Goal: Task Accomplishment & Management: Use online tool/utility

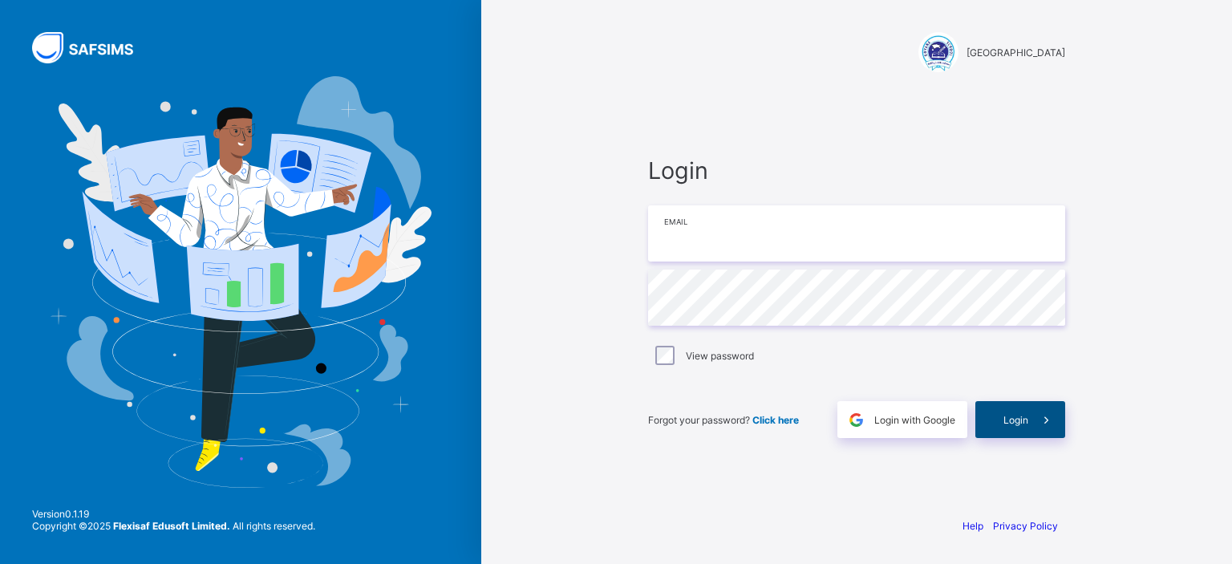
type input "**********"
click at [1023, 411] on div "Login" at bounding box center [1020, 419] width 90 height 37
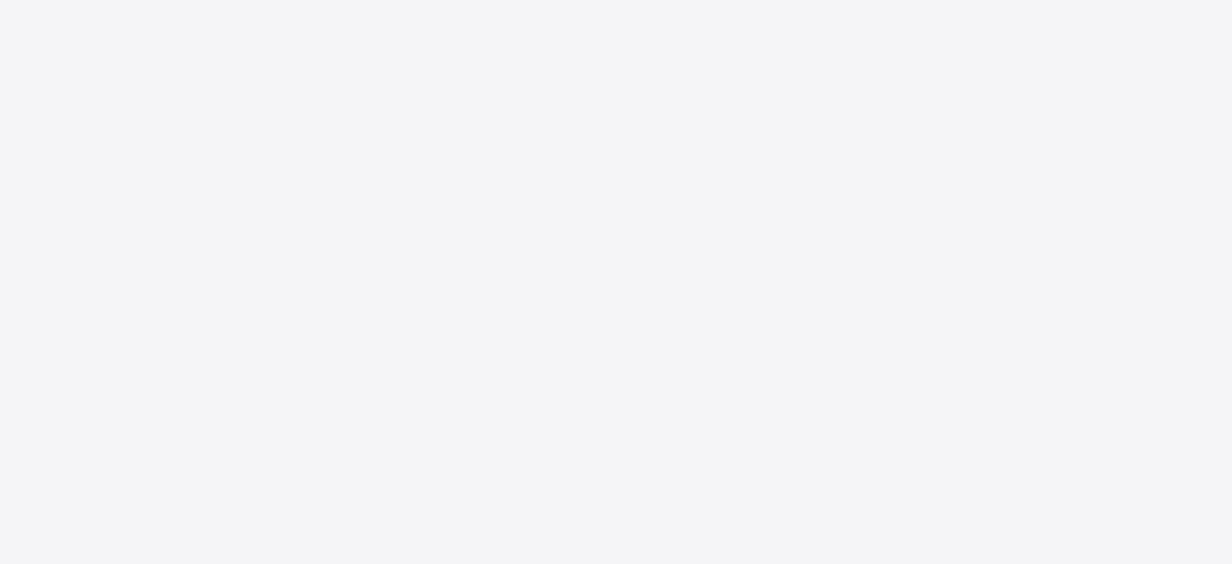
click at [657, 50] on div "New Update Available Hello there, You can install SAFSIMS on your device for ea…" at bounding box center [616, 282] width 1232 height 564
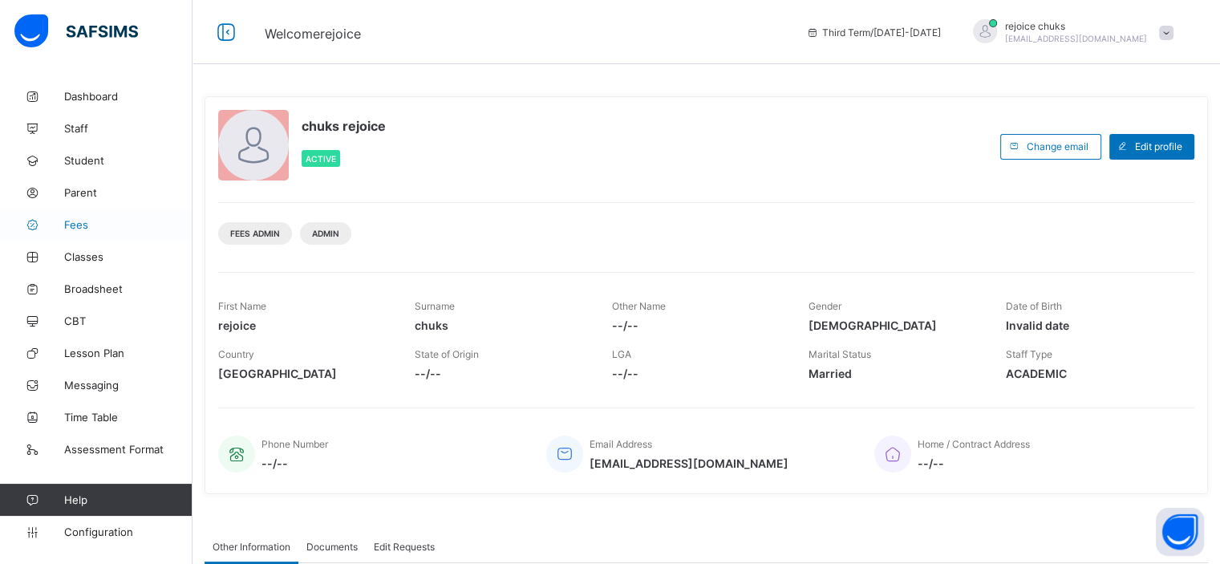
click at [71, 230] on span "Fees" at bounding box center [128, 224] width 128 height 13
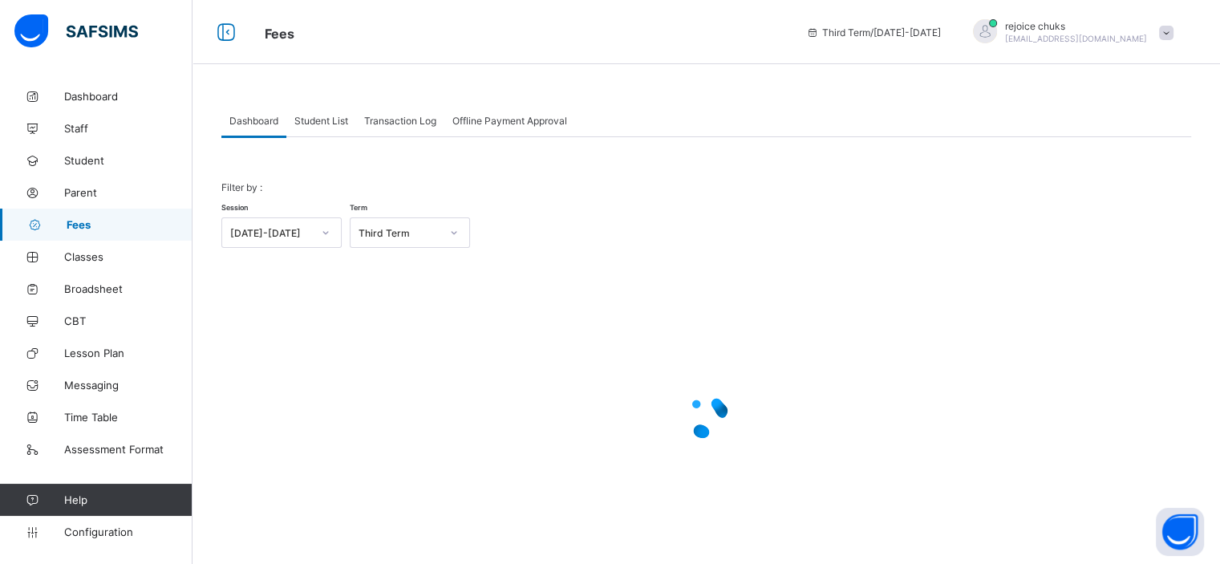
click at [321, 131] on div "Student List" at bounding box center [321, 120] width 70 height 32
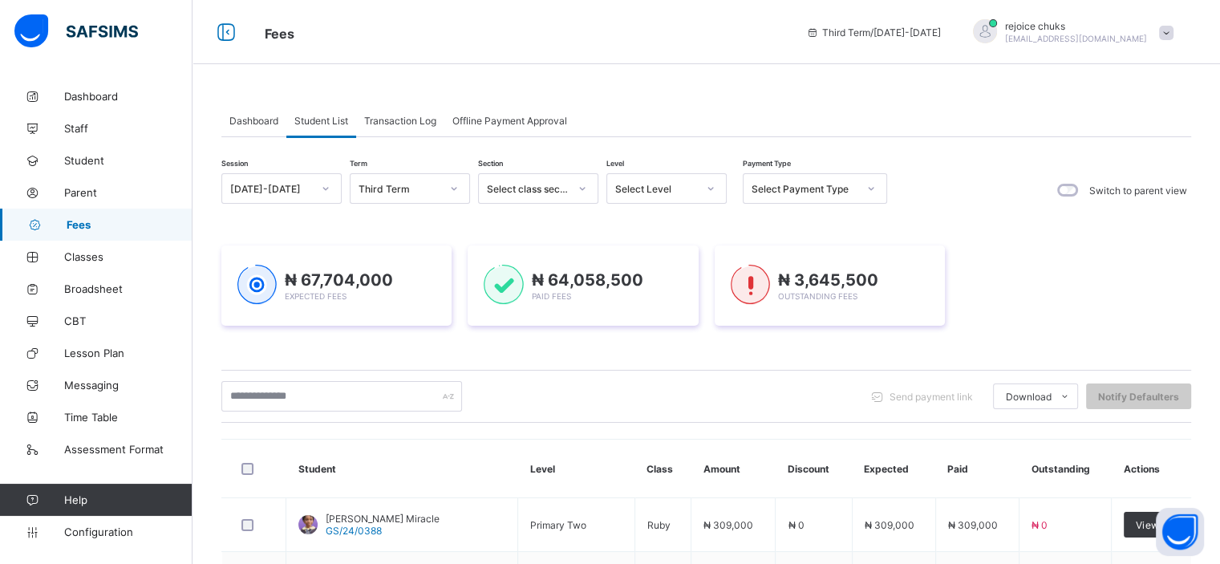
click at [331, 127] on div "Student List" at bounding box center [321, 120] width 70 height 32
click at [330, 387] on input "text" at bounding box center [341, 396] width 241 height 30
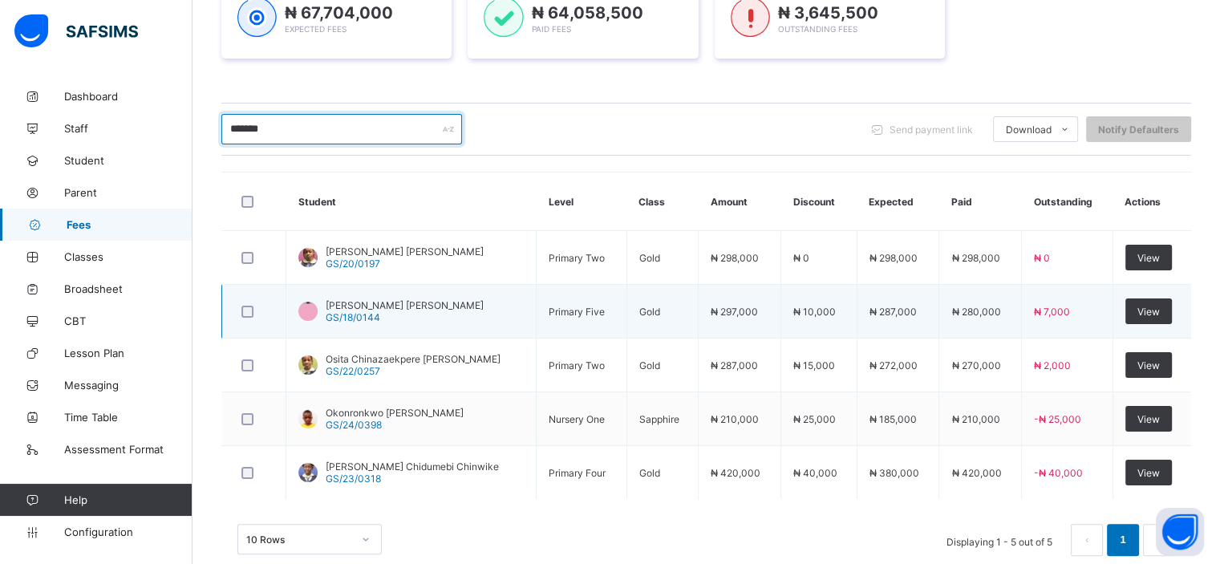
scroll to position [269, 0]
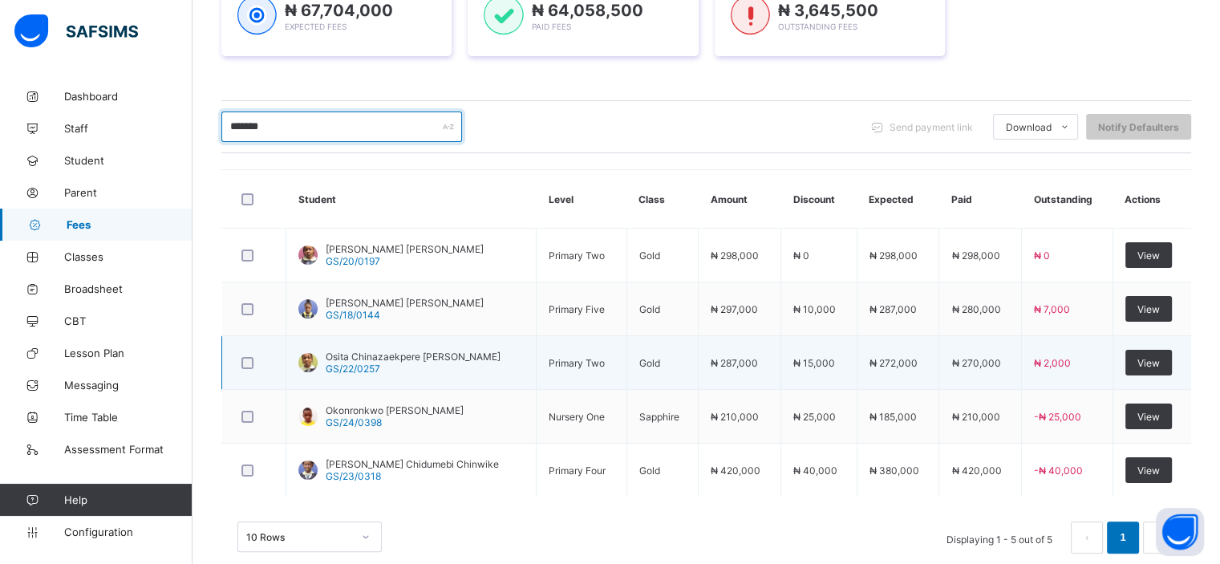
type input "*******"
click at [411, 354] on span "Osita Chinazaekpere Laura" at bounding box center [413, 356] width 175 height 12
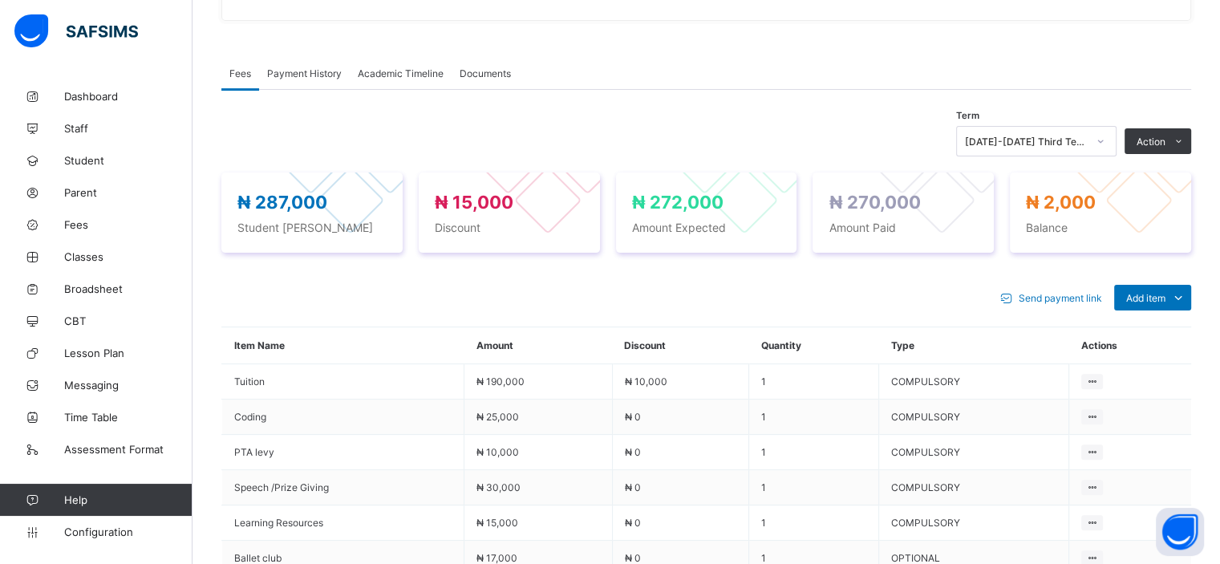
scroll to position [448, 0]
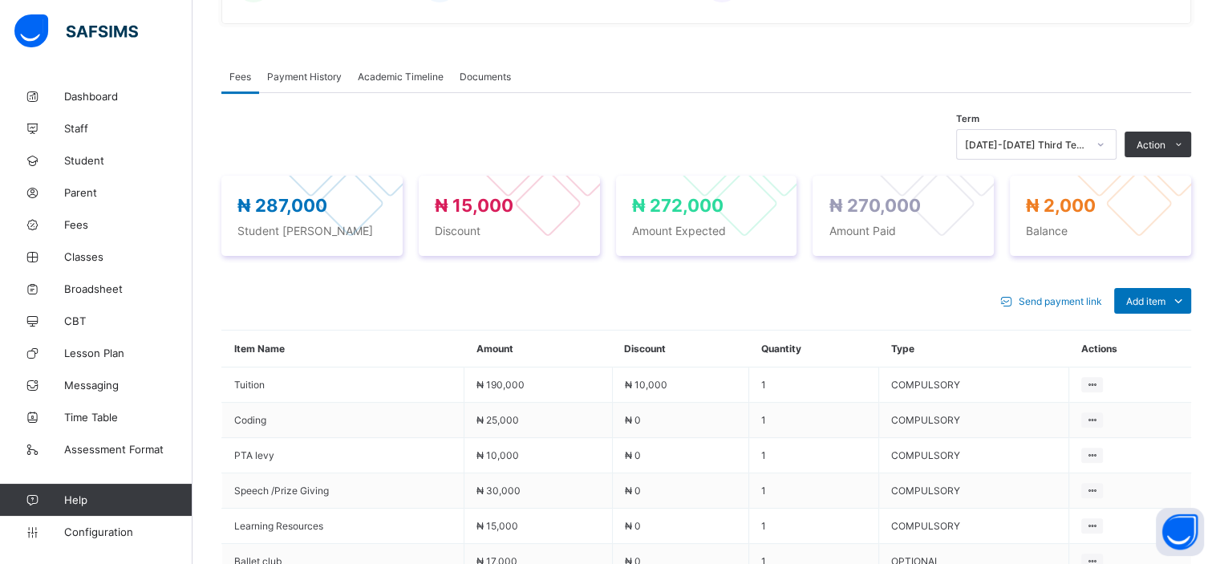
click at [678, 123] on div "Term 2024-2025 Third Term Action Receive Payment Manage Discount Send Email Rem…" at bounding box center [705, 410] width 969 height 578
click at [757, 83] on div "Fees Payment History Academic Timeline Documents" at bounding box center [705, 76] width 969 height 33
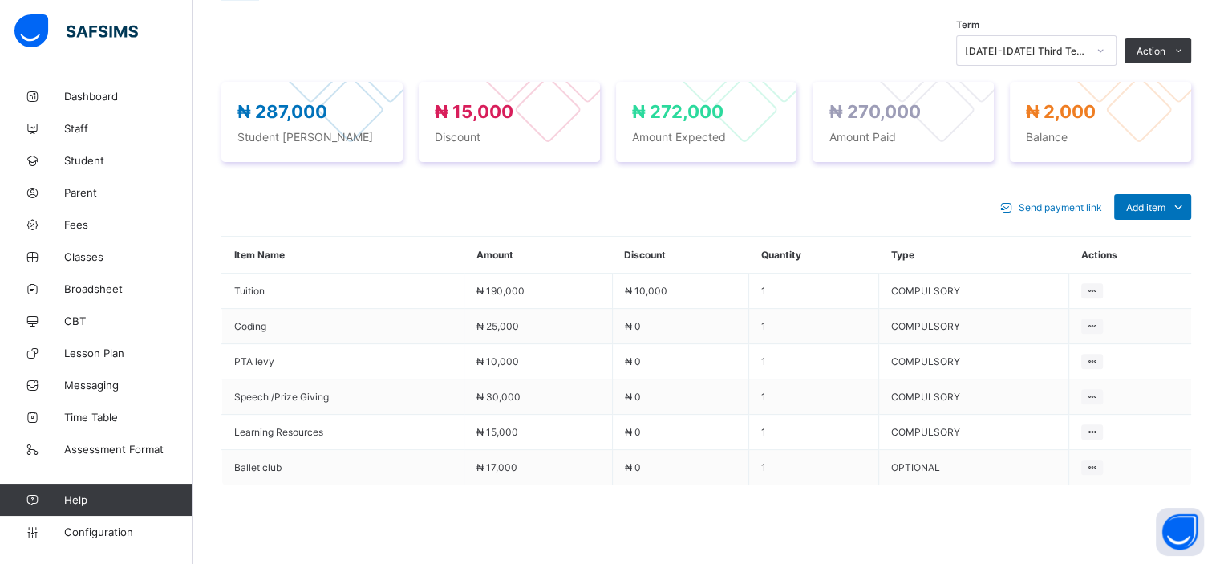
scroll to position [542, 0]
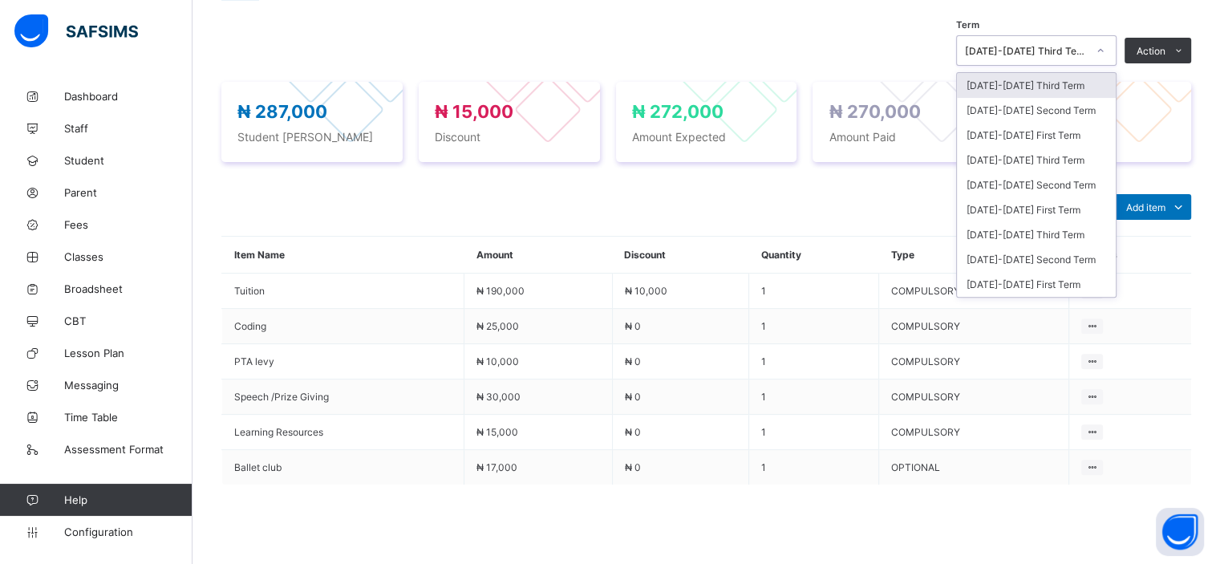
click at [1086, 48] on div "2024-2025 Third Term" at bounding box center [1026, 51] width 122 height 12
click at [1070, 206] on div "2024-2025 First Term" at bounding box center [1036, 209] width 159 height 25
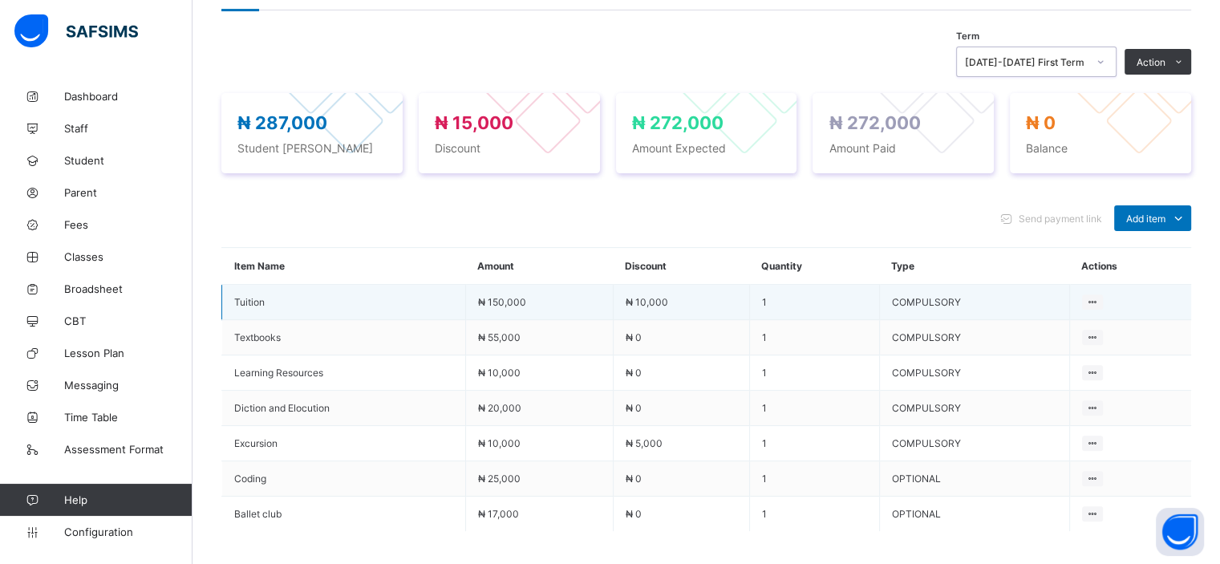
scroll to position [526, 0]
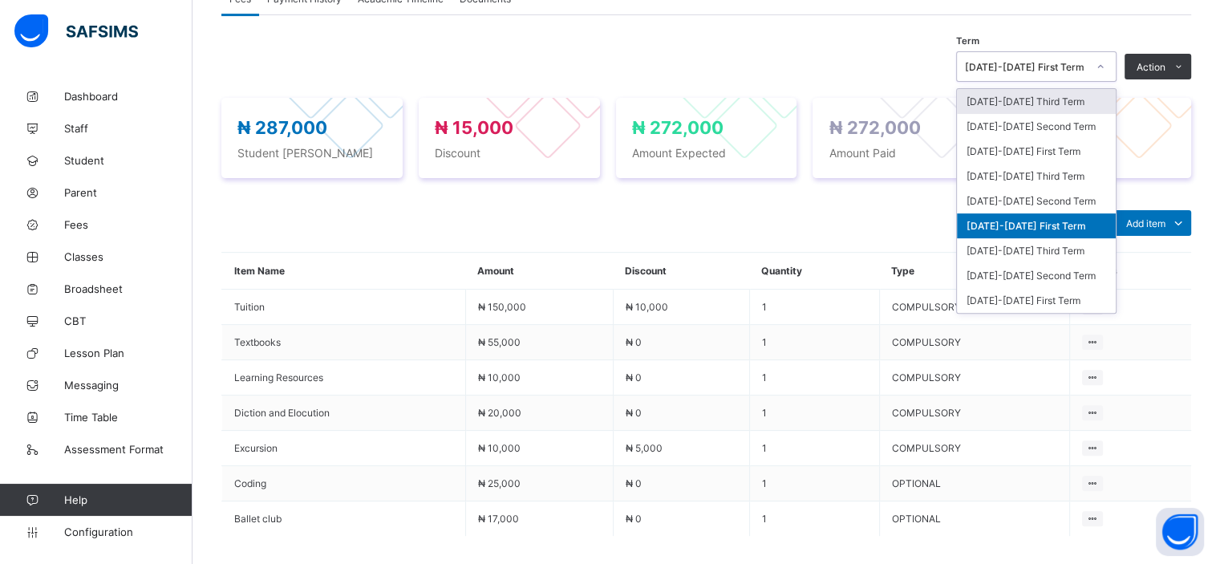
click at [1106, 67] on div at bounding box center [1099, 67] width 27 height 26
click at [1081, 169] on div "2024-2025 Third Term" at bounding box center [1036, 176] width 159 height 25
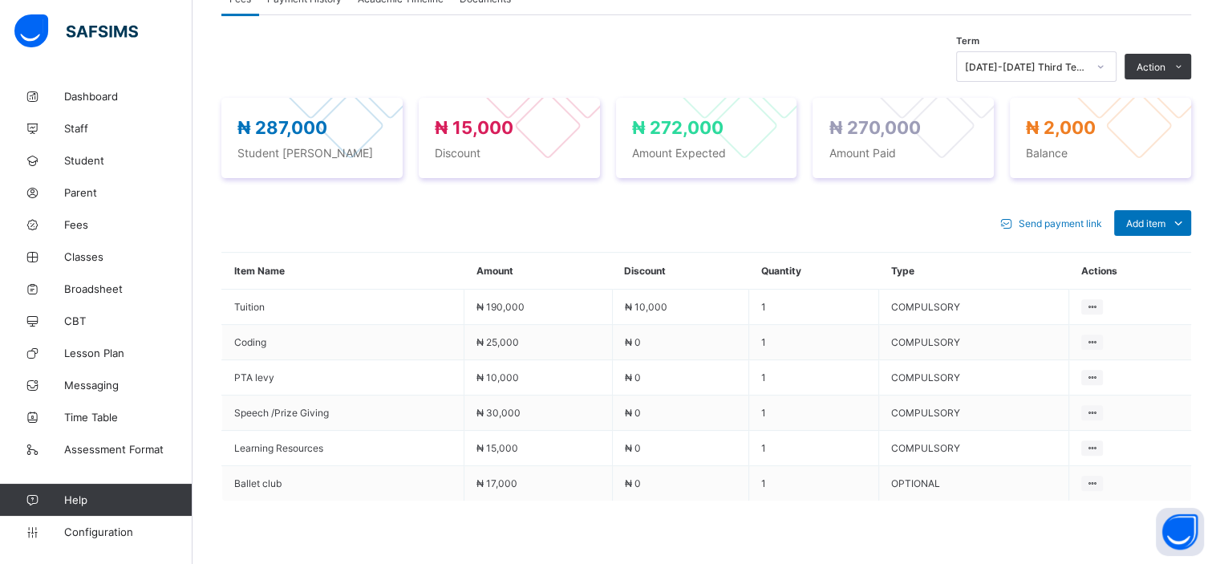
click at [722, 73] on div "Term 2024-2025 Third Term Action Receive Payment Manage Discount Send Email Rem…" at bounding box center [705, 66] width 969 height 30
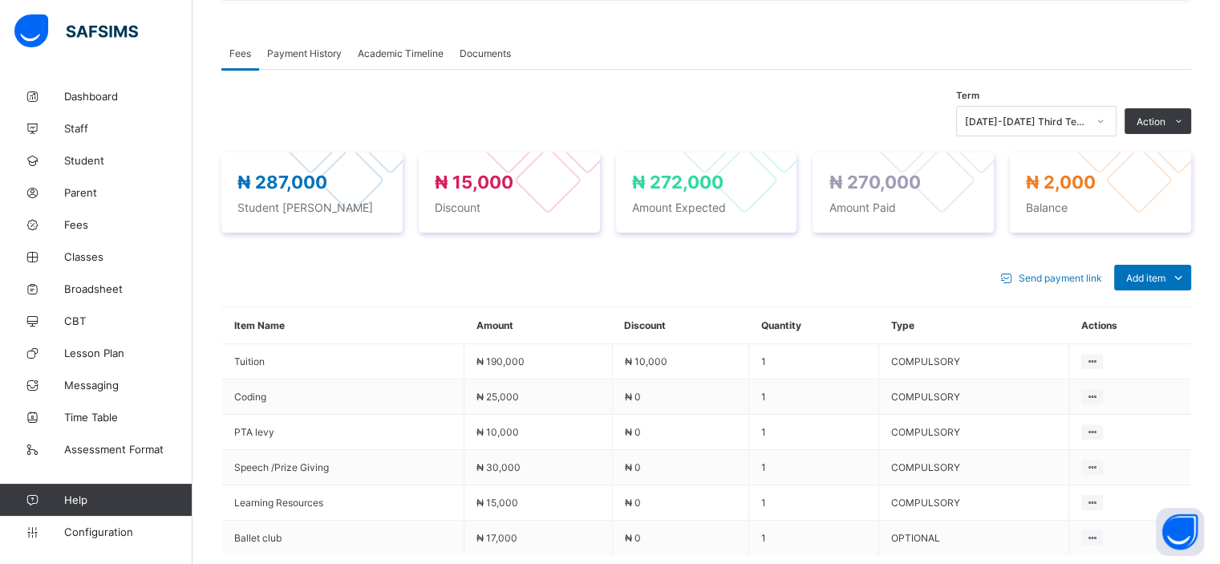
scroll to position [471, 0]
click at [764, 65] on div "Fees Payment History Academic Timeline Documents" at bounding box center [705, 54] width 969 height 33
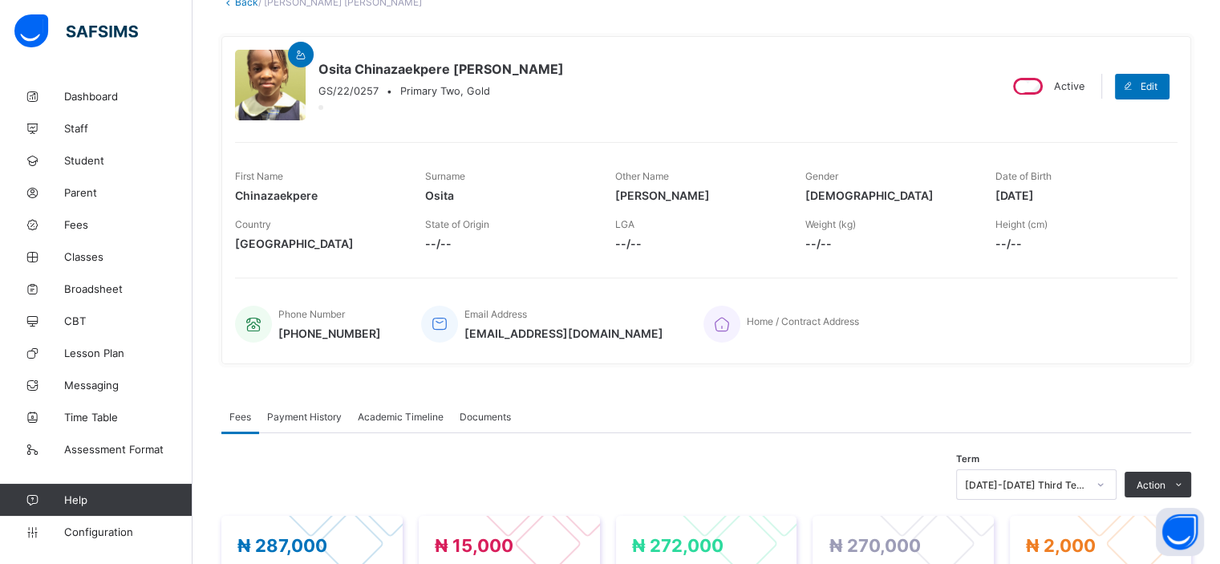
scroll to position [103, 0]
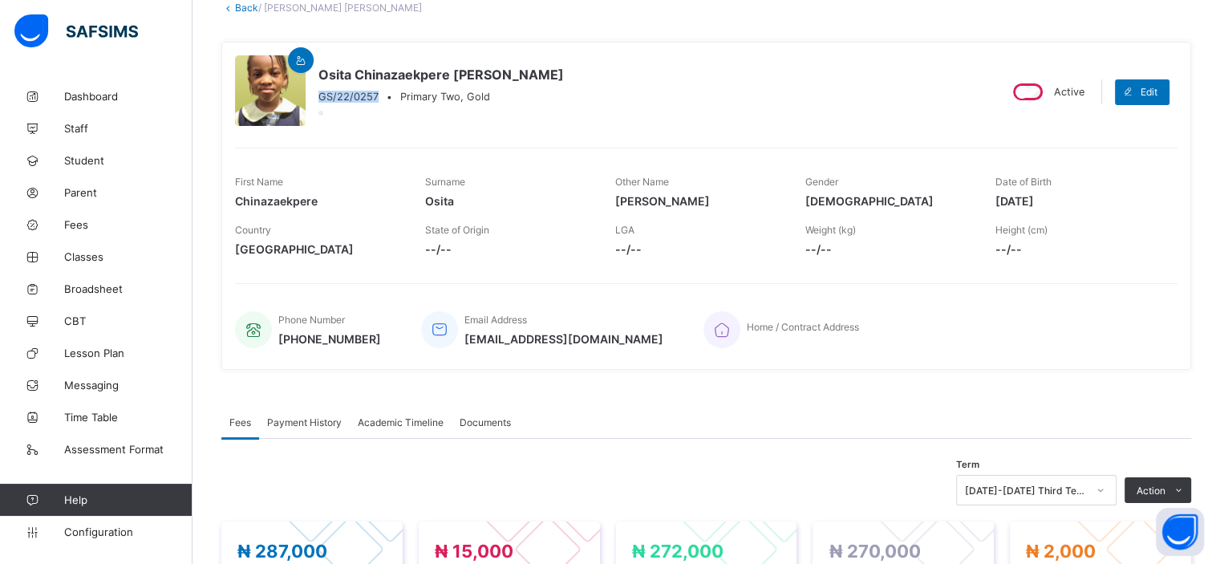
drag, startPoint x: 375, startPoint y: 95, endPoint x: 318, endPoint y: 95, distance: 57.7
click at [318, 95] on span "GS/22/0257" at bounding box center [348, 97] width 60 height 12
copy span "GS/22/0257"
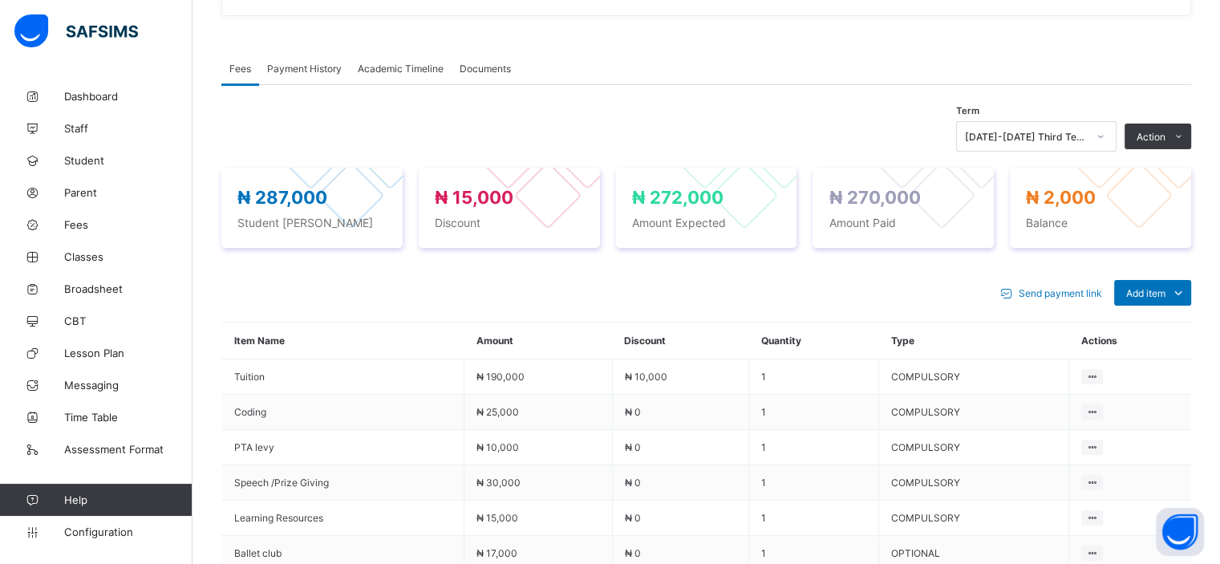
scroll to position [455, 0]
click at [1097, 131] on div at bounding box center [1100, 137] width 30 height 29
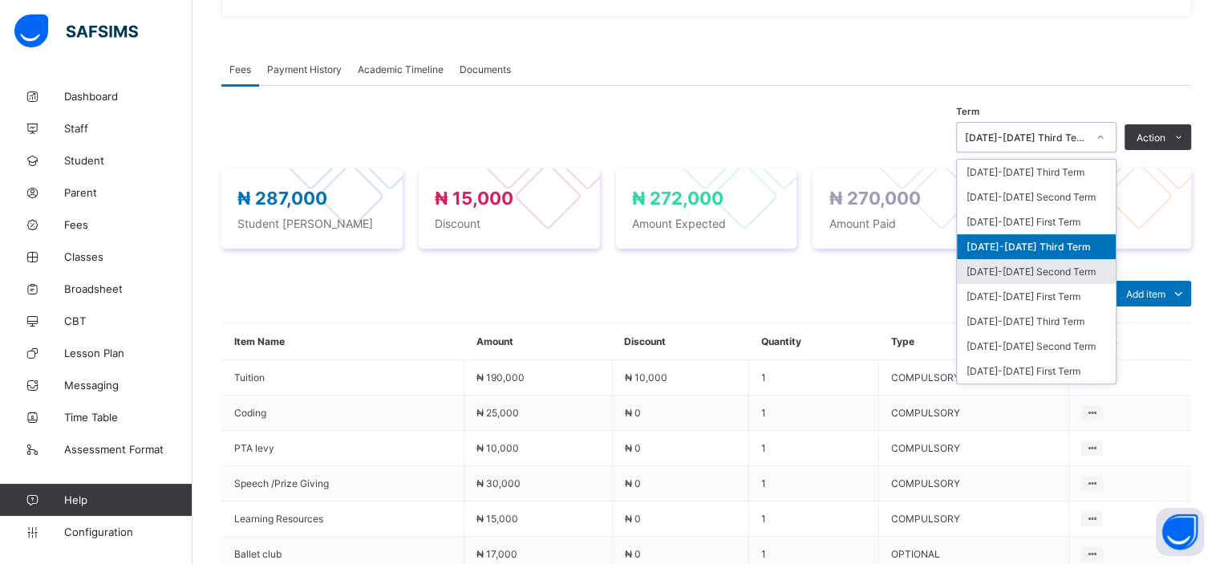
click at [1061, 269] on div "2024-2025 Second Term" at bounding box center [1036, 271] width 159 height 25
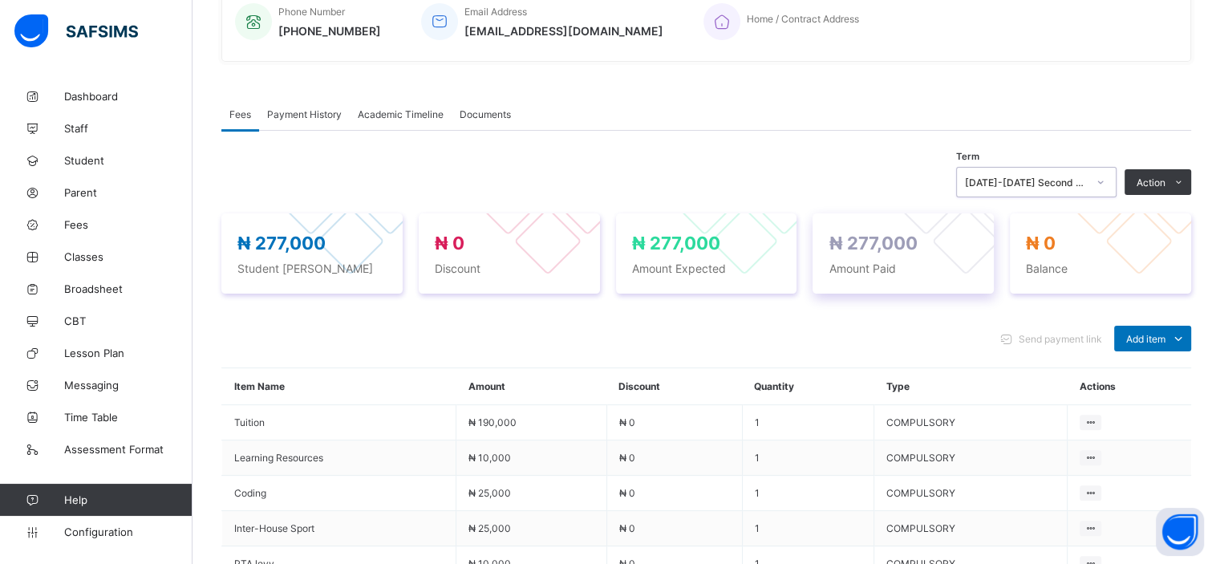
scroll to position [409, 0]
click at [1081, 178] on div "2024-2025 Second Term" at bounding box center [1026, 184] width 122 height 12
click at [850, 145] on div "Term 2024-2025 Second Term Action Receive Payment Manage Discount Send Email Re…" at bounding box center [705, 435] width 969 height 606
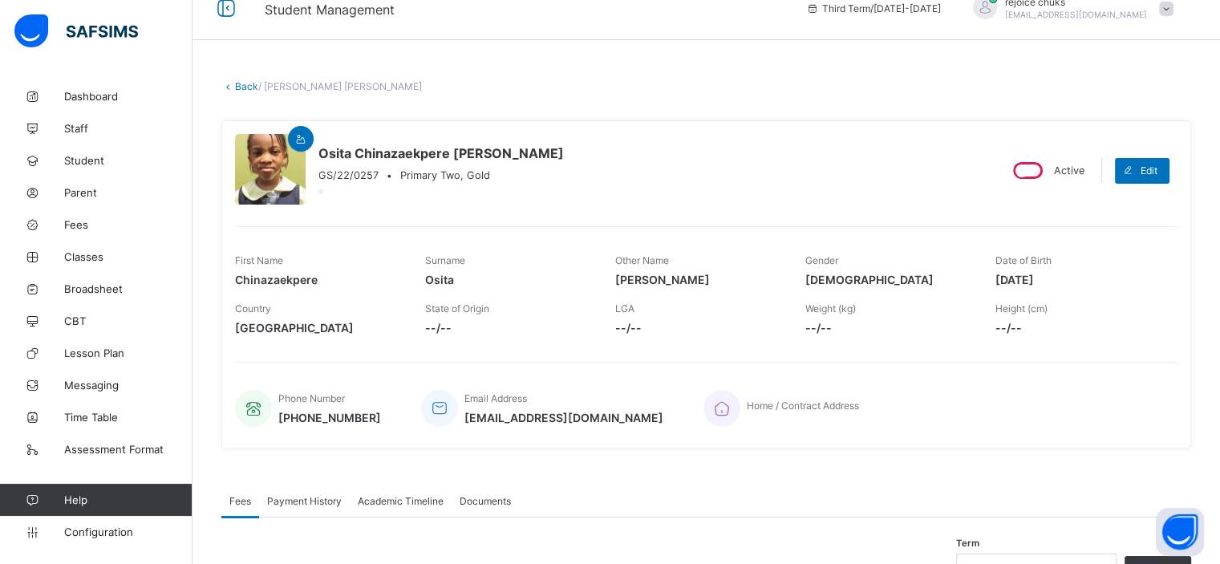
scroll to position [0, 0]
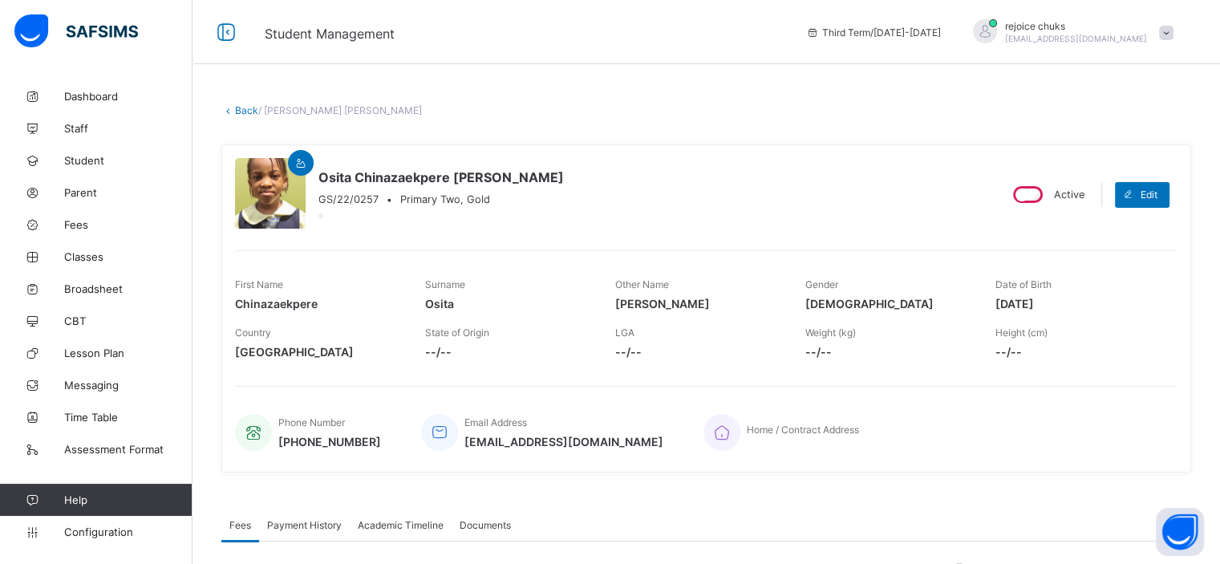
click at [246, 111] on link "Back" at bounding box center [246, 110] width 23 height 12
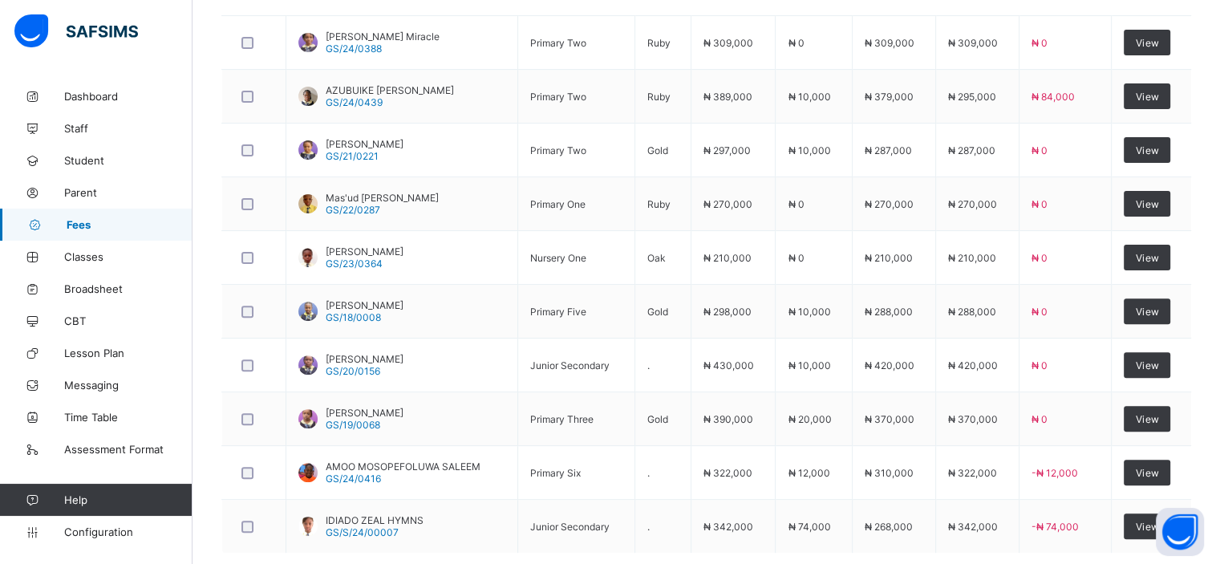
scroll to position [564, 0]
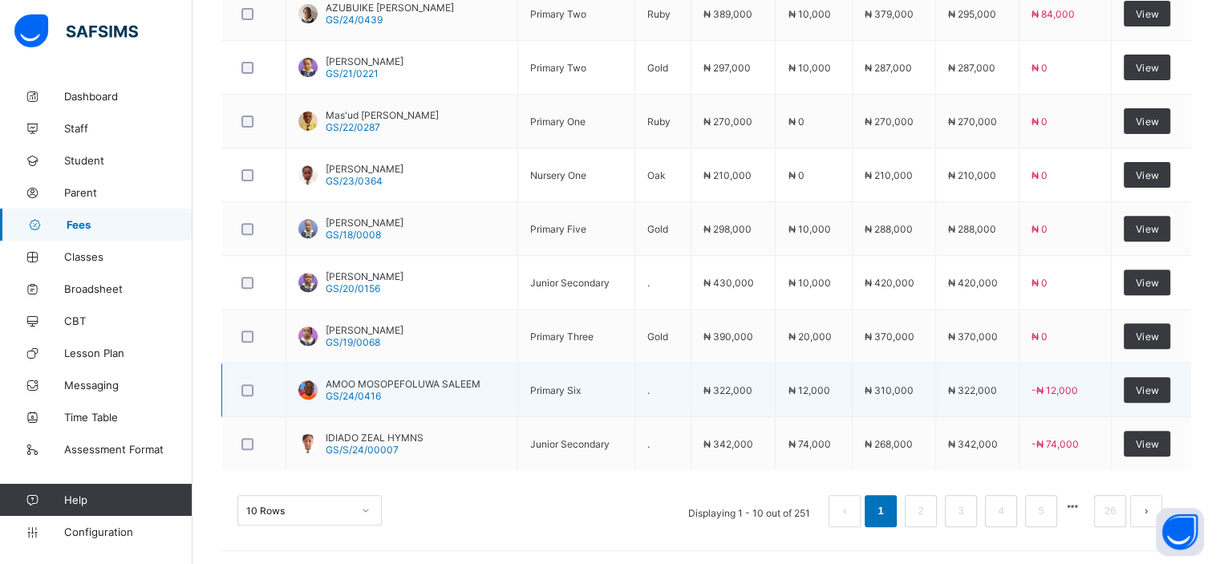
click at [391, 382] on span "AMOO MOSOPEFOLUWA SALEEM" at bounding box center [403, 384] width 155 height 12
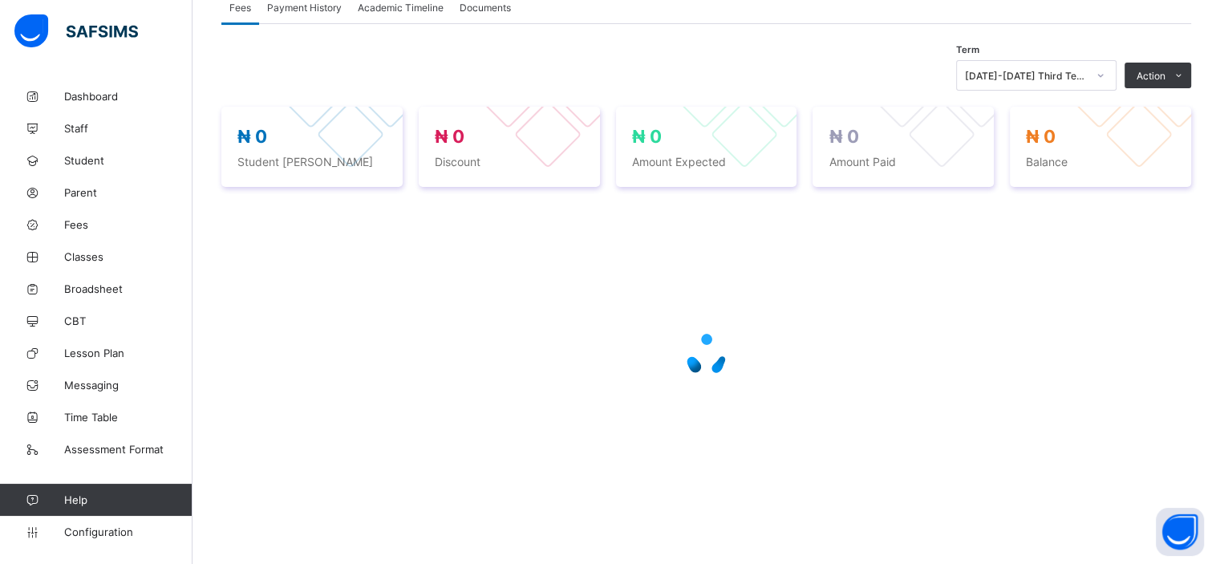
scroll to position [309, 0]
click at [1082, 76] on div "2024-2025 Third Term" at bounding box center [1026, 77] width 122 height 12
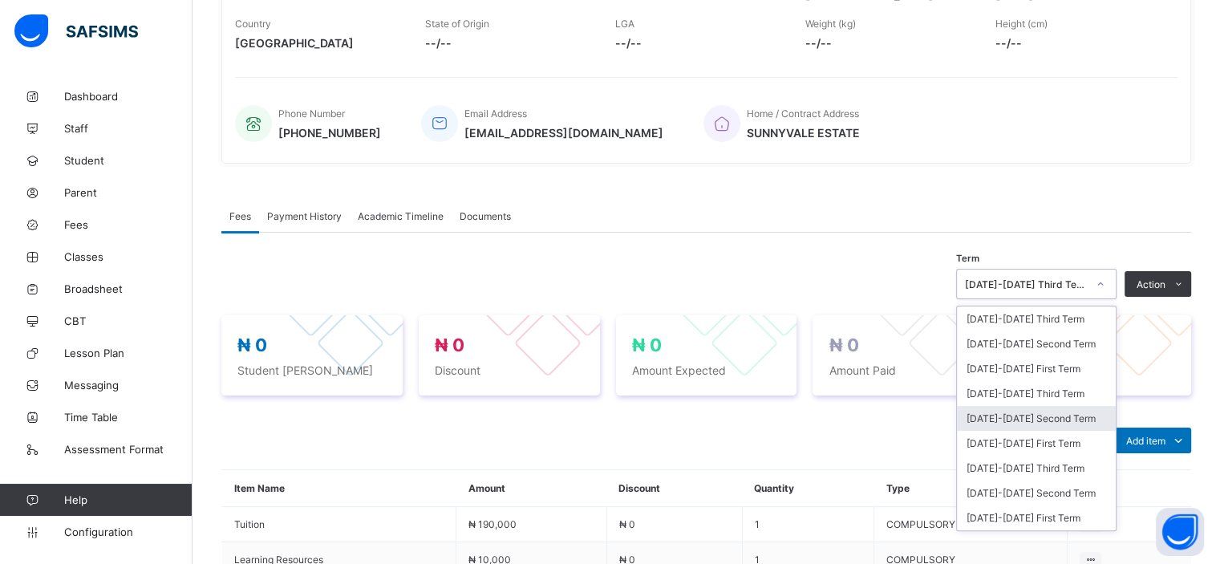
click at [1063, 406] on div "2024-2025 Second Term" at bounding box center [1036, 418] width 159 height 25
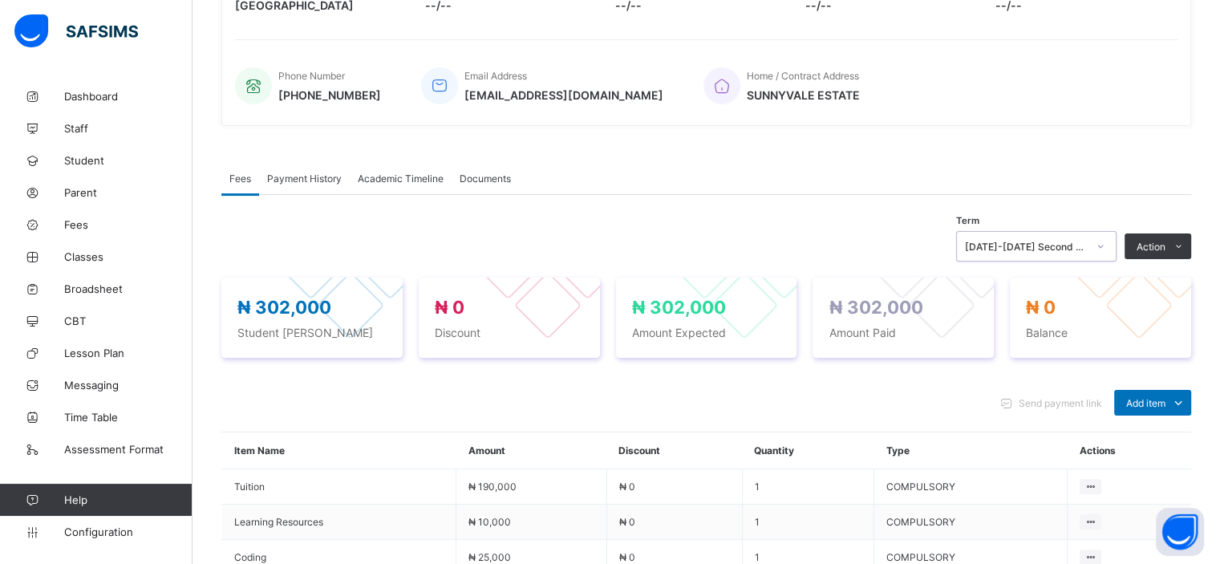
scroll to position [436, 0]
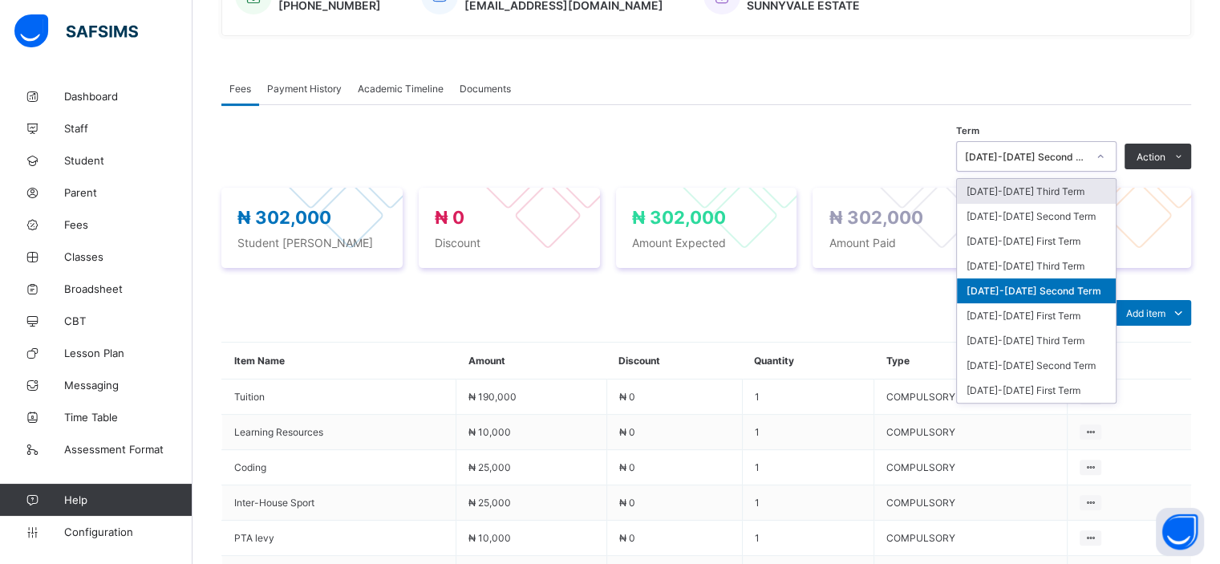
click at [1103, 160] on div at bounding box center [1099, 157] width 27 height 26
click at [1047, 310] on div "2024-2025 First Term" at bounding box center [1036, 315] width 159 height 25
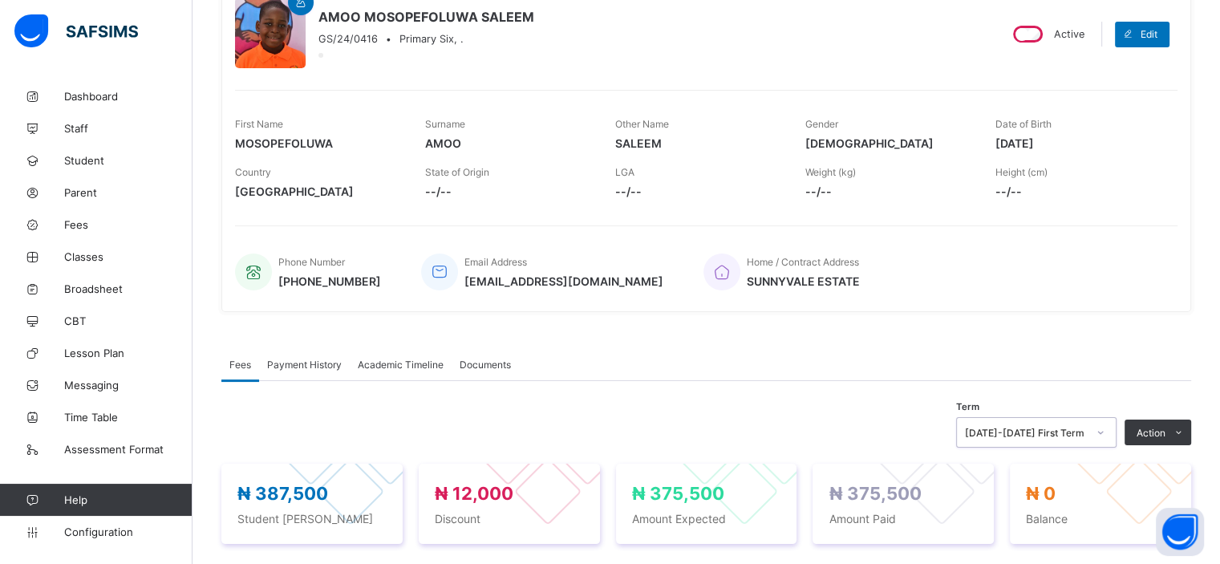
scroll to position [156, 0]
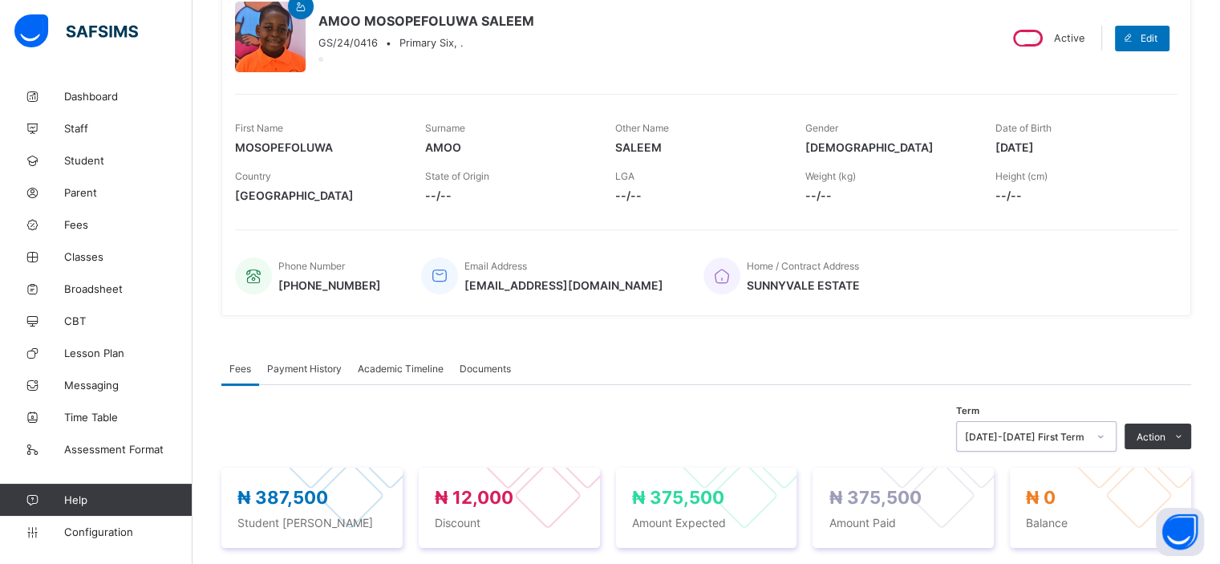
click at [327, 372] on span "Payment History" at bounding box center [304, 368] width 75 height 12
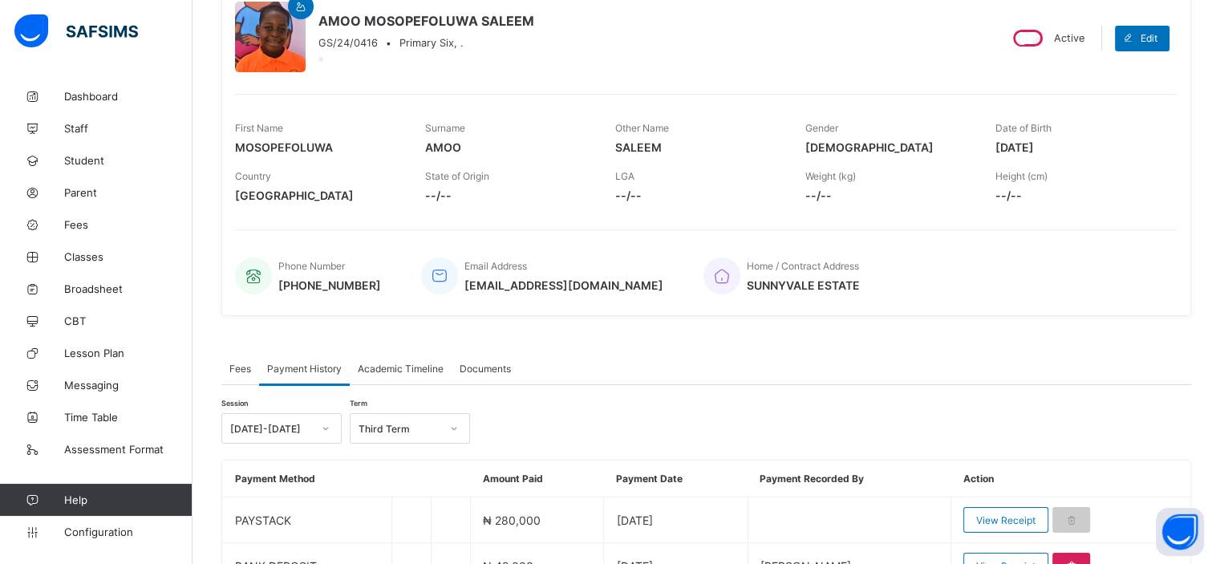
scroll to position [244, 0]
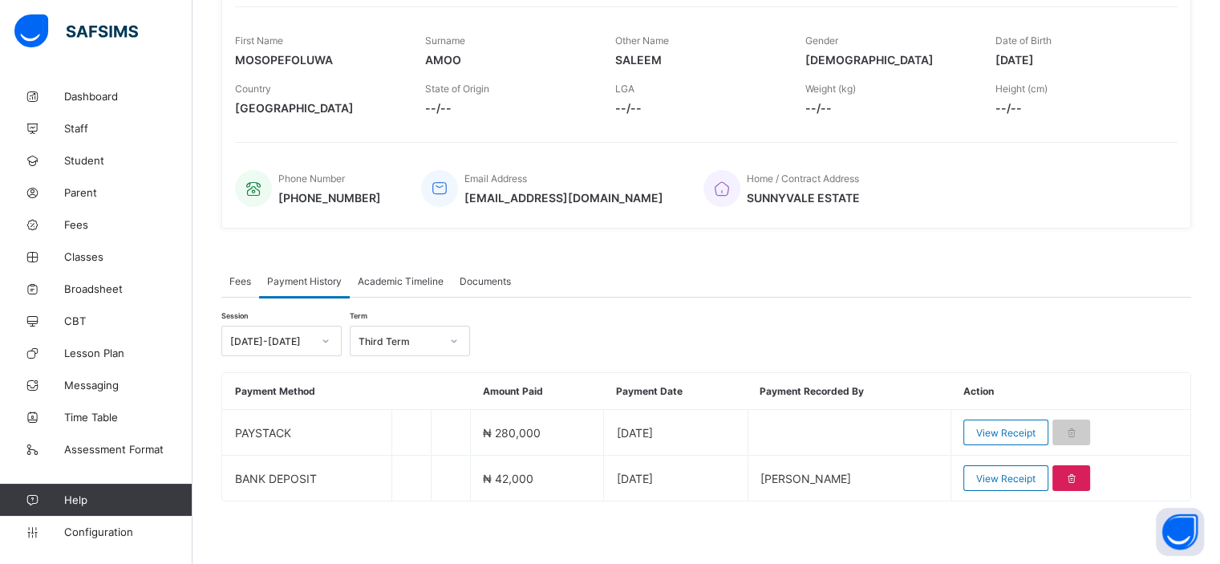
click at [247, 281] on span "Fees" at bounding box center [240, 281] width 22 height 12
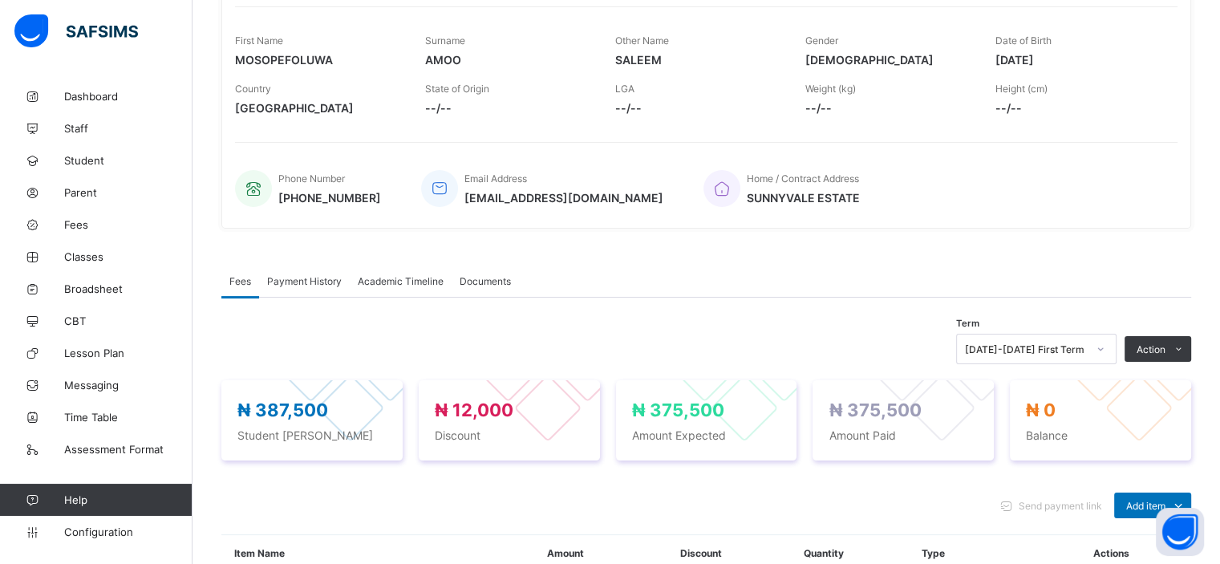
click at [313, 286] on div "Payment History" at bounding box center [304, 281] width 91 height 32
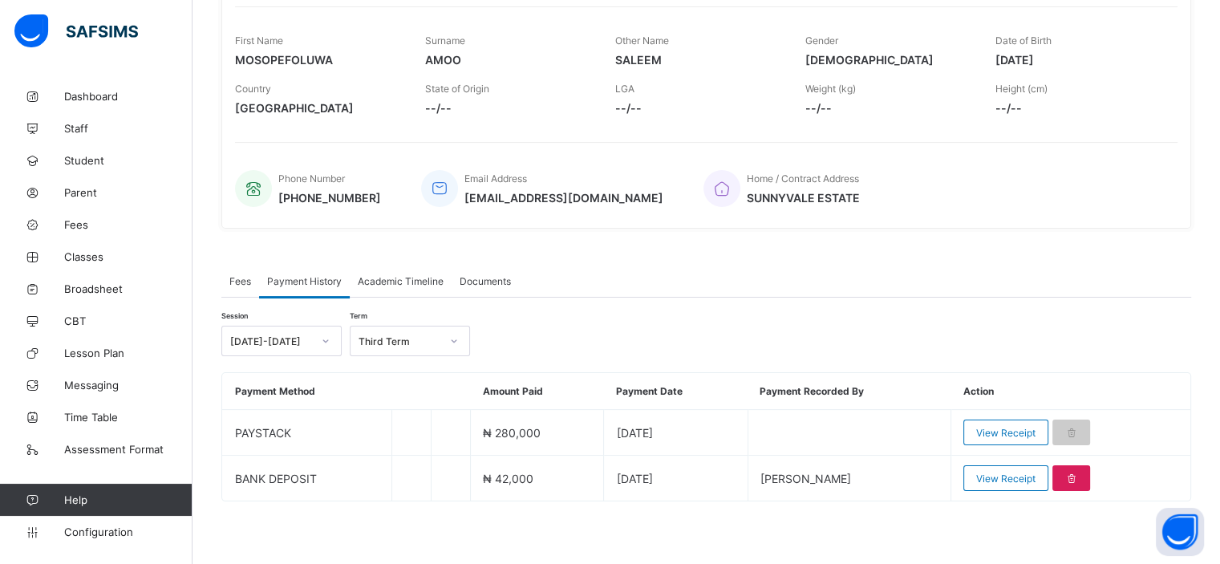
click at [223, 287] on div "Fees" at bounding box center [240, 281] width 38 height 32
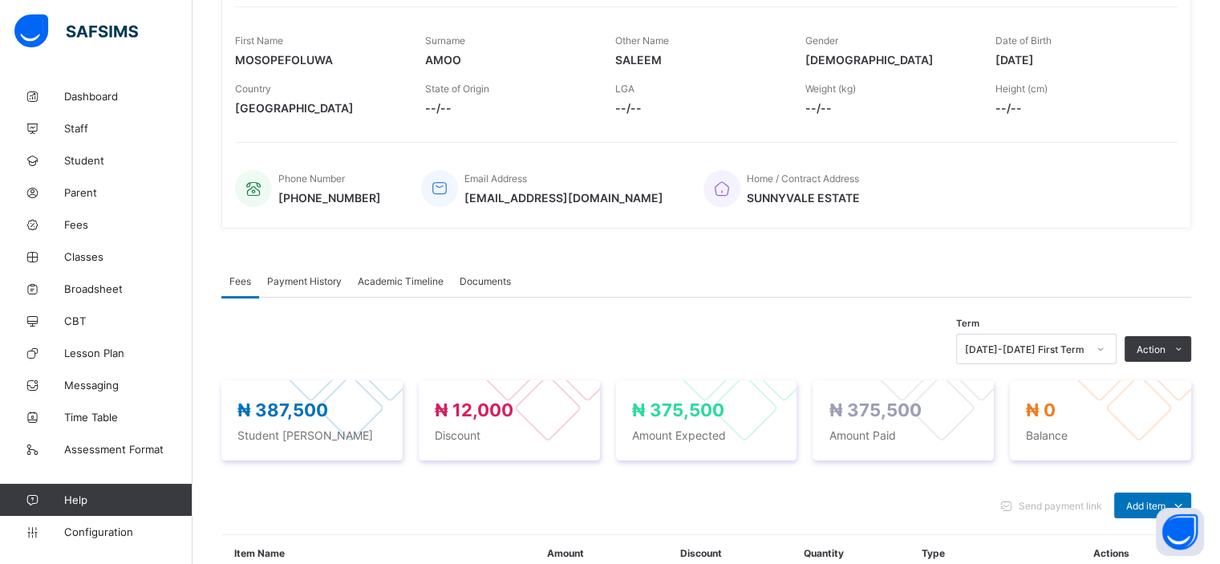
click at [308, 285] on span "Payment History" at bounding box center [304, 281] width 75 height 12
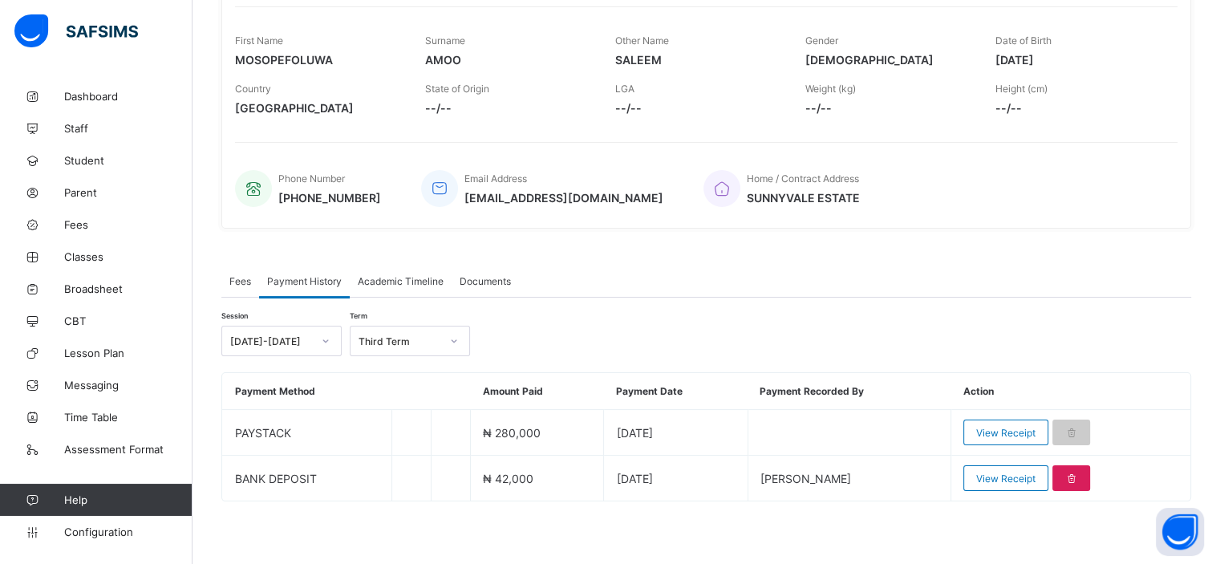
click at [385, 285] on span "Academic Timeline" at bounding box center [401, 281] width 86 height 12
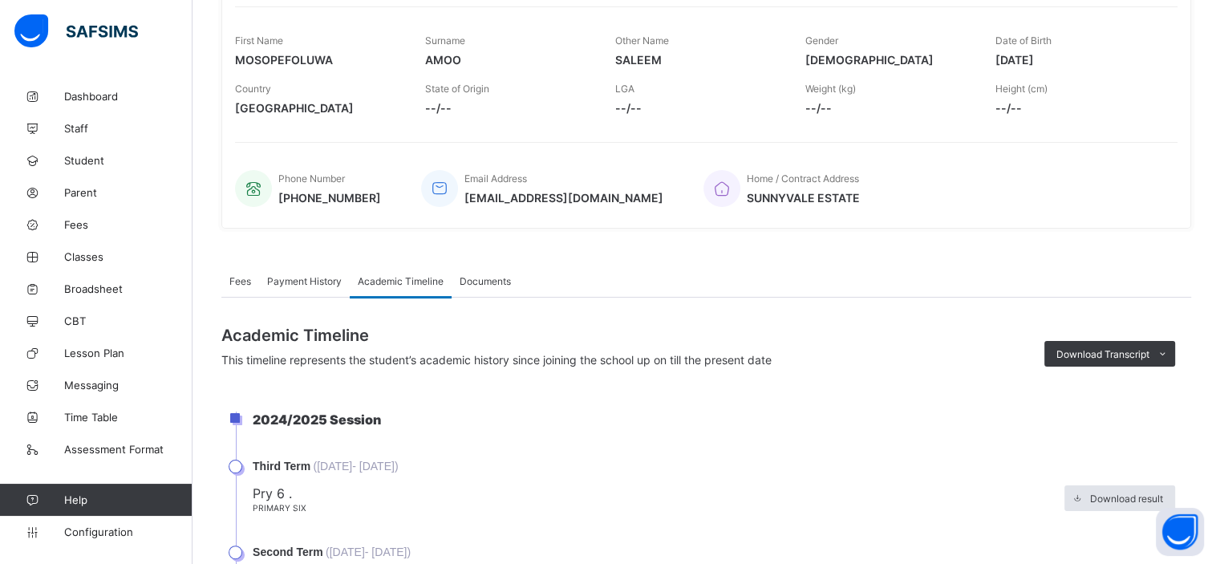
click at [324, 285] on span "Payment History" at bounding box center [304, 281] width 75 height 12
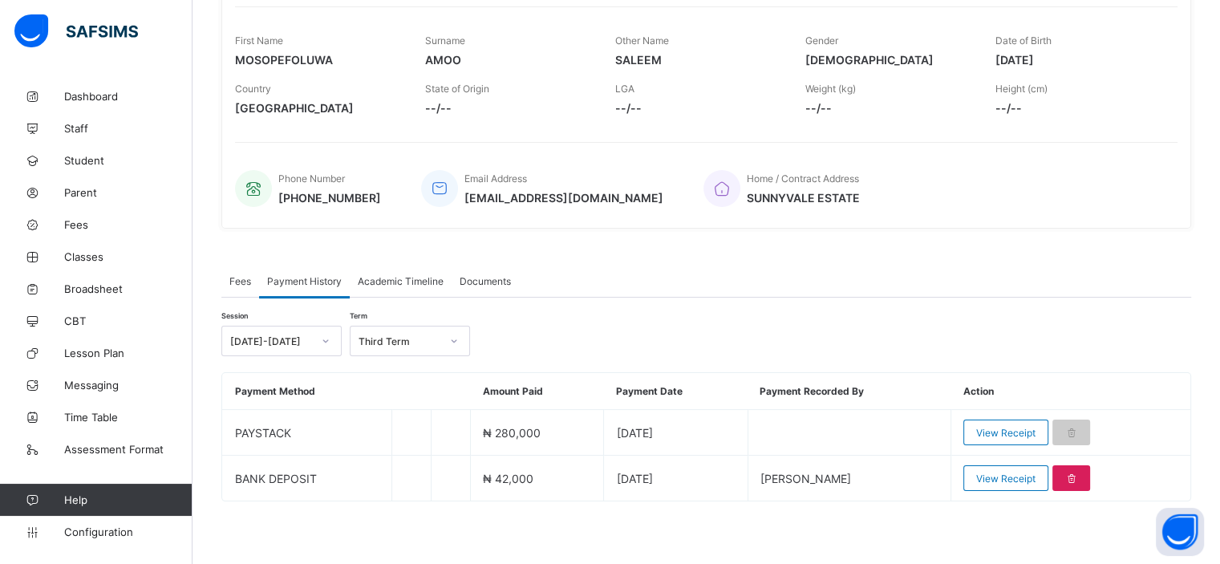
click at [241, 283] on span "Fees" at bounding box center [240, 281] width 22 height 12
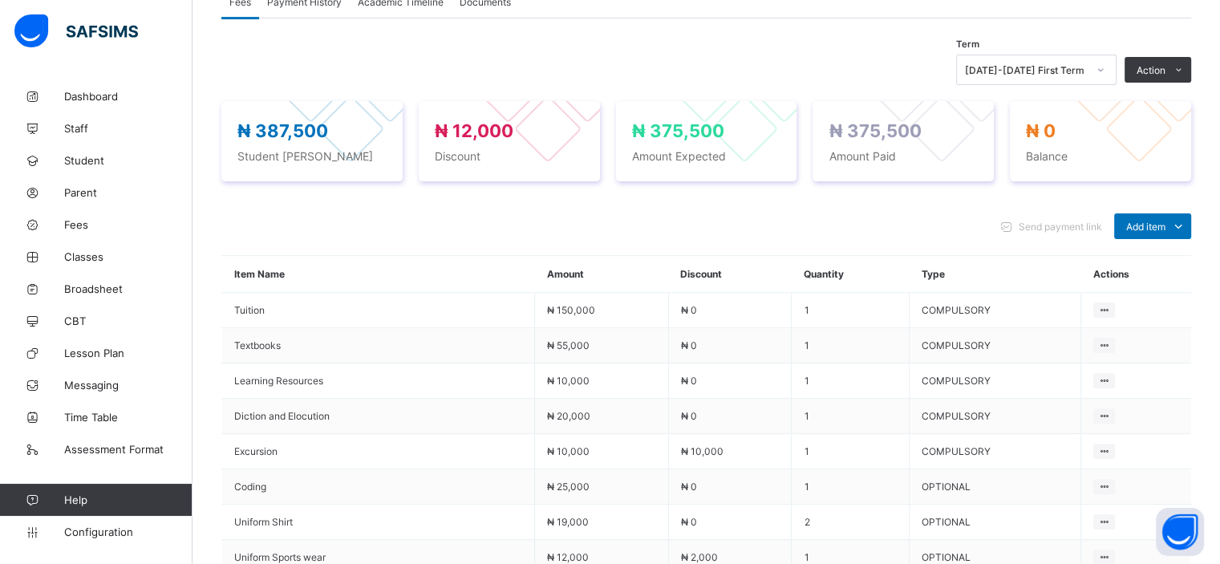
scroll to position [555, 0]
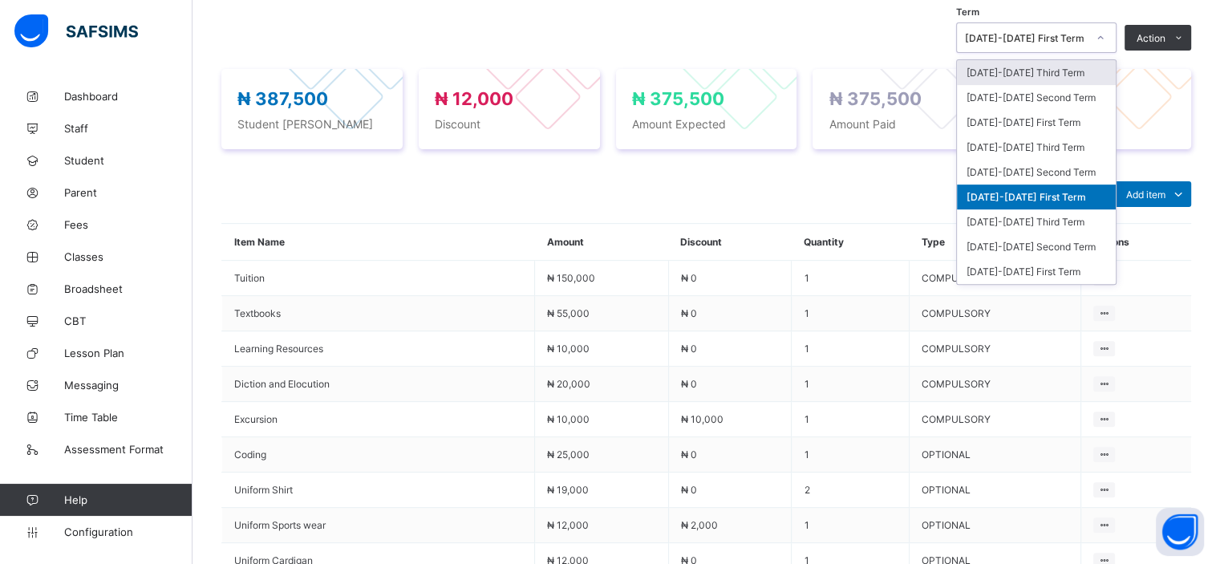
click at [1097, 45] on div at bounding box center [1100, 37] width 30 height 29
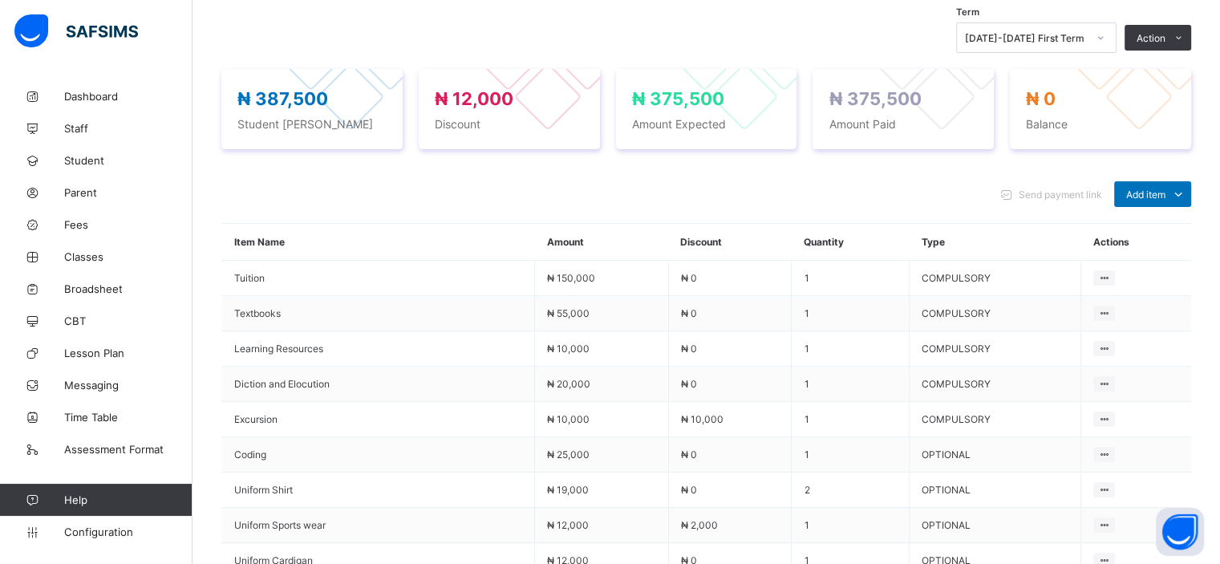
click at [823, 47] on div "Term 2024-2025 First Term Action Receive Payment Manage Discount Send Email Rem…" at bounding box center [705, 37] width 969 height 30
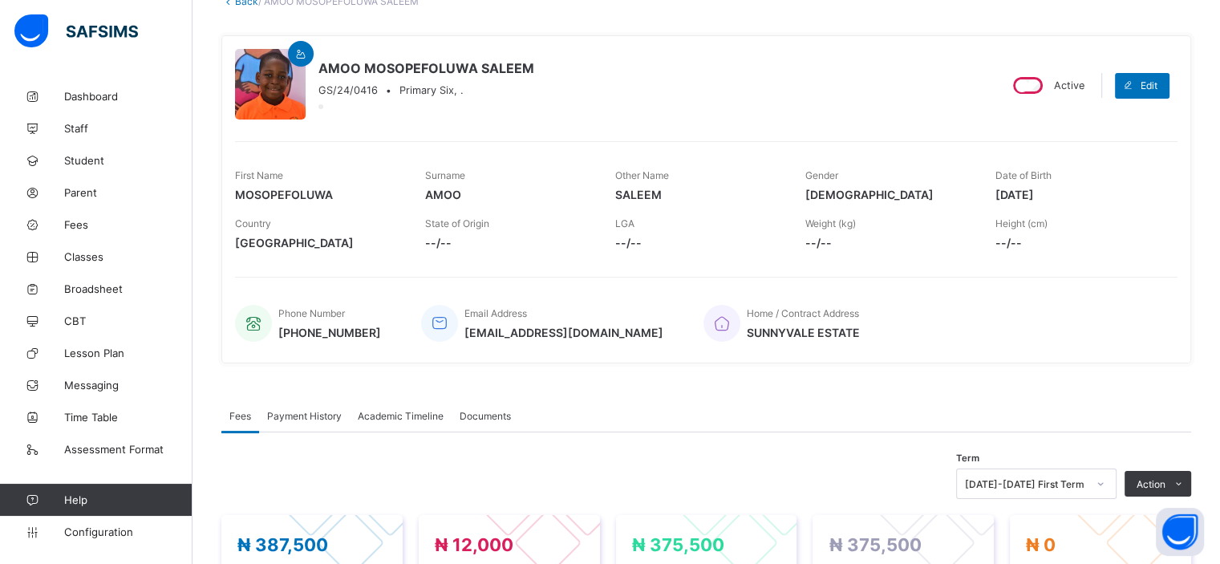
scroll to position [0, 0]
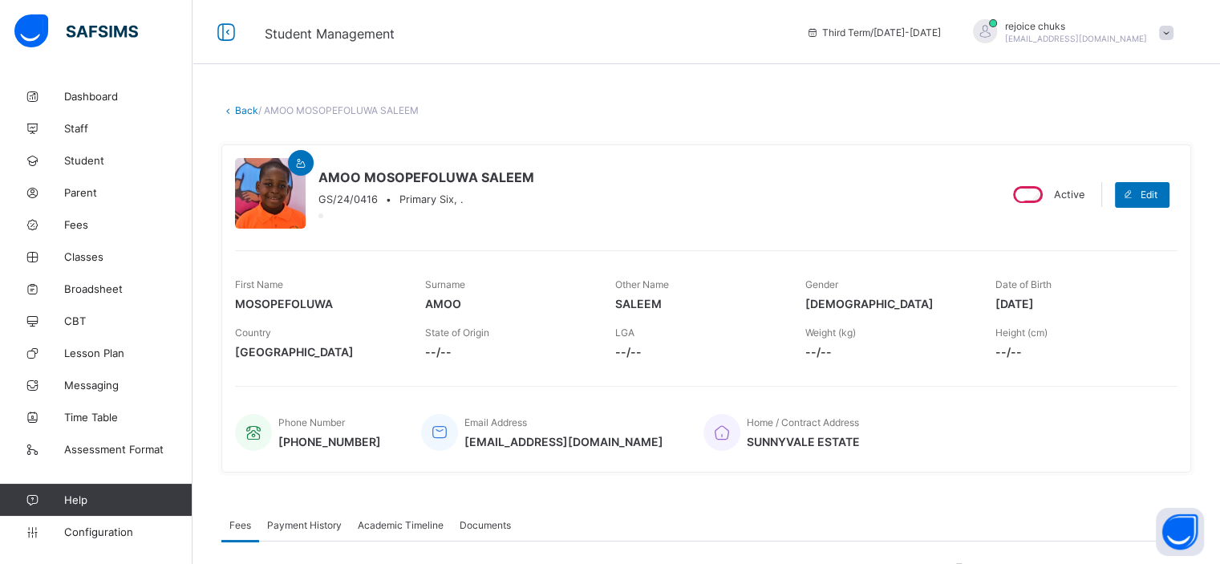
click at [235, 104] on link "Back" at bounding box center [246, 110] width 23 height 12
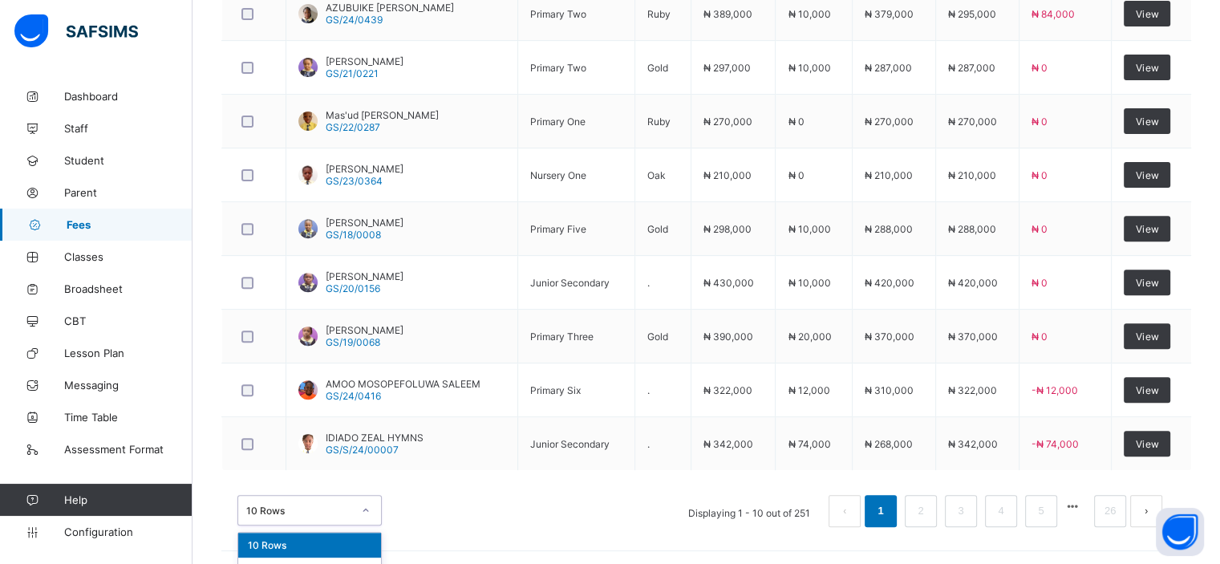
scroll to position [606, 0]
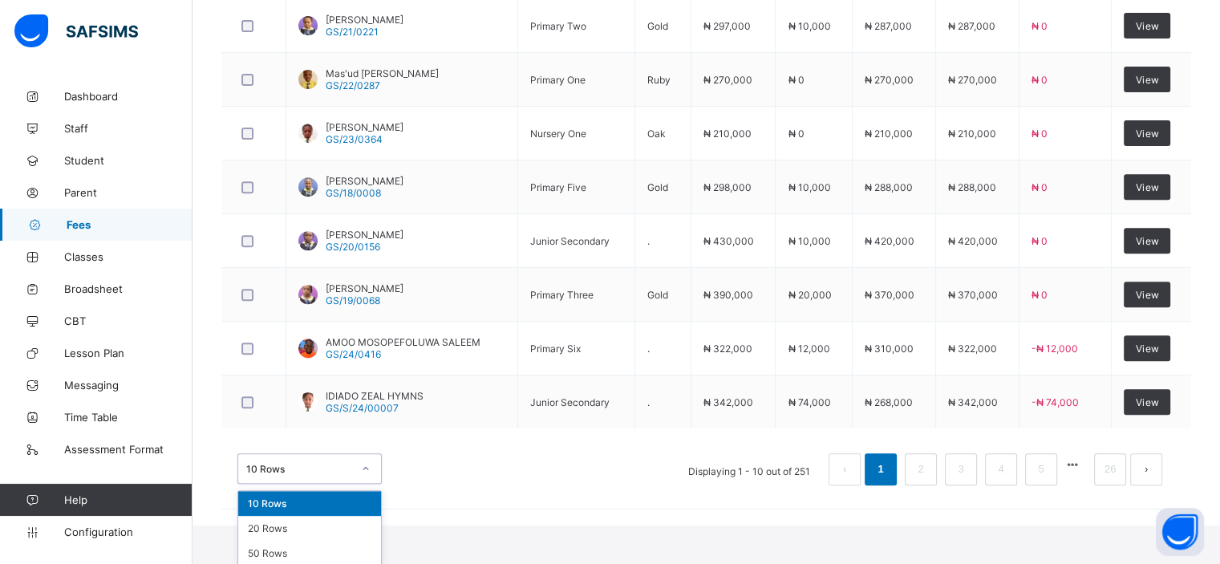
click at [365, 483] on div "option 10 Rows focused, 1 of 3. 3 results available. Use Up and Down to choose …" at bounding box center [309, 468] width 144 height 30
click at [346, 544] on div "50 Rows" at bounding box center [309, 552] width 143 height 25
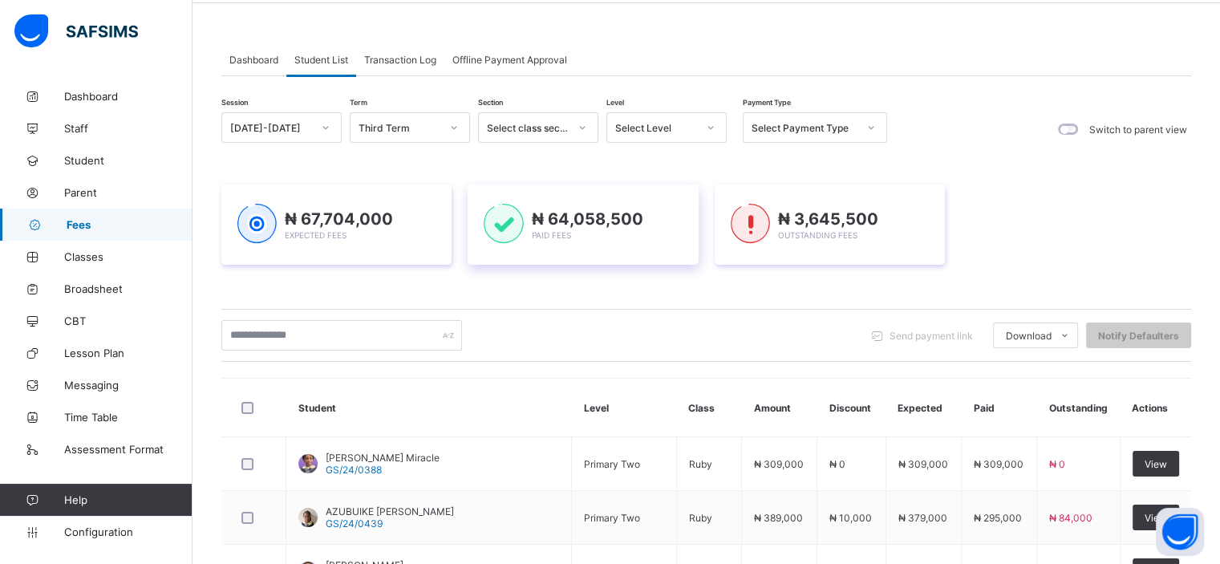
scroll to position [58, 0]
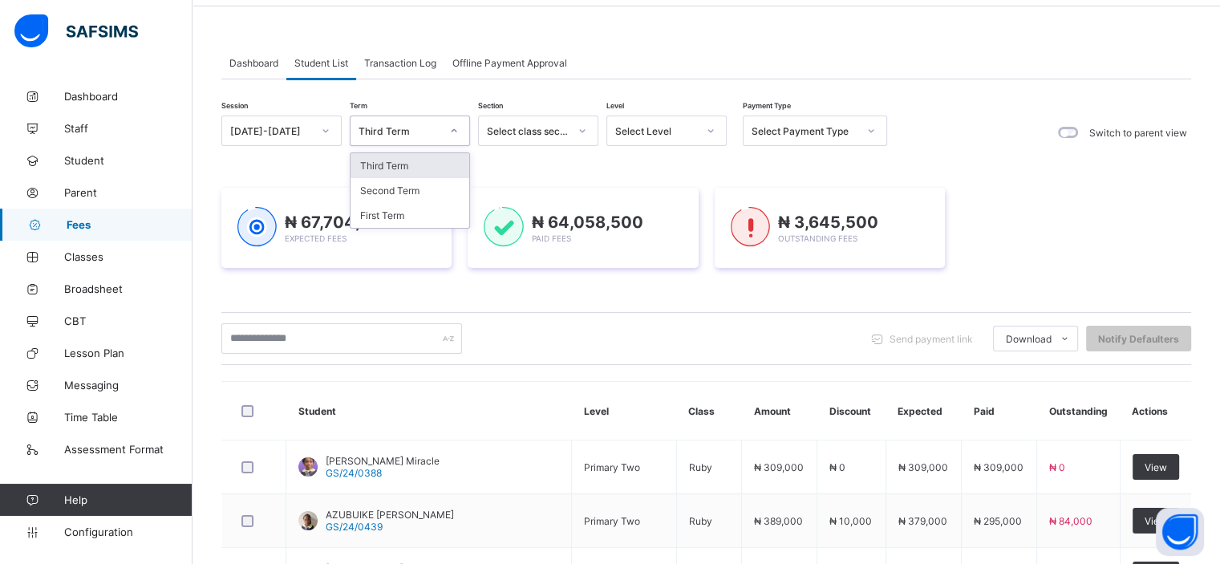
click at [444, 134] on div at bounding box center [453, 131] width 27 height 26
click at [548, 168] on div "₦ 67,704,000 Expected Fees ₦ 64,058,500 Paid Fees ₦ 3,645,500 Outstanding Fees" at bounding box center [705, 228] width 969 height 128
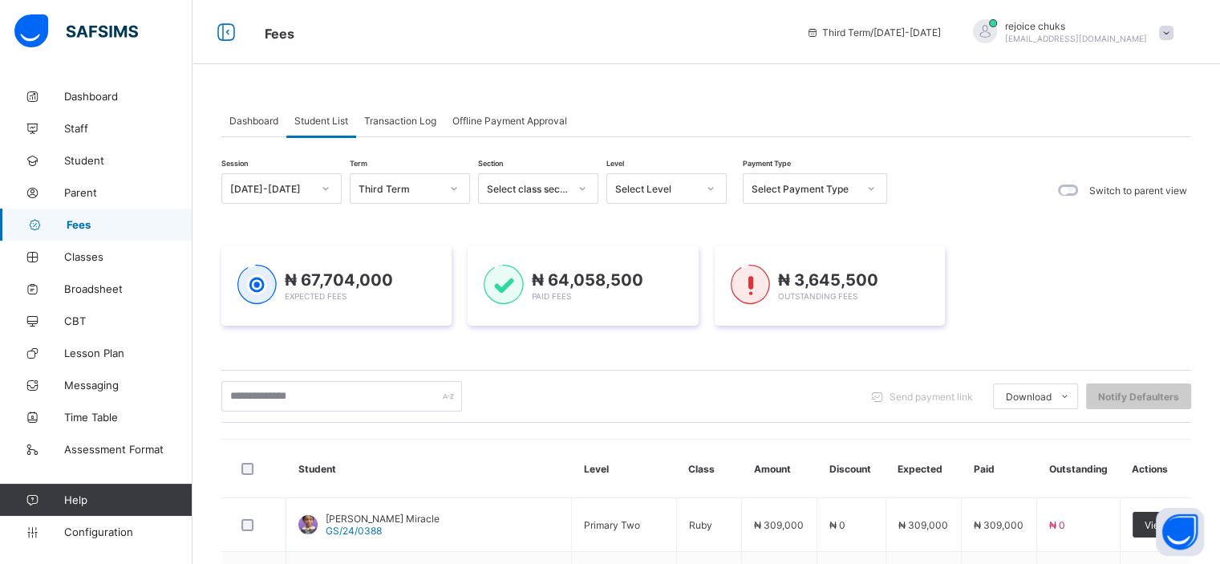
click at [406, 123] on span "Transaction Log" at bounding box center [400, 121] width 72 height 12
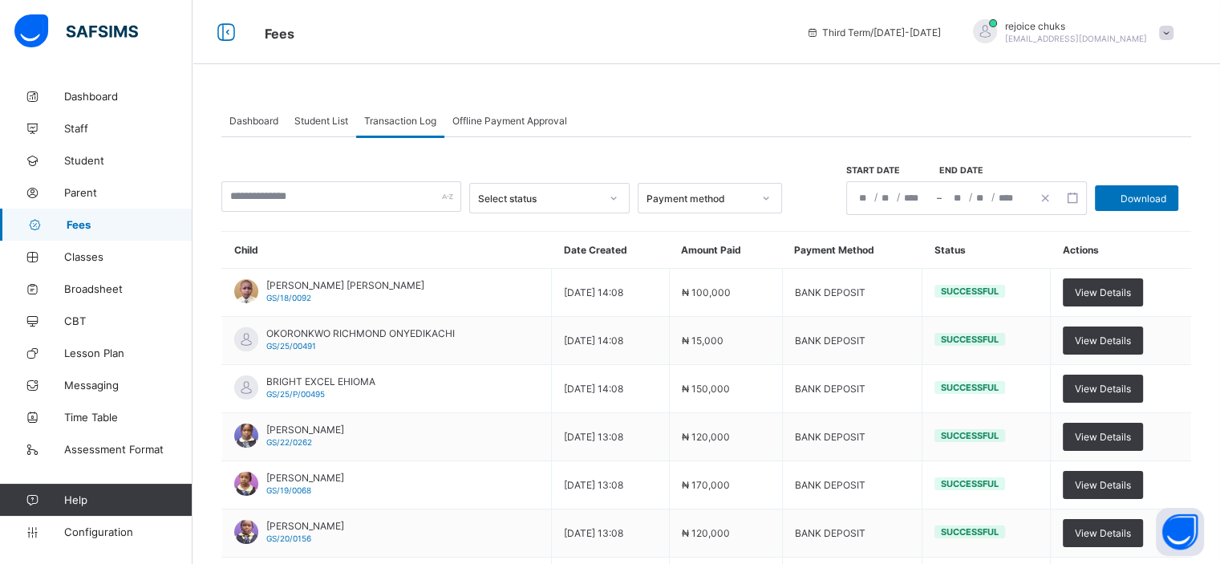
click at [330, 125] on span "Student List" at bounding box center [321, 121] width 54 height 12
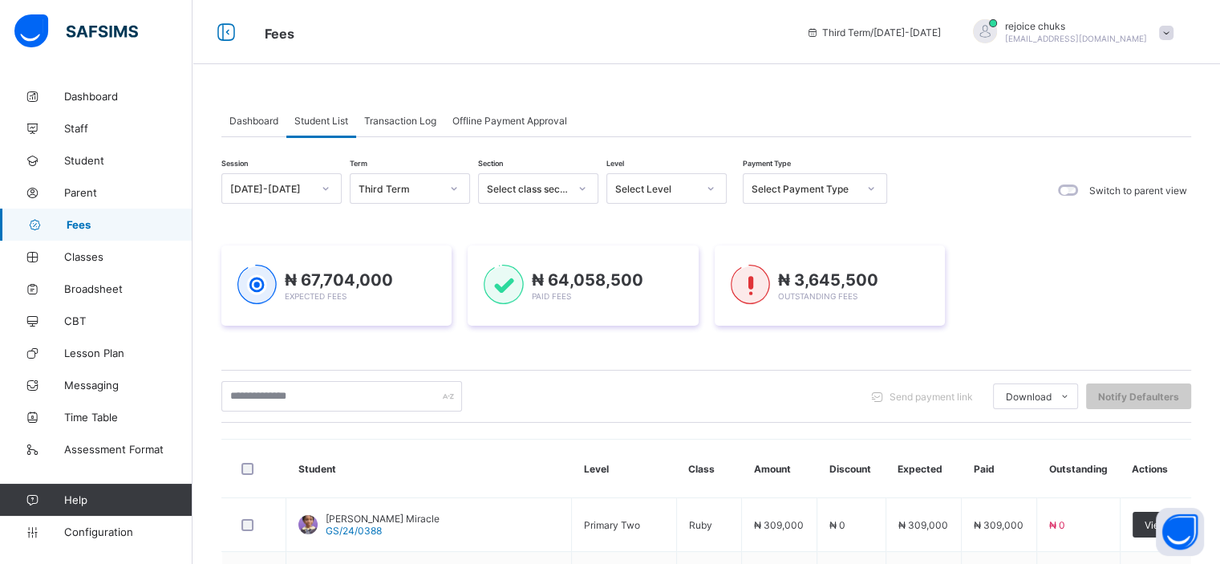
click at [246, 127] on div "Dashboard" at bounding box center [253, 120] width 65 height 32
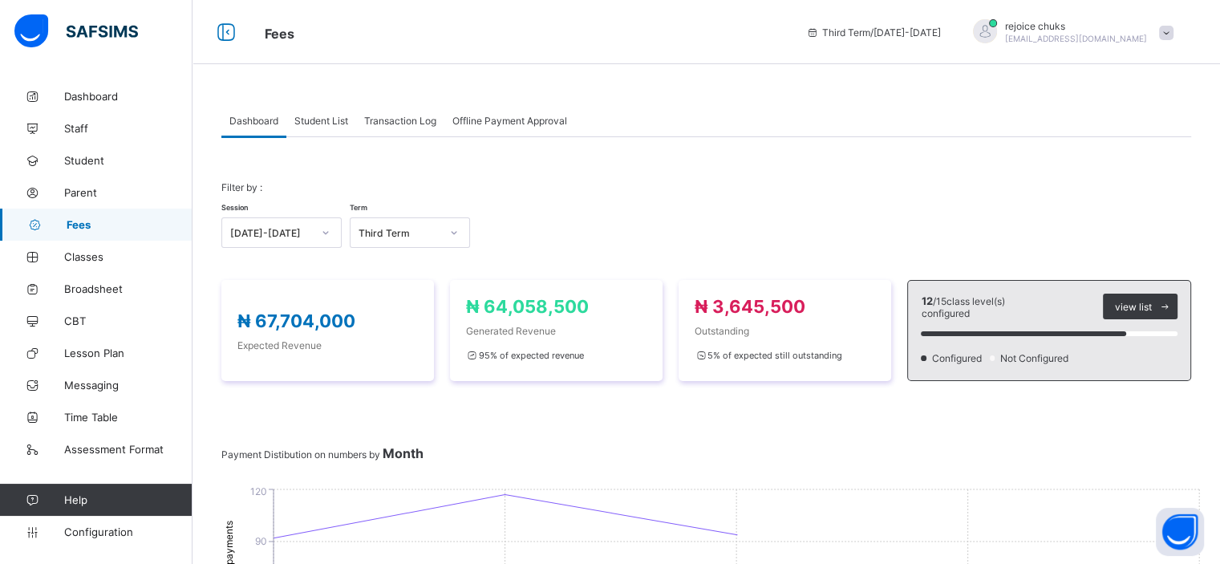
click at [326, 127] on div "Student List" at bounding box center [321, 120] width 70 height 32
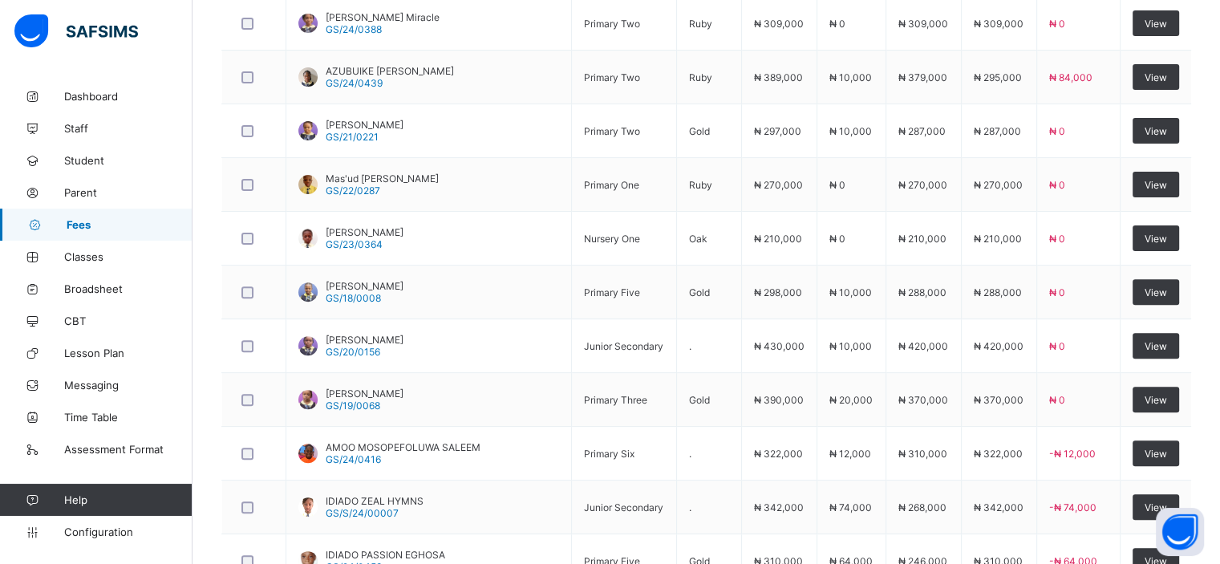
scroll to position [507, 0]
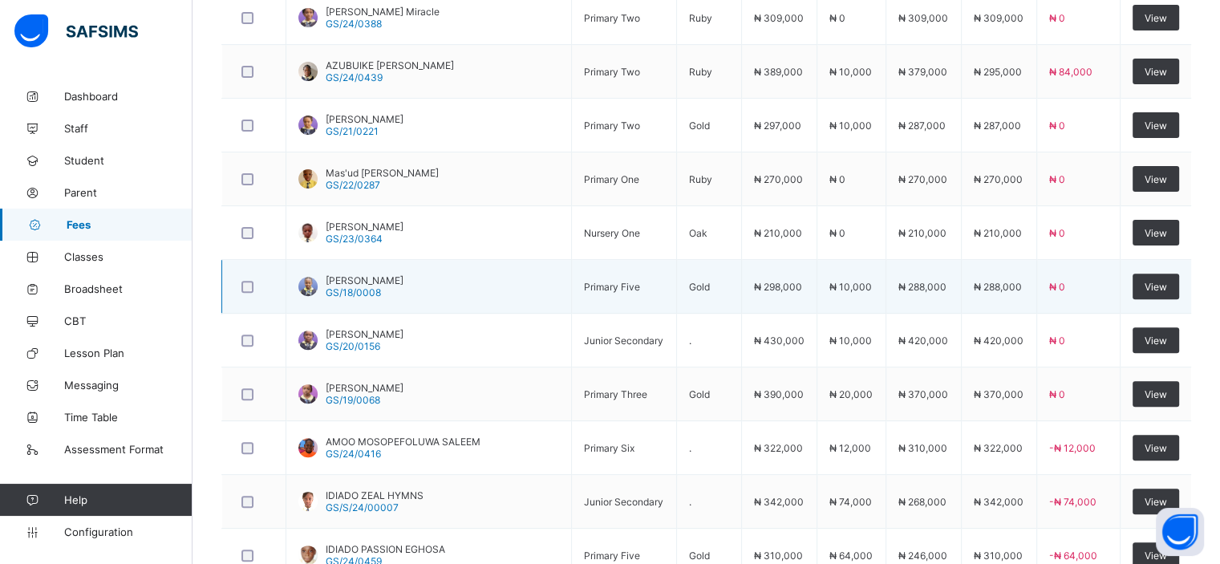
click at [403, 277] on span "Agboifo Annabel Ijenrima" at bounding box center [365, 280] width 78 height 12
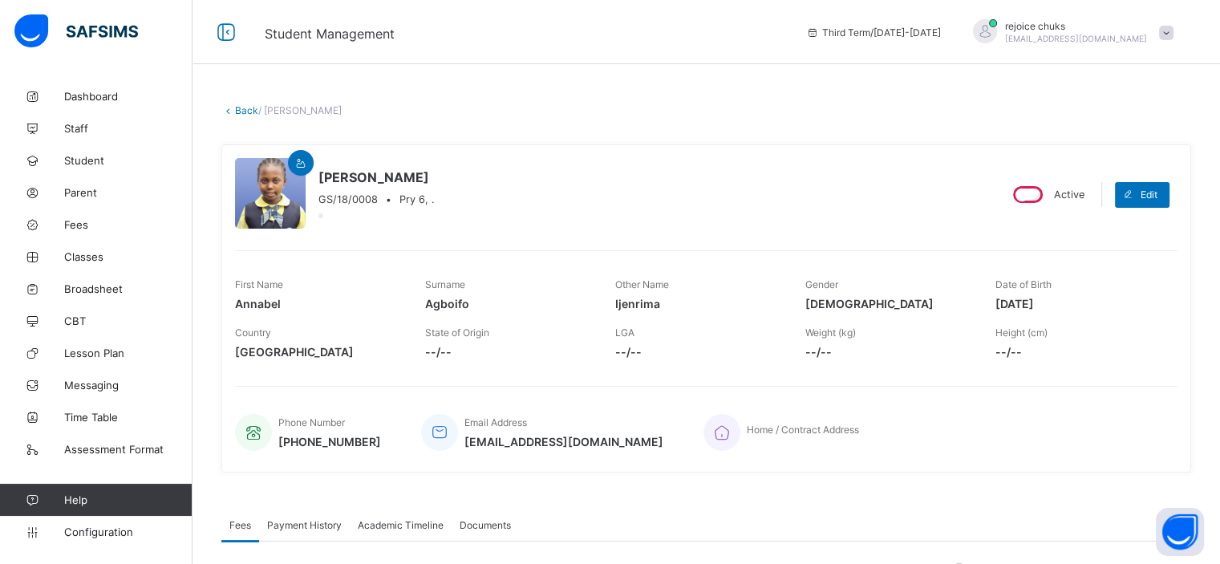
click at [245, 113] on link "Back" at bounding box center [246, 110] width 23 height 12
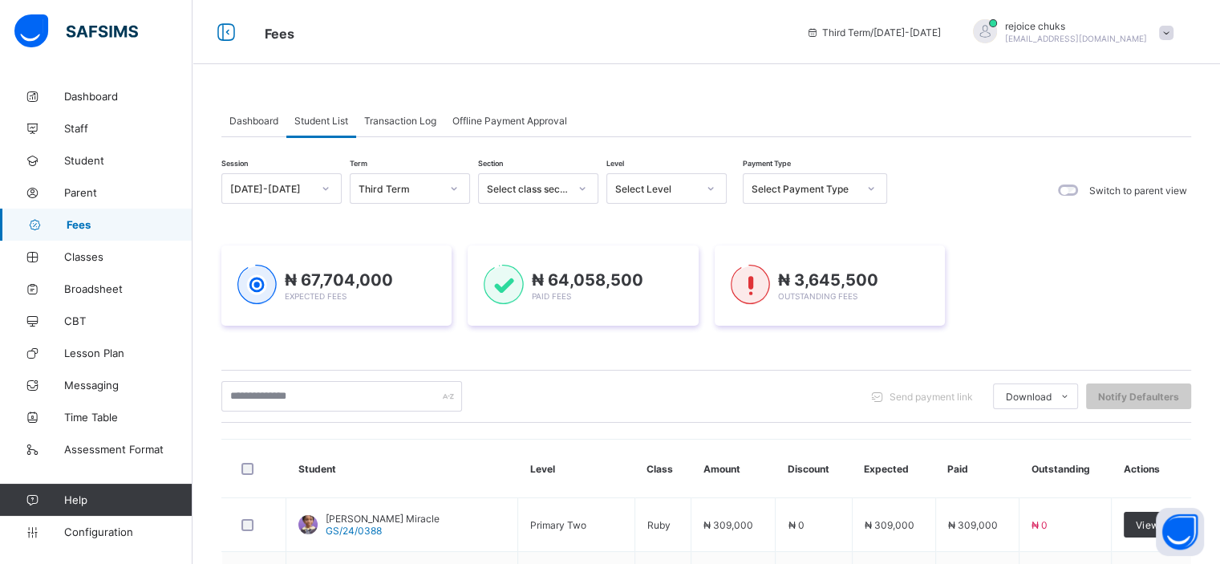
scroll to position [201, 0]
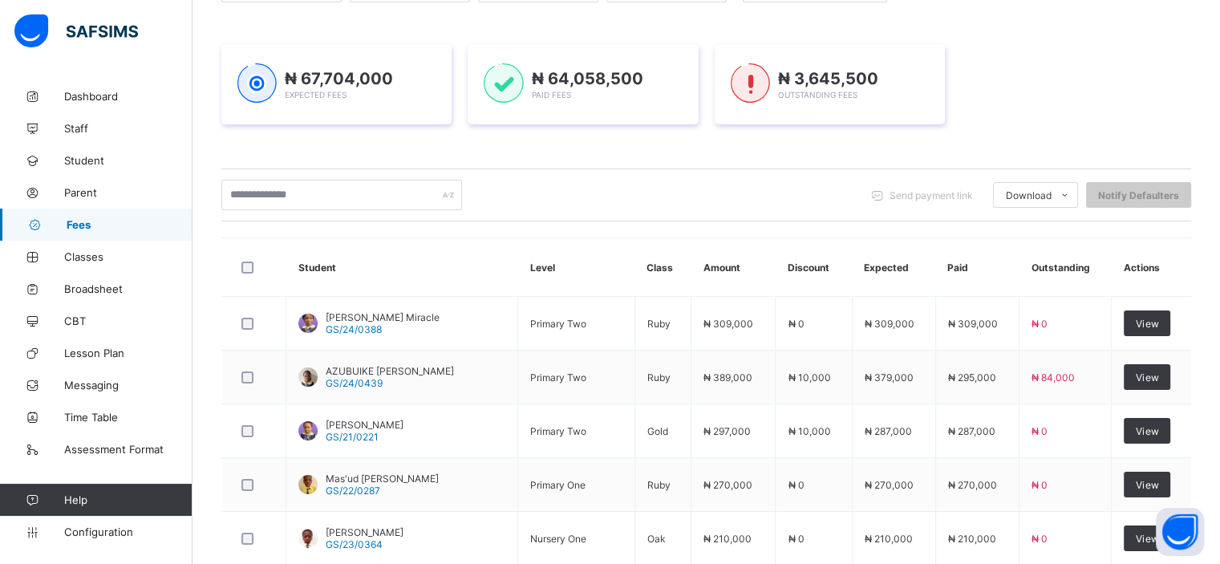
click at [678, 188] on div "Send payment link Download Students Payment Students Payment Status Student Ite…" at bounding box center [705, 195] width 969 height 30
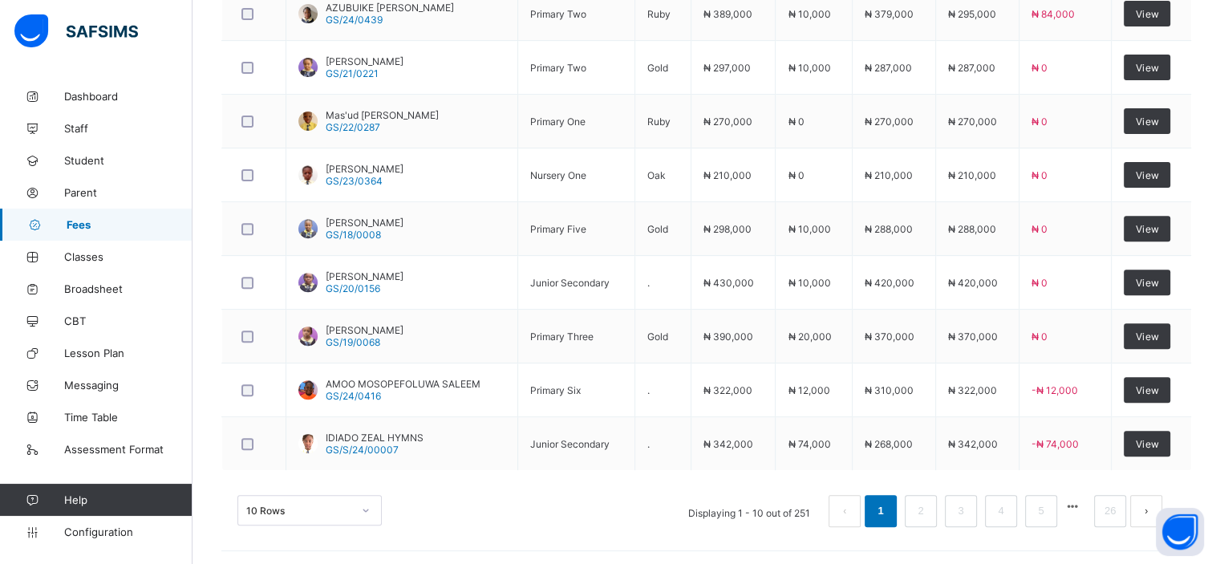
scroll to position [606, 0]
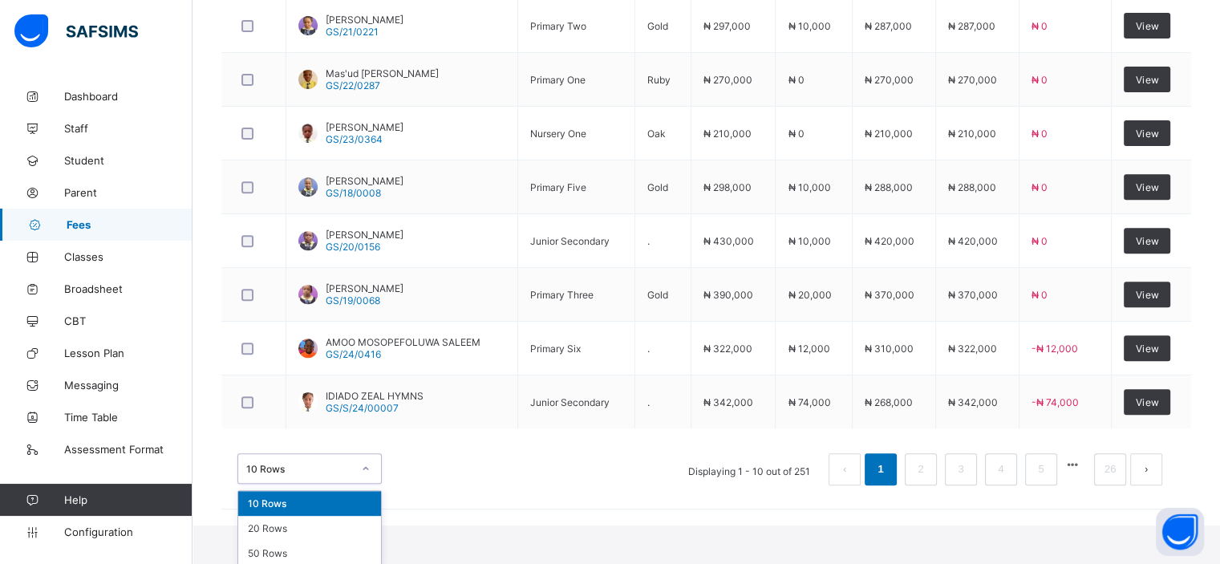
click at [369, 483] on div "option 10 Rows focused, 1 of 3. 3 results available. Use Up and Down to choose …" at bounding box center [309, 468] width 144 height 30
click at [332, 549] on div "50 Rows" at bounding box center [309, 552] width 143 height 25
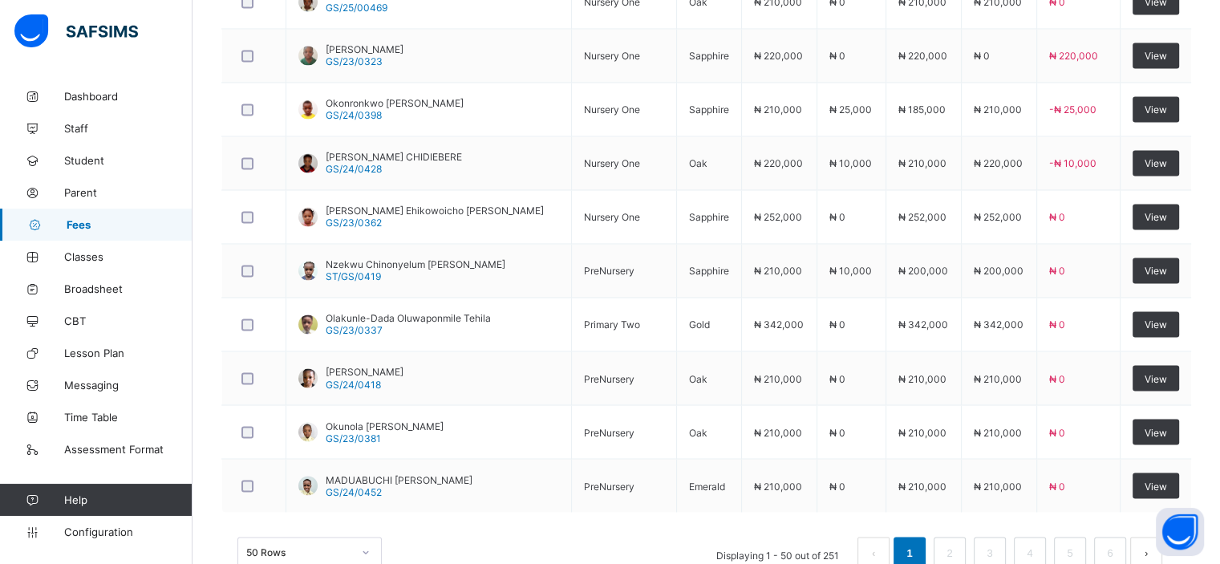
scroll to position [2674, 0]
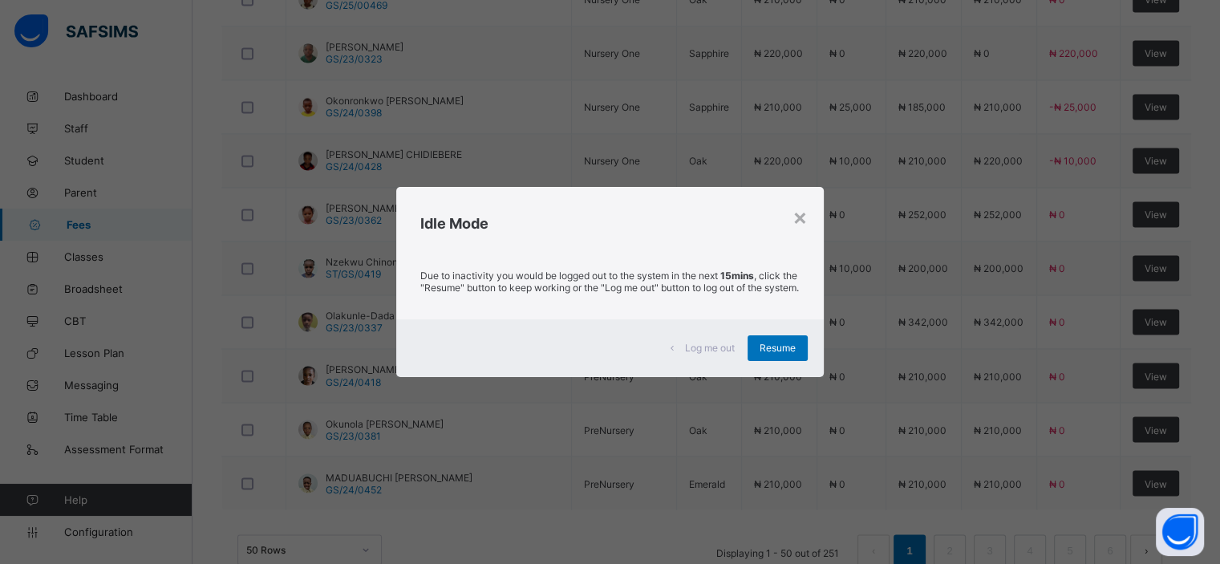
click at [692, 318] on div "Due to inactivity you would be logged out to the system in the next 15mins , cl…" at bounding box center [609, 285] width 427 height 67
click at [700, 354] on span "Log me out" at bounding box center [710, 348] width 50 height 12
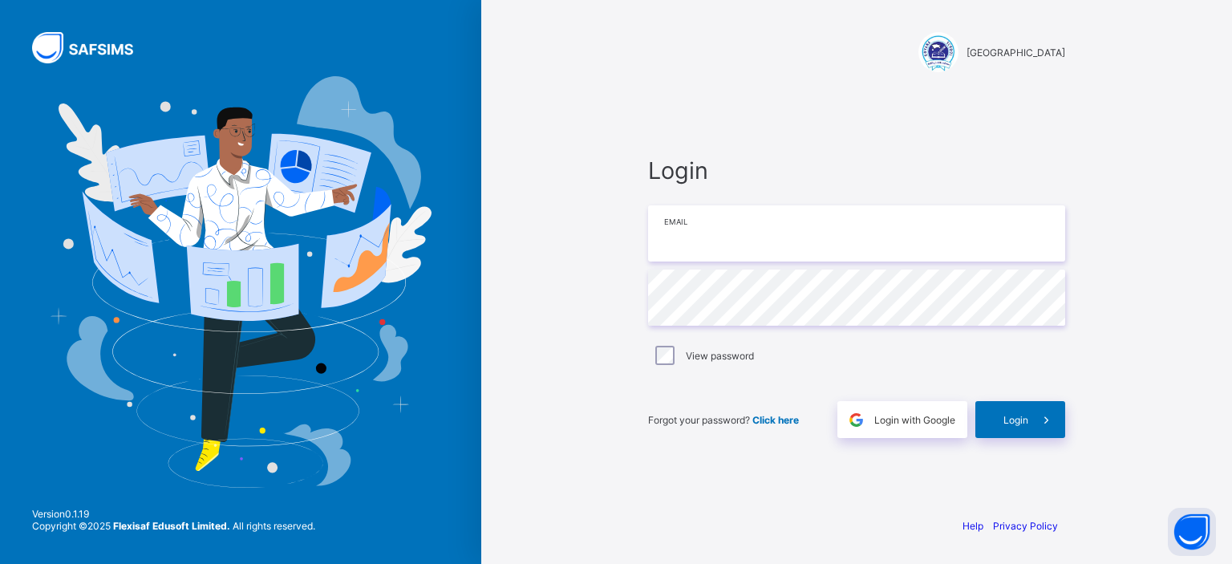
type input "**********"
click at [1000, 417] on div "Login" at bounding box center [1020, 419] width 90 height 37
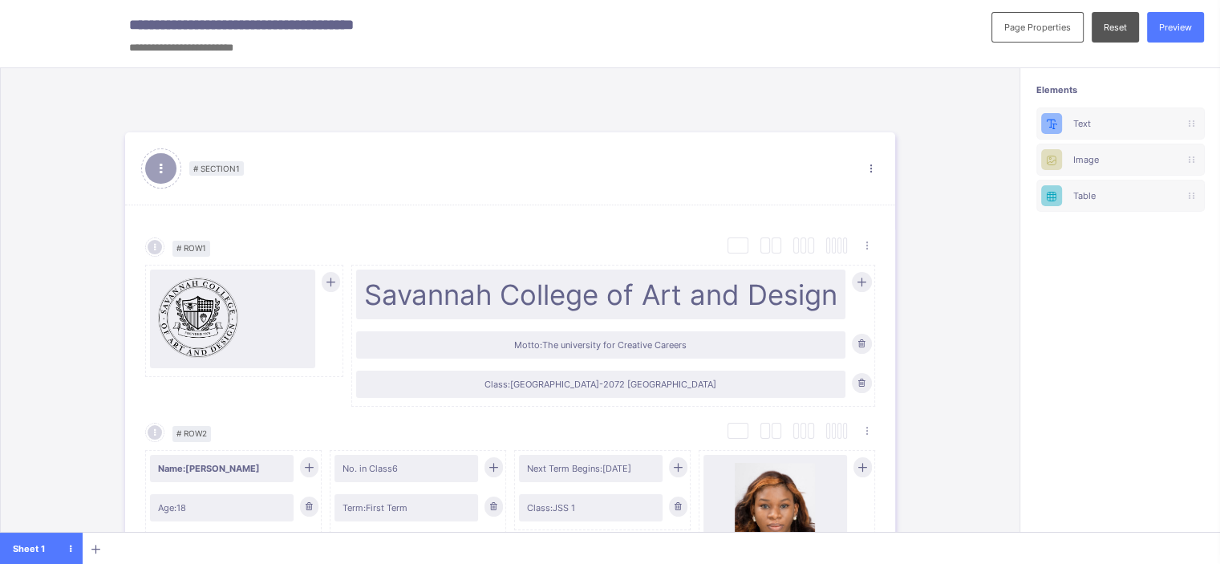
click at [55, 239] on div "# Section 1 Section Properties Duplicate Section Delete Section Select Column L…" at bounding box center [509, 322] width 1019 height 508
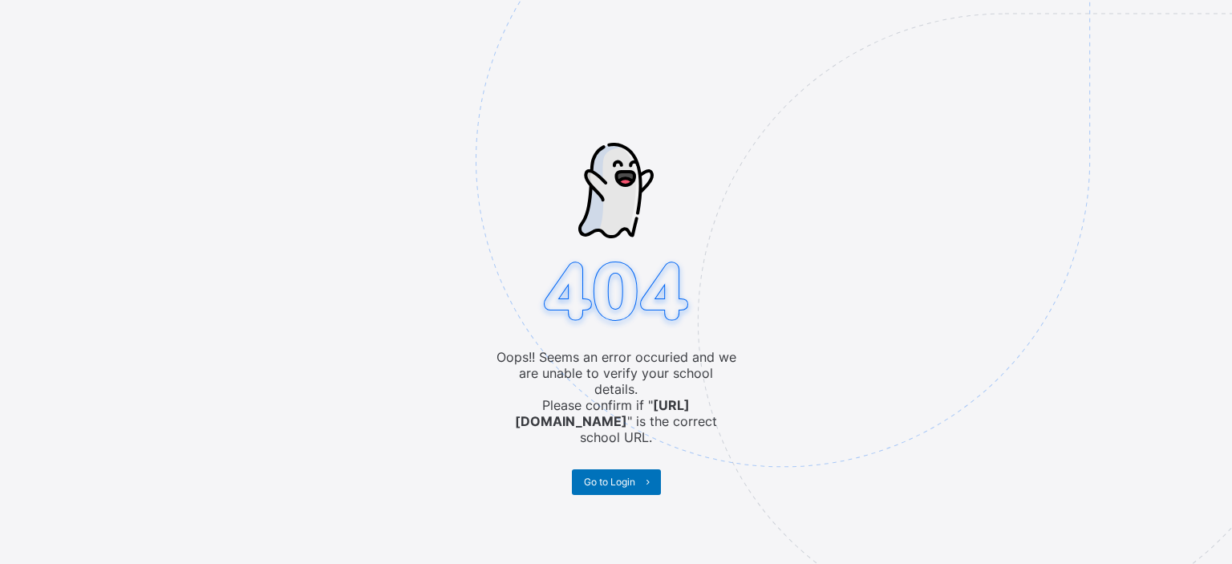
click at [770, 302] on img at bounding box center [893, 239] width 836 height 775
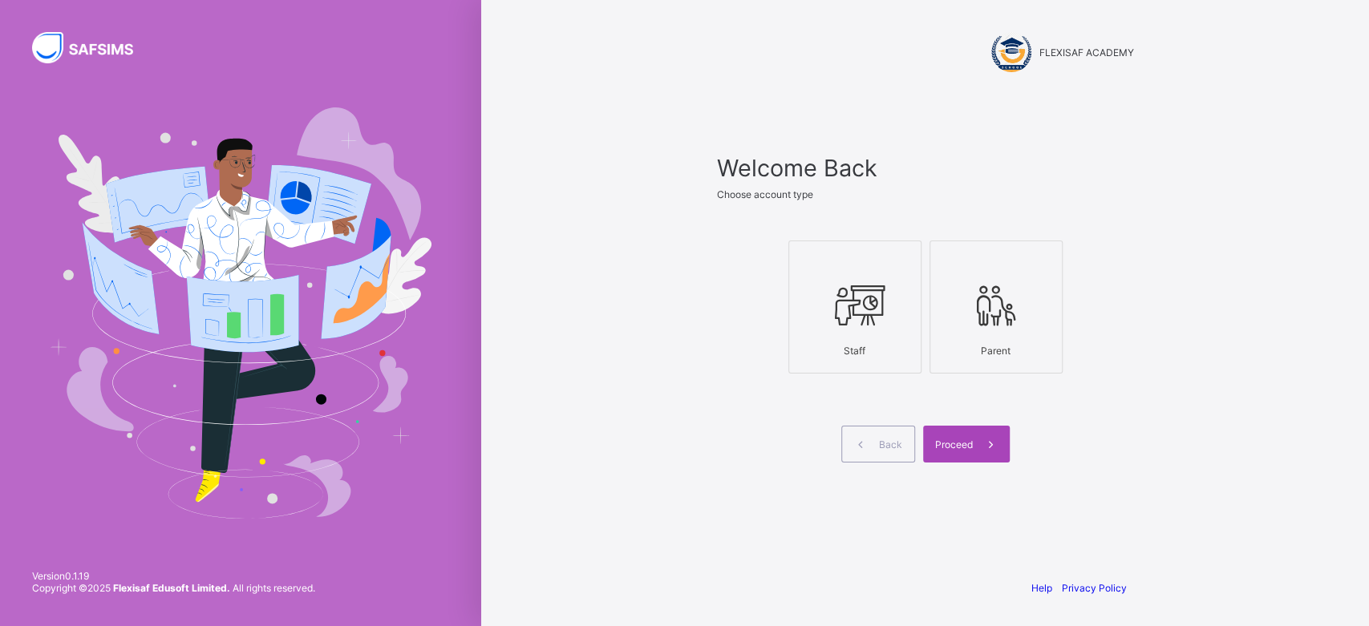
click at [973, 454] on span at bounding box center [991, 444] width 37 height 37
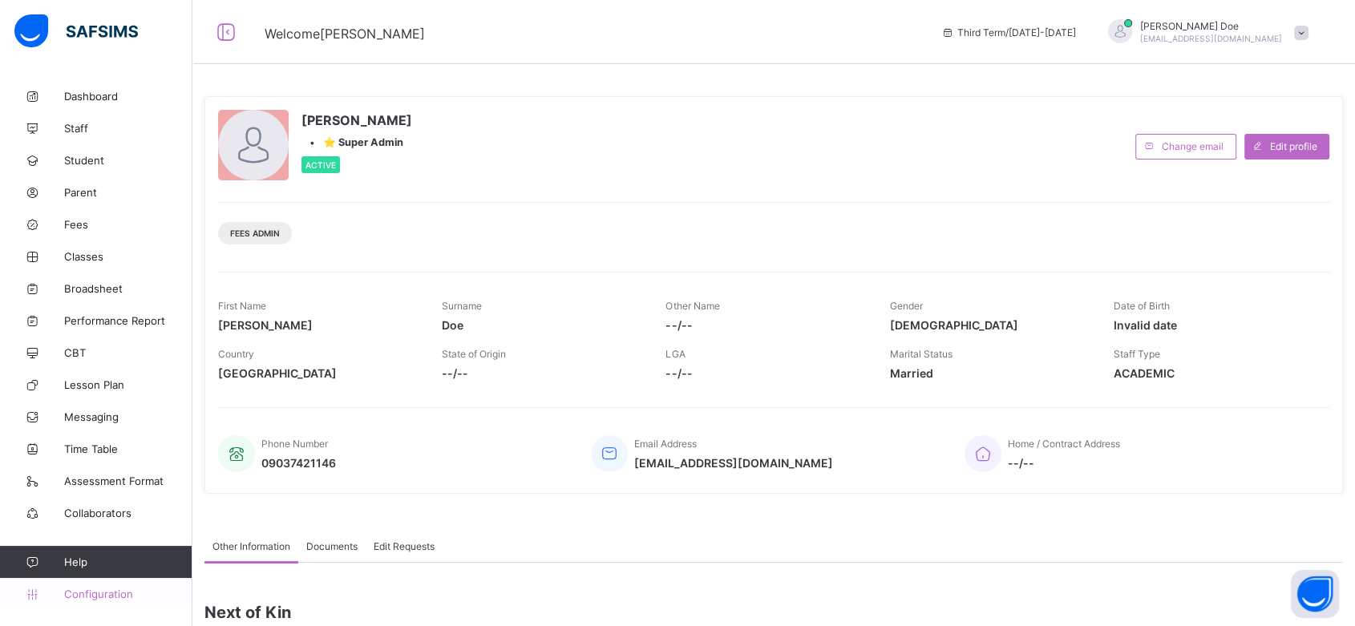
click at [115, 593] on span "Configuration" at bounding box center [127, 594] width 127 height 13
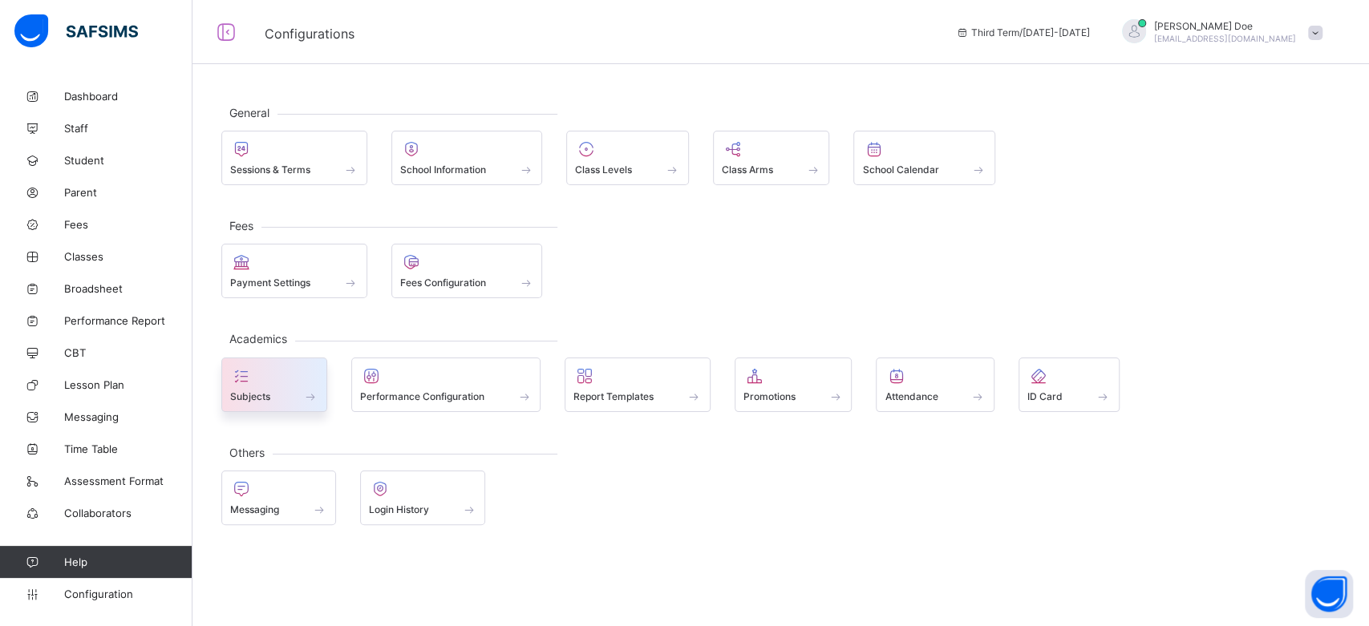
click at [293, 373] on div at bounding box center [274, 375] width 88 height 19
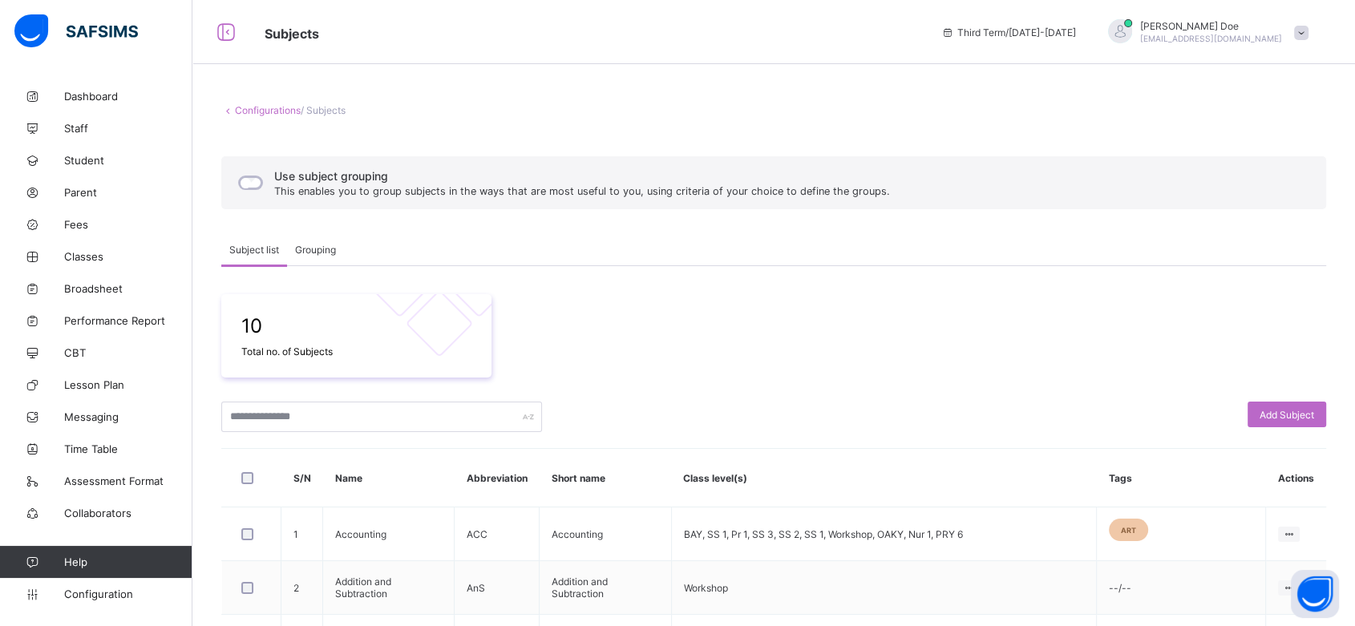
click at [327, 245] on span "Grouping" at bounding box center [315, 250] width 41 height 12
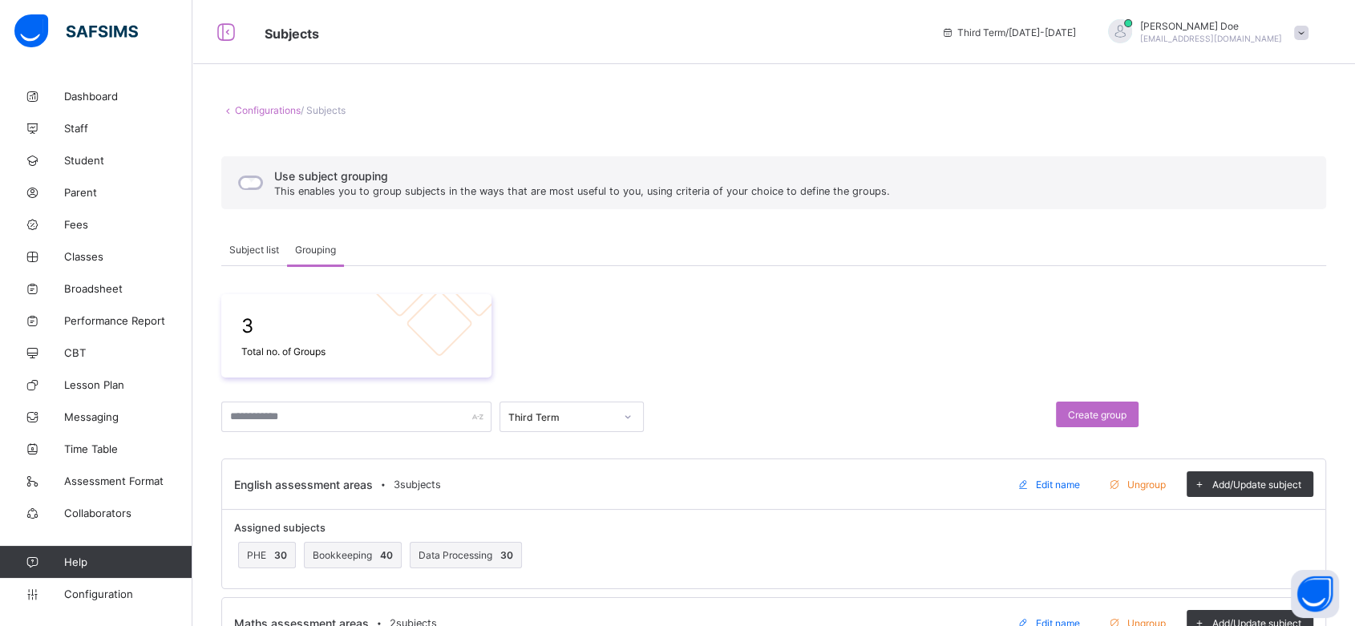
scroll to position [234, 0]
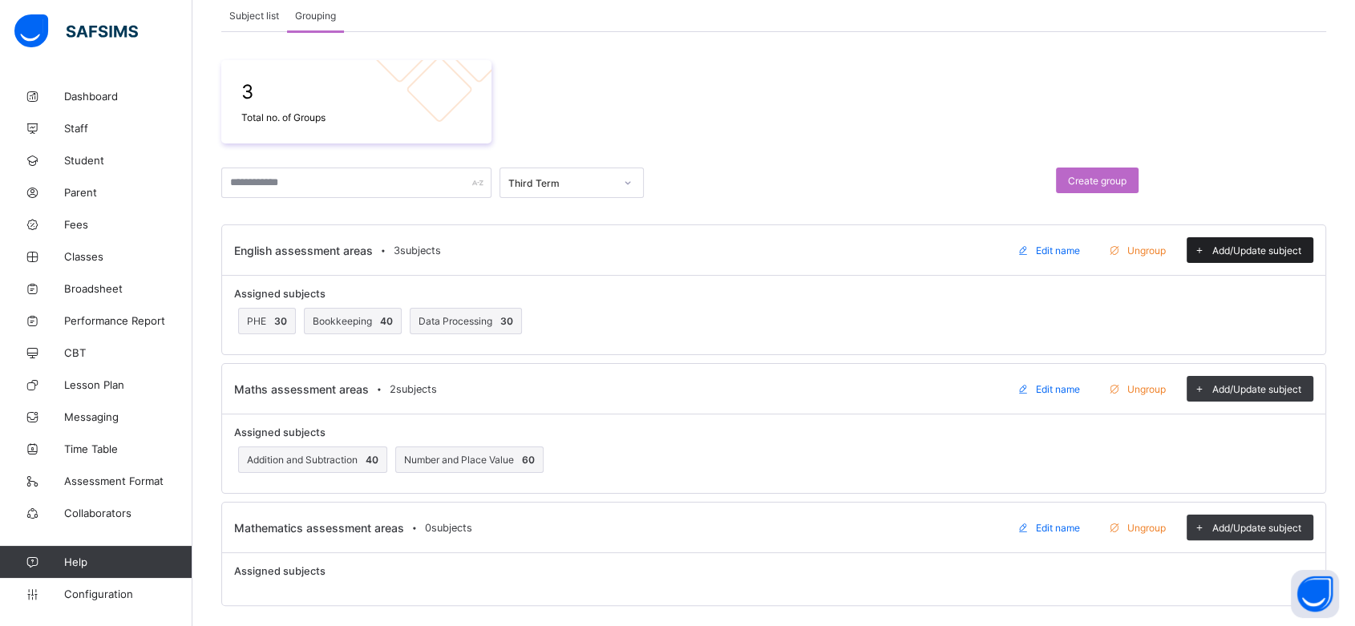
click at [1257, 251] on span "Add/Update subject" at bounding box center [1256, 251] width 89 height 12
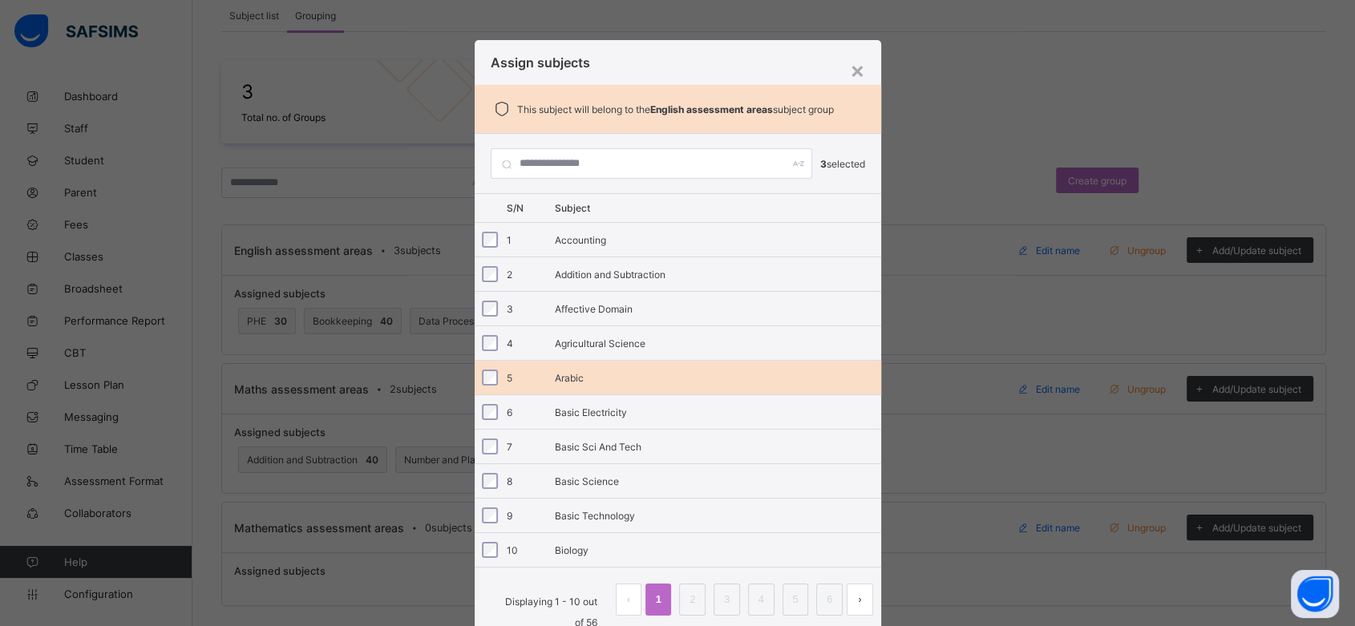
scroll to position [95, 0]
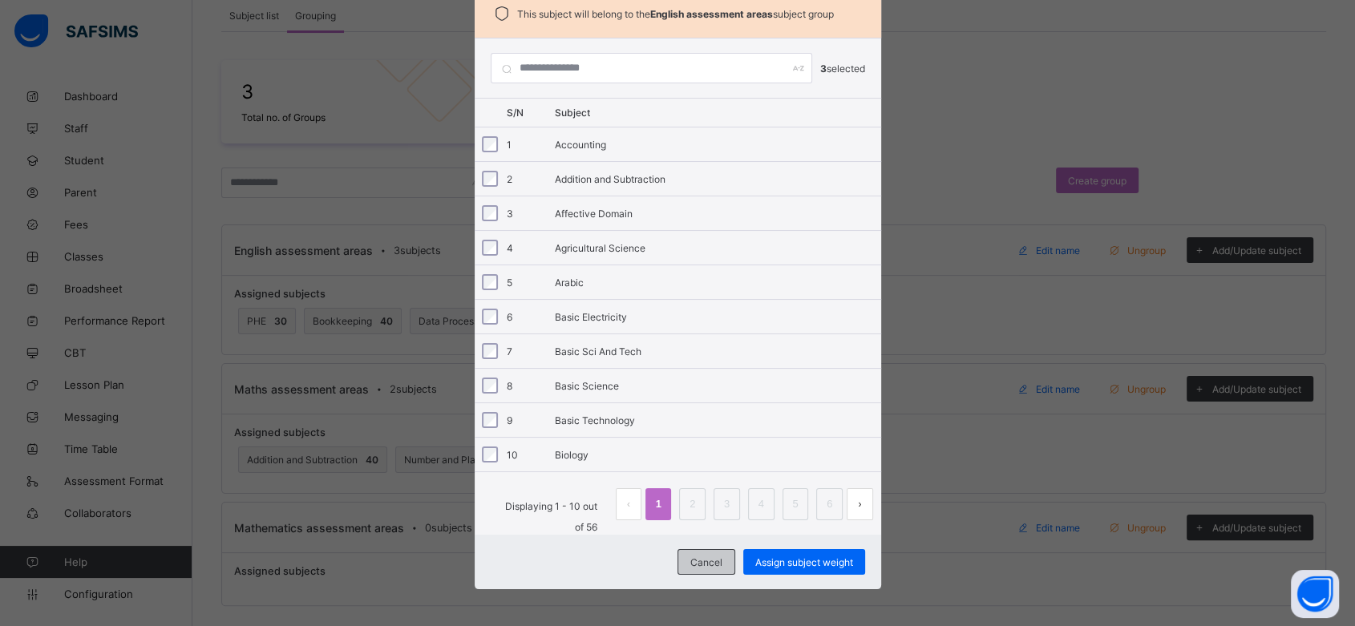
click at [702, 550] on div "Cancel" at bounding box center [707, 562] width 58 height 26
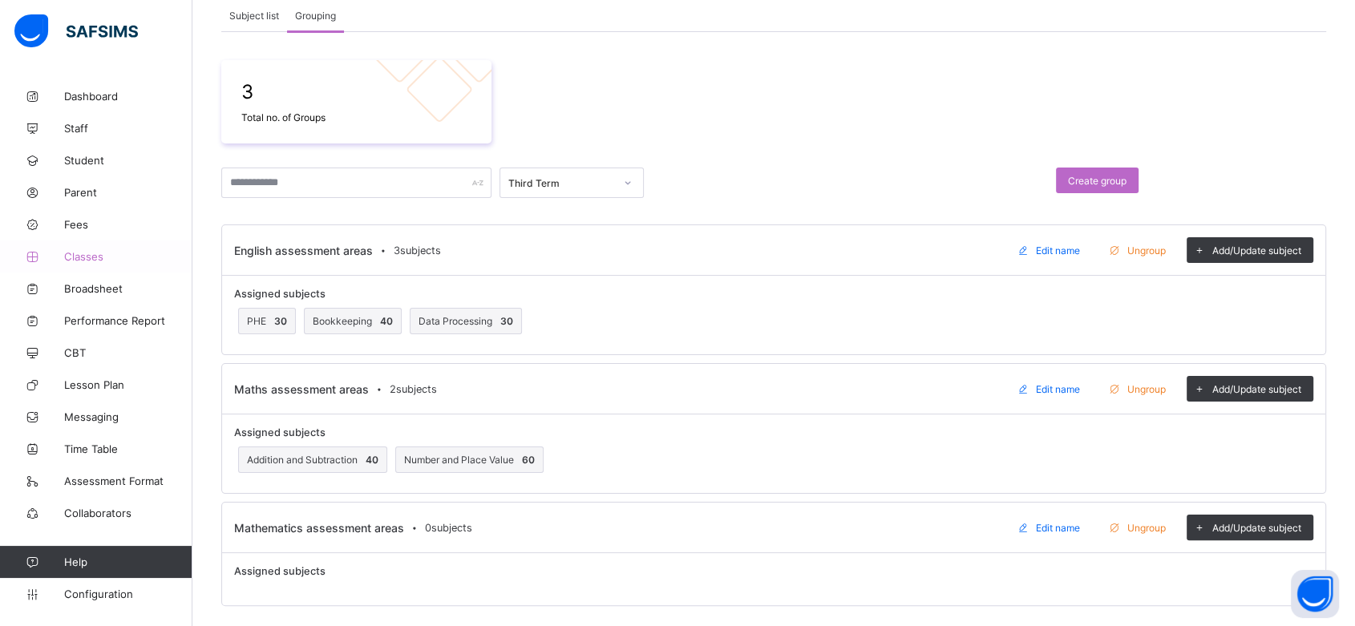
click at [82, 263] on link "Classes" at bounding box center [96, 257] width 192 height 32
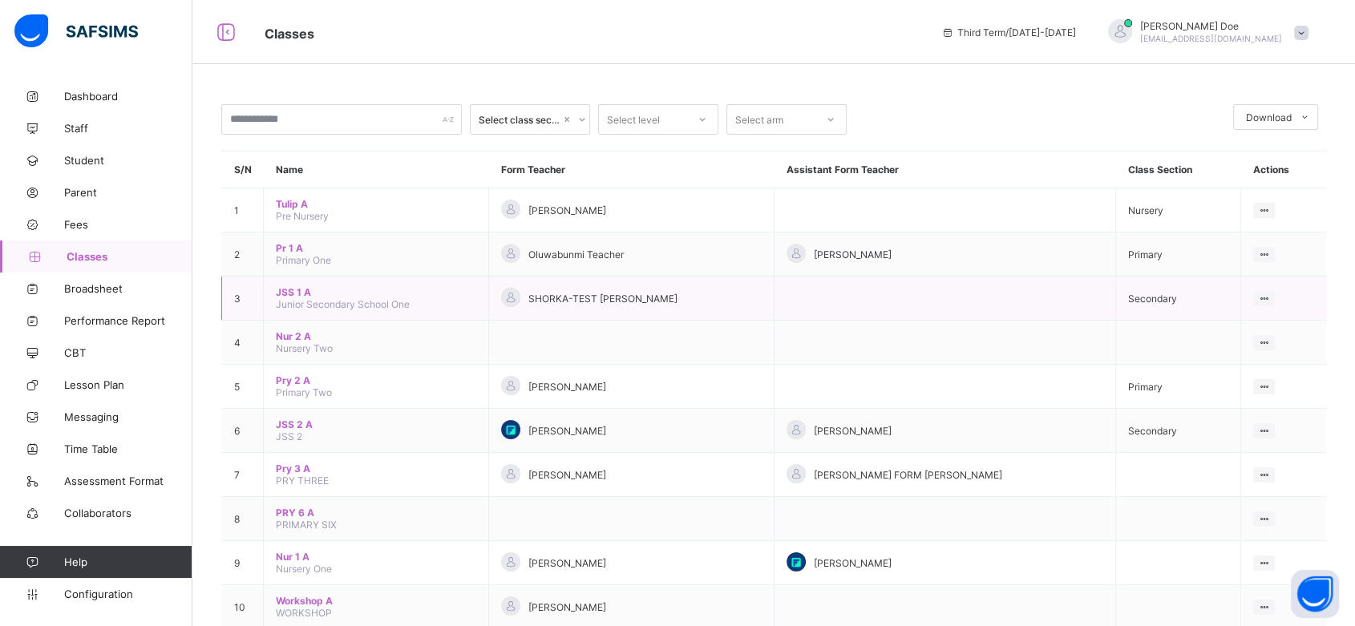
scroll to position [29, 0]
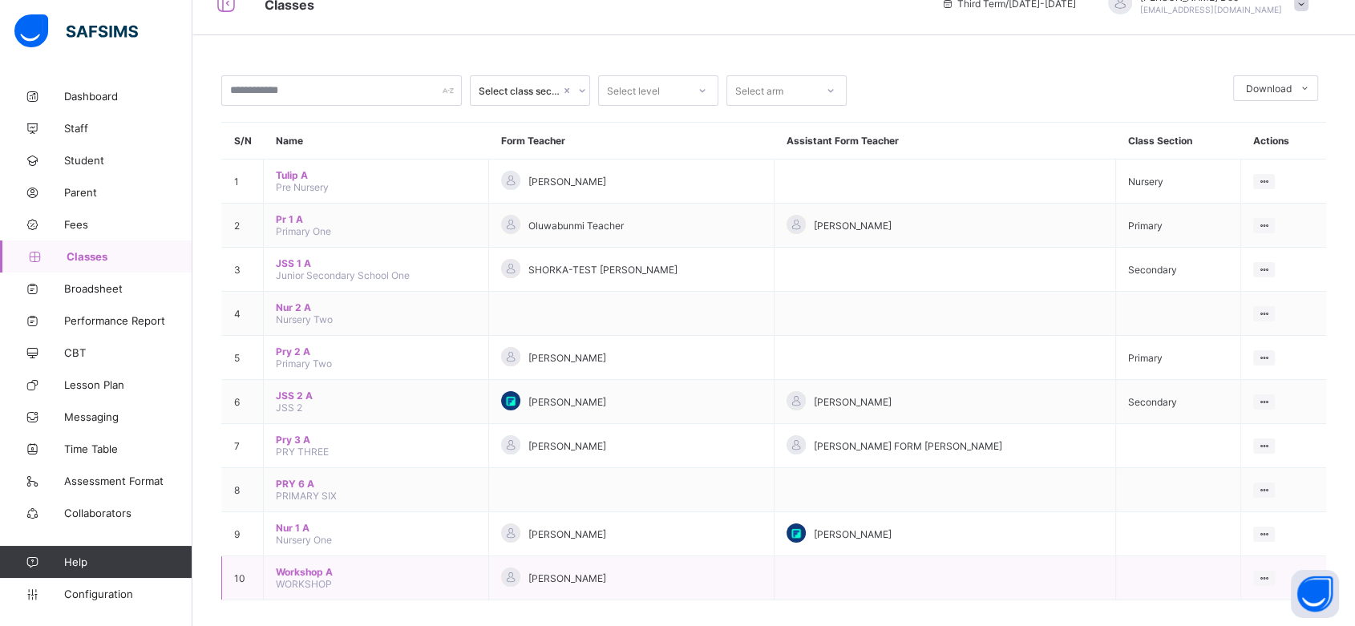
click at [304, 566] on span "Workshop A" at bounding box center [376, 572] width 200 height 12
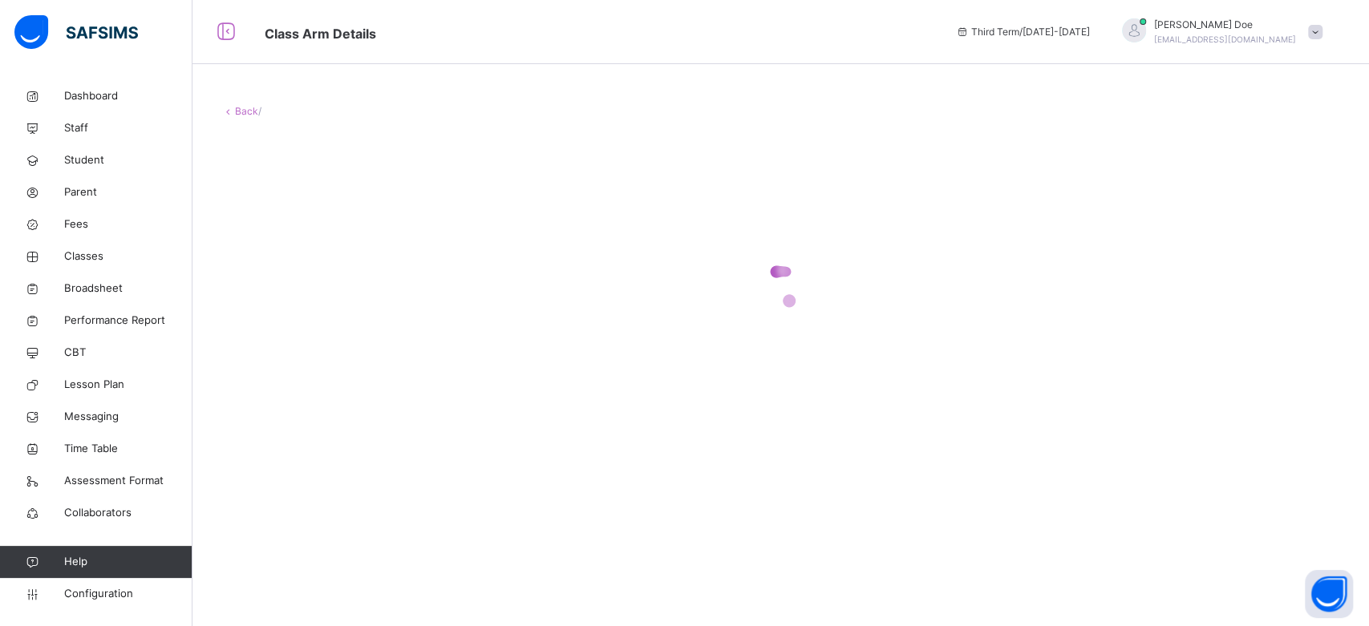
click at [751, 198] on div at bounding box center [780, 287] width 1119 height 305
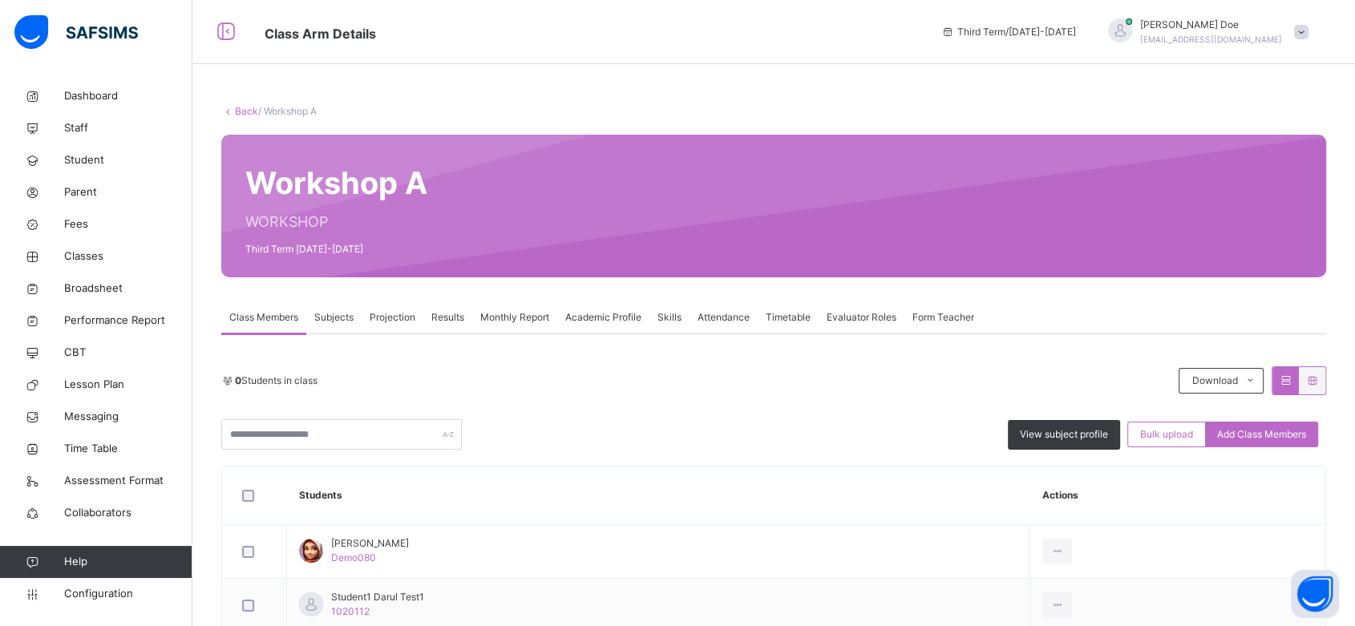
click at [351, 320] on span "Subjects" at bounding box center [333, 317] width 39 height 14
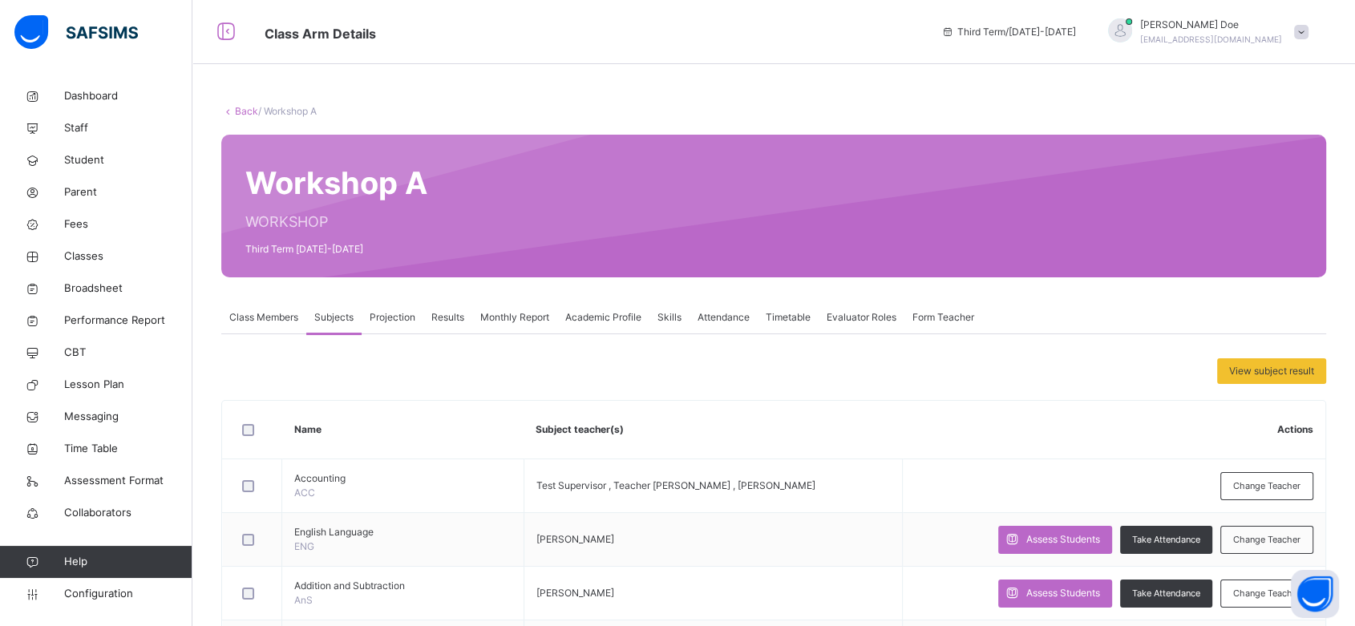
click at [443, 310] on span "Results" at bounding box center [447, 317] width 33 height 14
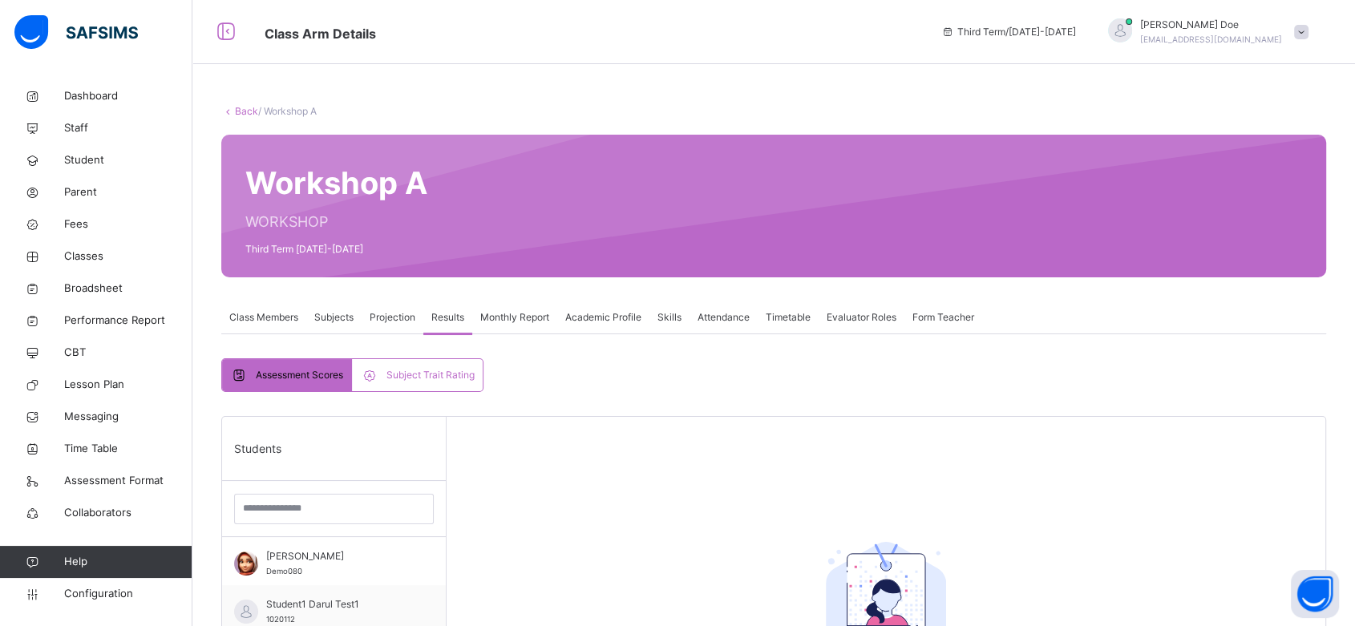
scroll to position [148, 0]
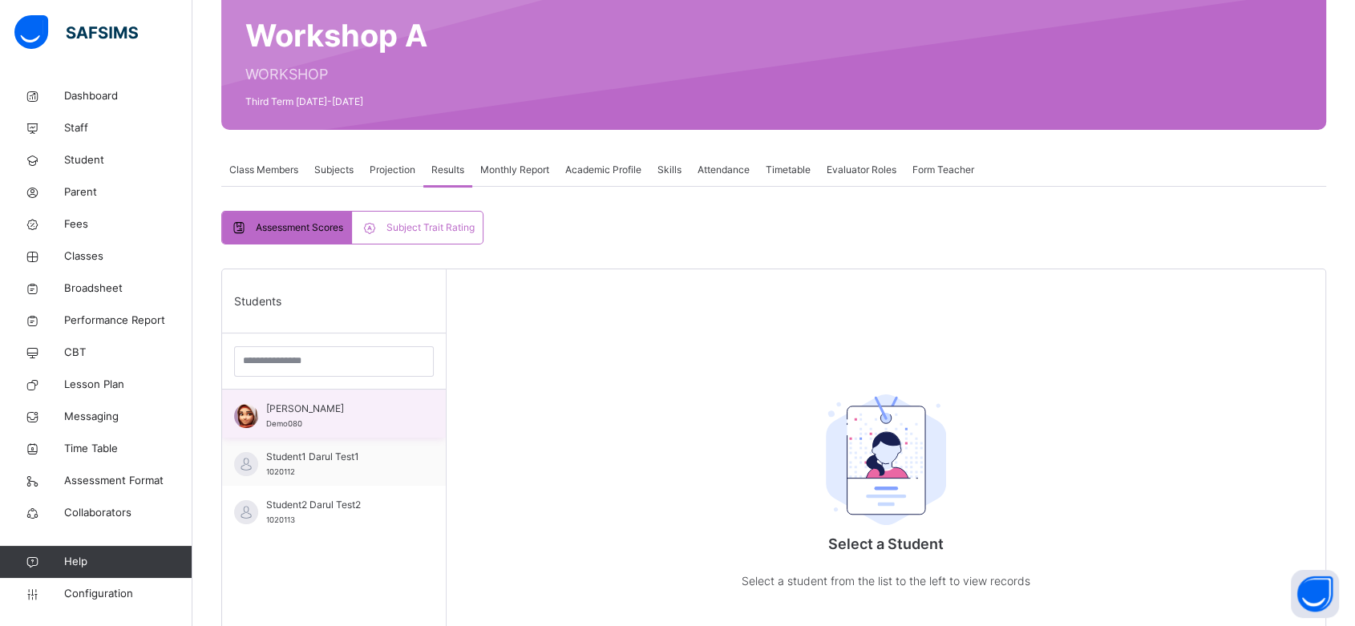
click at [337, 419] on div "Ola John Demo080" at bounding box center [338, 416] width 144 height 29
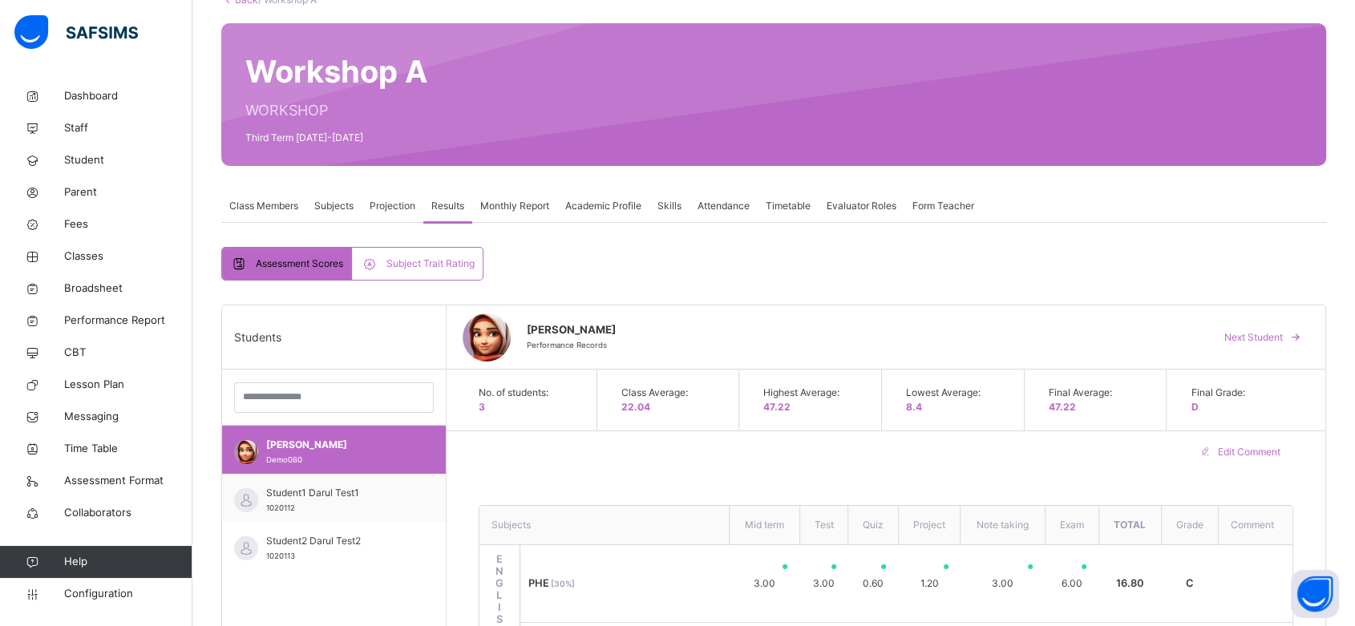
scroll to position [64, 0]
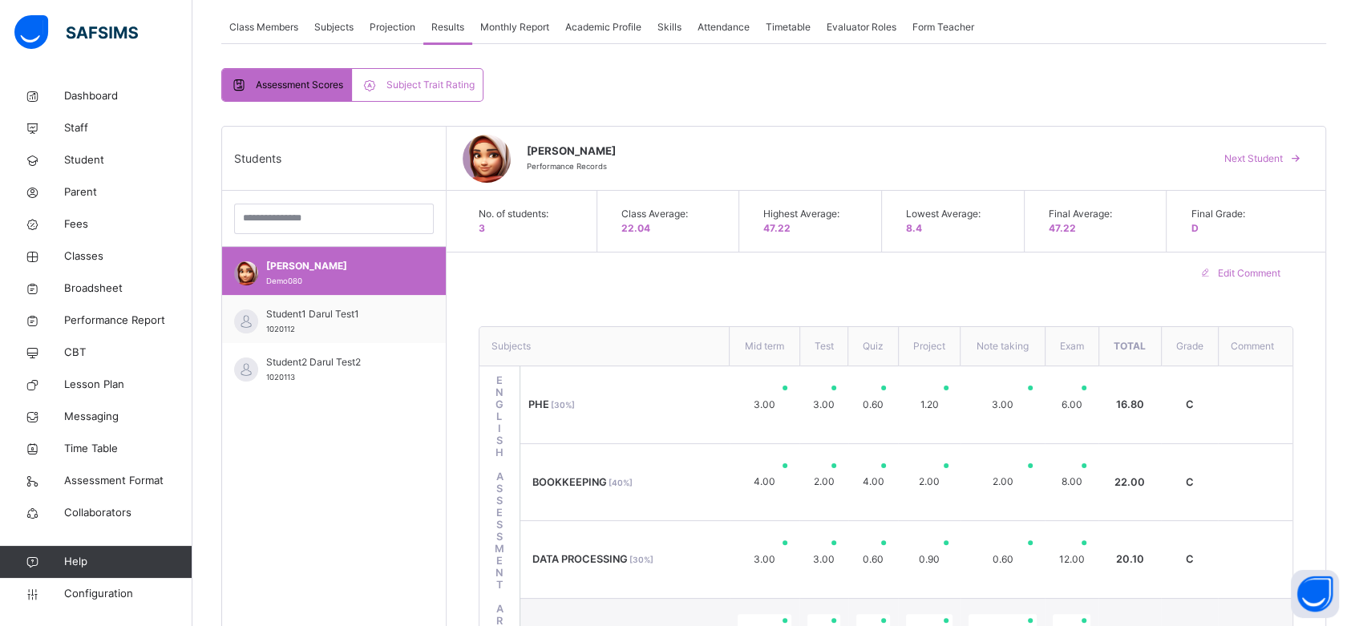
scroll to position [292, 0]
click at [334, 34] on div "Subjects" at bounding box center [333, 26] width 55 height 32
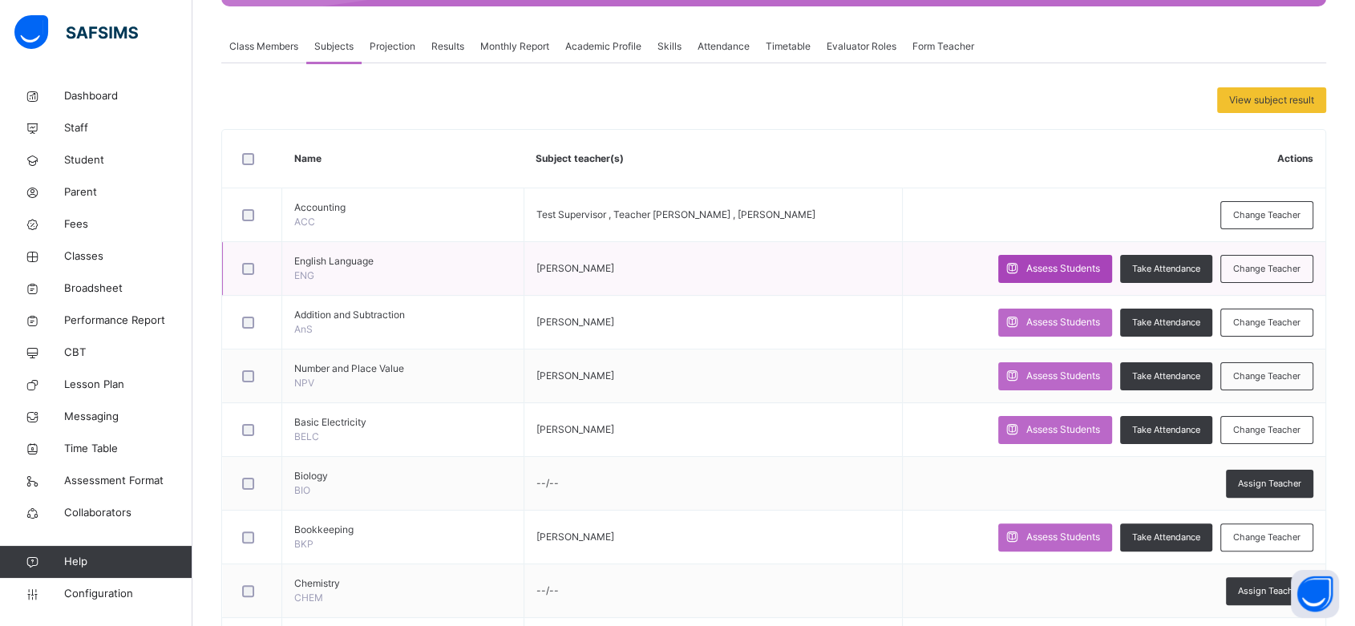
scroll to position [270, 0]
click at [1041, 262] on span "Assess Students" at bounding box center [1063, 269] width 74 height 14
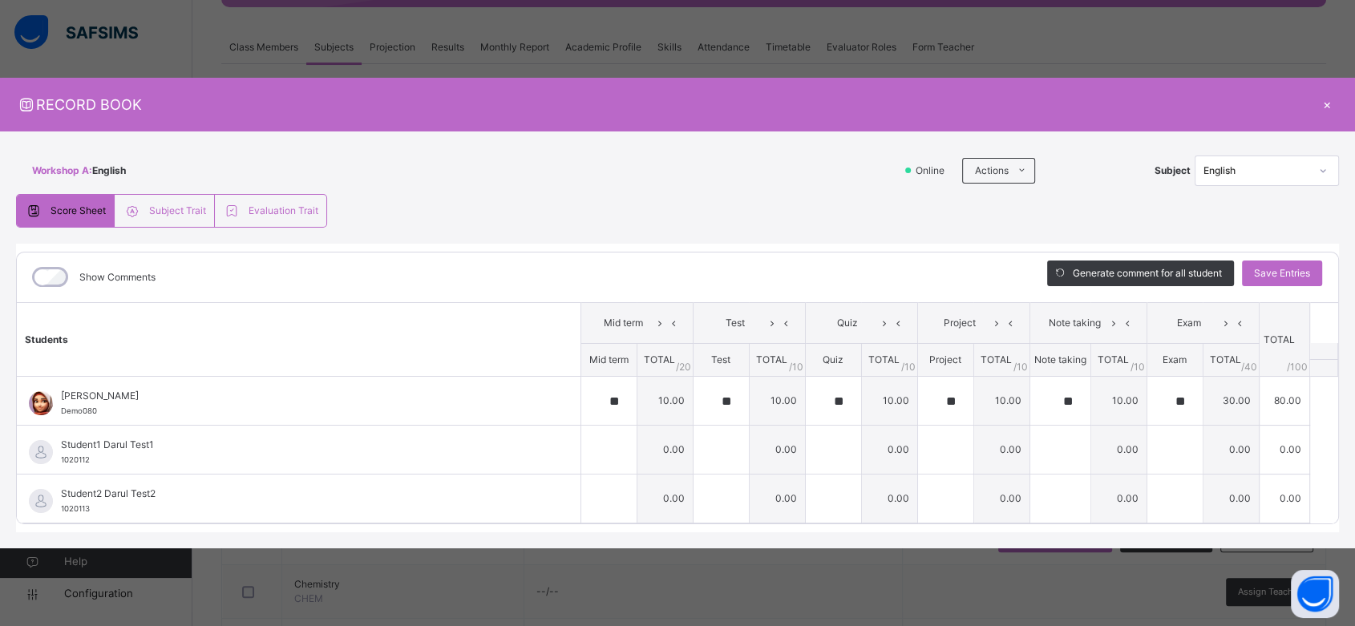
type input "**"
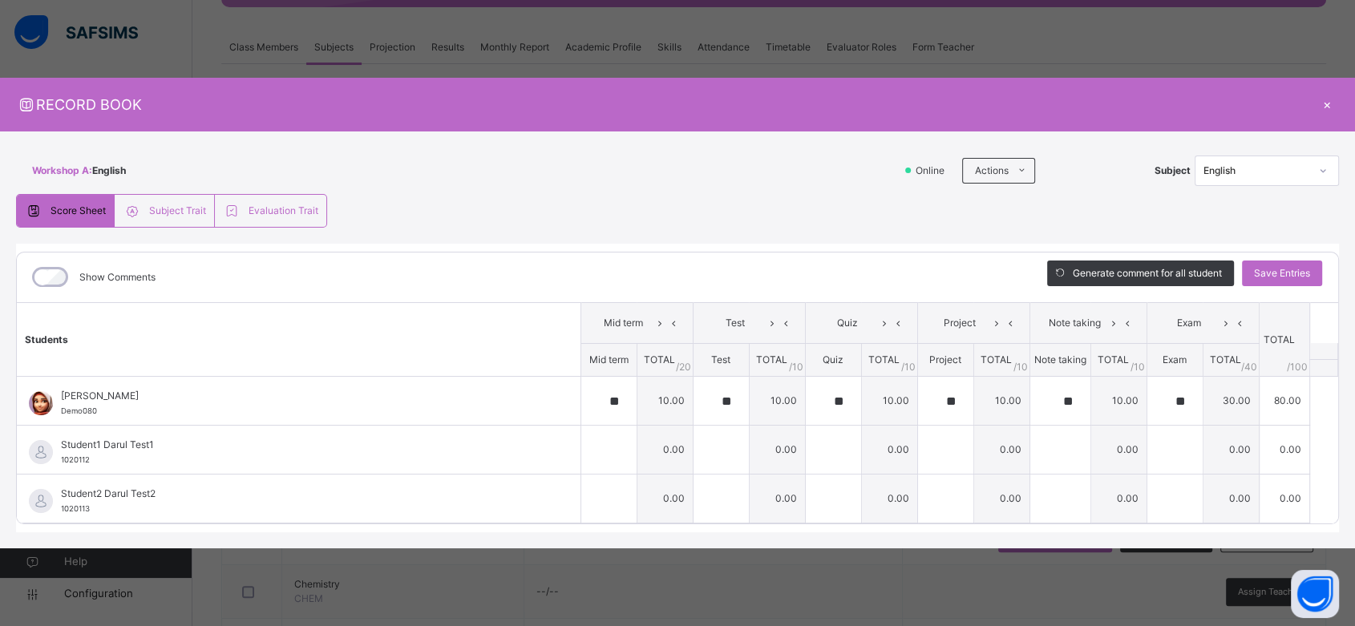
type input "**"
click at [1327, 104] on div "×" at bounding box center [1327, 105] width 24 height 22
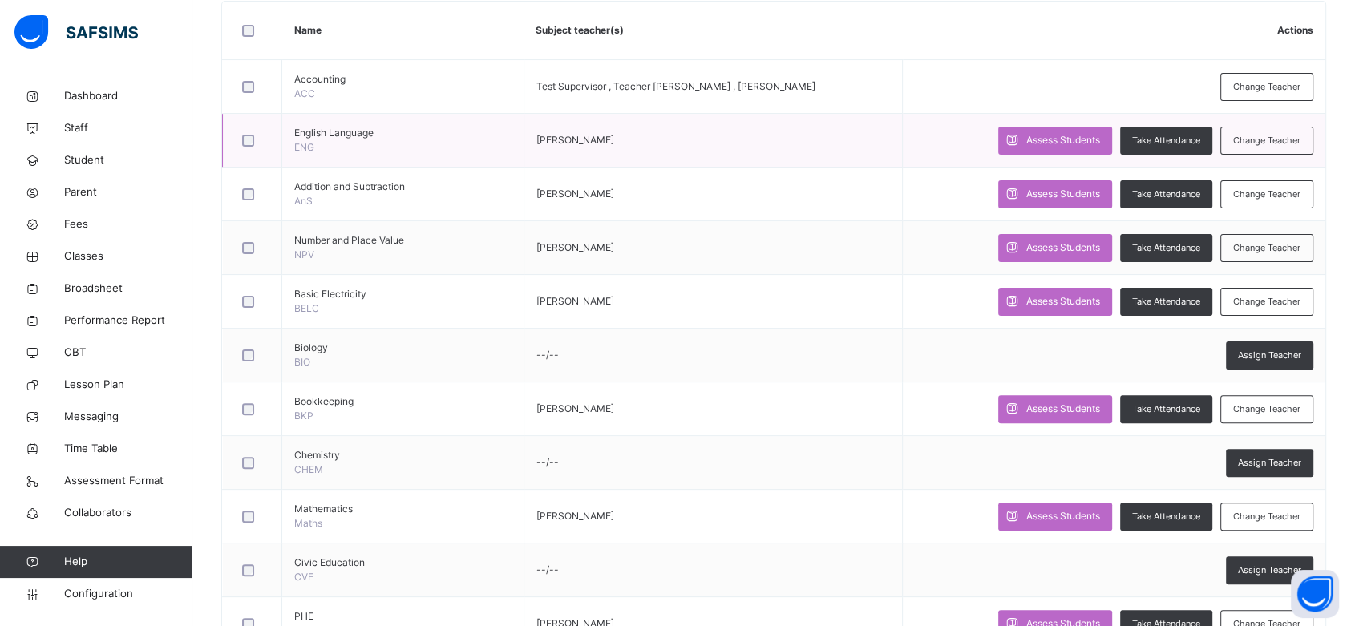
scroll to position [403, 0]
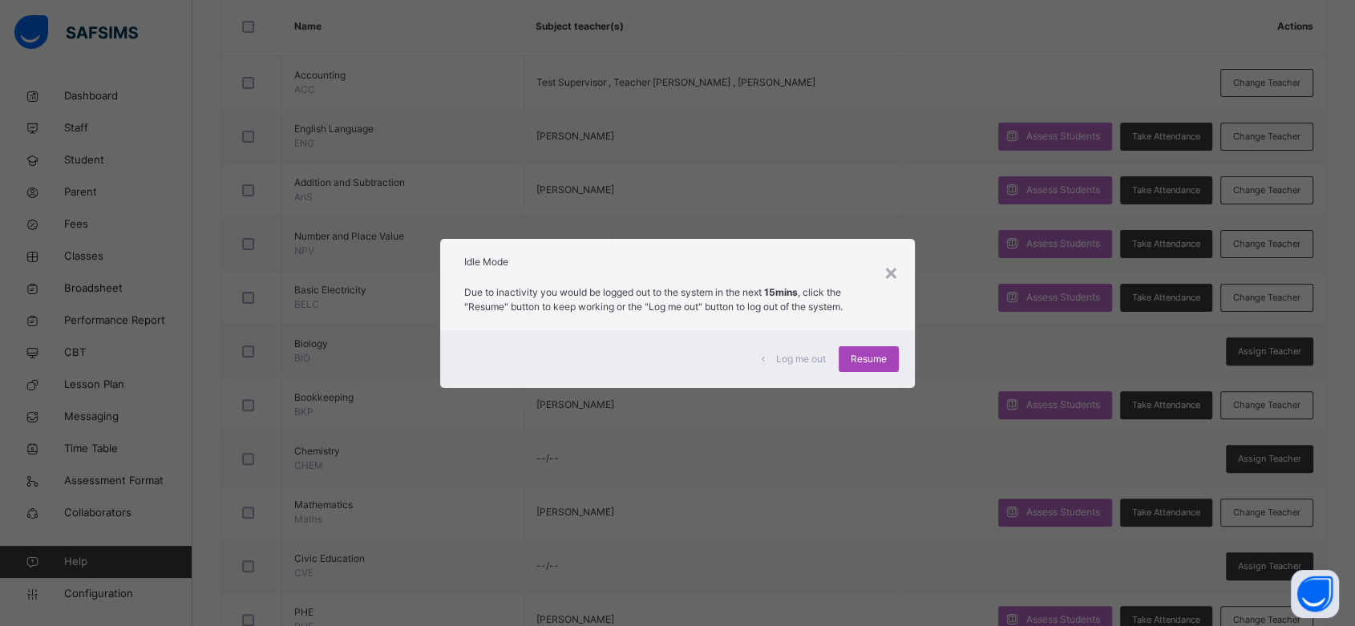
click at [866, 365] on span "Resume" at bounding box center [869, 359] width 36 height 14
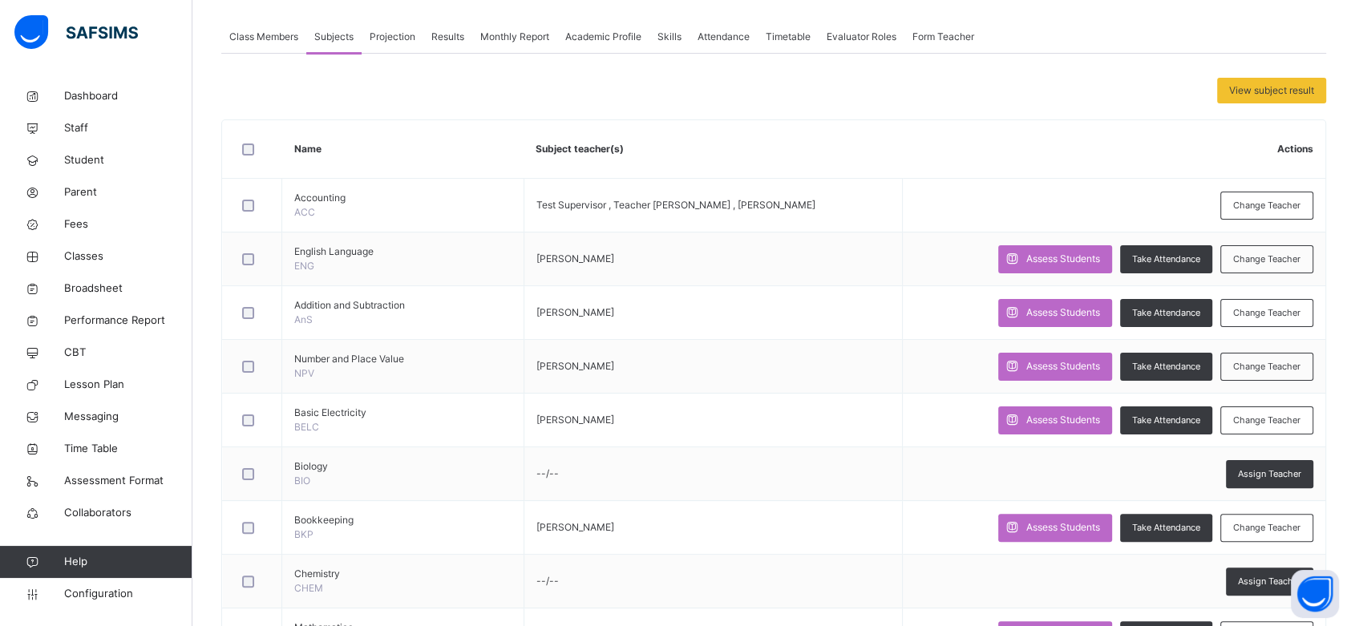
scroll to position [279, 0]
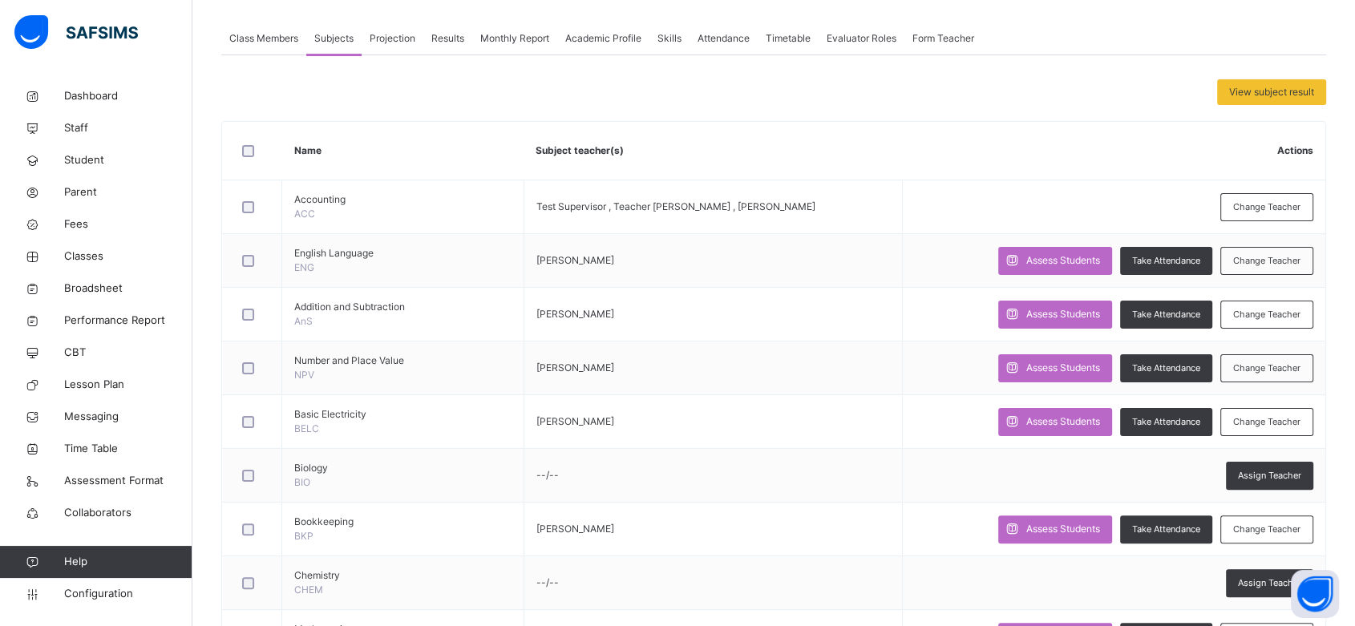
click at [459, 45] on div "Results" at bounding box center [447, 38] width 49 height 32
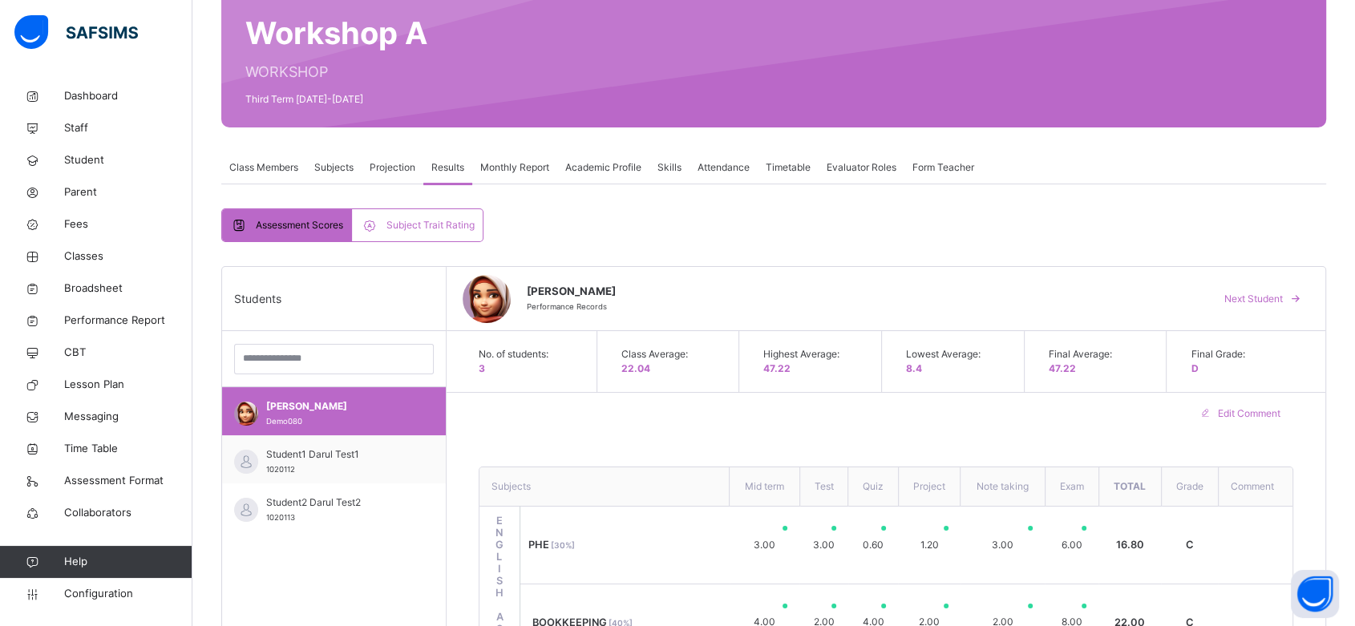
scroll to position [149, 0]
click at [340, 170] on span "Subjects" at bounding box center [333, 168] width 39 height 14
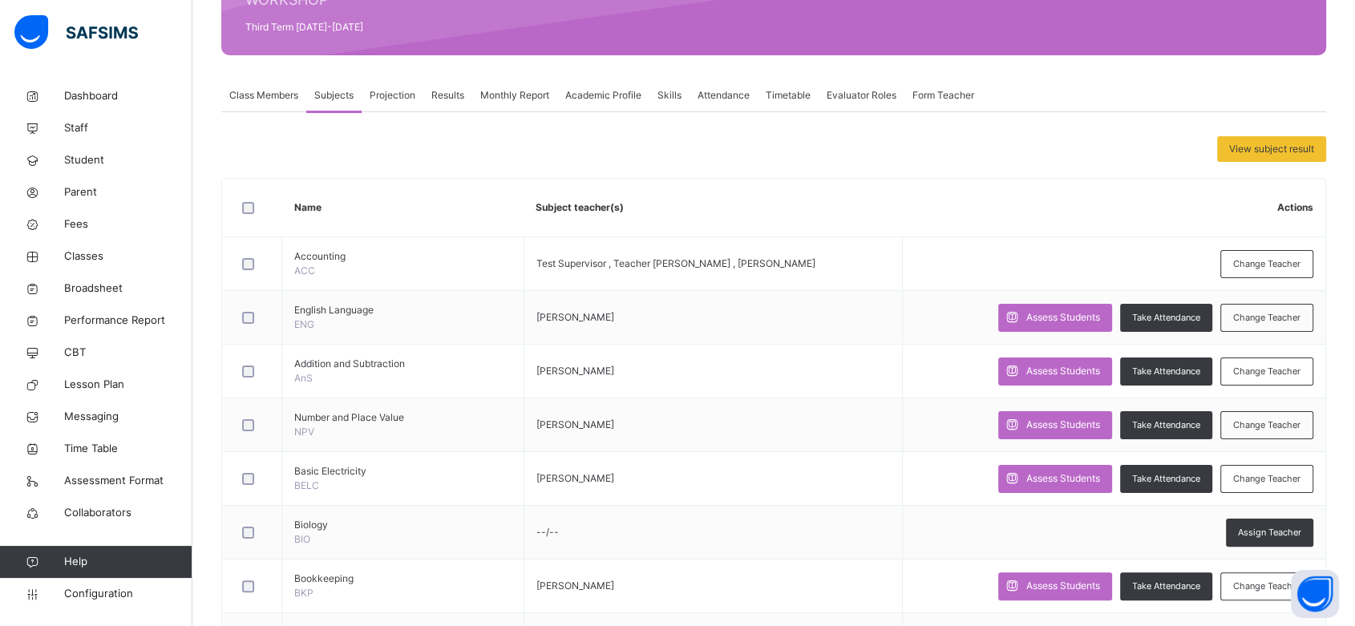
scroll to position [217, 0]
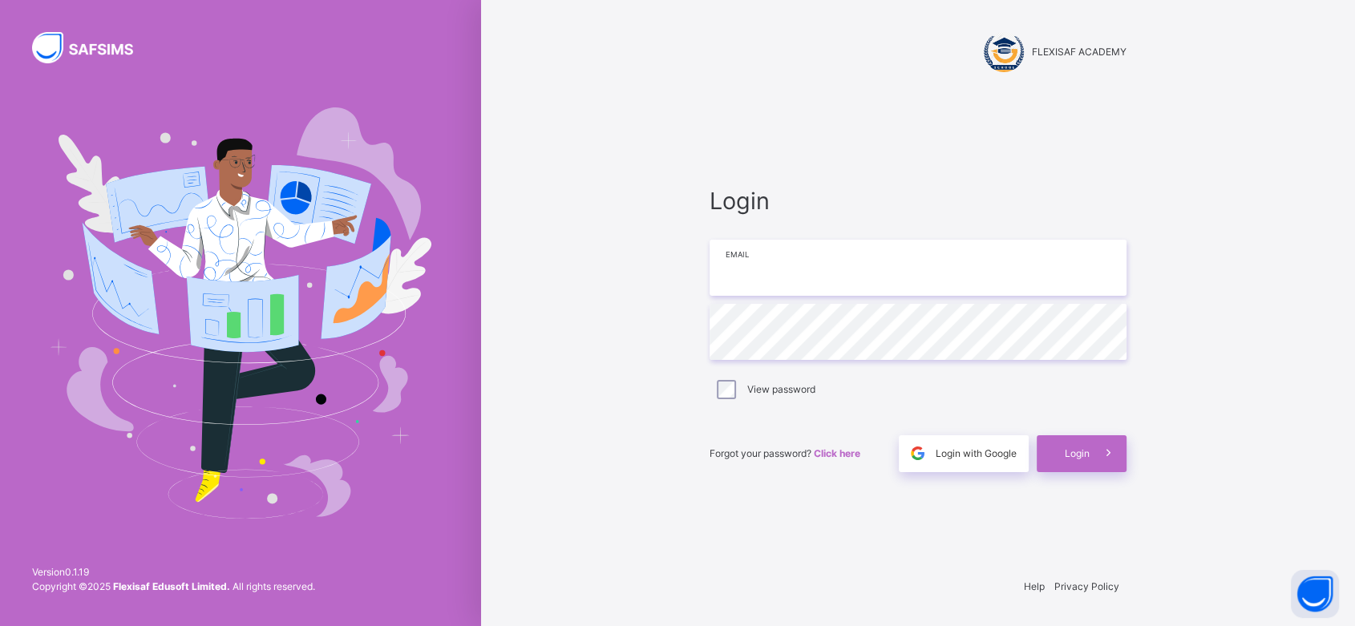
type input "**********"
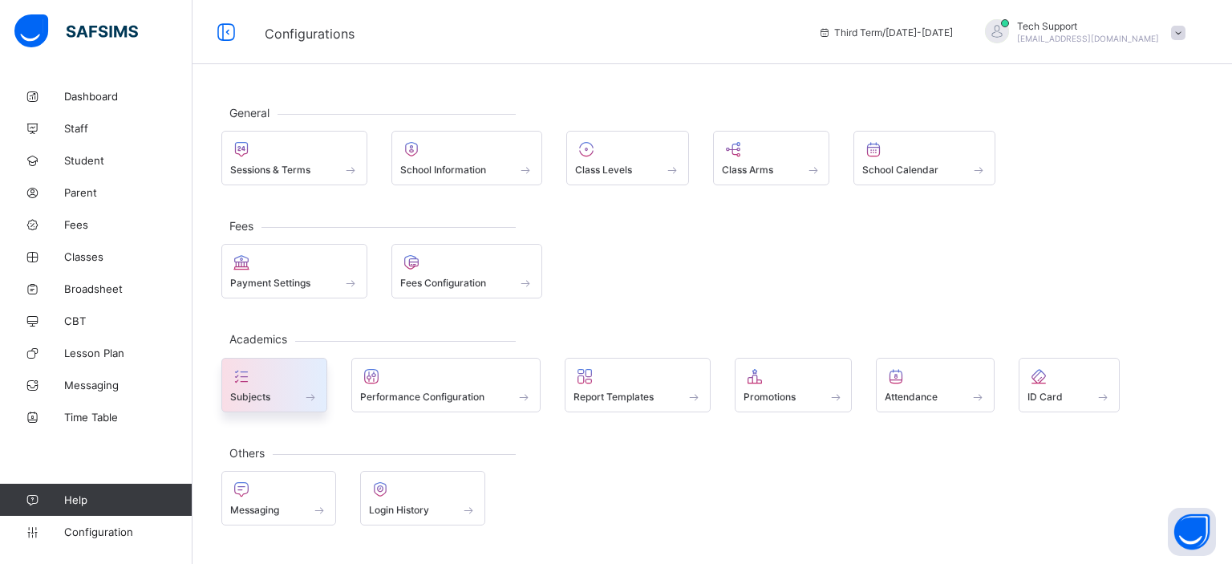
click at [302, 403] on div "Subjects" at bounding box center [274, 385] width 106 height 55
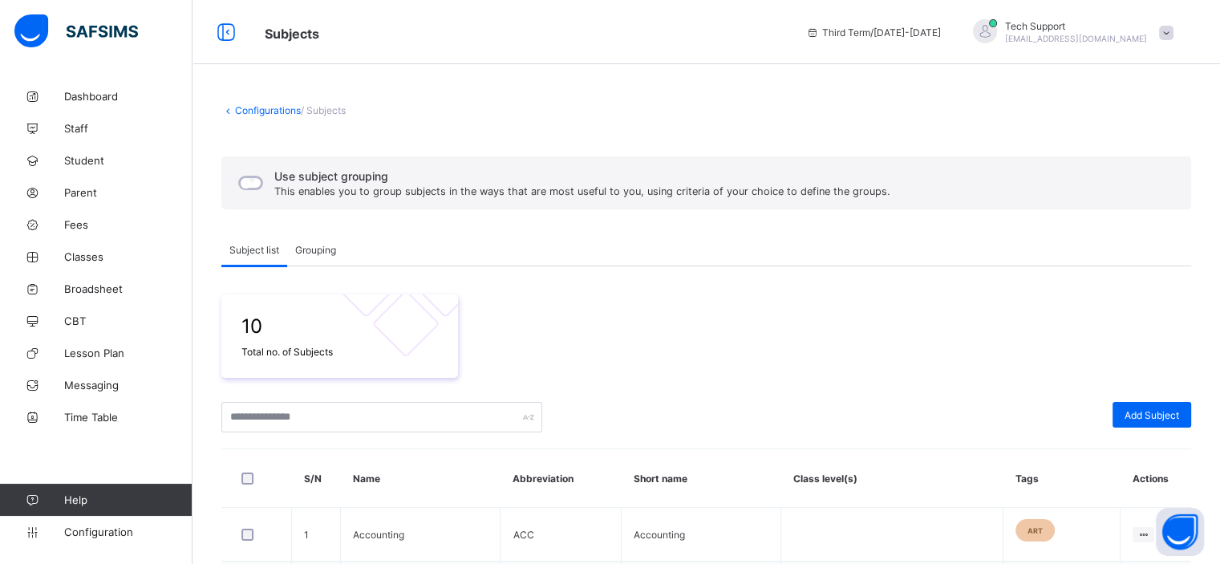
click at [313, 256] on div "Grouping" at bounding box center [315, 249] width 57 height 32
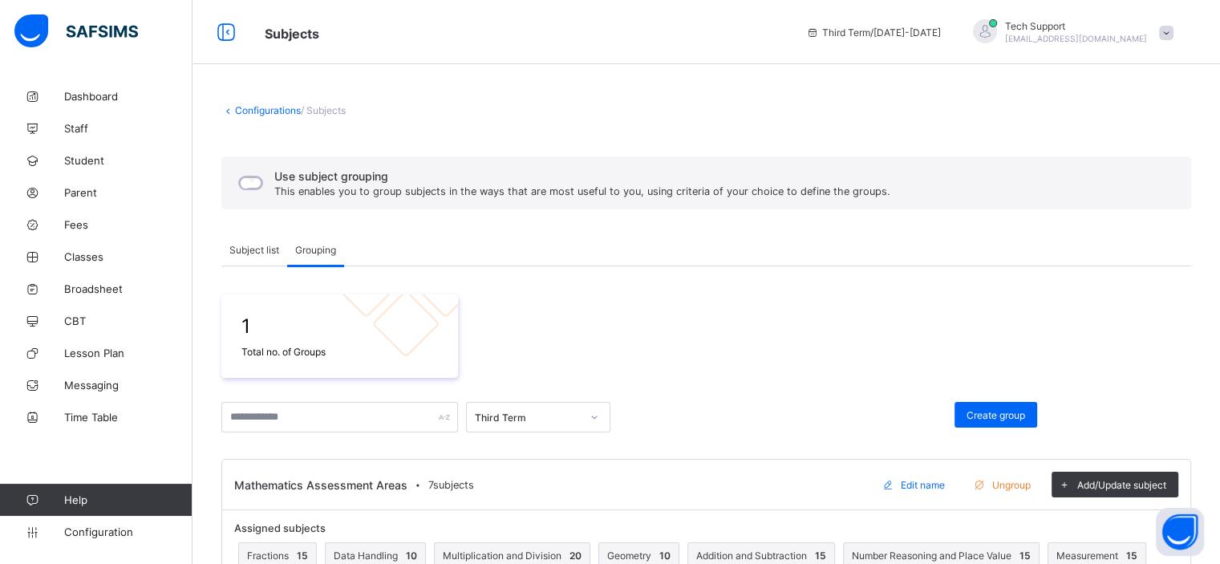
scroll to position [50, 0]
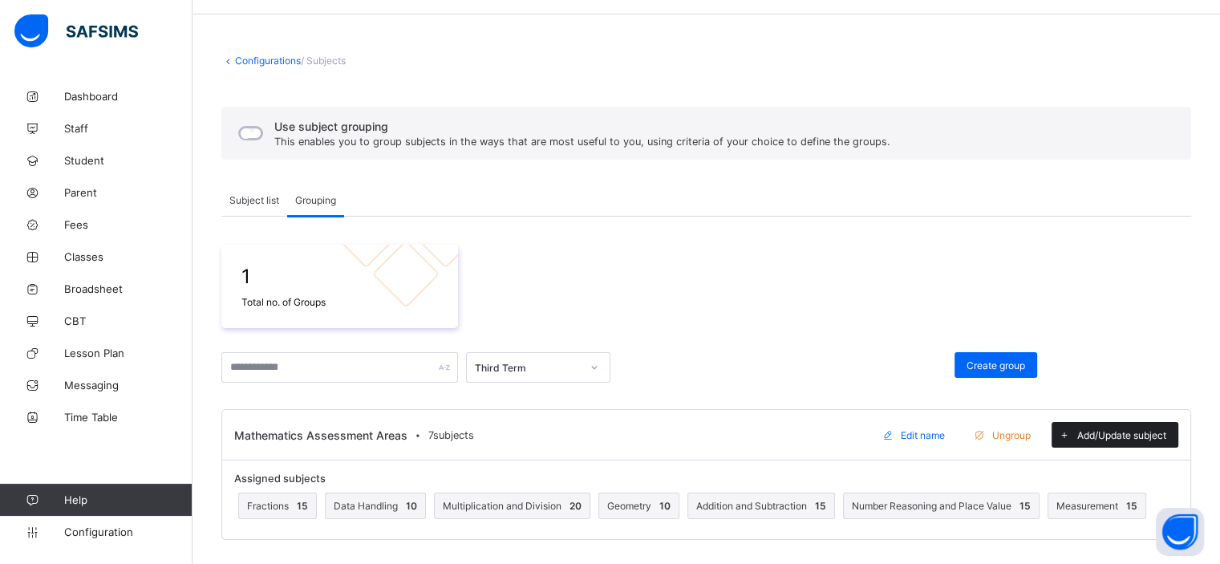
click at [1087, 426] on div "Add/Update subject" at bounding box center [1114, 435] width 127 height 26
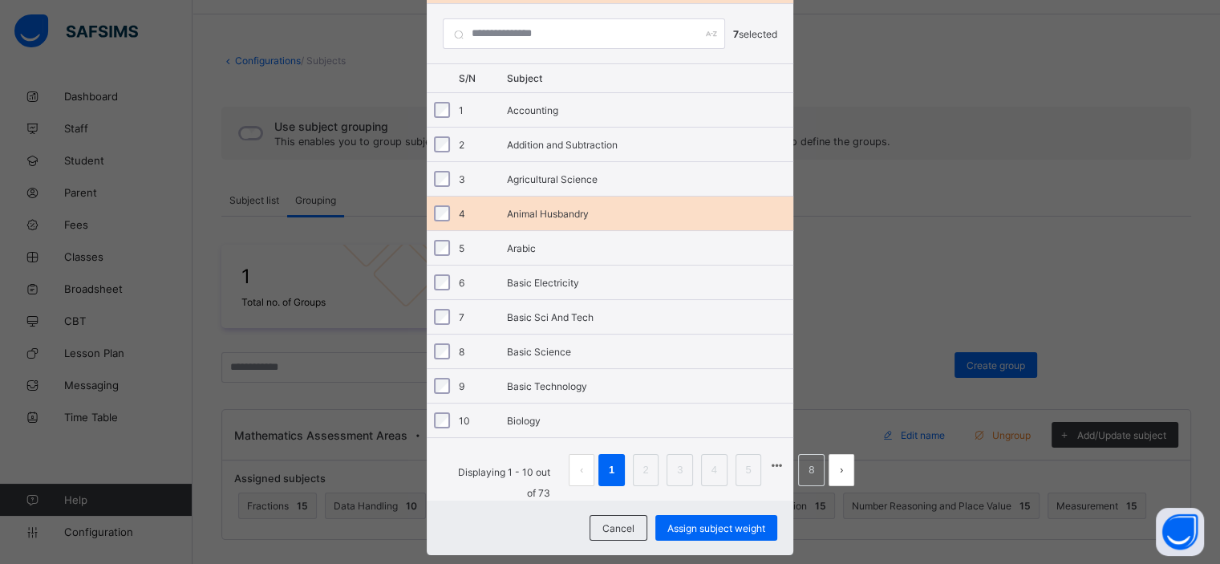
scroll to position [138, 0]
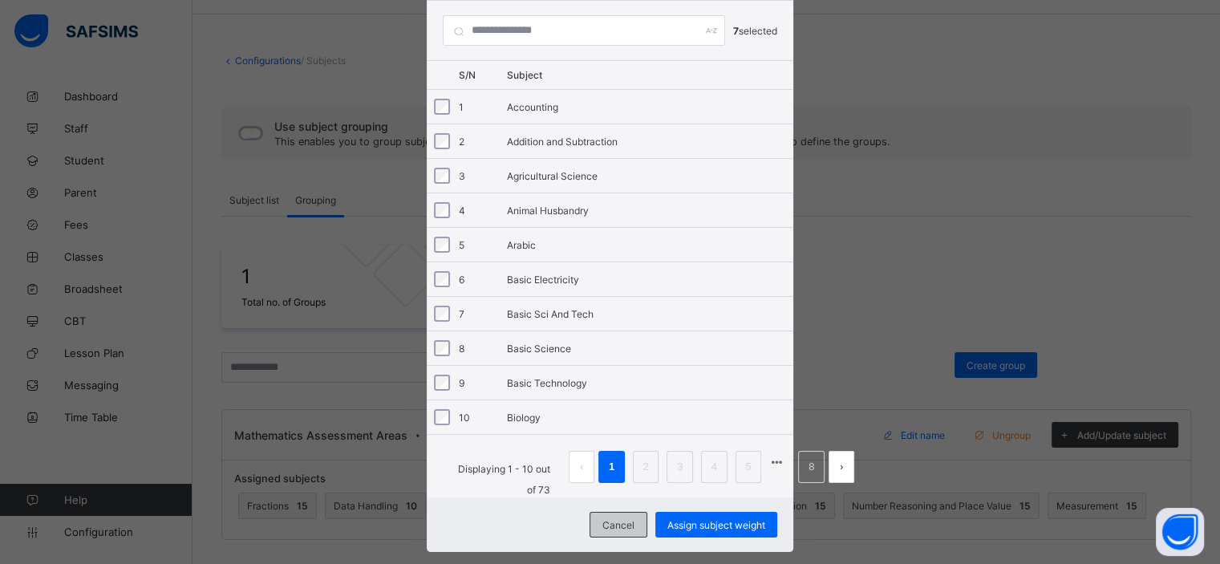
click at [613, 519] on span "Cancel" at bounding box center [618, 525] width 32 height 12
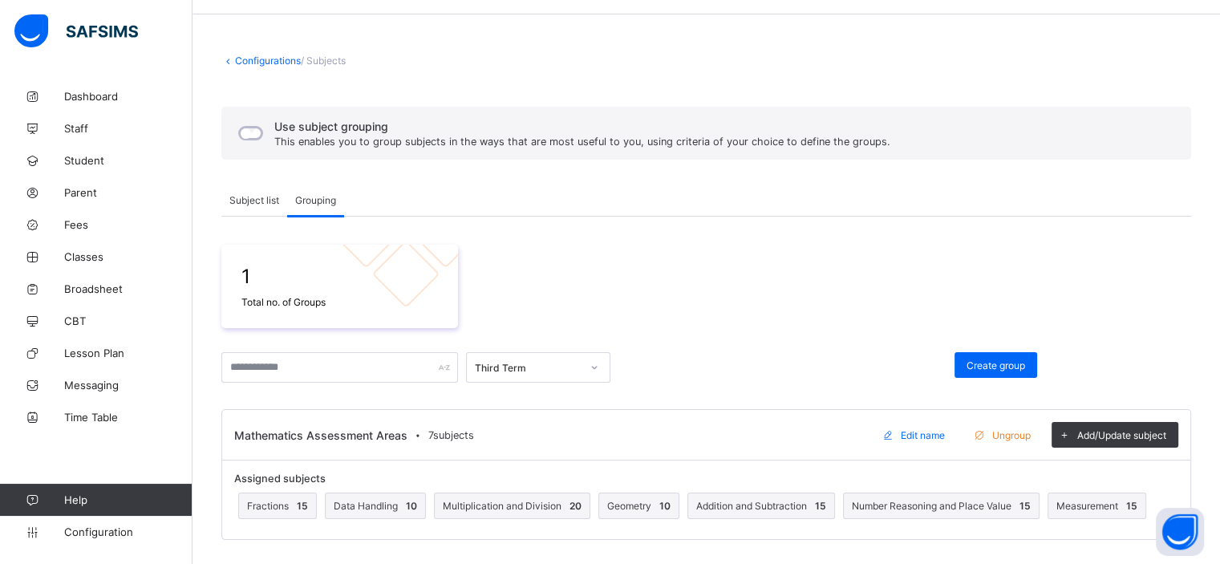
scroll to position [0, 0]
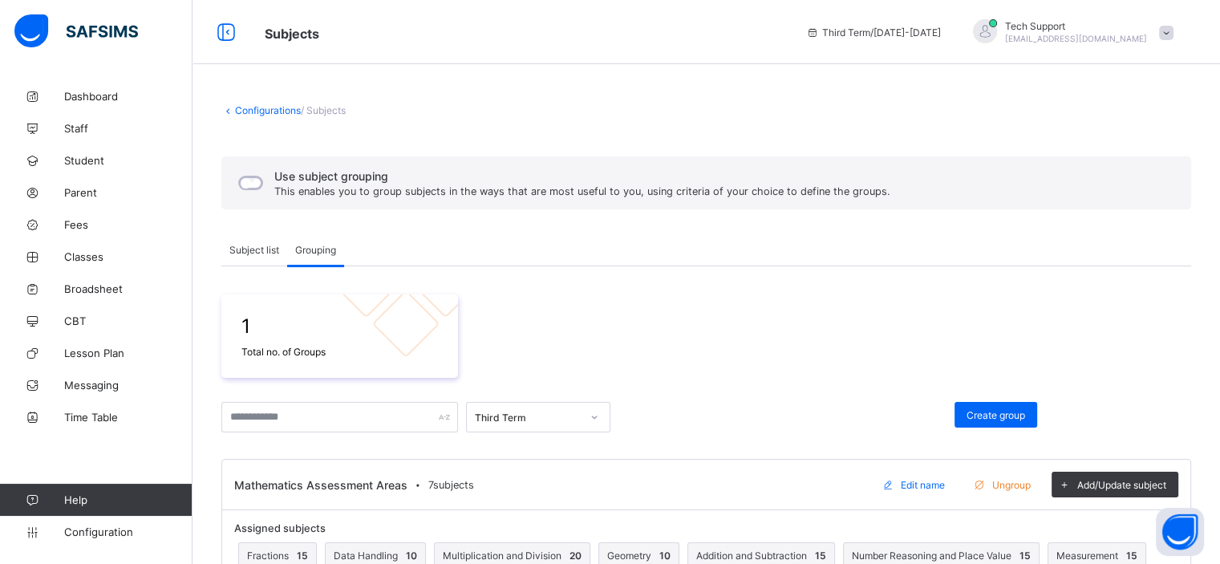
click at [245, 247] on span "Subject list" at bounding box center [254, 250] width 50 height 12
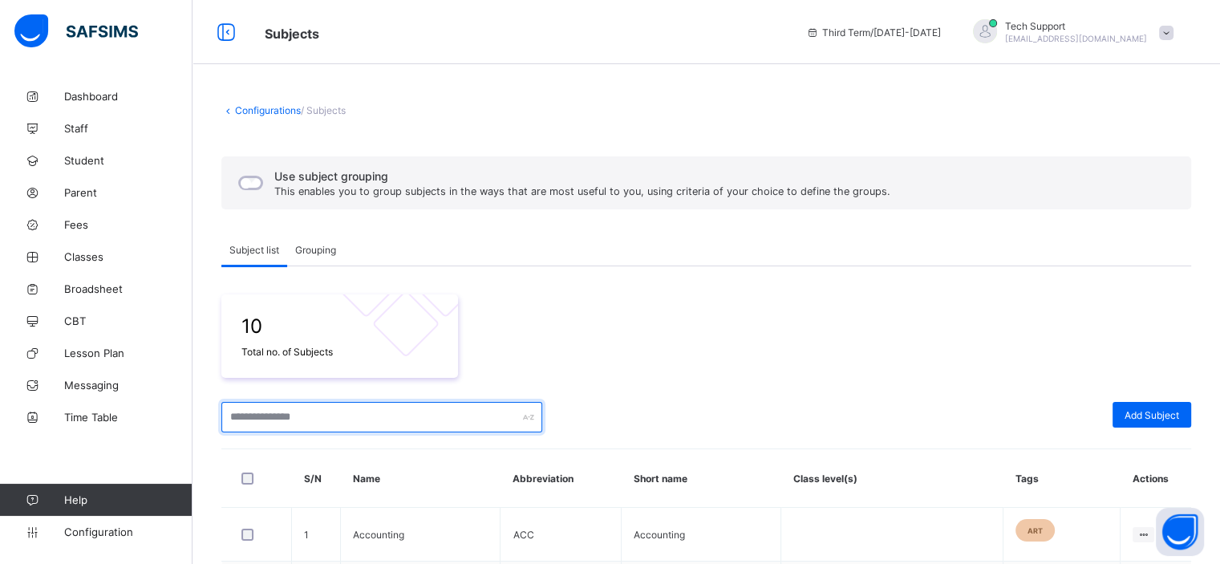
click at [330, 410] on input "text" at bounding box center [381, 417] width 321 height 30
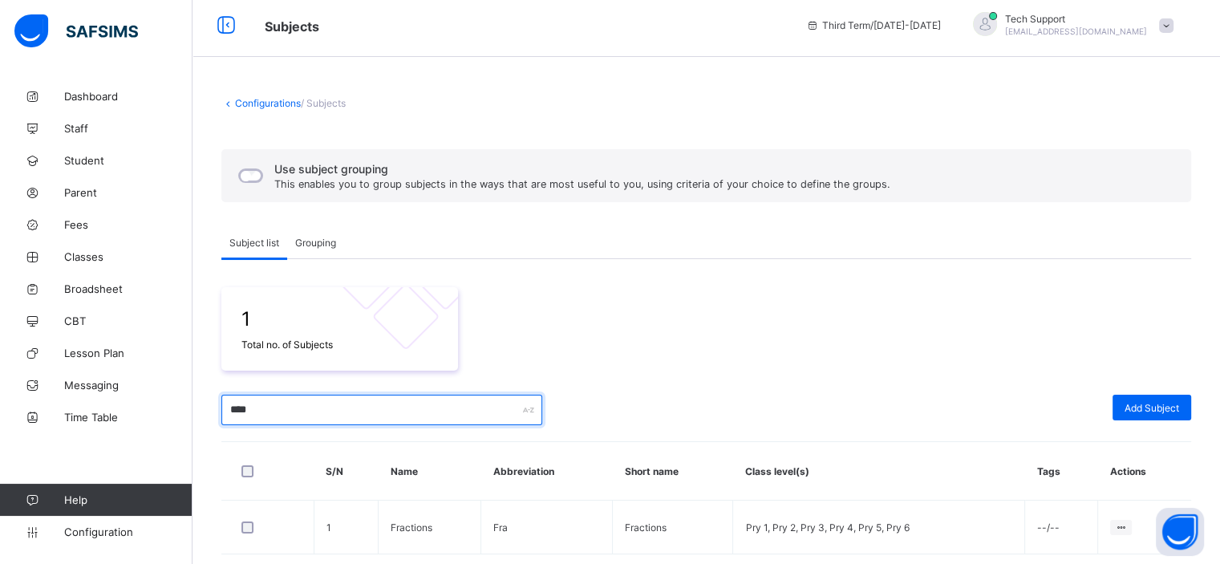
scroll to position [69, 0]
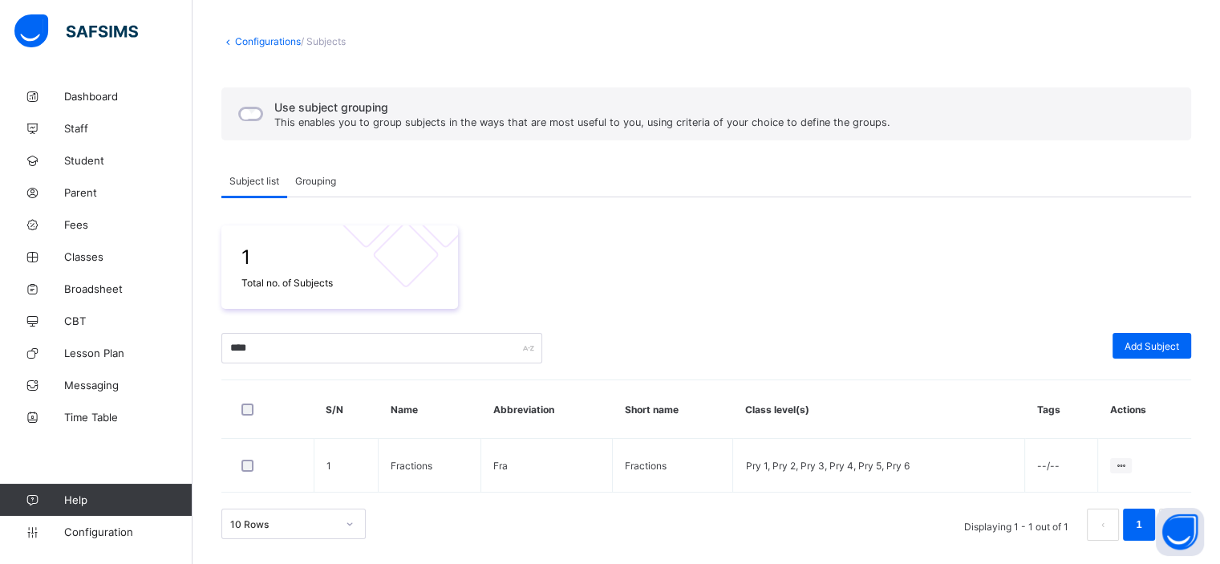
click at [297, 182] on span "Grouping" at bounding box center [315, 181] width 41 height 12
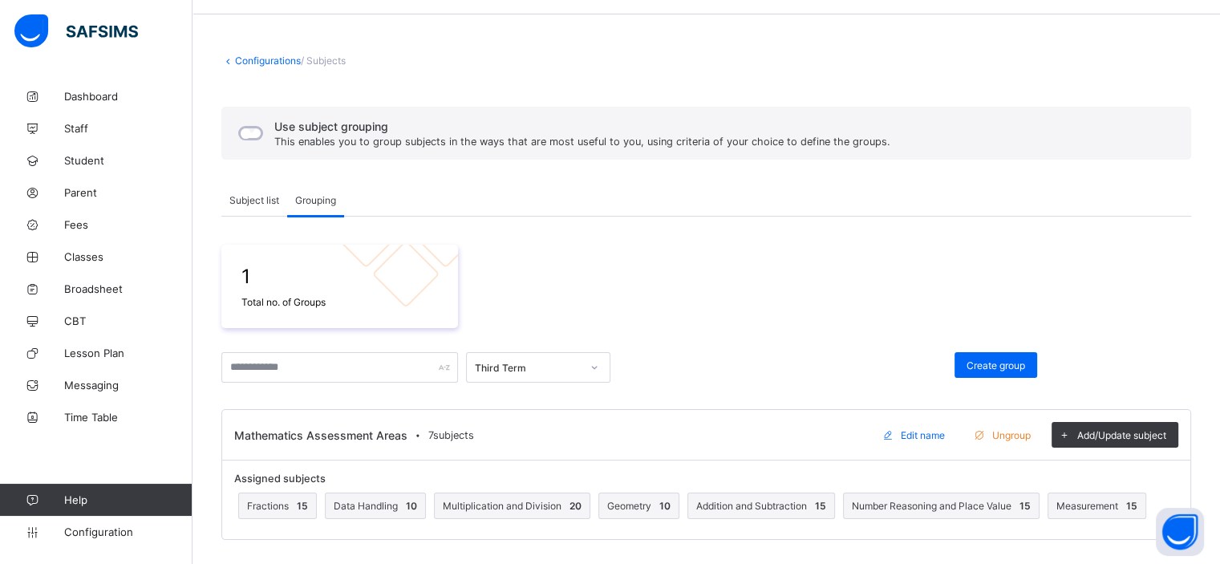
click at [255, 207] on div "Subject list" at bounding box center [254, 200] width 66 height 32
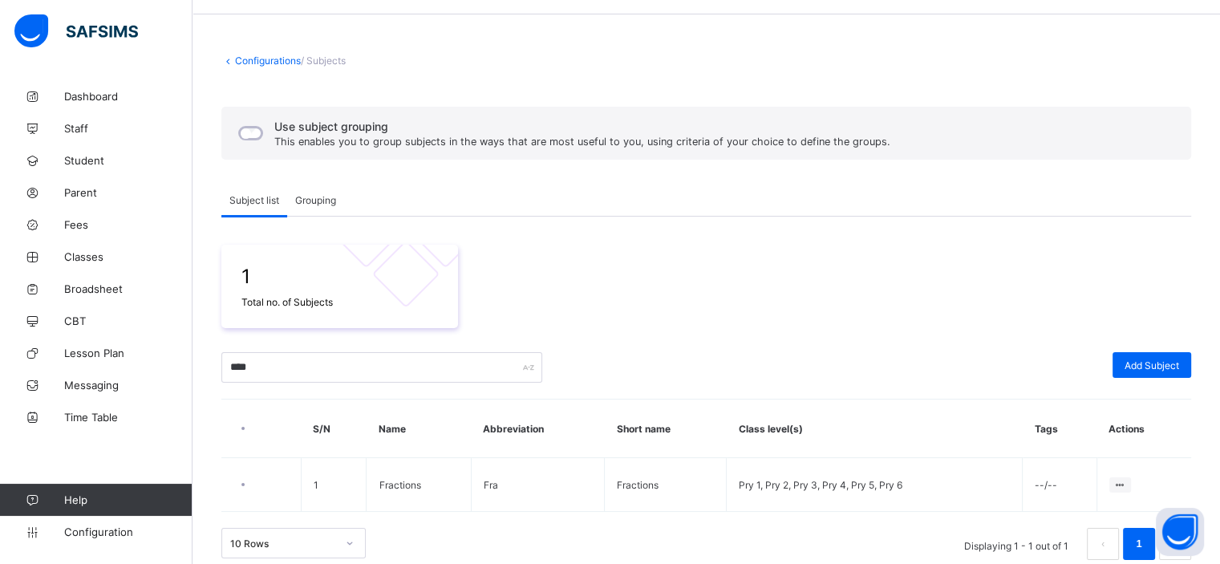
scroll to position [69, 0]
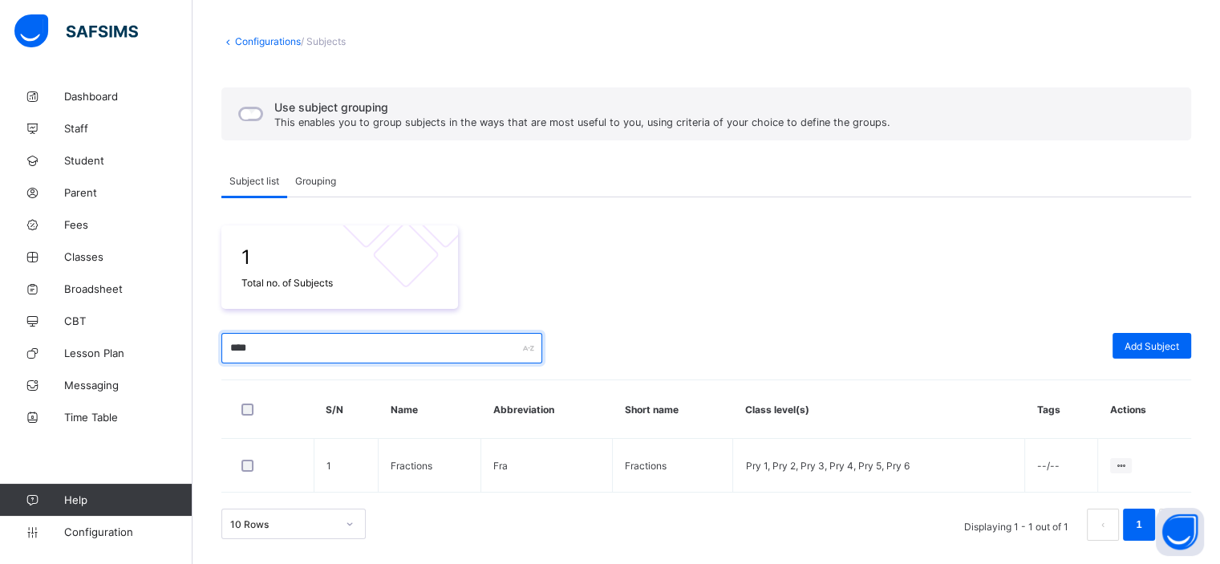
click at [285, 352] on input "****" at bounding box center [381, 348] width 321 height 30
type input "*"
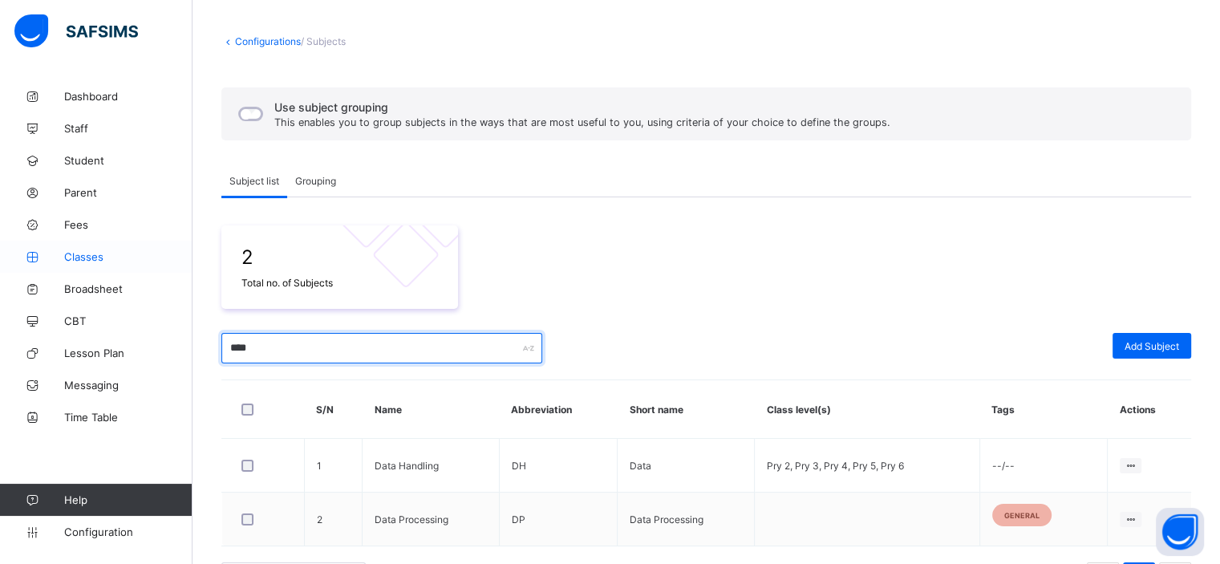
type input "****"
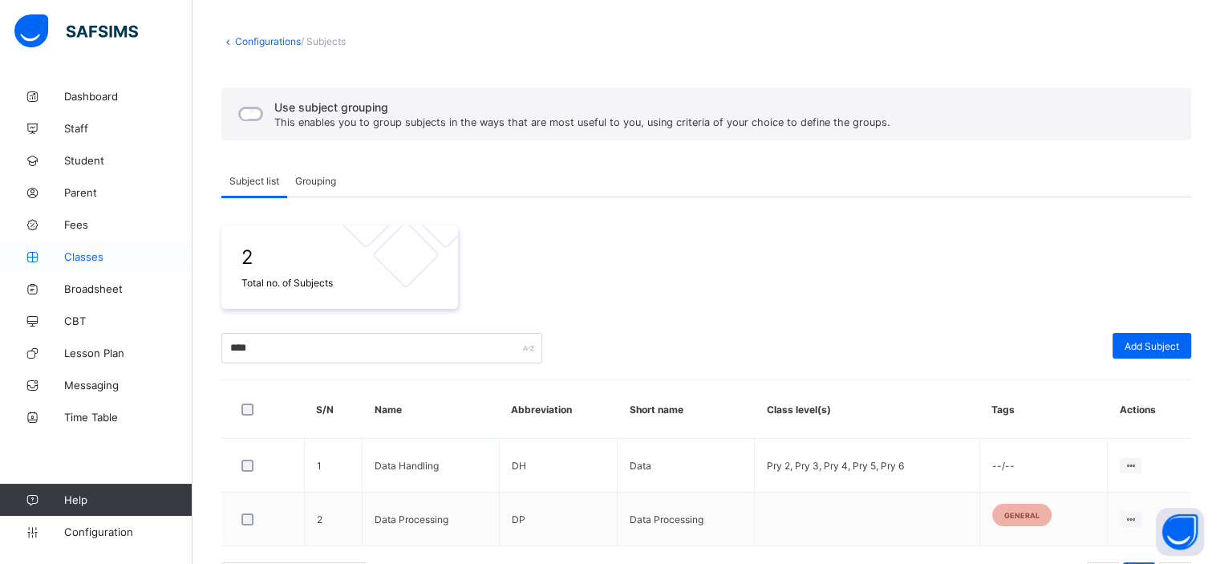
click at [94, 257] on span "Classes" at bounding box center [128, 256] width 128 height 13
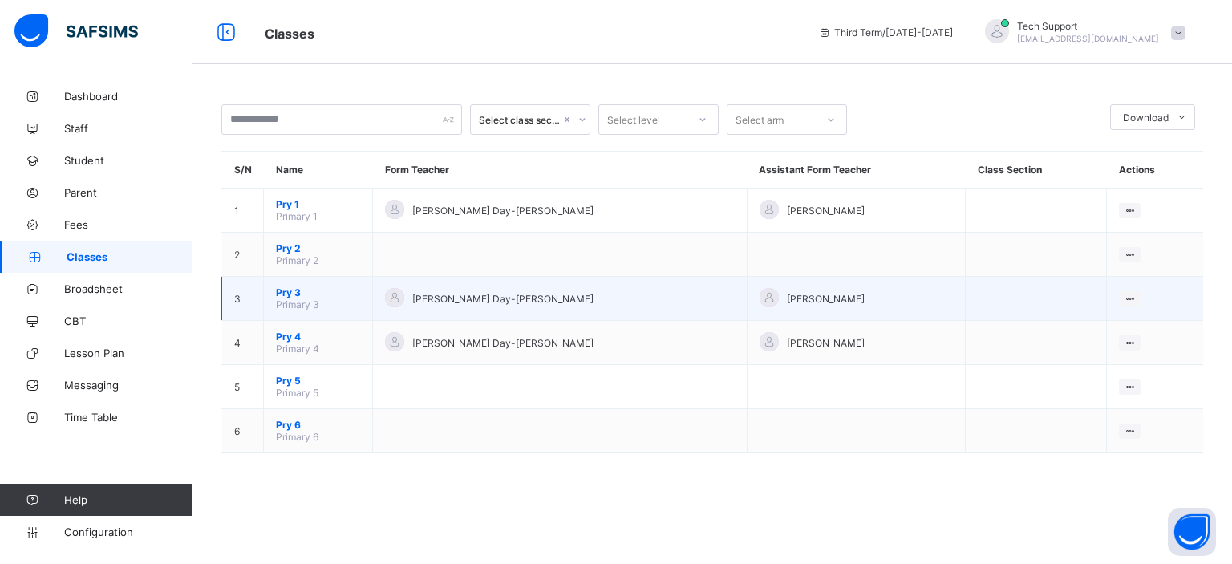
click at [290, 292] on span "Pry 3" at bounding box center [318, 292] width 84 height 12
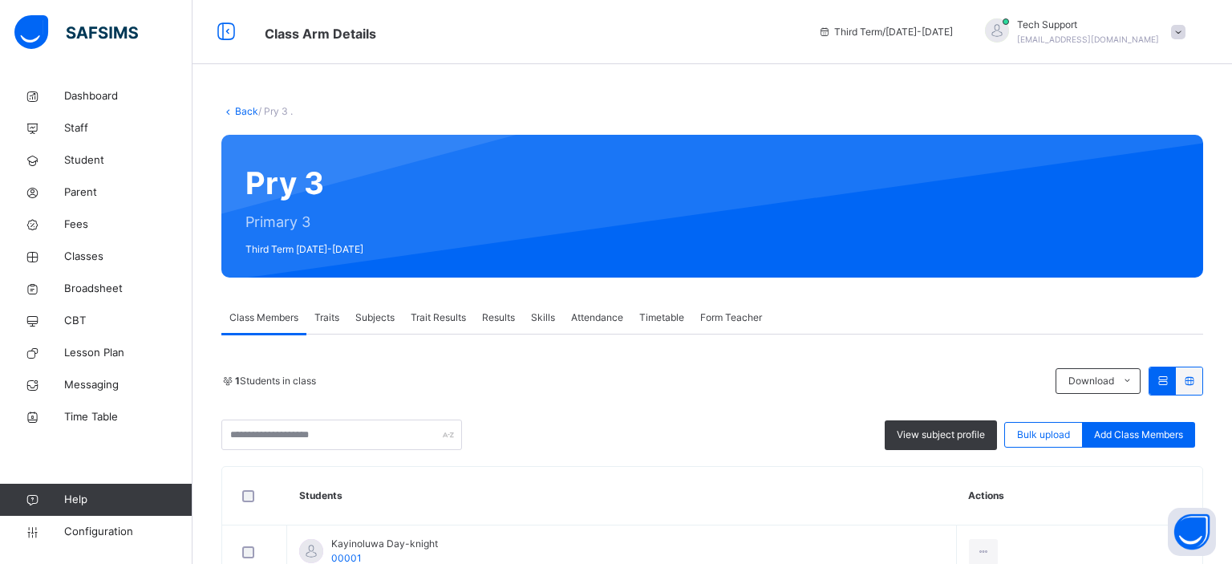
click at [379, 225] on div "Pry 3 Primary 3 Third Term 2024-2025" at bounding box center [711, 206] width 981 height 143
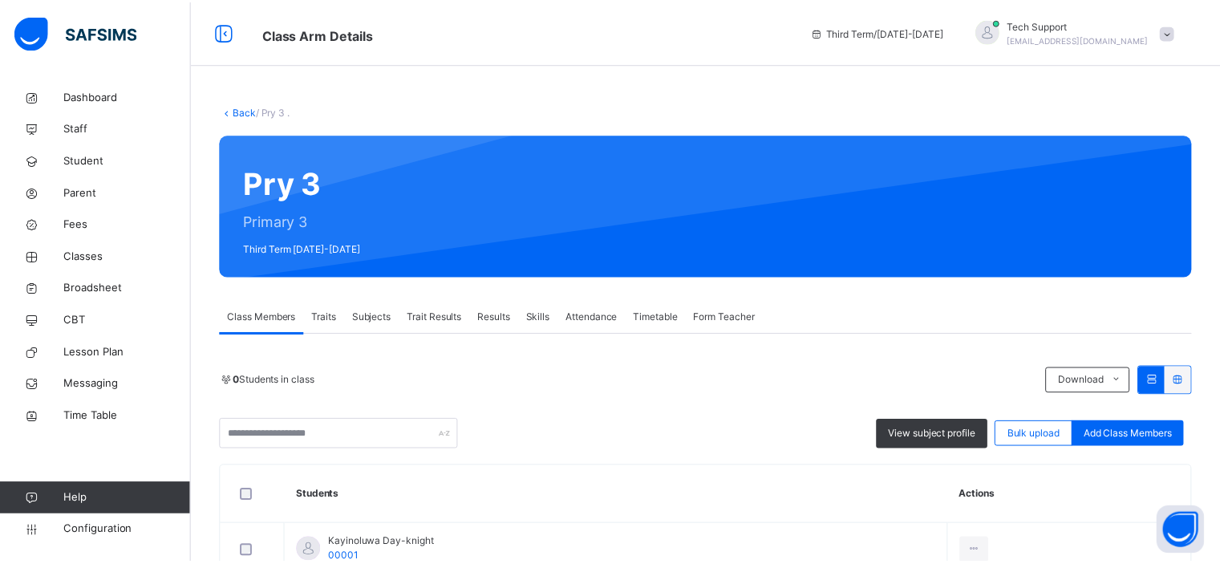
scroll to position [103, 0]
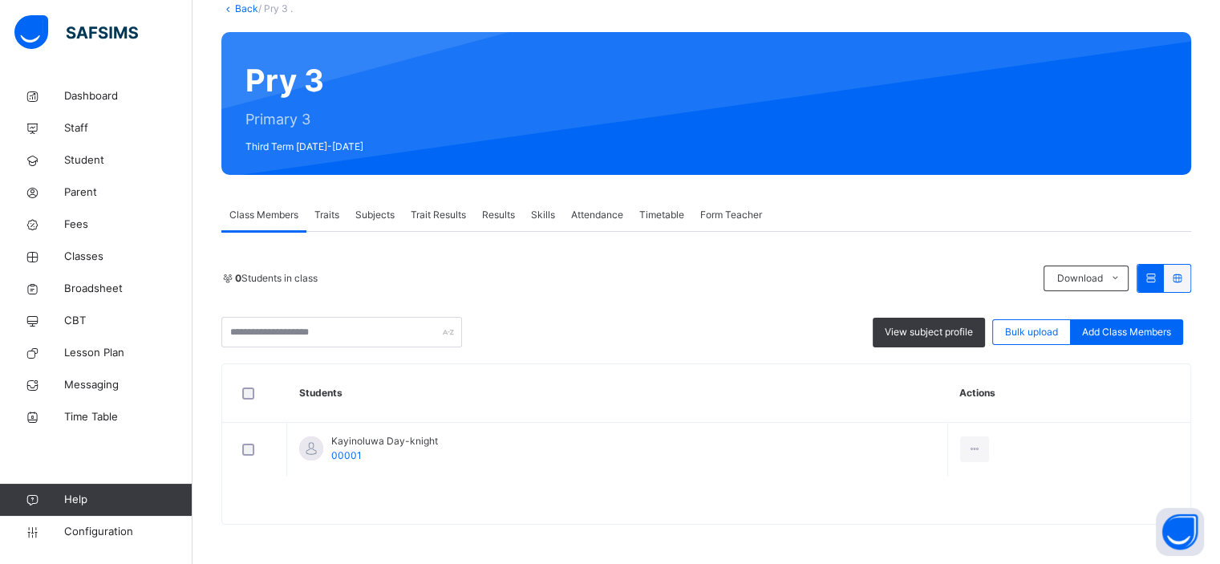
click at [374, 219] on span "Subjects" at bounding box center [374, 215] width 39 height 14
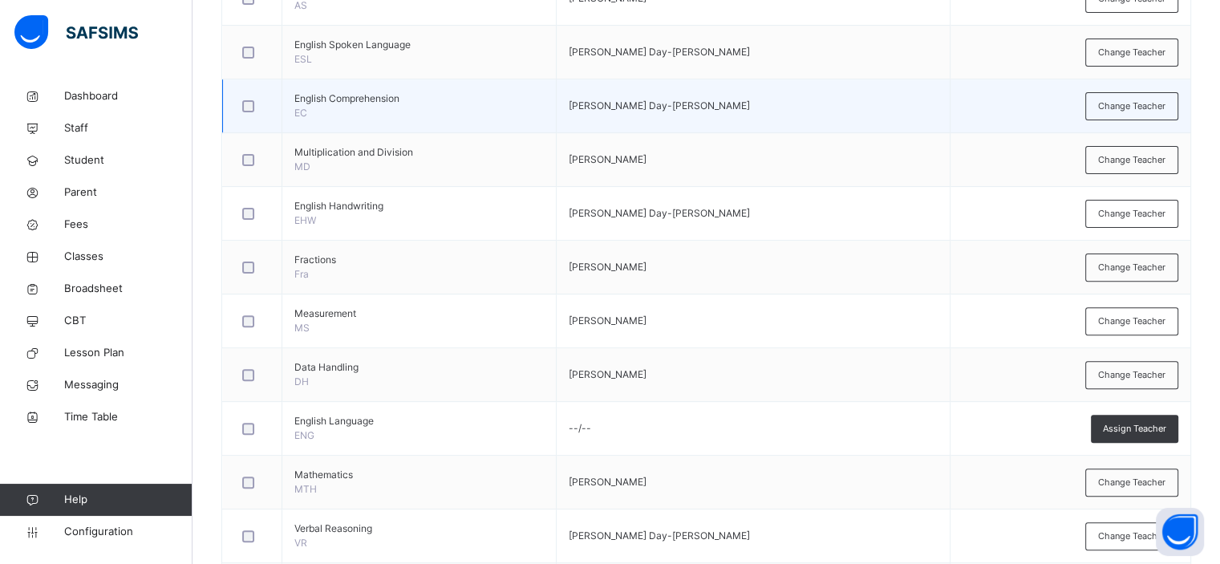
scroll to position [554, 0]
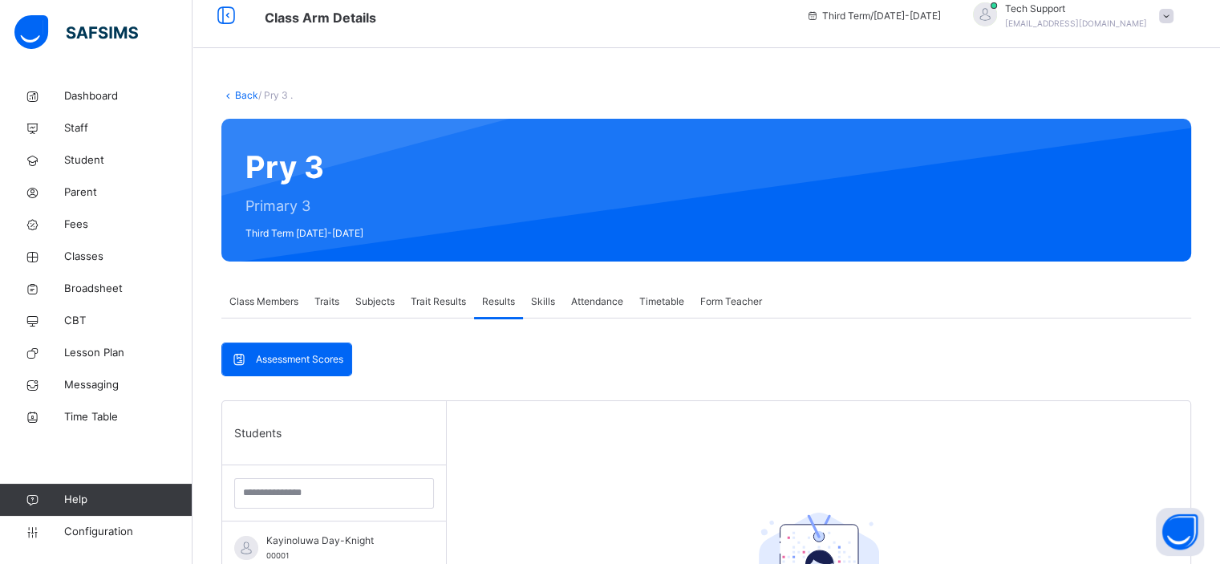
click at [505, 312] on div "Results" at bounding box center [498, 301] width 49 height 32
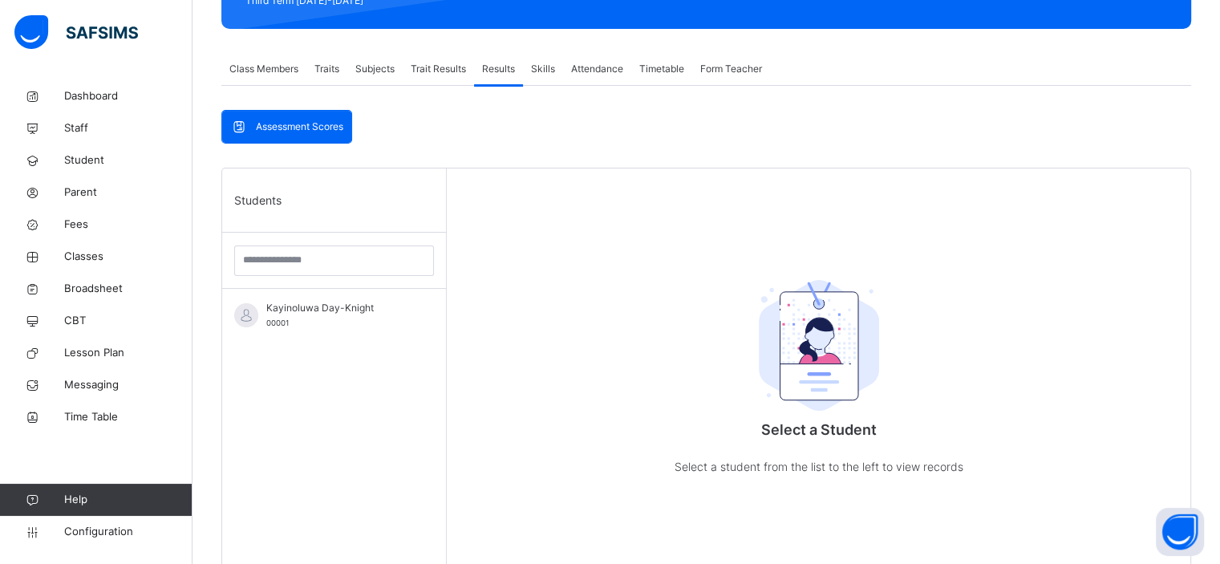
scroll to position [260, 0]
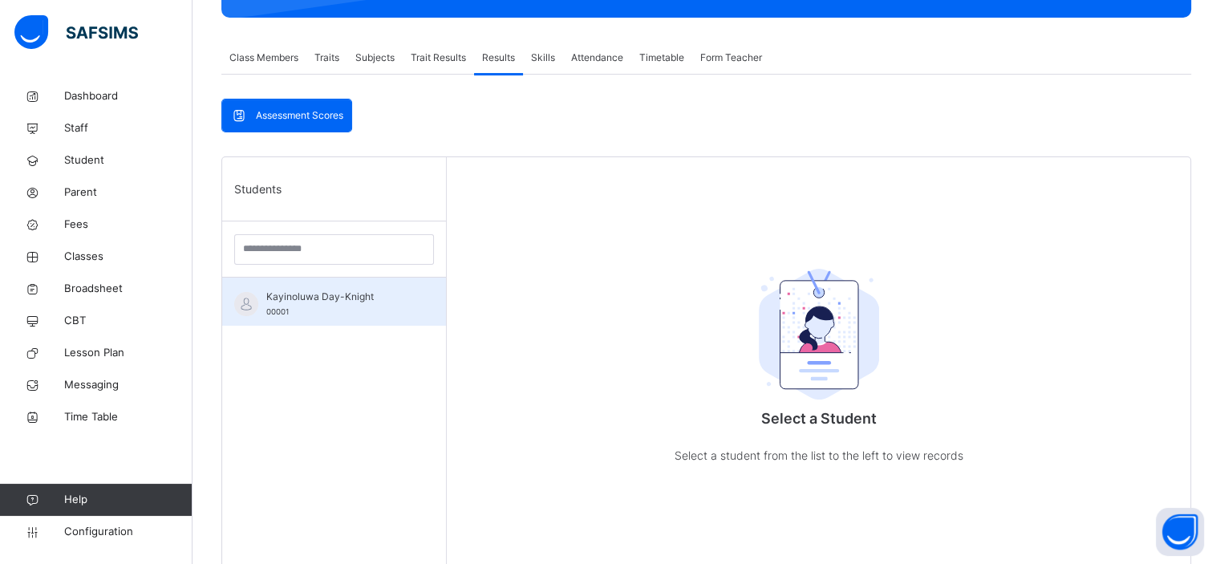
click at [354, 304] on div "Kayinoluwa Day-Knight 00001" at bounding box center [338, 303] width 144 height 29
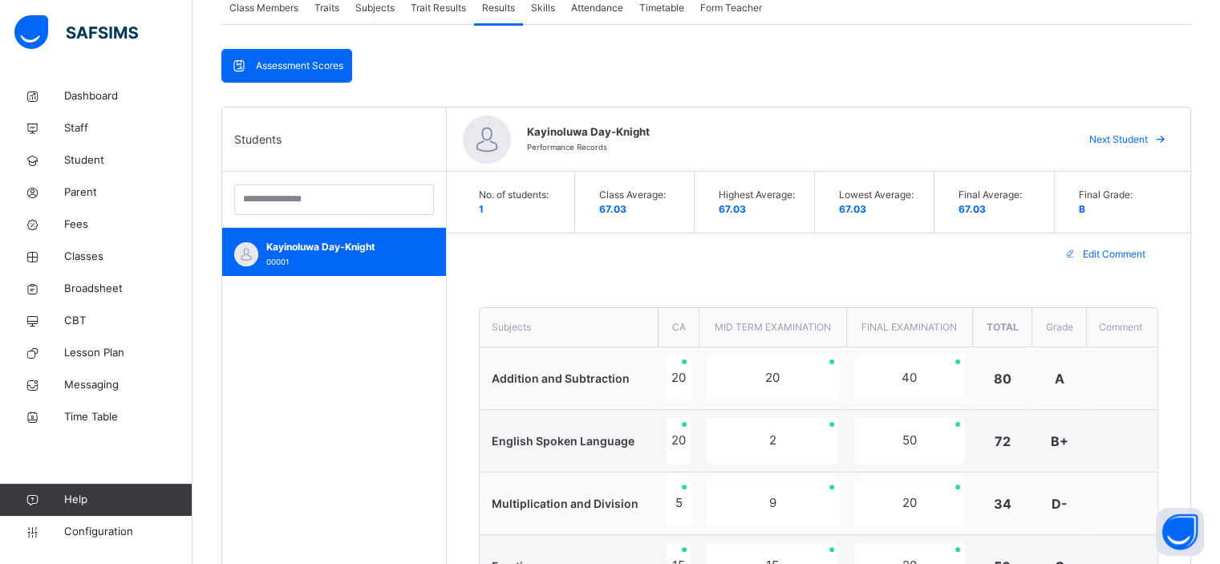
scroll to position [308, 0]
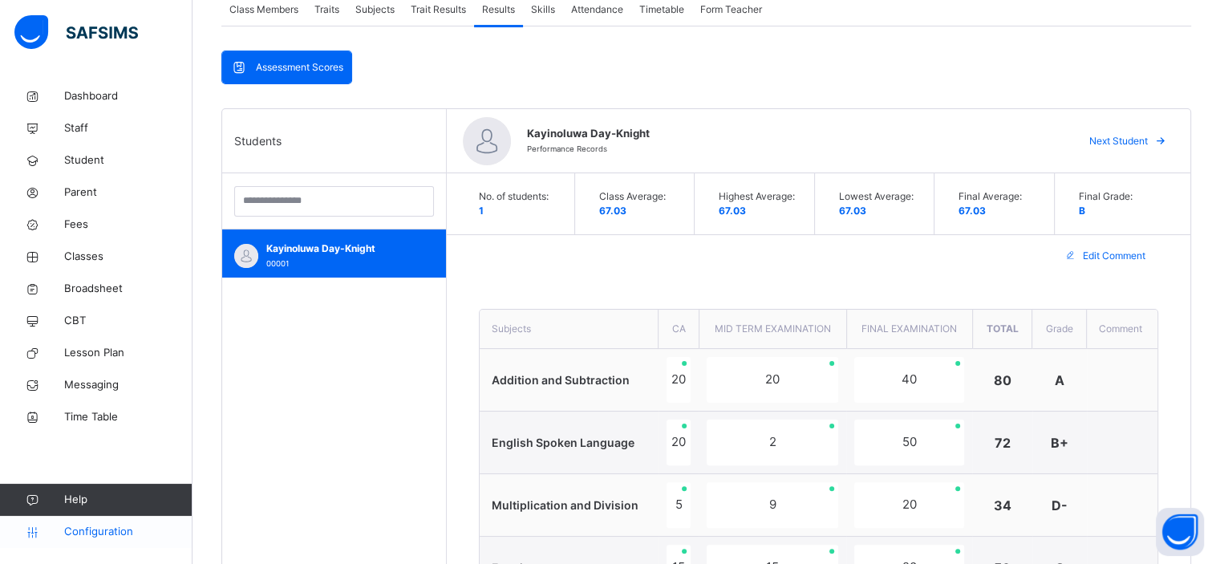
click at [101, 536] on span "Configuration" at bounding box center [127, 532] width 127 height 16
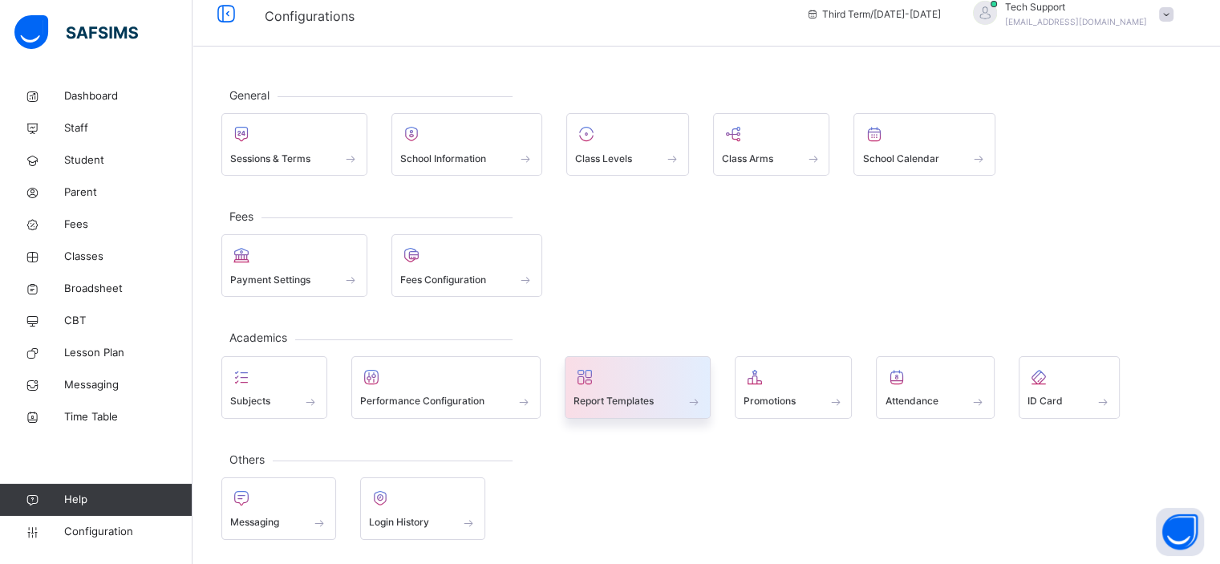
scroll to position [14, 0]
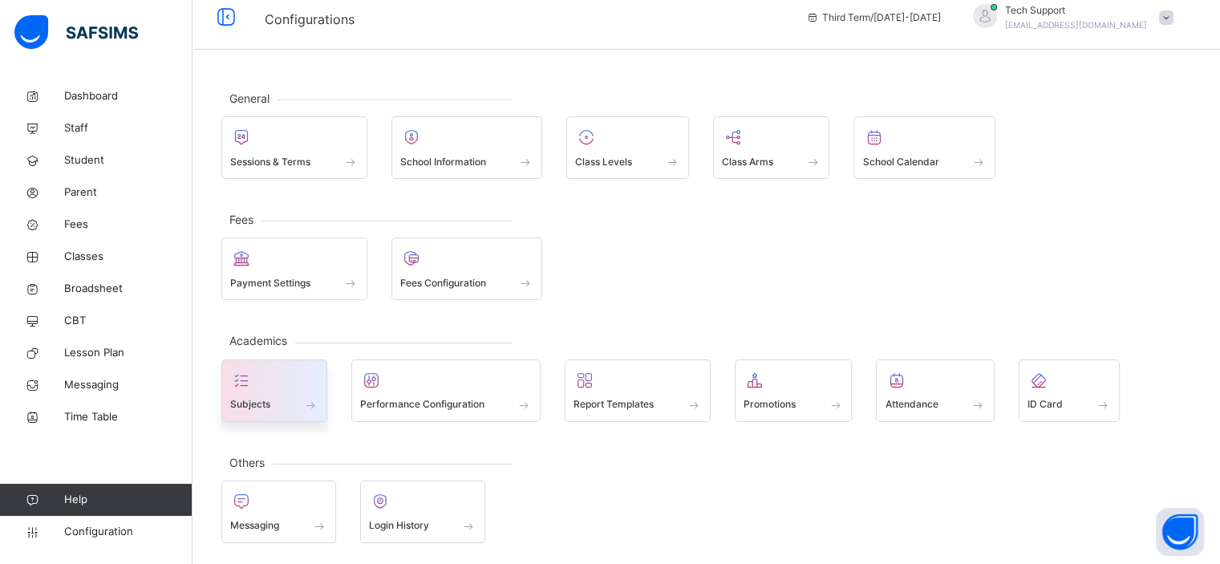
click at [293, 386] on div at bounding box center [274, 380] width 88 height 24
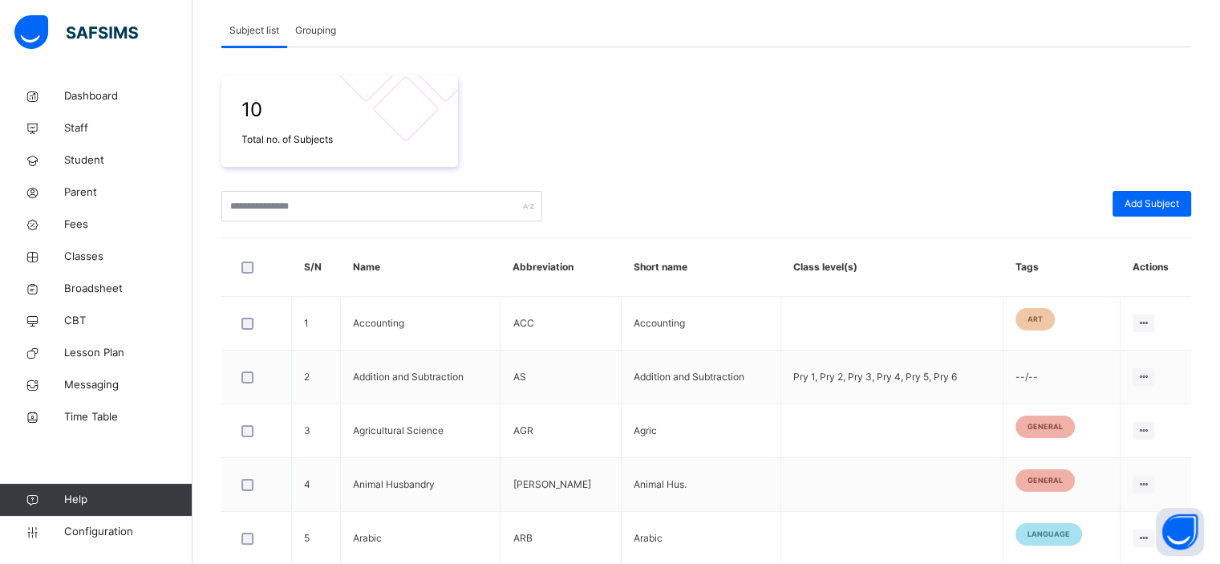
scroll to position [65, 0]
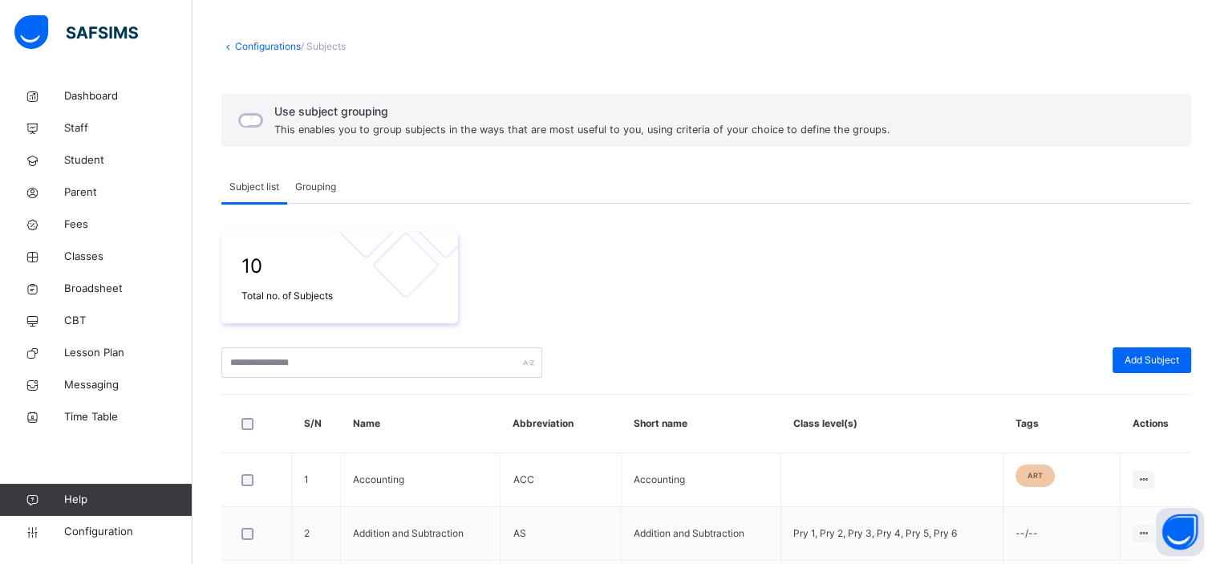
click at [312, 188] on span "Grouping" at bounding box center [315, 187] width 41 height 14
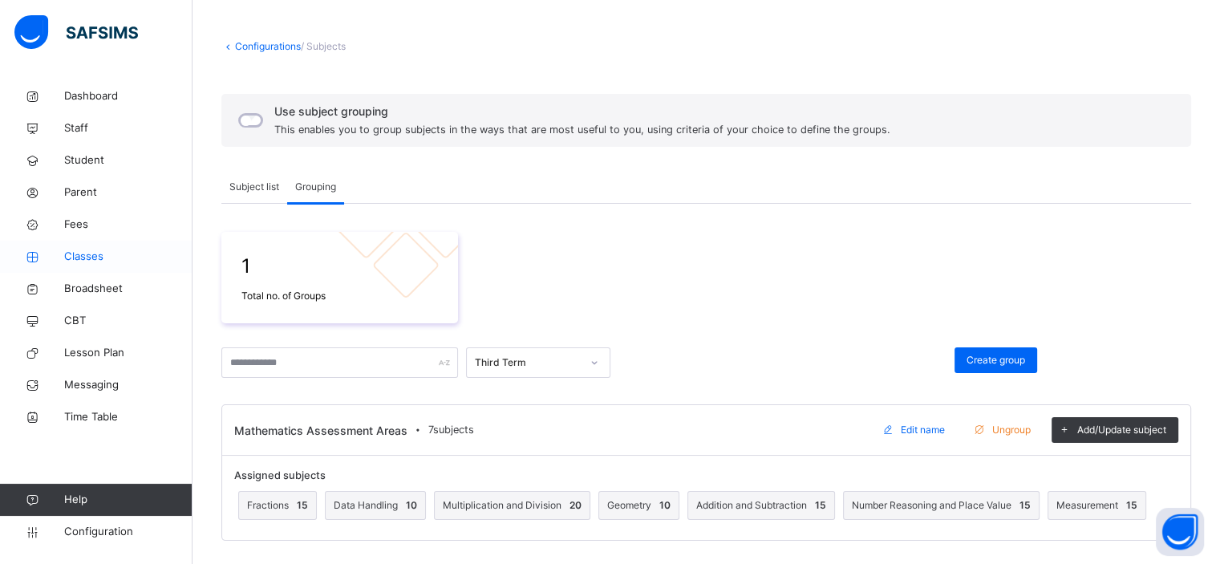
click at [93, 256] on span "Classes" at bounding box center [128, 257] width 128 height 16
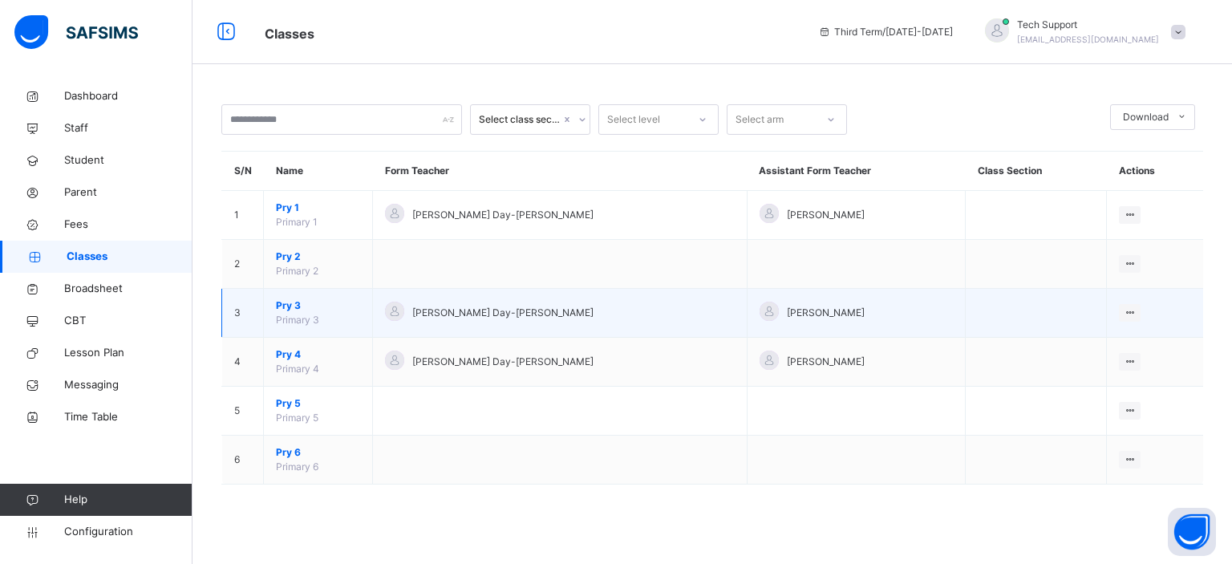
click at [289, 301] on span "Pry 3" at bounding box center [318, 305] width 84 height 14
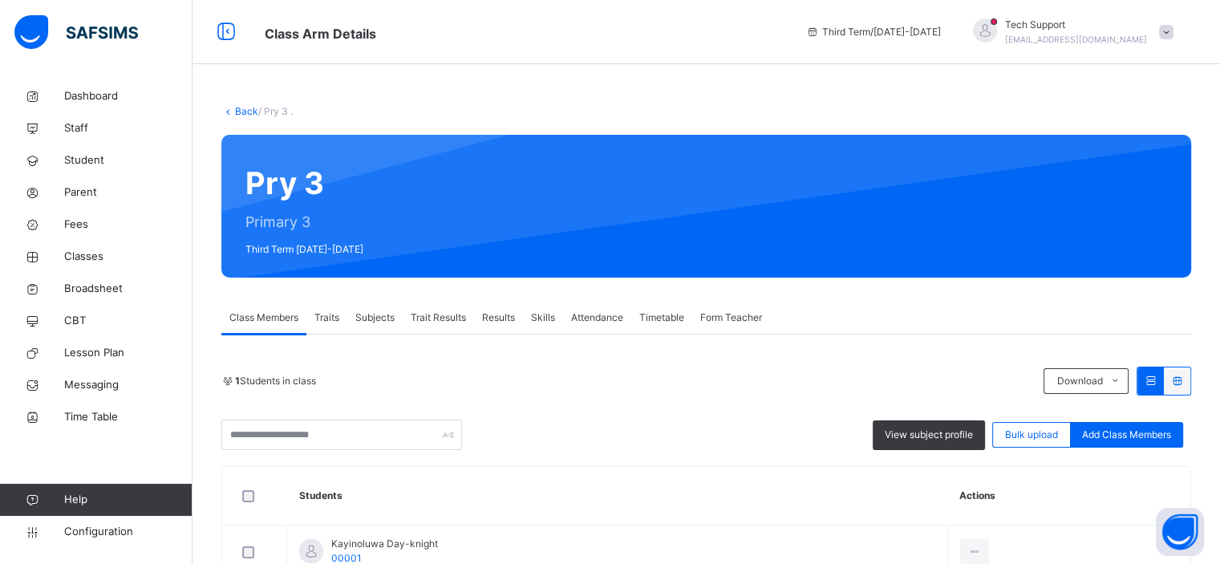
click at [376, 321] on span "Subjects" at bounding box center [374, 317] width 39 height 14
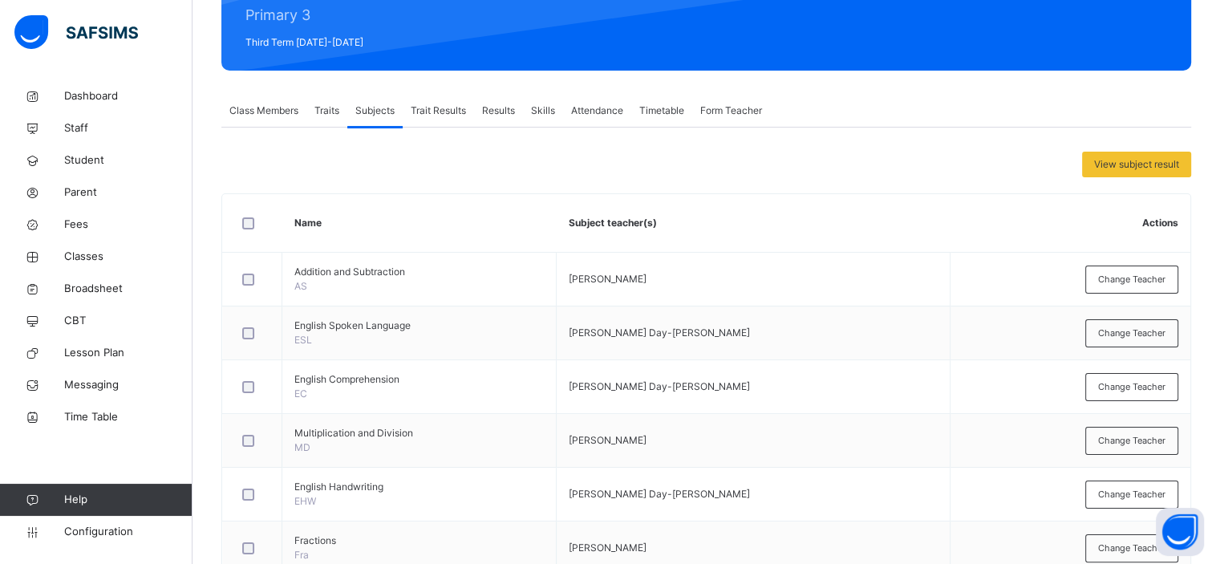
scroll to position [208, 0]
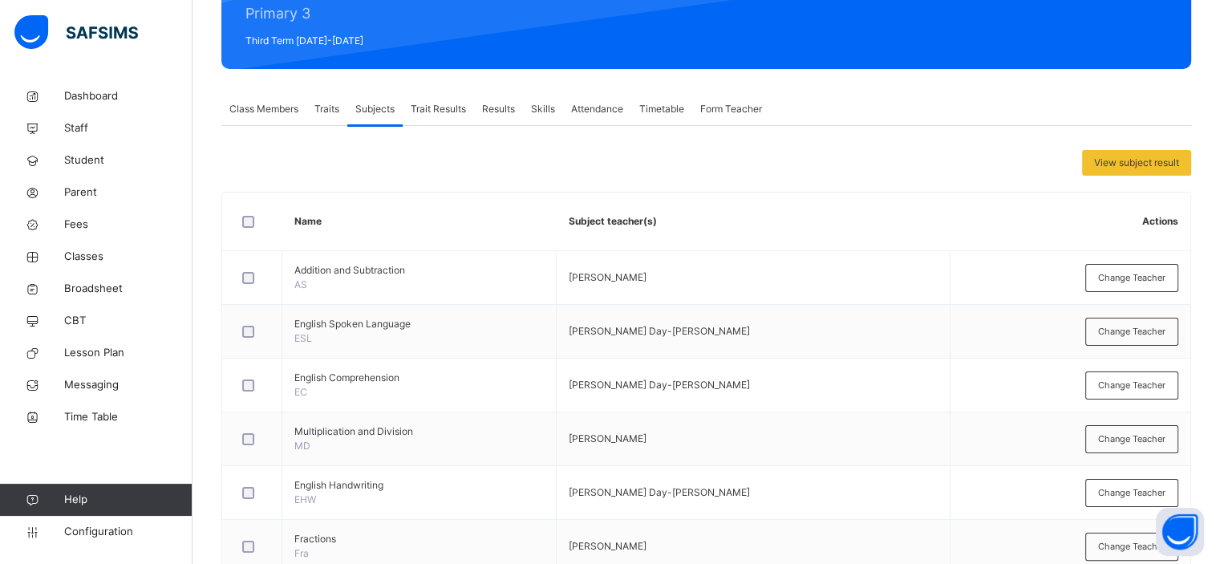
click at [504, 110] on span "Results" at bounding box center [498, 109] width 33 height 14
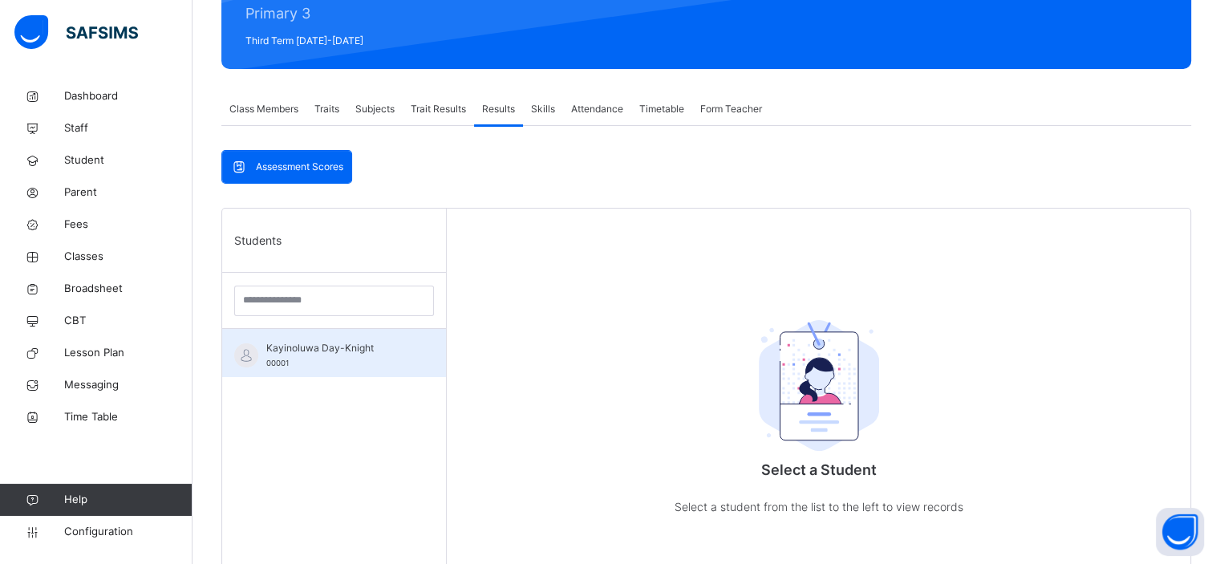
click at [300, 352] on span "Kayinoluwa Day-Knight" at bounding box center [338, 348] width 144 height 14
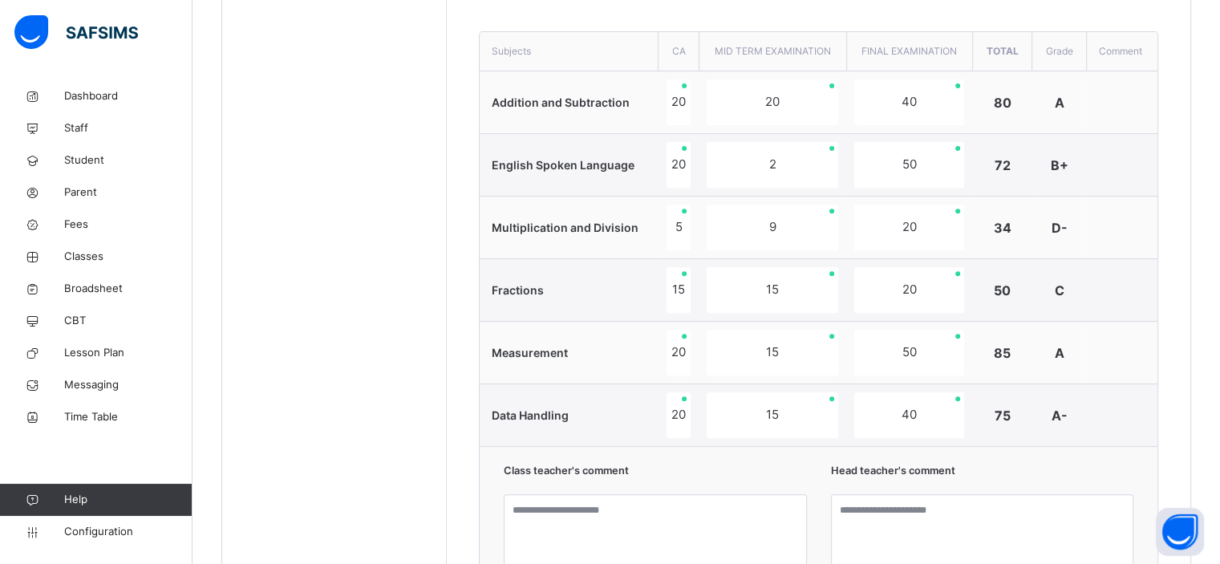
scroll to position [587, 0]
click at [96, 536] on span "Configuration" at bounding box center [127, 532] width 127 height 16
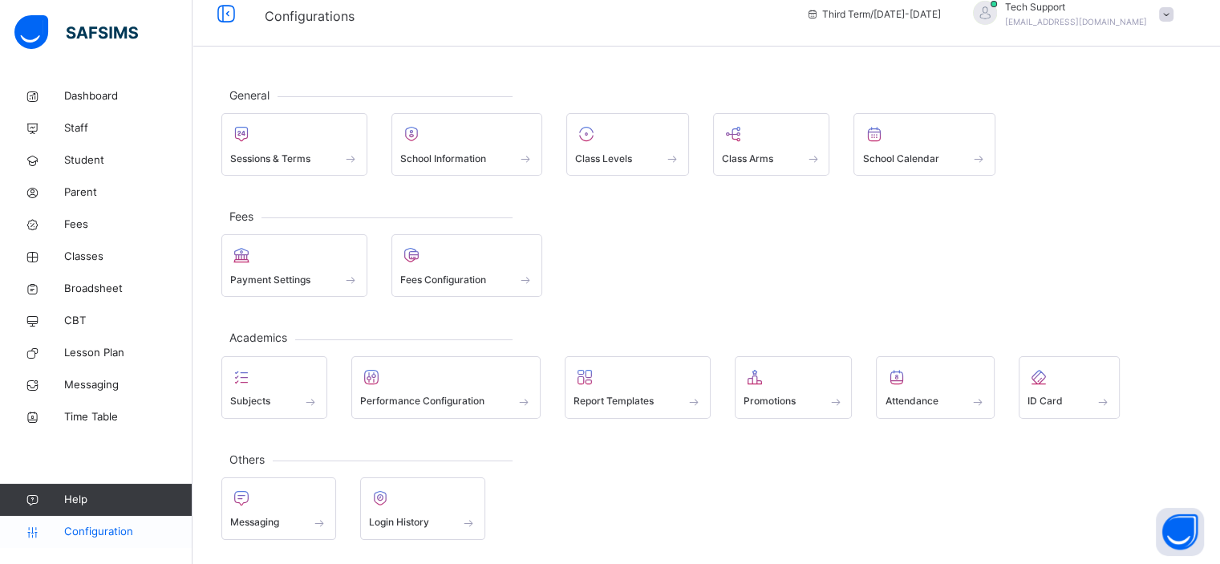
scroll to position [14, 0]
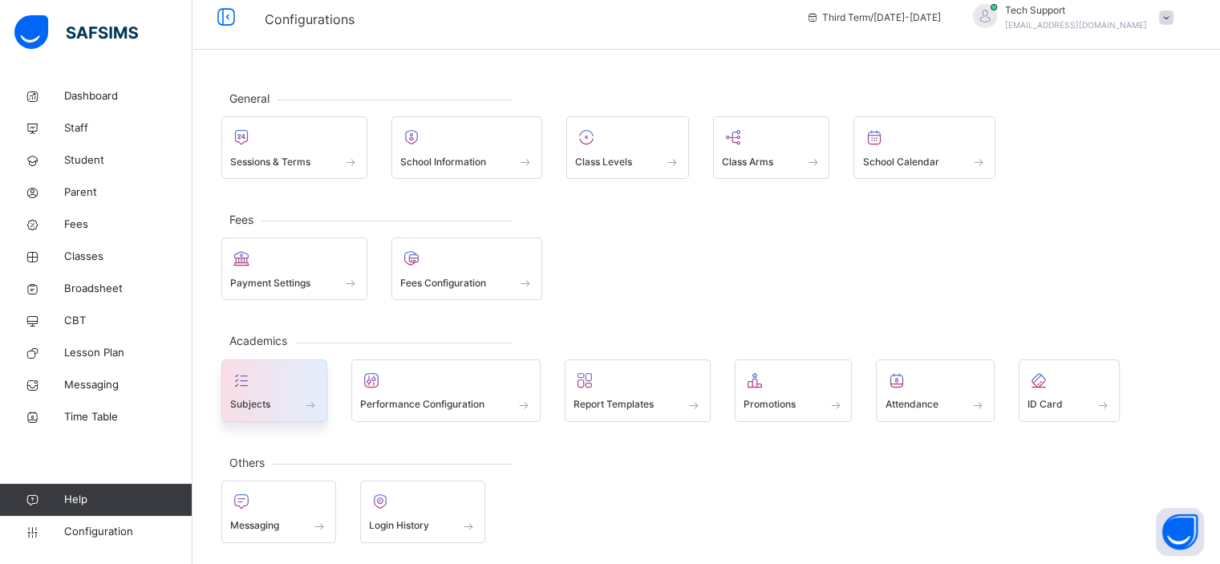
click at [290, 396] on div "Subjects" at bounding box center [274, 404] width 88 height 17
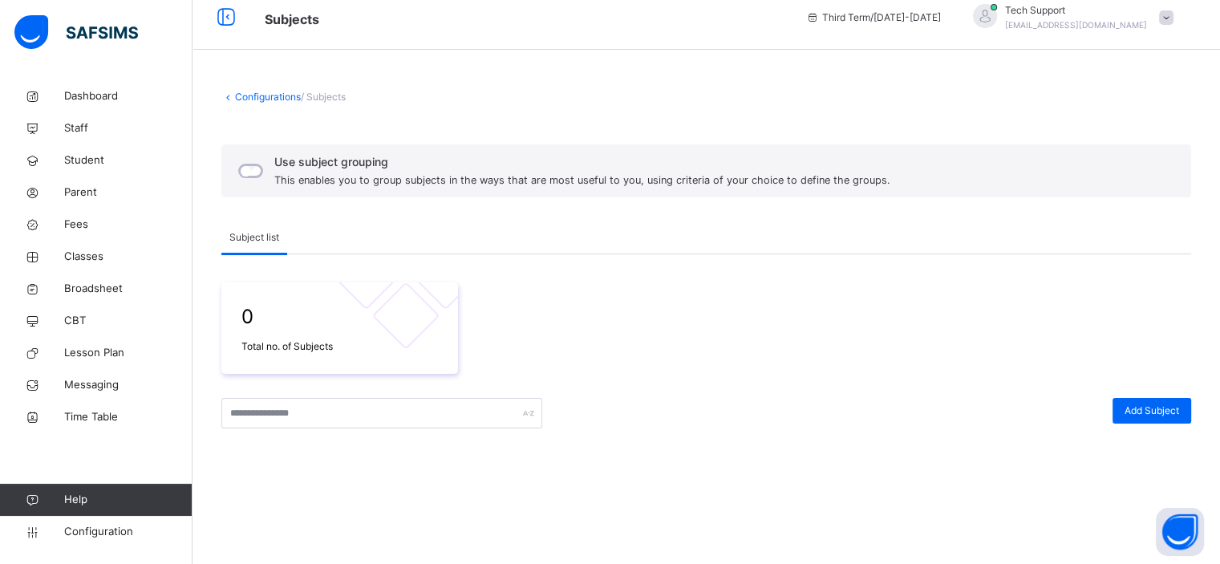
scroll to position [221, 0]
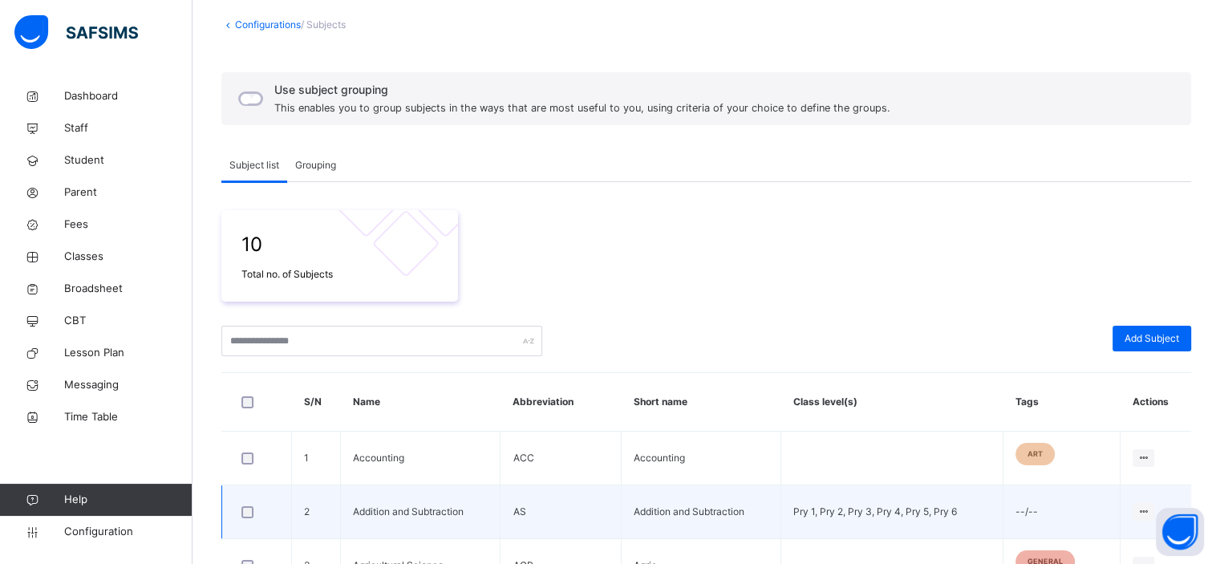
click at [318, 172] on div "Grouping" at bounding box center [315, 165] width 57 height 32
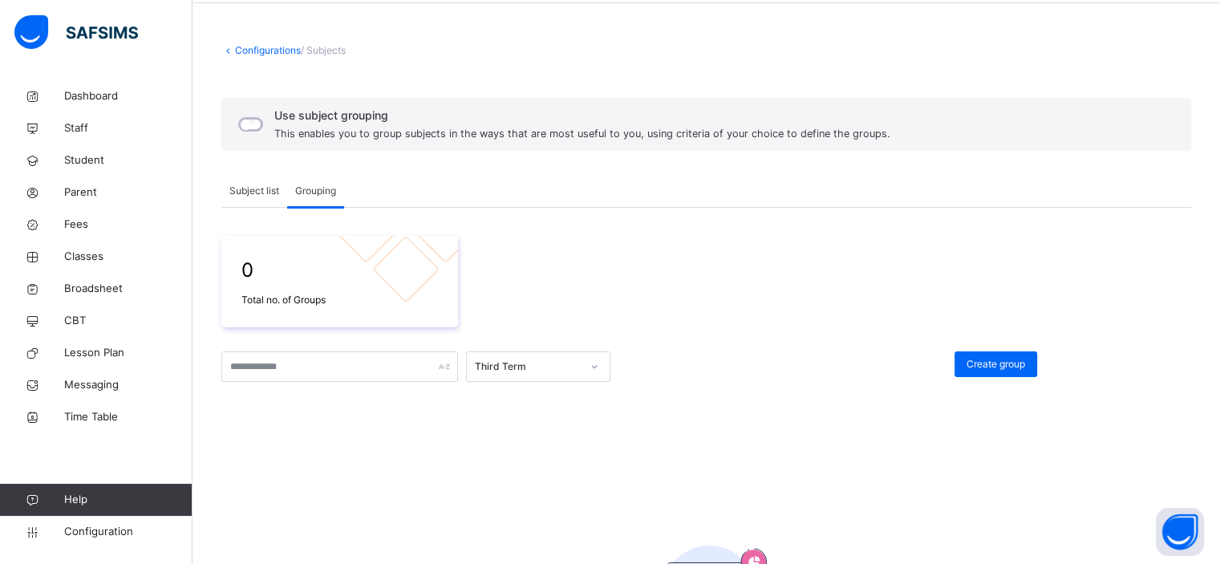
scroll to position [65, 0]
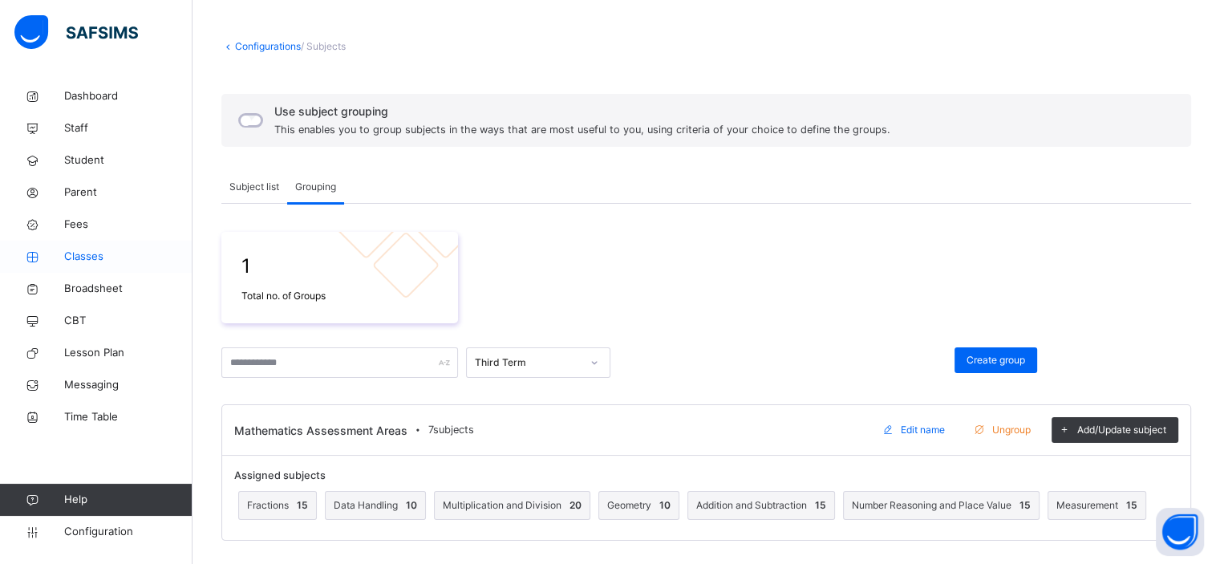
click at [80, 259] on span "Classes" at bounding box center [128, 257] width 128 height 16
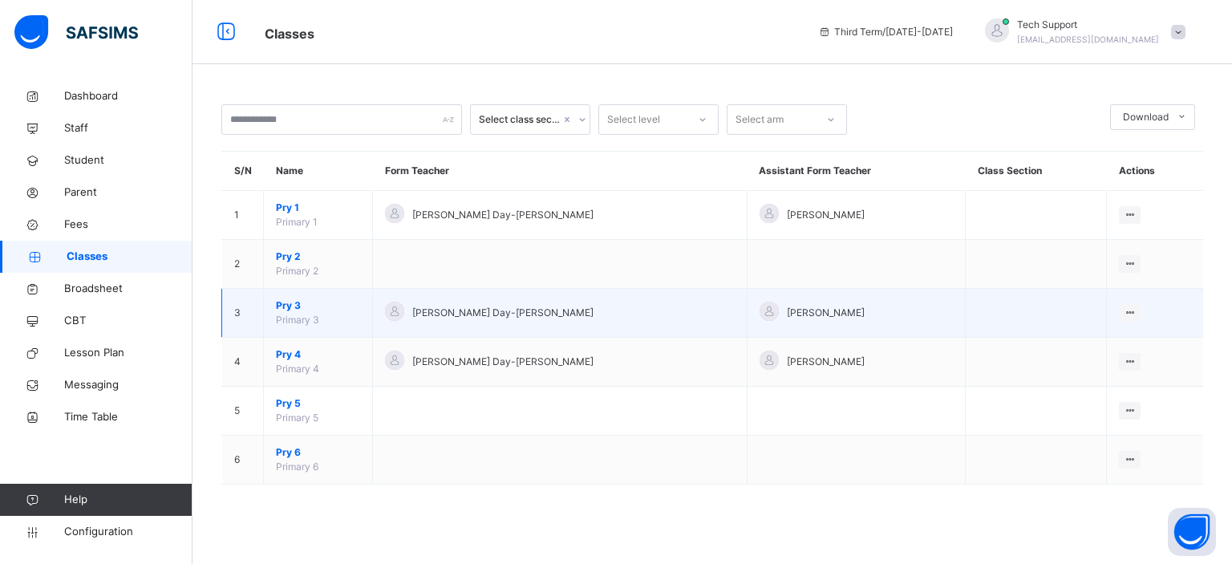
click at [293, 304] on span "Pry 3" at bounding box center [318, 305] width 84 height 14
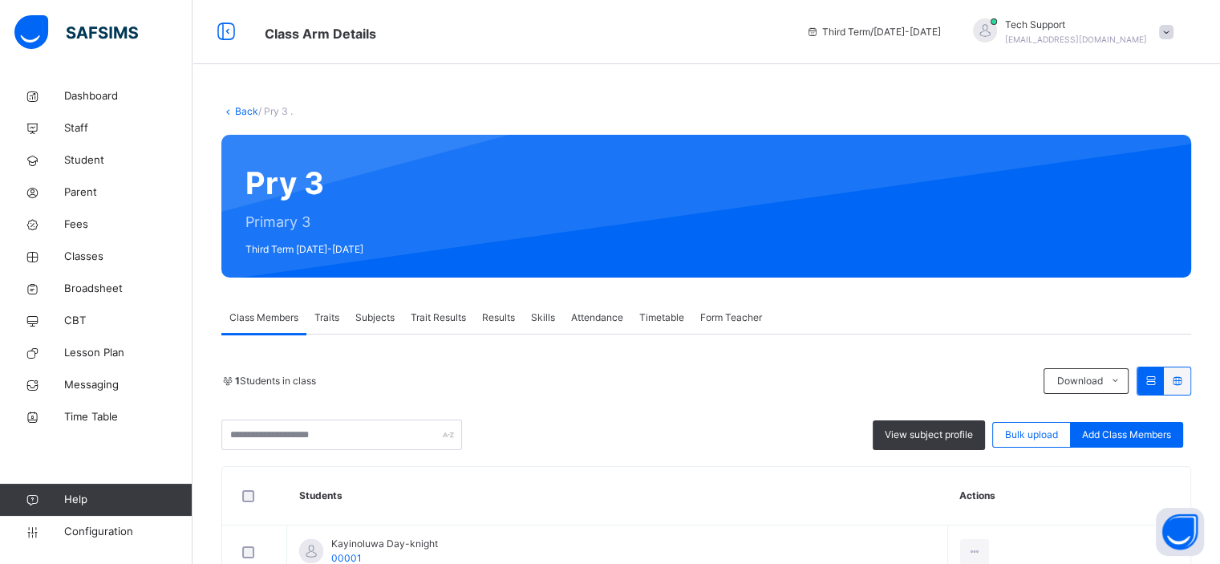
click at [375, 319] on span "Subjects" at bounding box center [374, 317] width 39 height 14
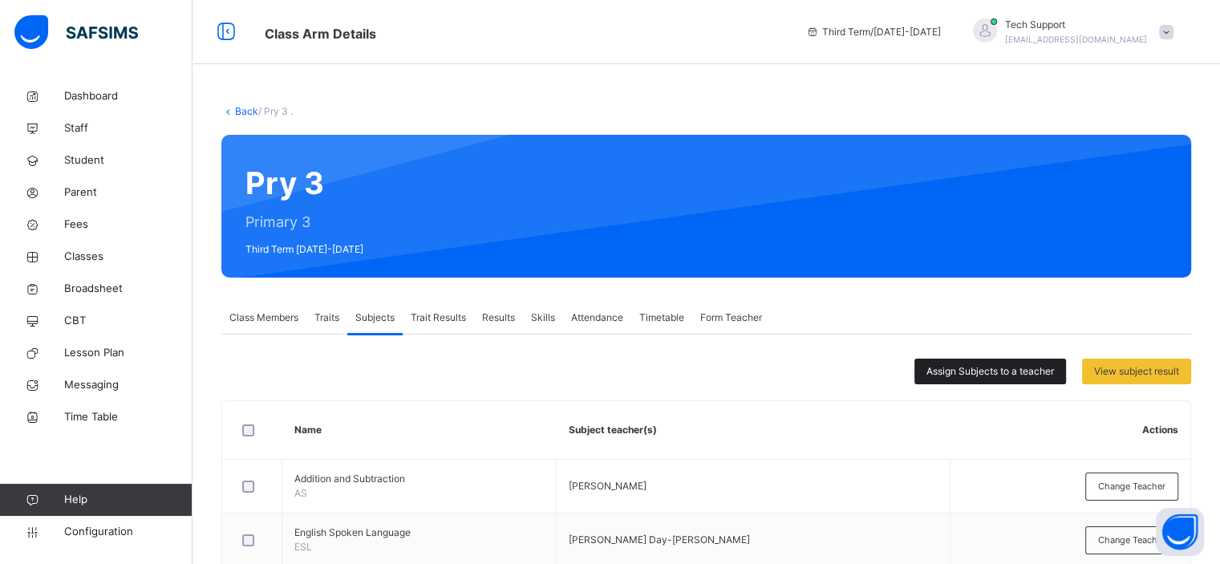
click at [1002, 372] on span "Assign Subjects to a teacher" at bounding box center [989, 371] width 127 height 14
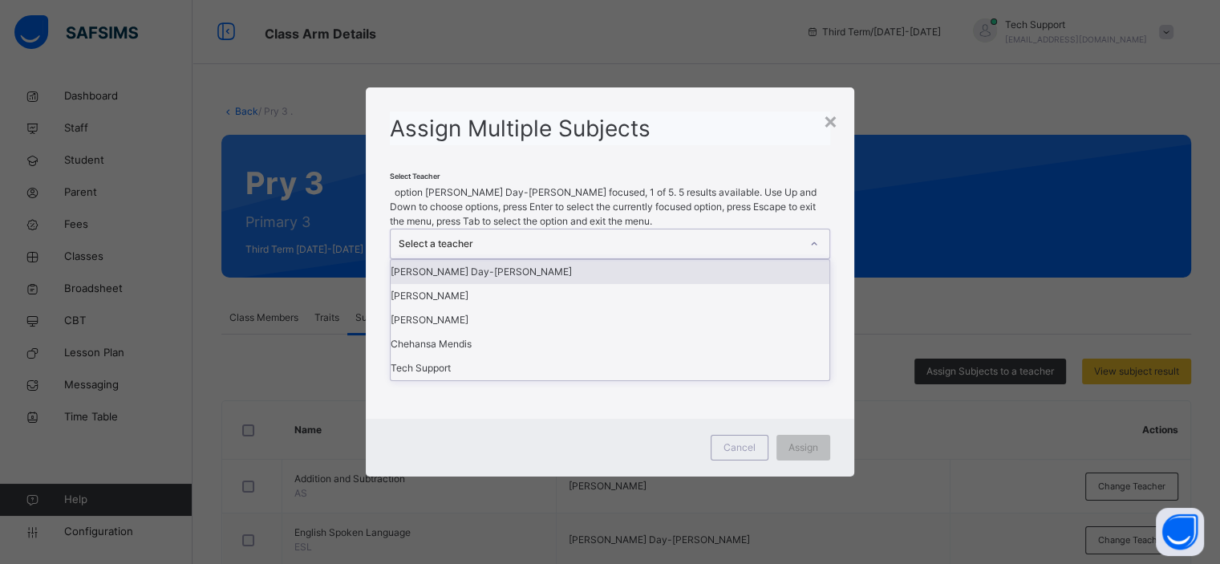
click at [568, 251] on div "Select a teacher" at bounding box center [598, 244] width 401 height 14
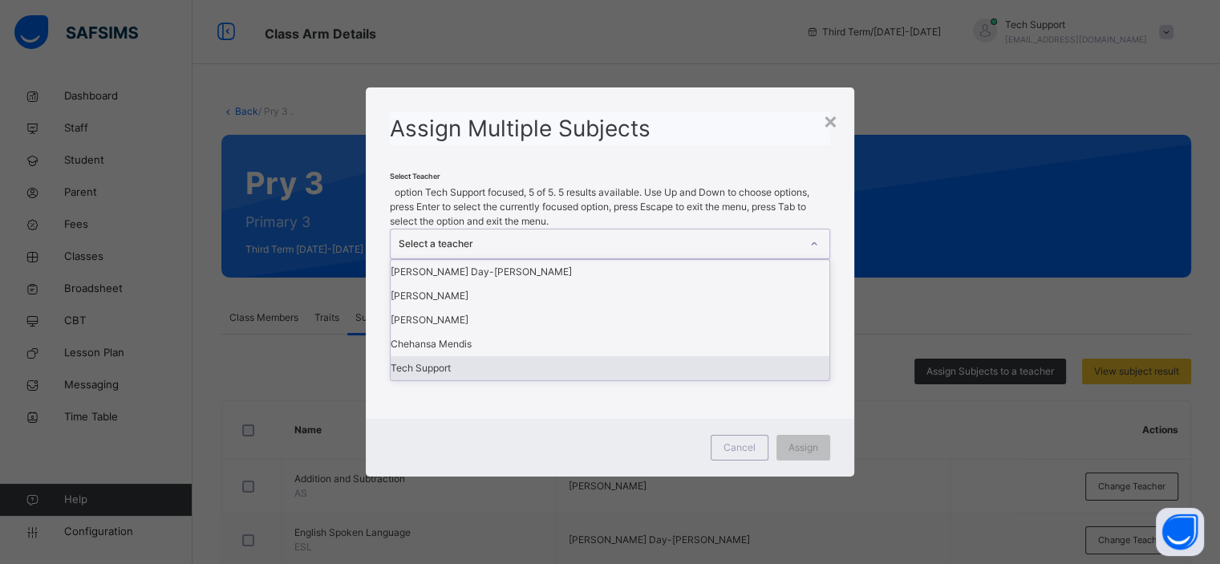
click at [487, 380] on div "Tech Support" at bounding box center [609, 368] width 438 height 24
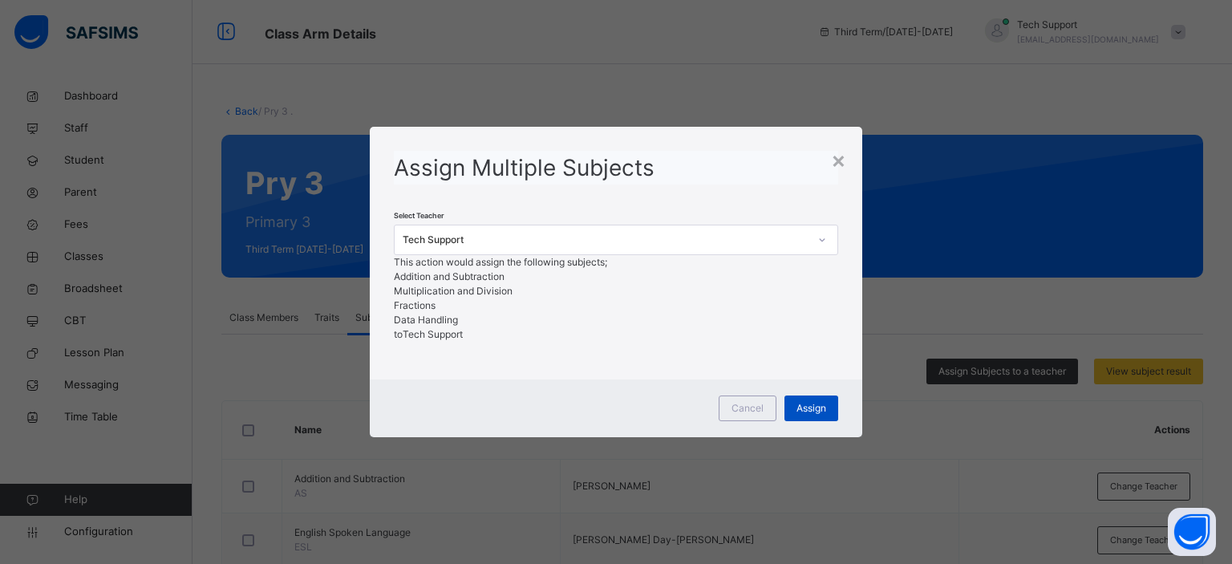
click at [804, 415] on span "Assign" at bounding box center [811, 408] width 30 height 14
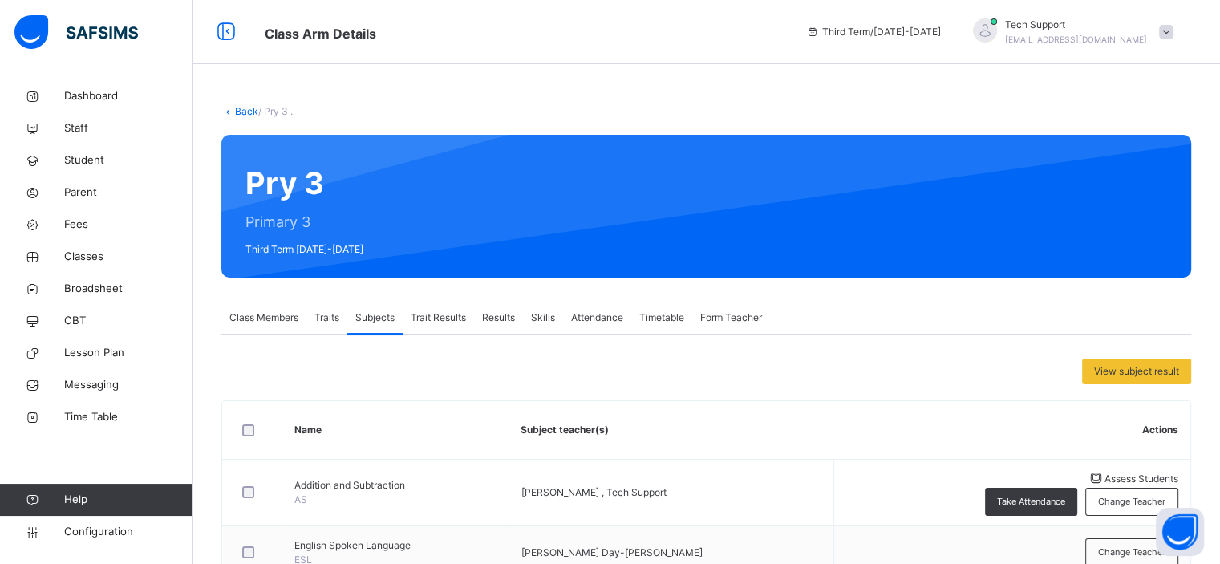
scroll to position [310, 0]
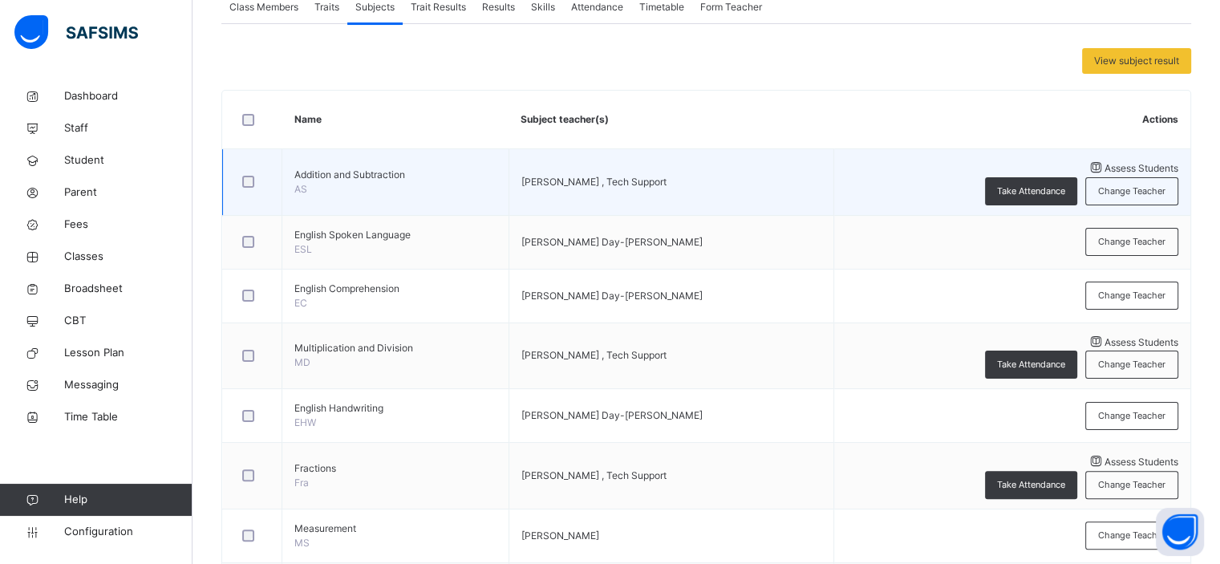
click at [930, 166] on div "Assess Students" at bounding box center [1012, 168] width 332 height 18
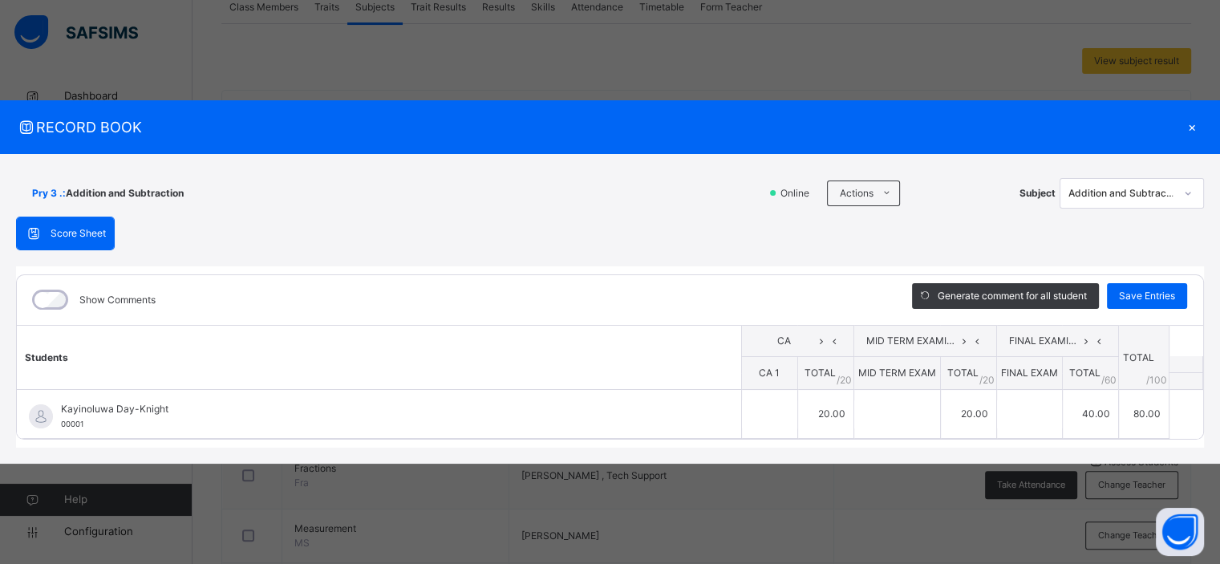
type input "**"
click at [1189, 121] on div "×" at bounding box center [1191, 127] width 24 height 22
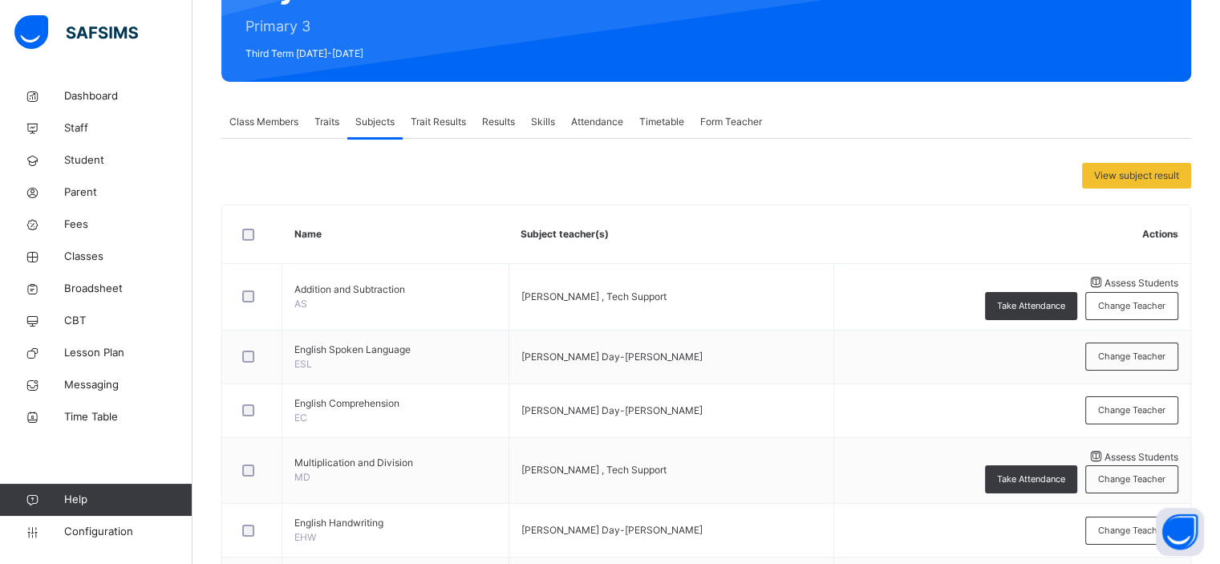
scroll to position [127, 0]
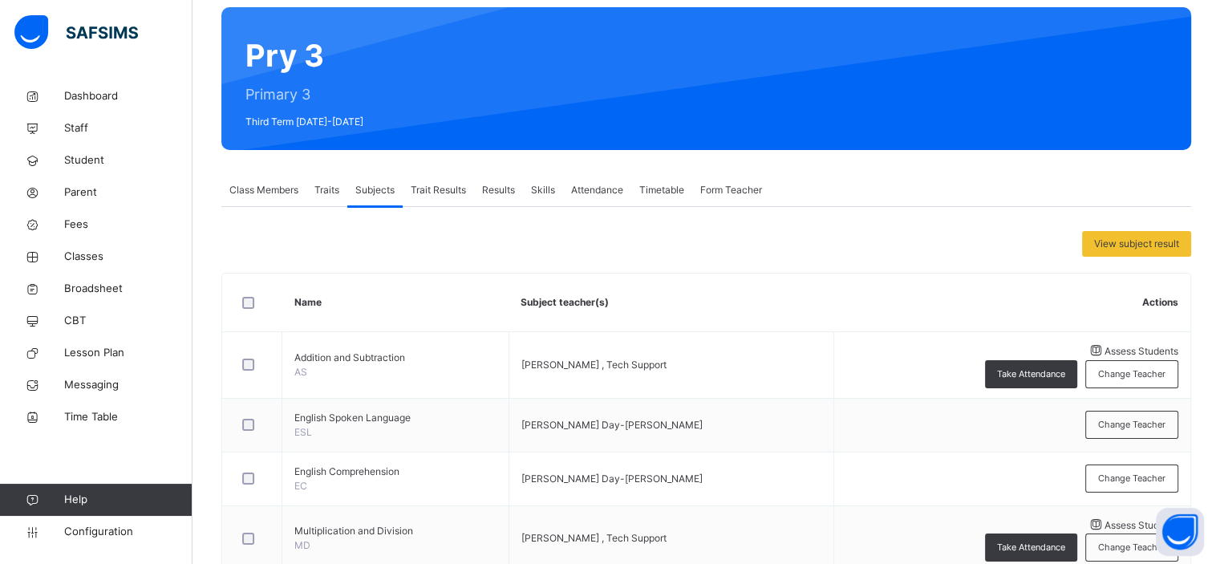
click at [260, 192] on span "Class Members" at bounding box center [263, 190] width 69 height 14
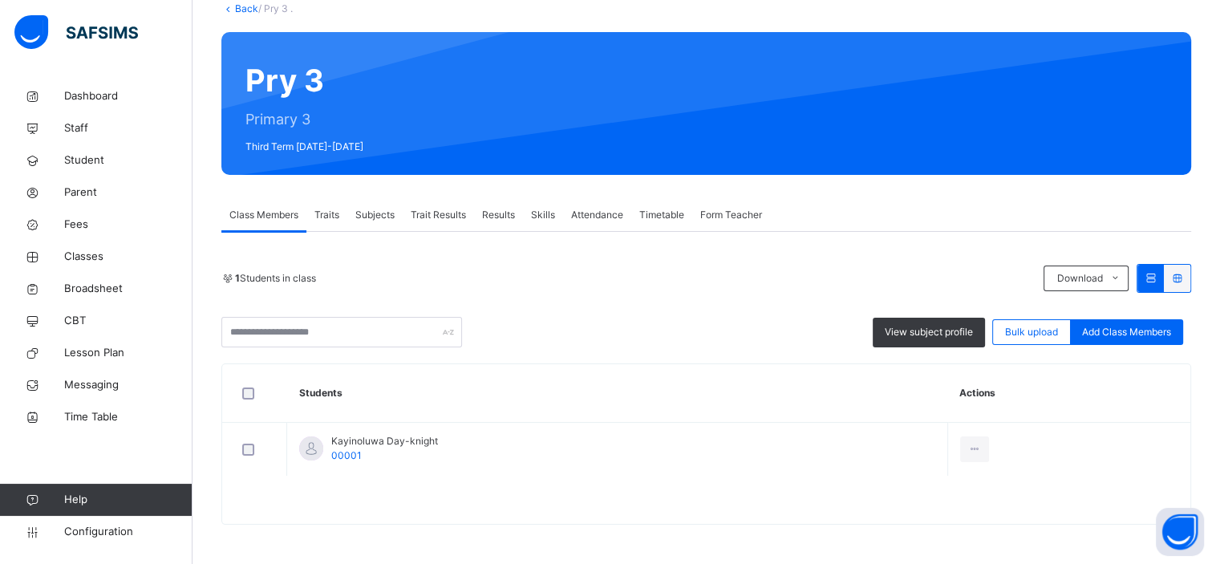
scroll to position [99, 0]
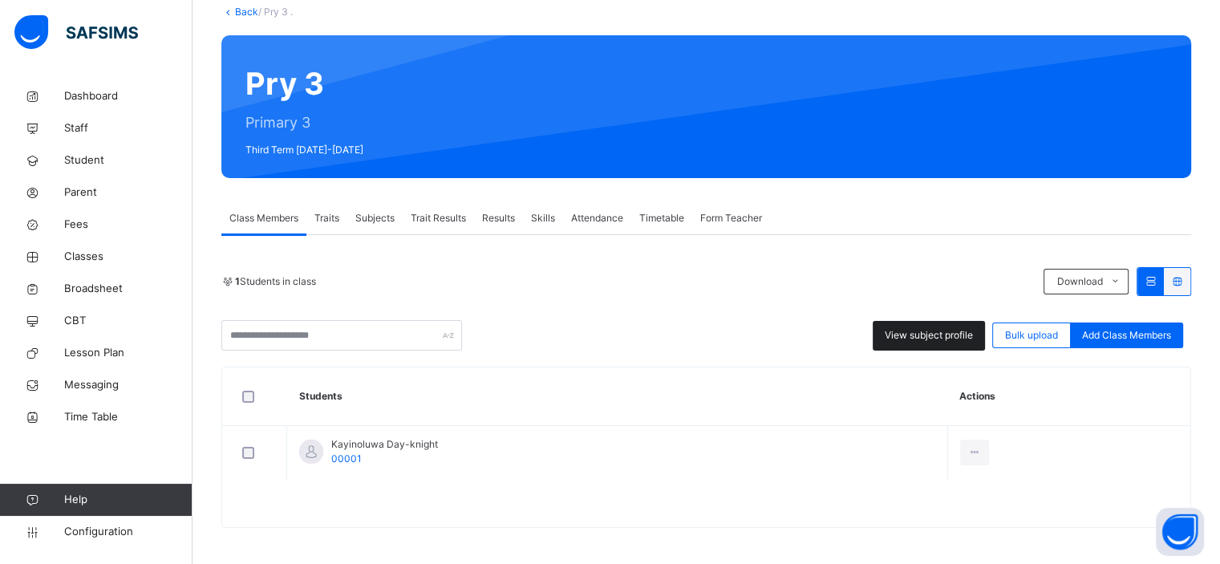
click at [911, 339] on span "View subject profile" at bounding box center [928, 335] width 88 height 14
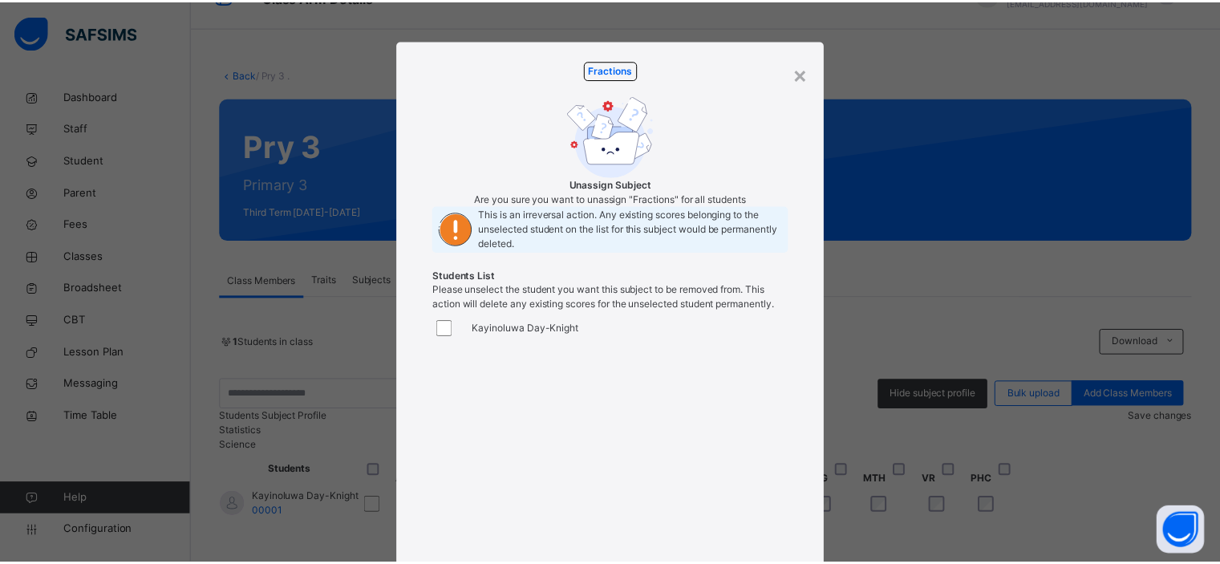
scroll to position [169, 0]
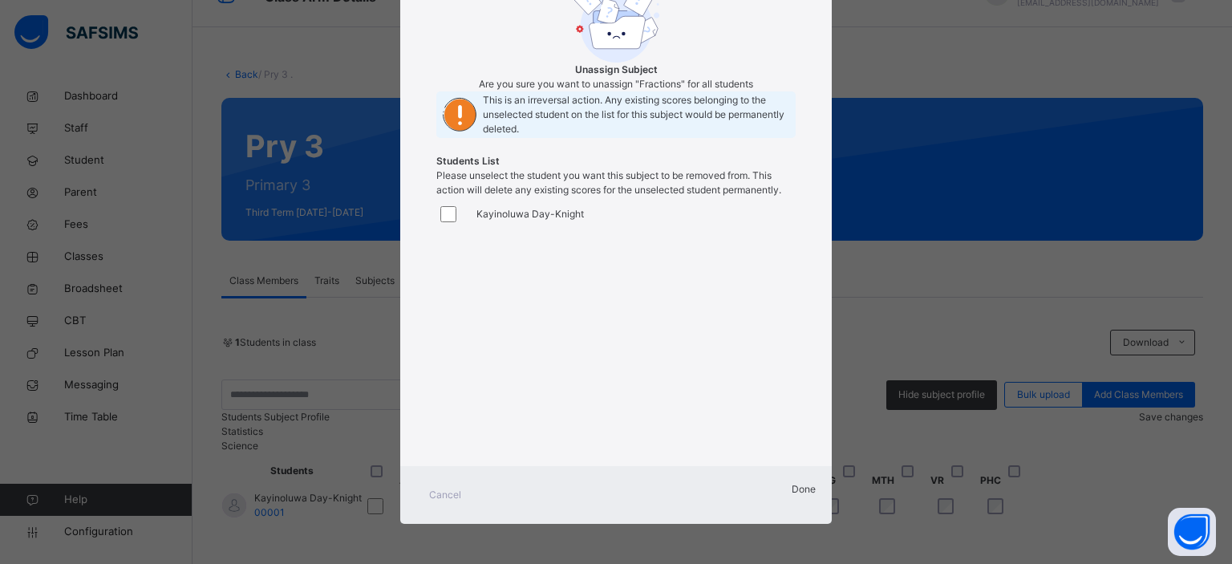
click at [791, 490] on span "Done" at bounding box center [803, 489] width 24 height 12
click at [791, 495] on span "Done" at bounding box center [803, 489] width 24 height 12
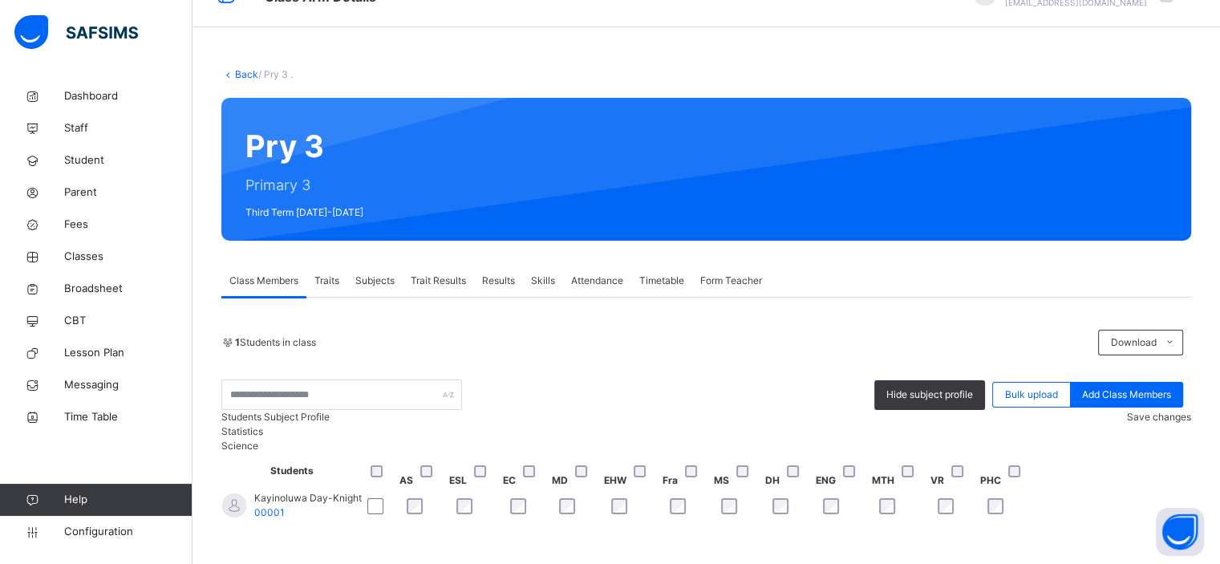
scroll to position [0, 0]
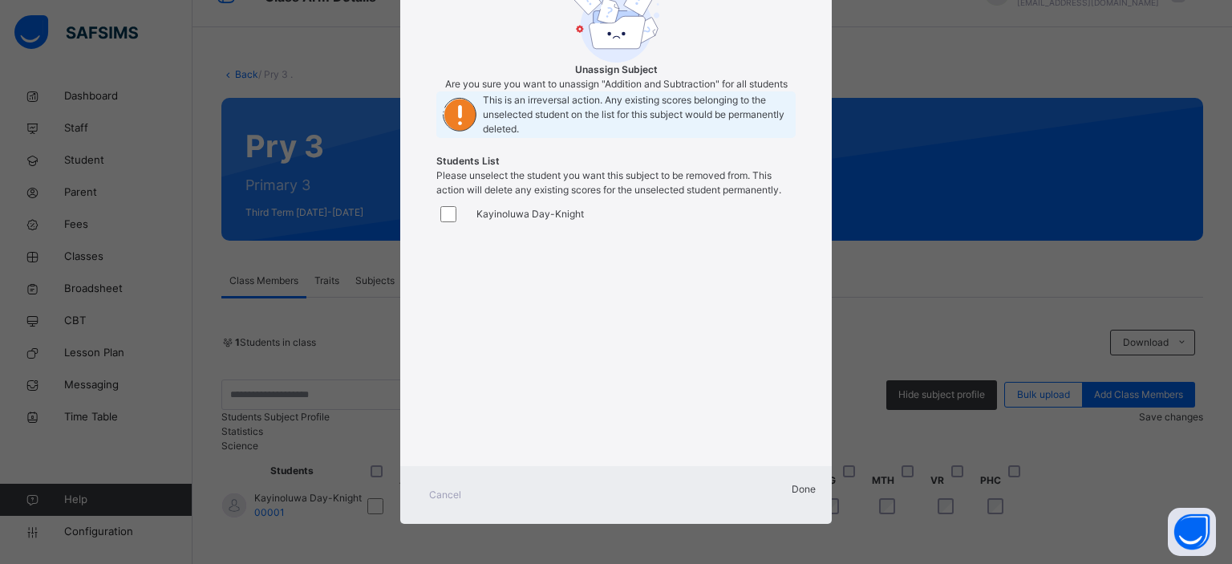
click at [791, 491] on span "Done" at bounding box center [803, 489] width 24 height 12
click at [791, 495] on span "Done" at bounding box center [803, 489] width 24 height 12
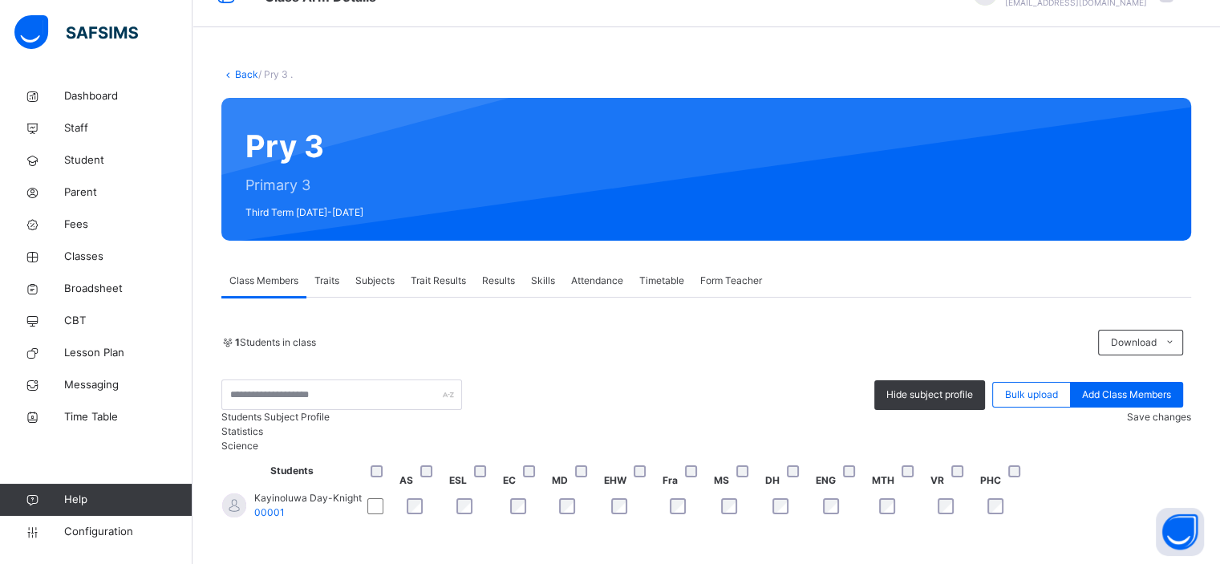
click at [1163, 411] on span "Save changes" at bounding box center [1159, 417] width 64 height 12
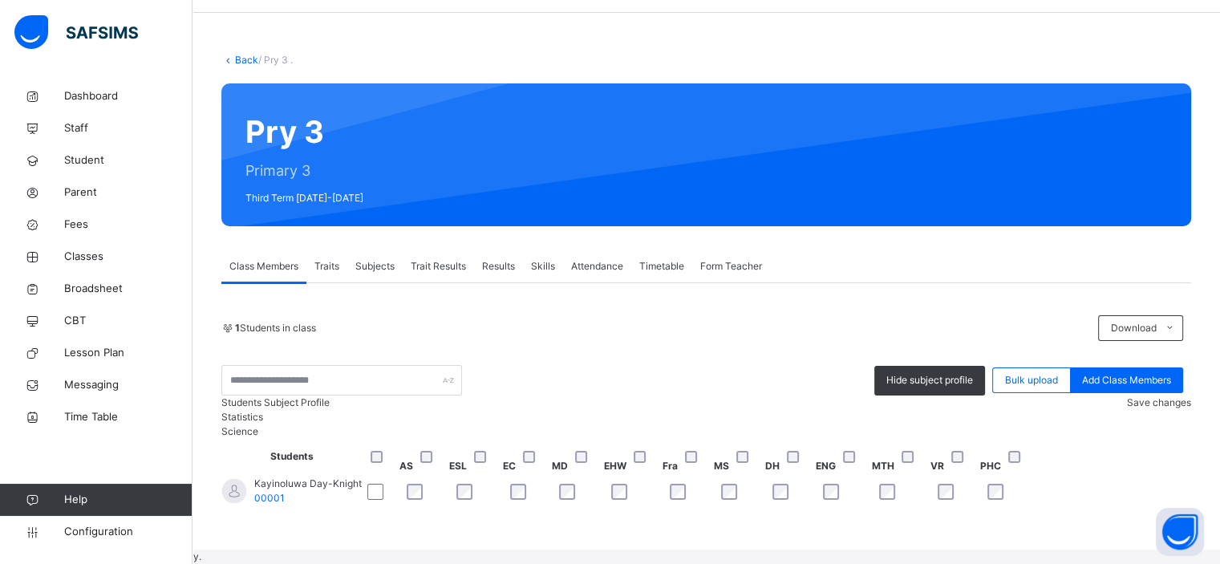
click at [378, 259] on span "Subjects" at bounding box center [374, 266] width 39 height 14
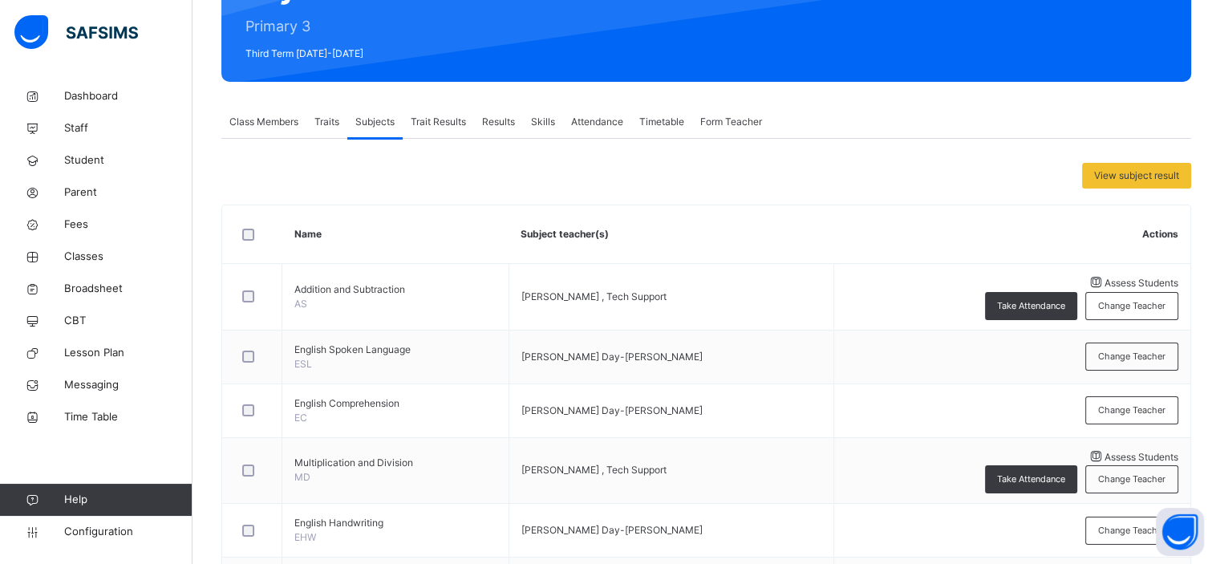
click at [333, 127] on span "Traits" at bounding box center [326, 122] width 25 height 14
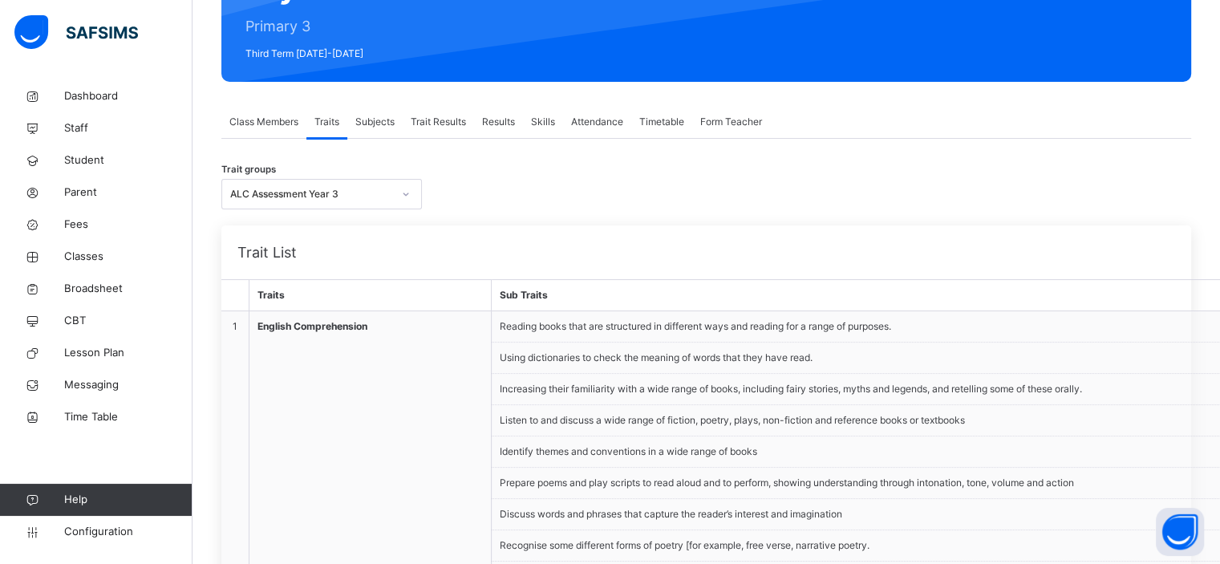
click at [289, 127] on span "Class Members" at bounding box center [263, 122] width 69 height 14
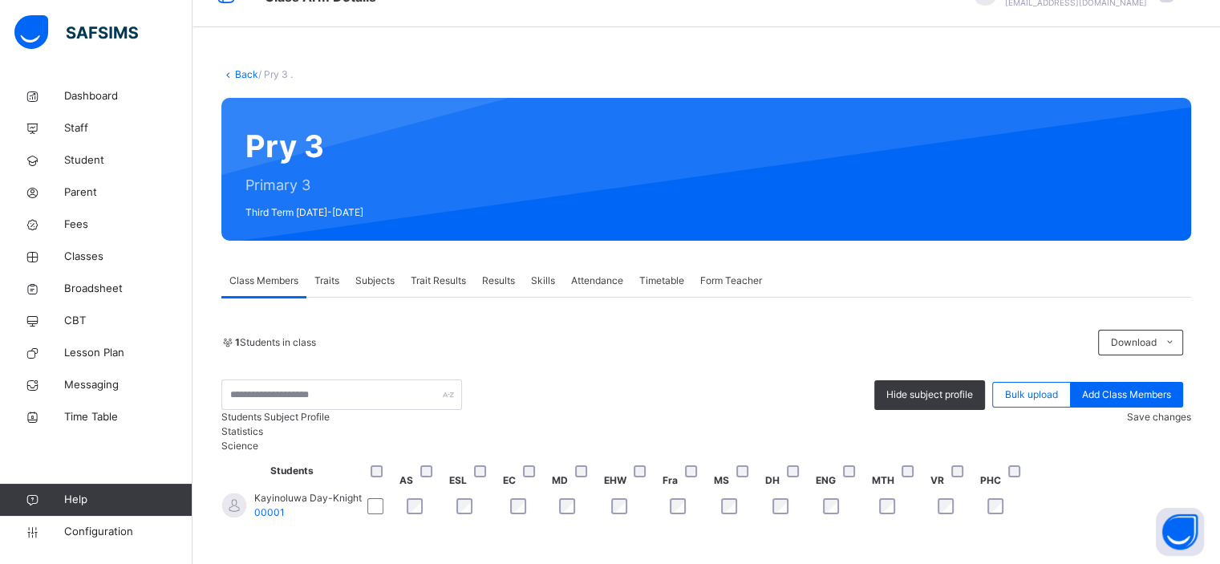
click at [394, 273] on span "Subjects" at bounding box center [374, 280] width 39 height 14
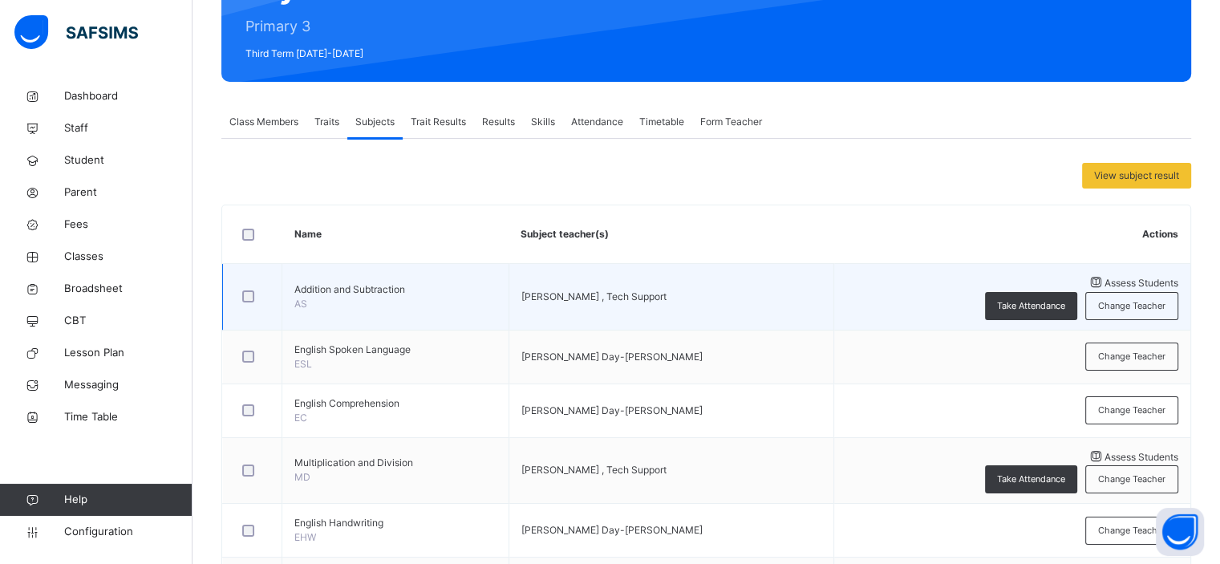
click at [1104, 282] on span "Assess Students" at bounding box center [1141, 283] width 74 height 12
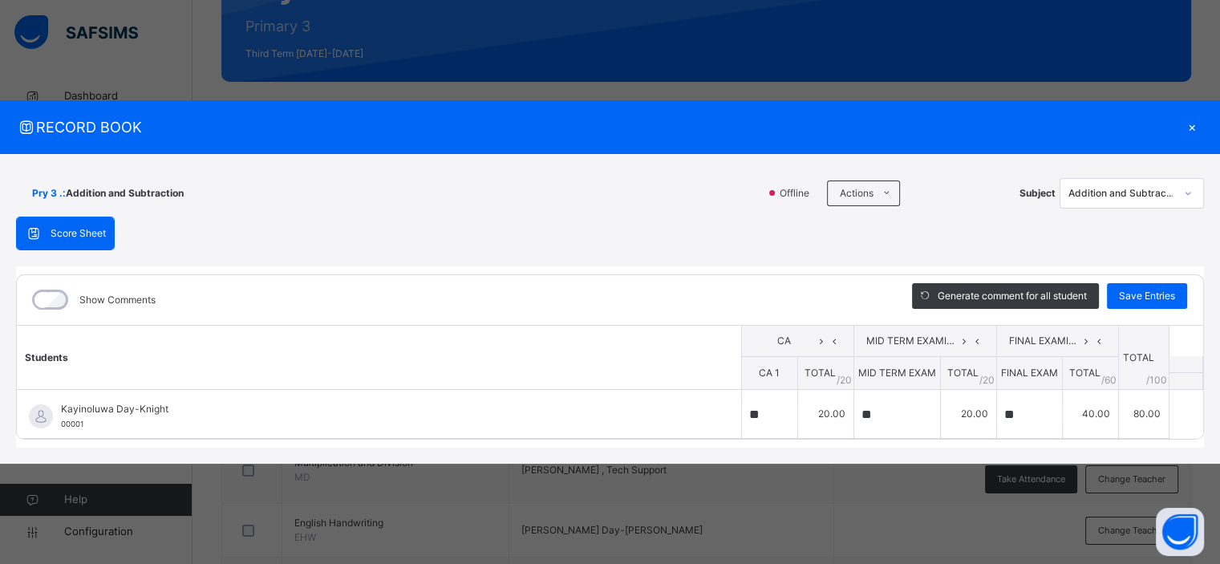
click at [1196, 124] on div "×" at bounding box center [1191, 127] width 24 height 22
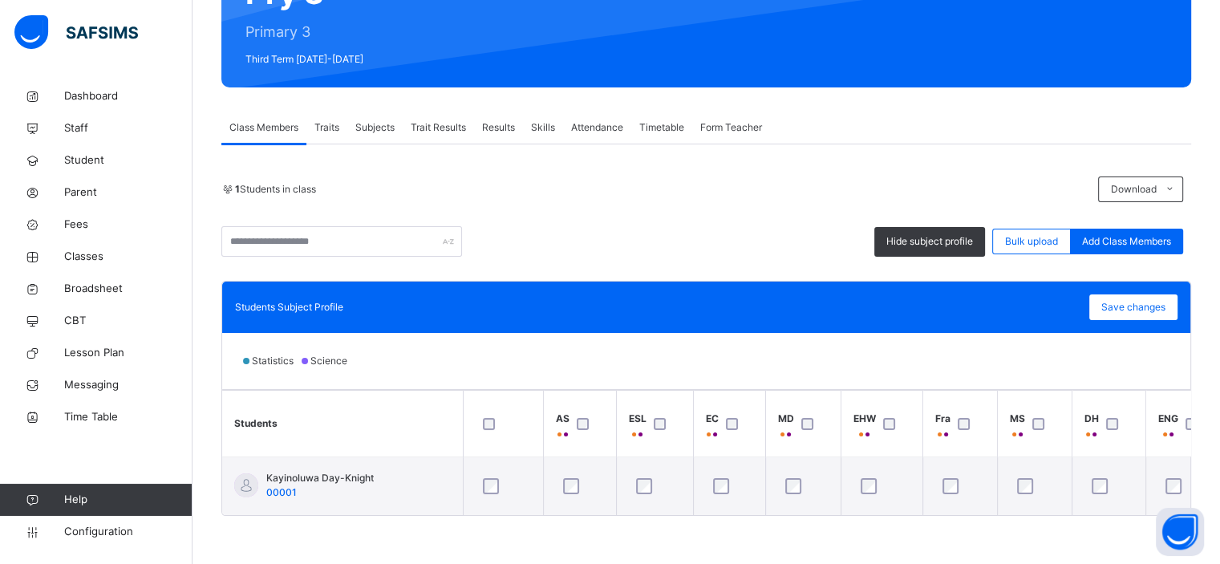
scroll to position [196, 0]
click at [1103, 421] on div at bounding box center [1115, 424] width 26 height 12
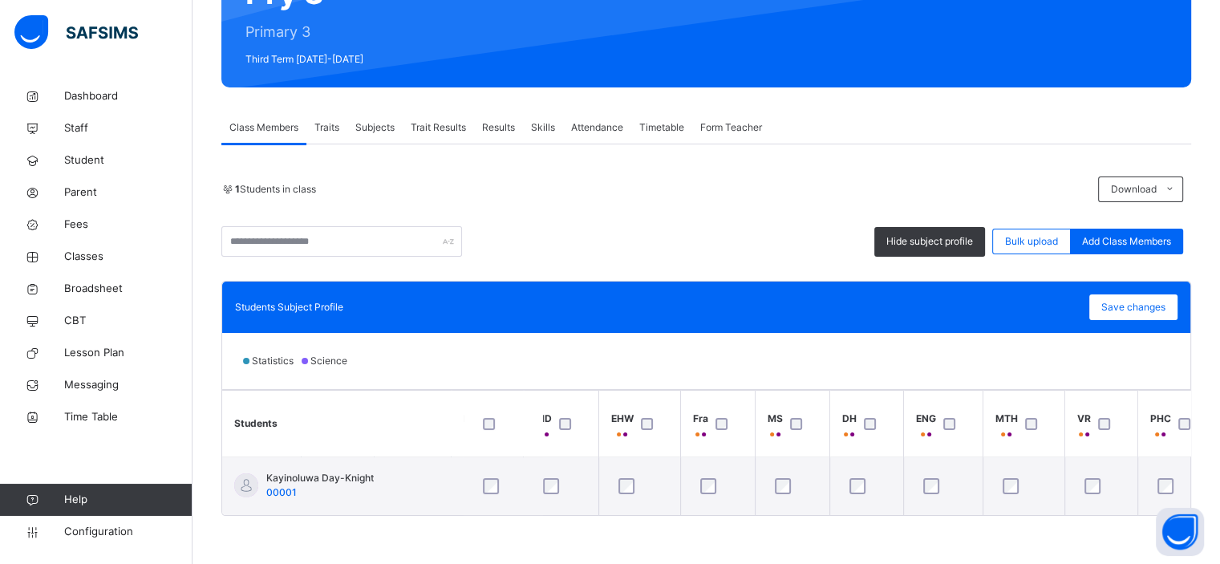
scroll to position [0, 247]
click at [1154, 300] on span "Save changes" at bounding box center [1133, 307] width 64 height 14
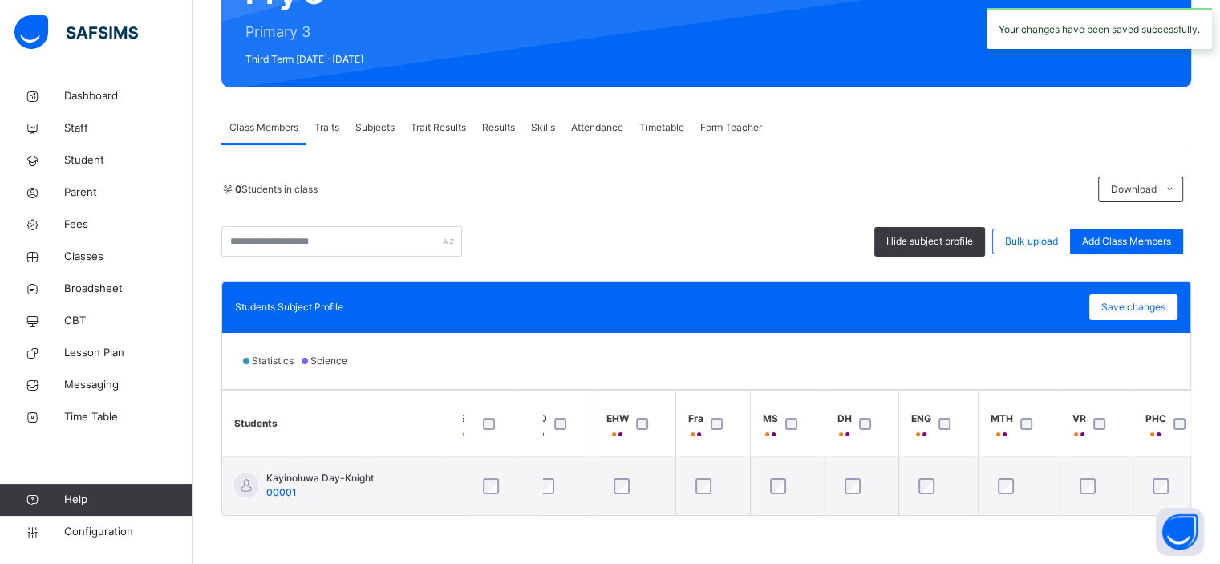
click at [375, 120] on span "Subjects" at bounding box center [374, 127] width 39 height 14
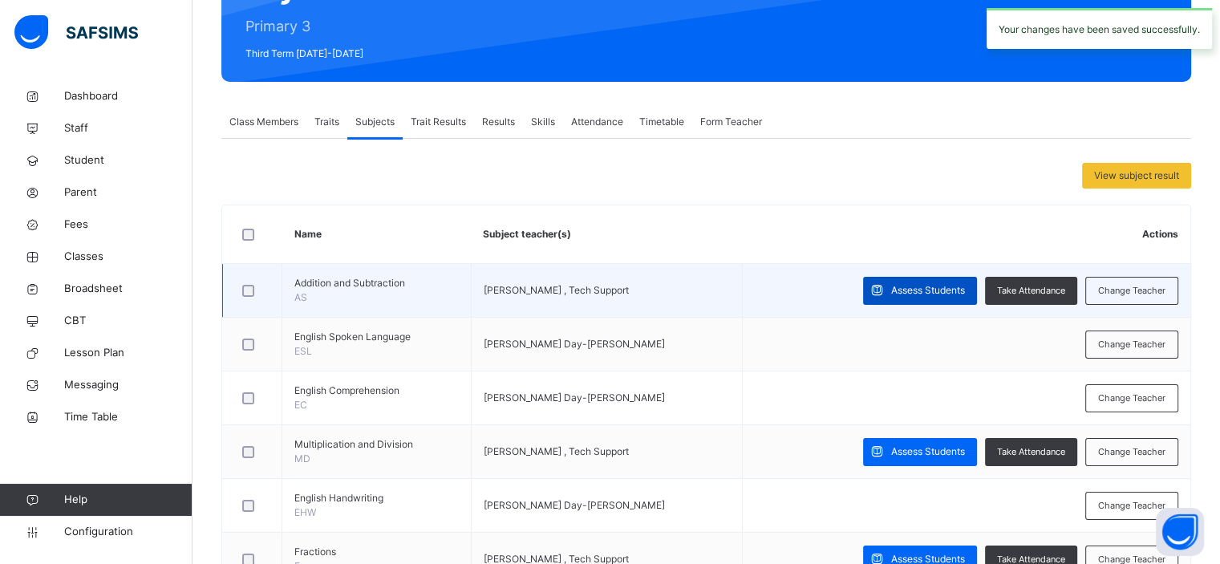
click at [912, 288] on span "Assess Students" at bounding box center [928, 290] width 74 height 14
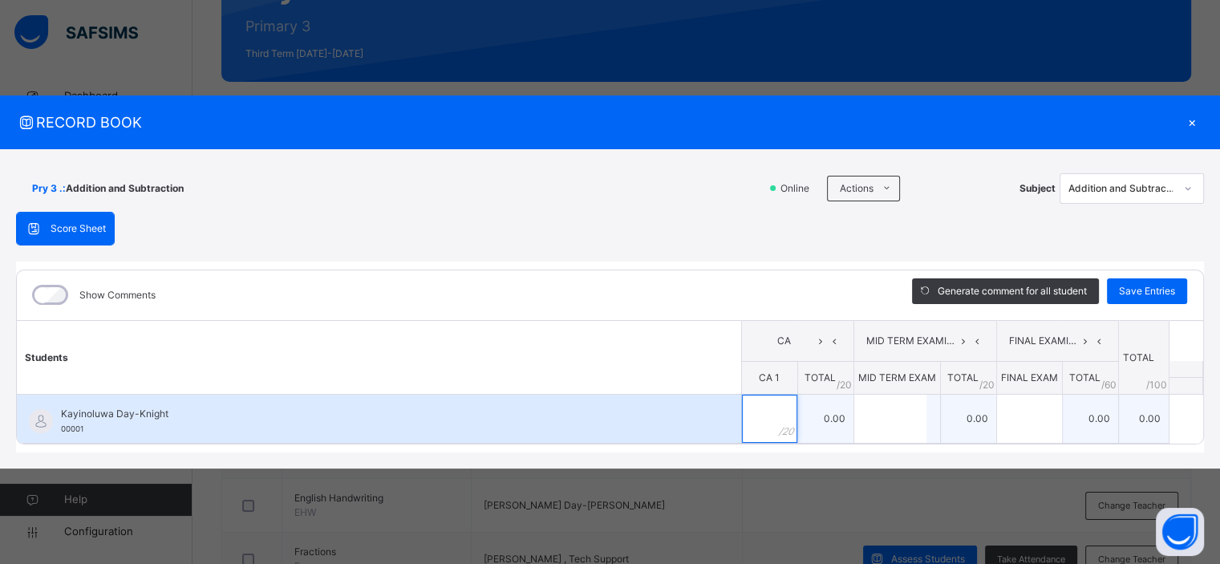
click at [772, 404] on input "text" at bounding box center [769, 418] width 55 height 48
type input "**"
click at [892, 415] on input "text" at bounding box center [890, 418] width 72 height 48
type input "*"
type input "**"
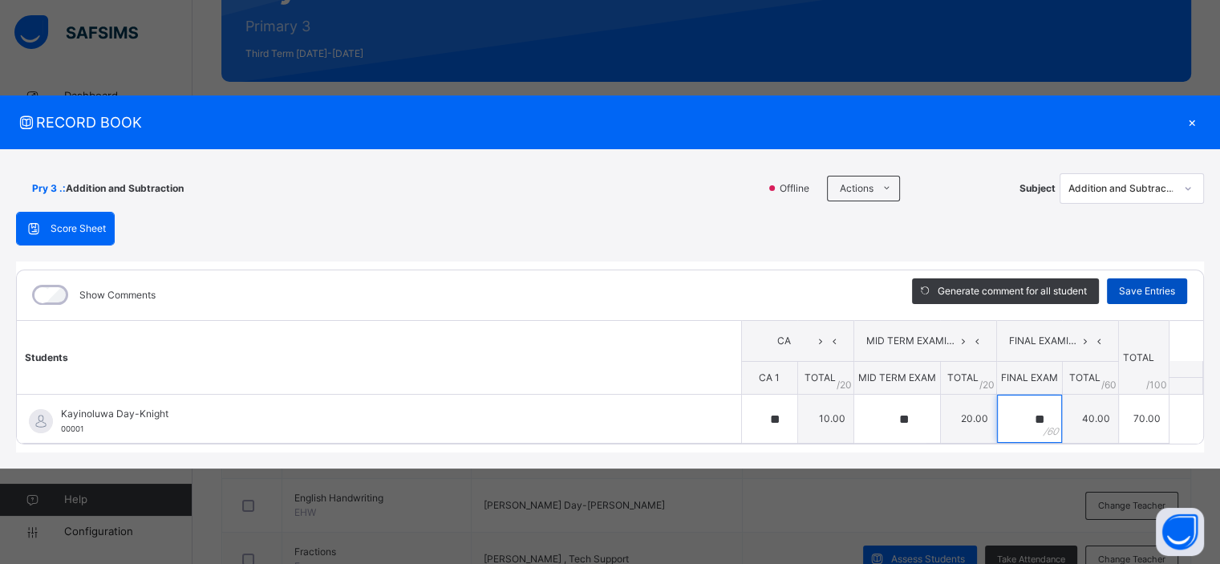
type input "**"
click at [1139, 292] on span "Save Entries" at bounding box center [1147, 291] width 56 height 14
click at [1165, 184] on div "RECORD BOOK × Pry 3 . : Addition and Subtraction Offline Actions Download Empty…" at bounding box center [610, 282] width 1220 height 374
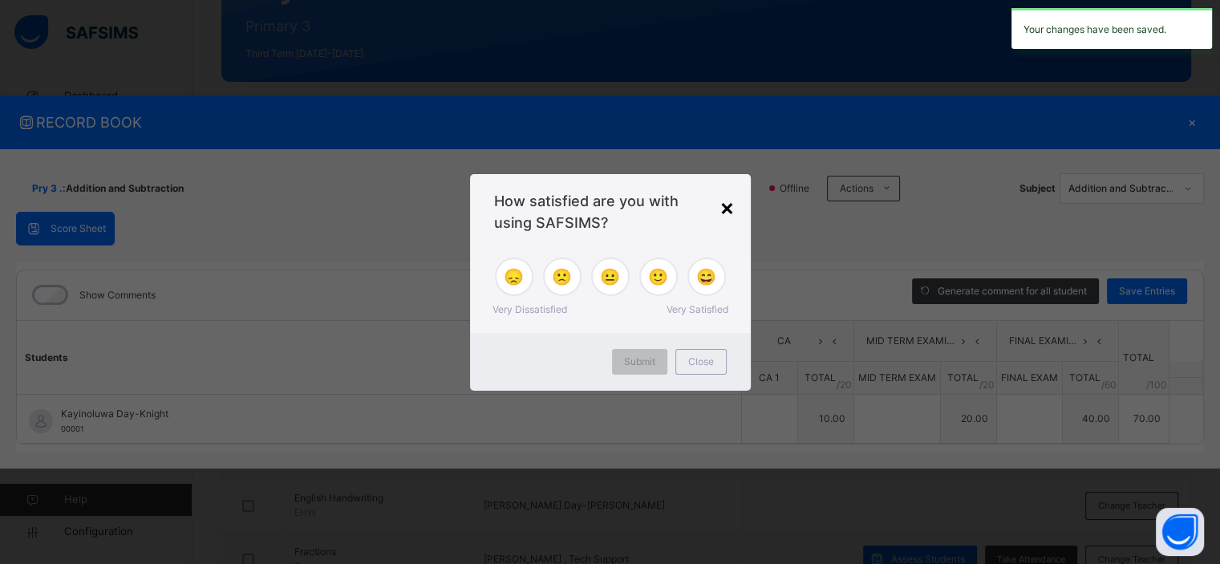
type input "**"
click at [726, 204] on div "×" at bounding box center [726, 207] width 15 height 34
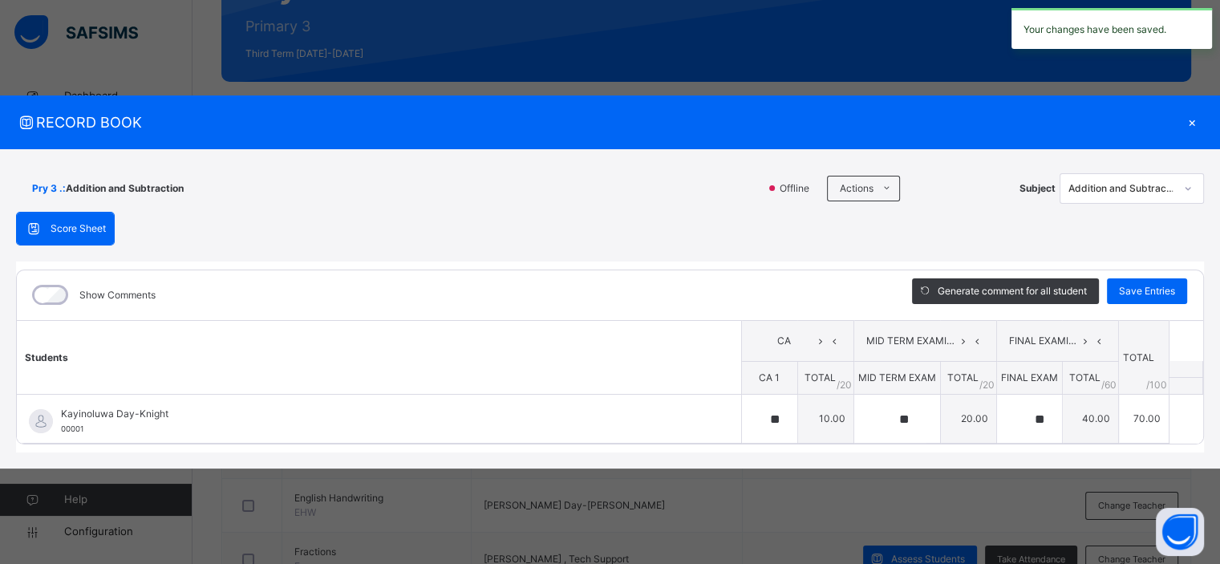
click at [1151, 185] on div "Addition and Subtraction" at bounding box center [1121, 188] width 106 height 14
click at [1187, 121] on div "×" at bounding box center [1191, 122] width 24 height 22
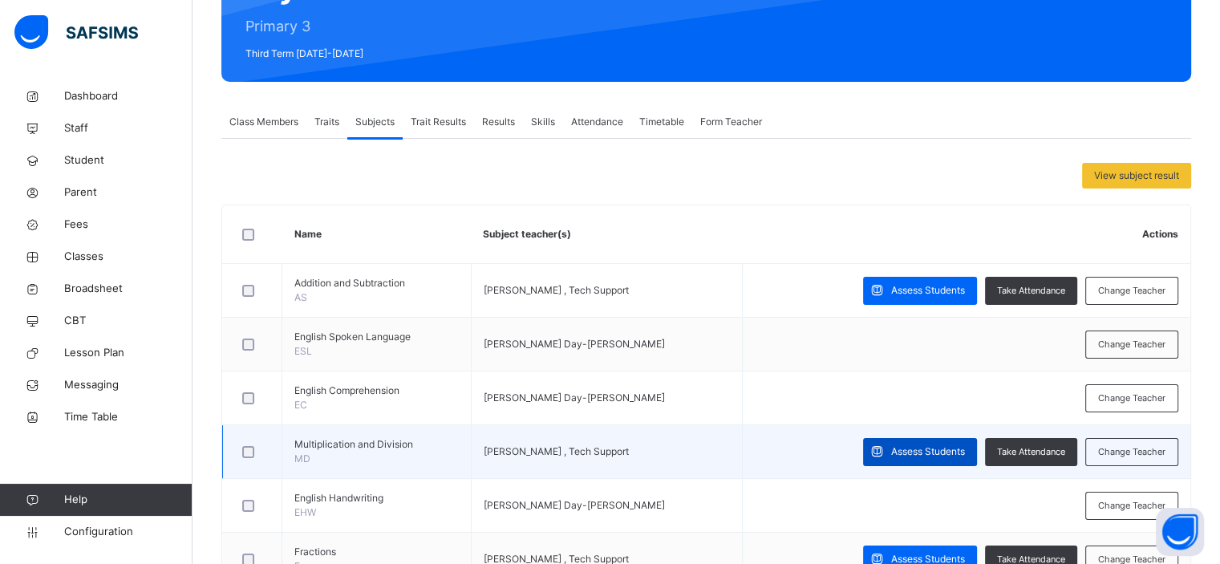
click at [920, 448] on span "Assess Students" at bounding box center [928, 451] width 74 height 14
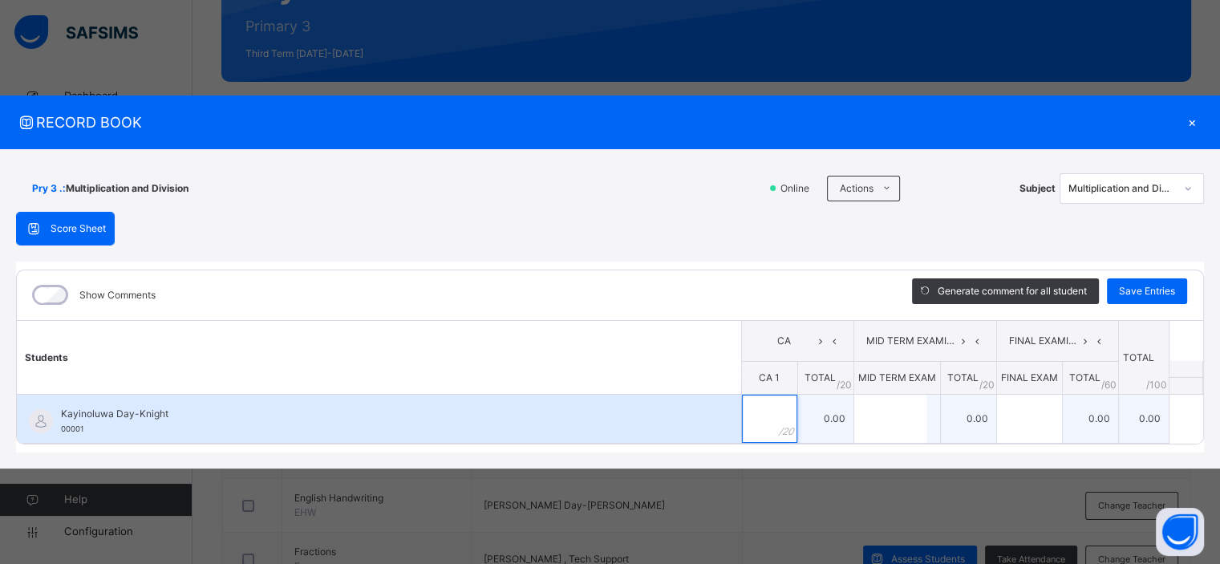
click at [771, 425] on input "text" at bounding box center [769, 418] width 55 height 48
type input "**"
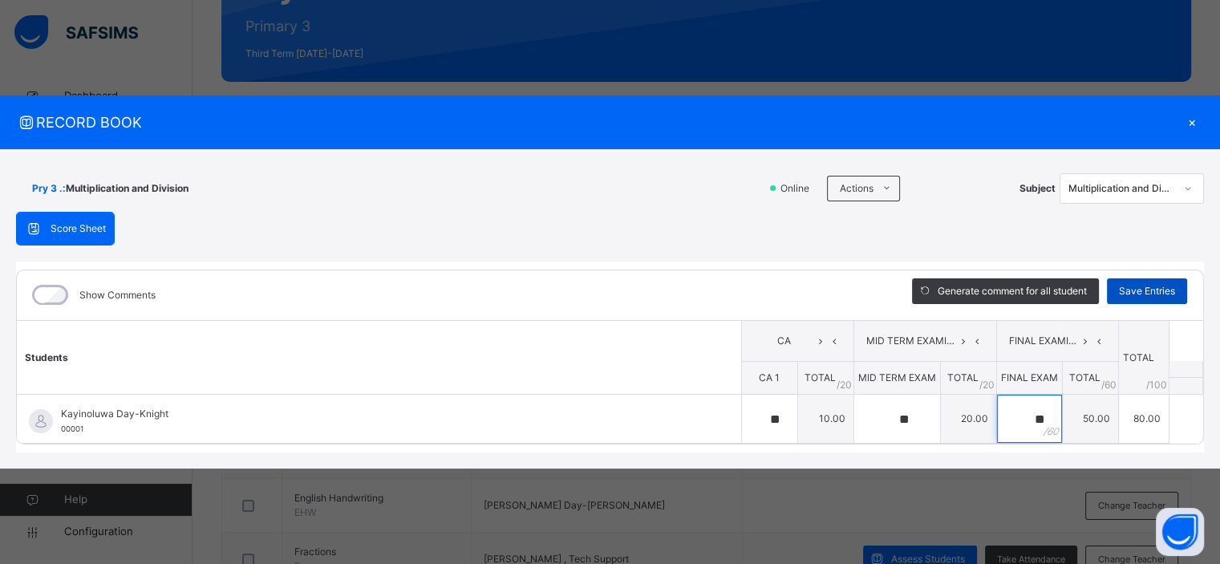
type input "**"
click at [1172, 285] on span "Save Entries" at bounding box center [1147, 291] width 56 height 14
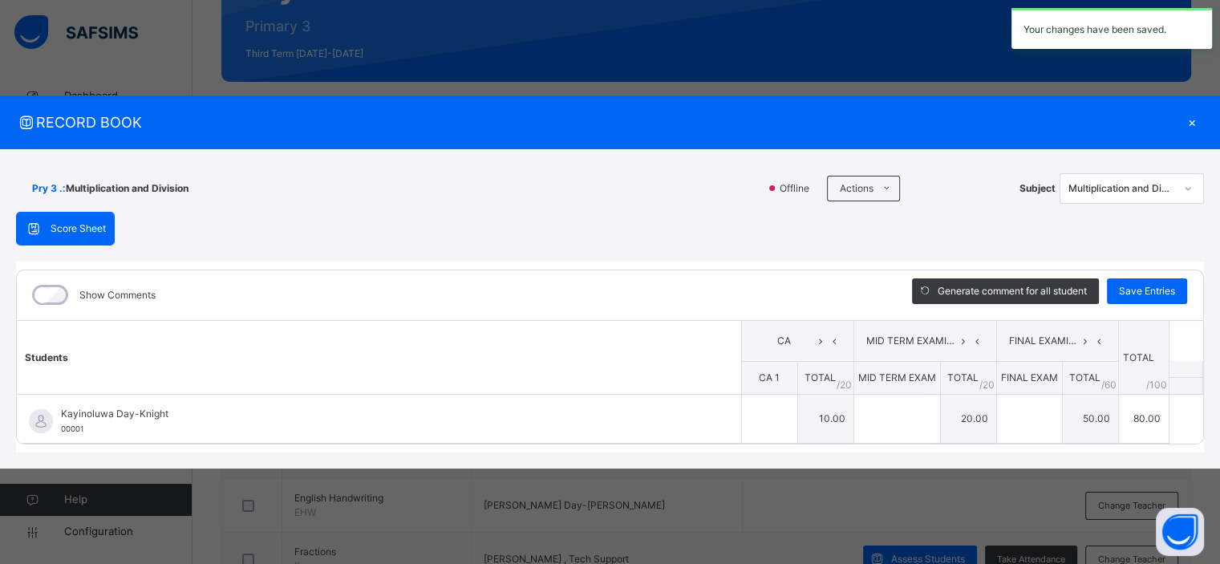
type input "**"
click at [1155, 206] on div "Pry 3 . : Multiplication and Division Offline Actions Download Empty Score Shee…" at bounding box center [609, 188] width 1187 height 47
click at [1167, 191] on div "Multiplication and Division" at bounding box center [1121, 188] width 106 height 14
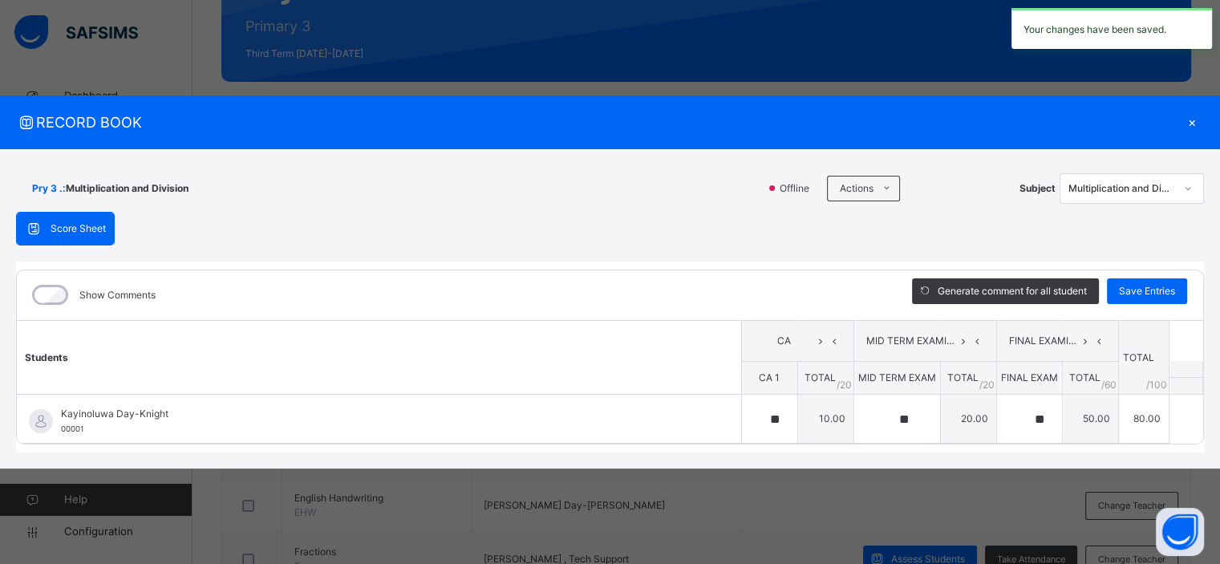
click at [1196, 124] on div "×" at bounding box center [1191, 122] width 24 height 22
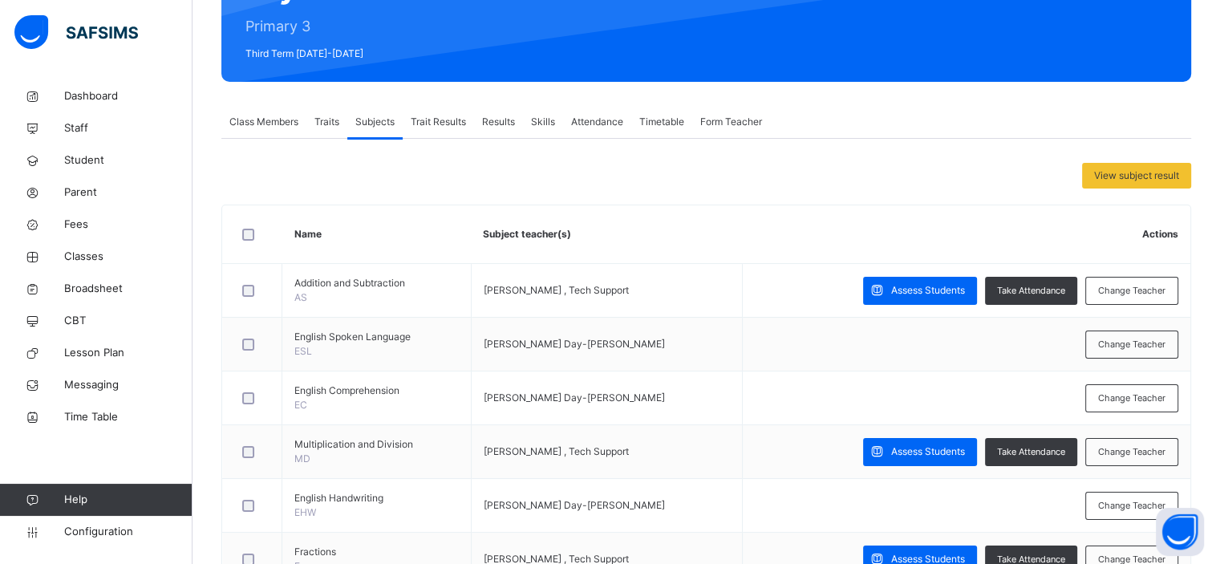
click at [496, 135] on div "Results" at bounding box center [498, 122] width 49 height 32
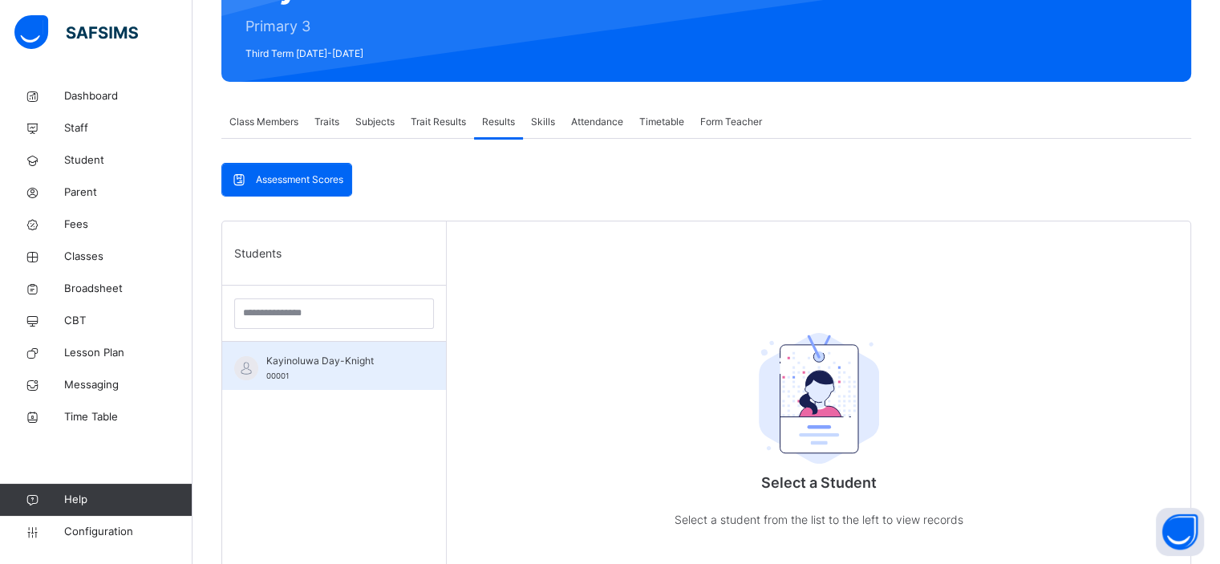
click at [296, 364] on span "Kayinoluwa Day-Knight" at bounding box center [338, 361] width 144 height 14
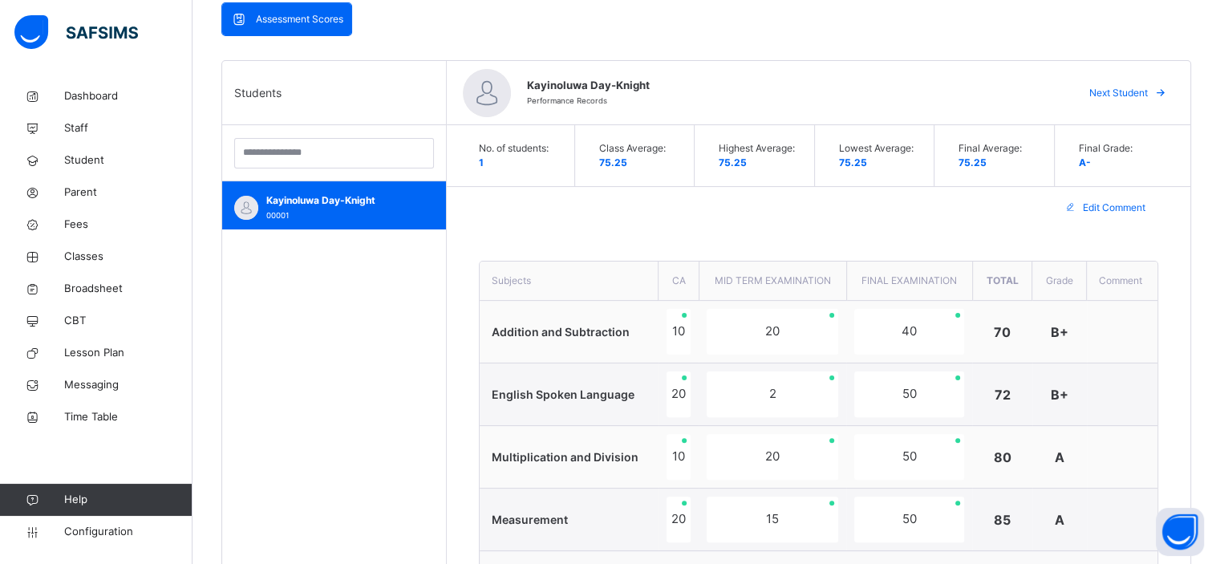
scroll to position [350, 0]
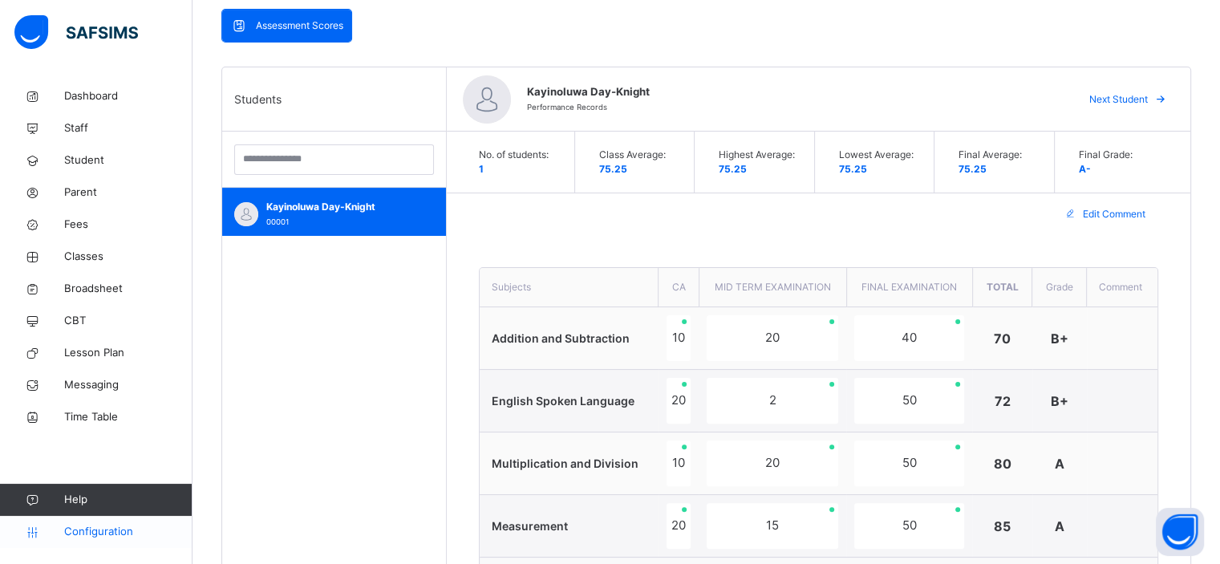
click at [111, 538] on span "Configuration" at bounding box center [127, 532] width 127 height 16
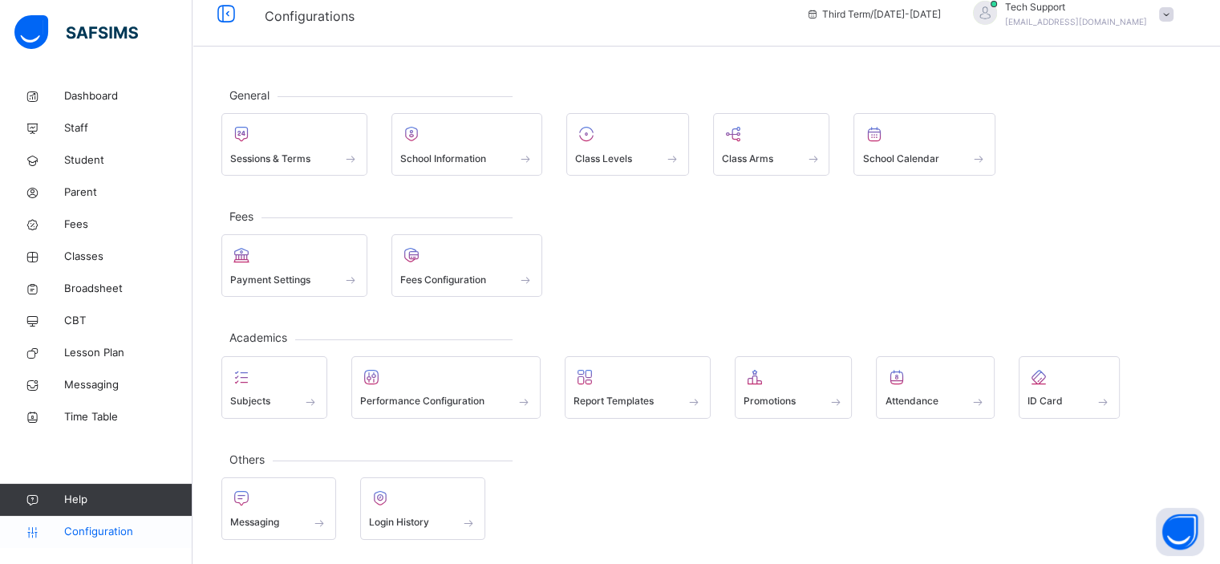
scroll to position [14, 0]
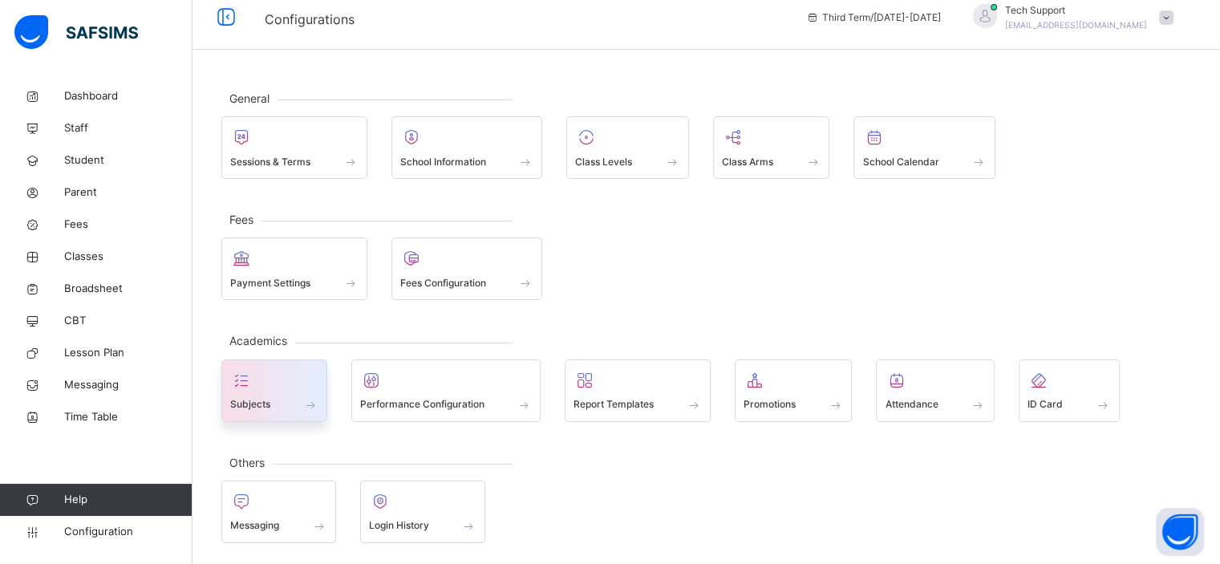
click at [297, 396] on div "Subjects" at bounding box center [274, 404] width 88 height 17
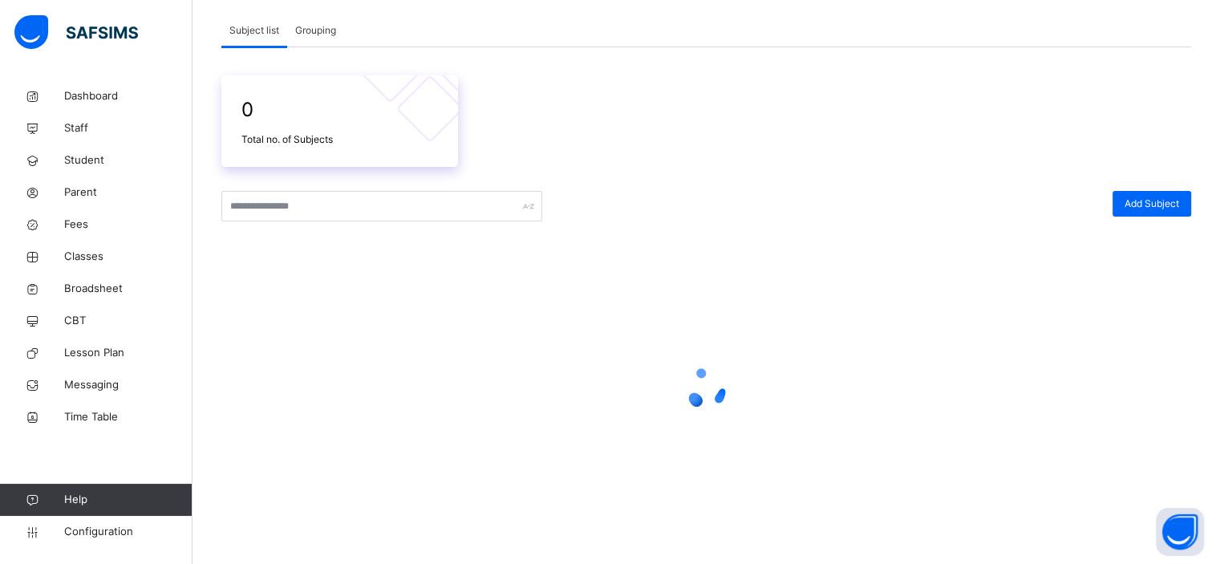
scroll to position [224, 0]
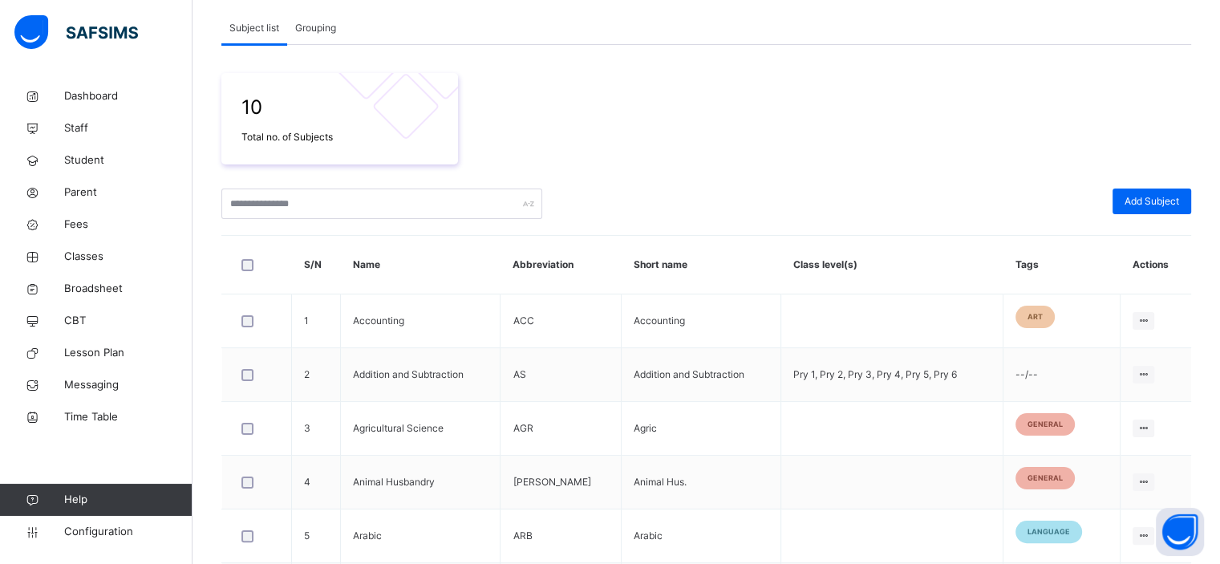
click at [242, 44] on div "Subject list" at bounding box center [254, 28] width 66 height 32
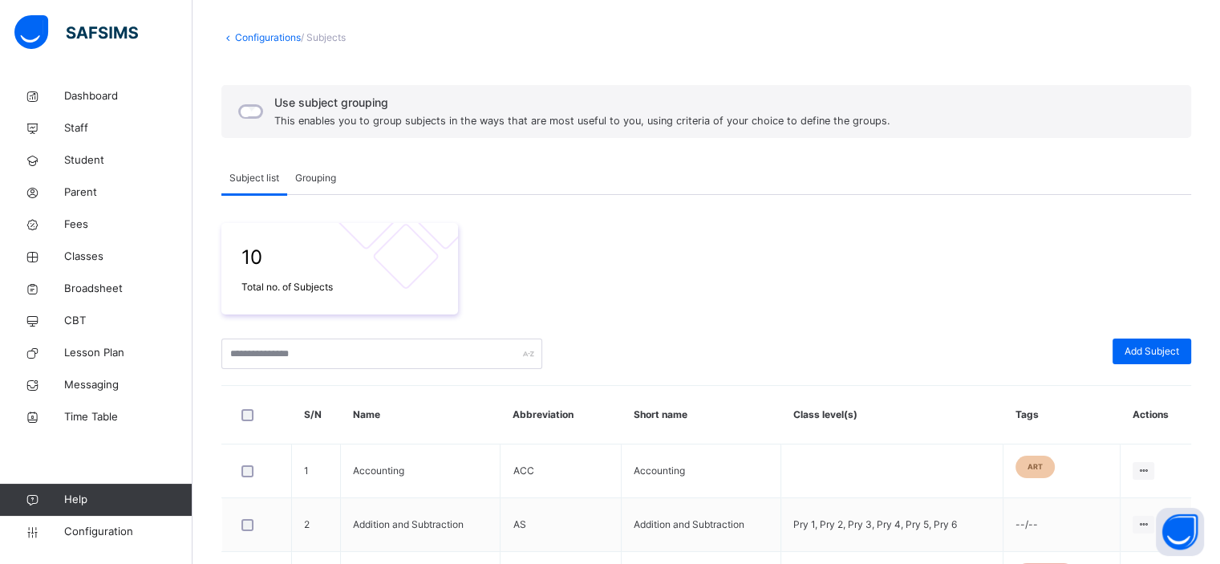
scroll to position [0, 0]
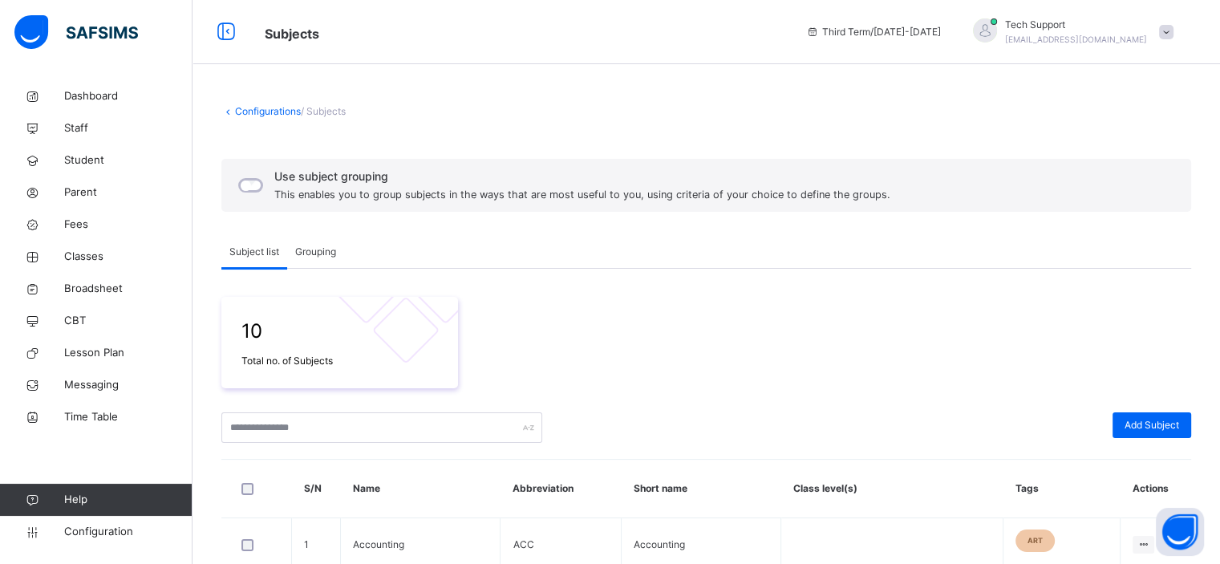
click at [314, 251] on span "Grouping" at bounding box center [315, 252] width 41 height 14
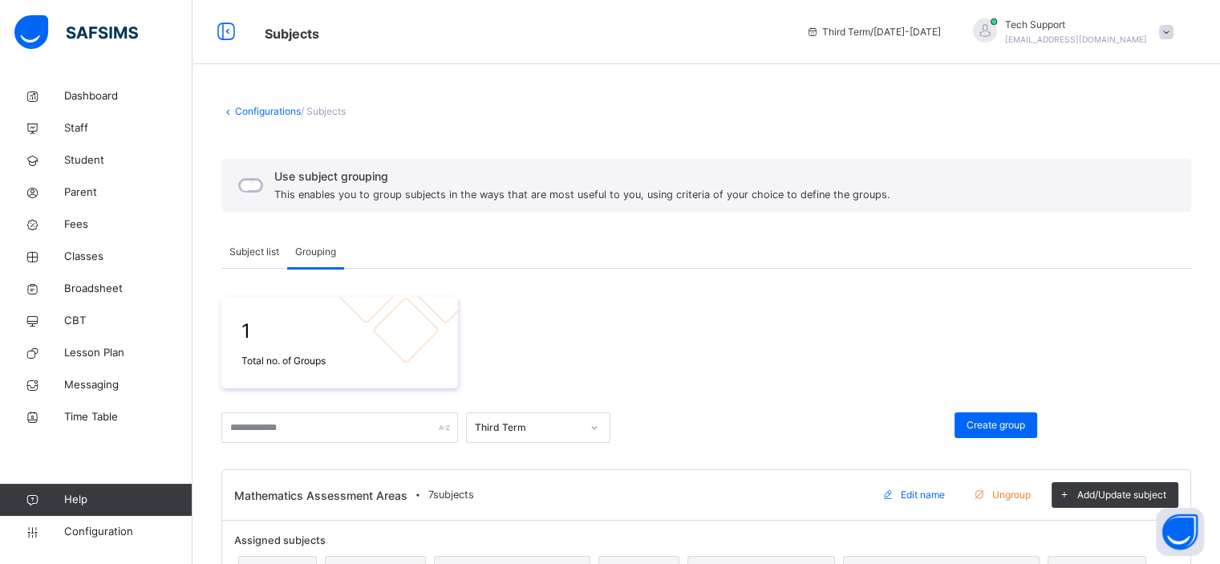
scroll to position [65, 0]
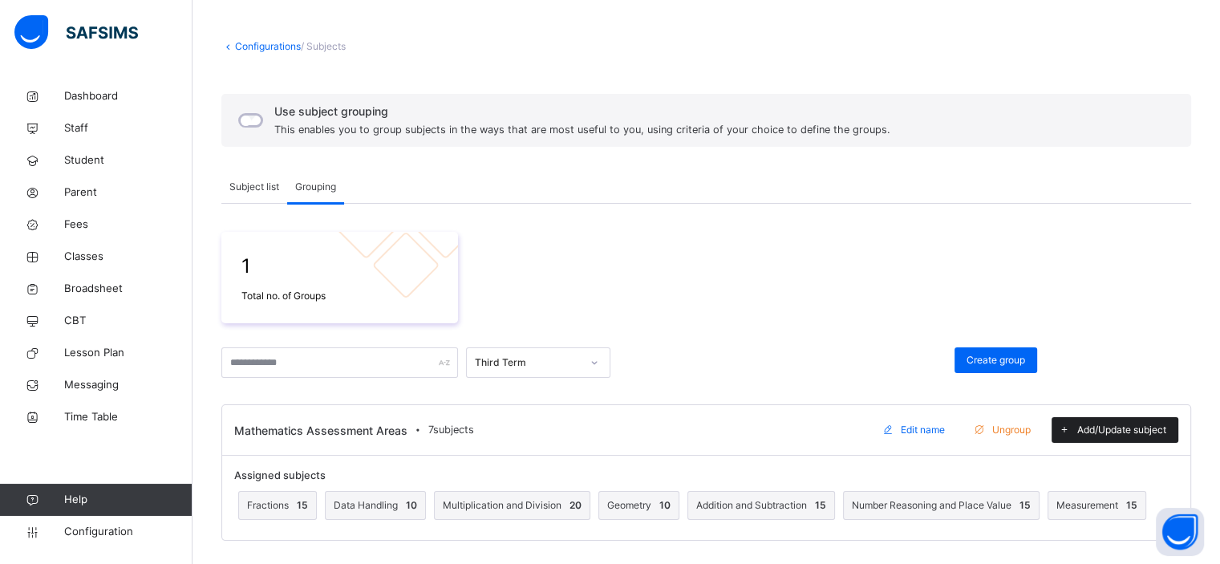
click at [1101, 428] on span "Add/Update subject" at bounding box center [1121, 430] width 89 height 14
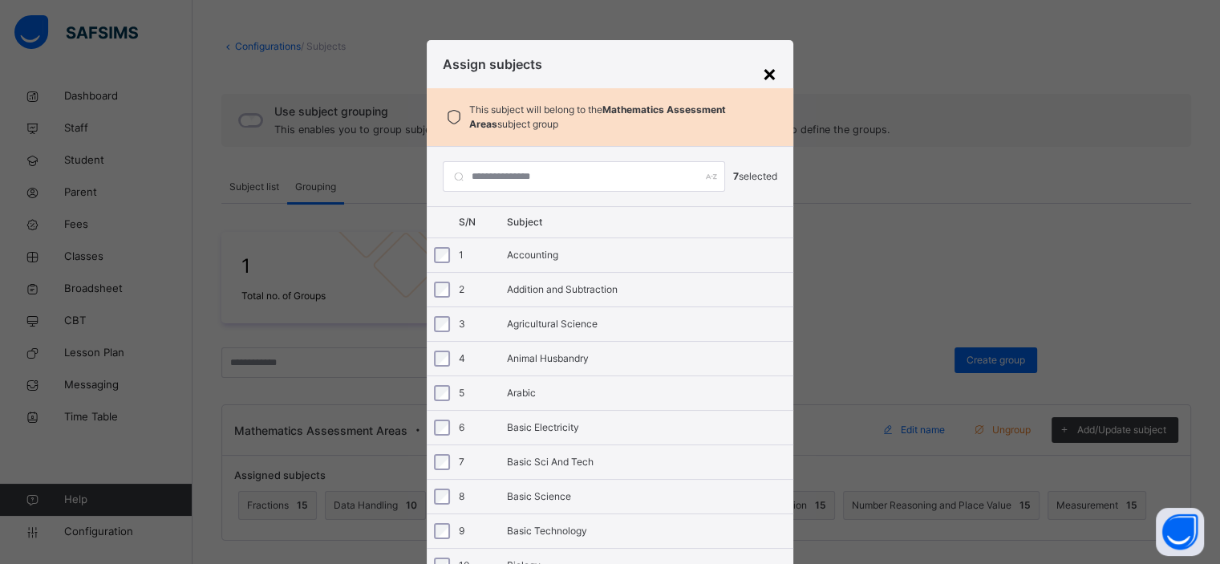
click at [764, 69] on div "×" at bounding box center [769, 73] width 15 height 34
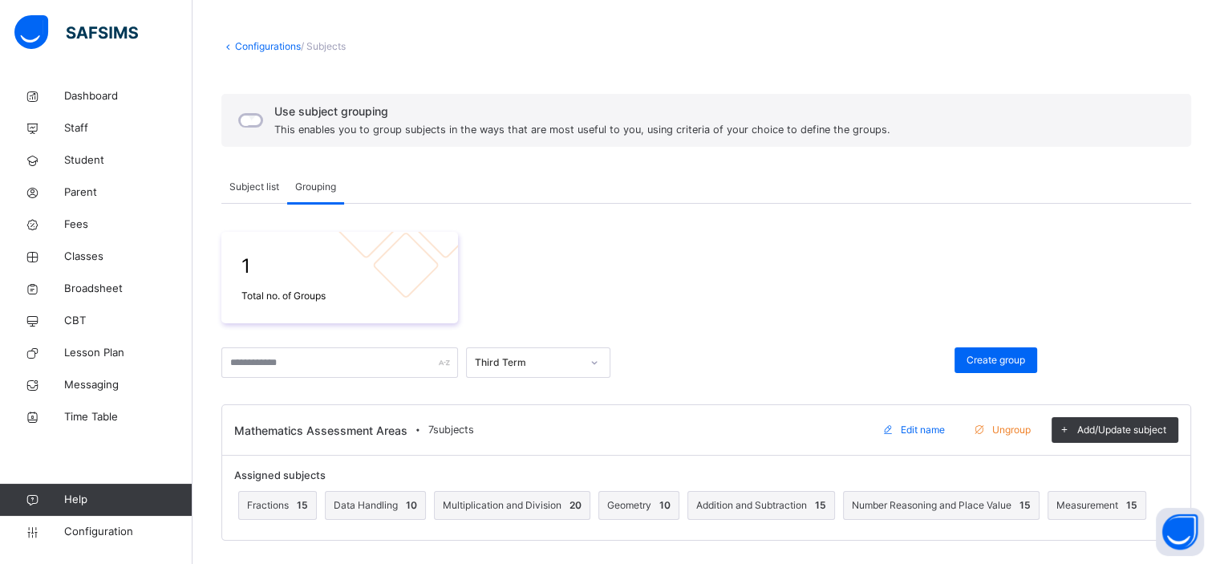
click at [945, 427] on span "Edit name" at bounding box center [922, 430] width 44 height 14
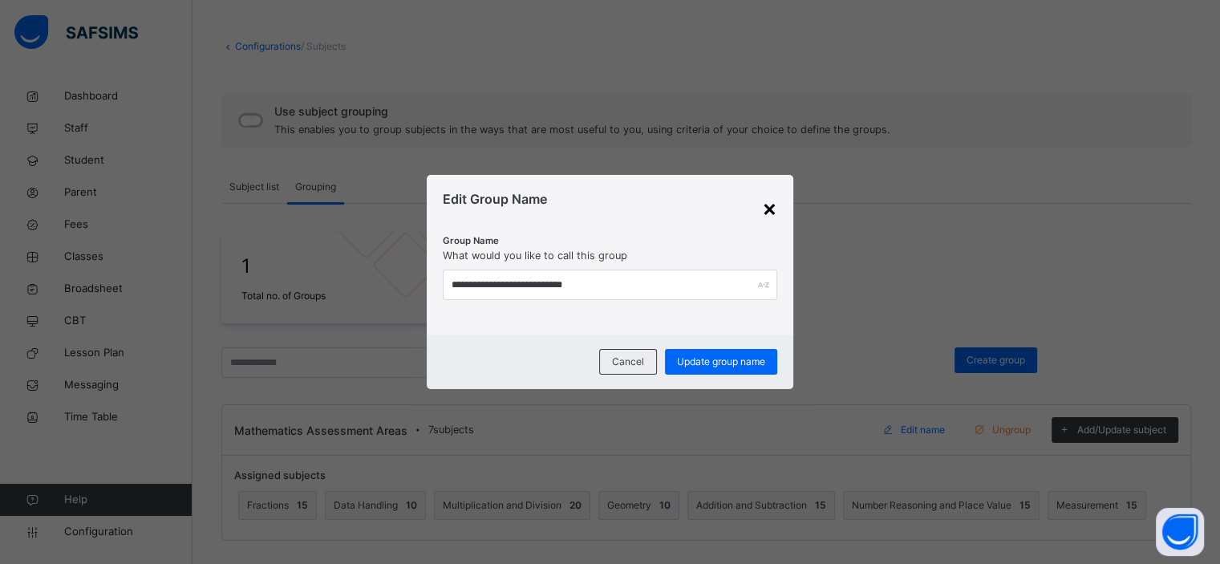
click at [766, 205] on div "×" at bounding box center [769, 208] width 15 height 34
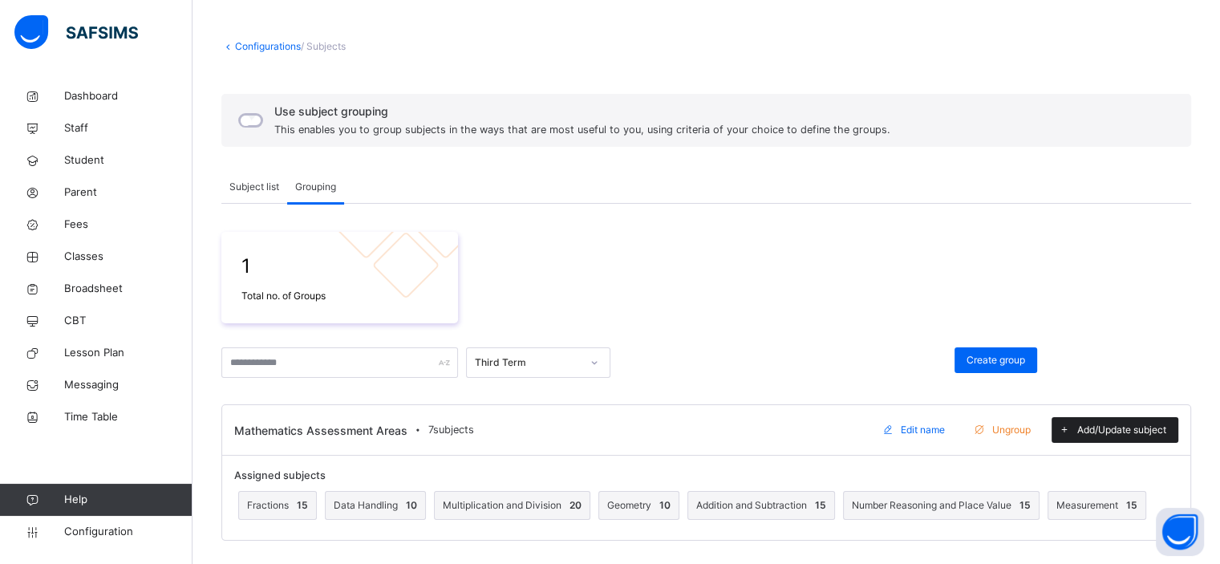
click at [1077, 427] on span at bounding box center [1064, 430] width 26 height 26
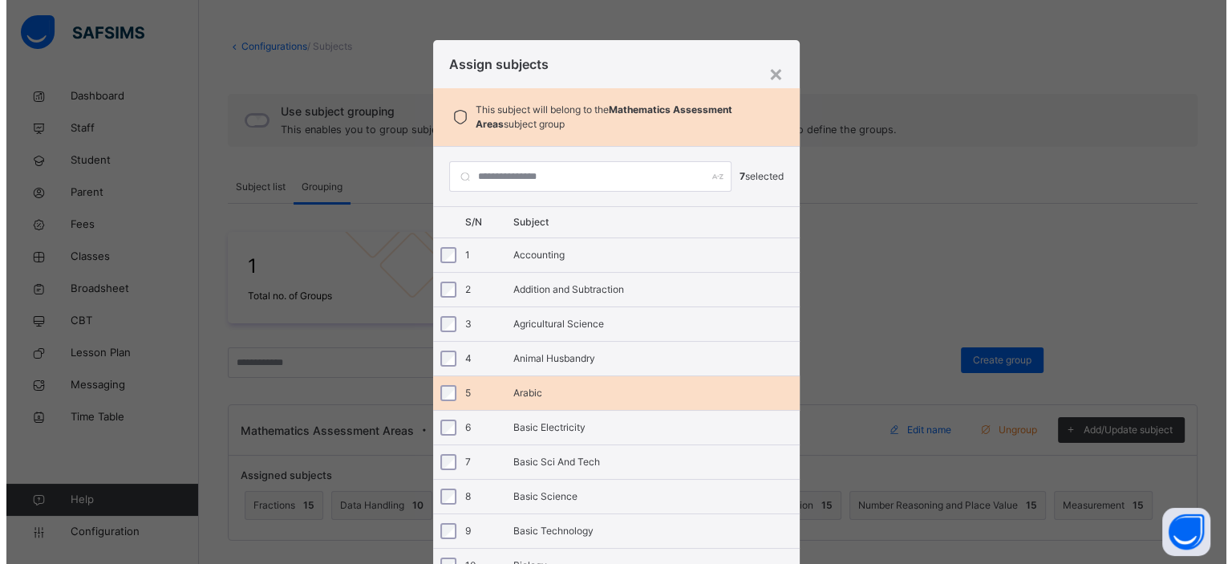
scroll to position [174, 0]
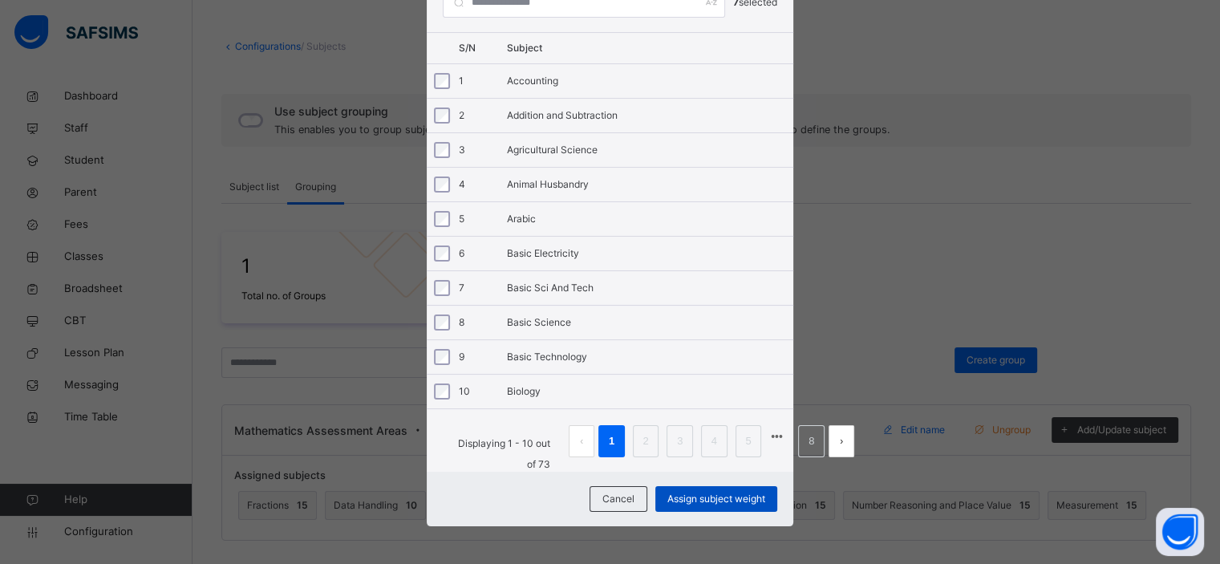
click at [679, 496] on span "Assign subject weight" at bounding box center [716, 498] width 98 height 14
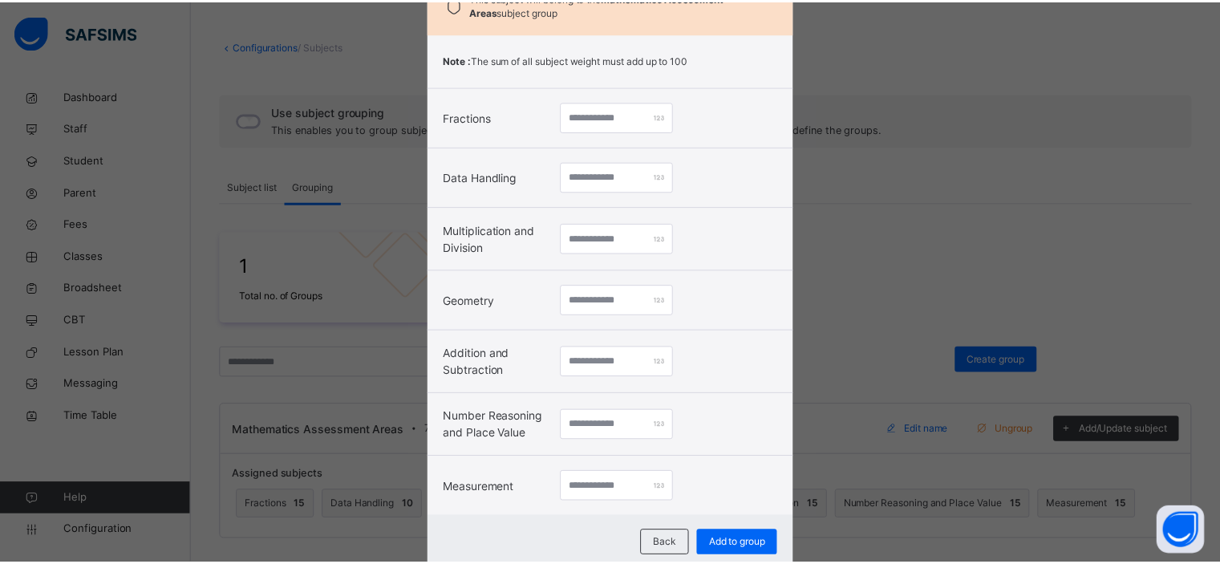
scroll to position [159, 0]
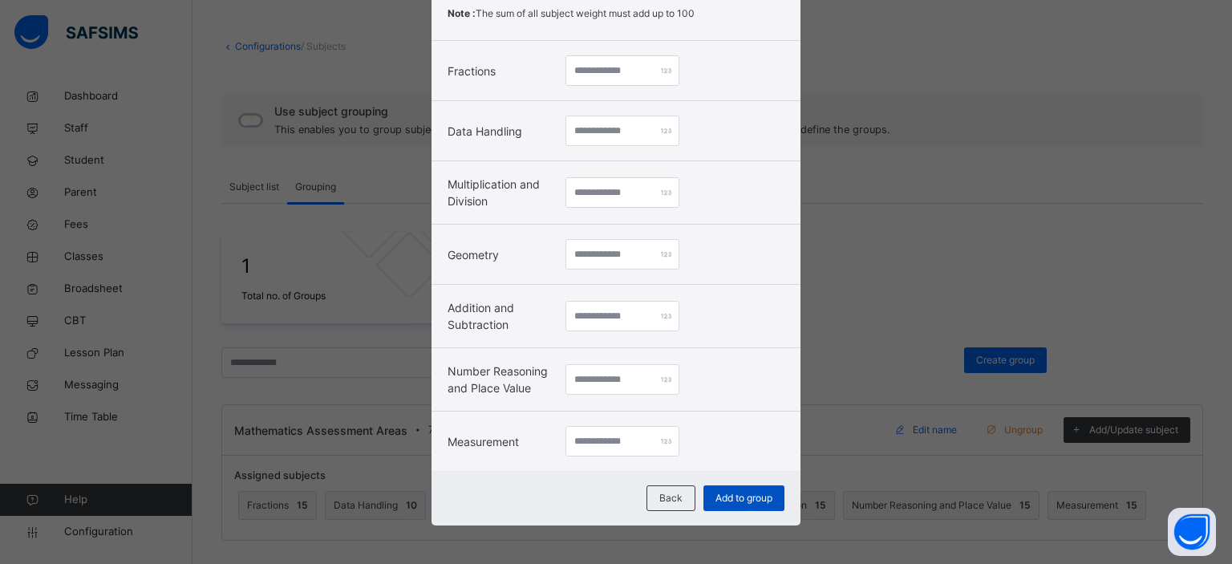
click at [715, 502] on span "Add to group" at bounding box center [743, 498] width 57 height 14
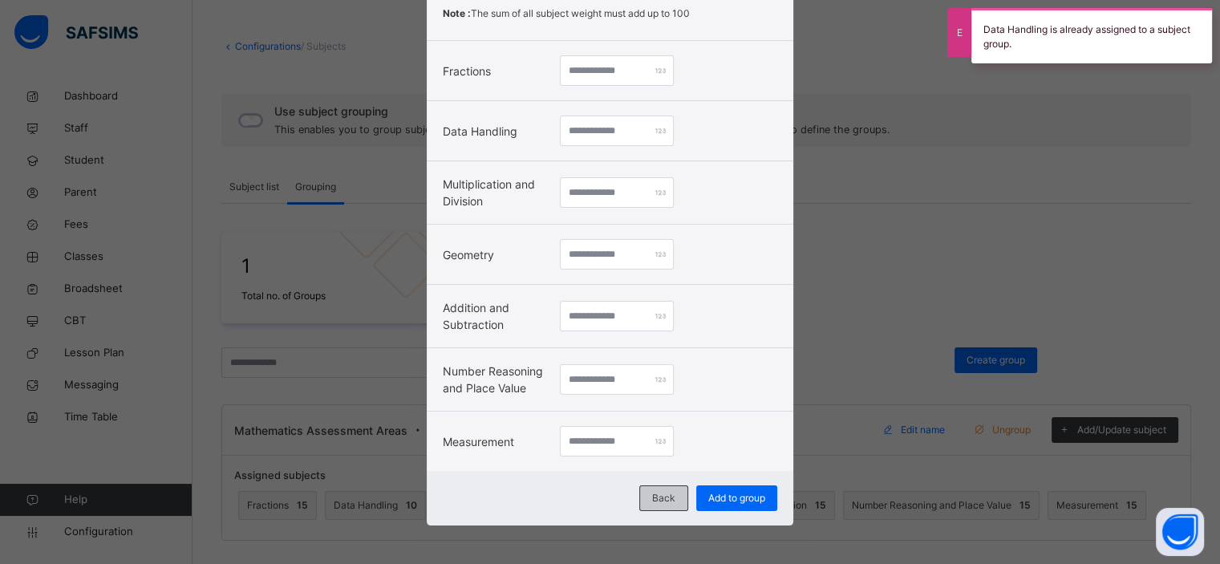
click at [663, 494] on span "Back" at bounding box center [663, 498] width 23 height 14
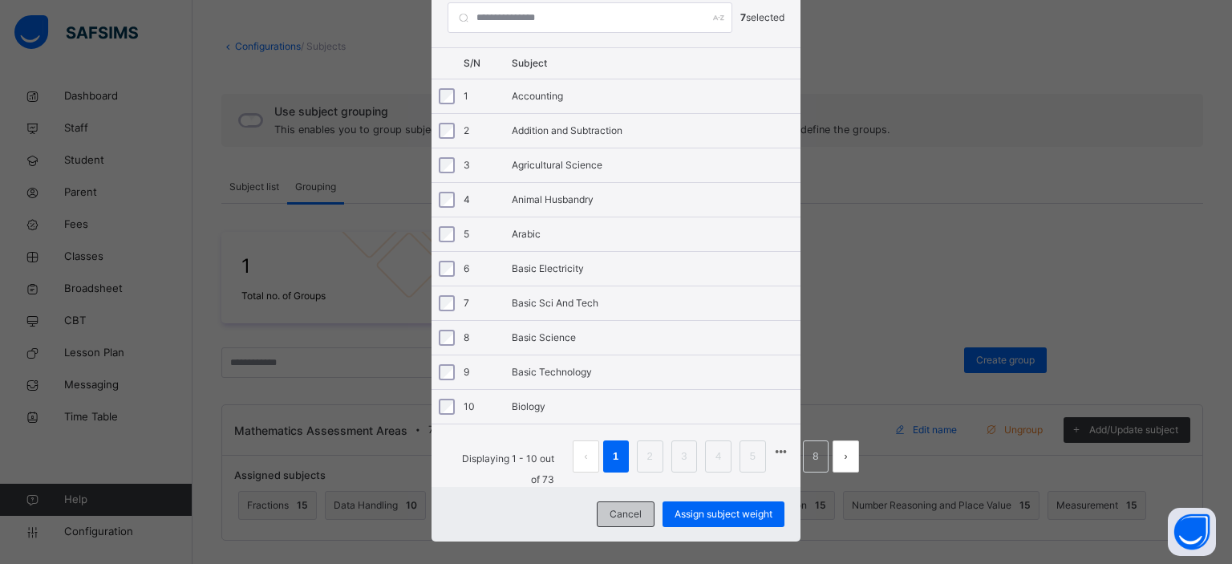
click at [624, 508] on span "Cancel" at bounding box center [625, 514] width 32 height 14
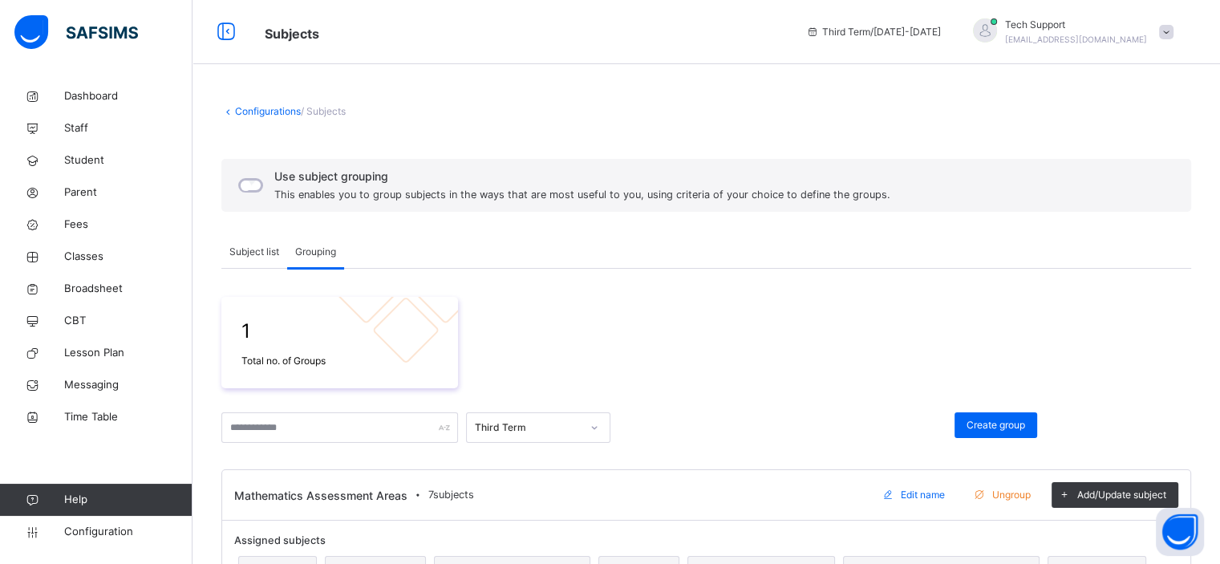
scroll to position [65, 0]
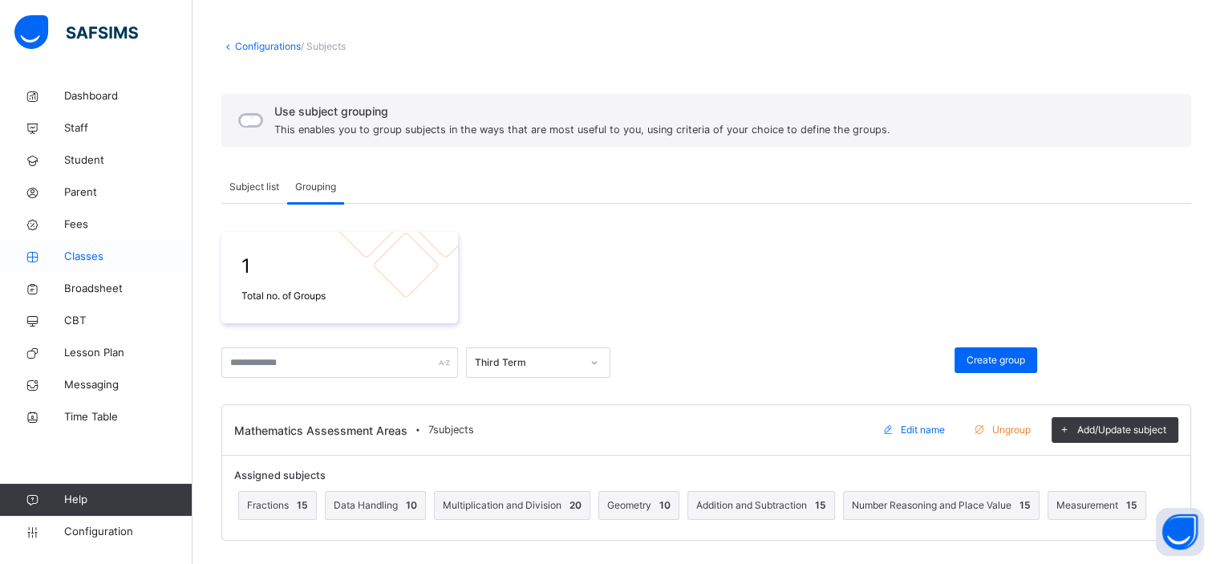
click at [87, 255] on span "Classes" at bounding box center [128, 257] width 128 height 16
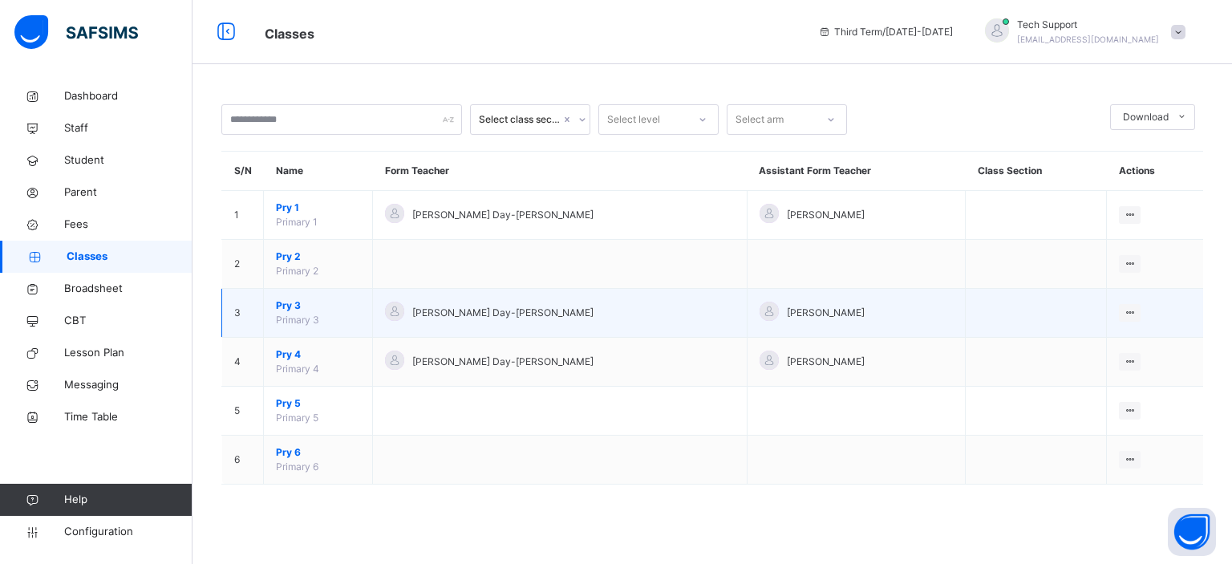
click at [283, 305] on span "Pry 3" at bounding box center [318, 305] width 84 height 14
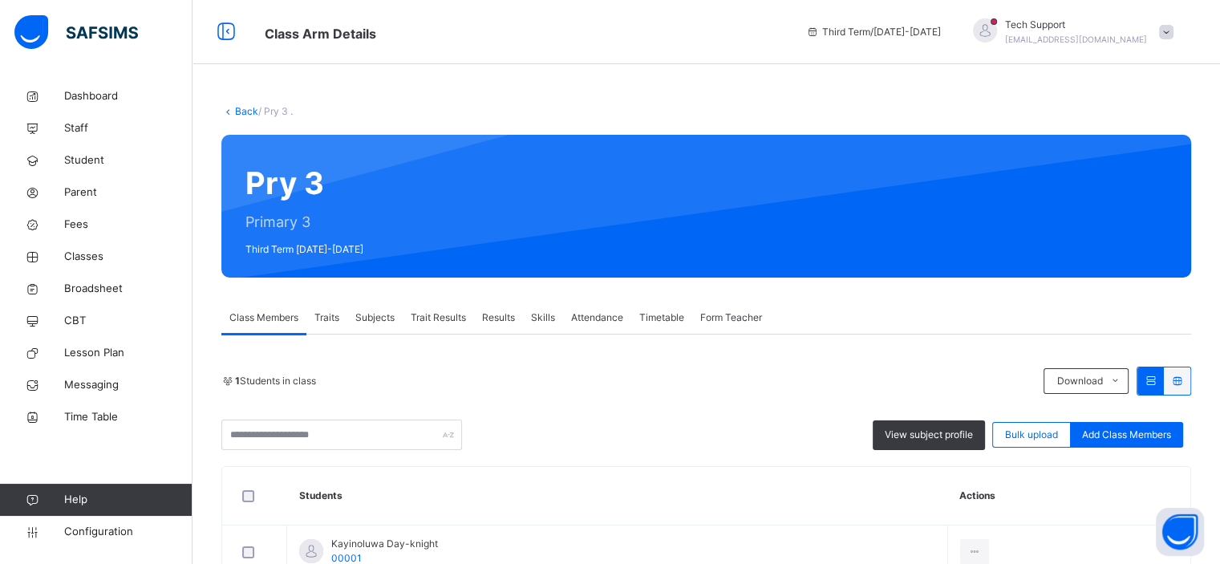
click at [372, 318] on span "Subjects" at bounding box center [374, 317] width 39 height 14
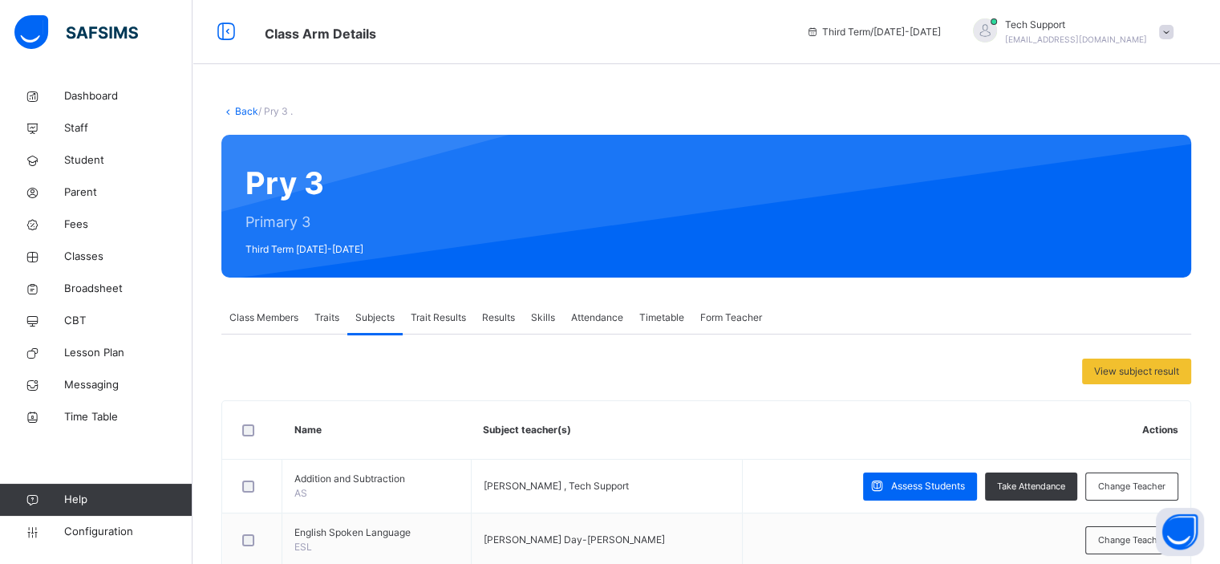
click at [491, 310] on span "Results" at bounding box center [498, 317] width 33 height 14
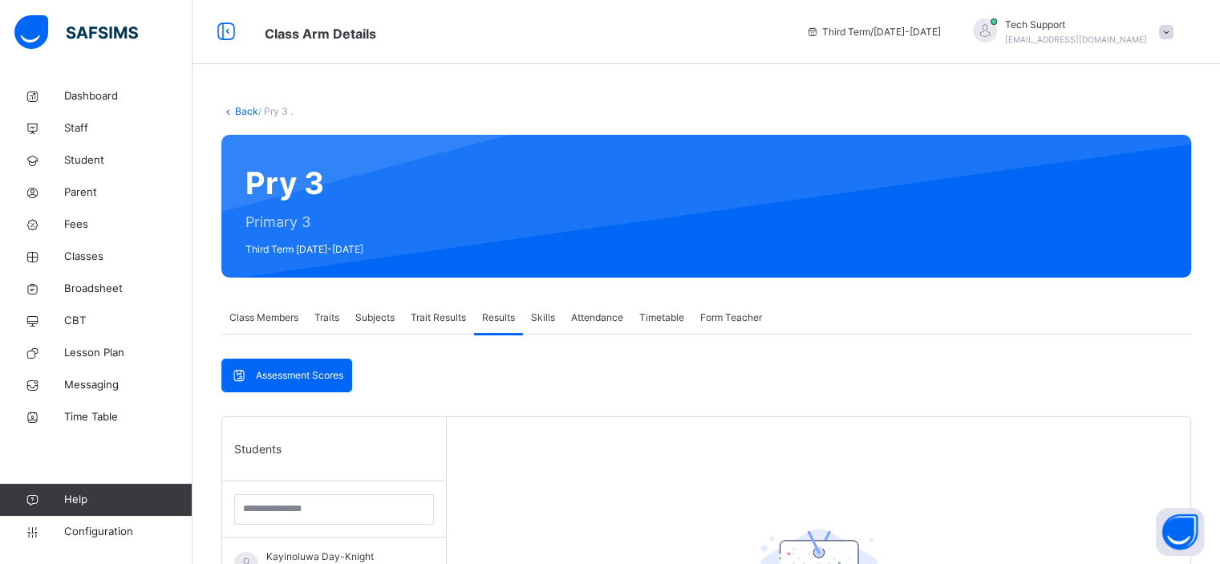
scroll to position [61, 0]
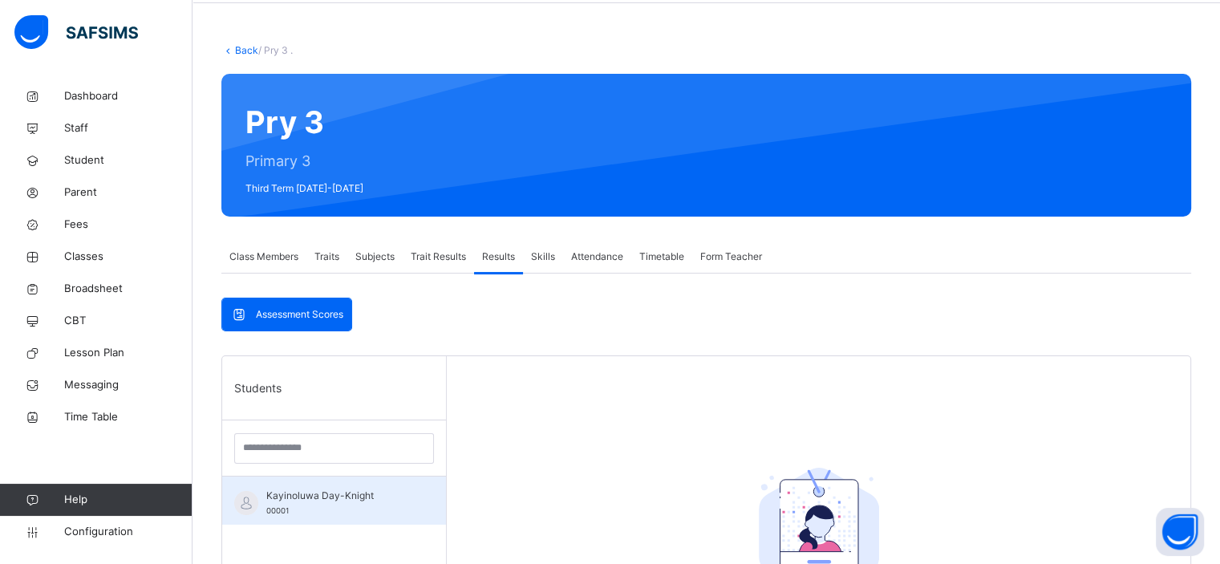
click at [334, 492] on span "Kayinoluwa Day-Knight" at bounding box center [338, 495] width 144 height 14
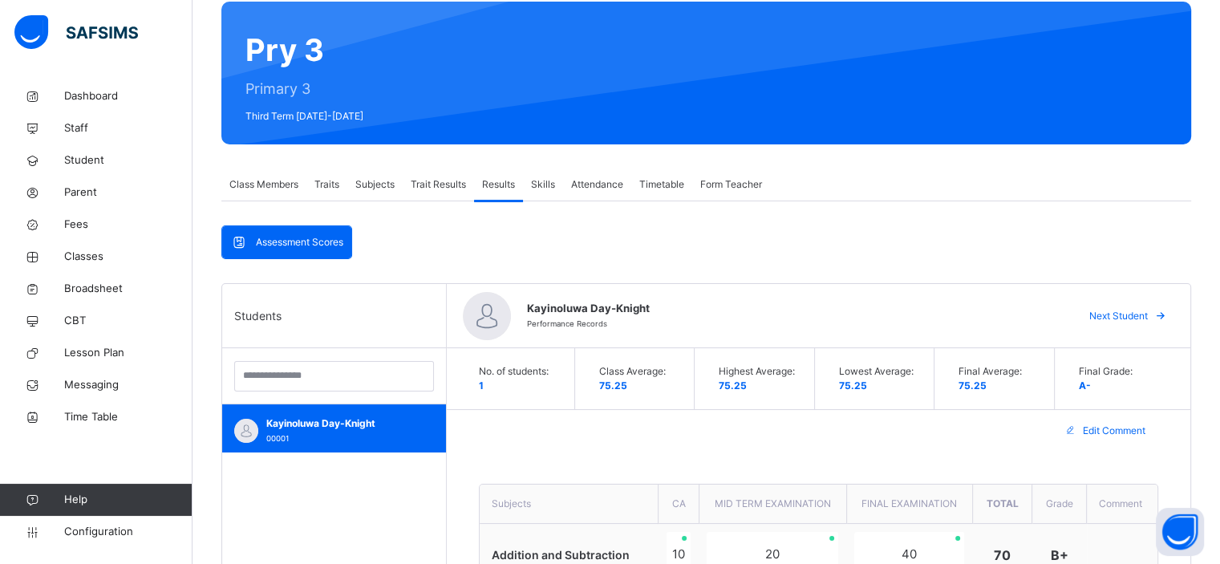
scroll to position [131, 0]
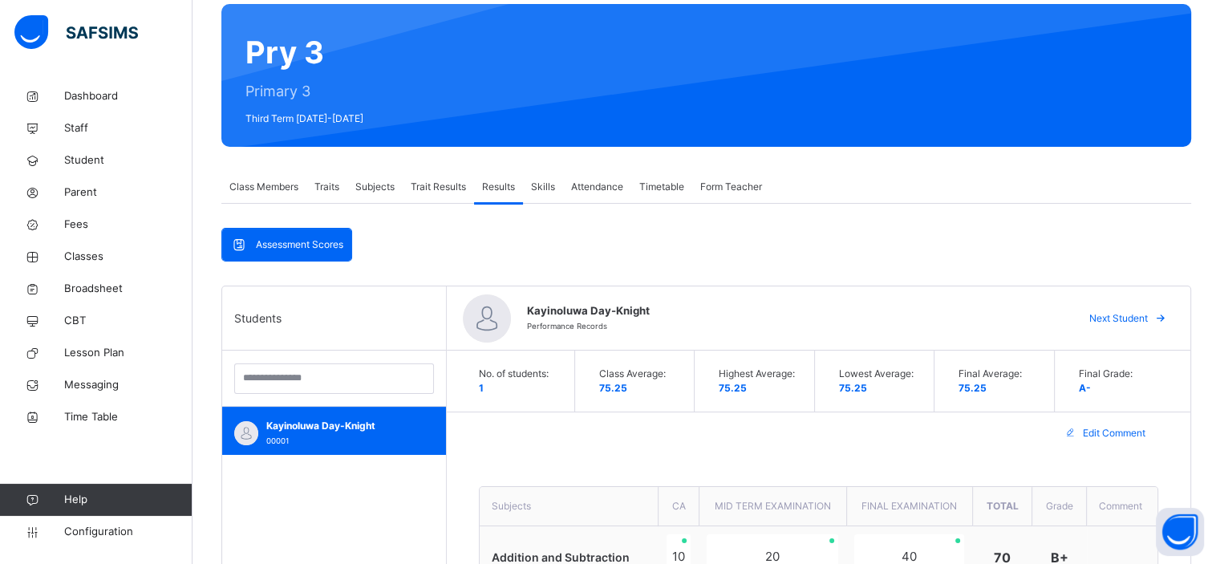
click at [279, 188] on span "Class Members" at bounding box center [263, 187] width 69 height 14
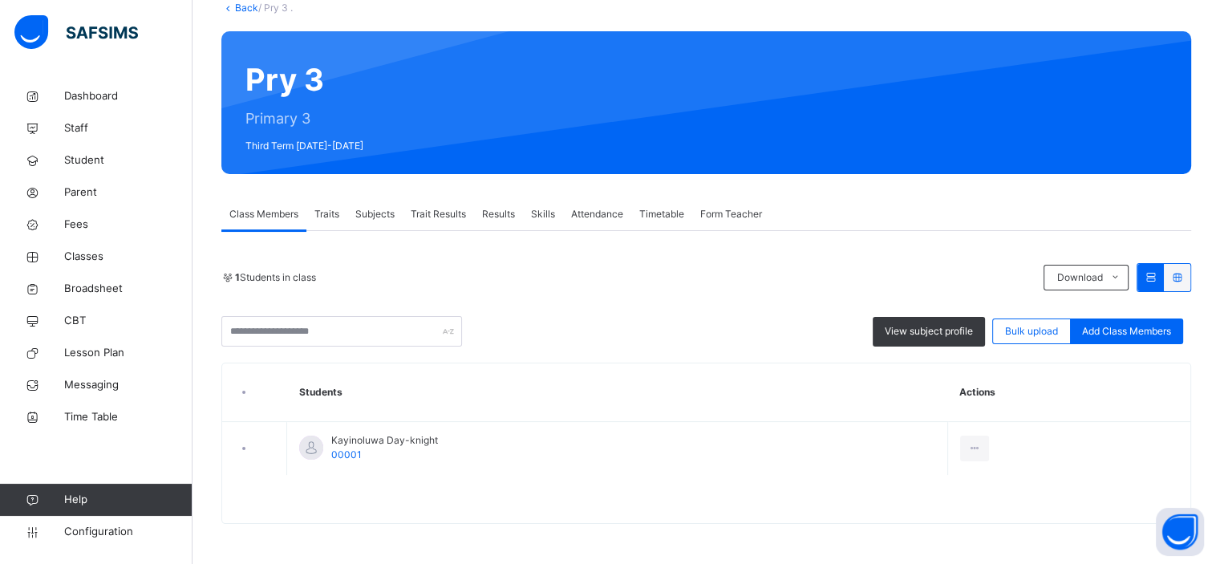
scroll to position [103, 0]
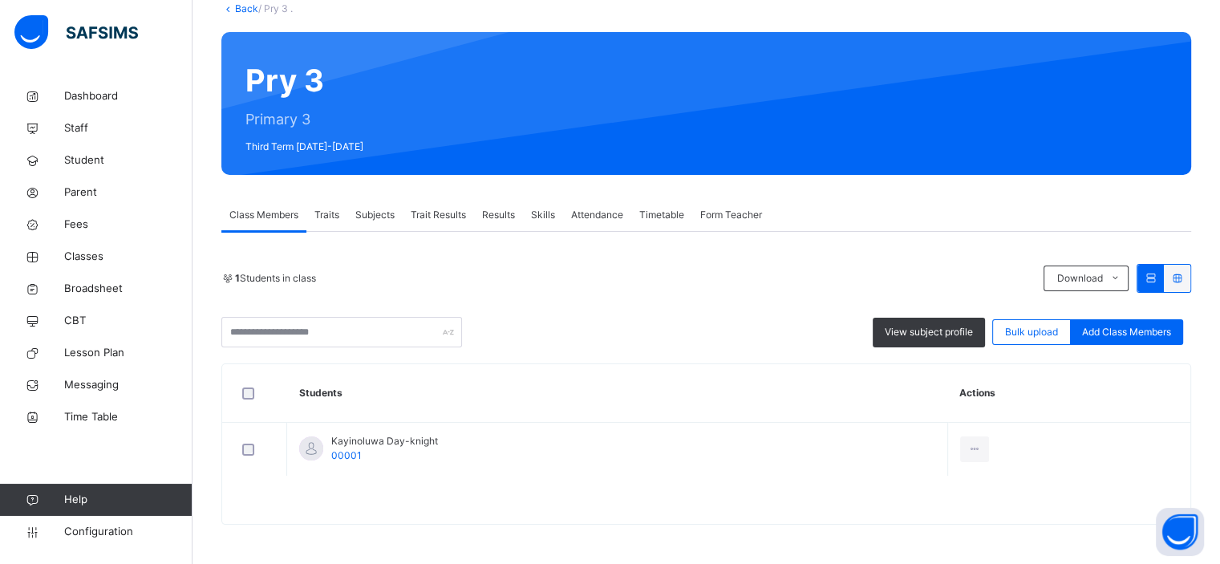
click at [378, 210] on span "Subjects" at bounding box center [374, 215] width 39 height 14
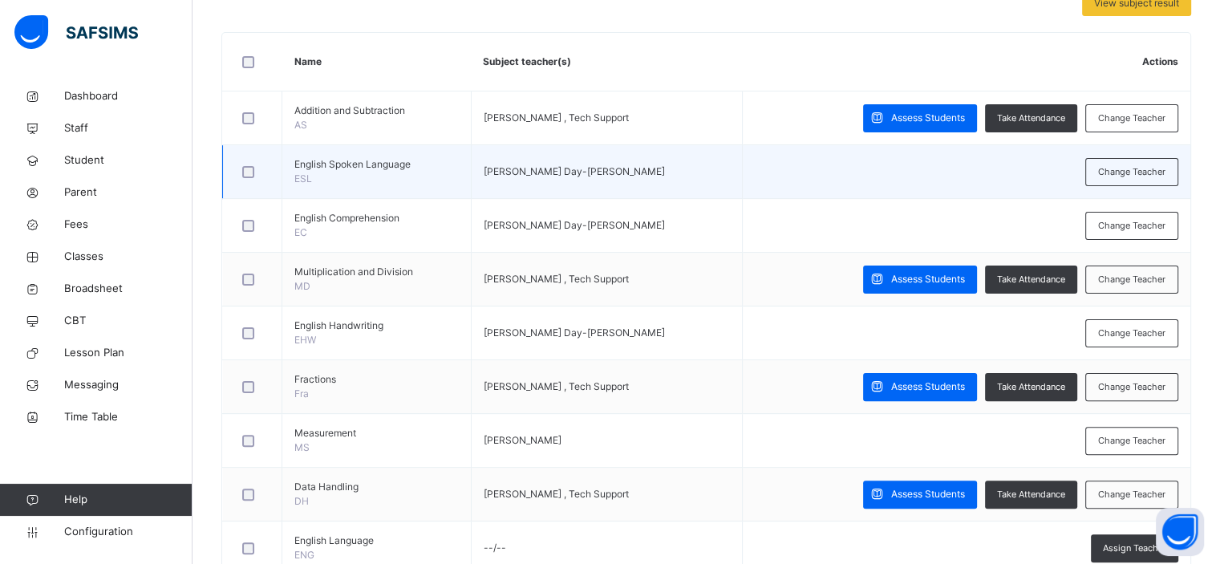
scroll to position [369, 0]
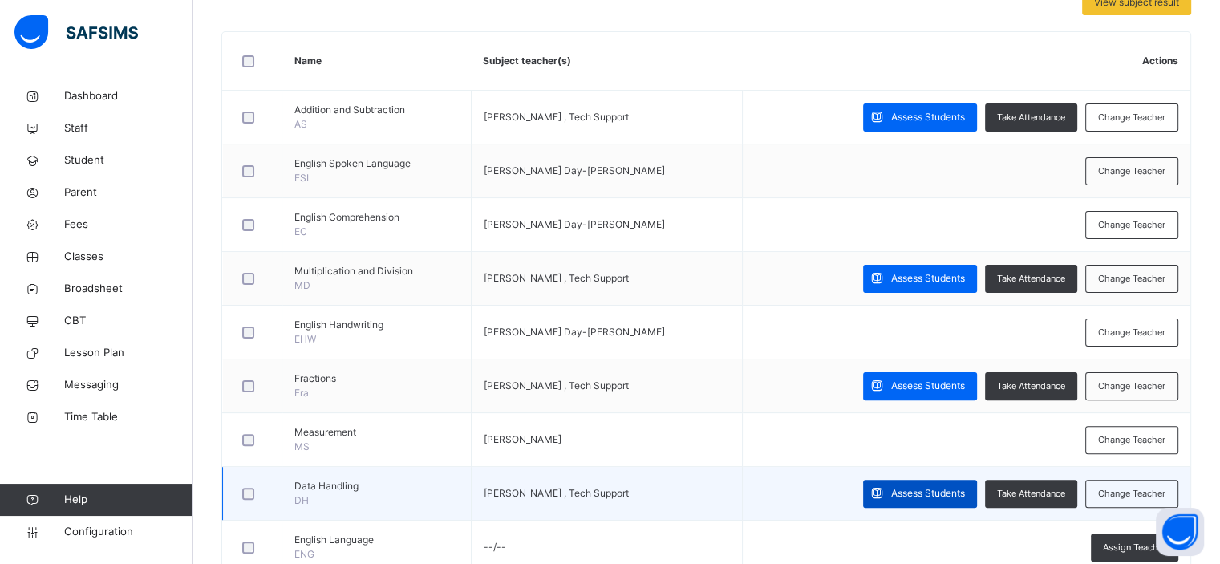
click at [908, 487] on span "Assess Students" at bounding box center [928, 493] width 74 height 14
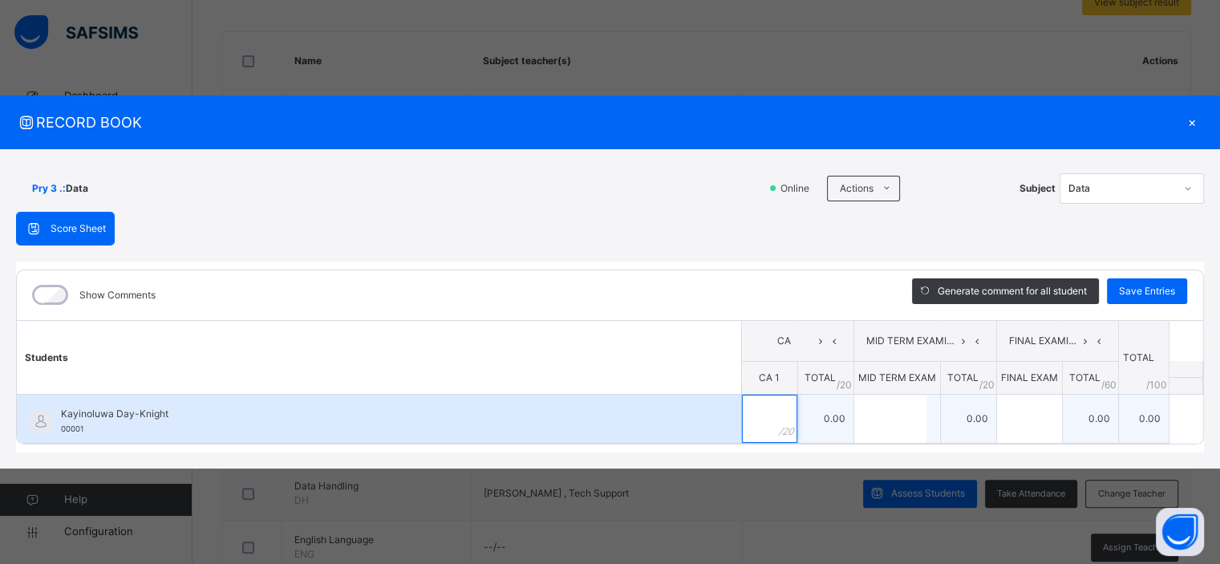
click at [761, 416] on input "text" at bounding box center [769, 418] width 55 height 48
type input "**"
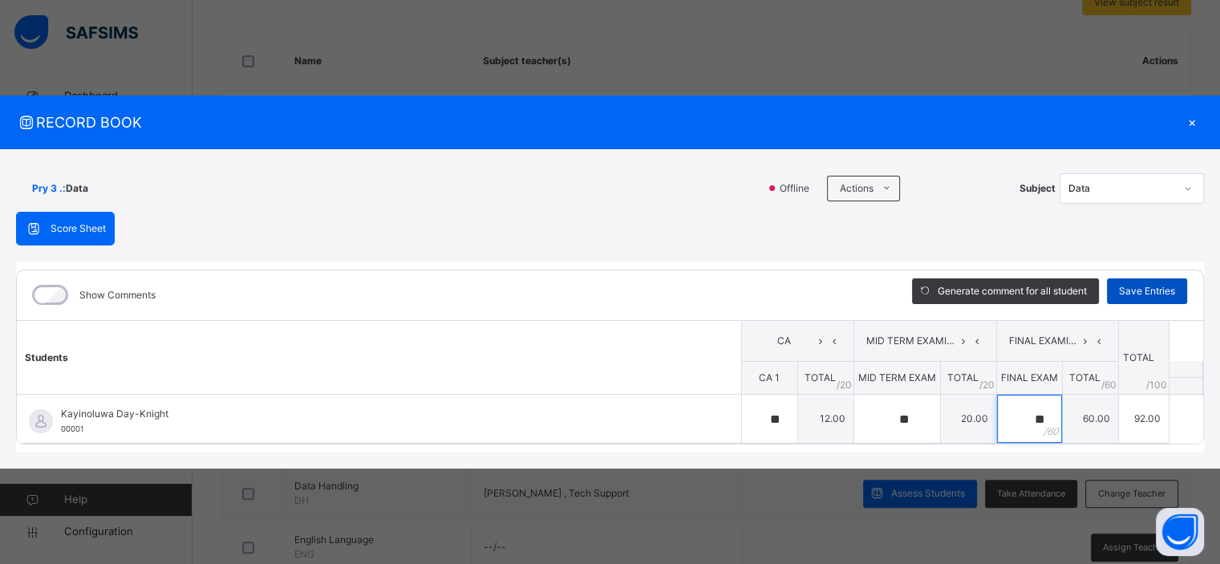
type input "**"
click at [1149, 294] on span "Save Entries" at bounding box center [1147, 291] width 56 height 14
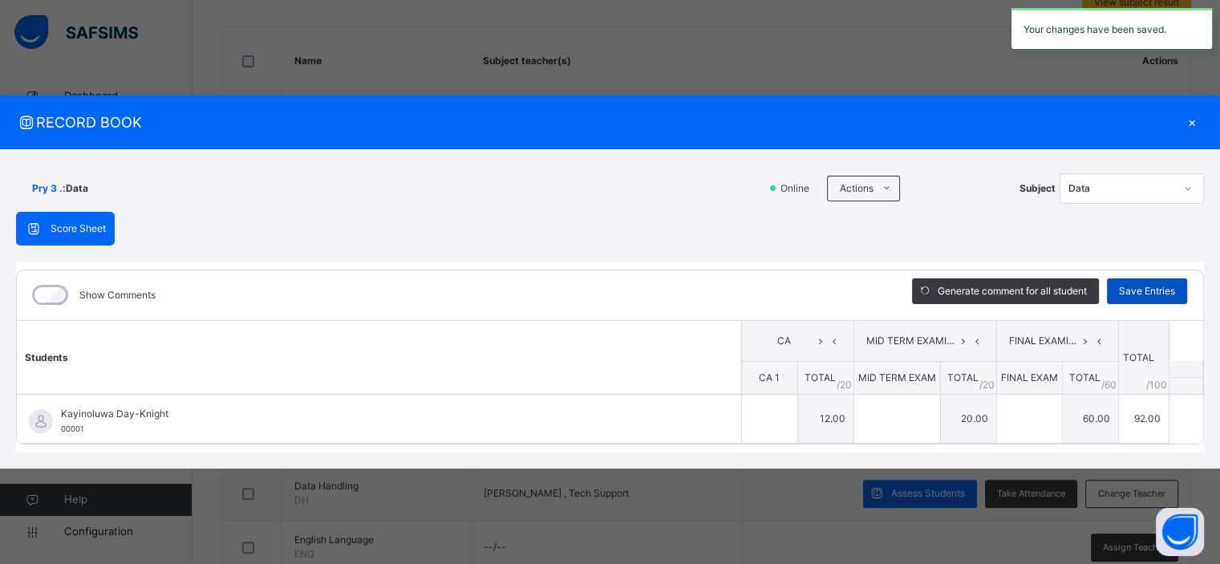
type input "**"
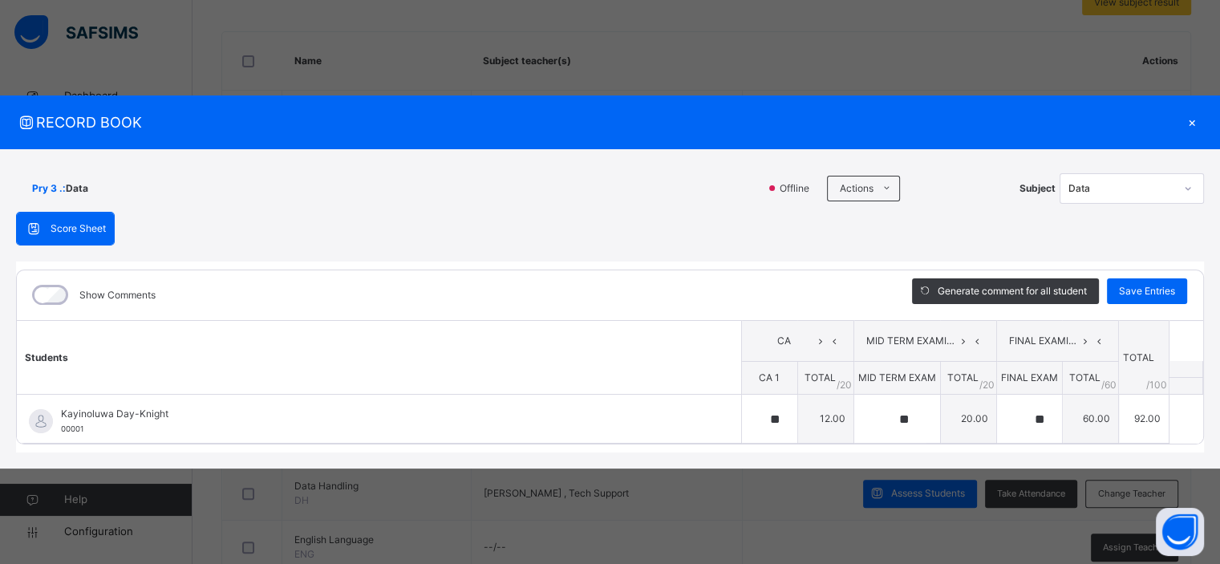
click at [1191, 119] on div "×" at bounding box center [1191, 122] width 24 height 22
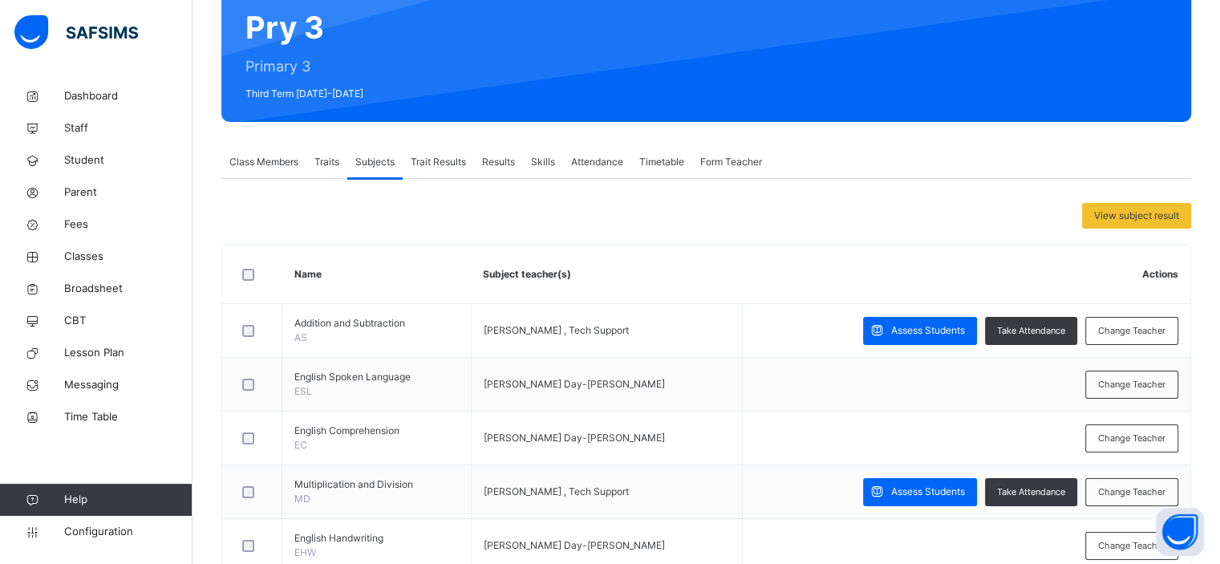
scroll to position [140, 0]
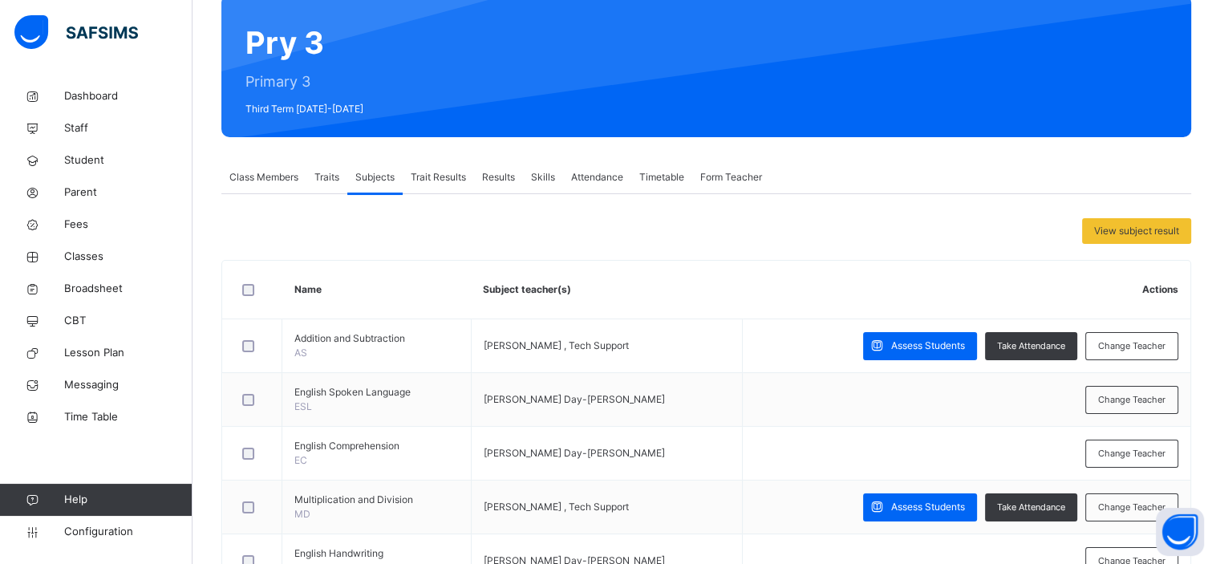
click at [508, 177] on span "Results" at bounding box center [498, 177] width 33 height 14
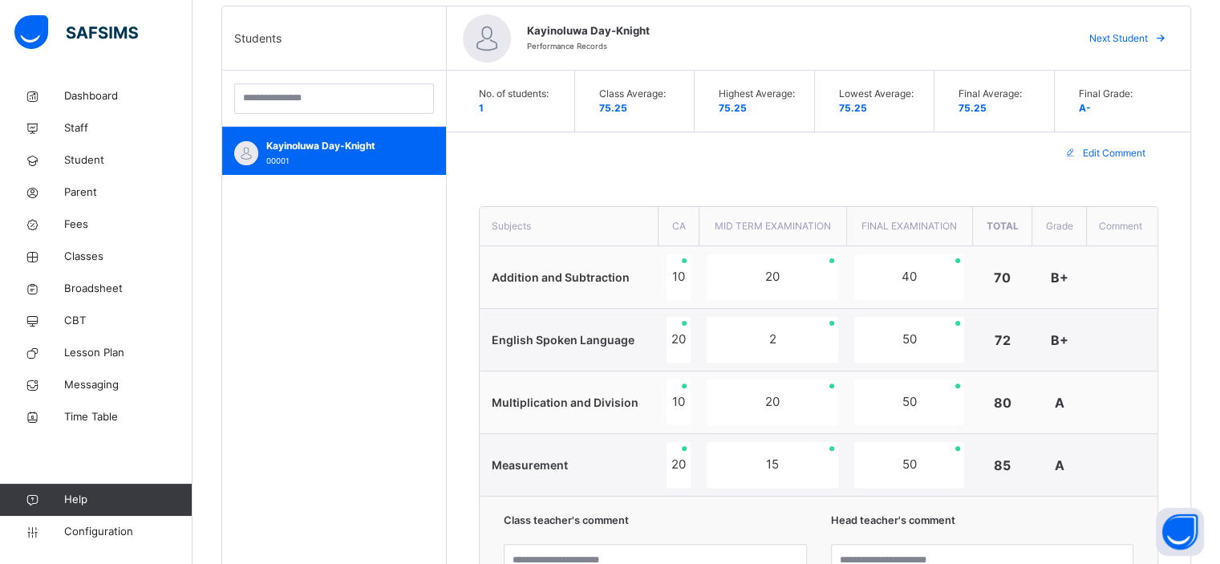
scroll to position [398, 0]
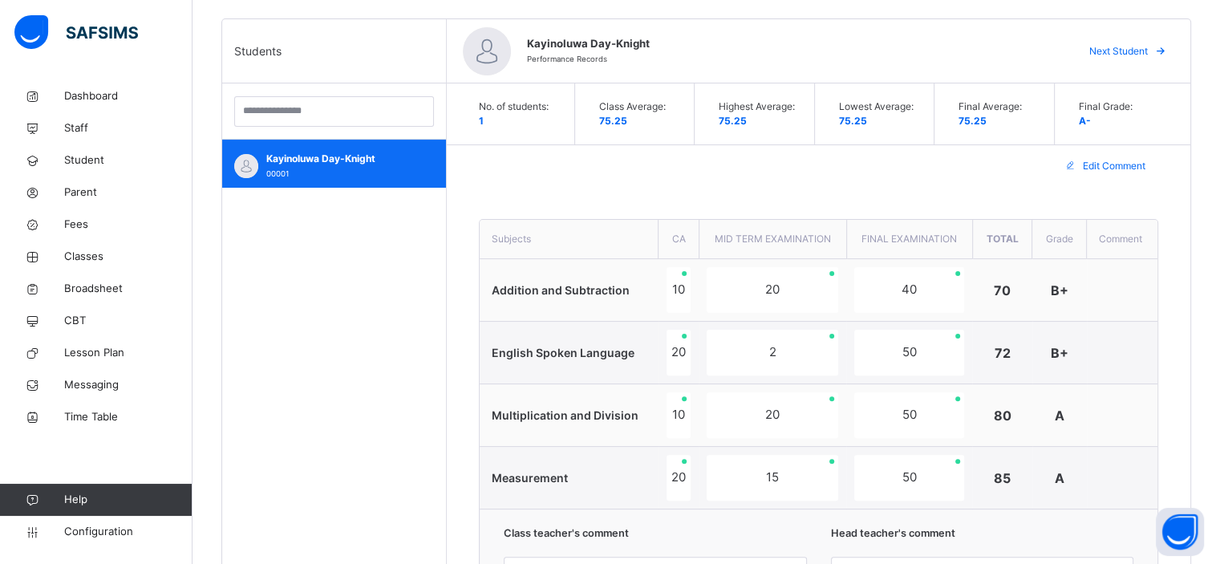
click at [347, 172] on div "Kayinoluwa Day-Knight 00001" at bounding box center [338, 166] width 144 height 29
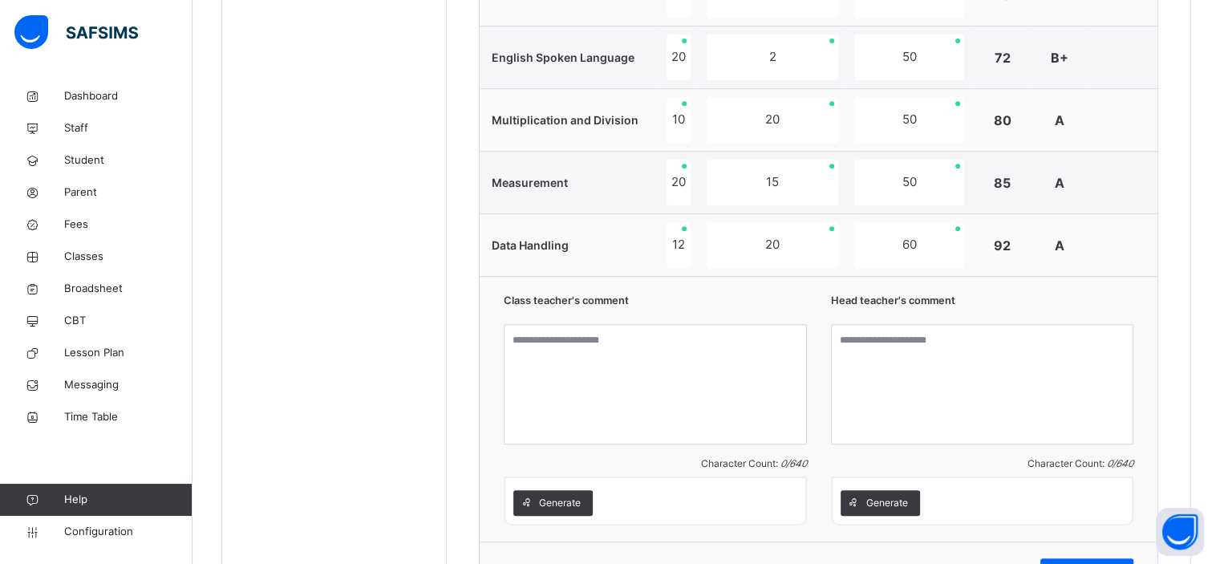
scroll to position [695, 0]
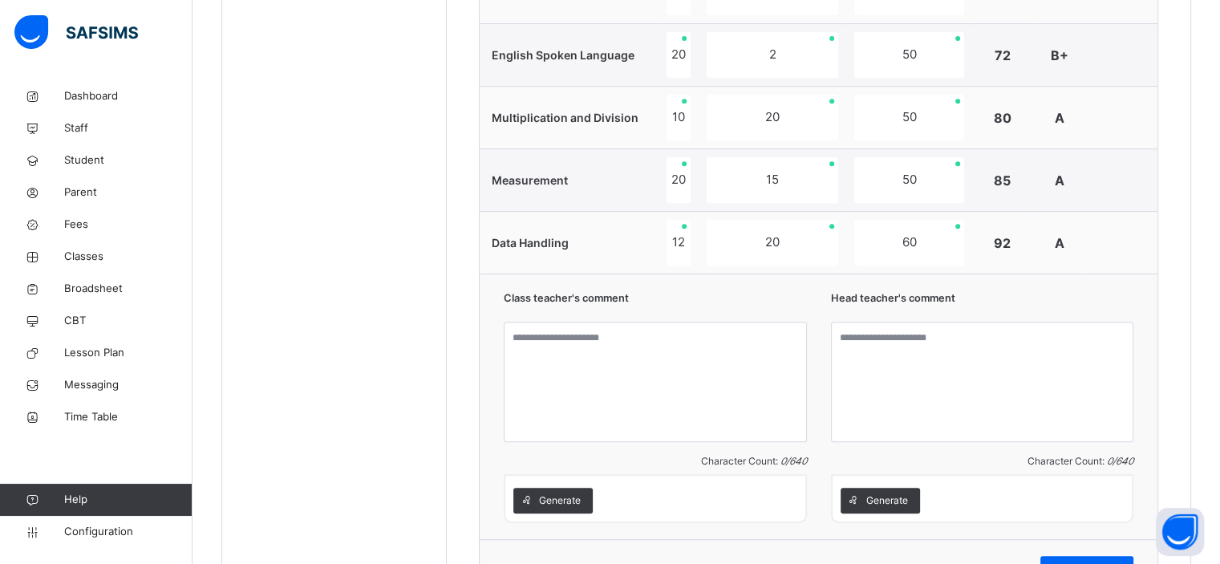
click at [754, 292] on div "Class teacher's comment" at bounding box center [655, 301] width 303 height 23
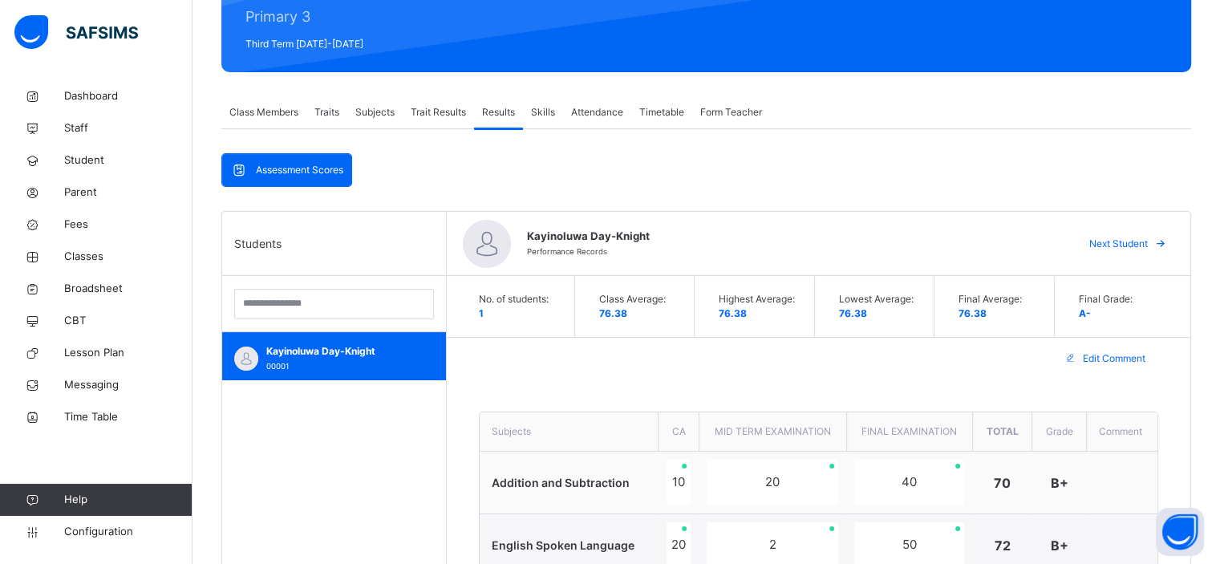
scroll to position [202, 0]
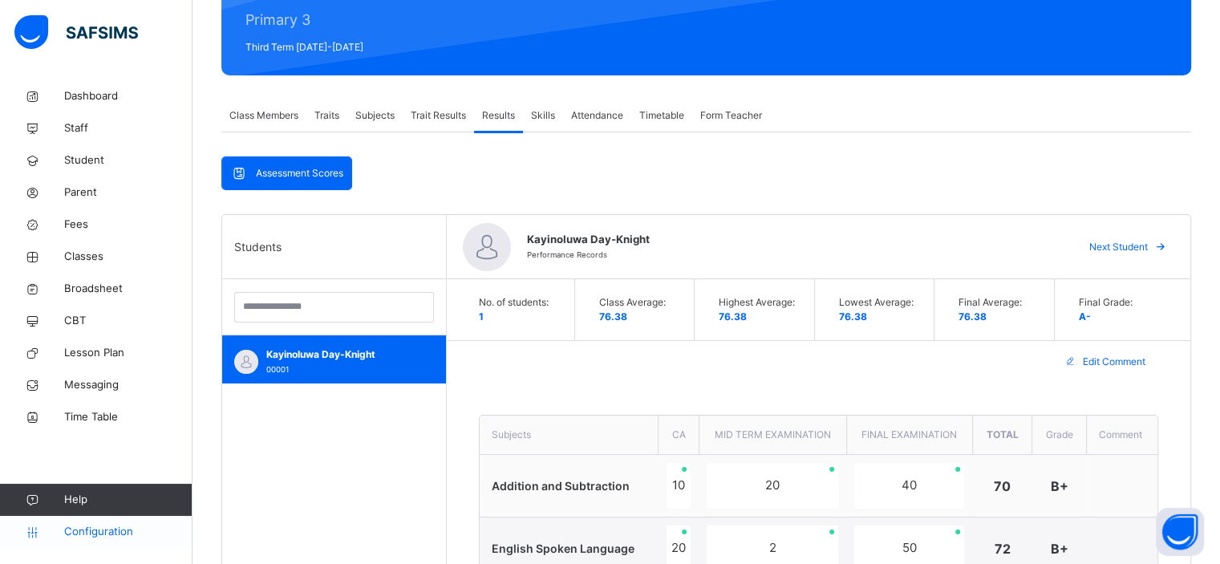
click at [112, 532] on span "Configuration" at bounding box center [127, 532] width 127 height 16
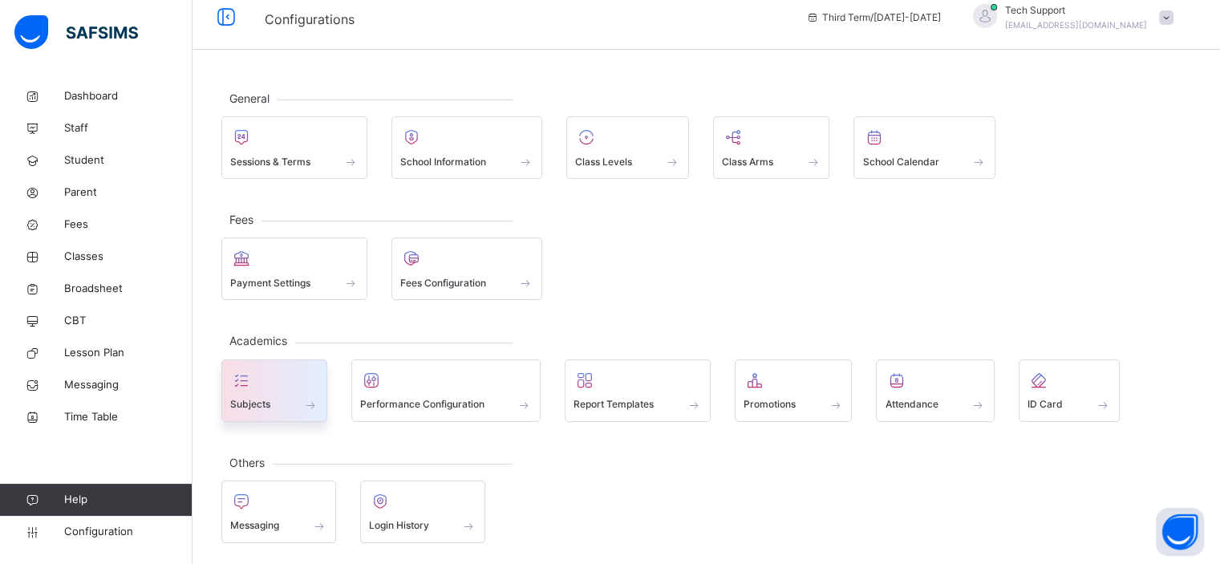
click at [295, 403] on div "Subjects" at bounding box center [274, 404] width 88 height 17
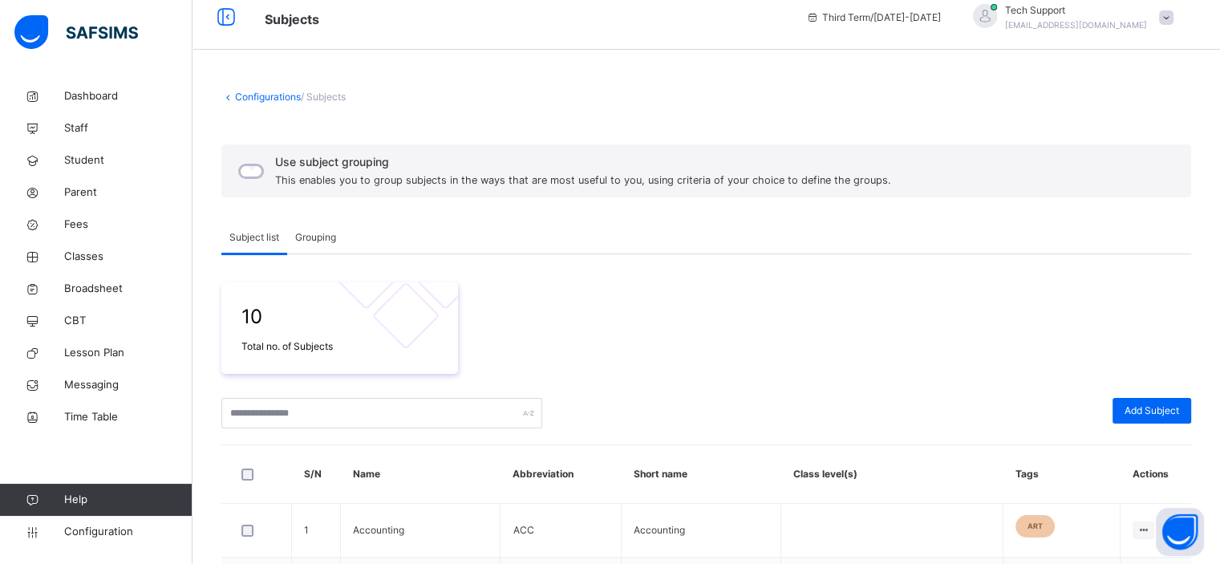
scroll to position [202, 0]
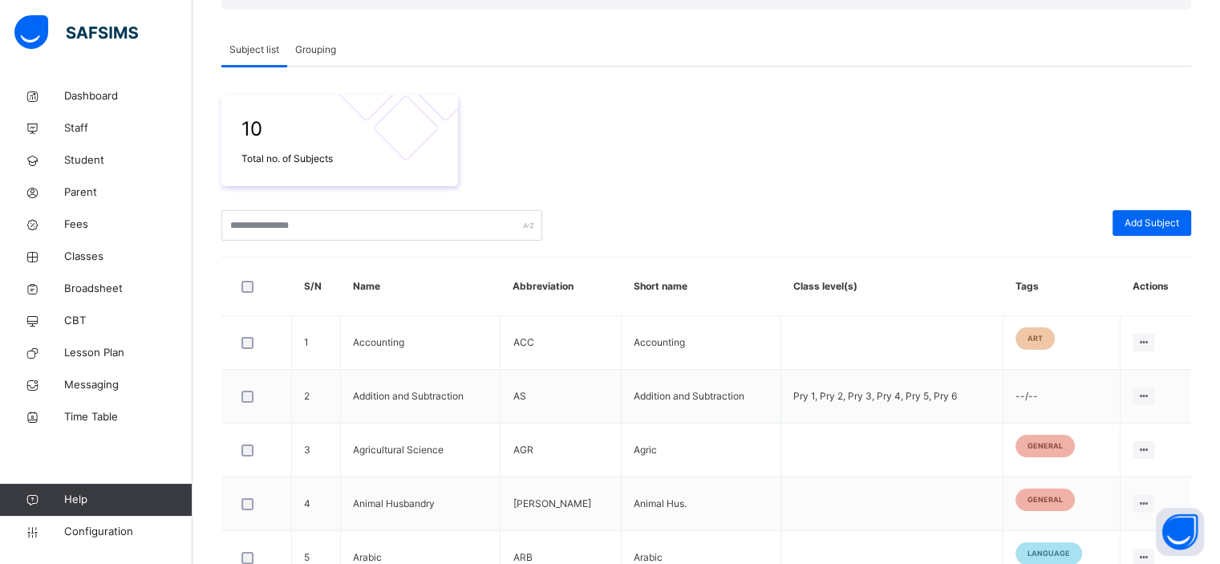
click at [322, 54] on span "Grouping" at bounding box center [315, 49] width 41 height 14
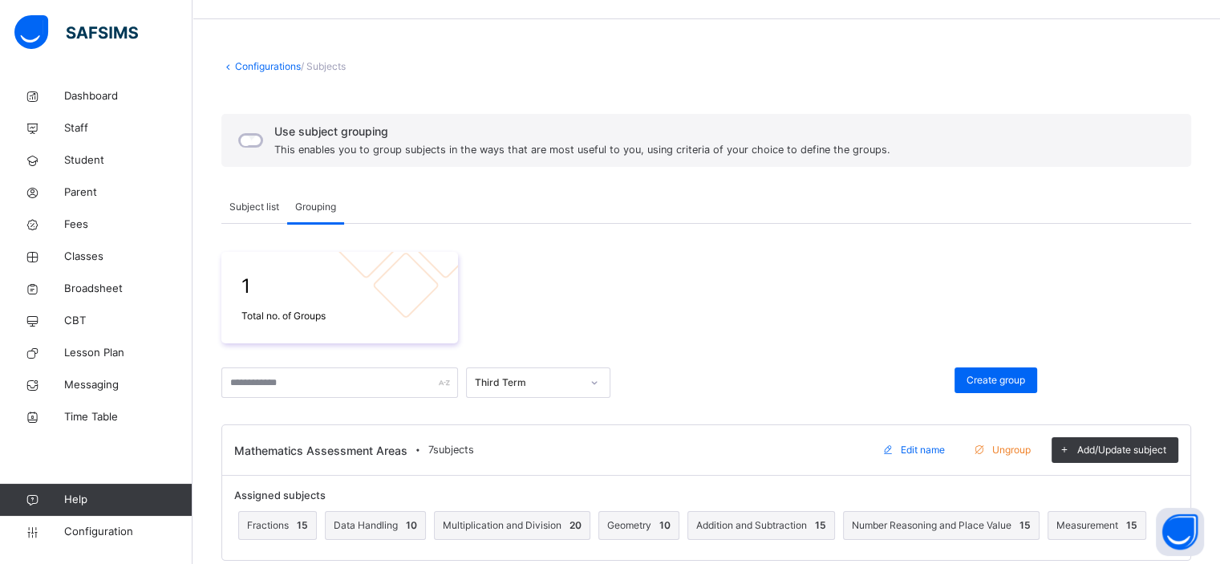
scroll to position [65, 0]
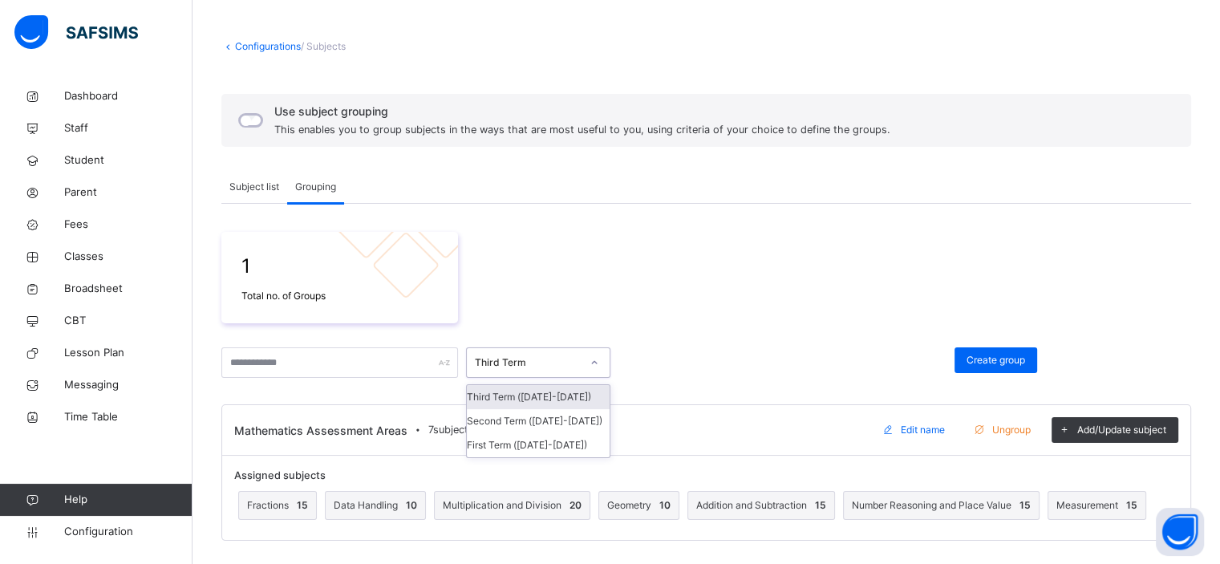
click at [602, 361] on div at bounding box center [593, 363] width 27 height 26
click at [680, 359] on div "option Third Term (2024-2025) focused, 1 of 3. 3 results available. Use Up and …" at bounding box center [584, 362] width 237 height 30
click at [593, 358] on icon at bounding box center [594, 362] width 10 height 16
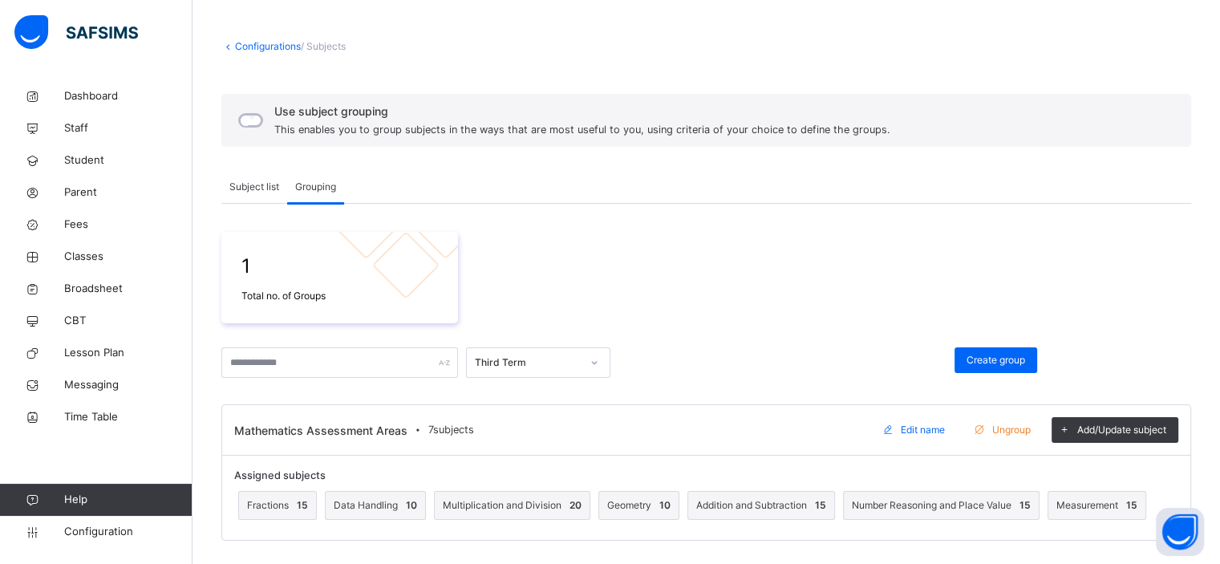
click at [648, 358] on div "Third Term" at bounding box center [584, 362] width 237 height 30
click at [79, 257] on span "Classes" at bounding box center [128, 257] width 128 height 16
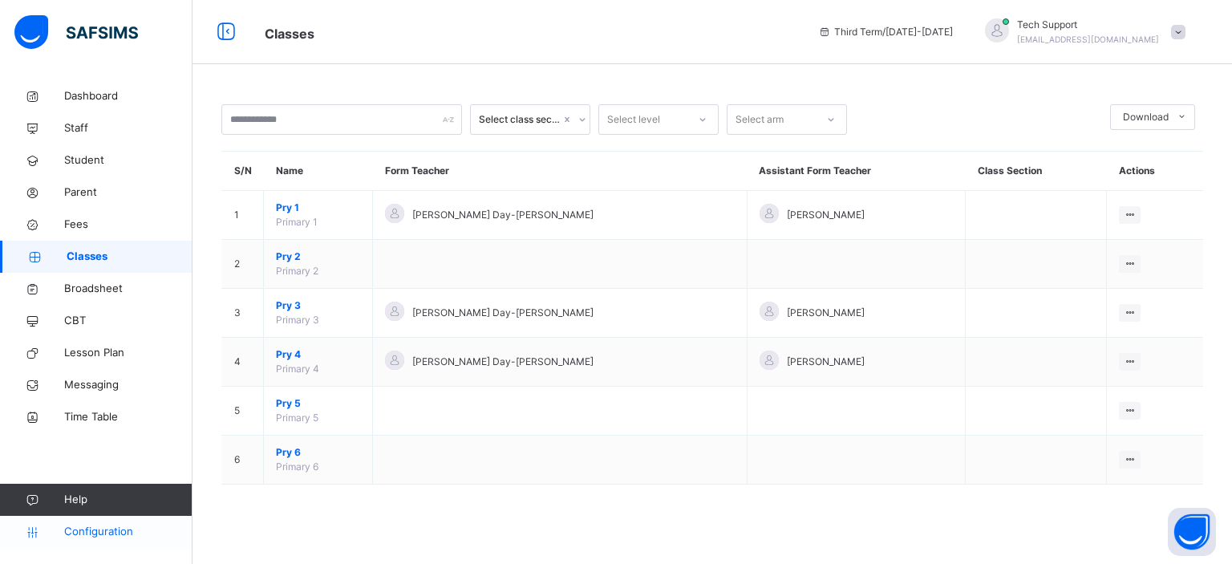
click at [115, 531] on span "Configuration" at bounding box center [127, 532] width 127 height 16
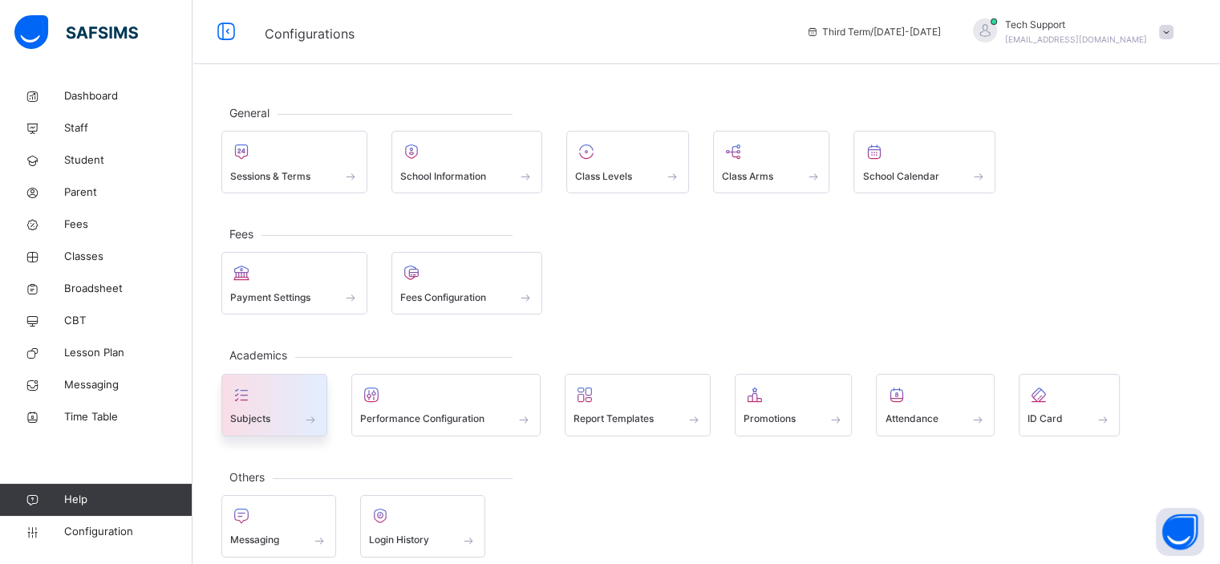
click at [298, 407] on span at bounding box center [274, 409] width 88 height 4
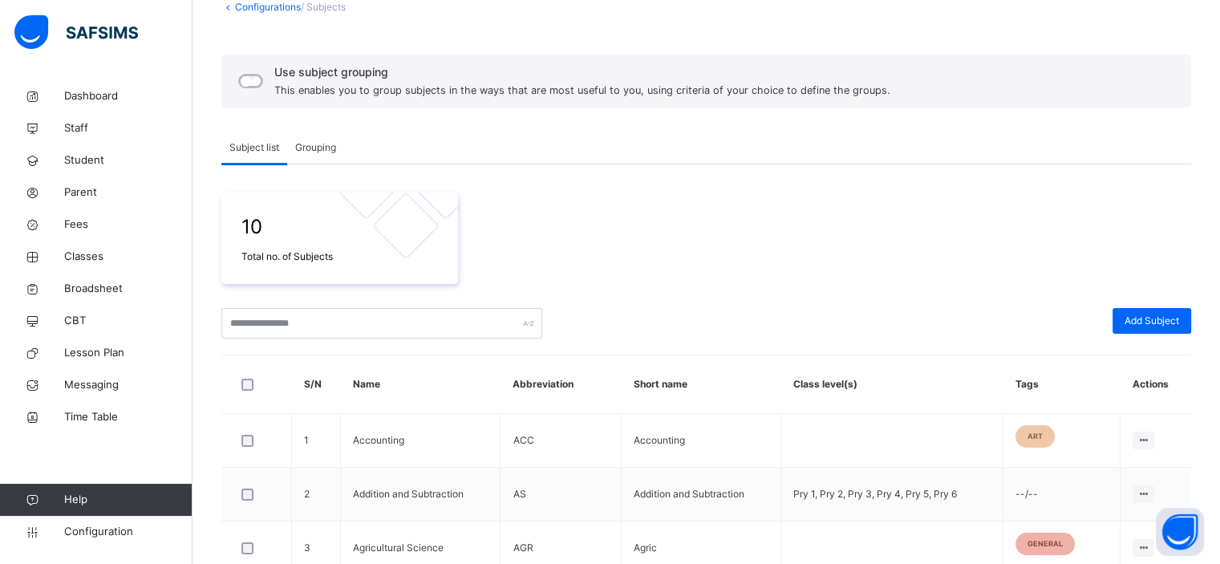
scroll to position [119, 0]
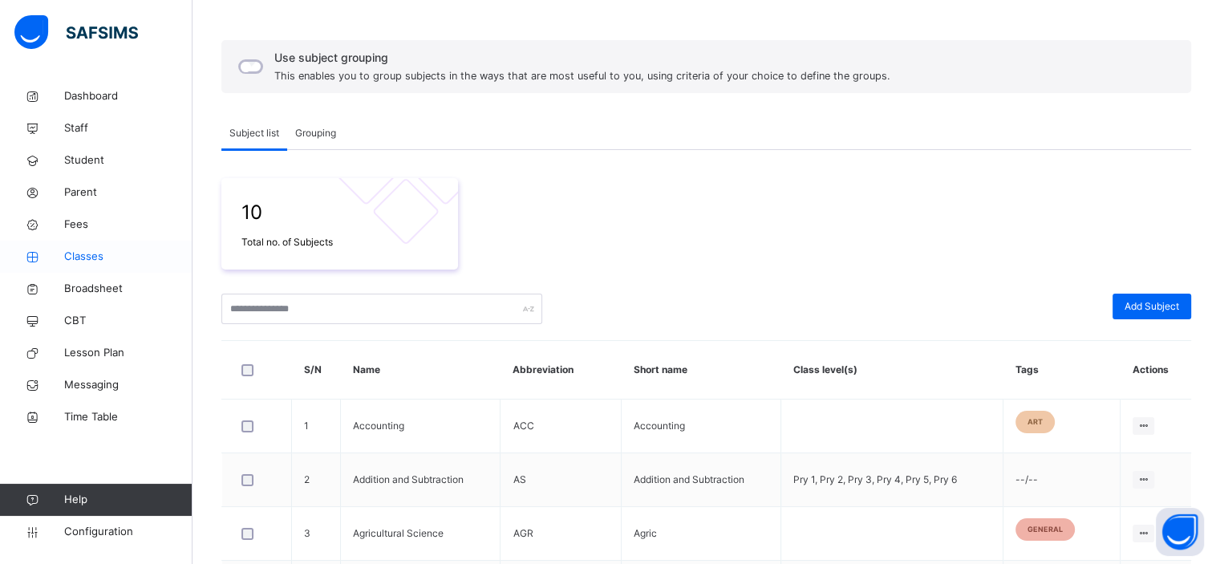
click at [93, 254] on span "Classes" at bounding box center [128, 257] width 128 height 16
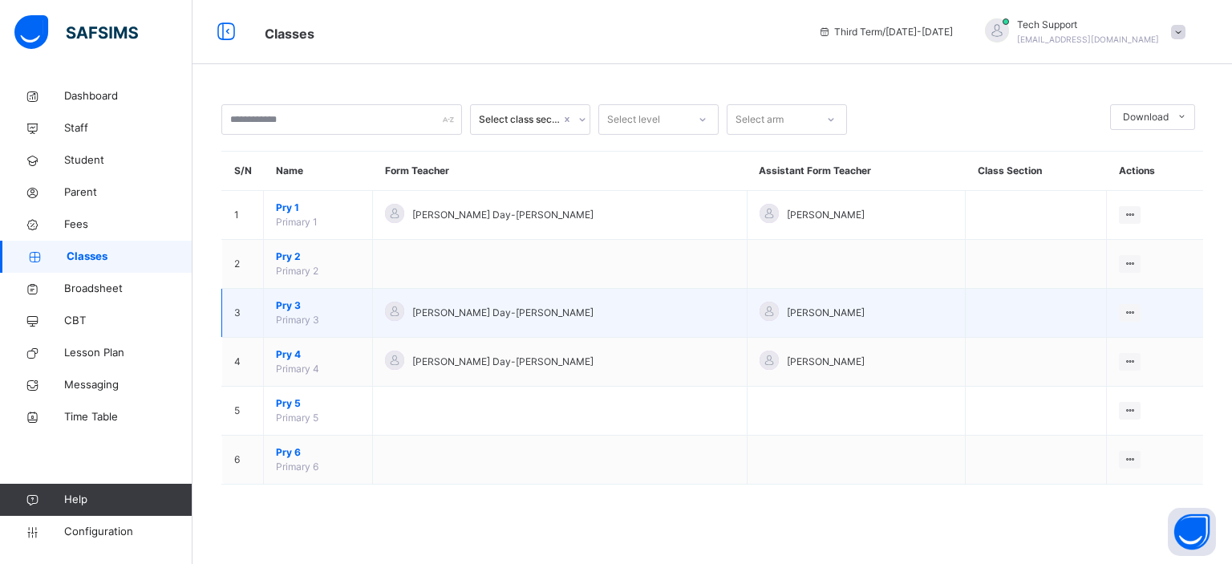
click at [289, 306] on span "Pry 3" at bounding box center [318, 305] width 84 height 14
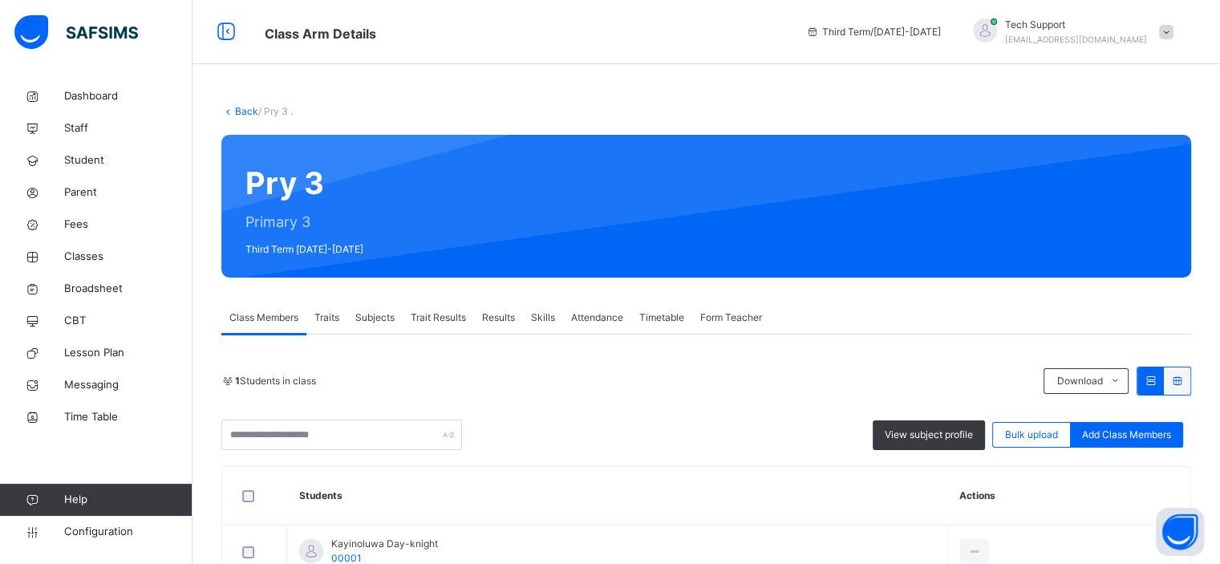
click at [331, 318] on span "Traits" at bounding box center [326, 317] width 25 height 14
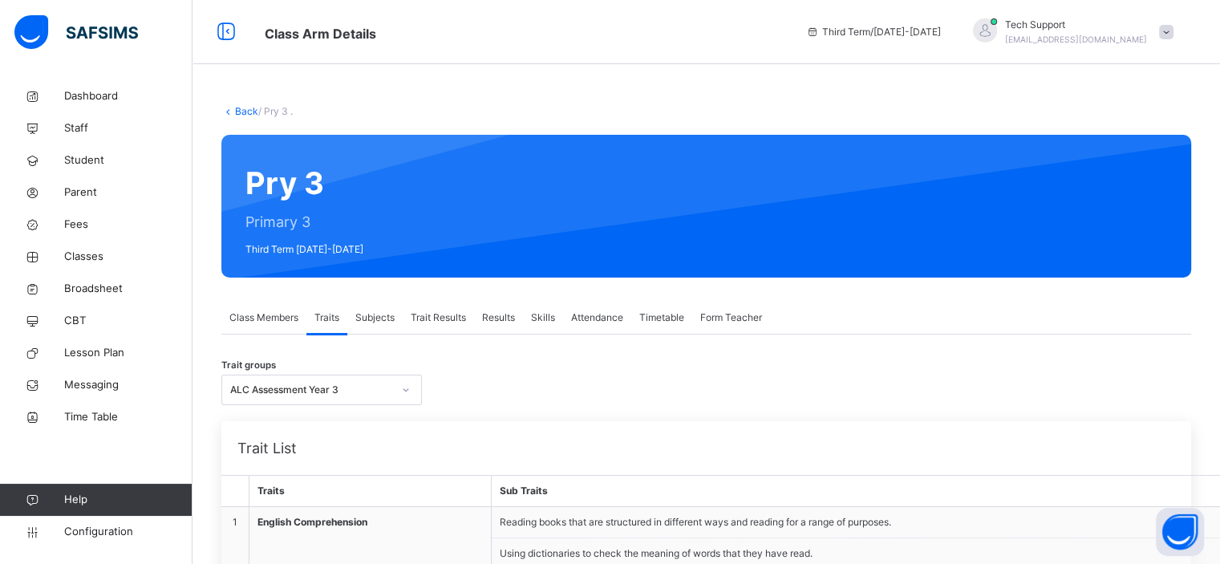
click at [381, 320] on span "Subjects" at bounding box center [374, 317] width 39 height 14
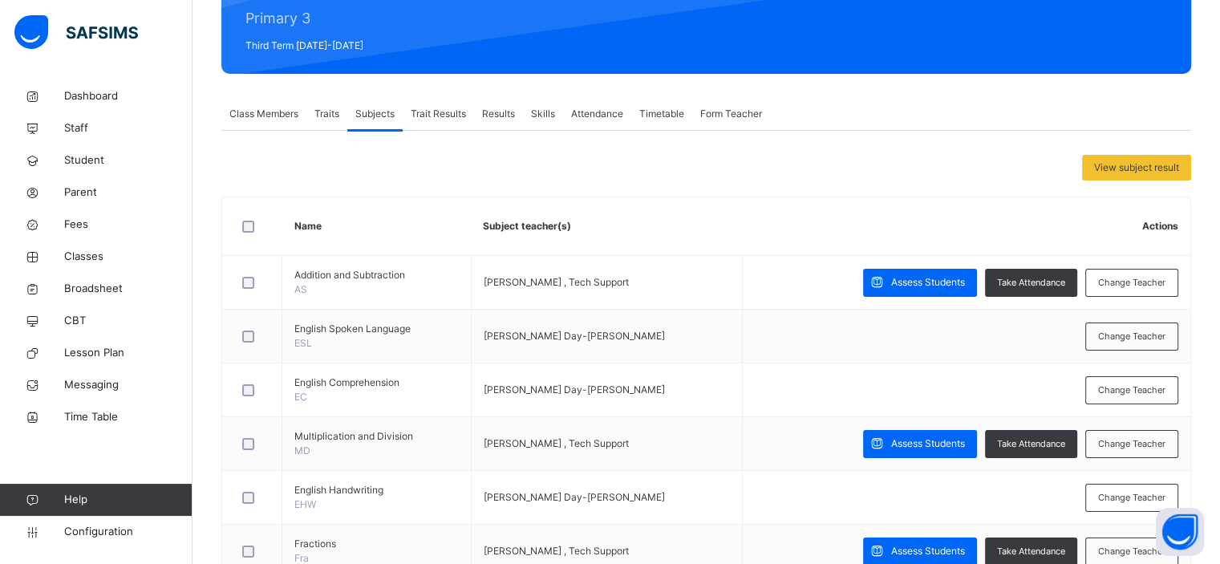
scroll to position [199, 0]
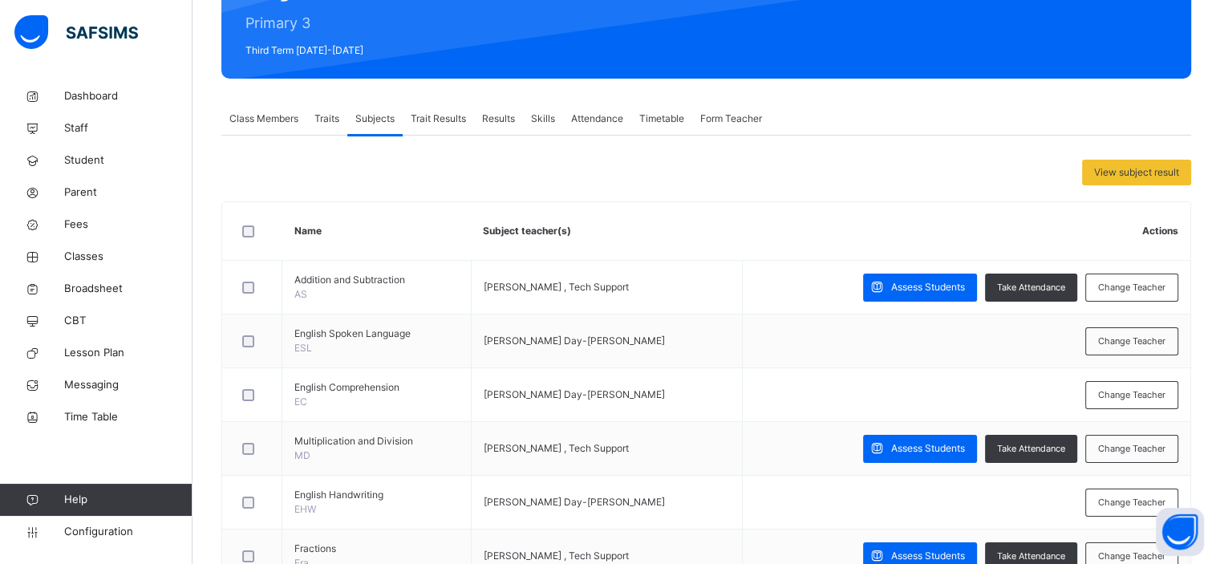
click at [438, 115] on span "Trait Results" at bounding box center [438, 118] width 55 height 14
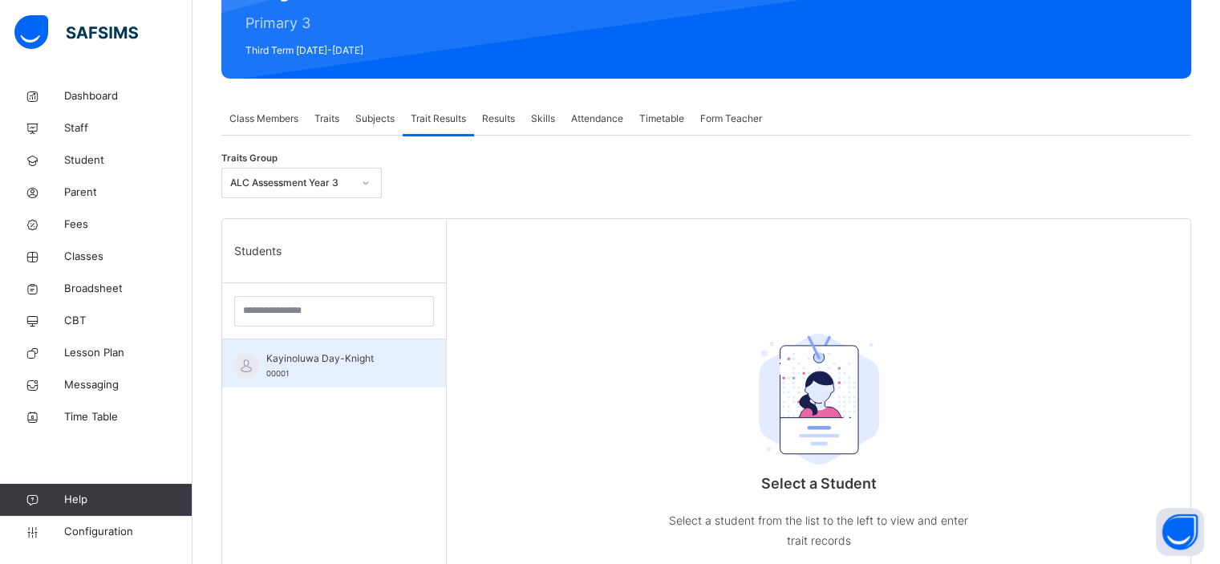
click at [318, 370] on div "Kayinoluwa Day-Knight 00001" at bounding box center [338, 365] width 144 height 29
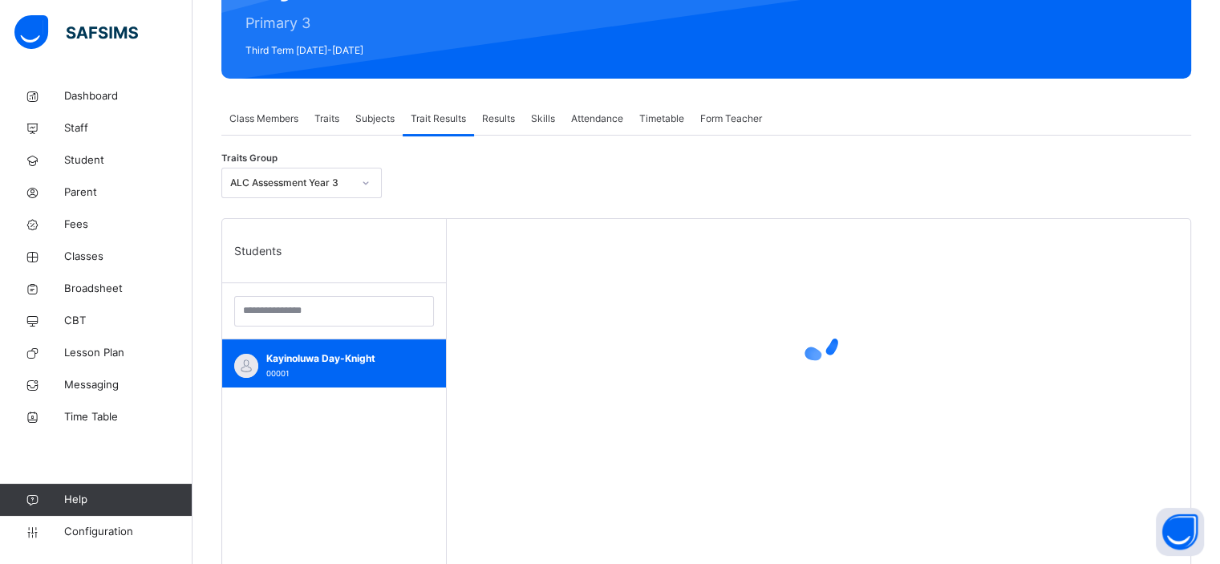
click at [360, 178] on div at bounding box center [365, 183] width 27 height 26
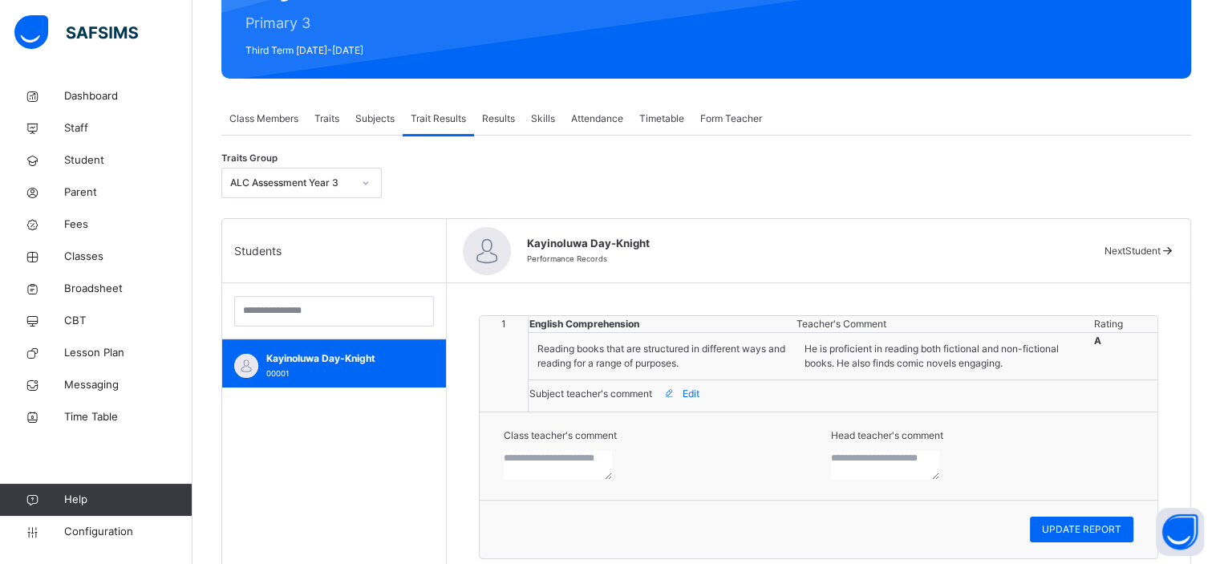
click at [504, 161] on div "Traits Group ALC Assessment Year 3 Students Kayinoluwa Day-Knight 00001 Kayinol…" at bounding box center [705, 472] width 969 height 624
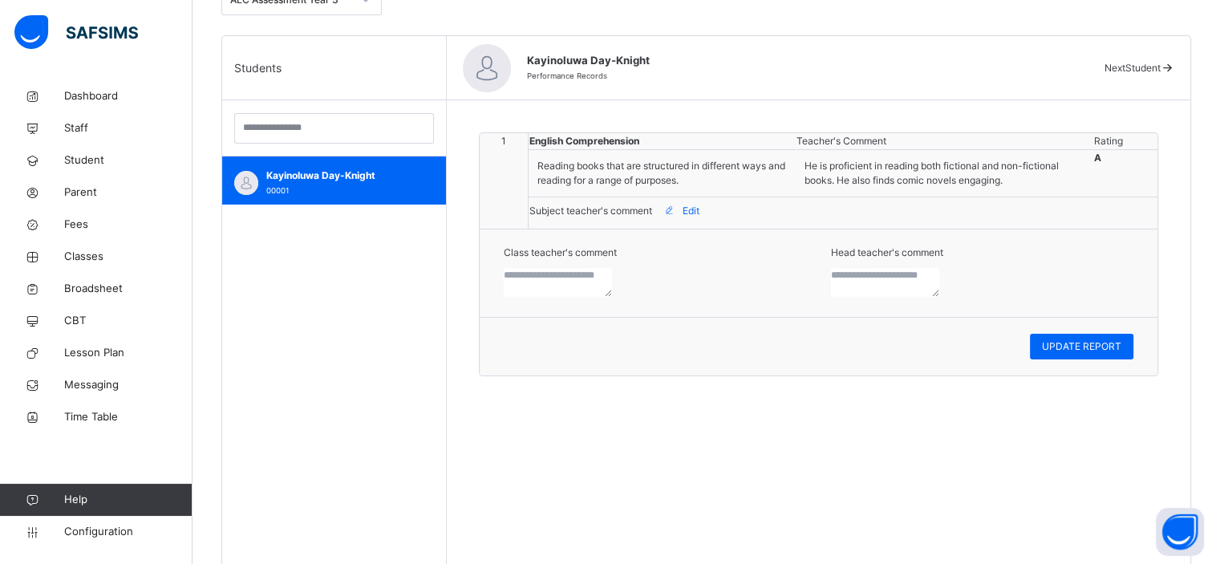
scroll to position [0, 0]
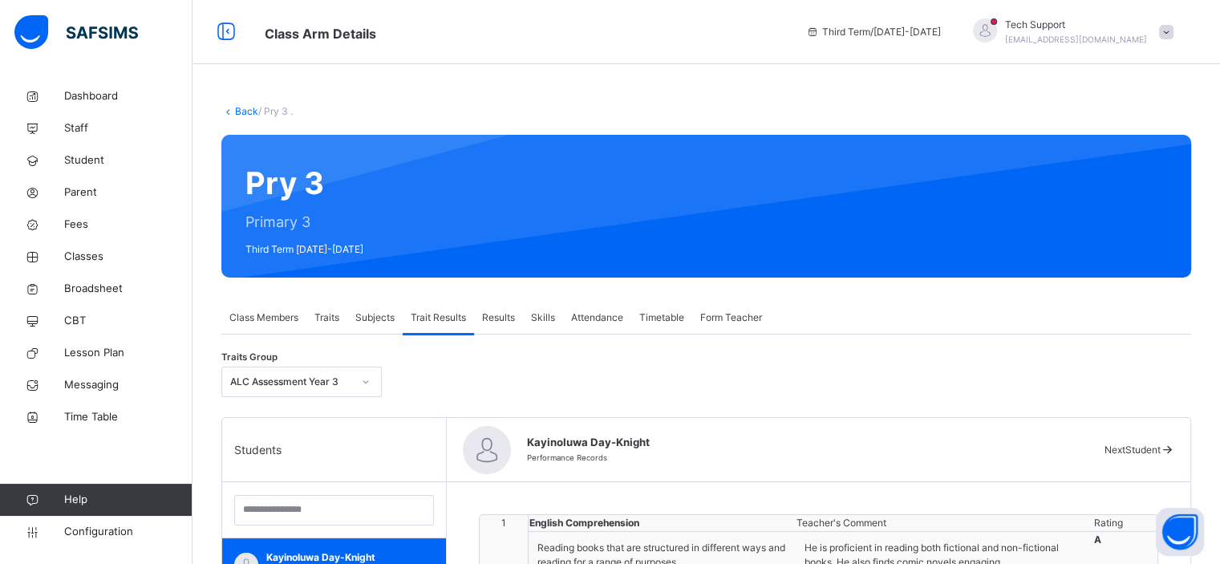
click at [369, 309] on div "Subjects" at bounding box center [374, 317] width 55 height 32
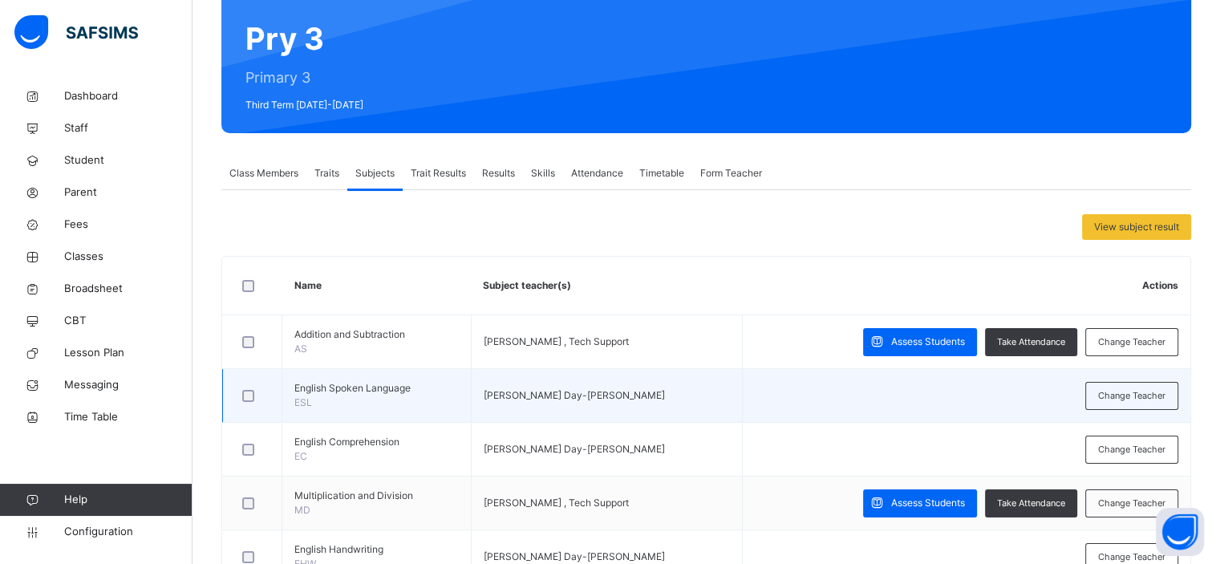
scroll to position [144, 0]
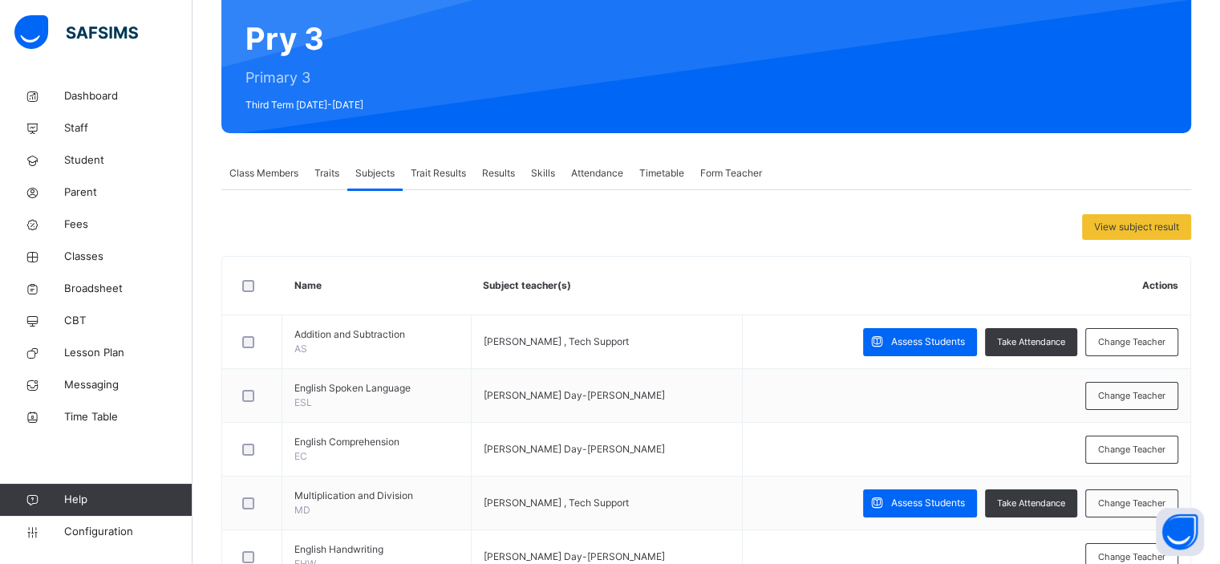
click at [447, 171] on span "Trait Results" at bounding box center [438, 173] width 55 height 14
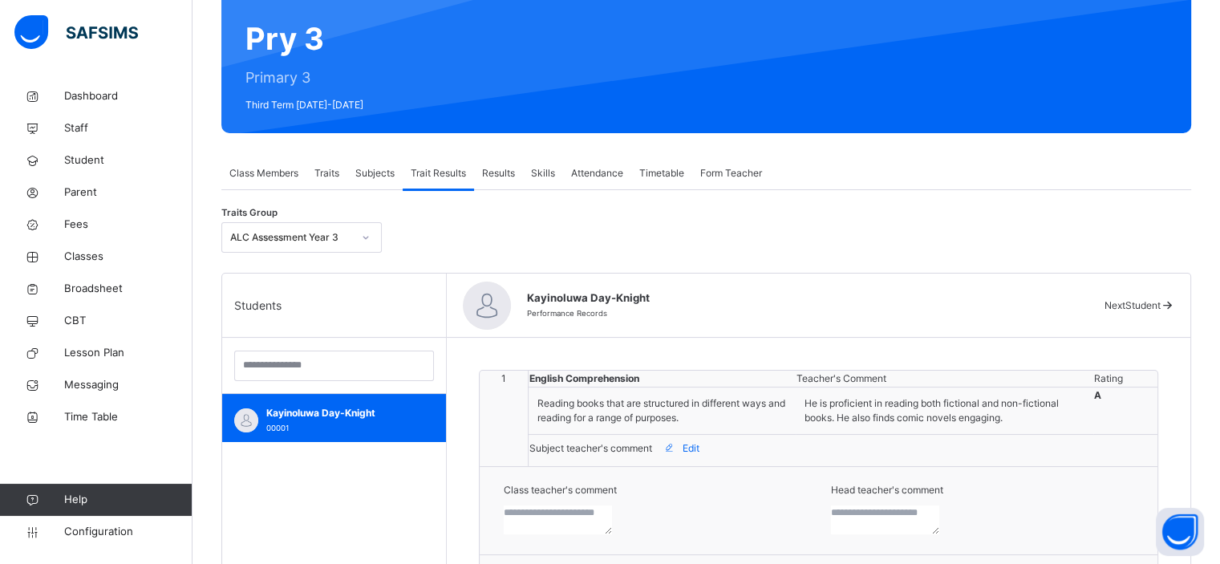
click at [379, 169] on span "Subjects" at bounding box center [374, 173] width 39 height 14
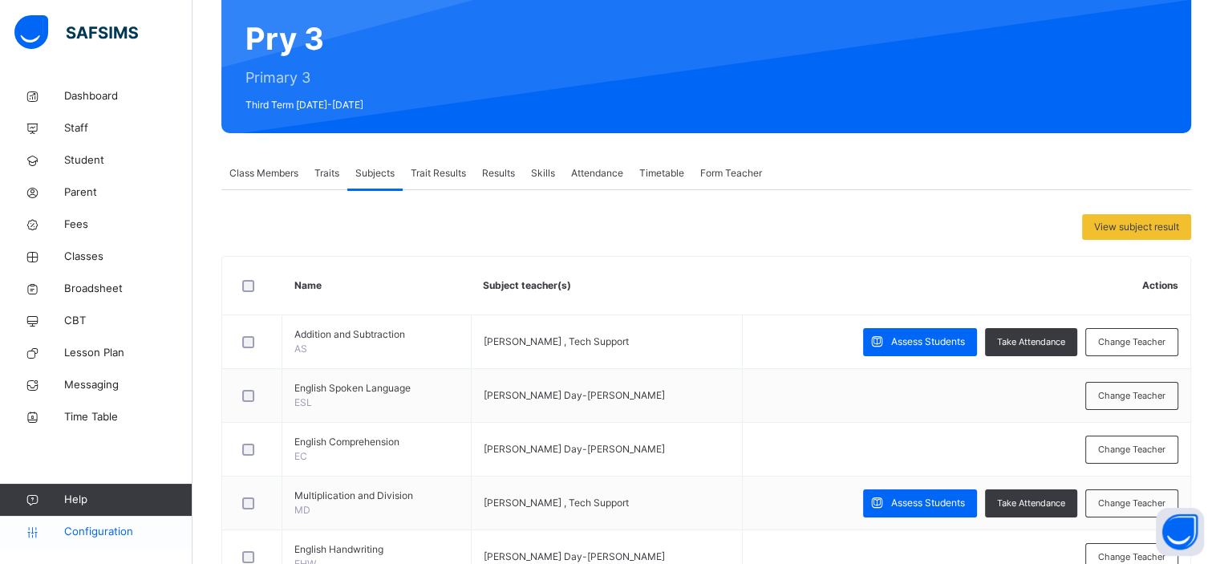
click at [99, 533] on span "Configuration" at bounding box center [127, 532] width 127 height 16
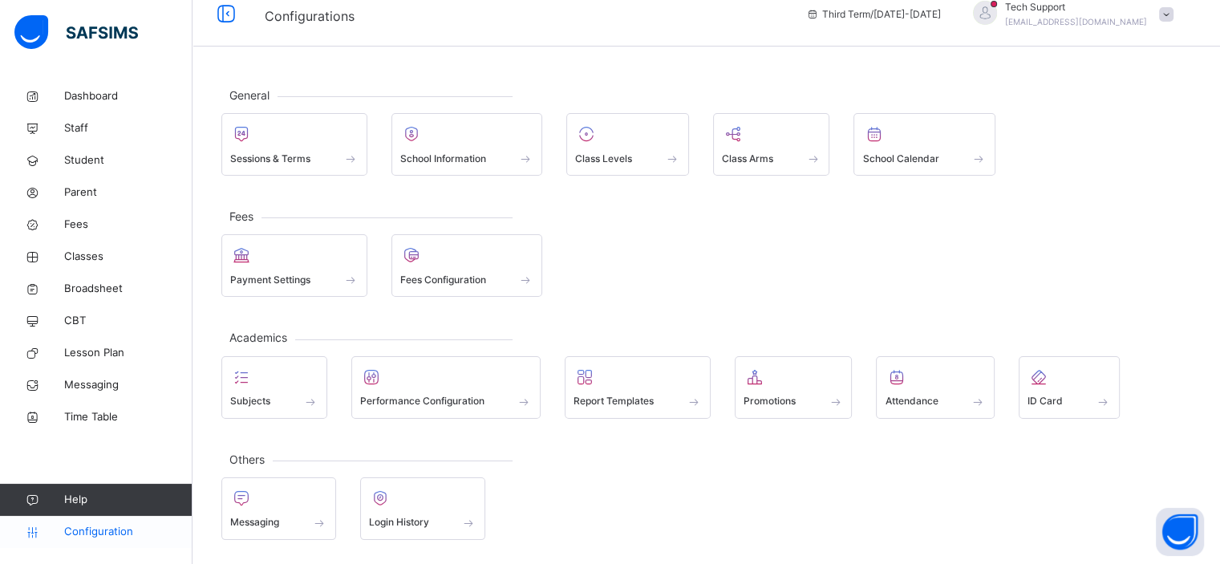
scroll to position [14, 0]
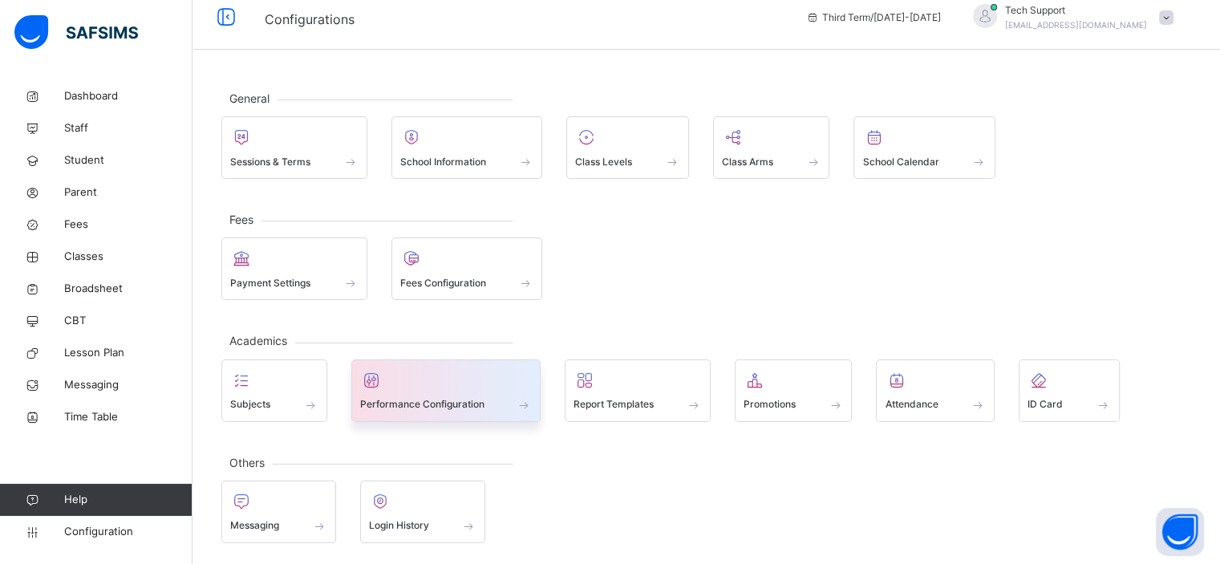
click at [425, 384] on div at bounding box center [446, 380] width 172 height 24
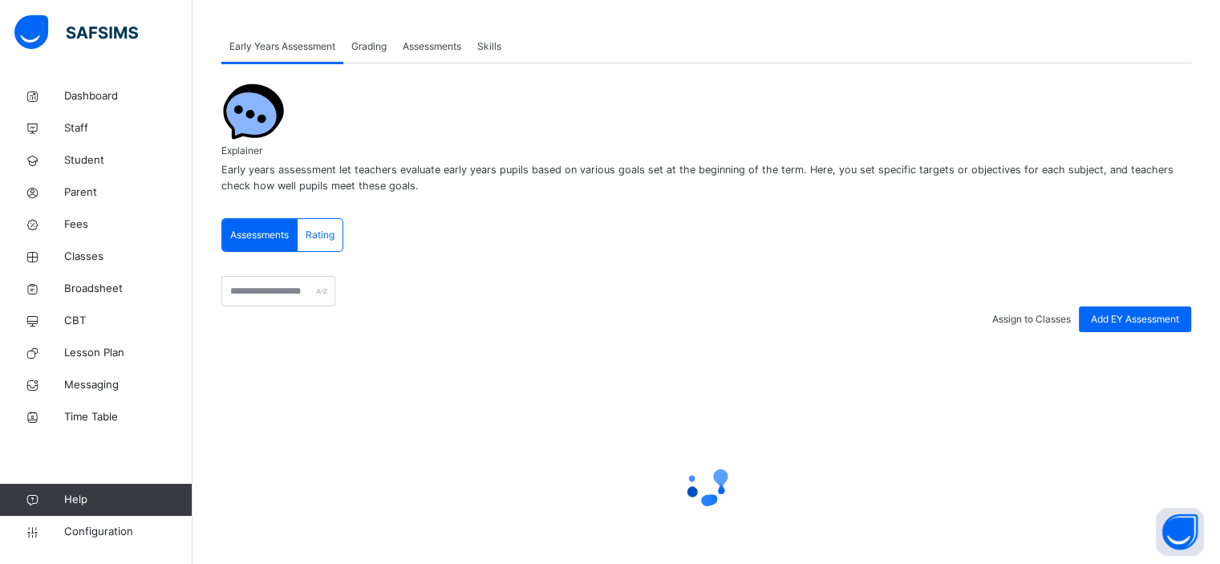
scroll to position [144, 0]
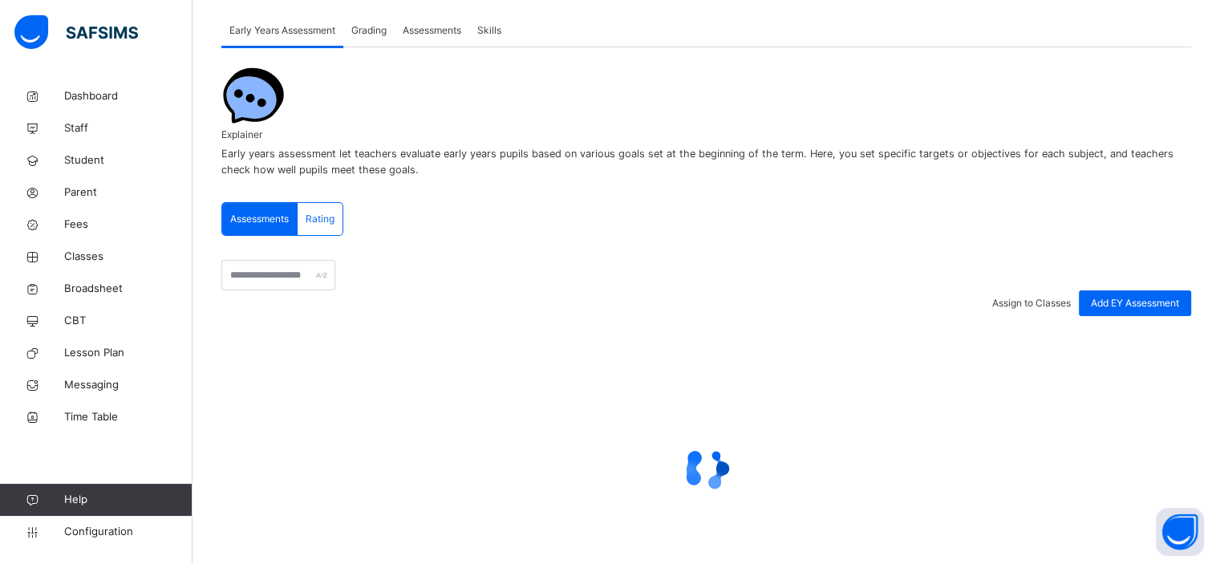
click at [366, 34] on span "Grading" at bounding box center [368, 30] width 35 height 14
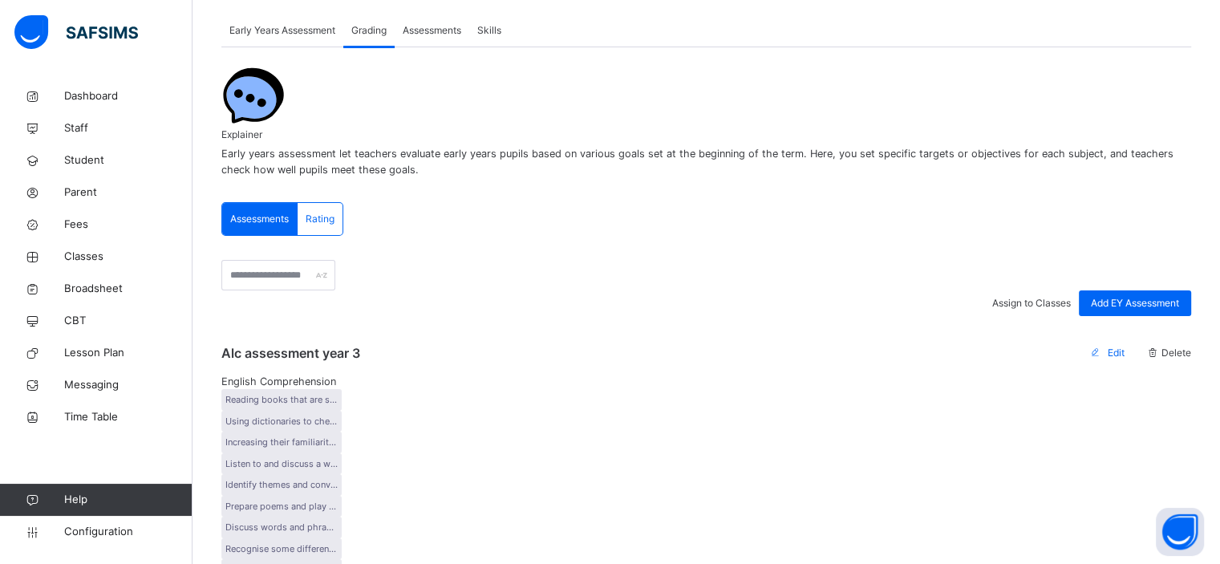
scroll to position [105, 0]
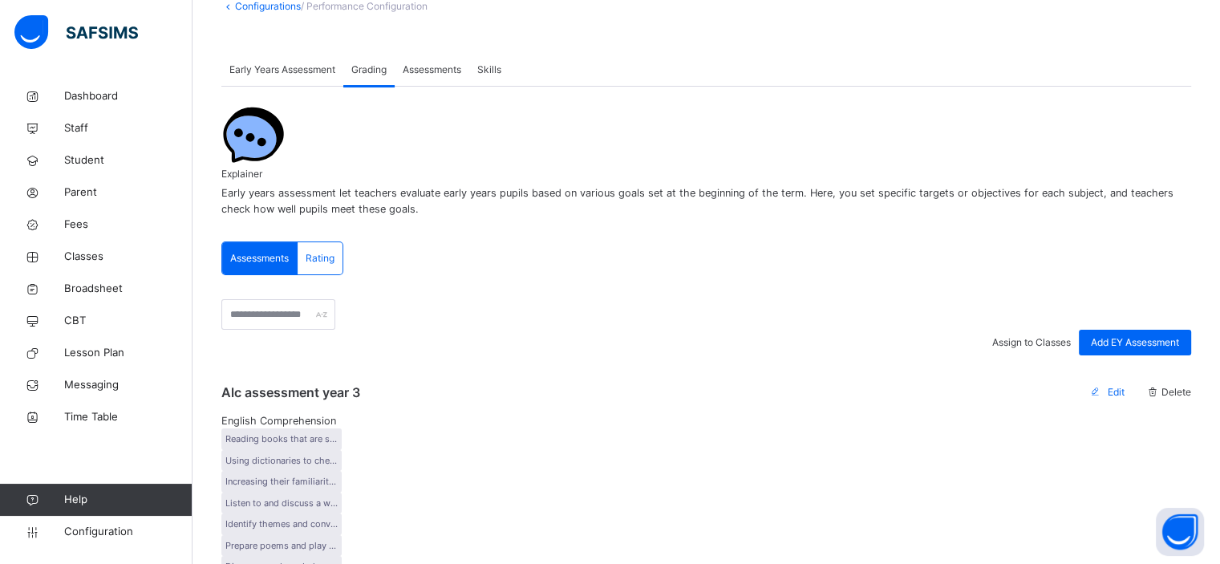
click at [430, 60] on div "Assessments" at bounding box center [431, 70] width 75 height 32
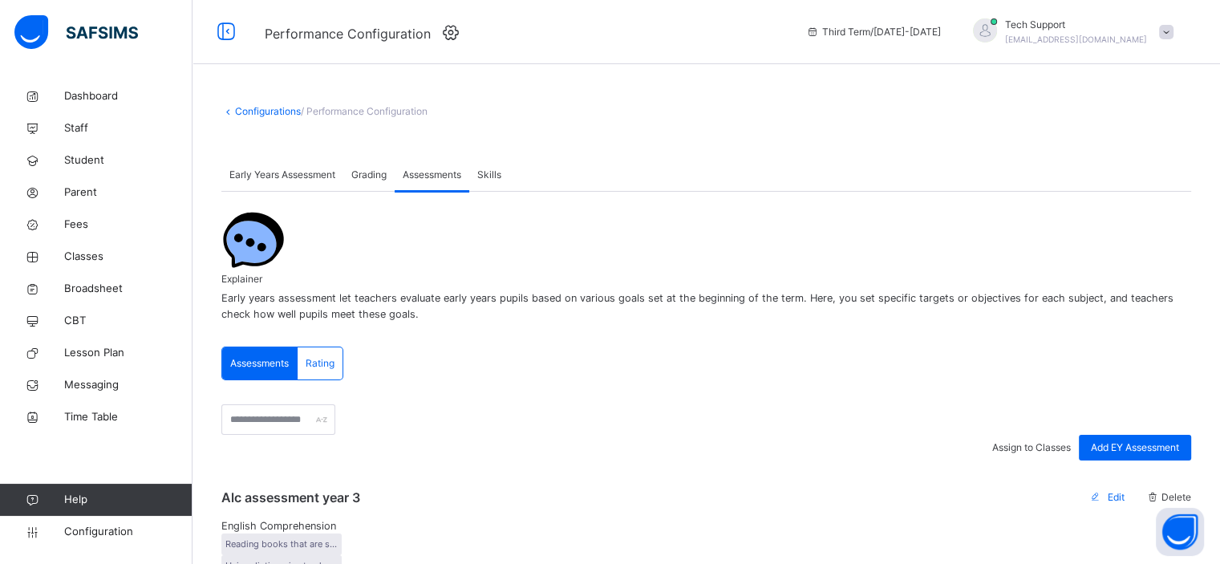
click at [445, 34] on icon at bounding box center [451, 32] width 25 height 21
click at [87, 532] on span "Configuration" at bounding box center [127, 532] width 127 height 16
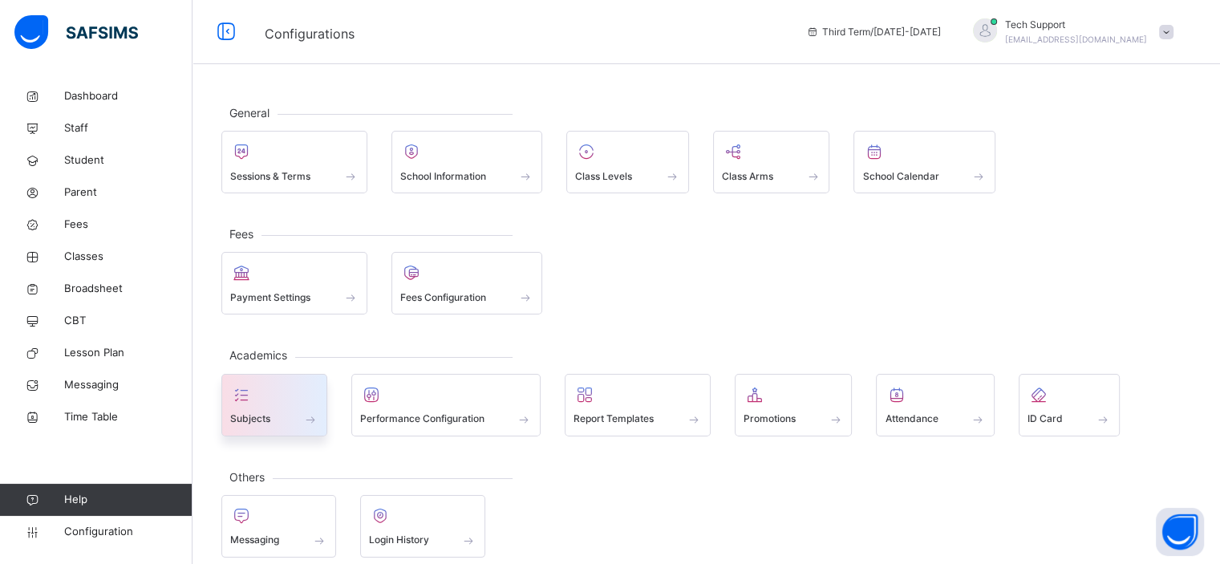
click at [307, 412] on span at bounding box center [310, 419] width 16 height 14
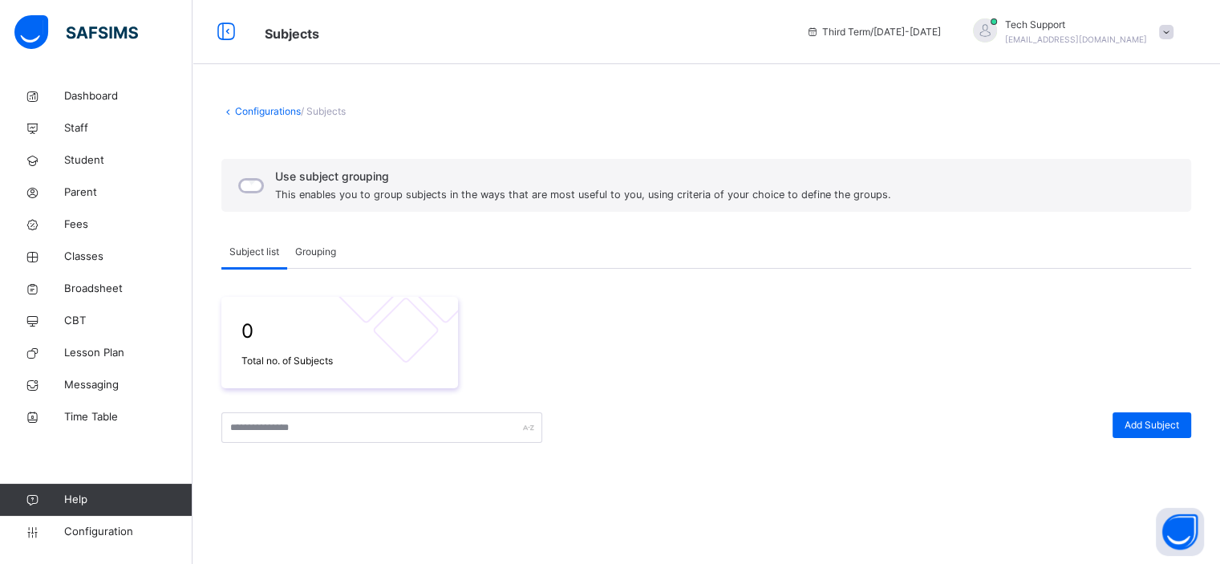
click at [332, 249] on span "Grouping" at bounding box center [315, 252] width 41 height 14
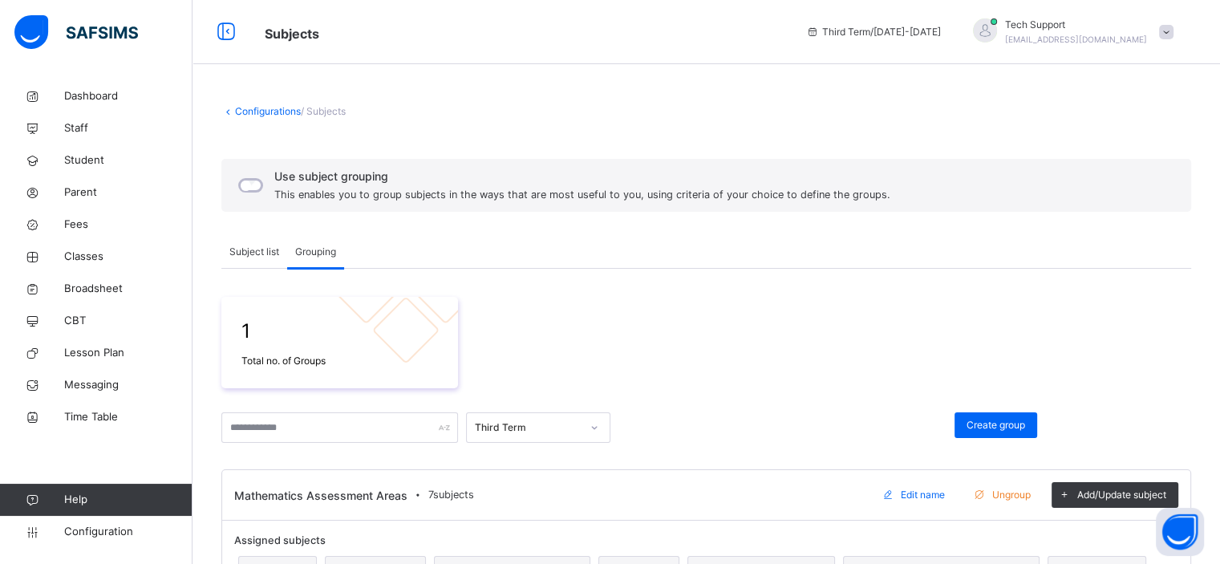
scroll to position [65, 0]
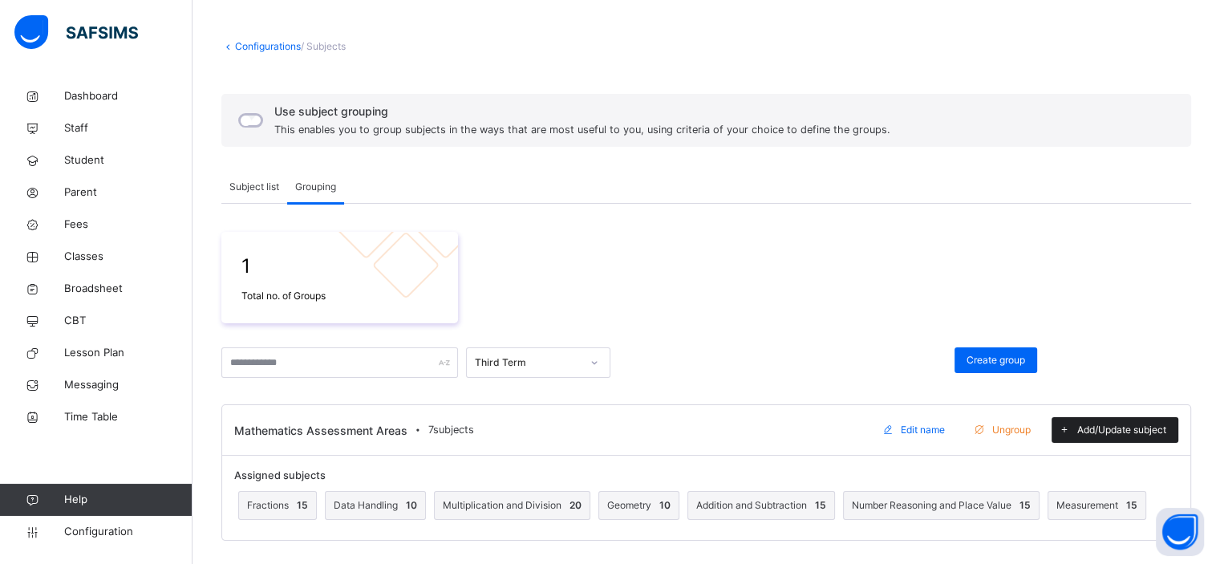
click at [1087, 424] on span "Add/Update subject" at bounding box center [1121, 430] width 89 height 14
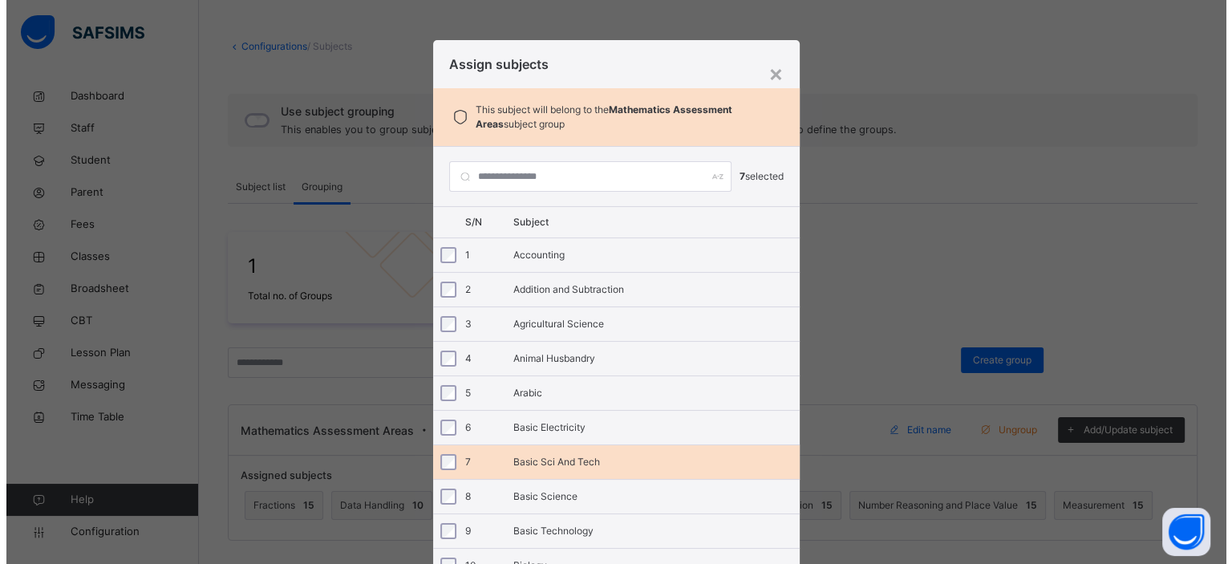
scroll to position [174, 0]
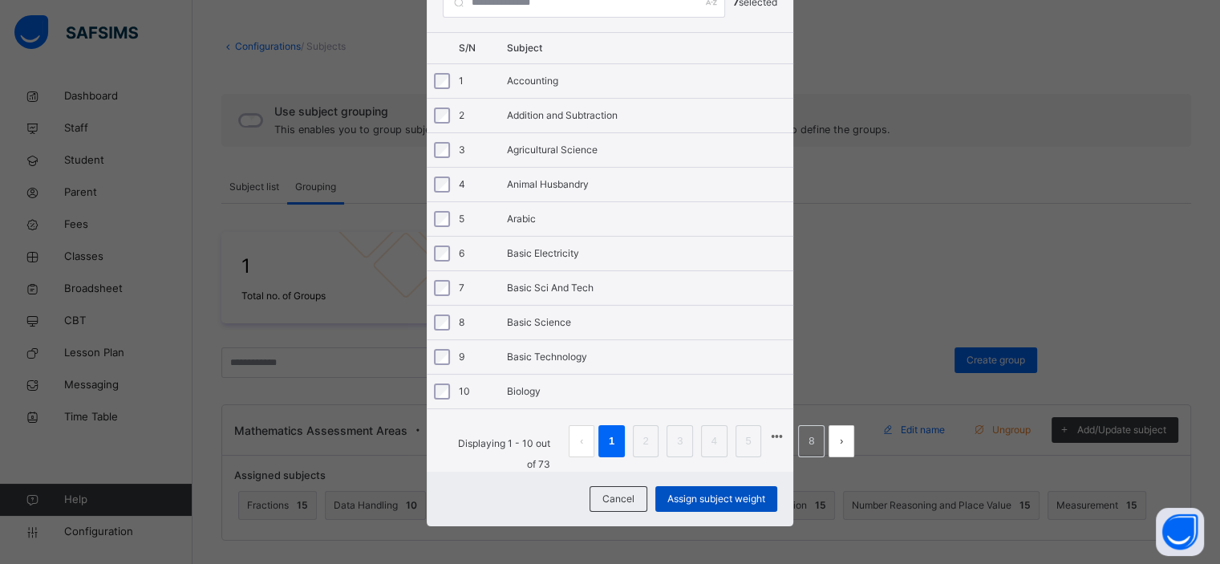
click at [725, 504] on div "Assign subject weight" at bounding box center [716, 499] width 122 height 26
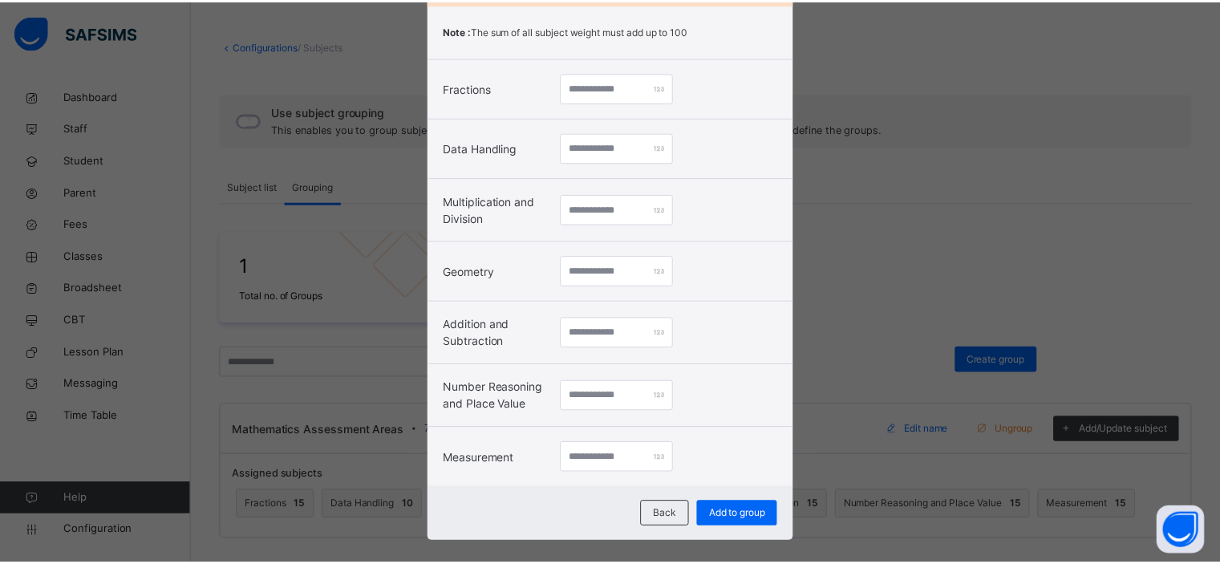
scroll to position [159, 0]
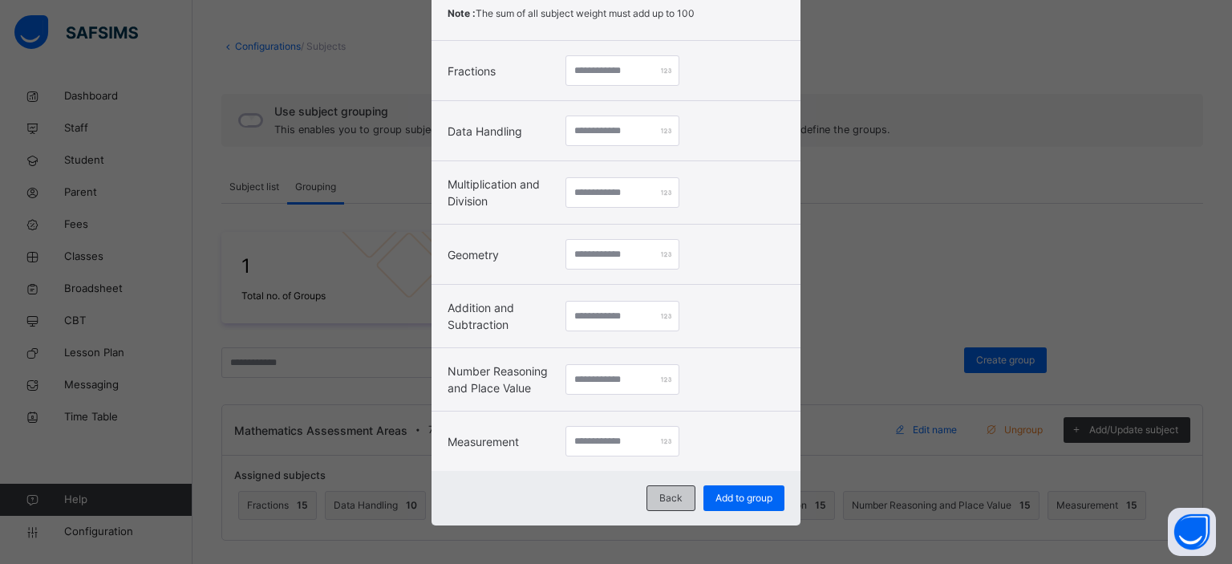
click at [679, 498] on div "Back" at bounding box center [670, 498] width 49 height 26
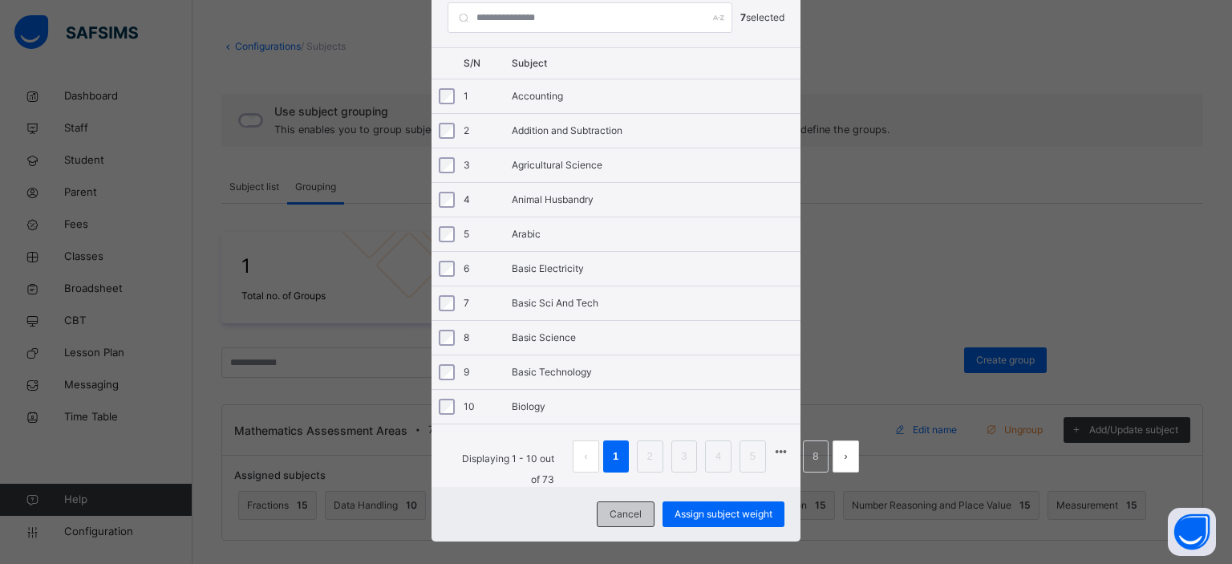
click at [609, 520] on div "Cancel" at bounding box center [626, 514] width 58 height 26
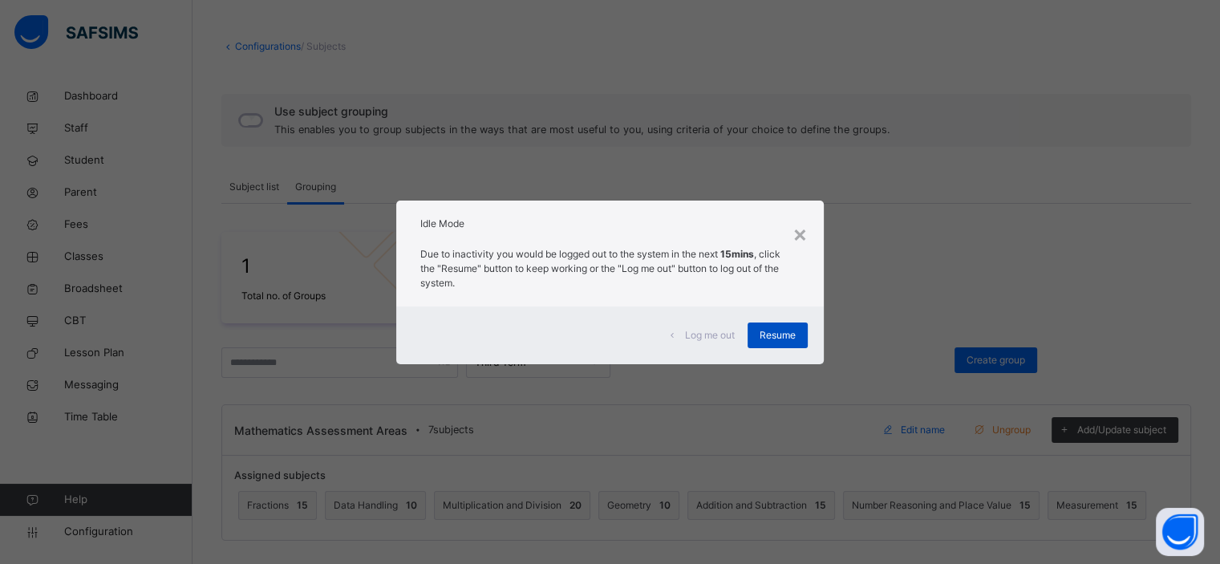
click at [764, 330] on span "Resume" at bounding box center [777, 335] width 36 height 14
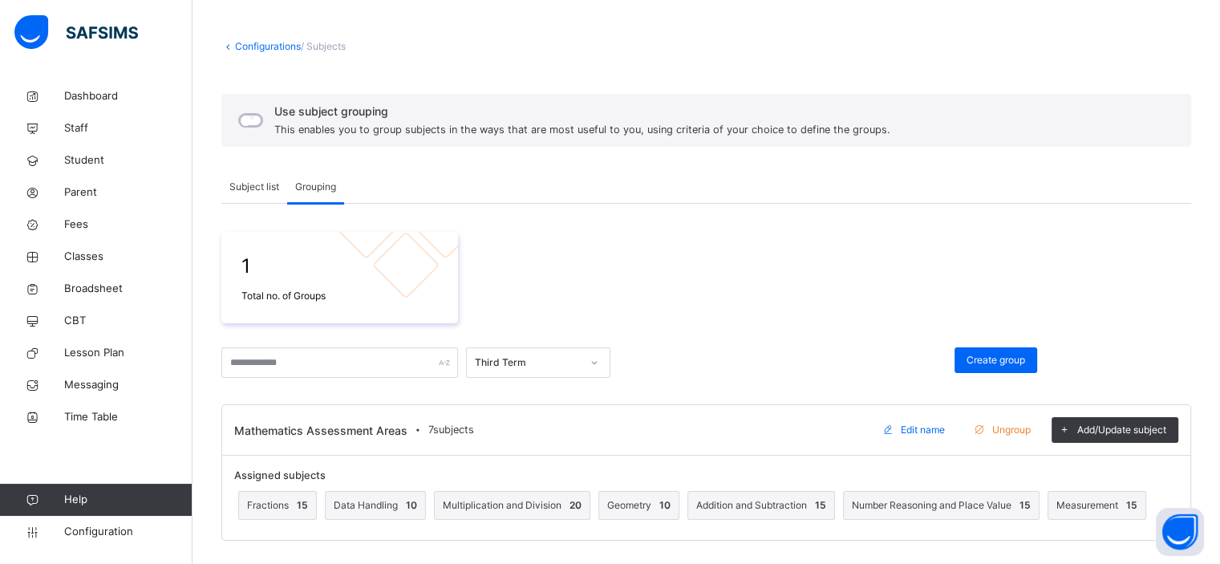
click at [764, 330] on span at bounding box center [705, 335] width 969 height 24
click at [1077, 434] on span at bounding box center [1064, 430] width 26 height 26
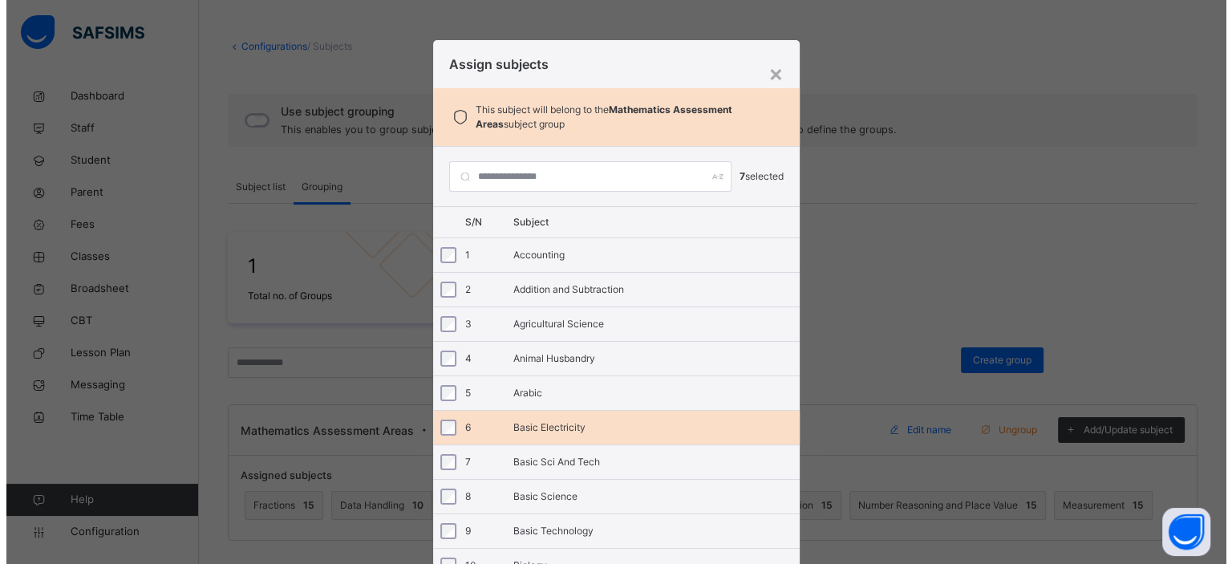
scroll to position [174, 0]
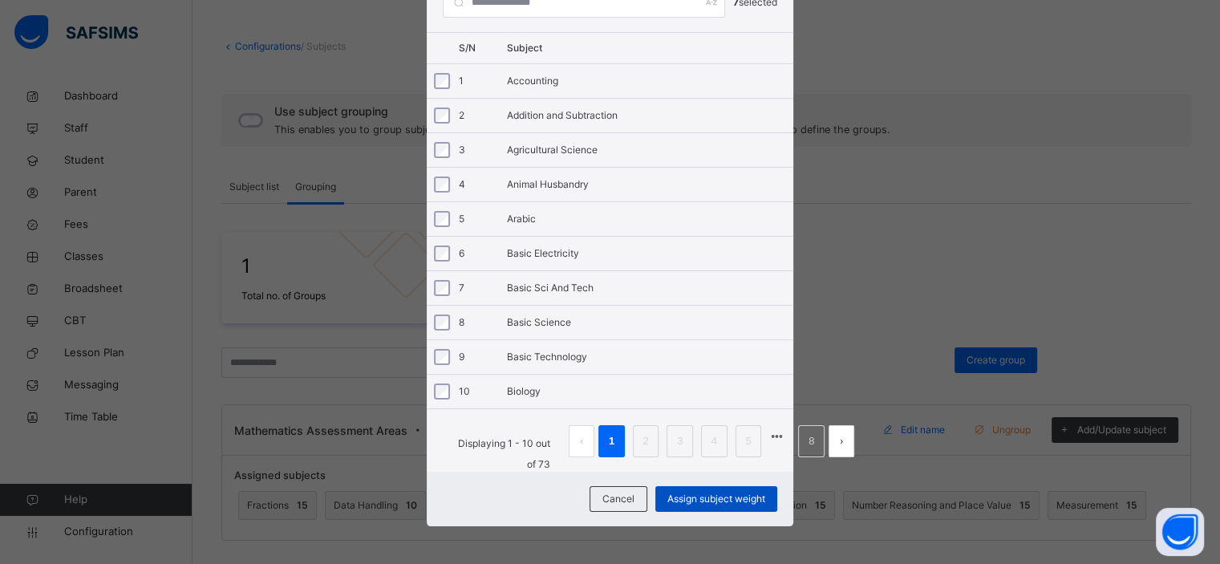
click at [710, 491] on span "Assign subject weight" at bounding box center [716, 498] width 98 height 14
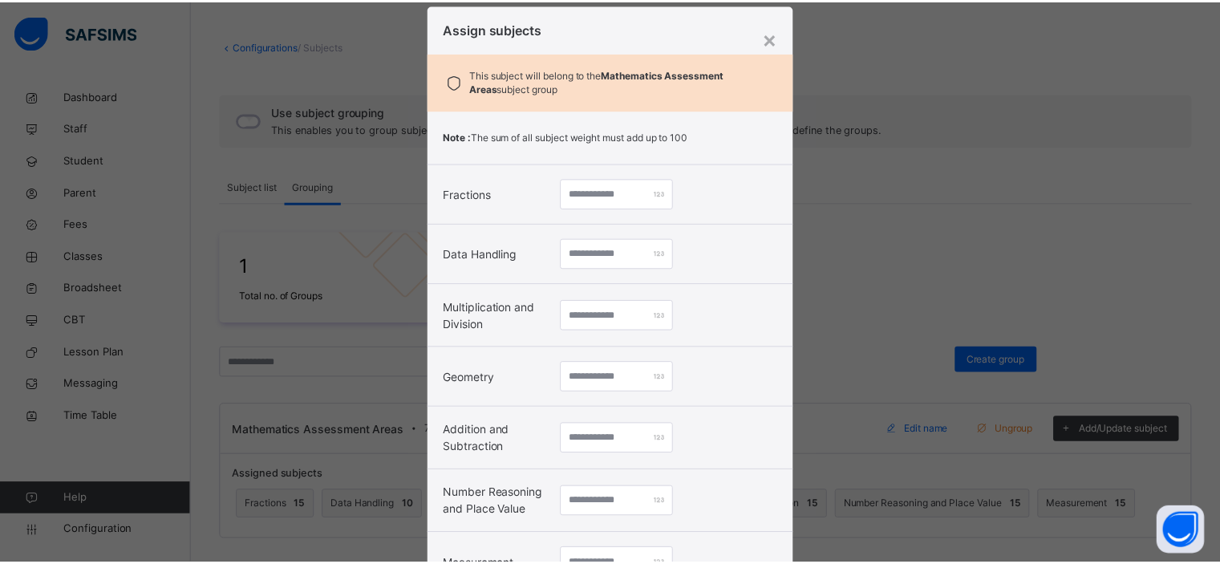
scroll to position [159, 0]
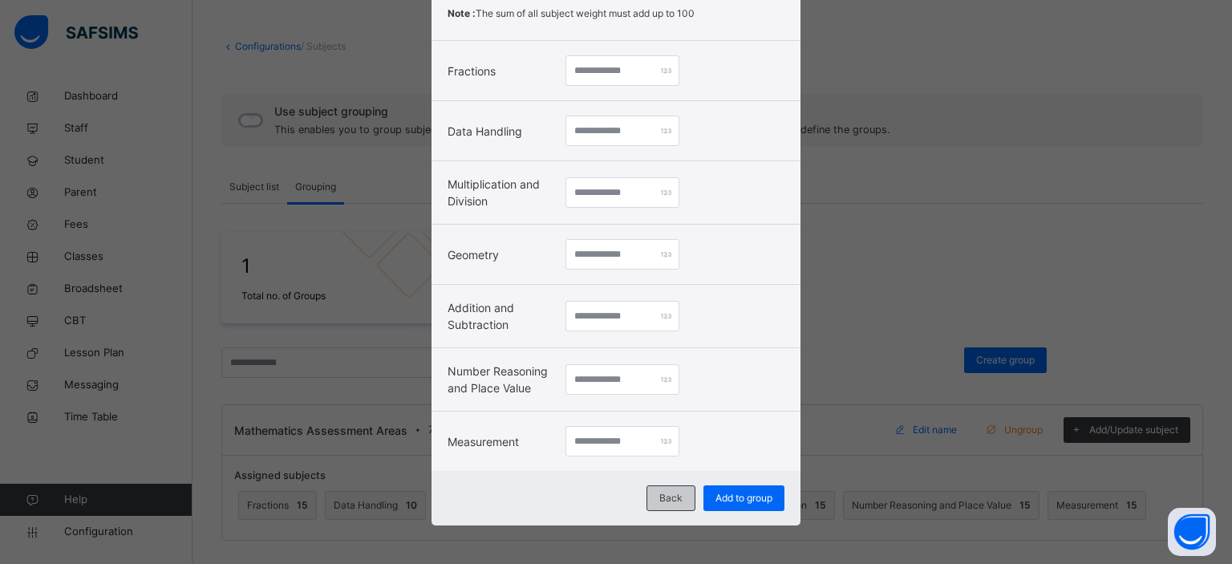
click at [661, 496] on span "Back" at bounding box center [670, 498] width 23 height 14
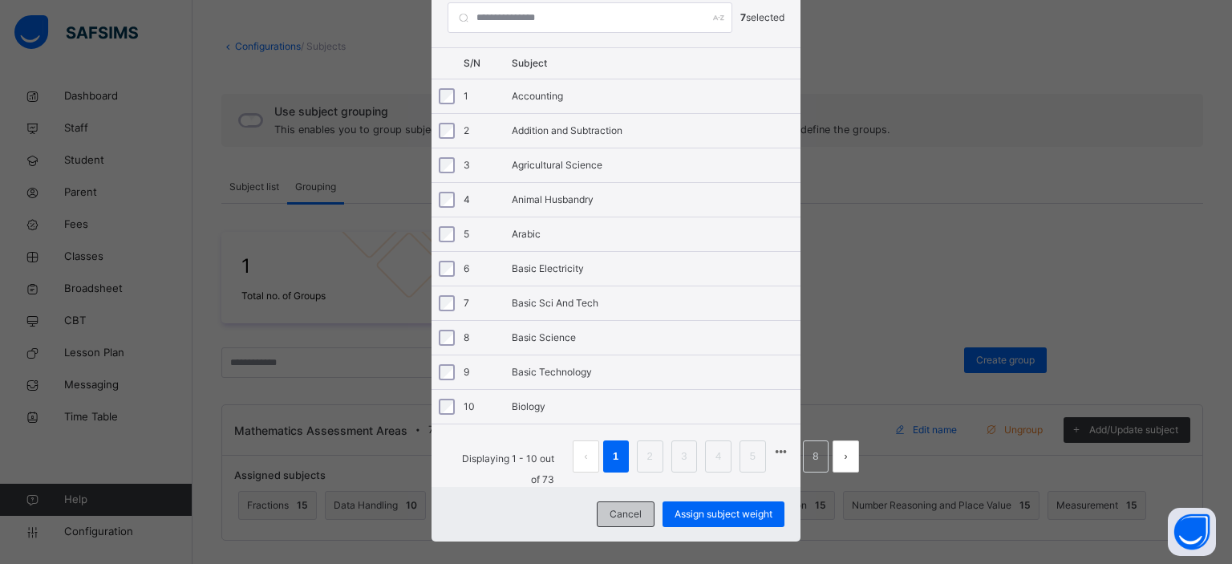
click at [615, 508] on span "Cancel" at bounding box center [625, 514] width 32 height 14
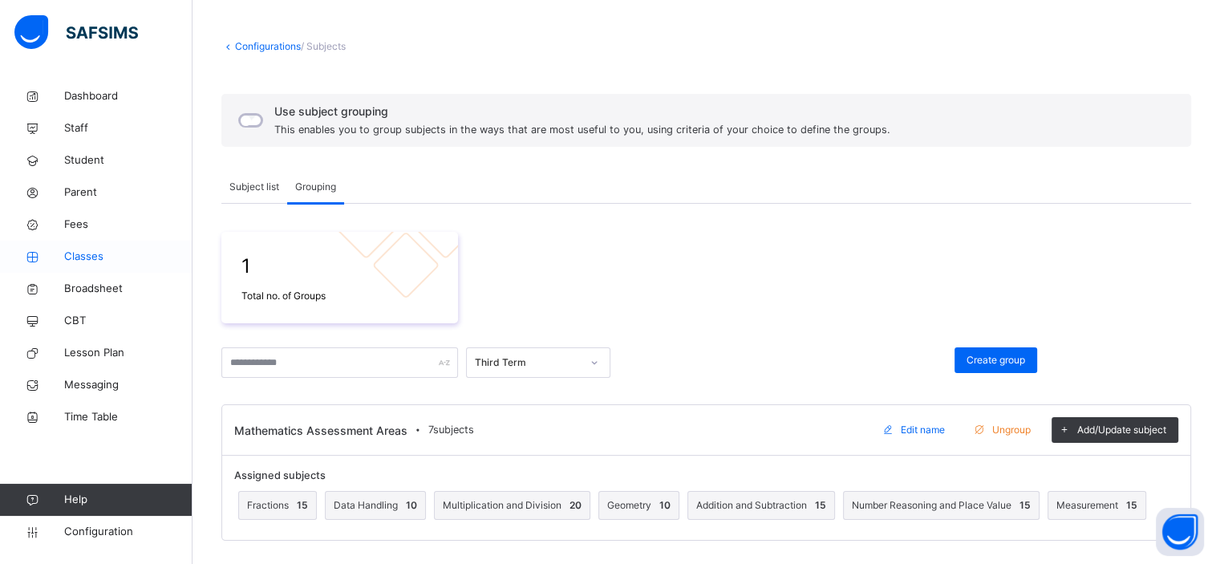
click at [84, 245] on link "Classes" at bounding box center [96, 257] width 192 height 32
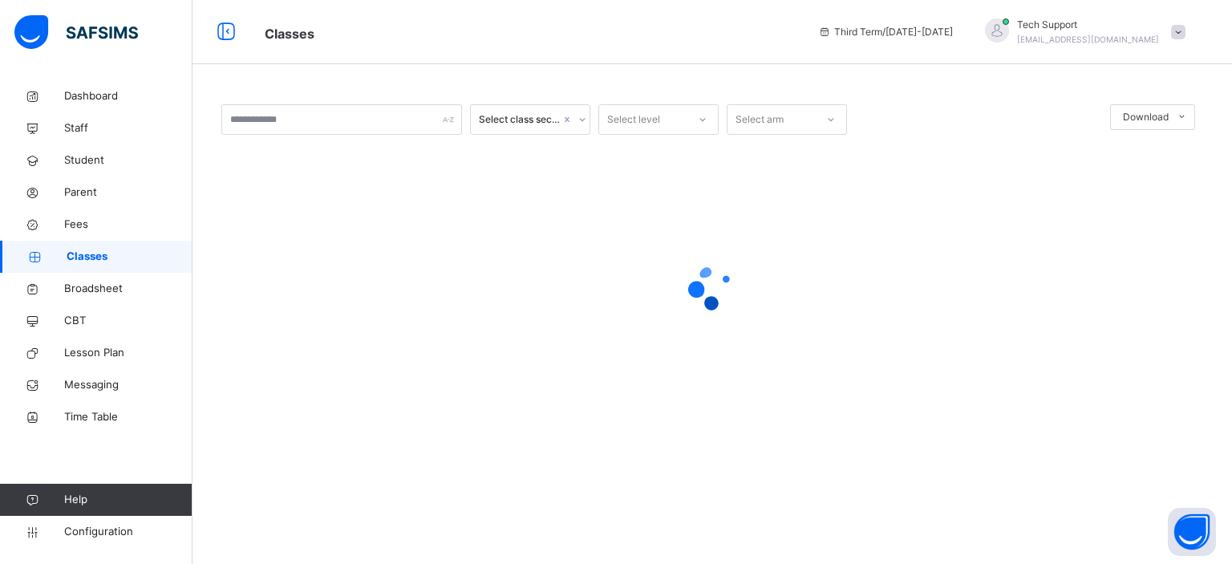
click at [289, 304] on div at bounding box center [711, 287] width 981 height 64
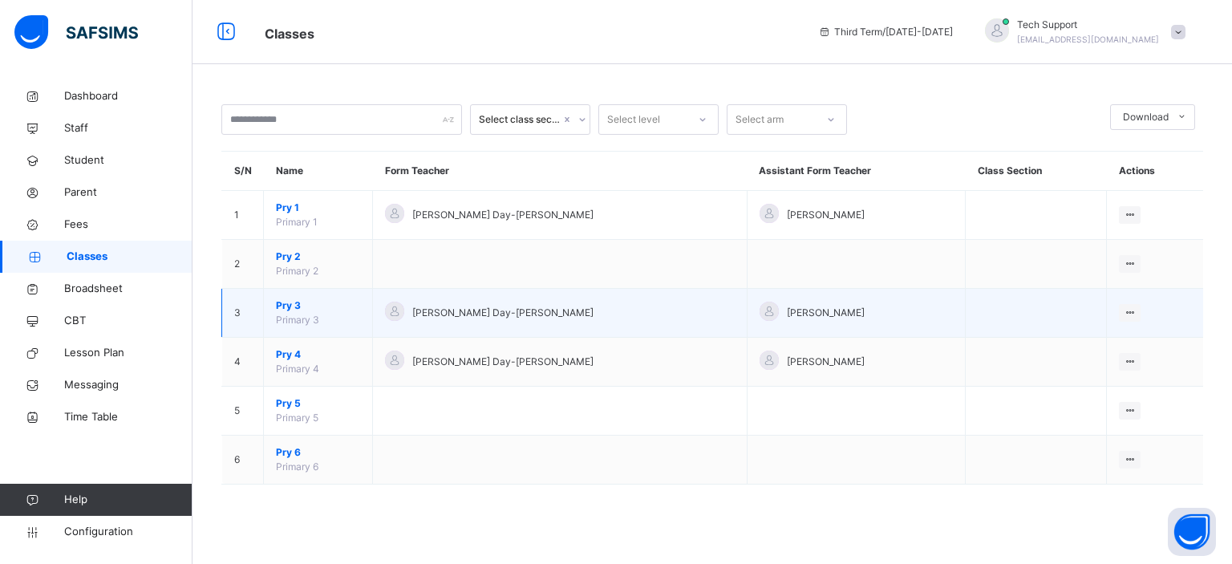
click at [287, 301] on span "Pry 3" at bounding box center [318, 305] width 84 height 14
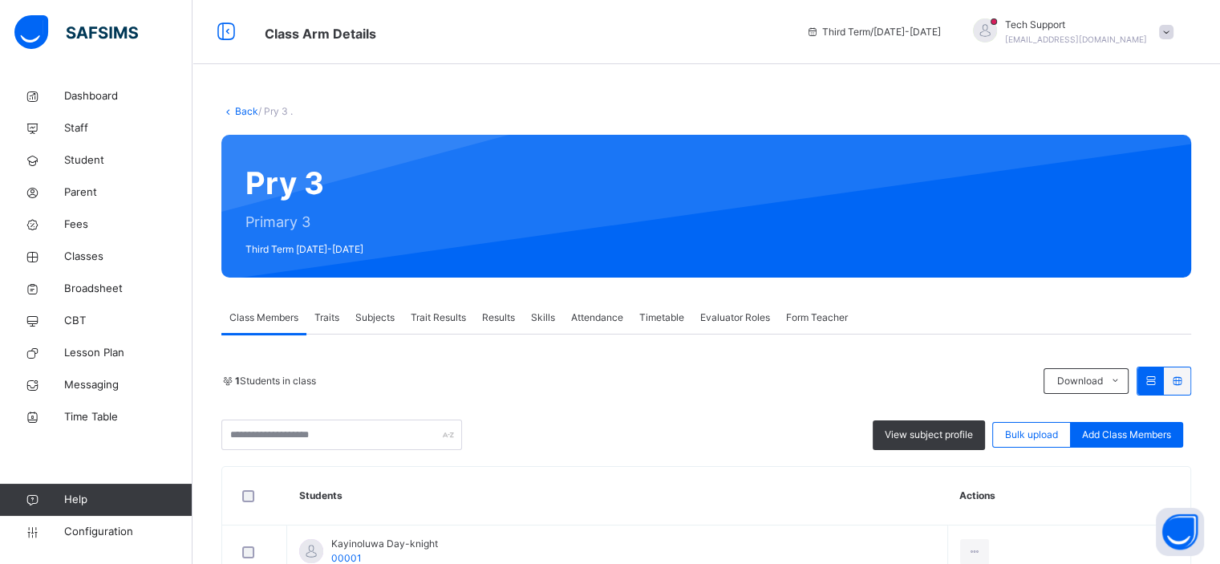
click at [371, 321] on span "Subjects" at bounding box center [374, 317] width 39 height 14
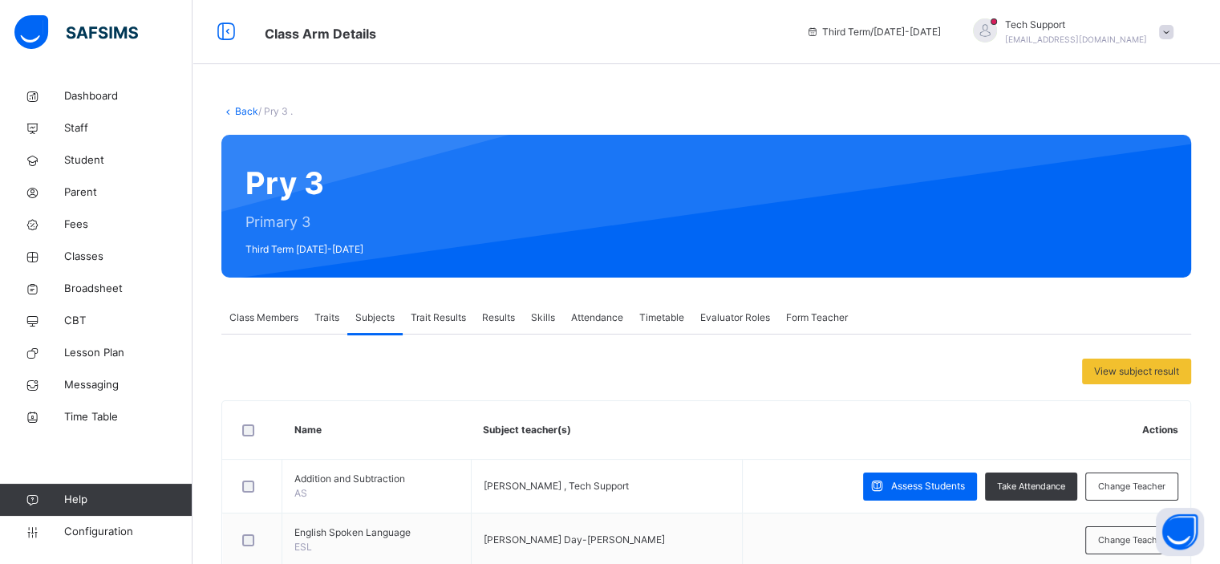
scroll to position [301, 0]
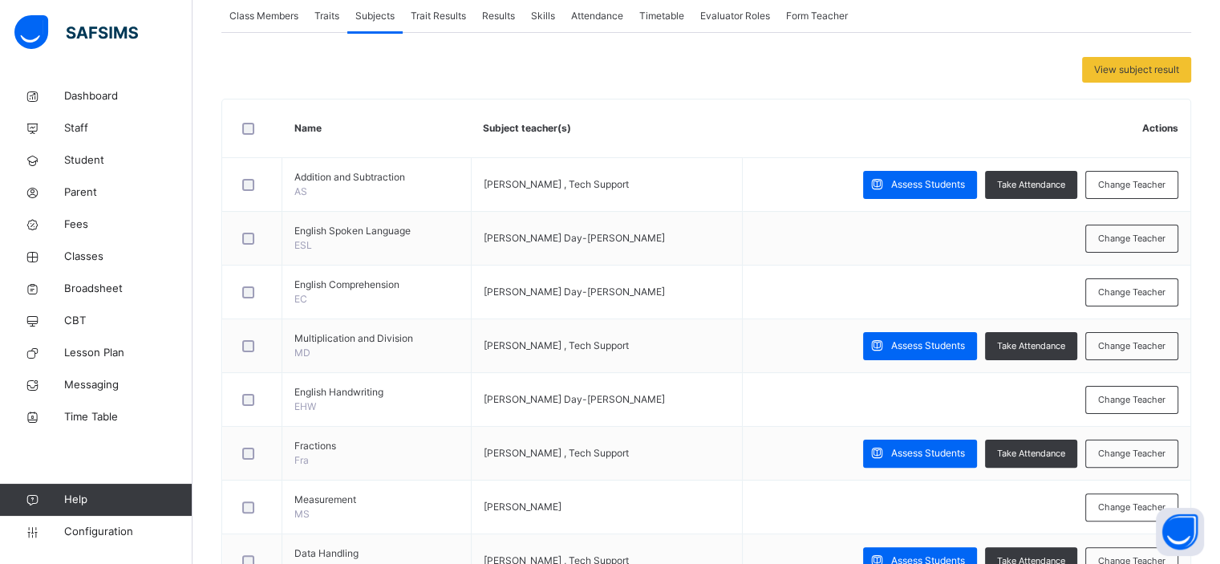
click at [499, 23] on span "Results" at bounding box center [498, 16] width 33 height 14
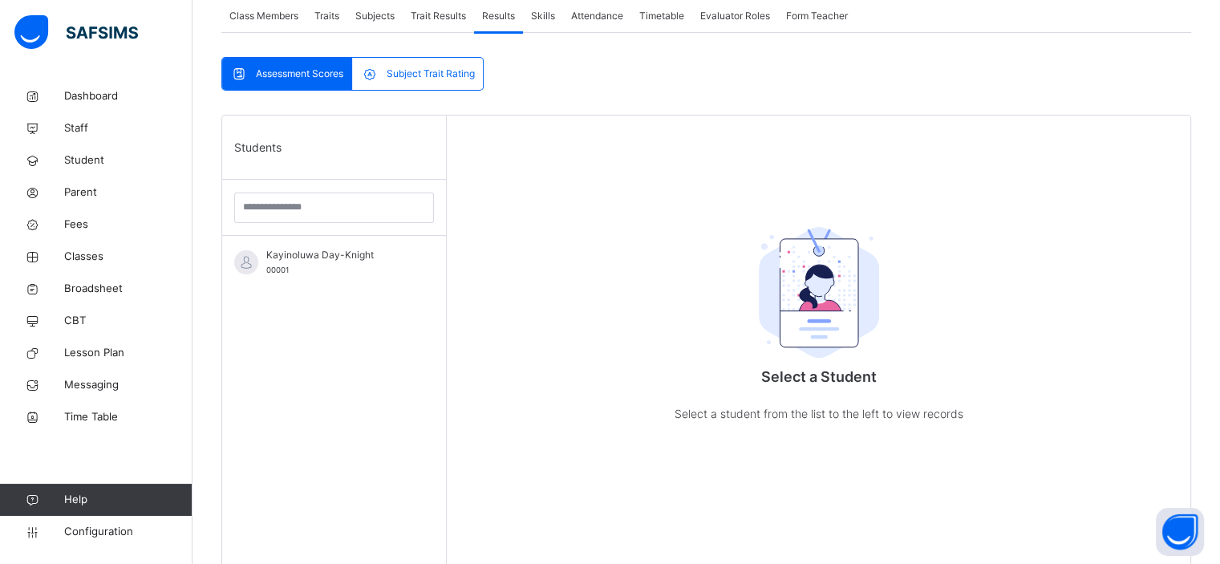
scroll to position [212, 0]
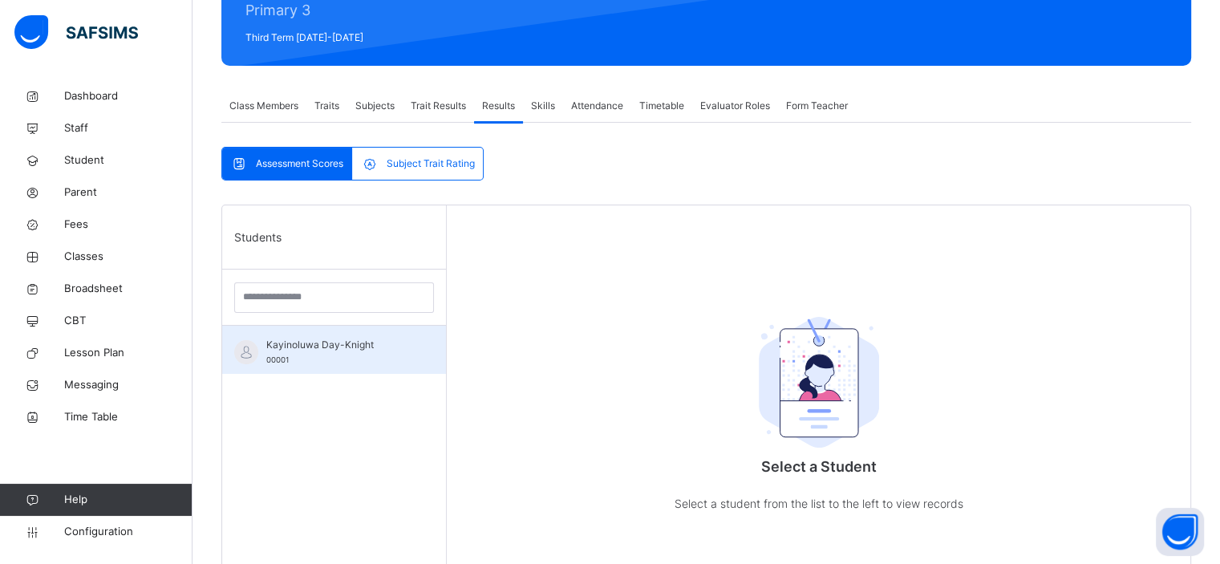
click at [318, 362] on div "Kayinoluwa Day-Knight 00001" at bounding box center [338, 352] width 144 height 29
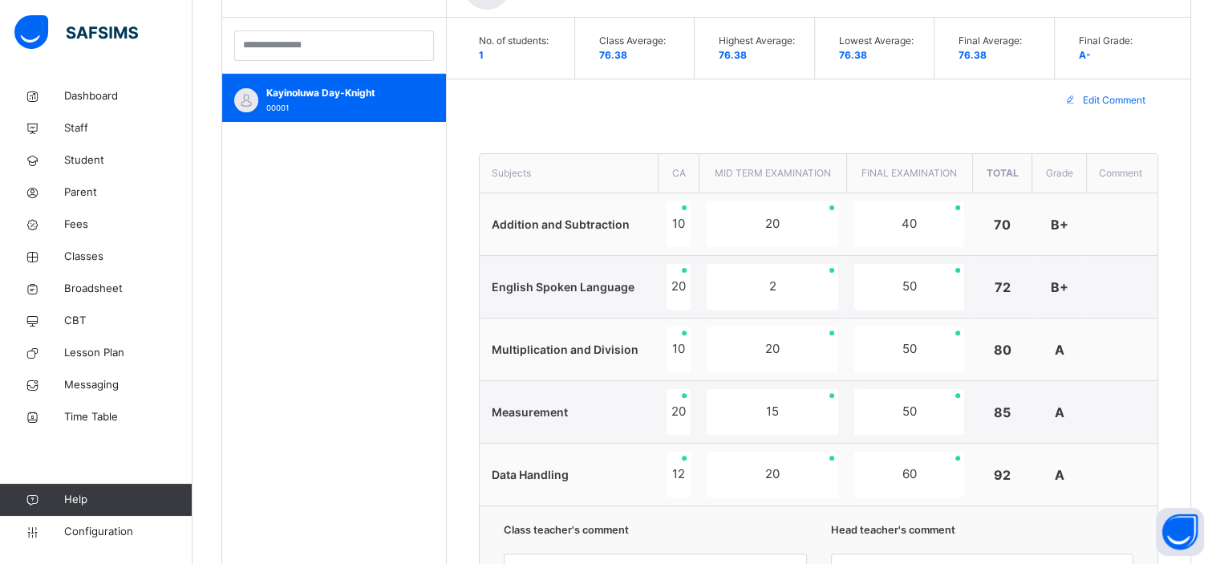
scroll to position [462, 0]
click at [101, 532] on span "Configuration" at bounding box center [127, 532] width 127 height 16
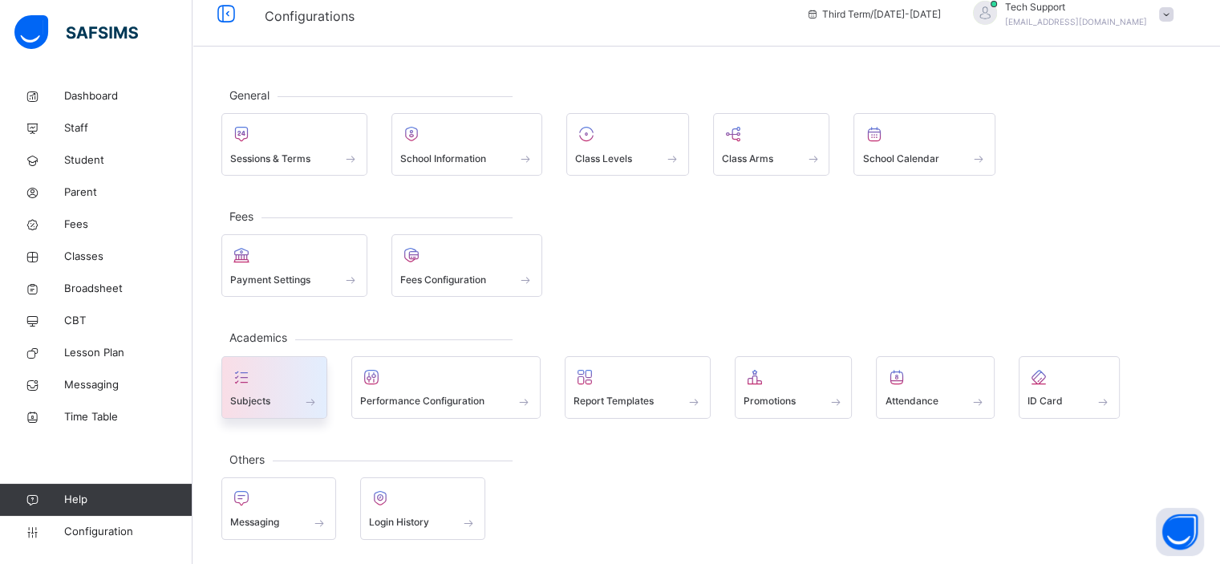
scroll to position [14, 0]
click at [277, 392] on span at bounding box center [274, 394] width 88 height 4
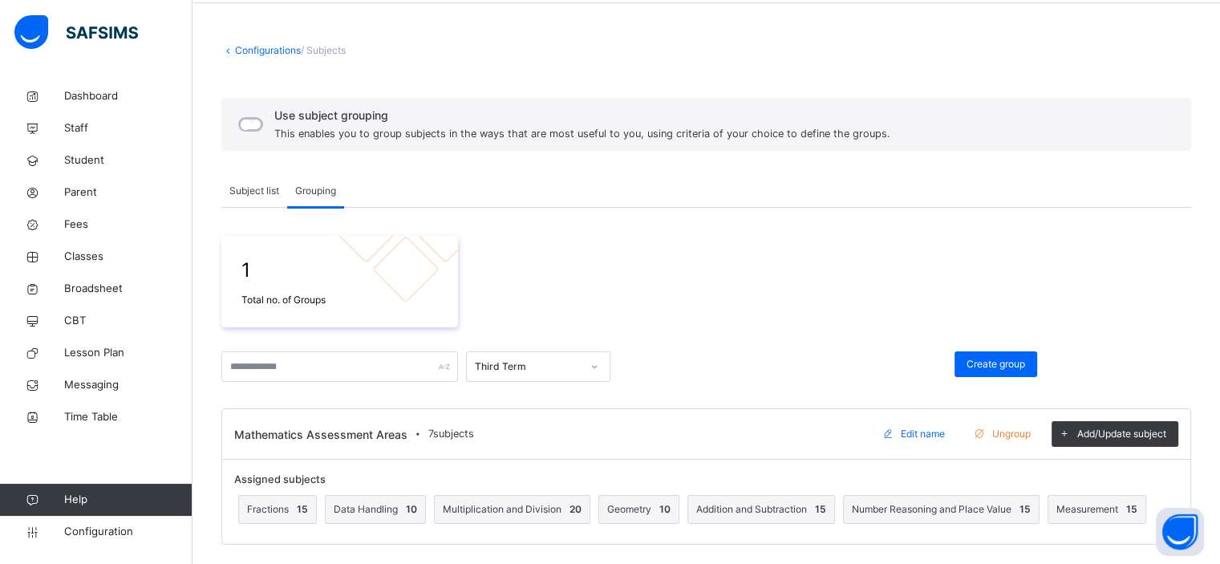
scroll to position [65, 0]
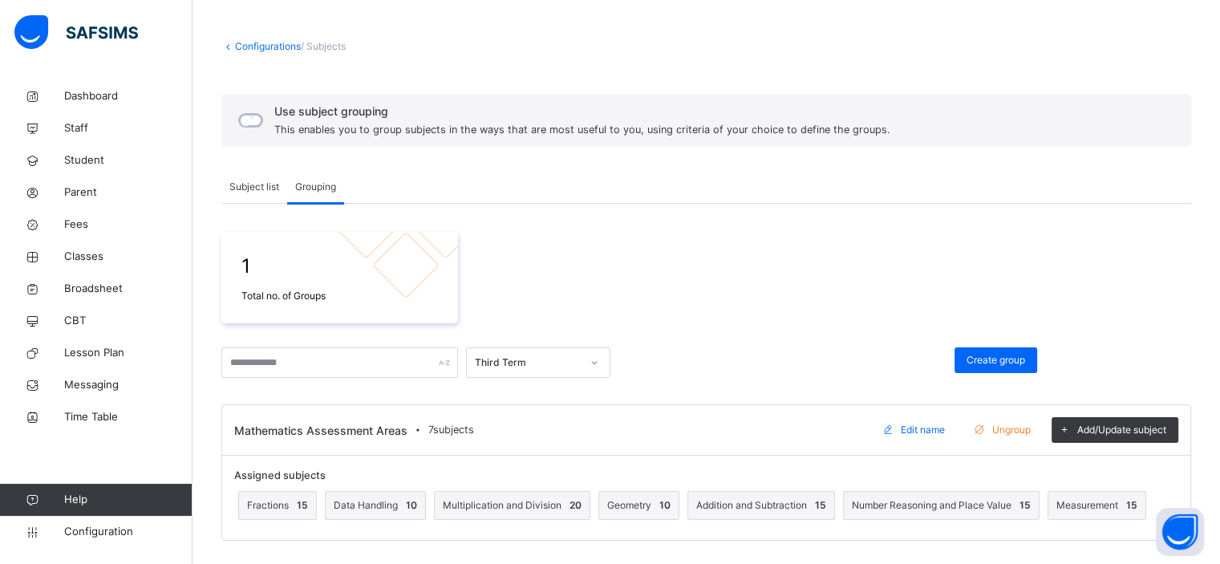
drag, startPoint x: 420, startPoint y: 427, endPoint x: 490, endPoint y: 436, distance: 70.4
click at [490, 436] on div "Mathematics Assessment Areas • 7 subjects Edit name Ungroup Add/Update subject" at bounding box center [706, 430] width 968 height 51
click at [540, 439] on div "Mathematics Assessment Areas • 7 subjects Edit name Ungroup Add/Update subject" at bounding box center [706, 430] width 968 height 51
drag, startPoint x: 427, startPoint y: 427, endPoint x: 506, endPoint y: 435, distance: 79.1
click at [506, 435] on div "Mathematics Assessment Areas • 7 subjects Edit name Ungroup Add/Update subject" at bounding box center [706, 430] width 968 height 51
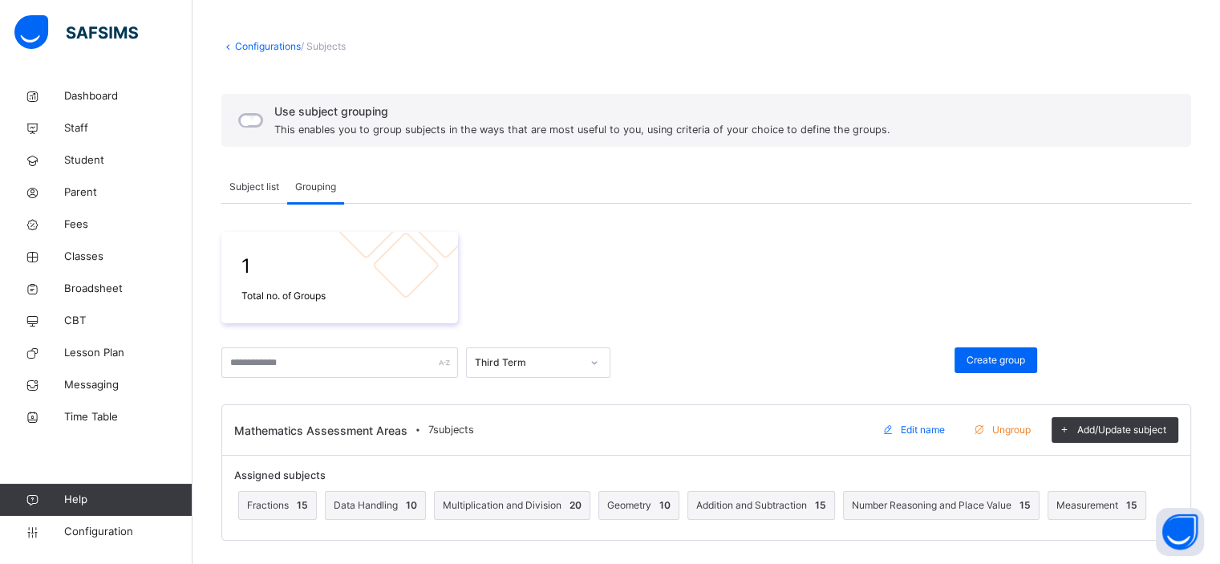
click at [516, 435] on div "Mathematics Assessment Areas • 7 subjects Edit name Ungroup Add/Update subject" at bounding box center [706, 430] width 968 height 51
click at [78, 257] on span "Classes" at bounding box center [128, 257] width 128 height 16
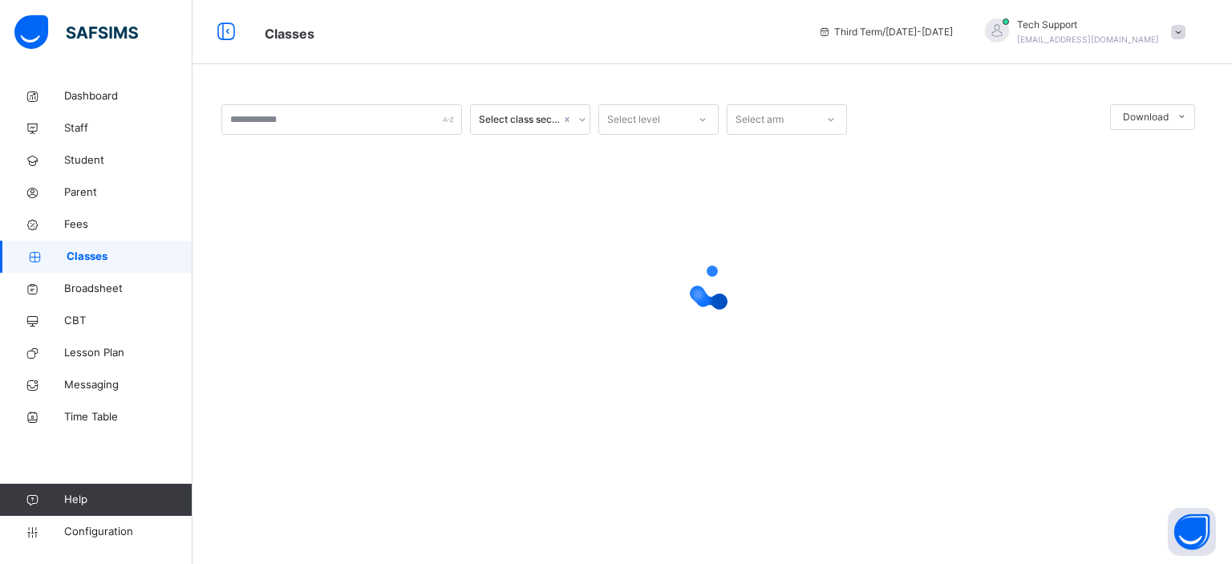
click at [282, 304] on div at bounding box center [711, 287] width 981 height 64
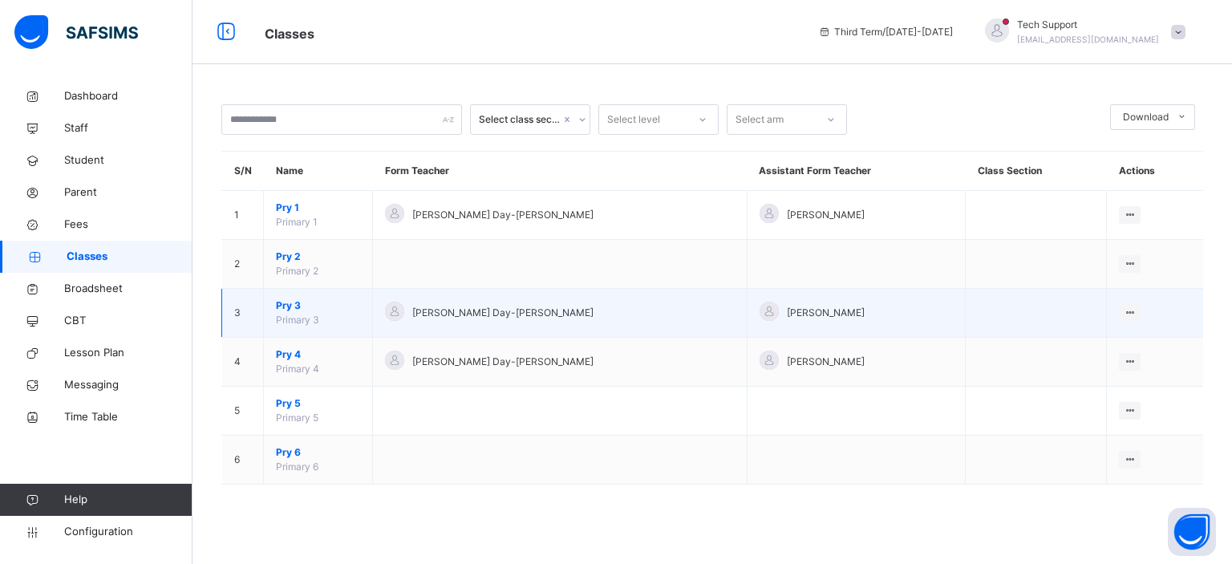
click at [284, 305] on span "Pry 3" at bounding box center [318, 305] width 84 height 14
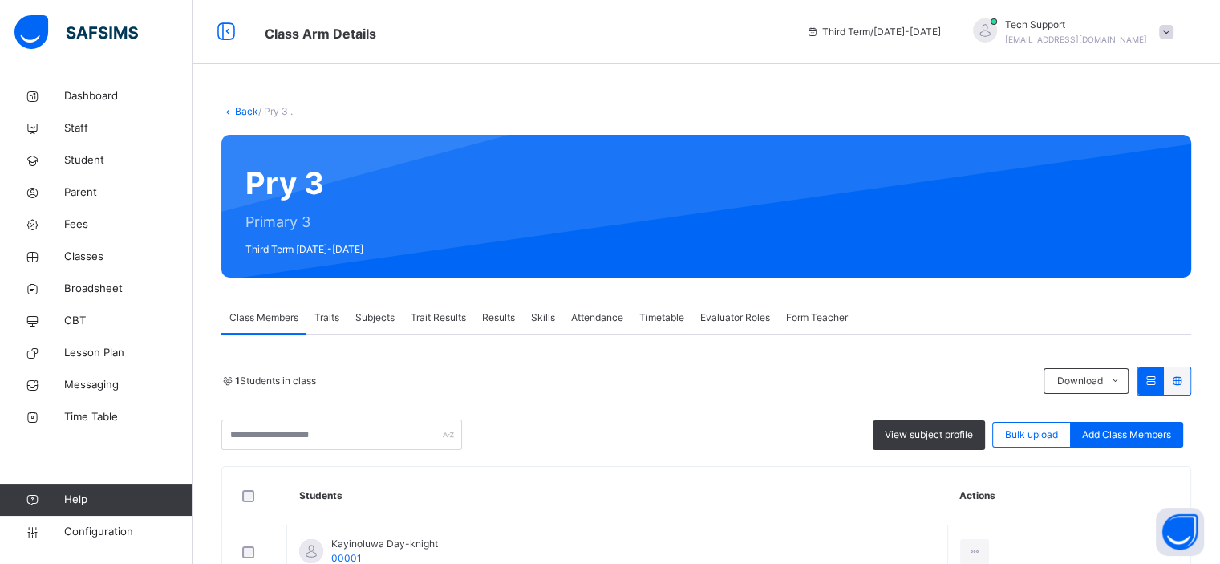
click at [374, 326] on div "Subjects" at bounding box center [374, 317] width 55 height 32
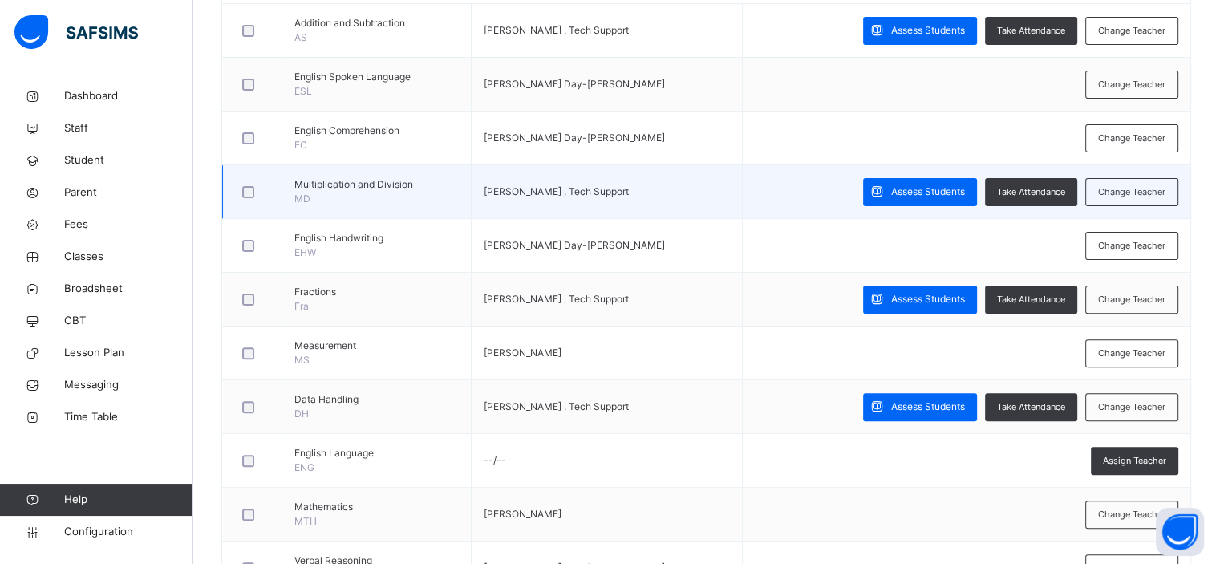
scroll to position [500, 0]
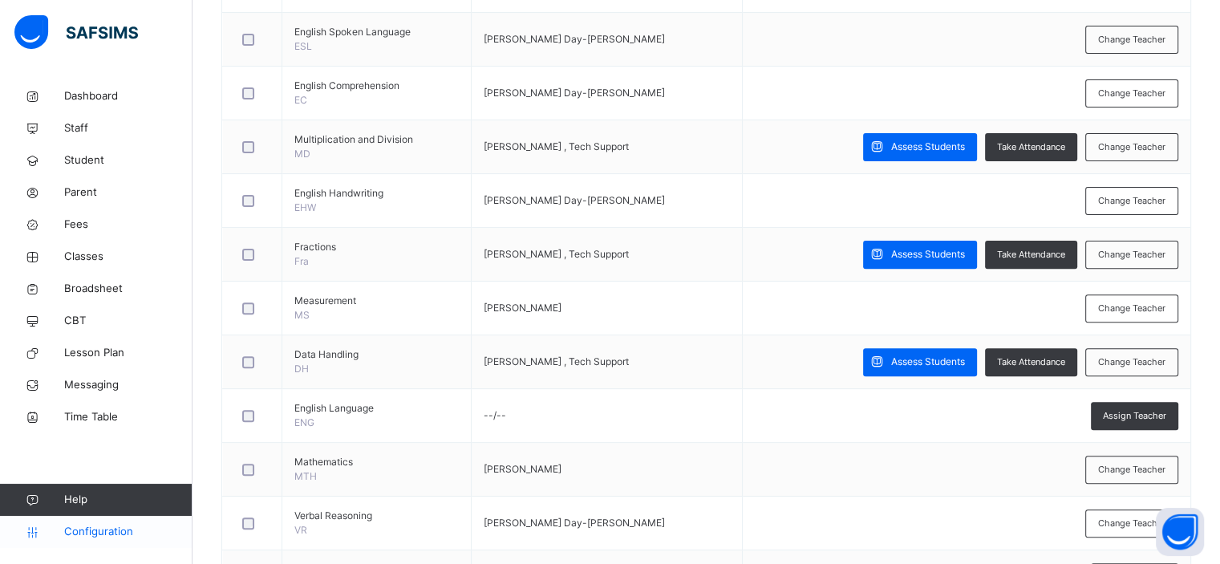
click at [90, 535] on span "Configuration" at bounding box center [127, 532] width 127 height 16
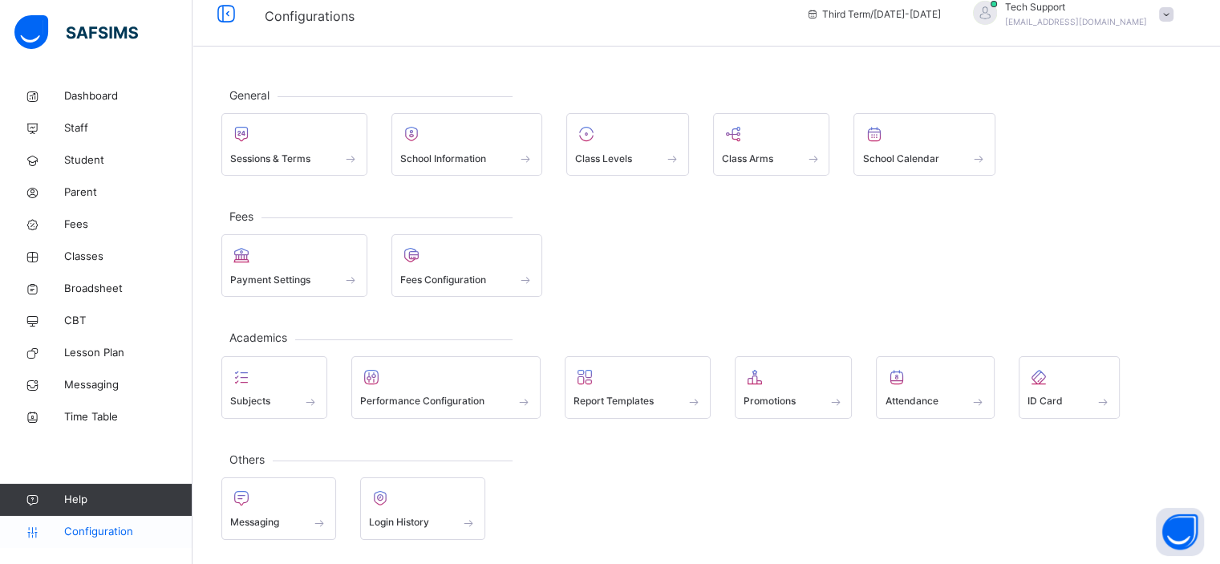
scroll to position [14, 0]
click at [303, 378] on div at bounding box center [274, 380] width 88 height 24
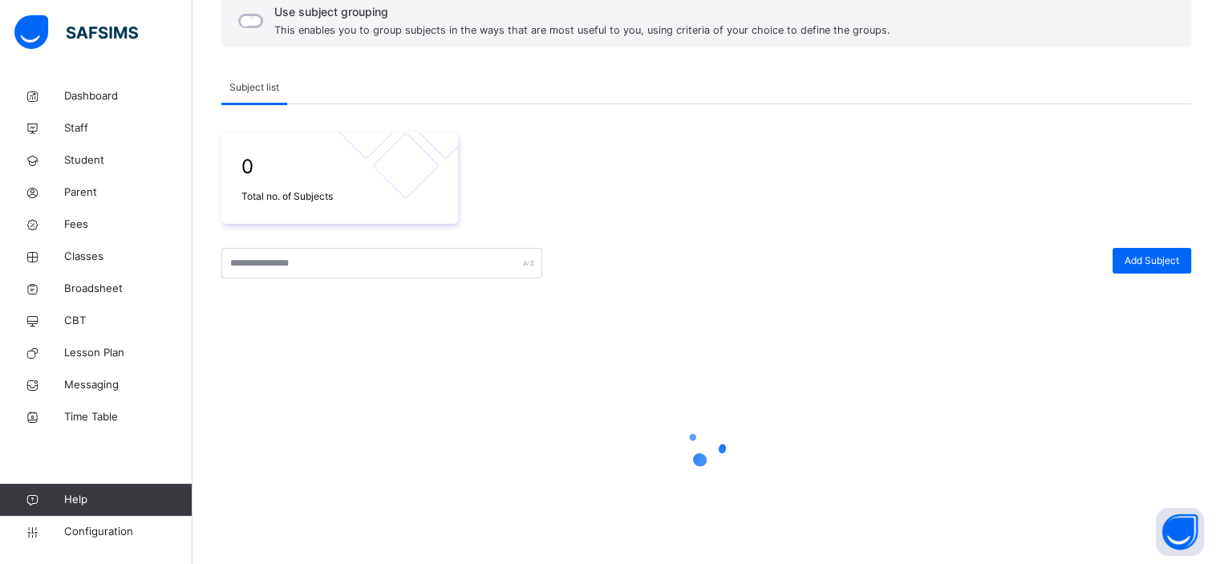
scroll to position [164, 0]
click at [309, 91] on span "Grouping" at bounding box center [315, 88] width 41 height 14
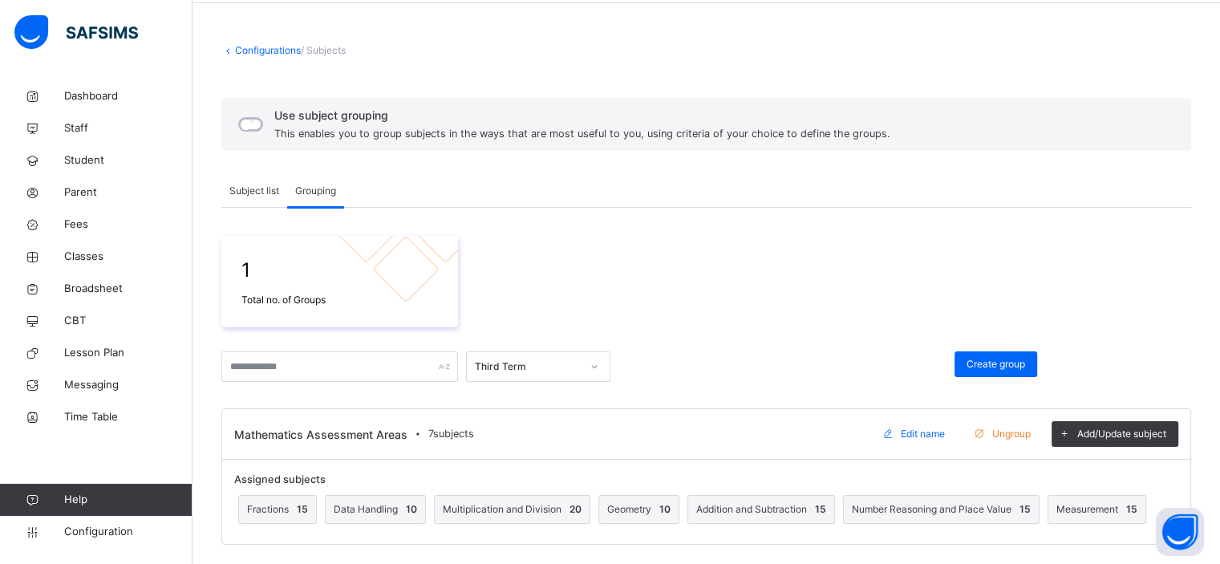
scroll to position [65, 0]
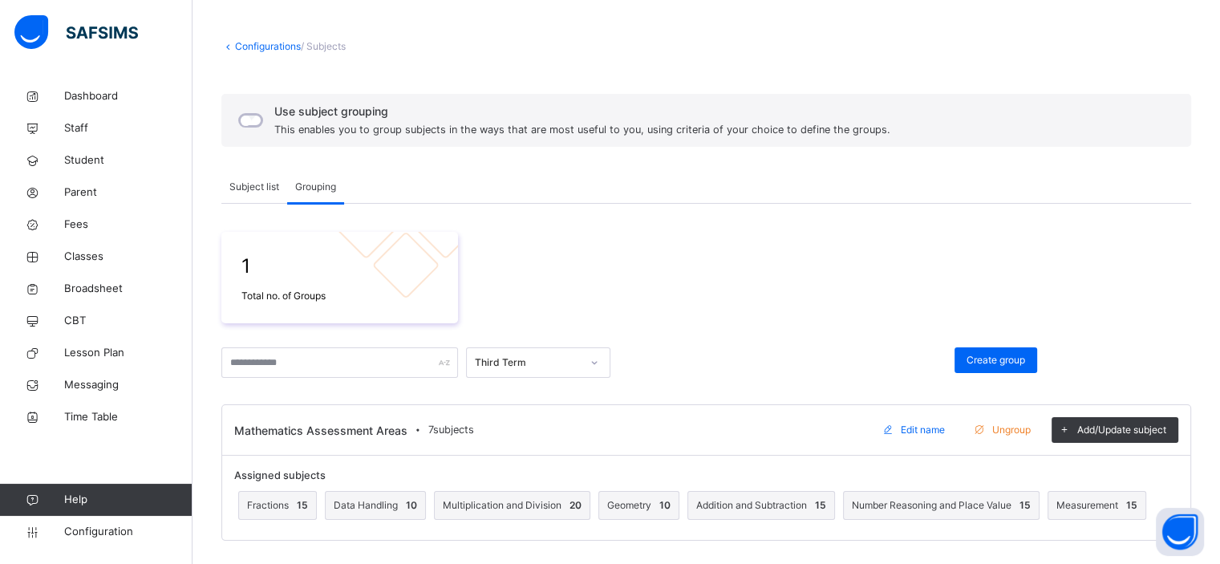
click at [253, 196] on div "Subject list" at bounding box center [254, 187] width 66 height 32
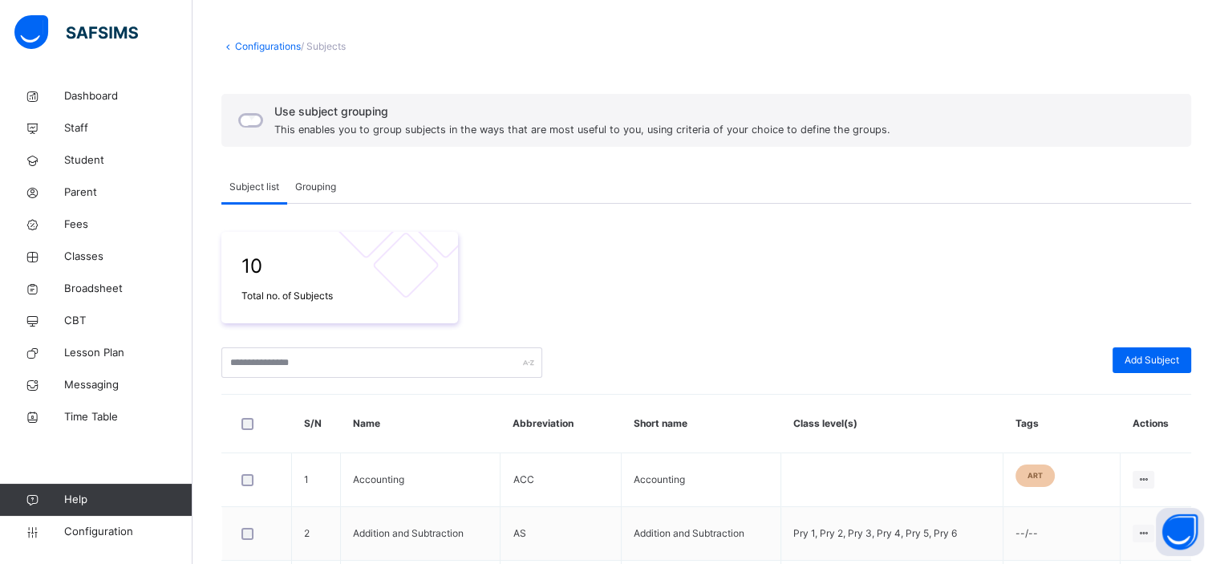
scroll to position [164, 0]
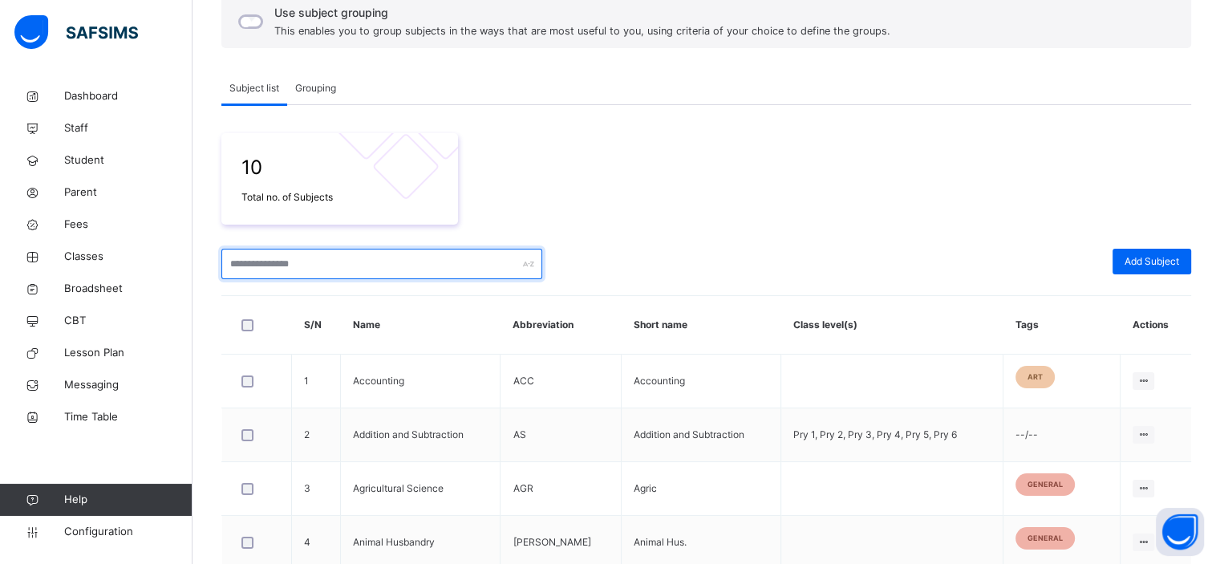
click at [364, 269] on input "text" at bounding box center [381, 264] width 321 height 30
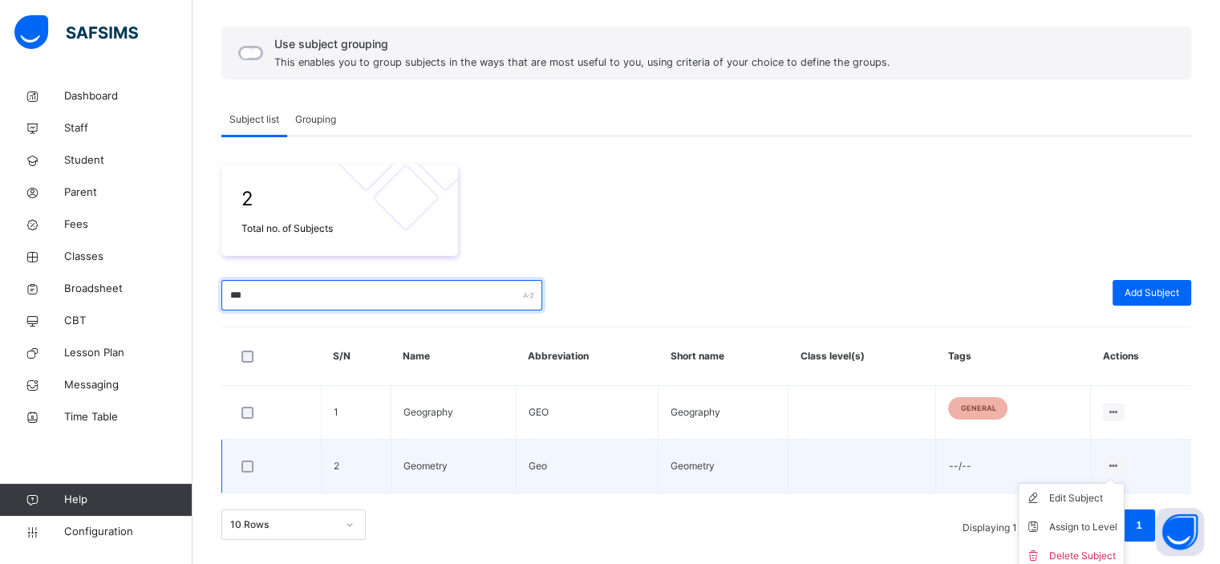
scroll to position [138, 0]
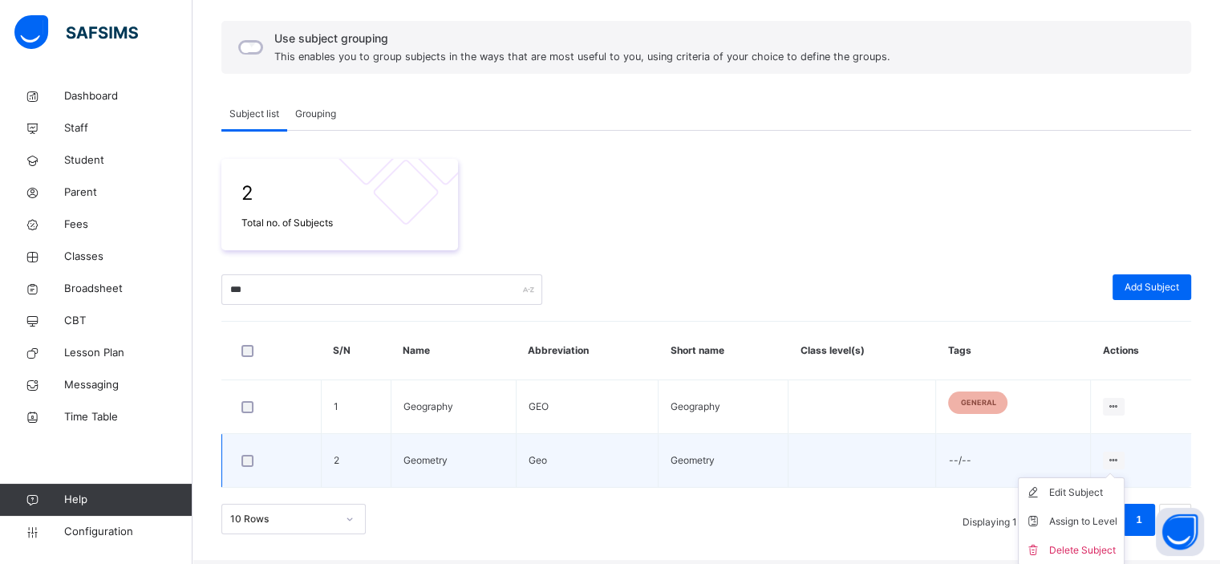
click at [1124, 477] on ul "Edit Subject Assign to Level Delete Subject" at bounding box center [1070, 521] width 107 height 88
click at [1070, 516] on div "Assign to Level" at bounding box center [1083, 521] width 68 height 16
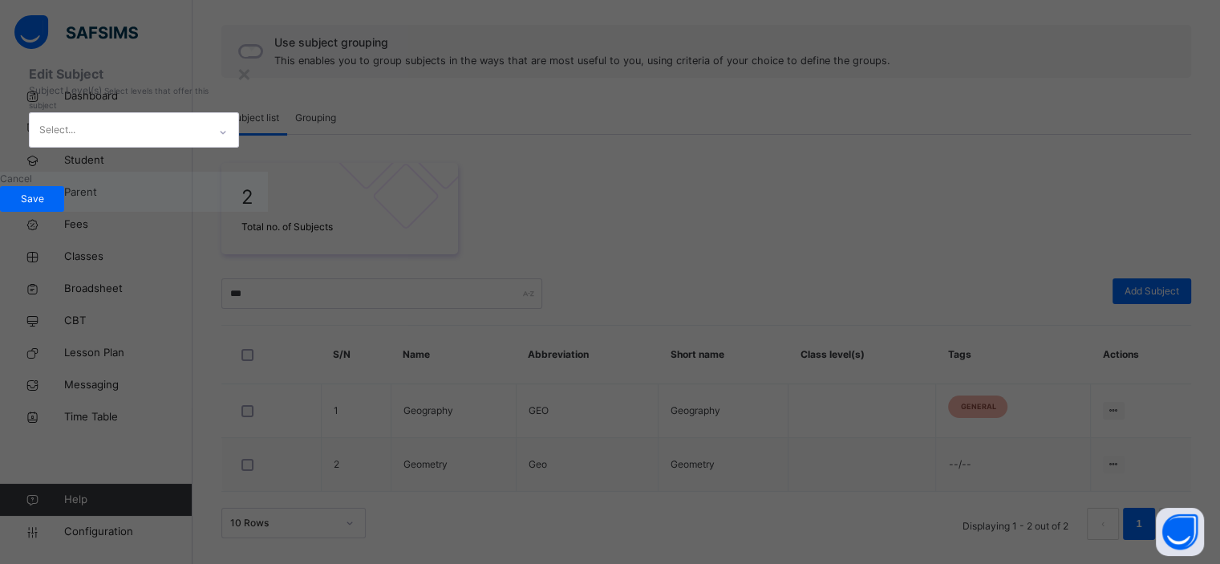
scroll to position [132, 0]
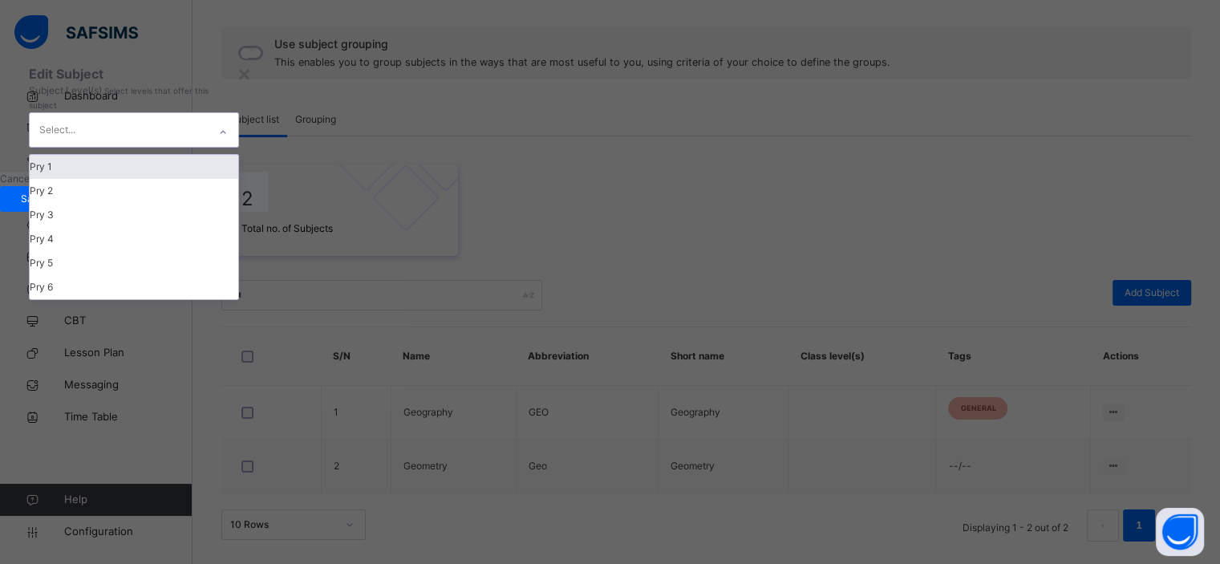
click at [208, 147] on div "Select..." at bounding box center [119, 130] width 178 height 34
click at [238, 179] on div "Pry 1" at bounding box center [134, 167] width 208 height 24
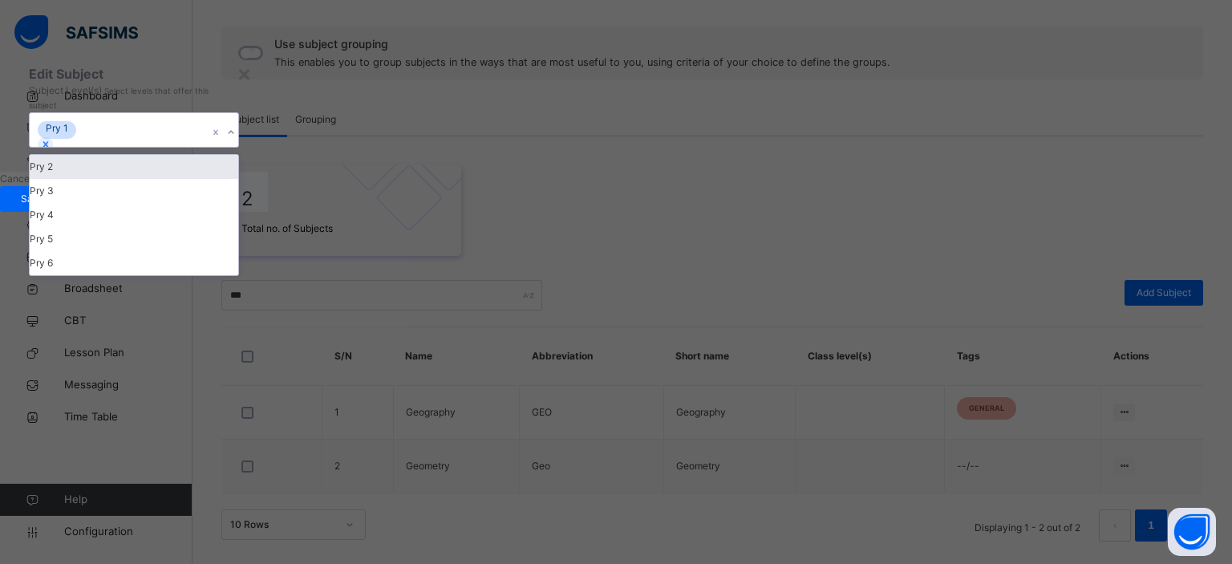
click at [238, 179] on div "Pry 2" at bounding box center [134, 167] width 208 height 24
click at [238, 179] on div "Pry 3" at bounding box center [134, 167] width 208 height 24
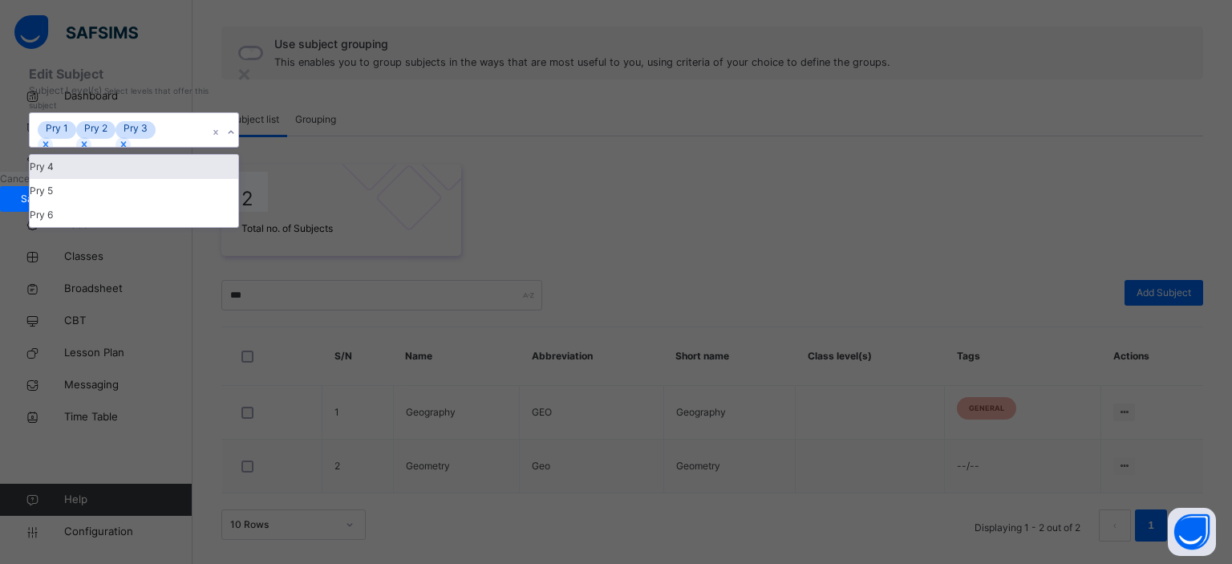
click at [238, 179] on div "Pry 4" at bounding box center [134, 167] width 208 height 24
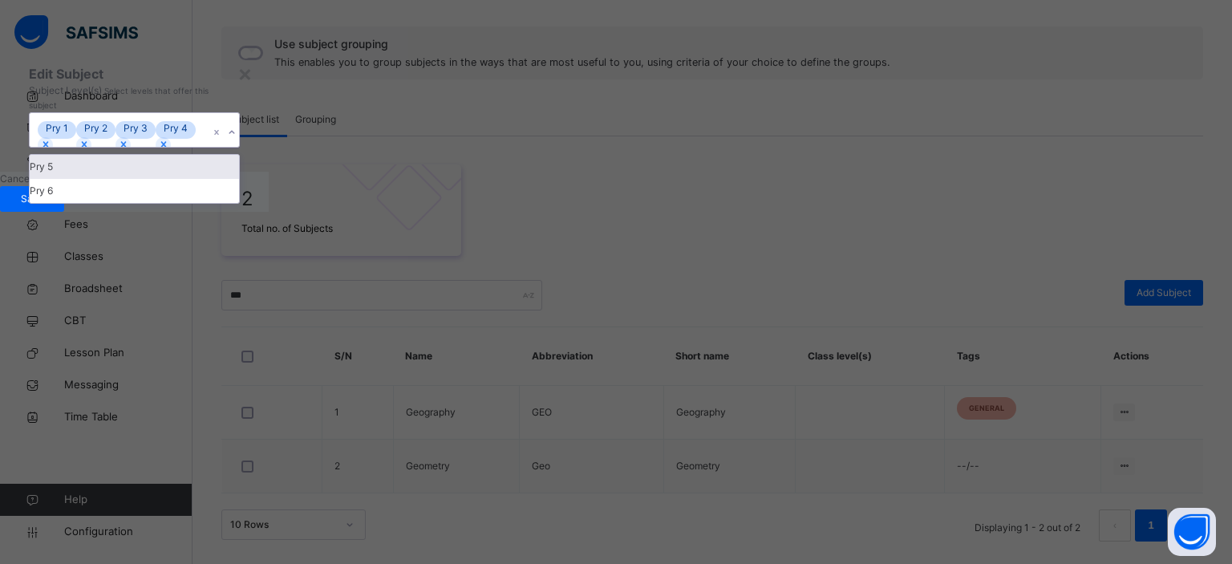
click at [239, 179] on div "Pry 5" at bounding box center [134, 167] width 209 height 24
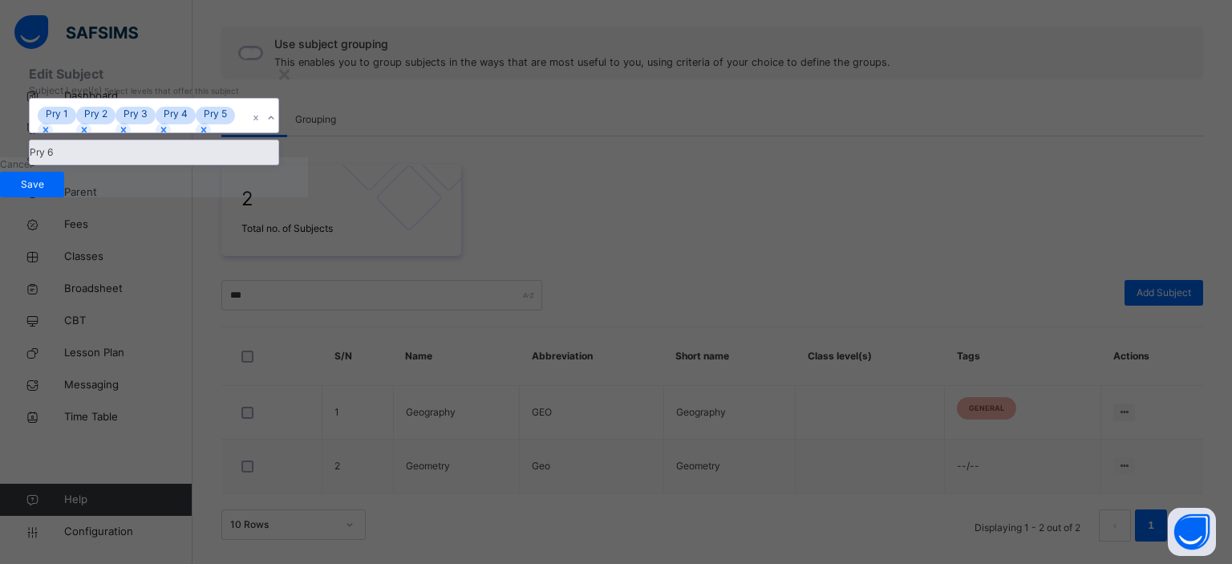
click at [278, 164] on div "Pry 6" at bounding box center [154, 152] width 249 height 24
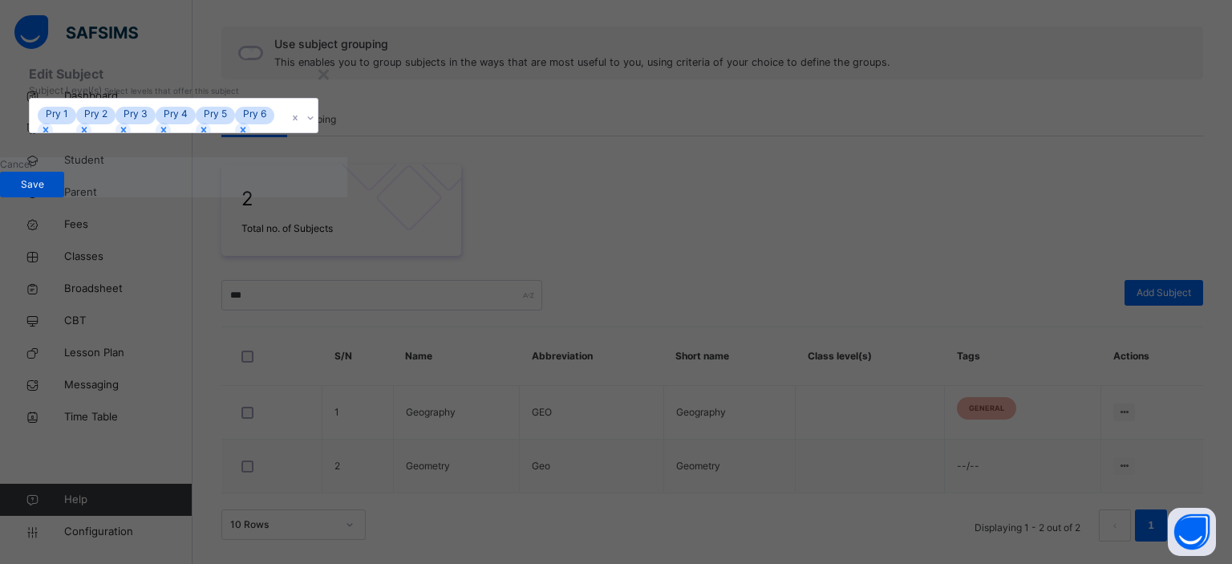
click at [52, 192] on span "Save" at bounding box center [32, 184] width 40 height 14
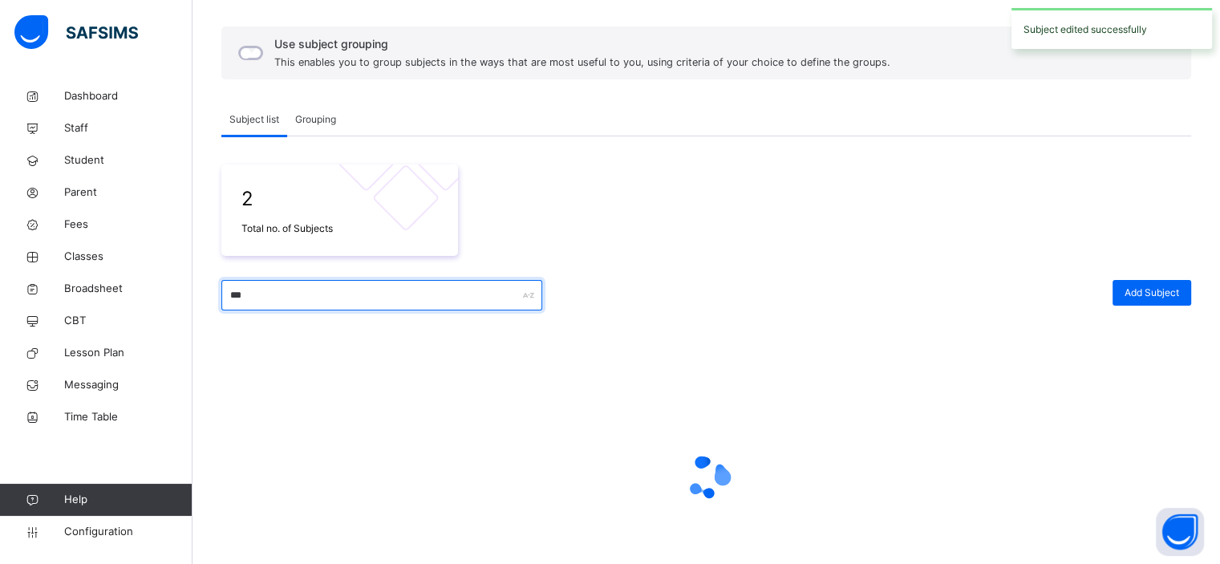
click at [317, 296] on input "***" at bounding box center [381, 295] width 321 height 30
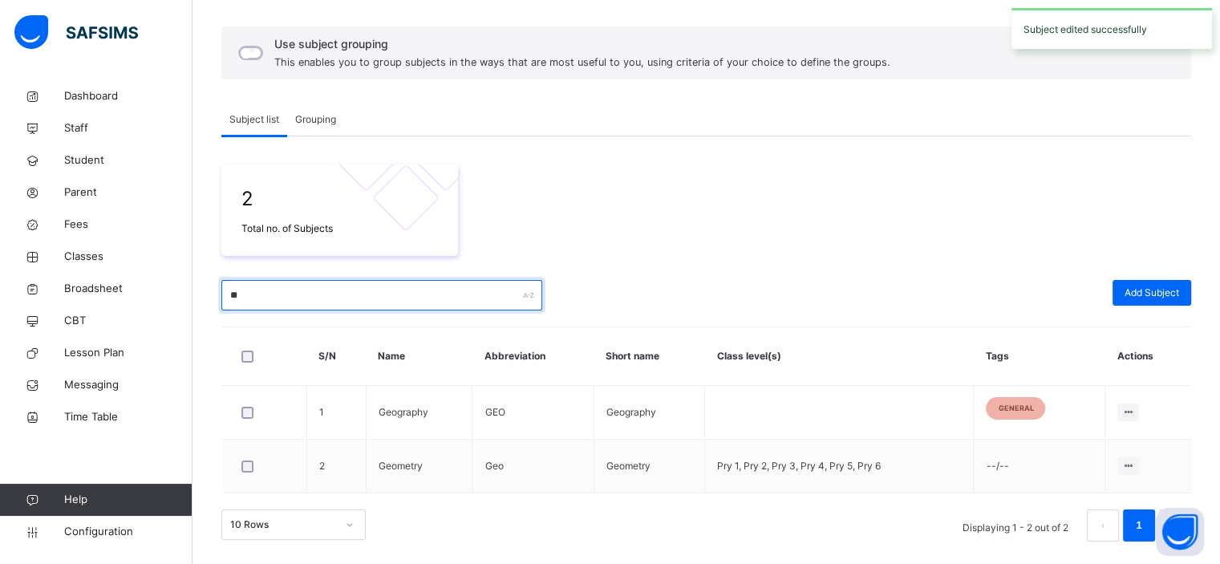
type input "*"
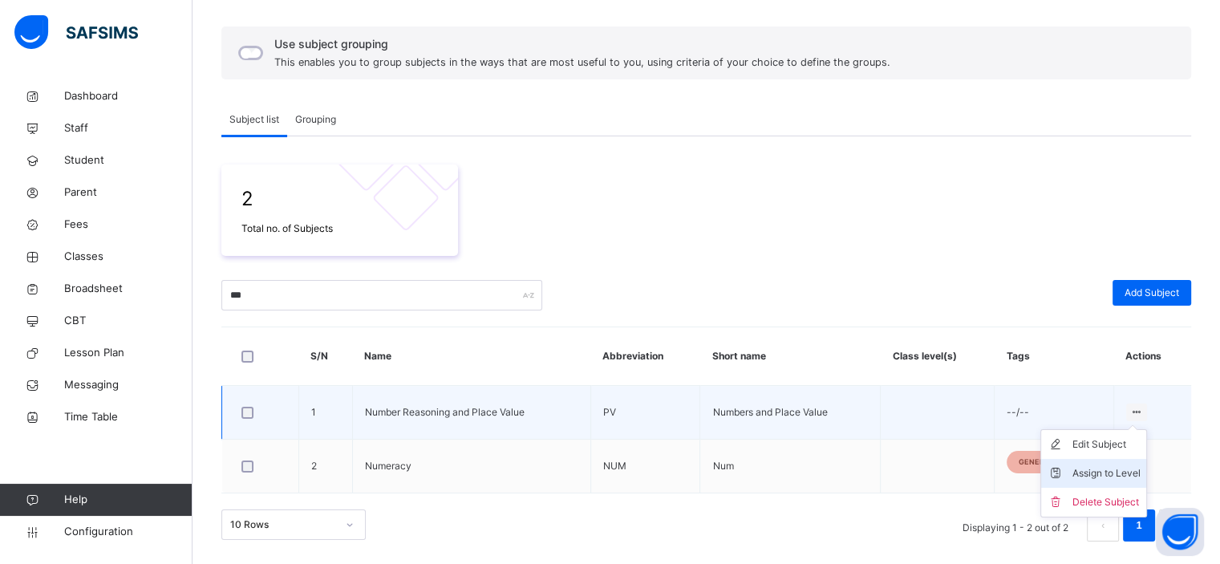
click at [1109, 467] on div "Assign to Level" at bounding box center [1105, 473] width 68 height 16
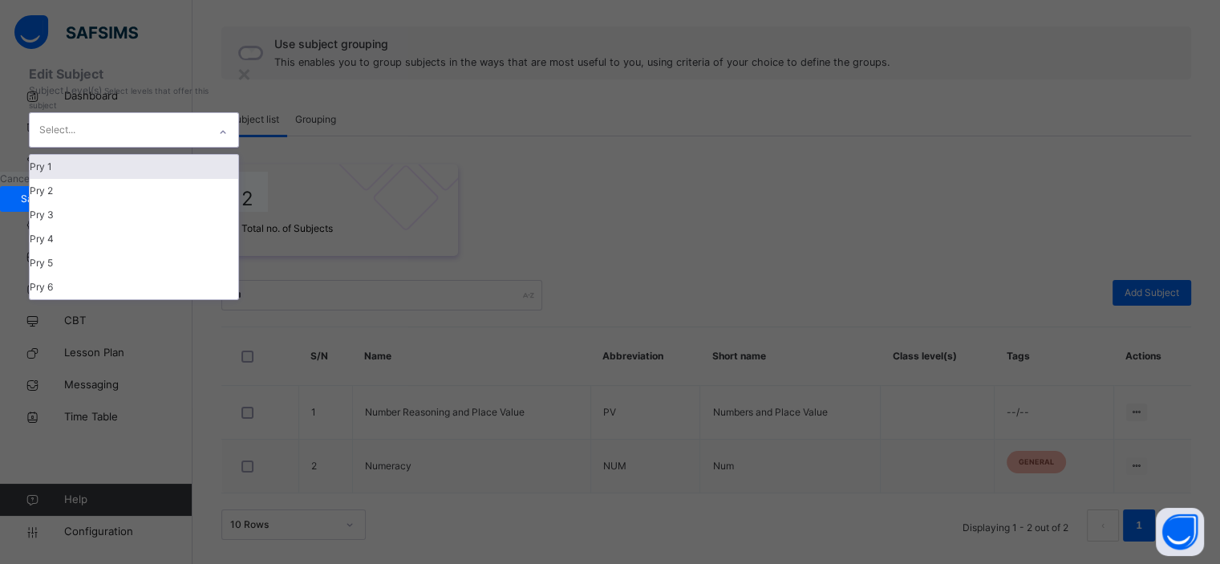
click at [208, 147] on div "Select..." at bounding box center [119, 130] width 178 height 34
click at [238, 179] on div "Pry 1" at bounding box center [134, 167] width 208 height 24
click at [238, 179] on div "Pry 2" at bounding box center [134, 167] width 208 height 24
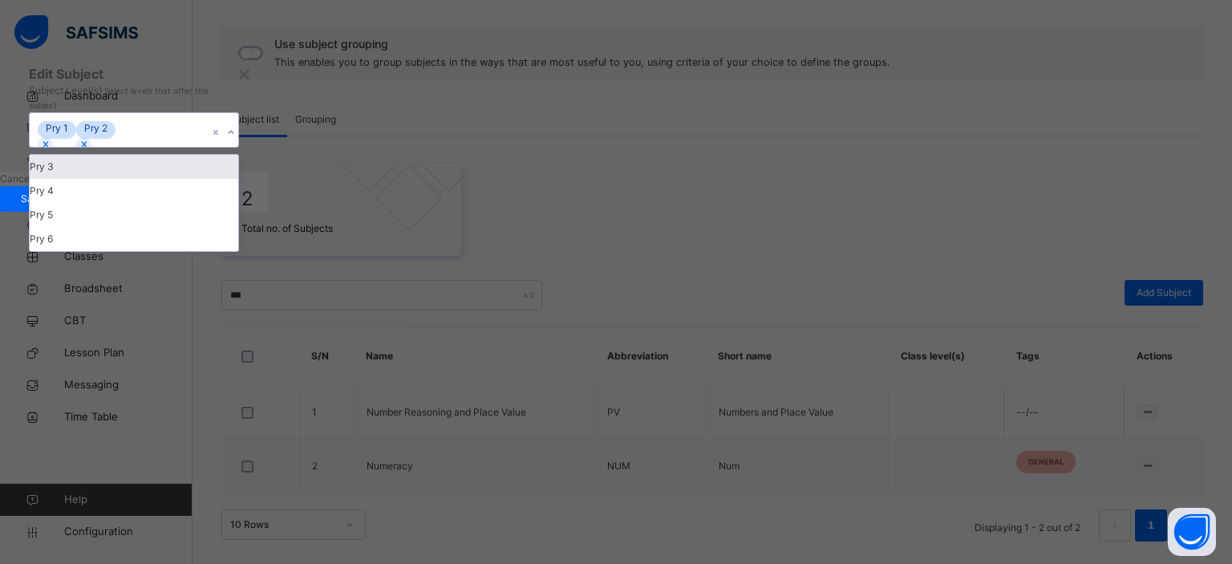
click at [238, 179] on div "Pry 3" at bounding box center [134, 167] width 208 height 24
click at [238, 179] on div "Pry 4" at bounding box center [134, 167] width 208 height 24
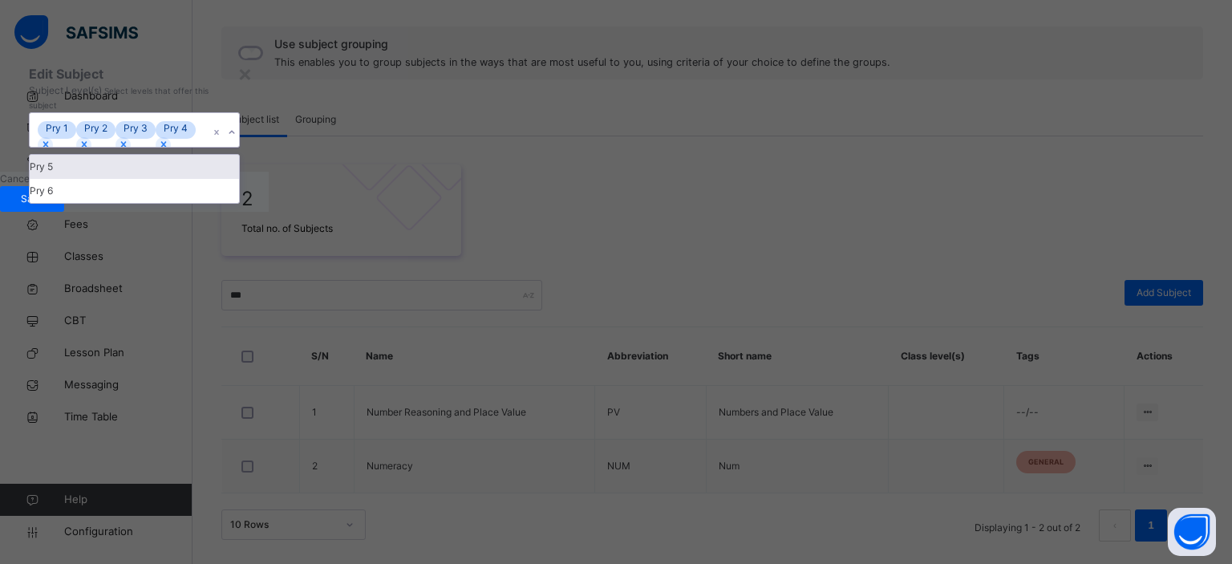
click at [239, 179] on div "Pry 5" at bounding box center [134, 167] width 209 height 24
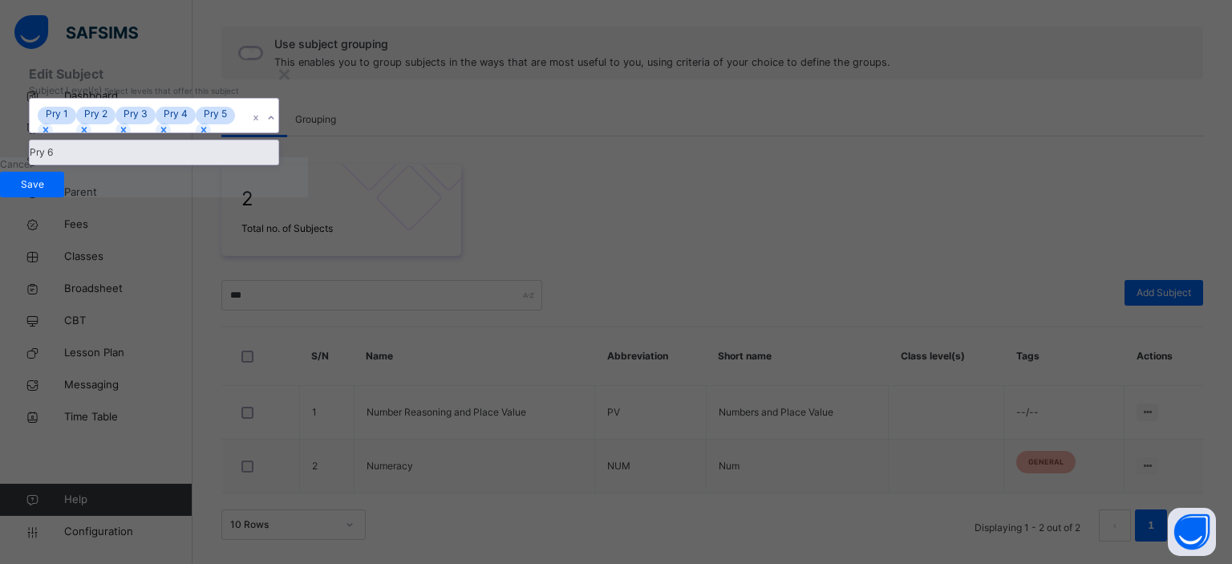
click at [278, 164] on div "Pry 6" at bounding box center [154, 152] width 249 height 24
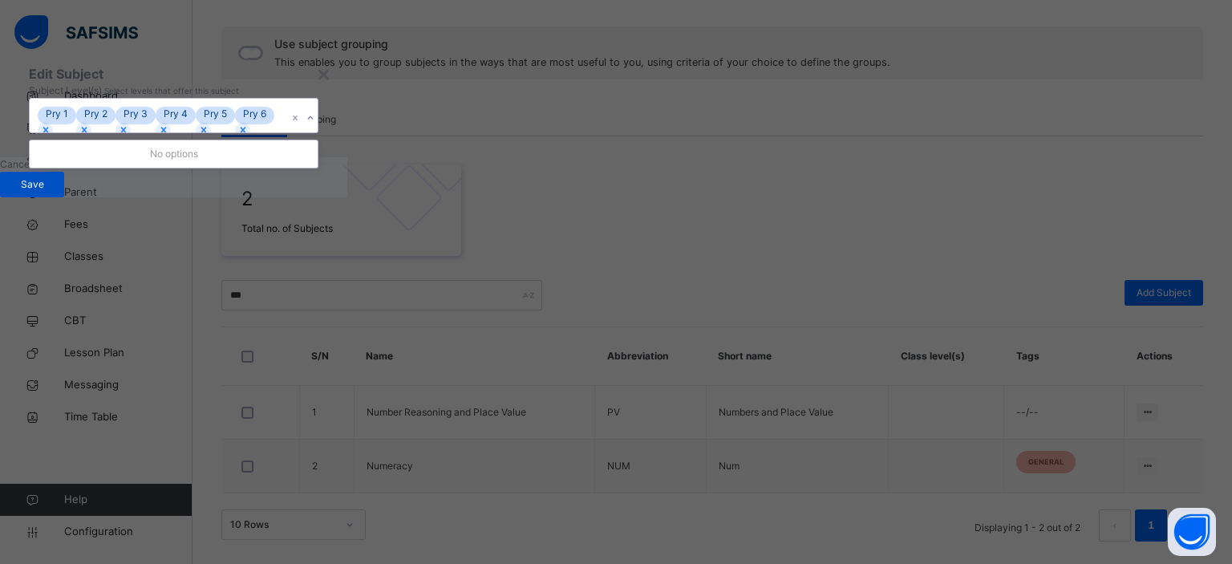
click at [52, 192] on span "Save" at bounding box center [32, 184] width 40 height 14
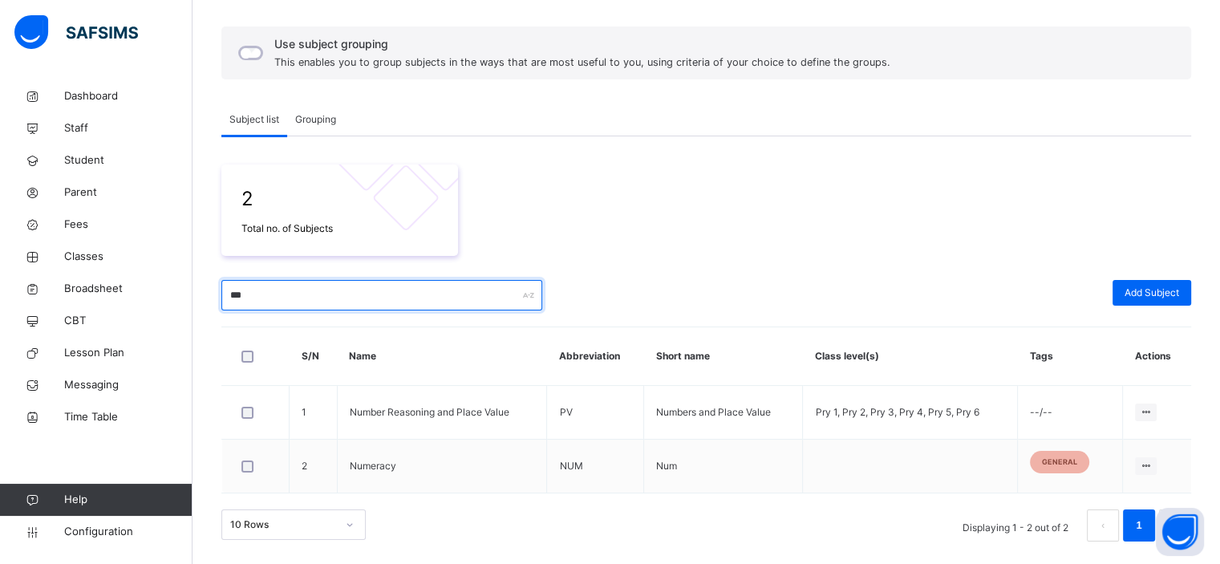
click at [343, 292] on input "***" at bounding box center [381, 295] width 321 height 30
type input "*"
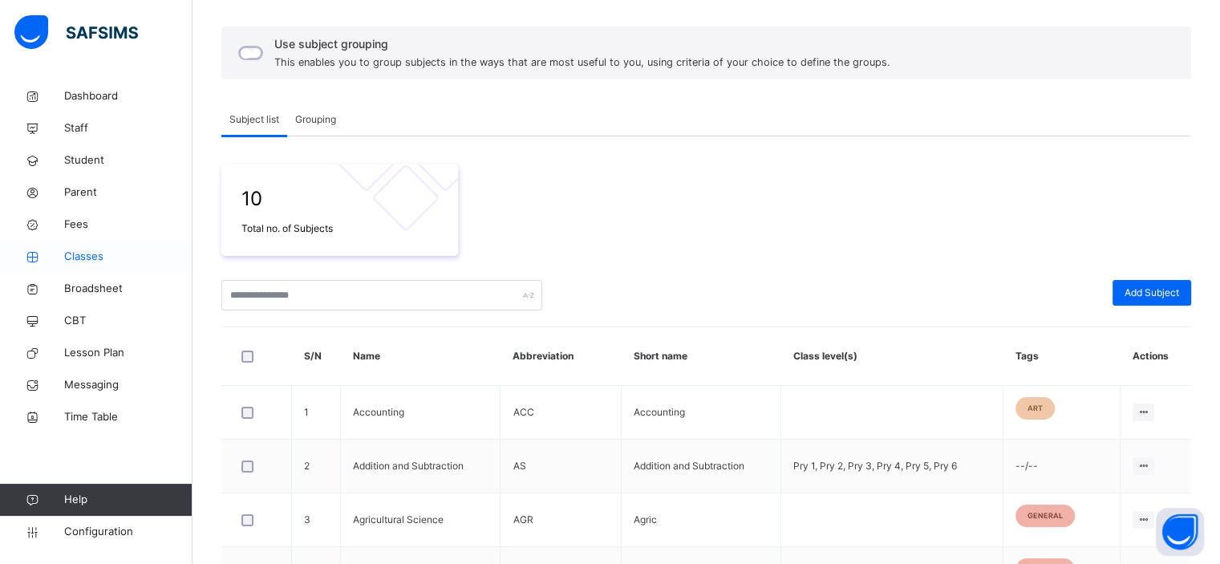
click at [91, 257] on span "Classes" at bounding box center [128, 257] width 128 height 16
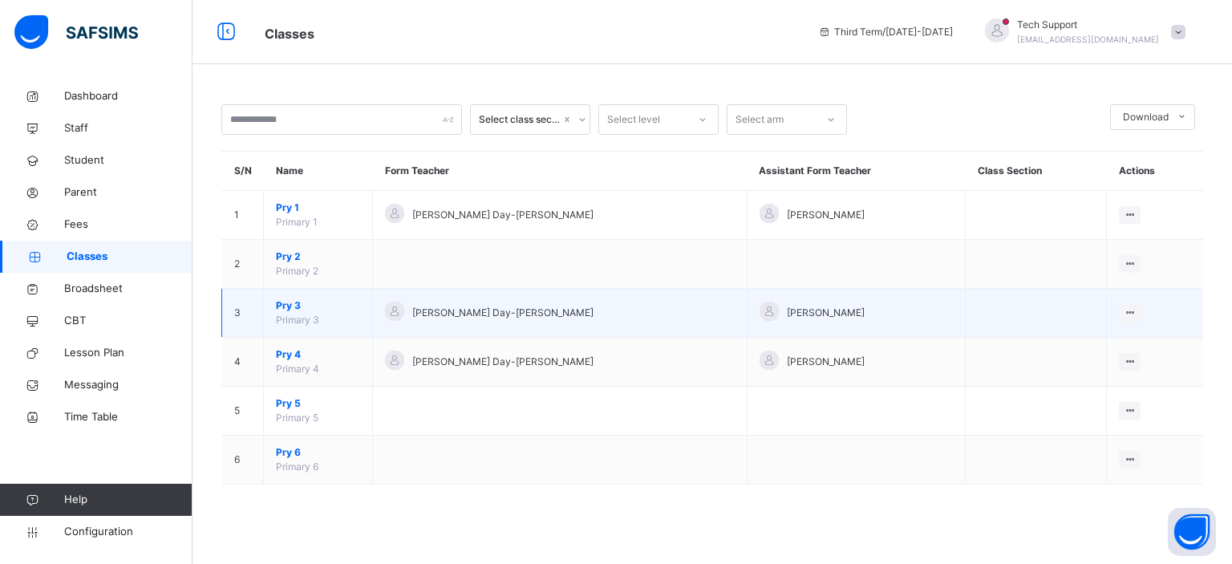
click at [288, 305] on span "Pry 3" at bounding box center [318, 305] width 84 height 14
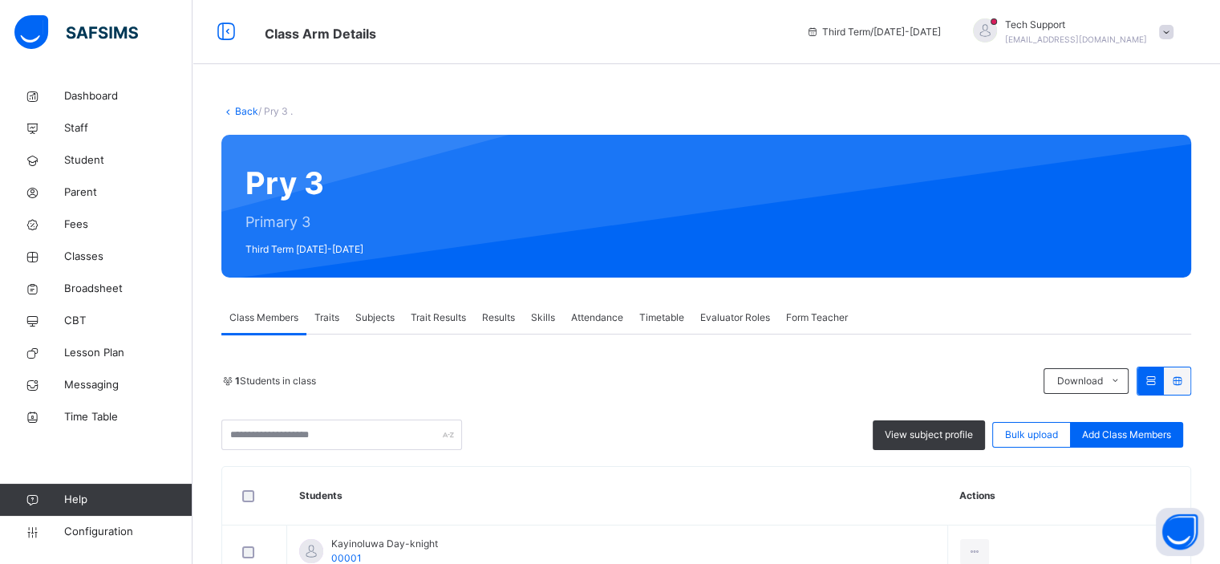
click at [382, 323] on span "Subjects" at bounding box center [374, 317] width 39 height 14
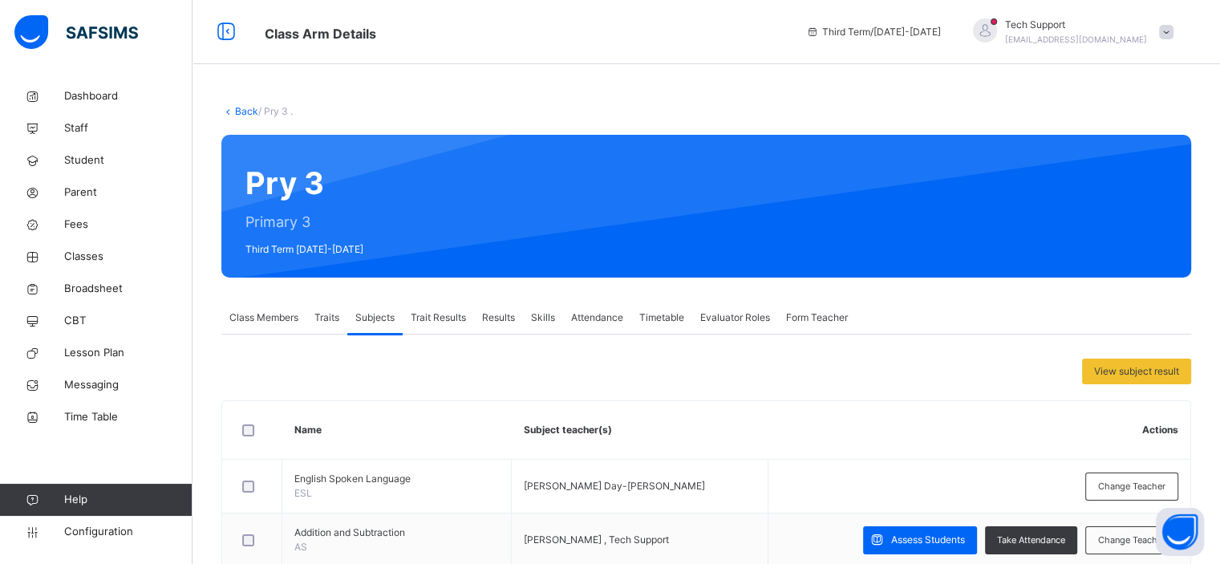
scroll to position [436, 0]
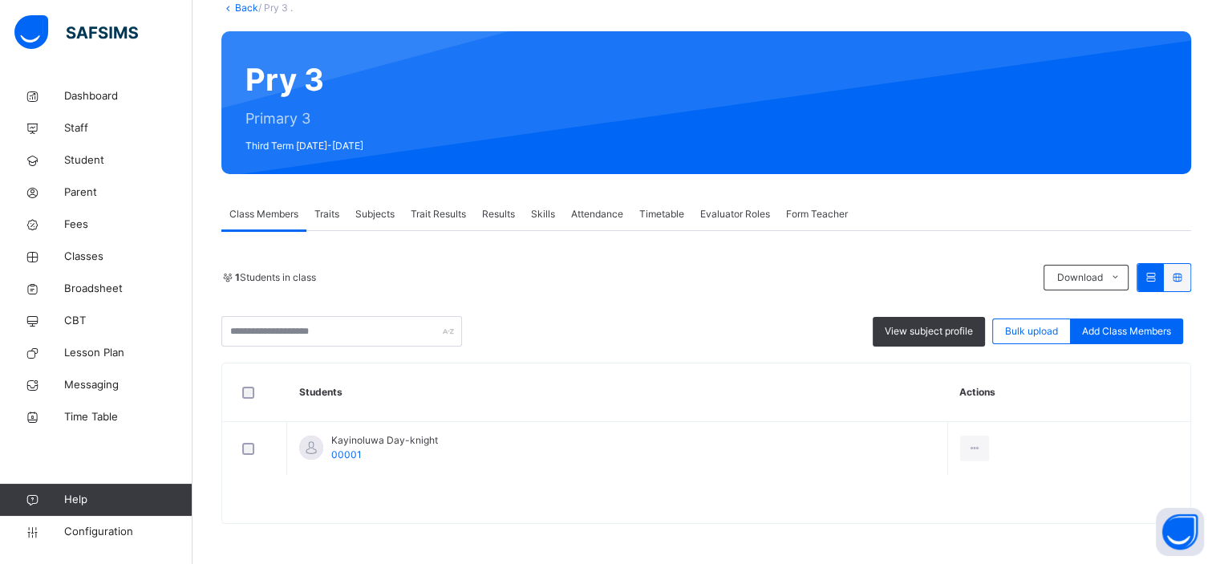
scroll to position [33, 0]
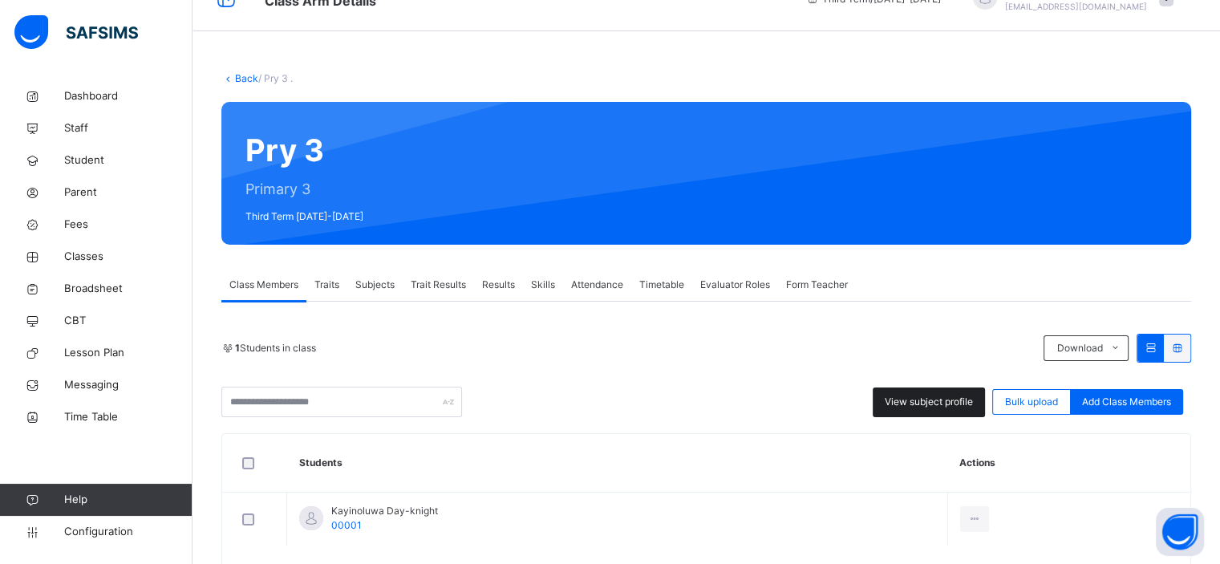
click at [973, 405] on span "View subject profile" at bounding box center [928, 401] width 88 height 14
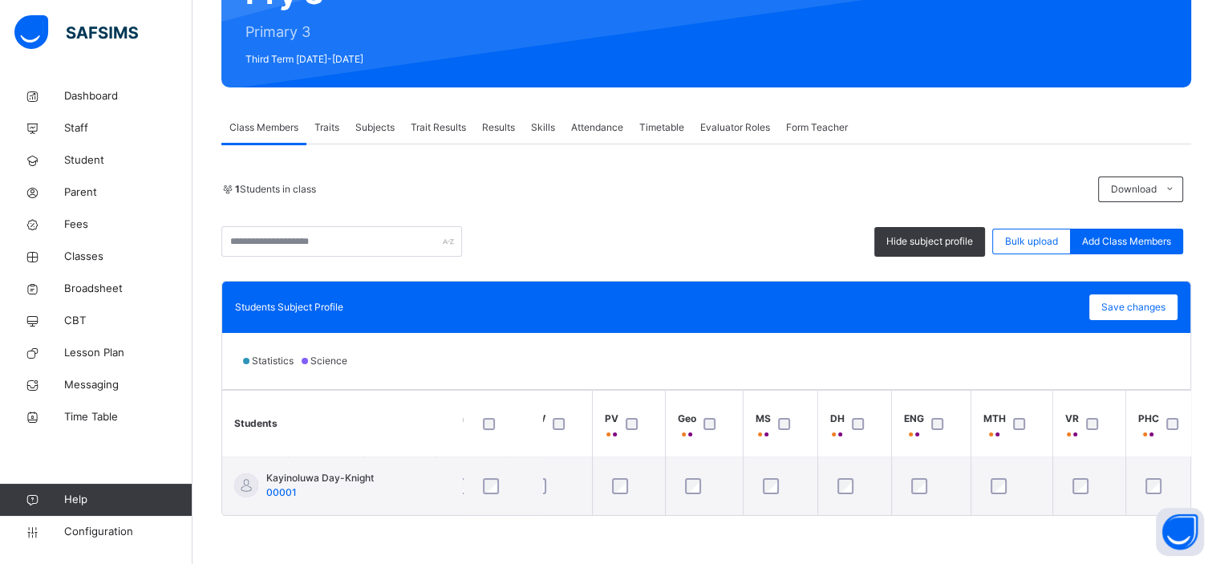
scroll to position [0, 0]
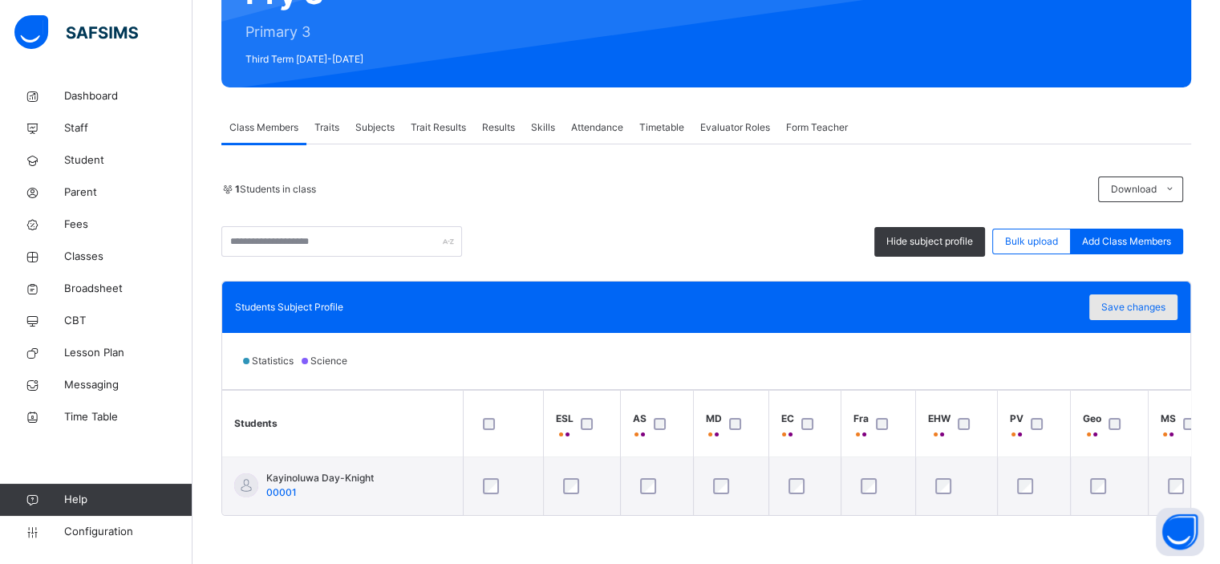
click at [1148, 304] on span "Save changes" at bounding box center [1133, 307] width 64 height 14
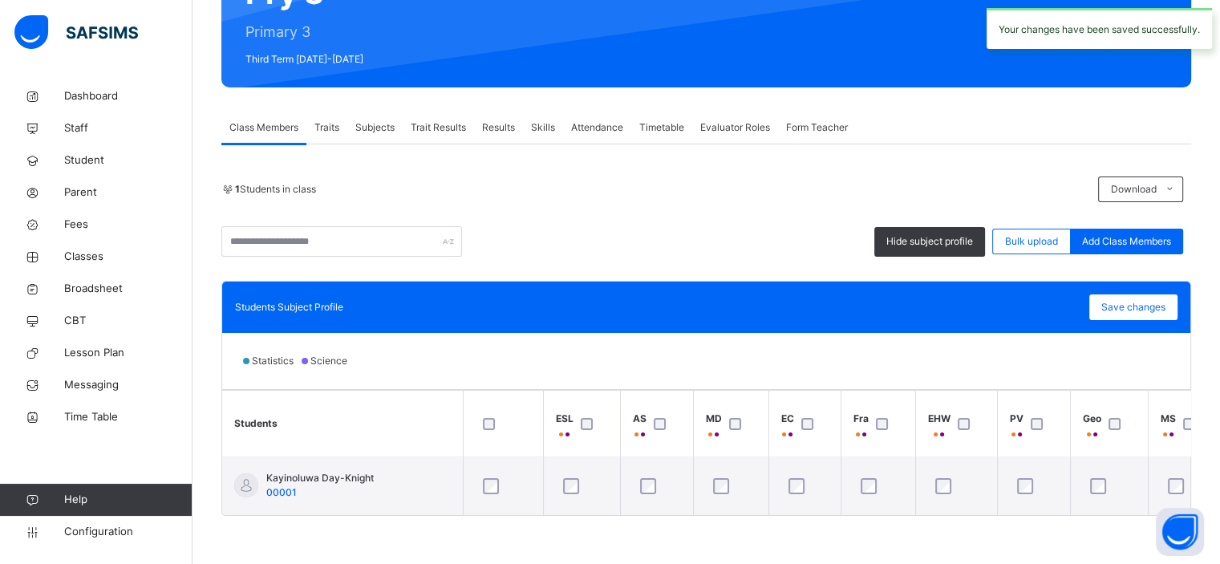
click at [372, 125] on span "Subjects" at bounding box center [374, 127] width 39 height 14
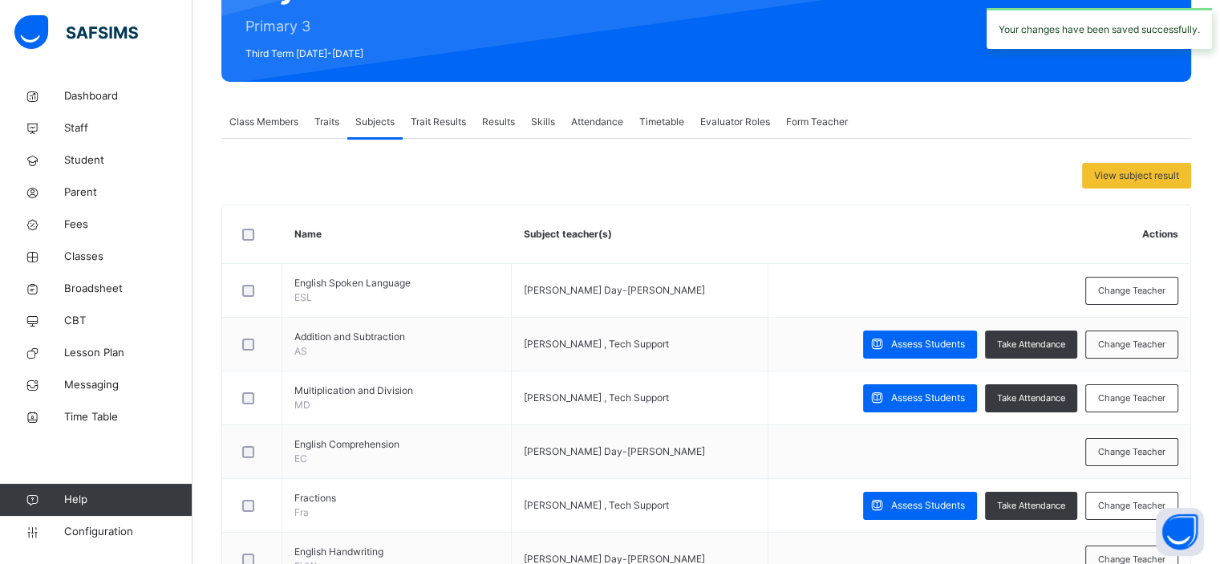
click at [497, 125] on span "Results" at bounding box center [498, 122] width 33 height 14
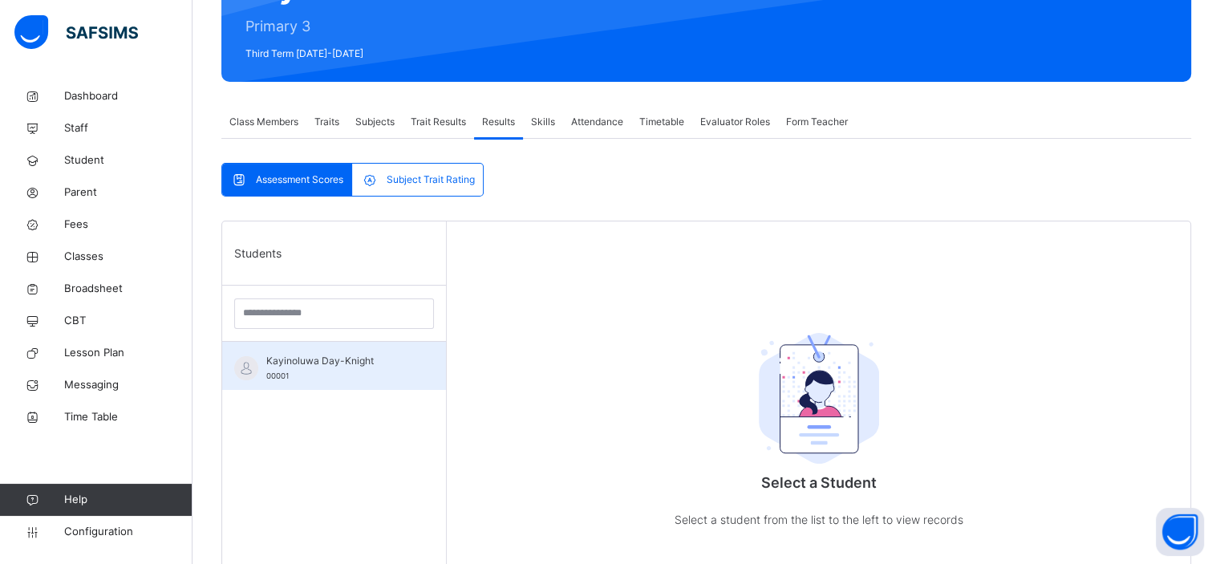
click at [337, 357] on span "Kayinoluwa Day-Knight" at bounding box center [338, 361] width 144 height 14
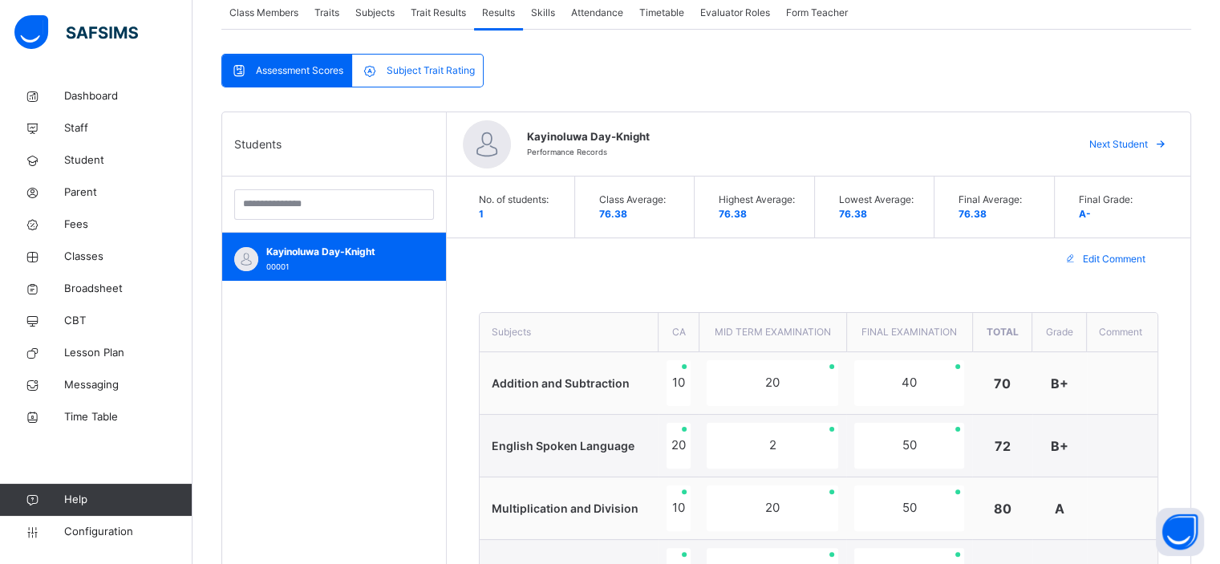
scroll to position [218, 0]
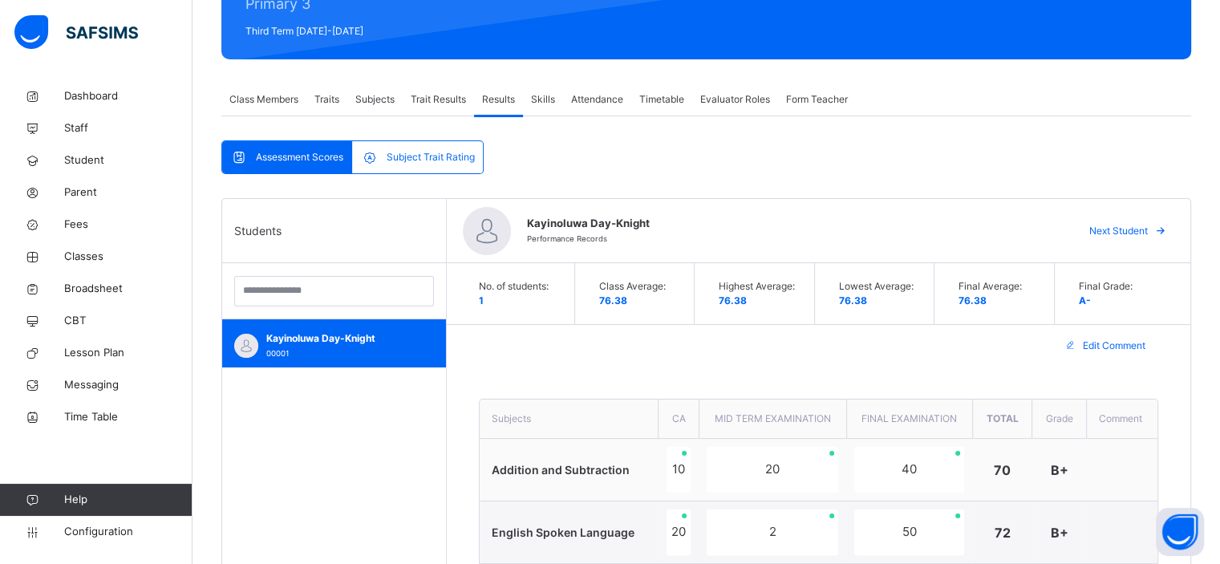
click at [417, 158] on span "Subject Trait Rating" at bounding box center [430, 157] width 88 height 14
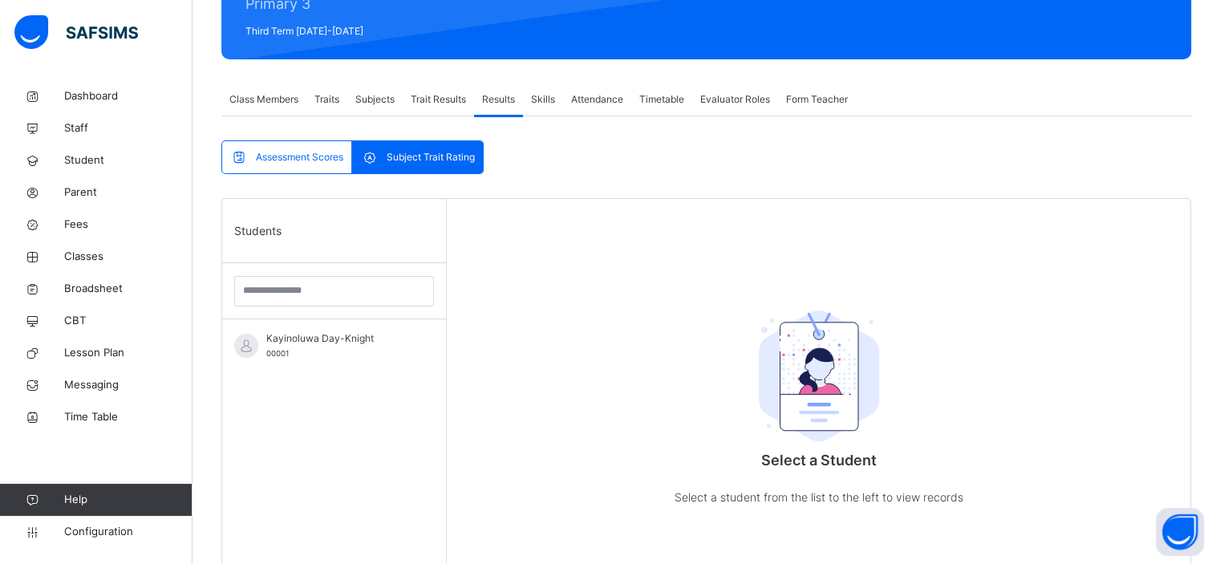
click at [376, 101] on span "Subjects" at bounding box center [374, 99] width 39 height 14
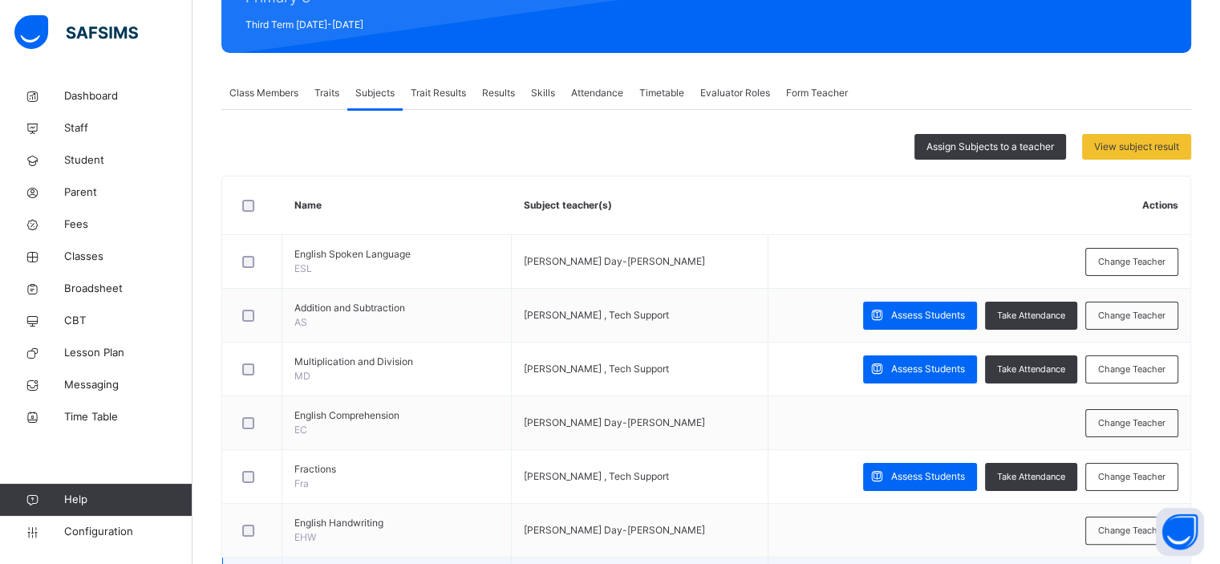
scroll to position [191, 0]
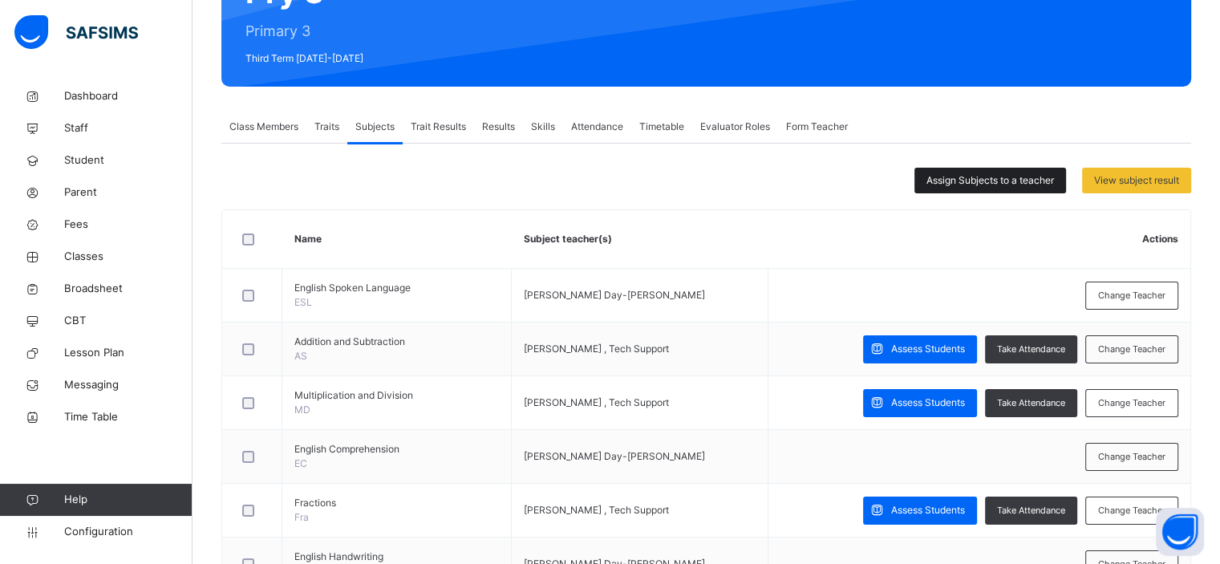
click at [995, 184] on span "Assign Subjects to a teacher" at bounding box center [989, 180] width 127 height 14
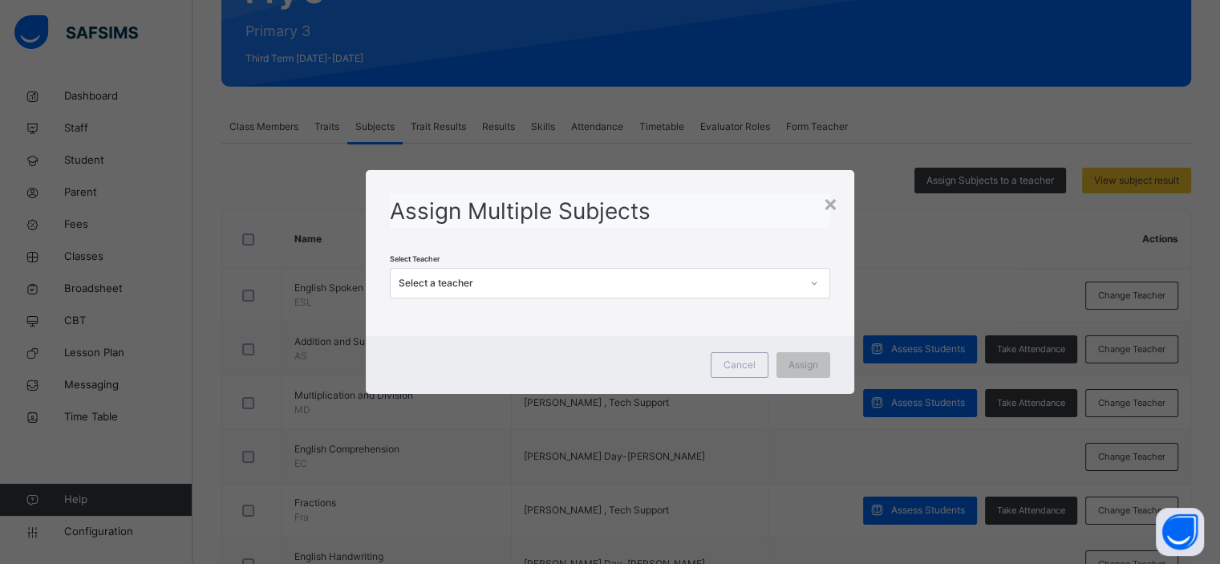
click at [603, 278] on div "Select a teacher" at bounding box center [598, 283] width 401 height 14
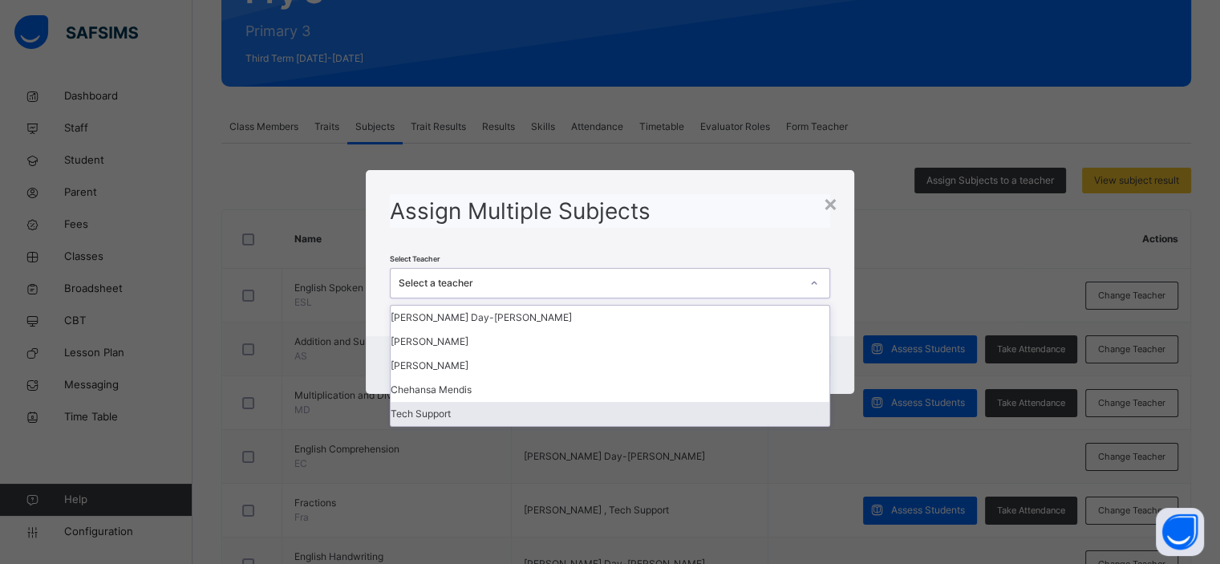
click at [561, 421] on div "Tech Support" at bounding box center [609, 414] width 438 height 24
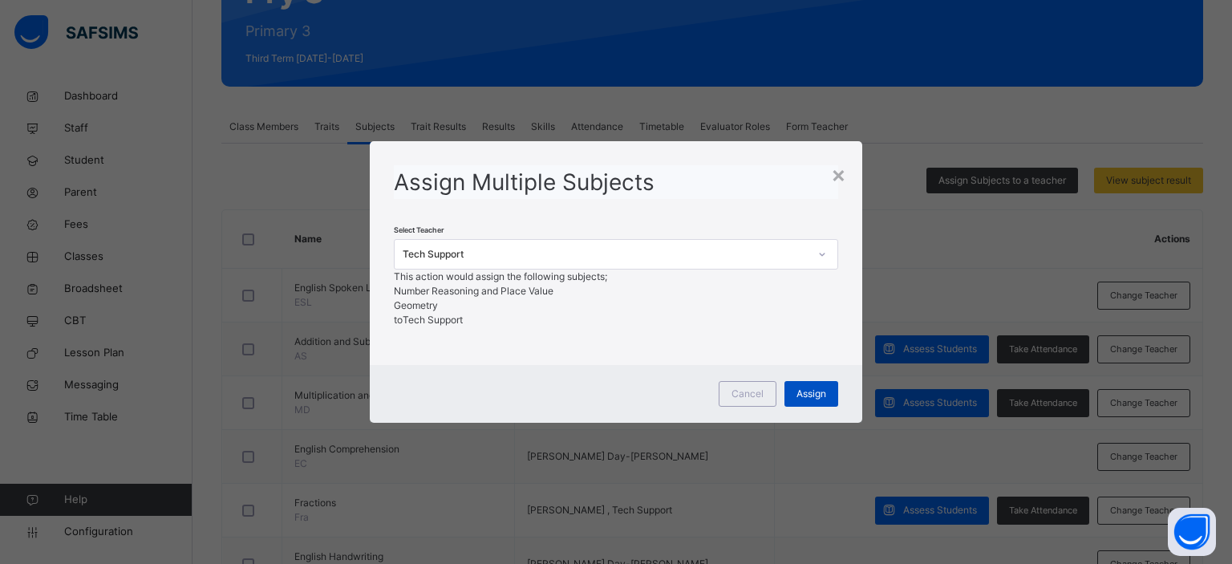
click at [802, 401] on span "Assign" at bounding box center [811, 393] width 30 height 14
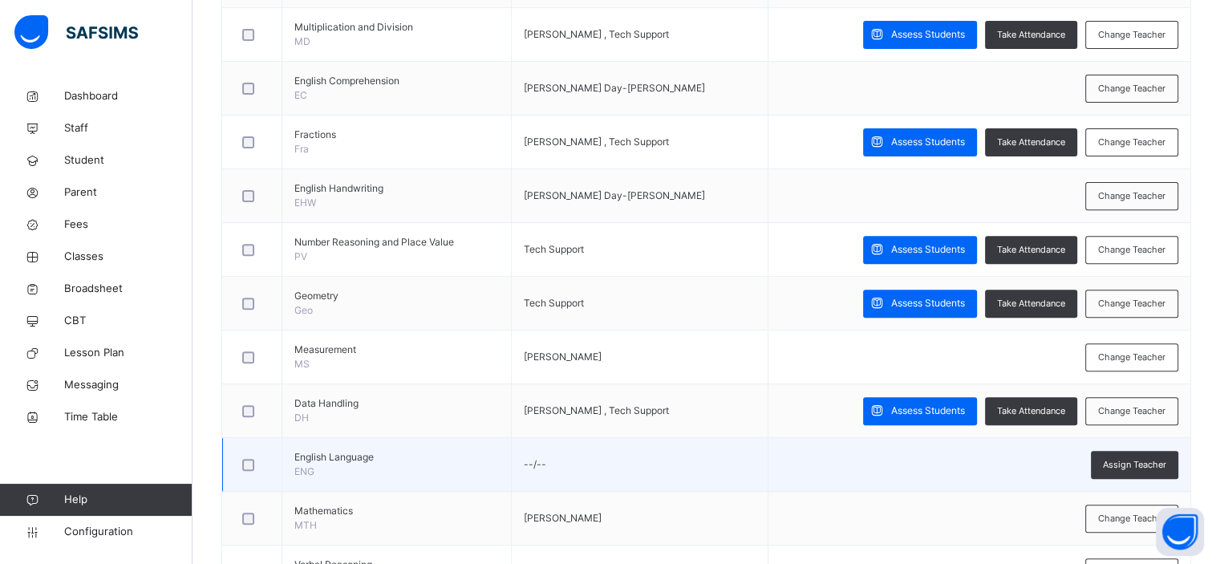
scroll to position [548, 0]
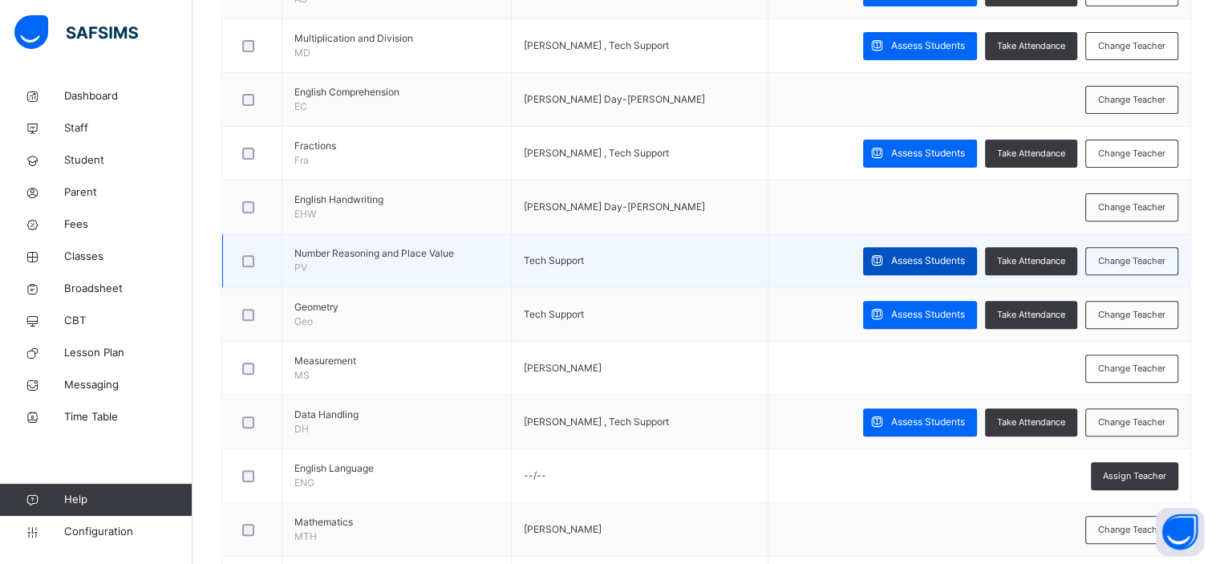
click at [919, 260] on span "Assess Students" at bounding box center [928, 260] width 74 height 14
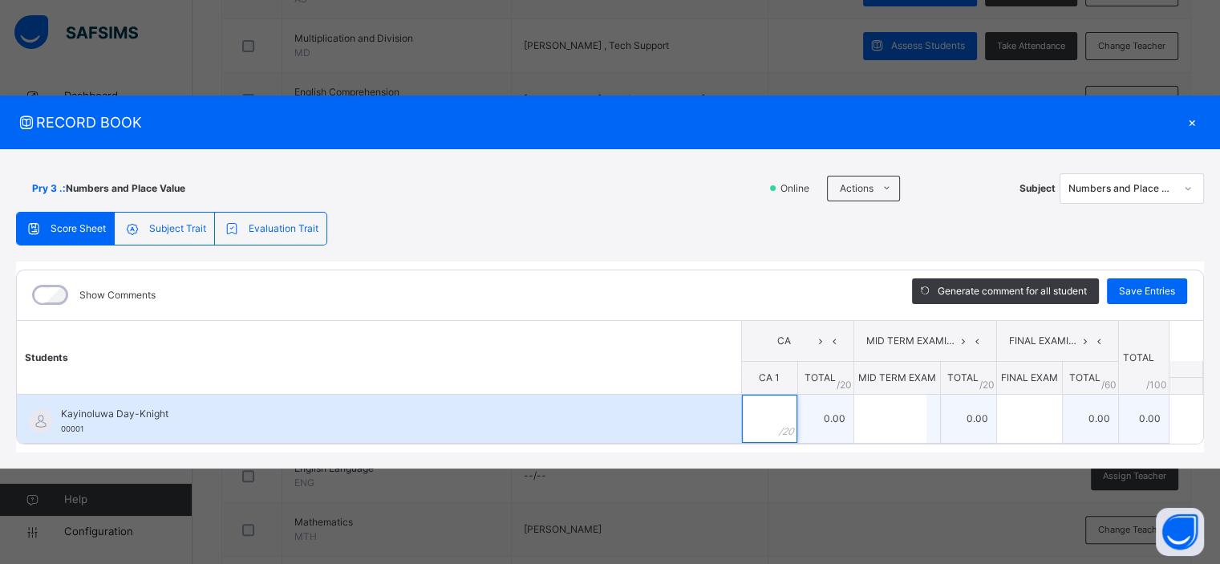
click at [758, 405] on input "text" at bounding box center [769, 418] width 55 height 48
type input "**"
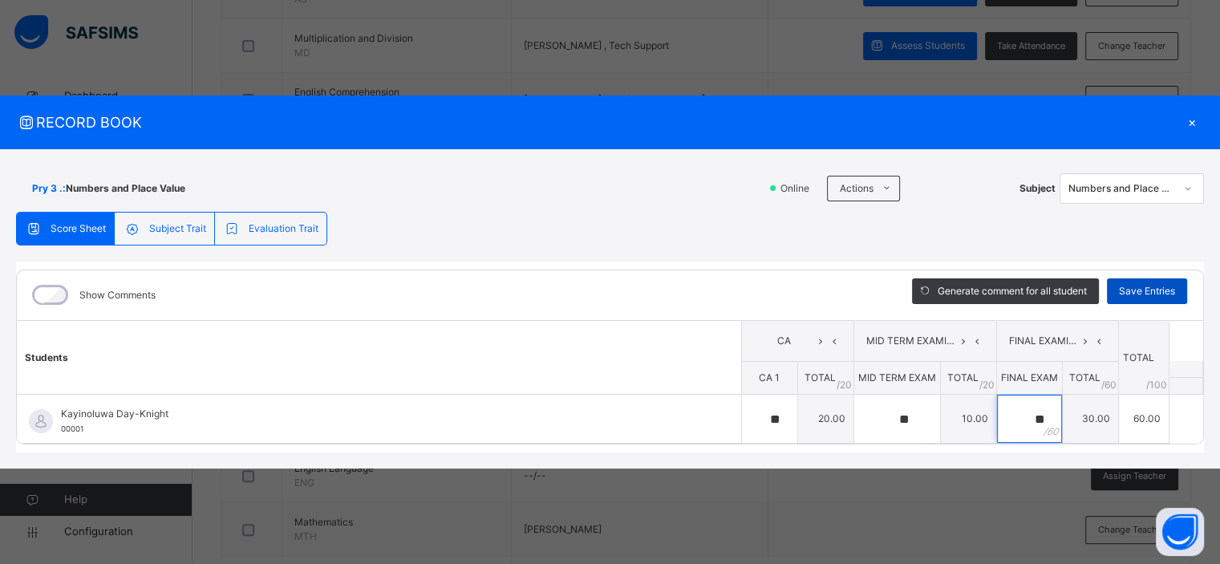
type input "**"
click at [1155, 292] on span "Save Entries" at bounding box center [1147, 291] width 56 height 14
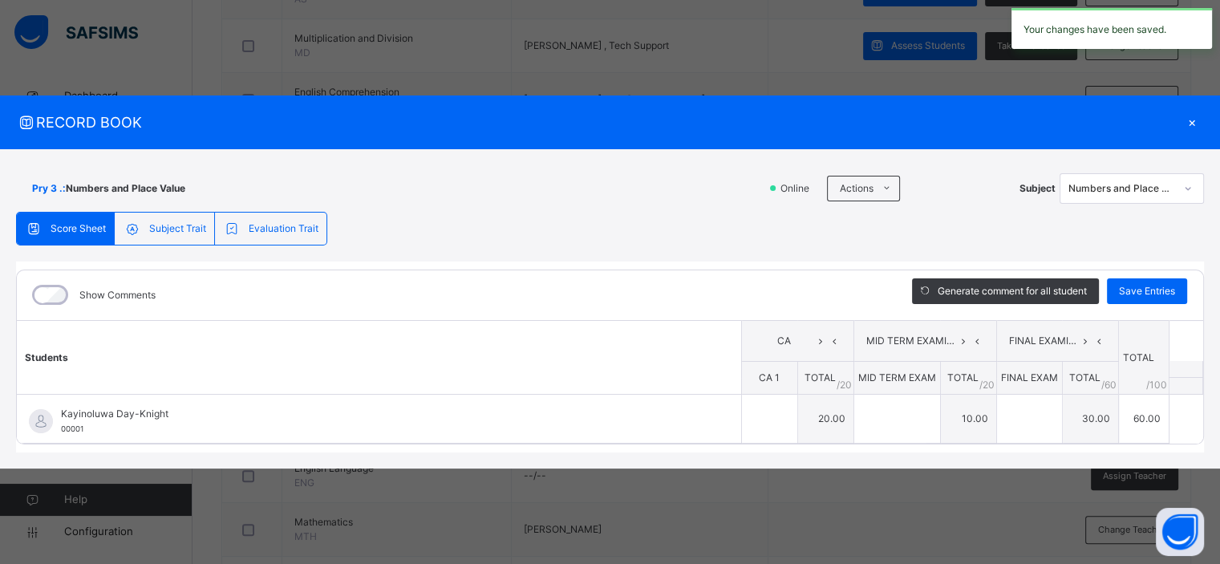
type input "**"
click at [1188, 127] on div "×" at bounding box center [1191, 122] width 24 height 22
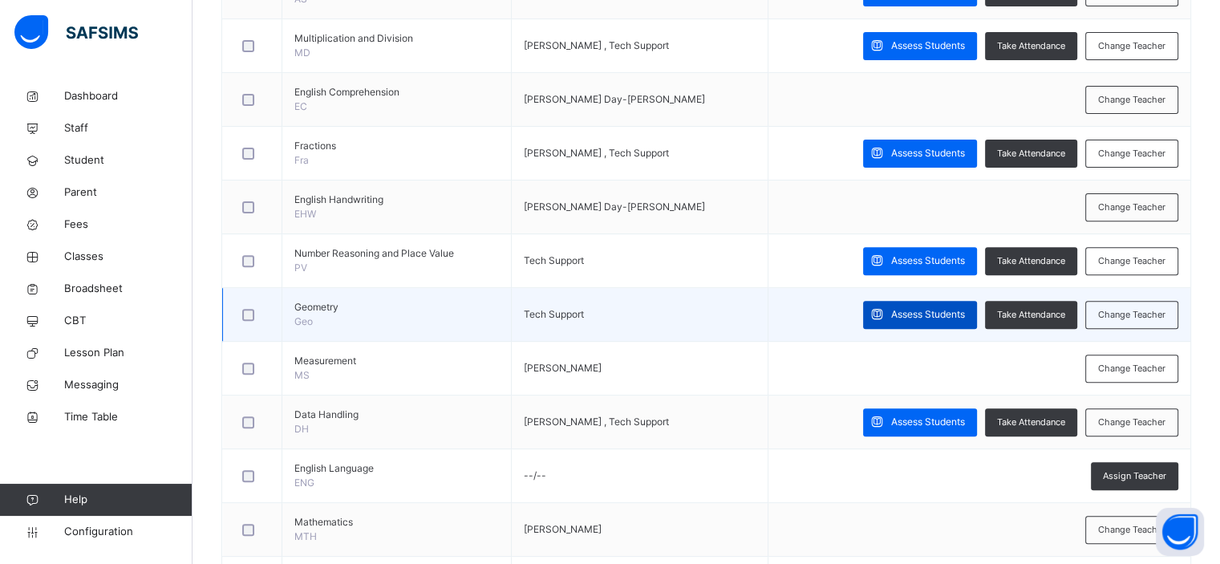
click at [911, 309] on span "Assess Students" at bounding box center [928, 314] width 74 height 14
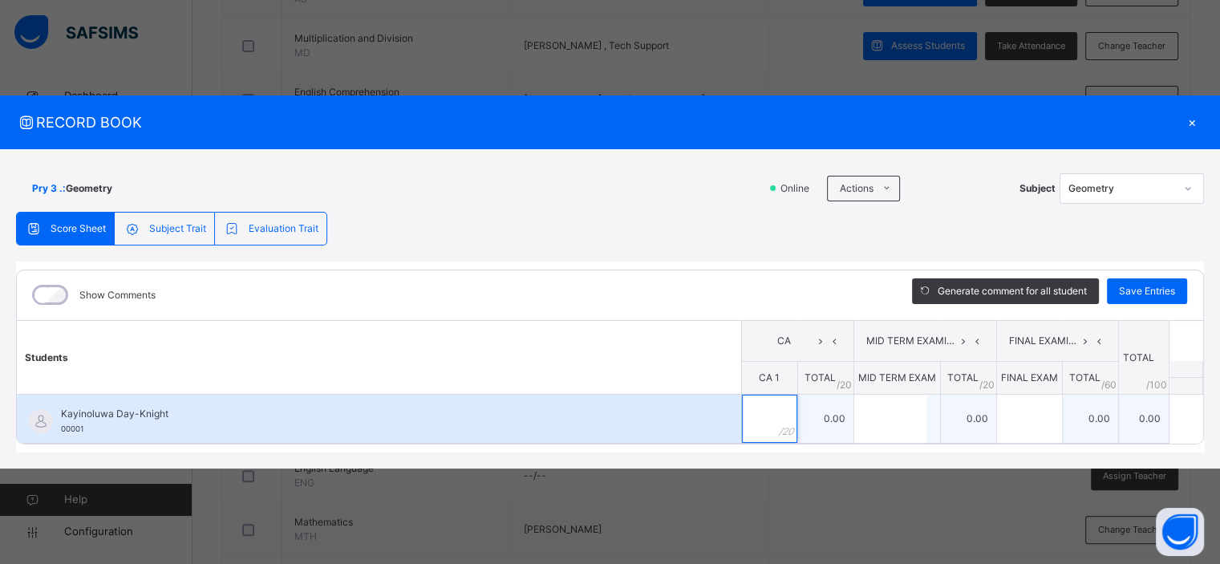
click at [765, 416] on input "text" at bounding box center [769, 418] width 55 height 48
type input "**"
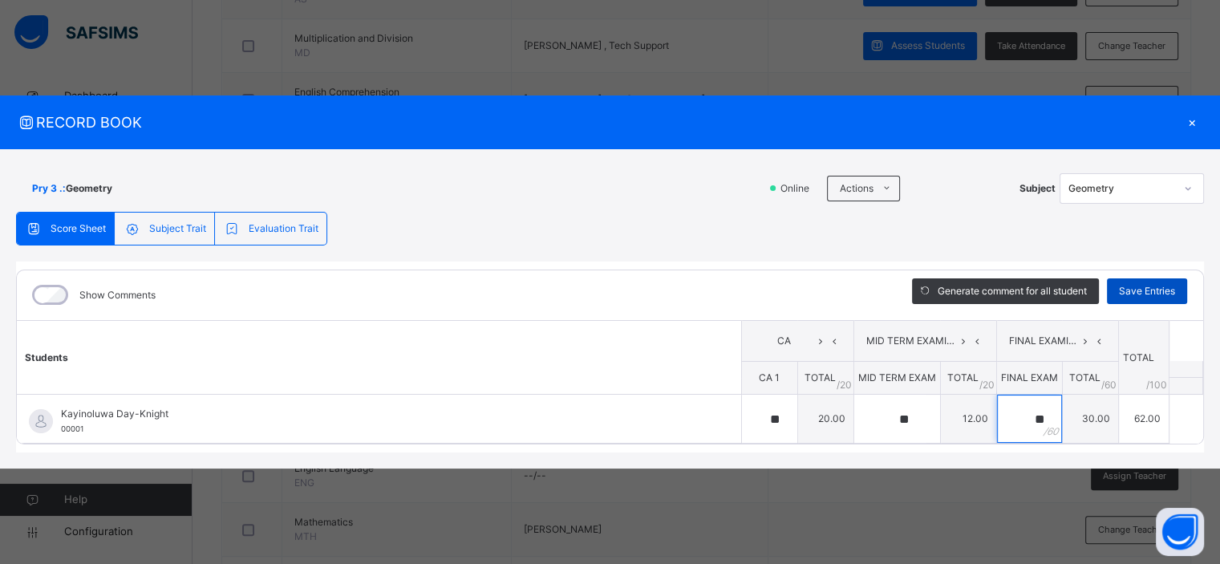
type input "**"
click at [1145, 291] on span "Save Entries" at bounding box center [1147, 291] width 56 height 14
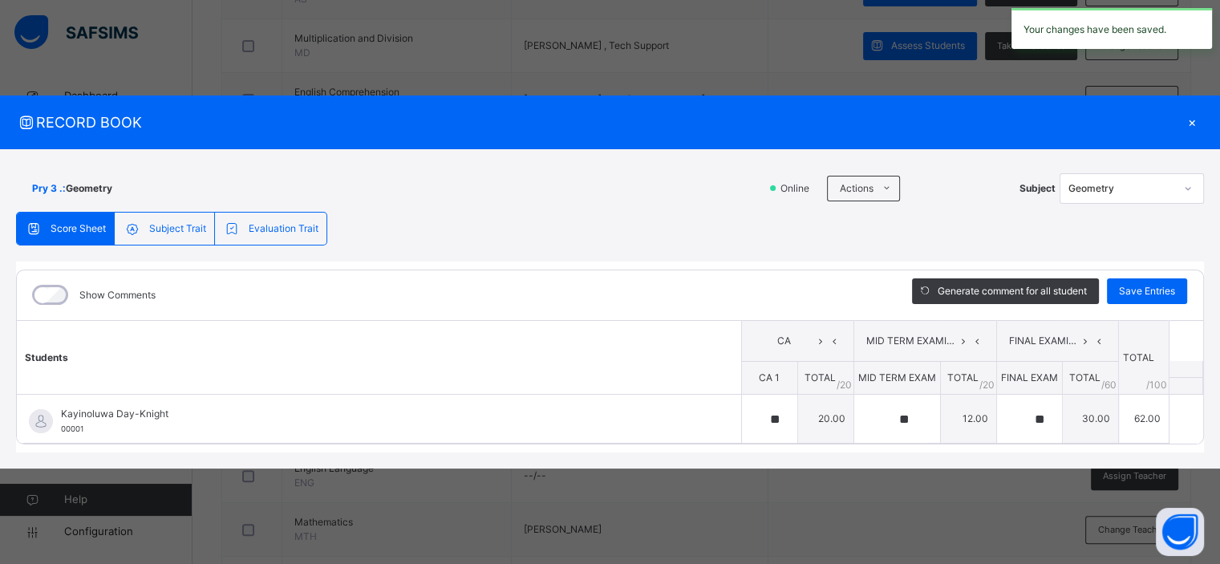
type input "**"
click at [1193, 119] on div "×" at bounding box center [1191, 122] width 24 height 22
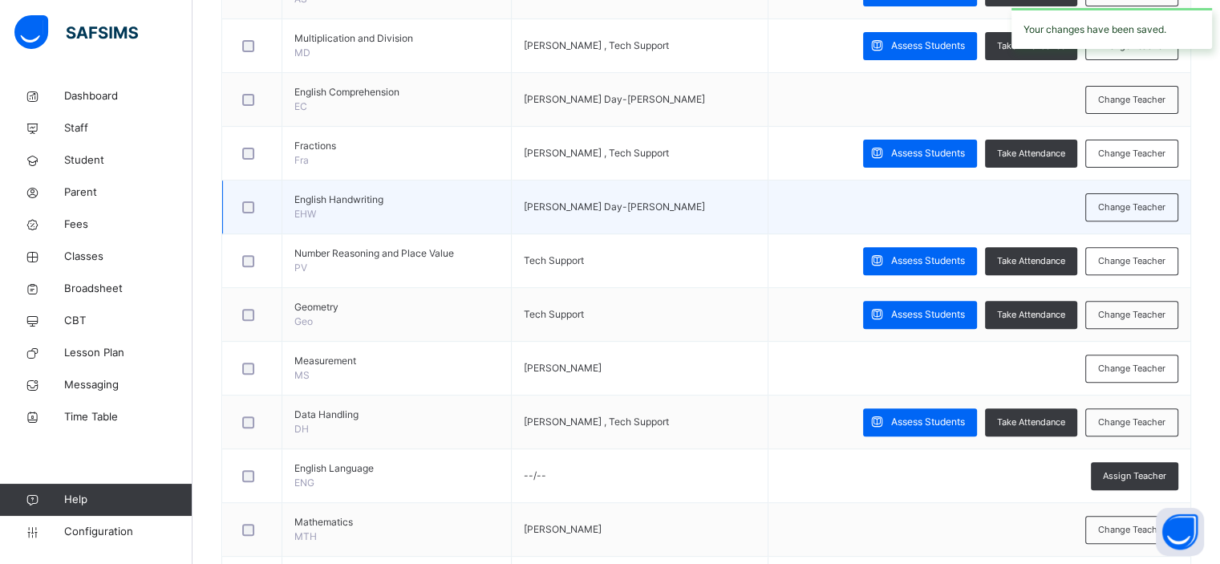
scroll to position [0, 0]
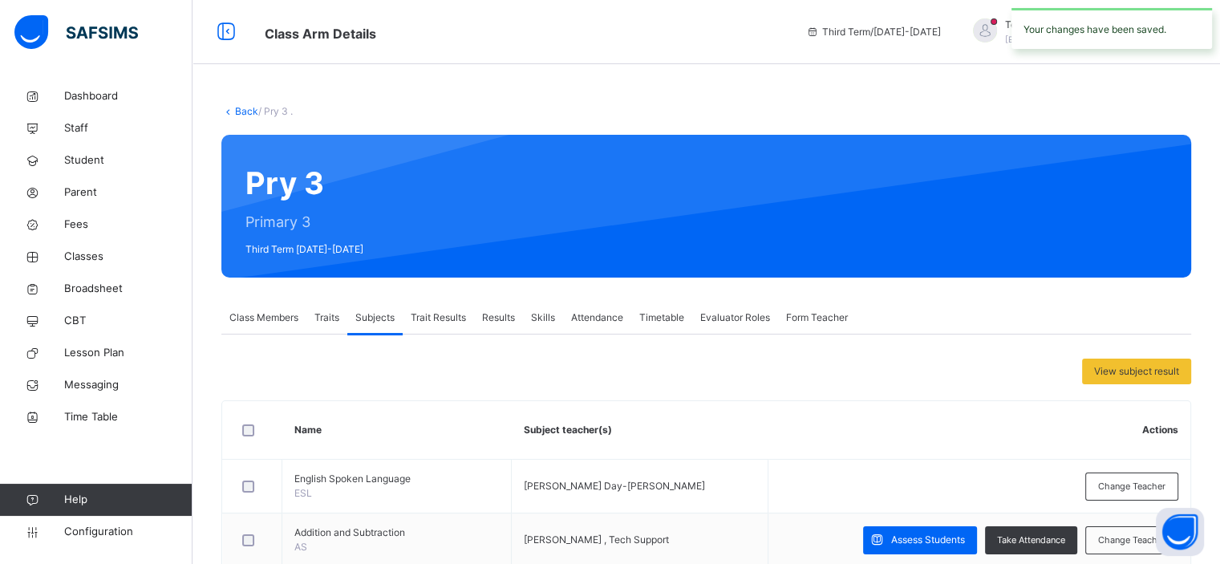
click at [502, 322] on span "Results" at bounding box center [498, 317] width 33 height 14
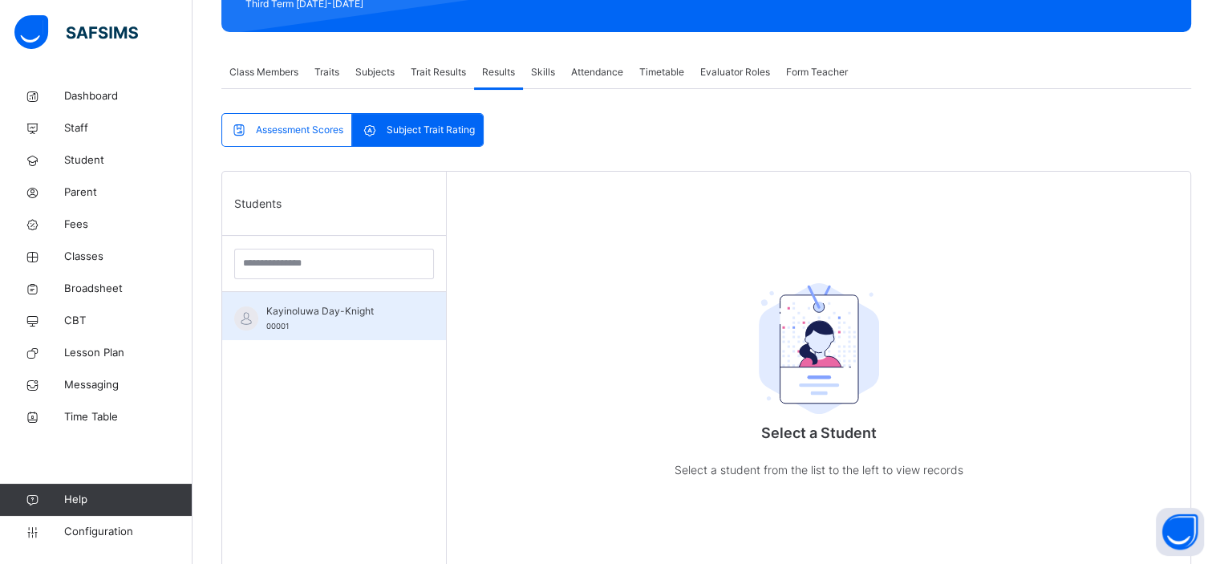
scroll to position [269, 0]
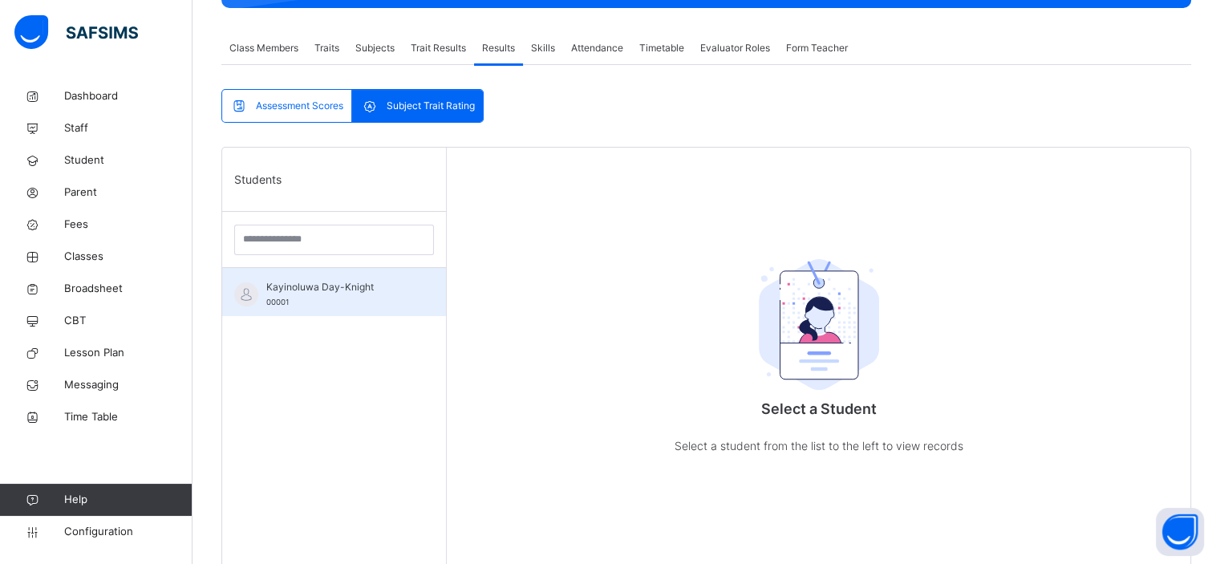
click at [350, 281] on span "Kayinoluwa Day-Knight" at bounding box center [338, 287] width 144 height 14
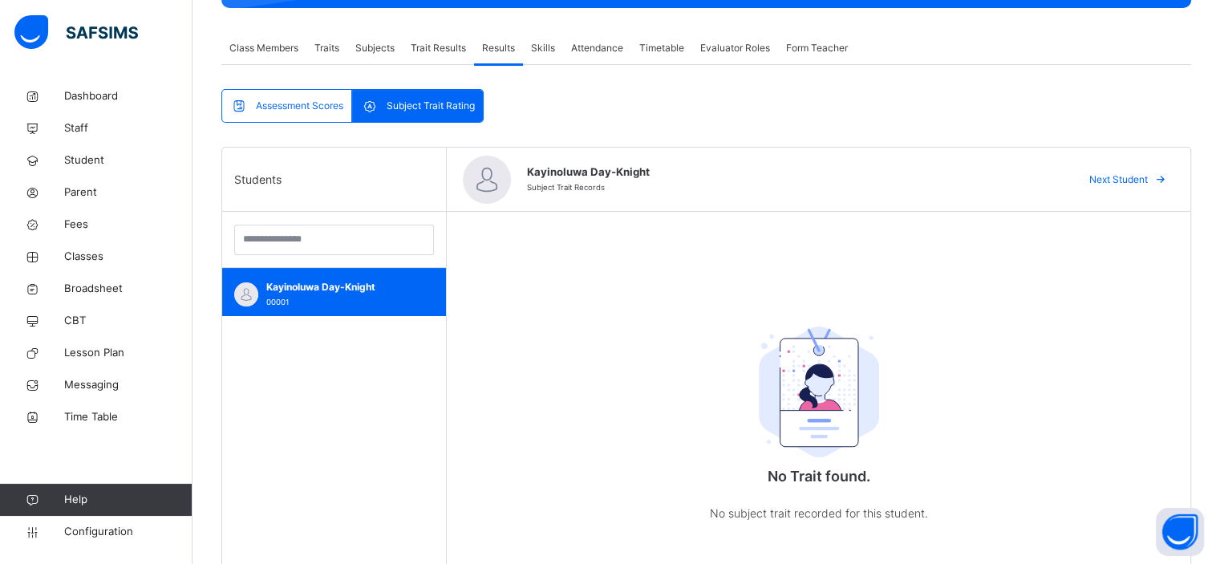
click at [300, 108] on span "Assessment Scores" at bounding box center [299, 106] width 87 height 14
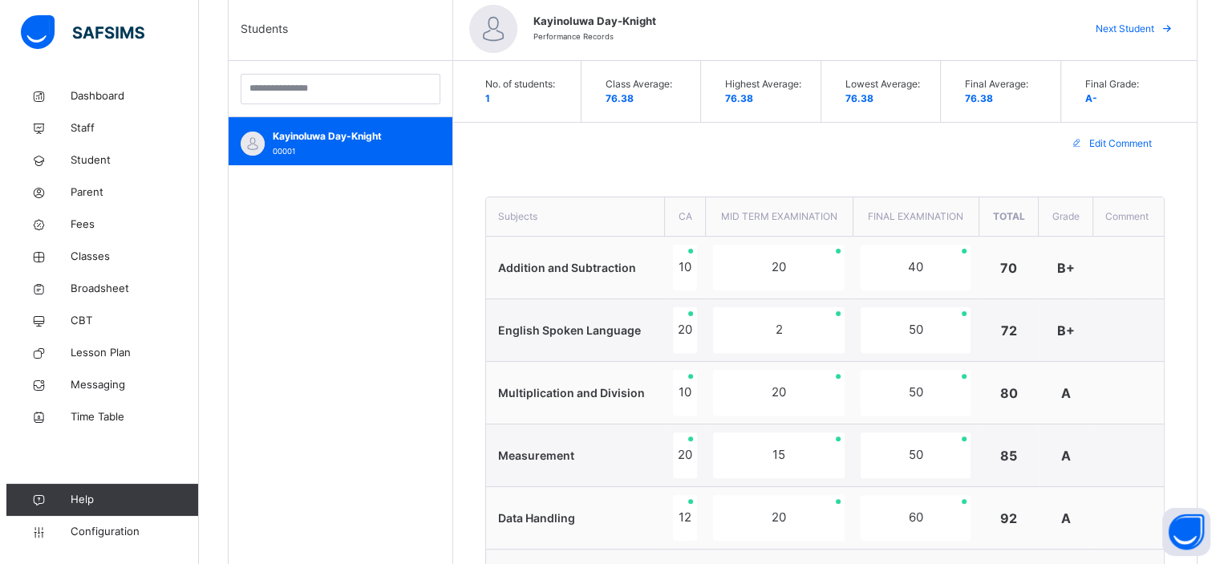
scroll to position [0, 0]
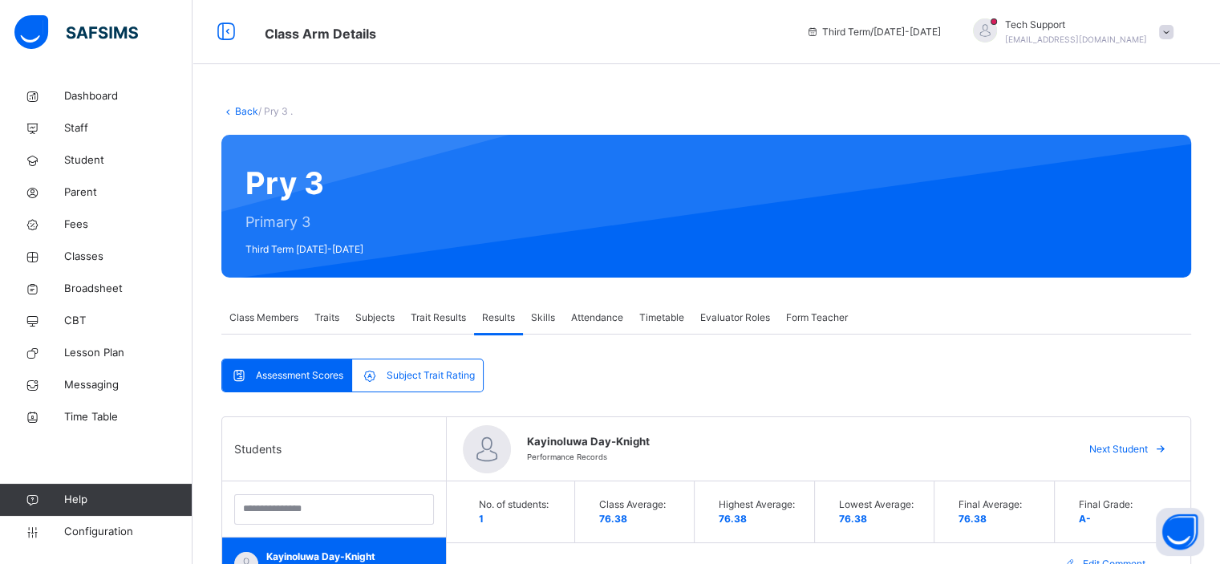
click at [1173, 35] on span at bounding box center [1166, 32] width 14 height 14
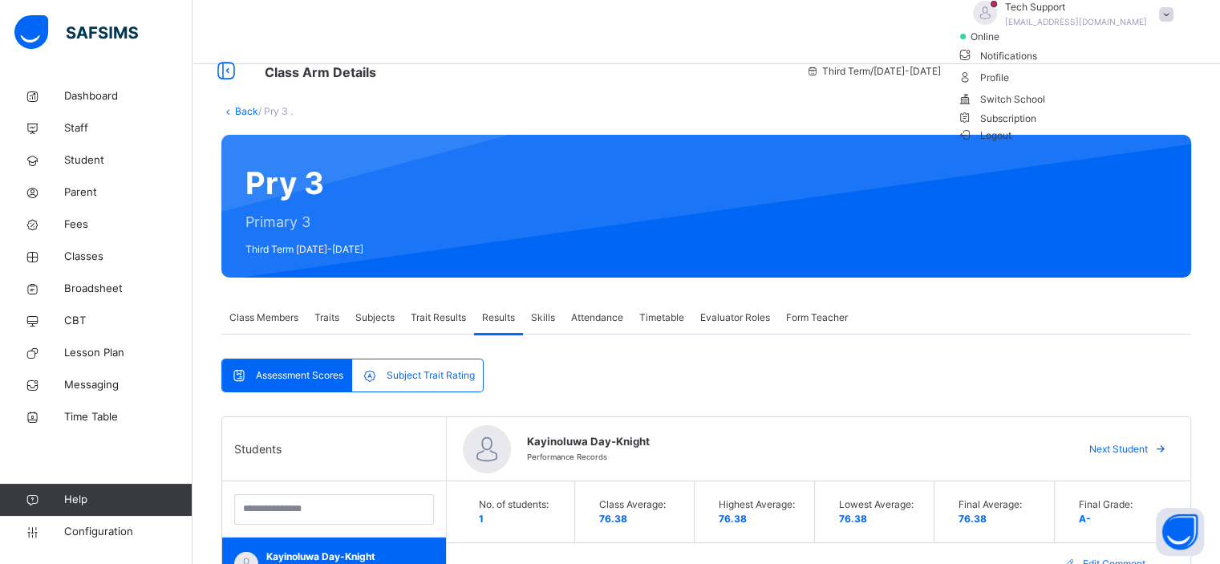
click at [1012, 144] on span "Logout" at bounding box center [984, 135] width 55 height 17
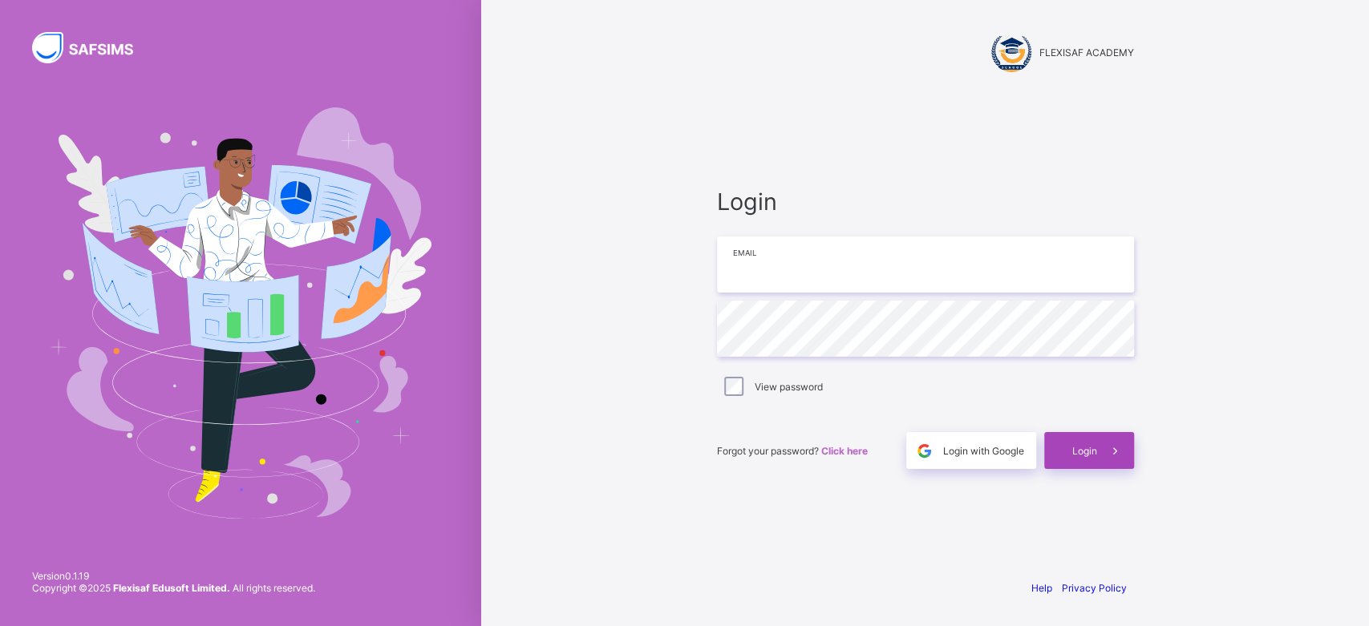
type input "**********"
click at [1101, 447] on span at bounding box center [1115, 450] width 37 height 37
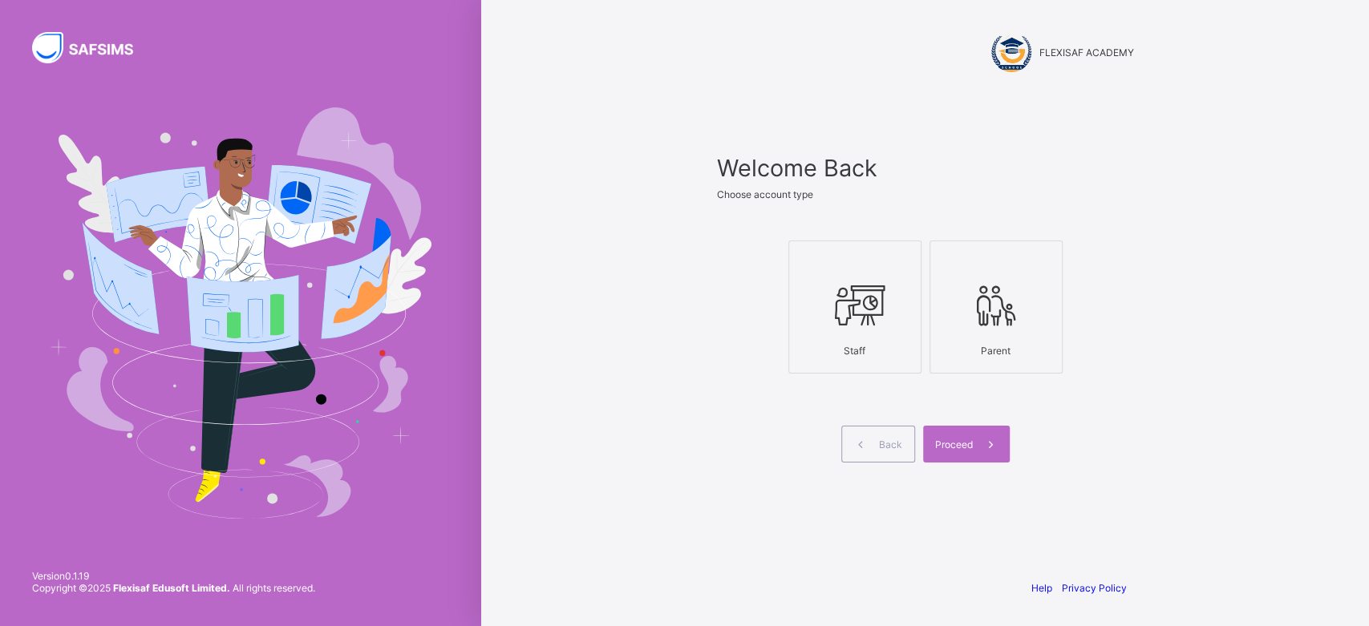
click at [723, 123] on div "Welcome Back Choose account type Staff Parent Back Proceed" at bounding box center [925, 328] width 449 height 475
click at [866, 285] on icon at bounding box center [855, 305] width 56 height 48
click at [955, 454] on div "Proceed" at bounding box center [966, 444] width 87 height 37
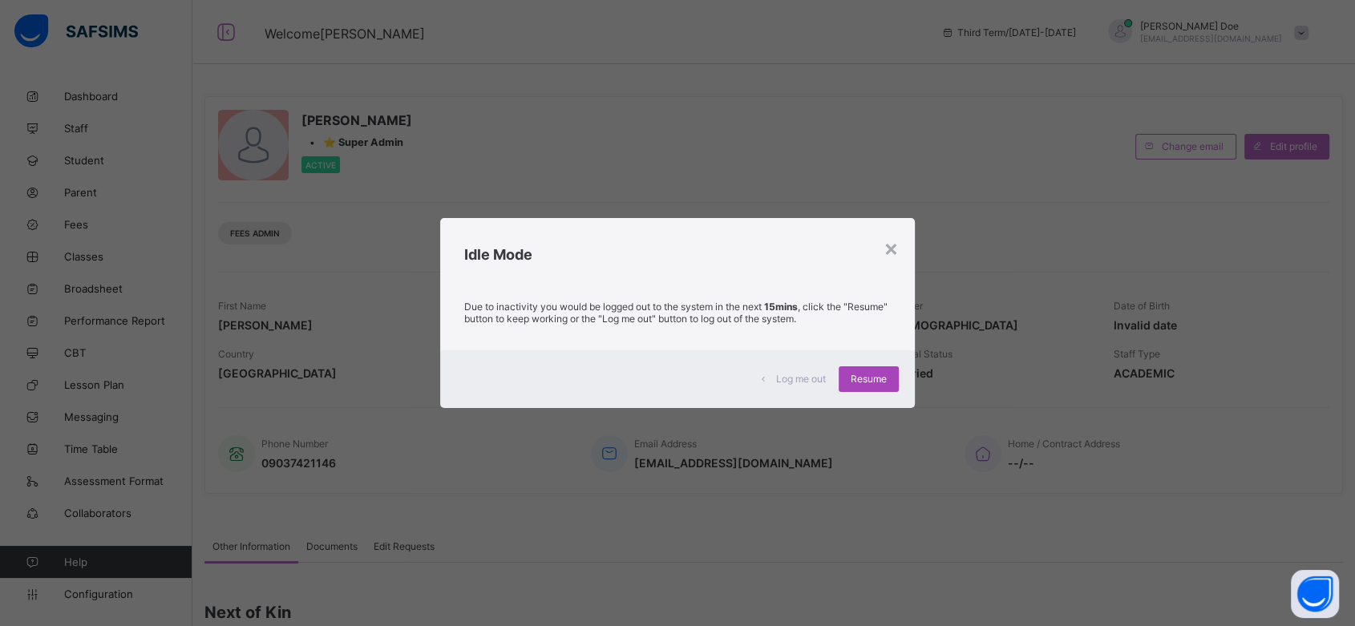
click at [877, 370] on div "Resume" at bounding box center [869, 379] width 60 height 26
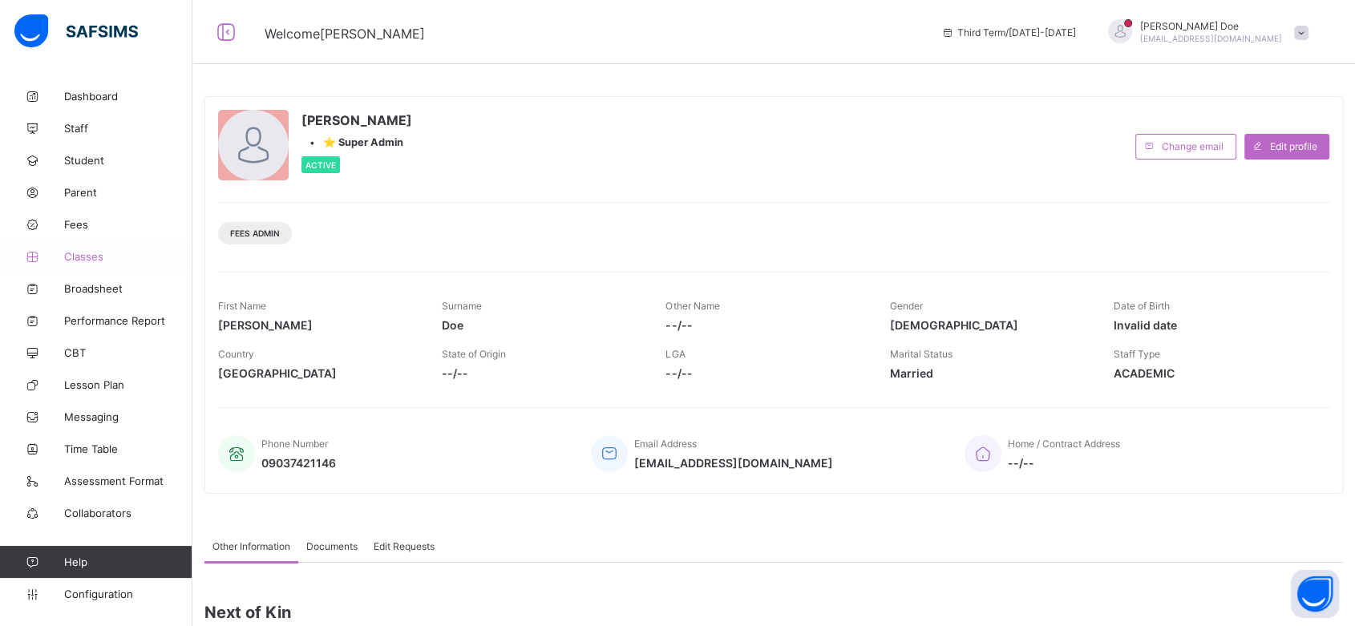
click at [87, 255] on span "Classes" at bounding box center [128, 256] width 128 height 13
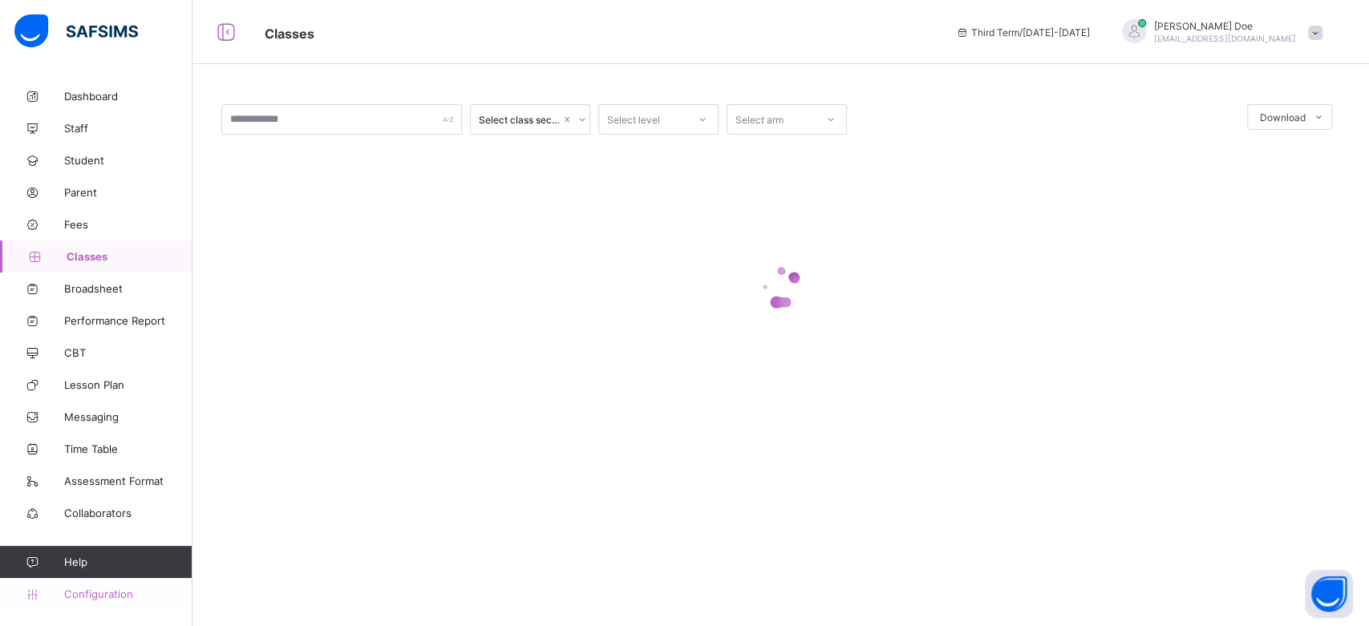
click at [111, 598] on span "Configuration" at bounding box center [127, 594] width 127 height 13
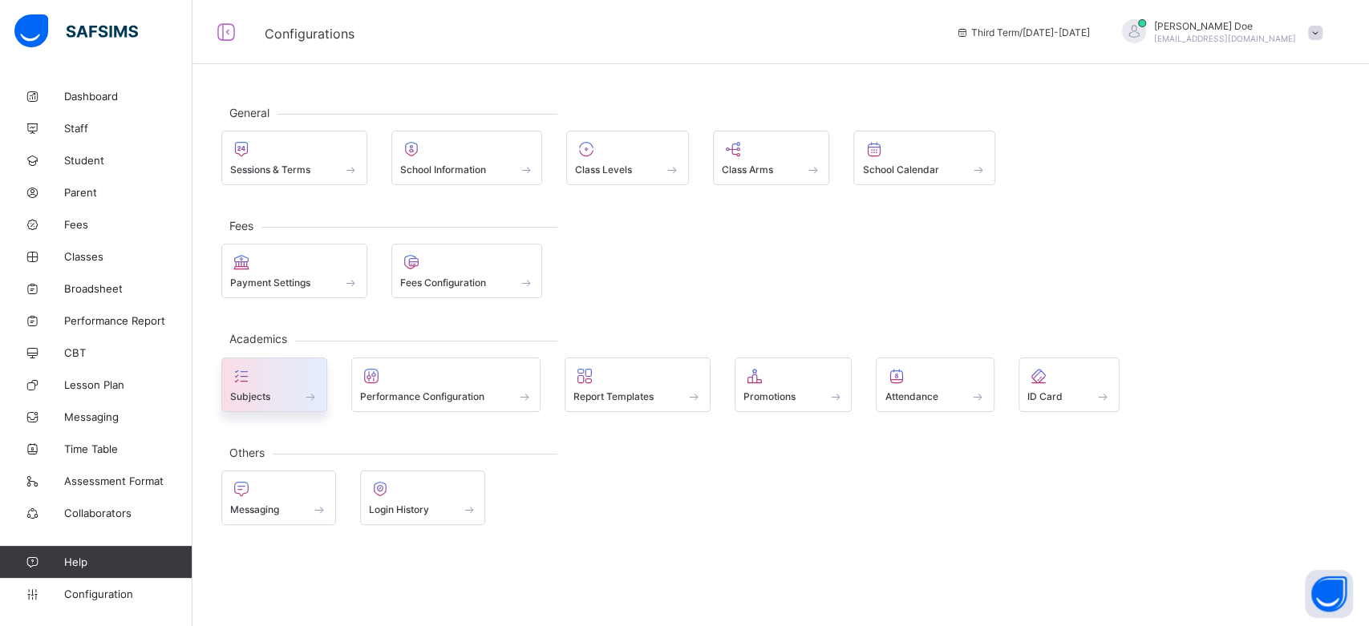
click at [253, 380] on div at bounding box center [274, 375] width 88 height 19
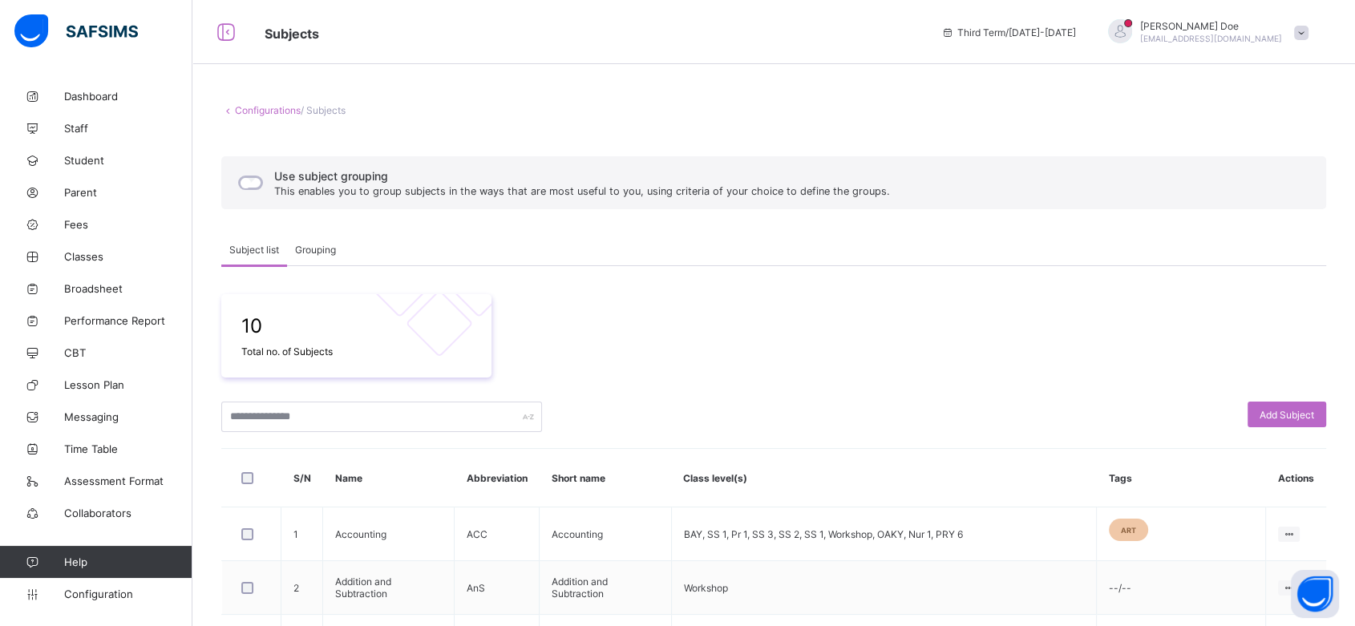
click at [328, 247] on span "Grouping" at bounding box center [315, 250] width 41 height 12
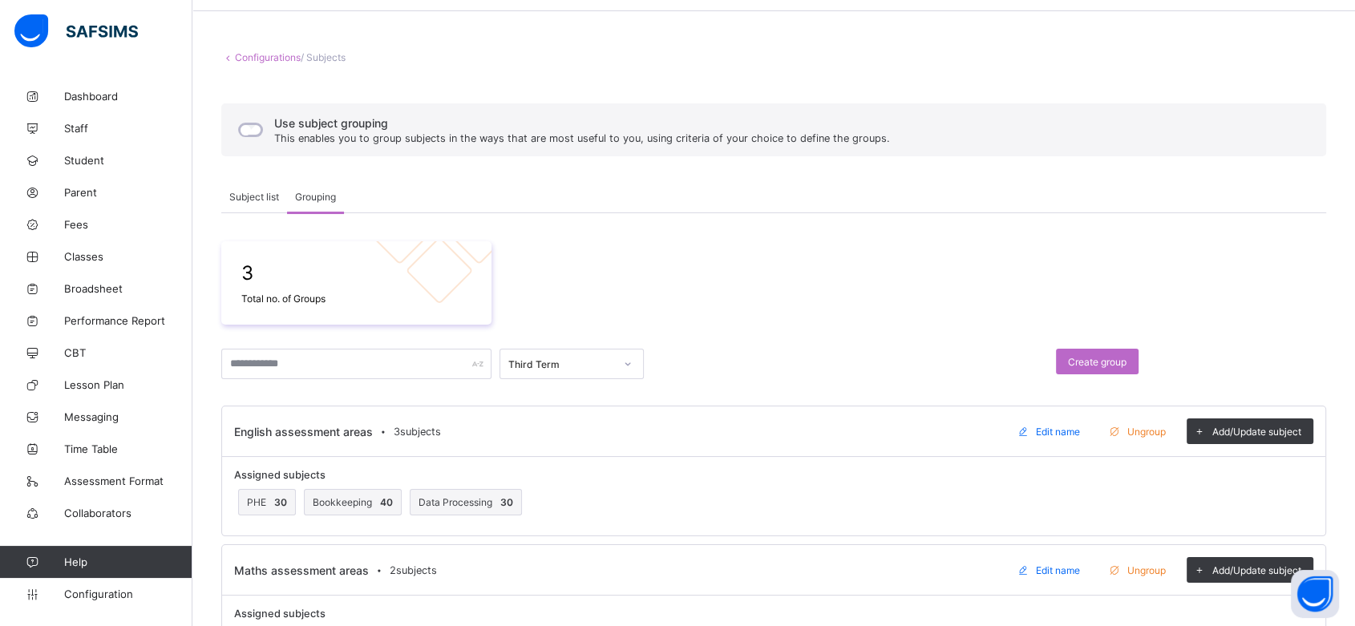
scroll to position [234, 0]
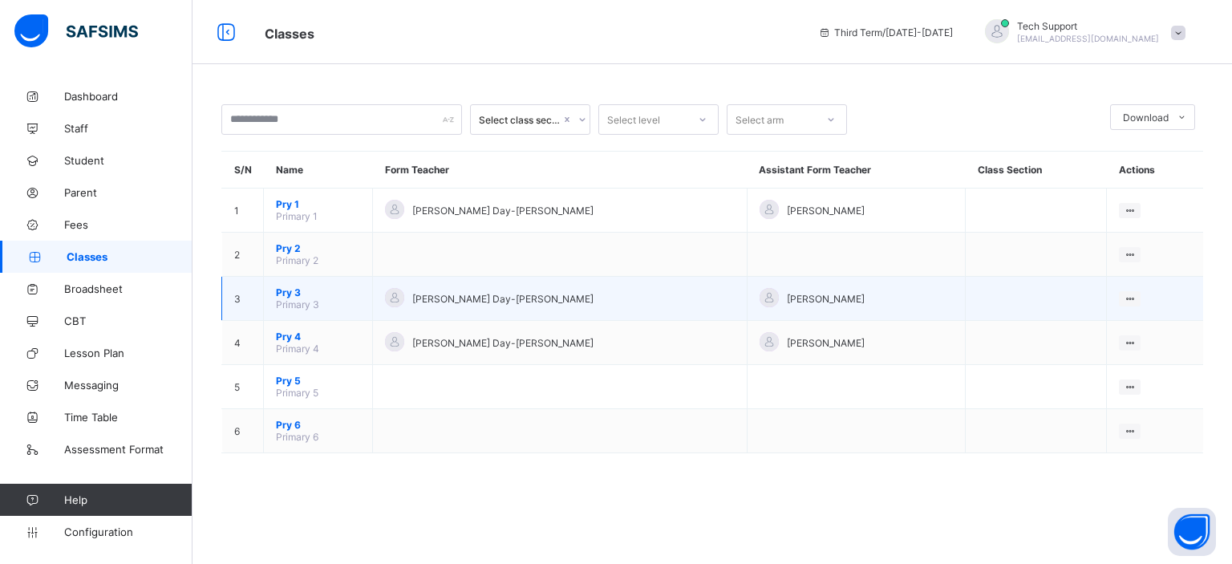
click at [279, 293] on span "Pry 3" at bounding box center [318, 292] width 84 height 12
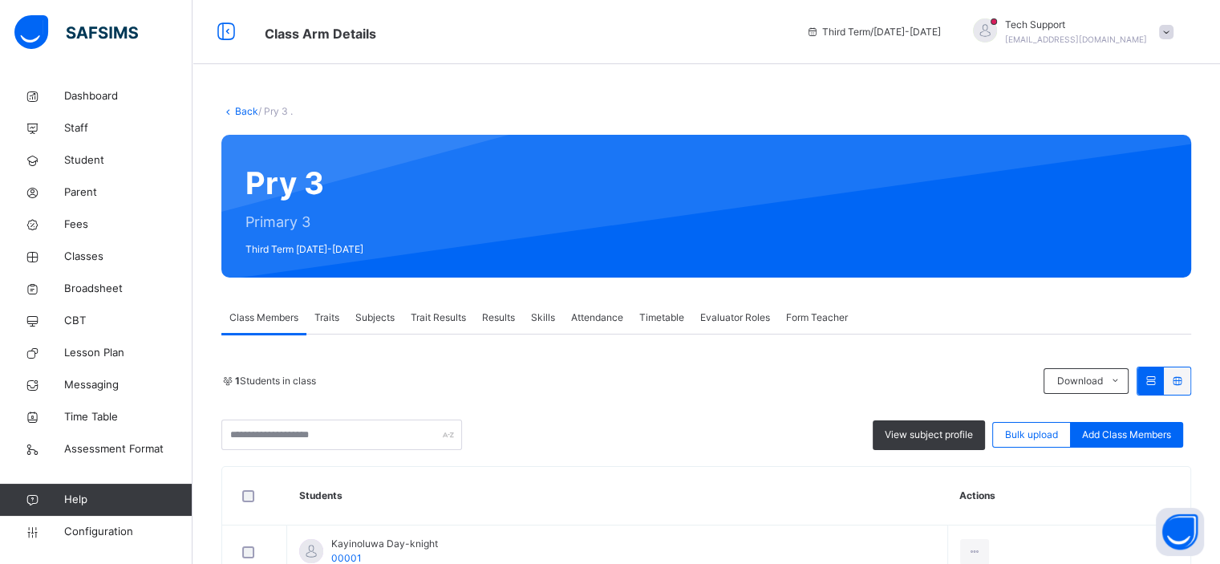
click at [375, 323] on span "Subjects" at bounding box center [374, 317] width 39 height 14
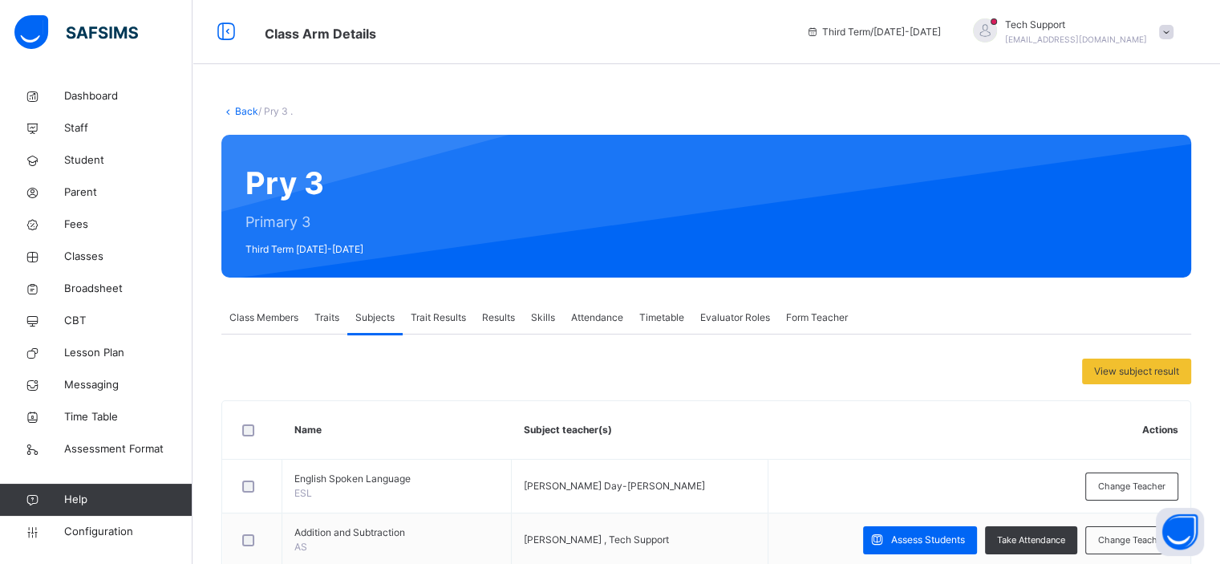
scroll to position [42, 0]
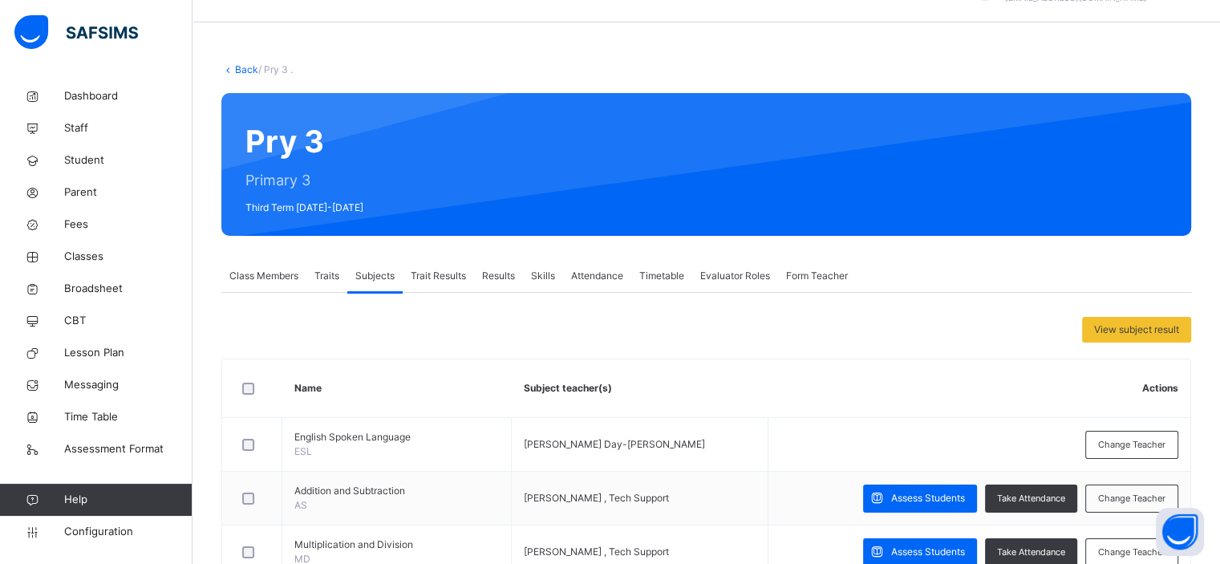
click at [491, 275] on span "Results" at bounding box center [498, 276] width 33 height 14
click at [0, 0] on span "Kayinoluwa Day-Knight" at bounding box center [0, 0] width 0 height 0
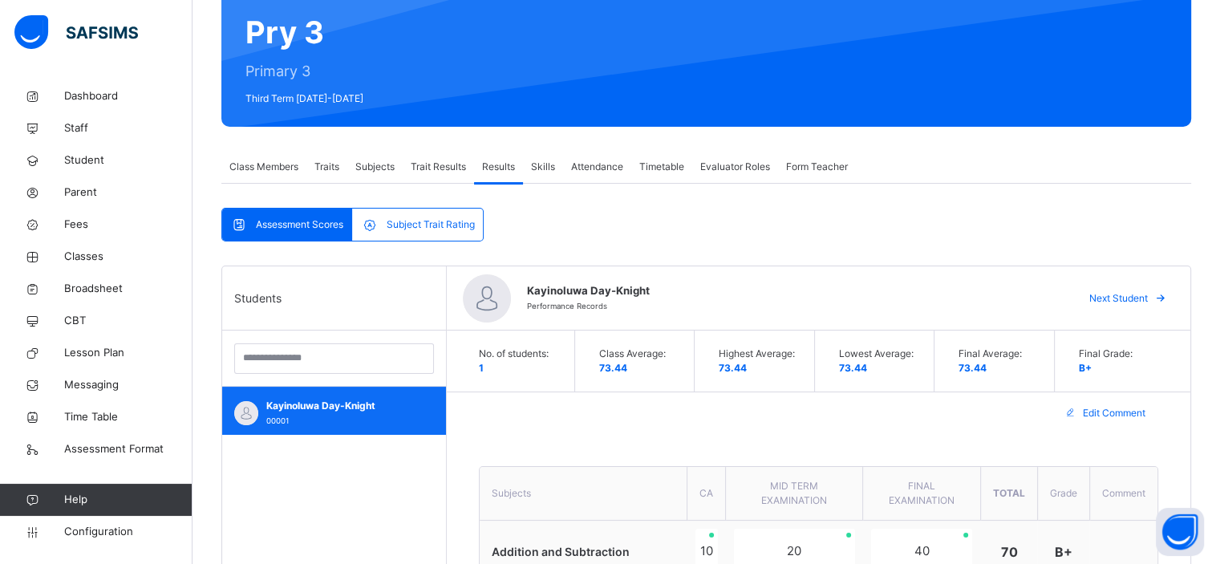
scroll to position [150, 0]
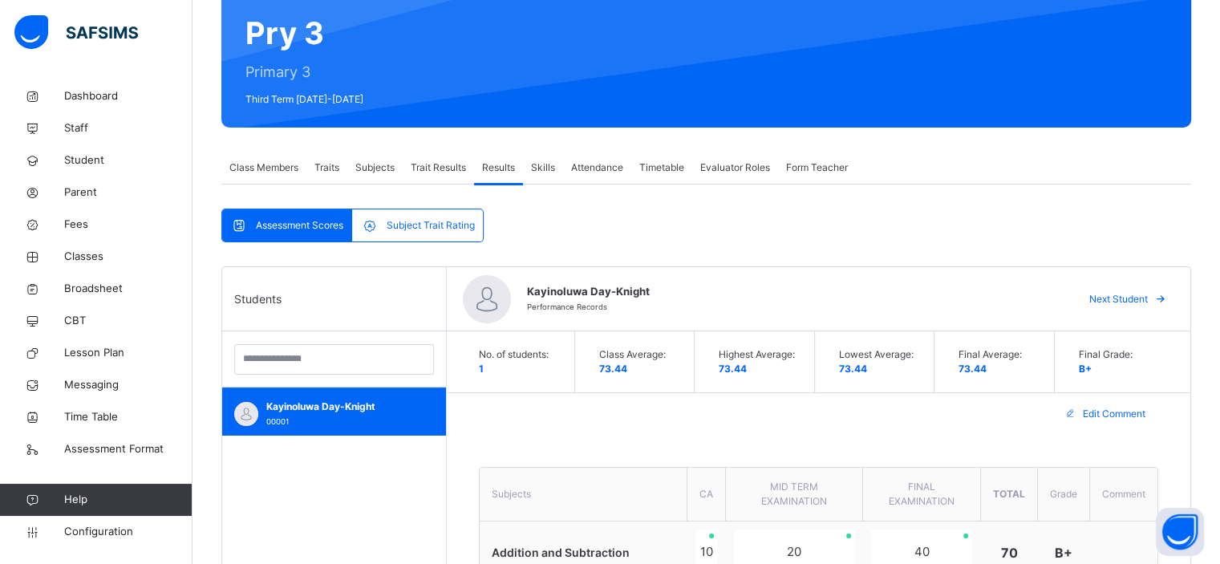
click at [380, 172] on span "Subjects" at bounding box center [374, 167] width 39 height 14
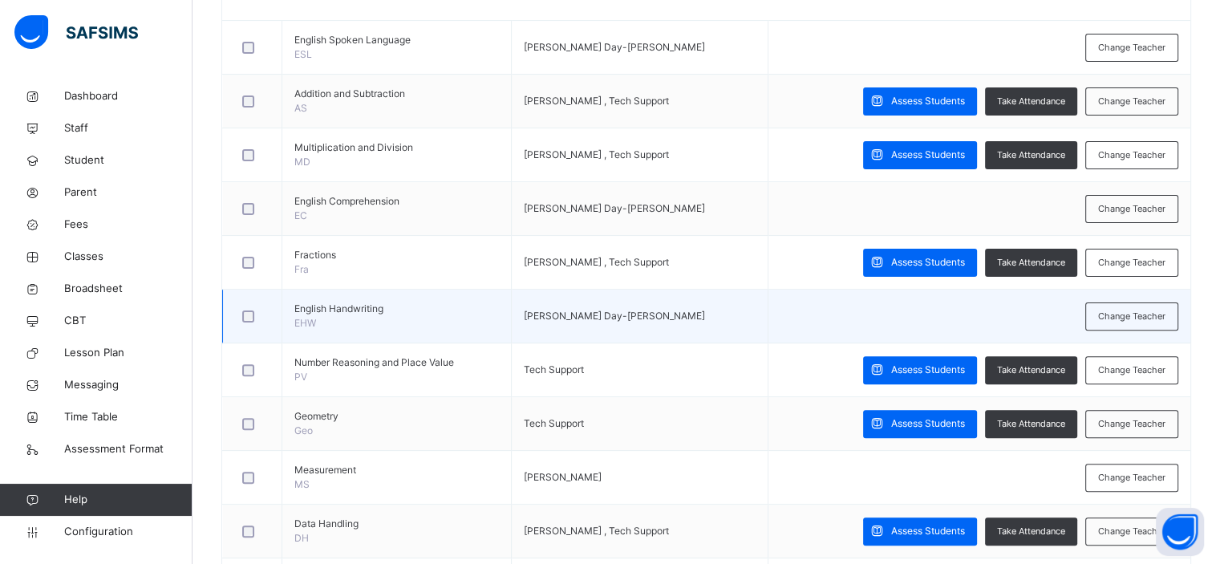
scroll to position [0, 0]
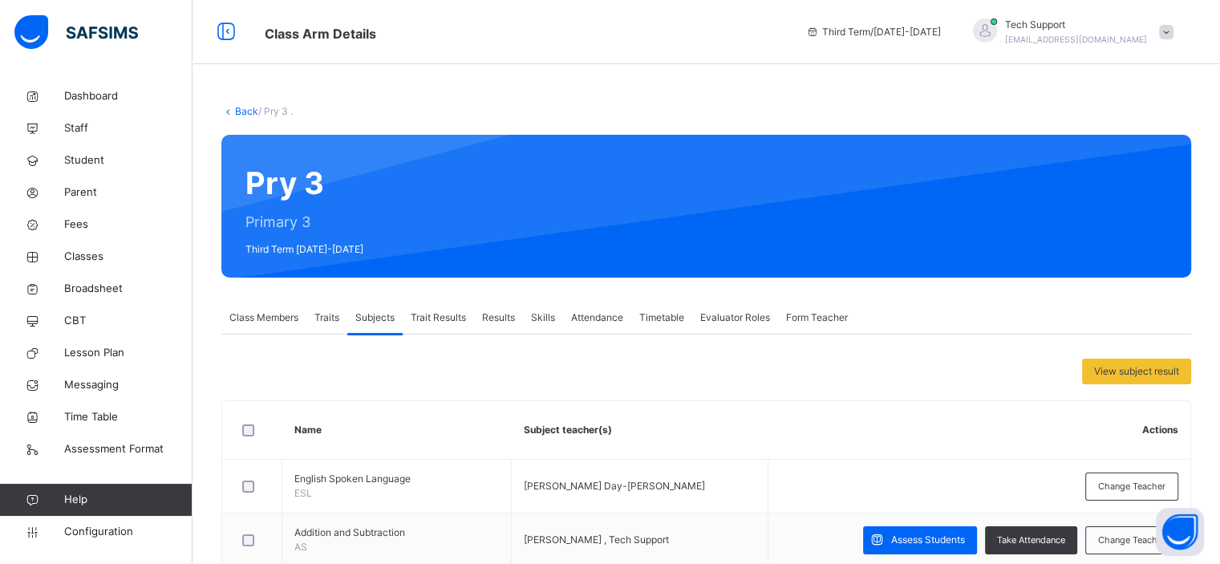
click at [508, 317] on span "Results" at bounding box center [498, 317] width 33 height 14
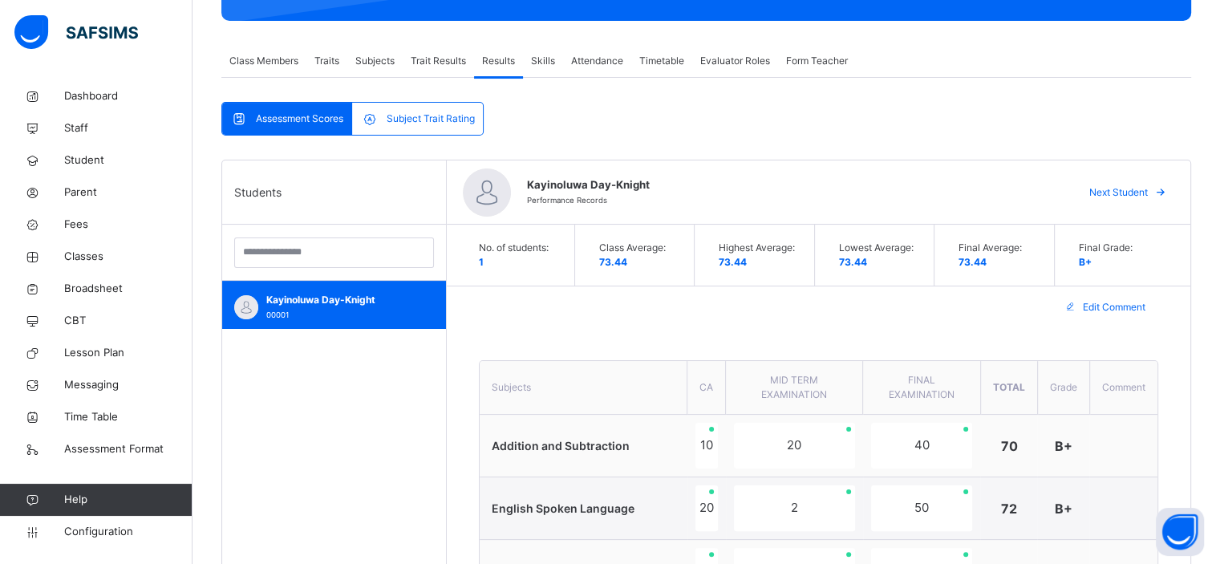
scroll to position [122, 0]
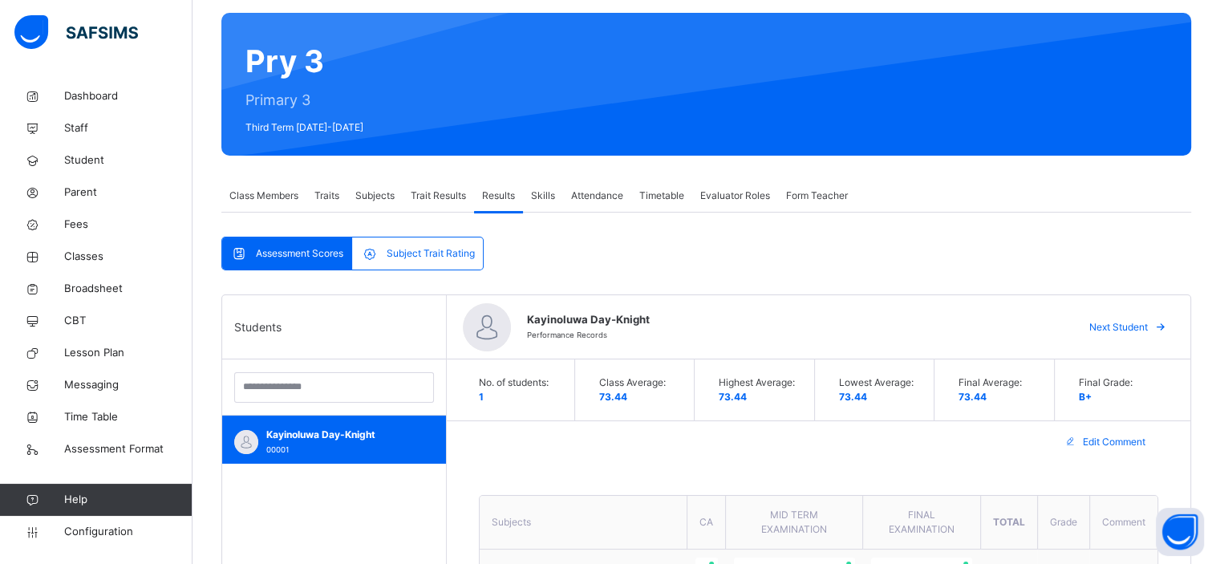
click at [374, 195] on span "Subjects" at bounding box center [374, 195] width 39 height 14
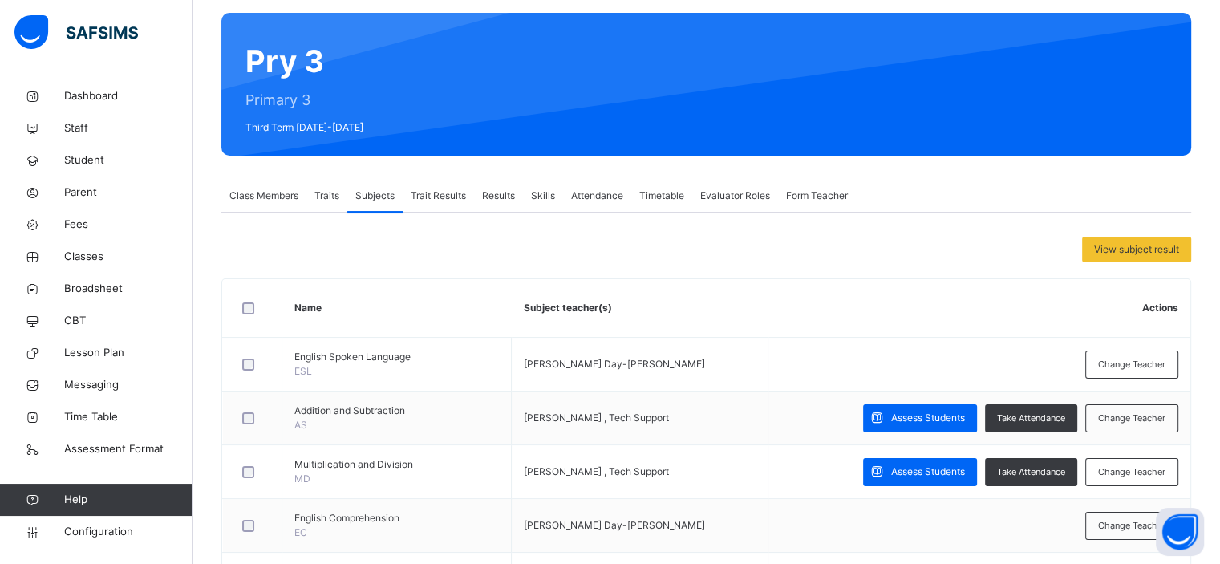
click at [500, 195] on span "Results" at bounding box center [498, 195] width 33 height 14
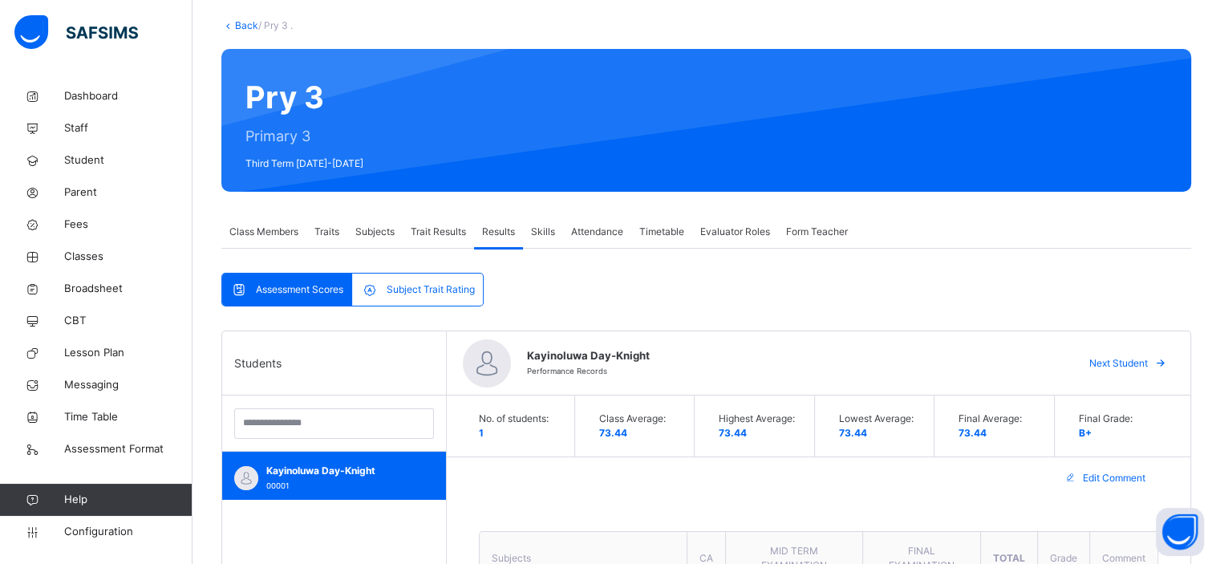
scroll to position [79, 0]
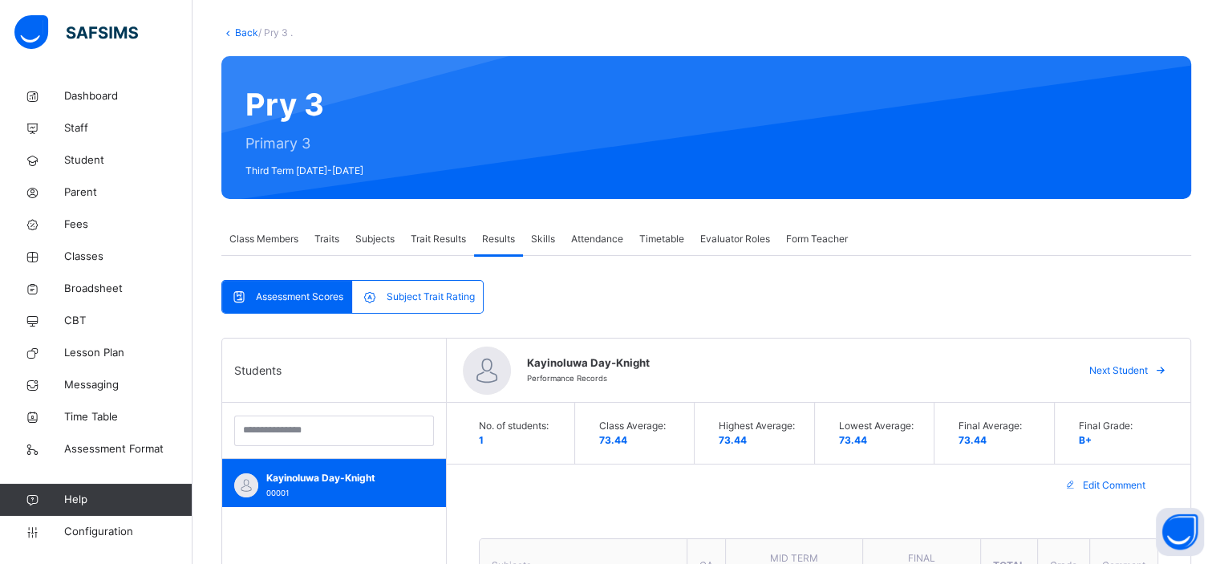
click at [378, 239] on span "Subjects" at bounding box center [374, 239] width 39 height 14
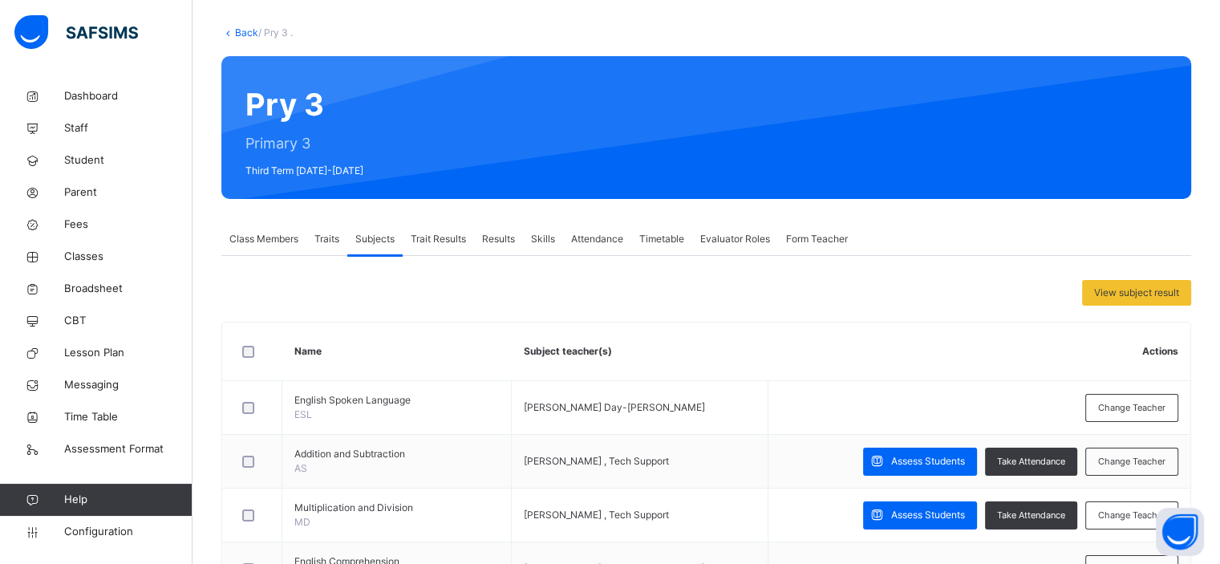
scroll to position [176, 0]
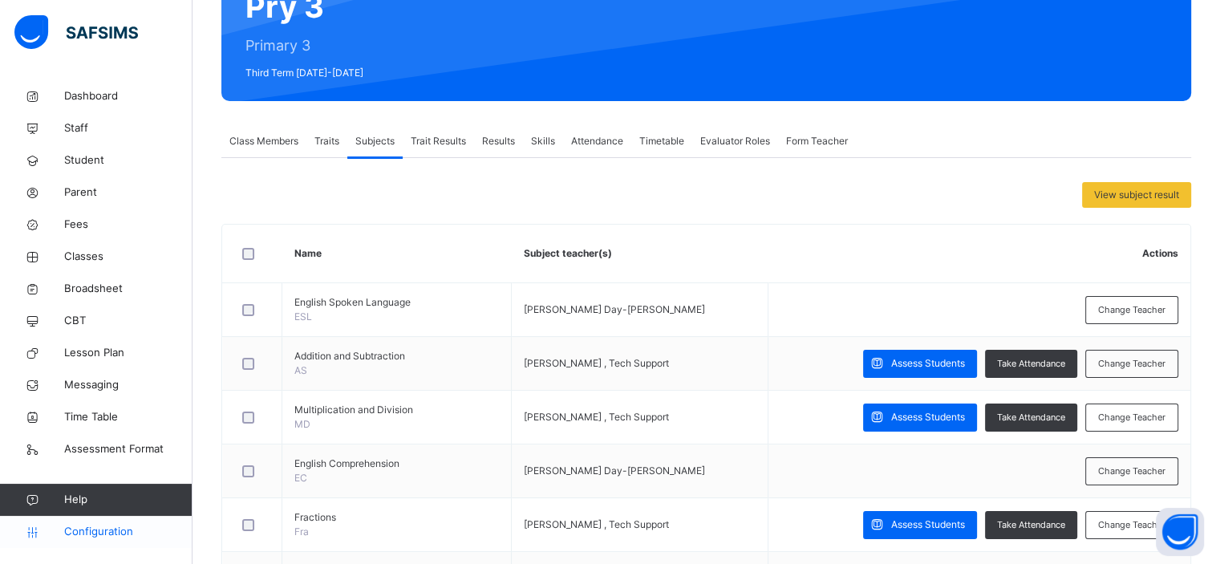
click at [112, 530] on span "Configuration" at bounding box center [127, 532] width 127 height 16
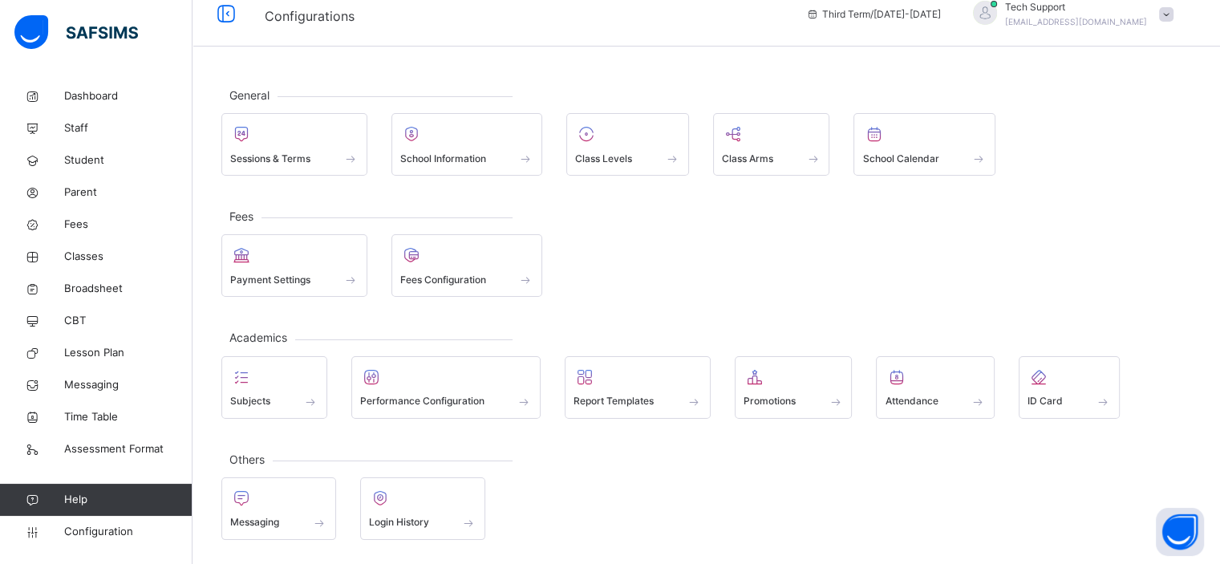
scroll to position [14, 0]
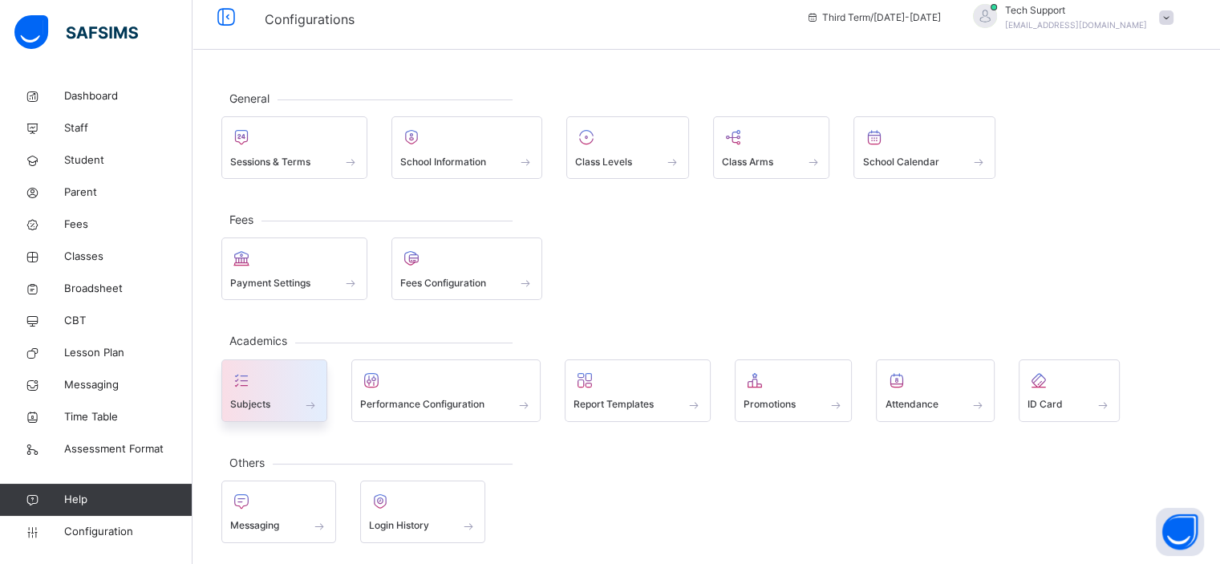
click at [273, 374] on div at bounding box center [274, 380] width 88 height 24
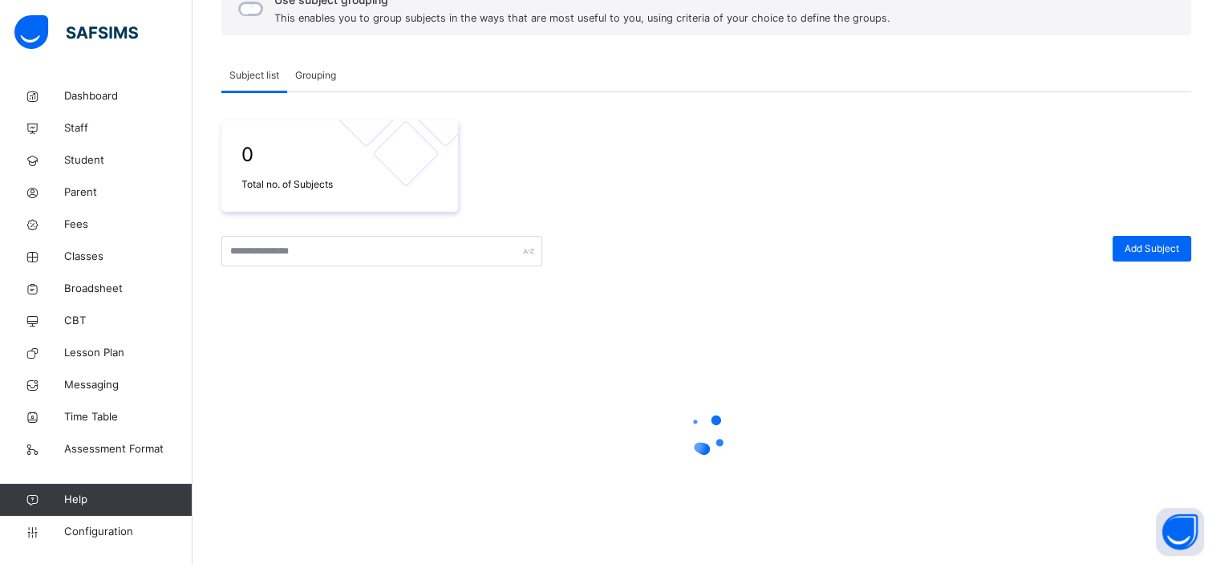
scroll to position [59, 0]
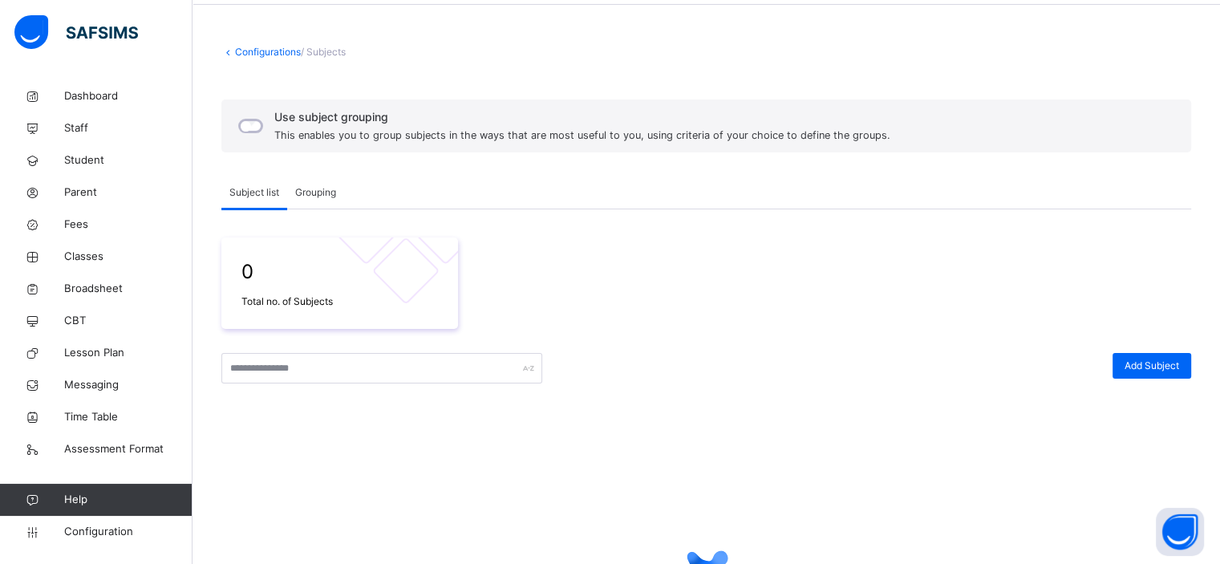
click at [317, 195] on span "Grouping" at bounding box center [315, 192] width 41 height 14
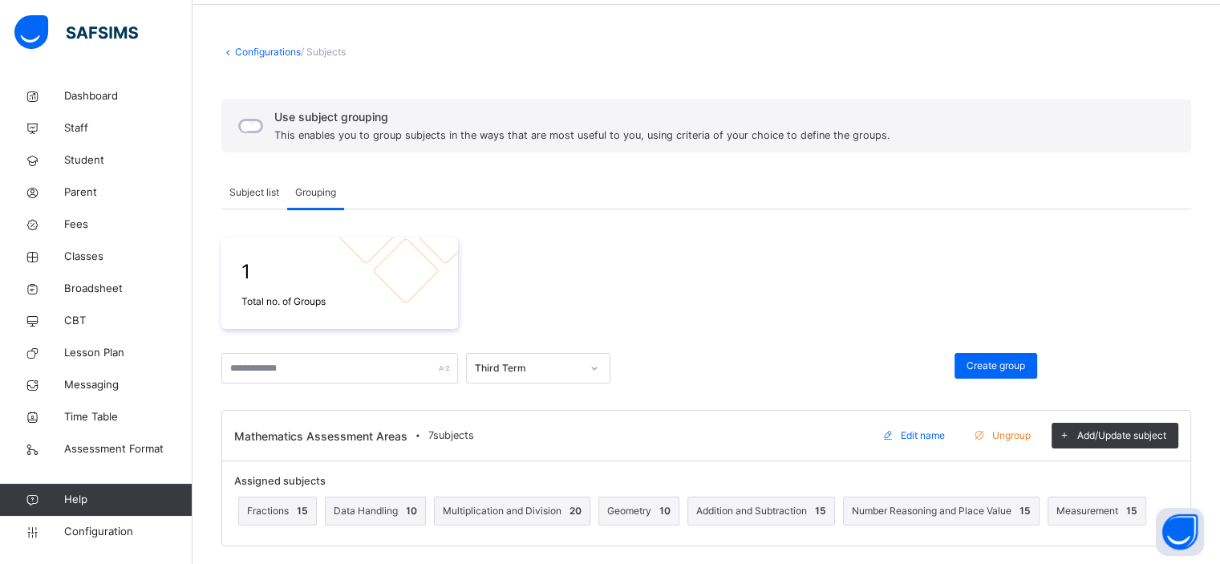
scroll to position [65, 0]
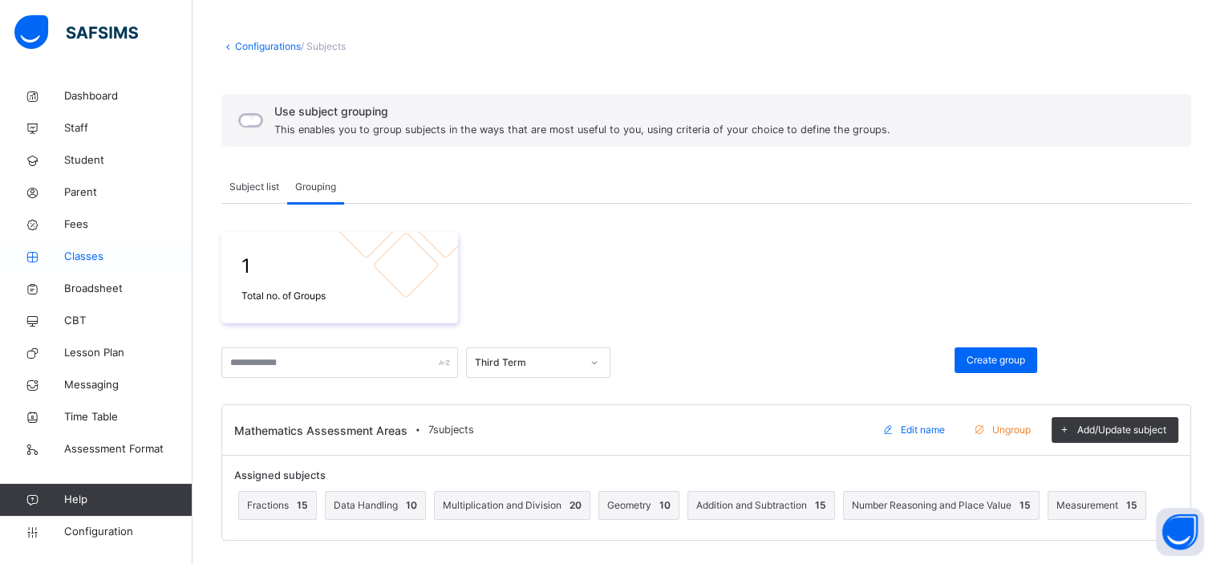
click at [100, 261] on span "Classes" at bounding box center [128, 257] width 128 height 16
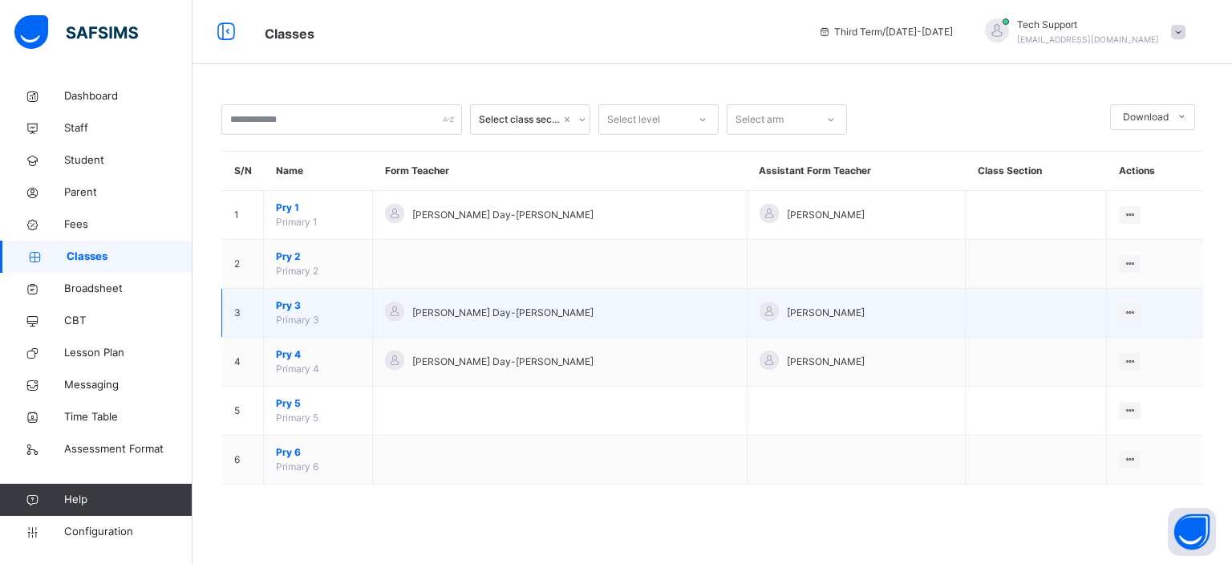
click at [291, 303] on span "Pry 3" at bounding box center [318, 305] width 84 height 14
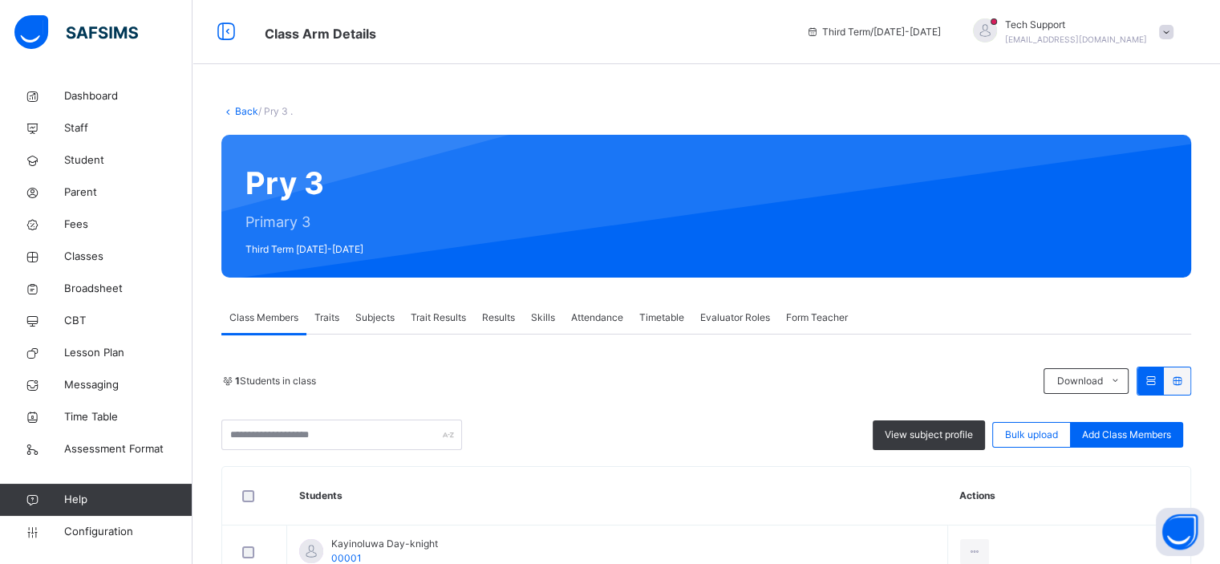
click at [493, 314] on span "Results" at bounding box center [498, 317] width 33 height 14
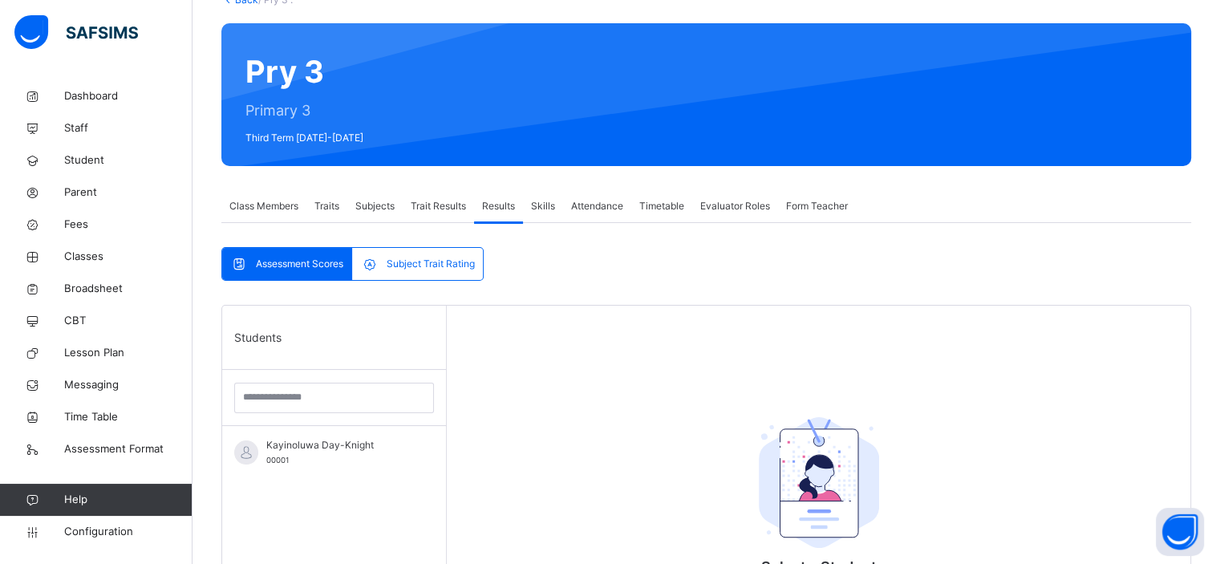
scroll to position [112, 0]
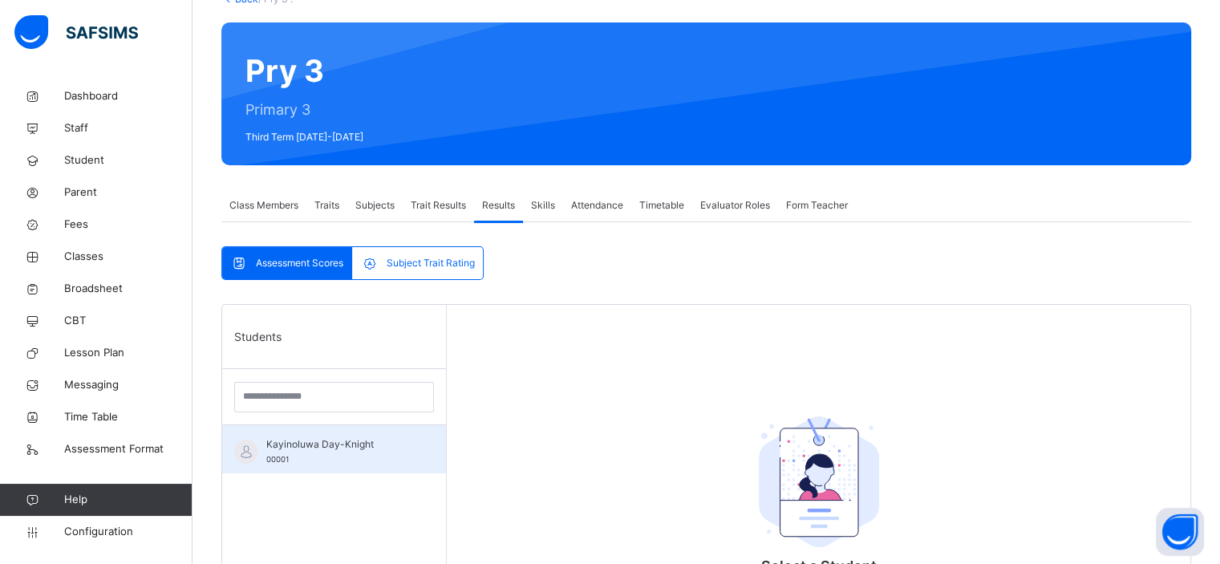
click at [343, 440] on span "Kayinoluwa Day-Knight" at bounding box center [338, 444] width 144 height 14
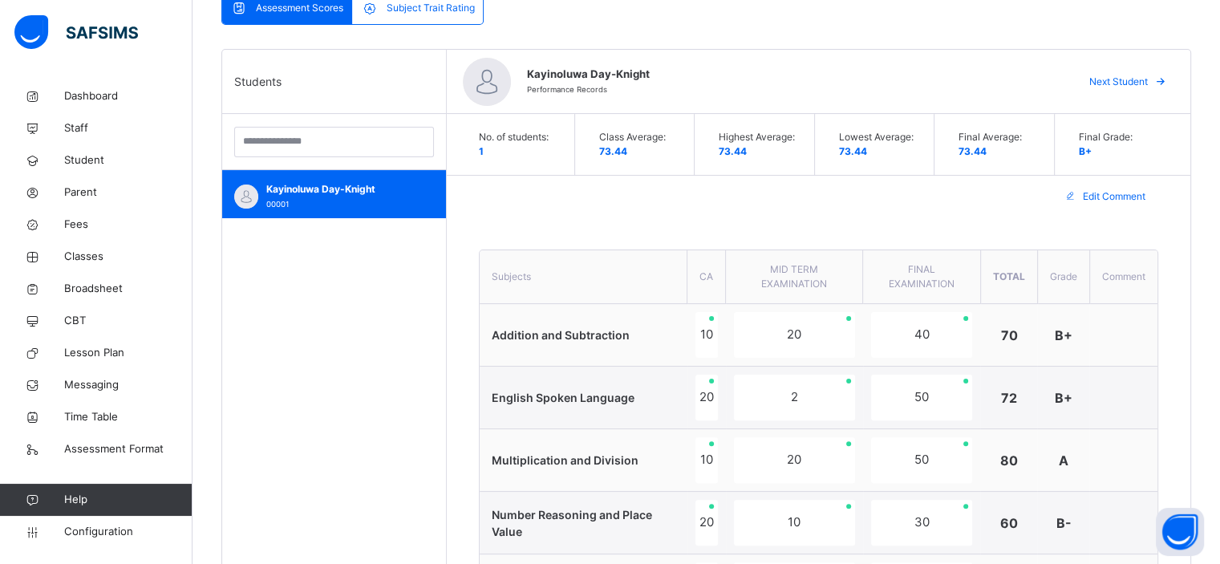
scroll to position [45, 0]
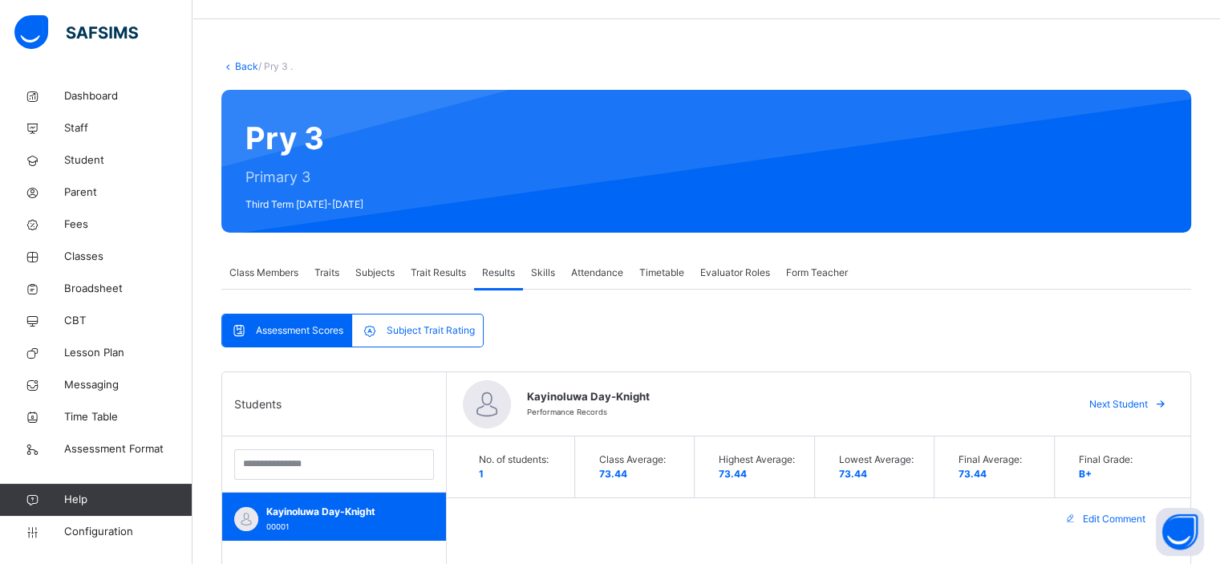
click at [370, 276] on span "Subjects" at bounding box center [374, 272] width 39 height 14
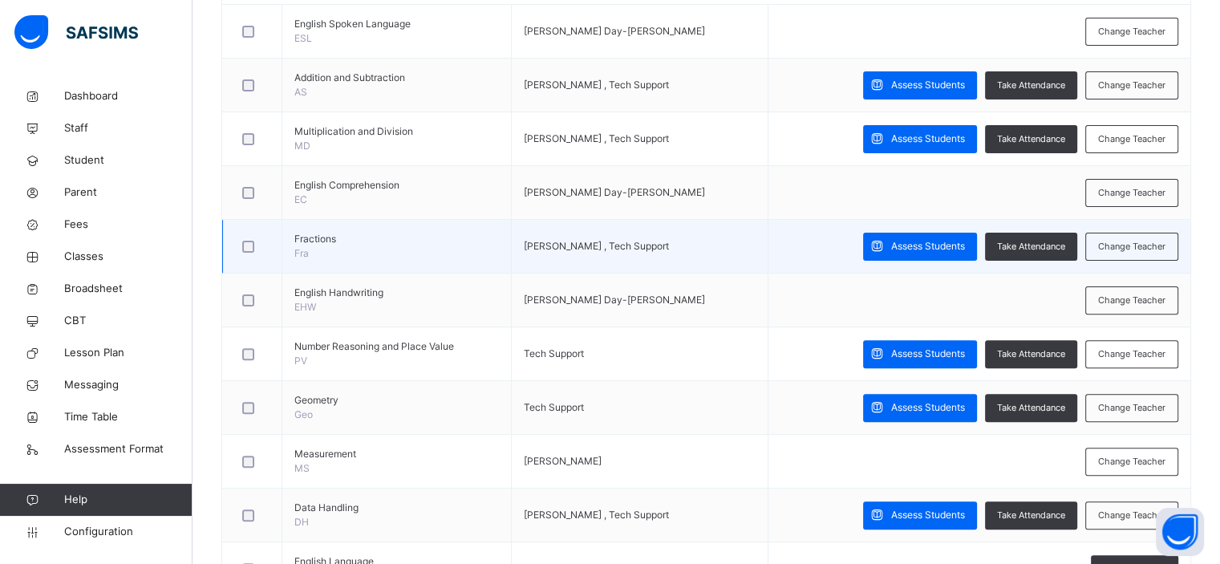
scroll to position [454, 0]
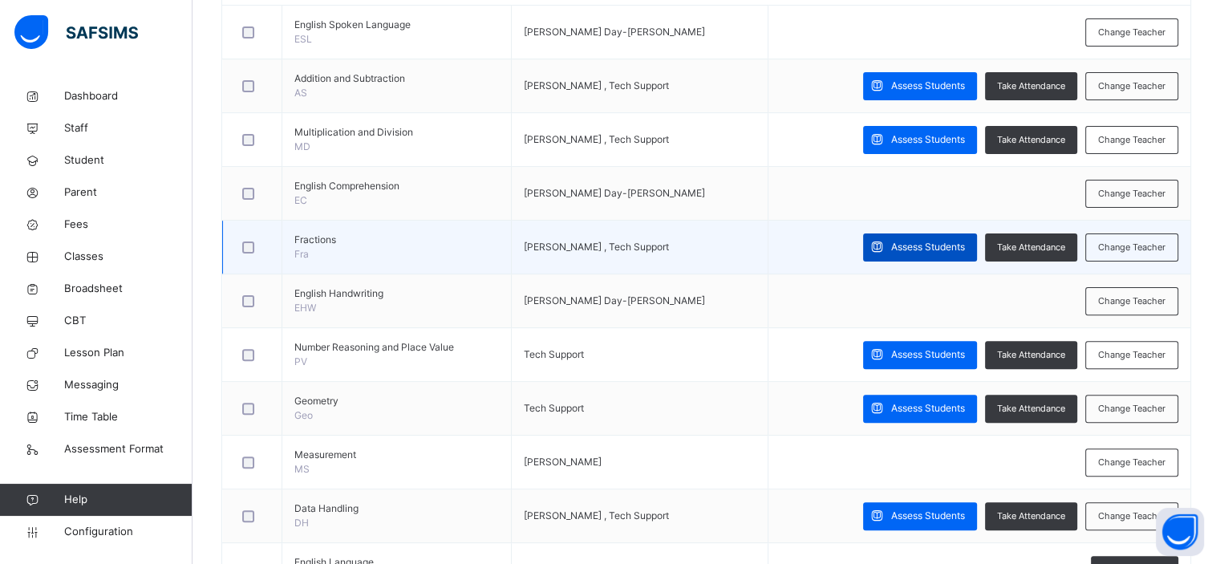
click at [910, 250] on span "Assess Students" at bounding box center [928, 247] width 74 height 14
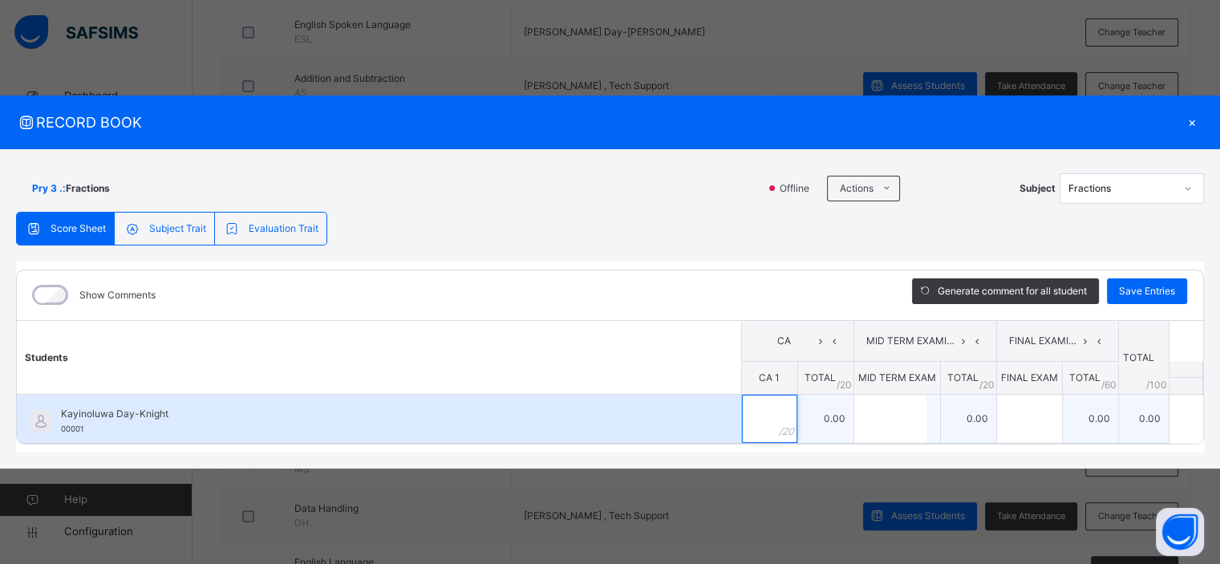
click at [770, 411] on input "text" at bounding box center [769, 418] width 55 height 48
type input "**"
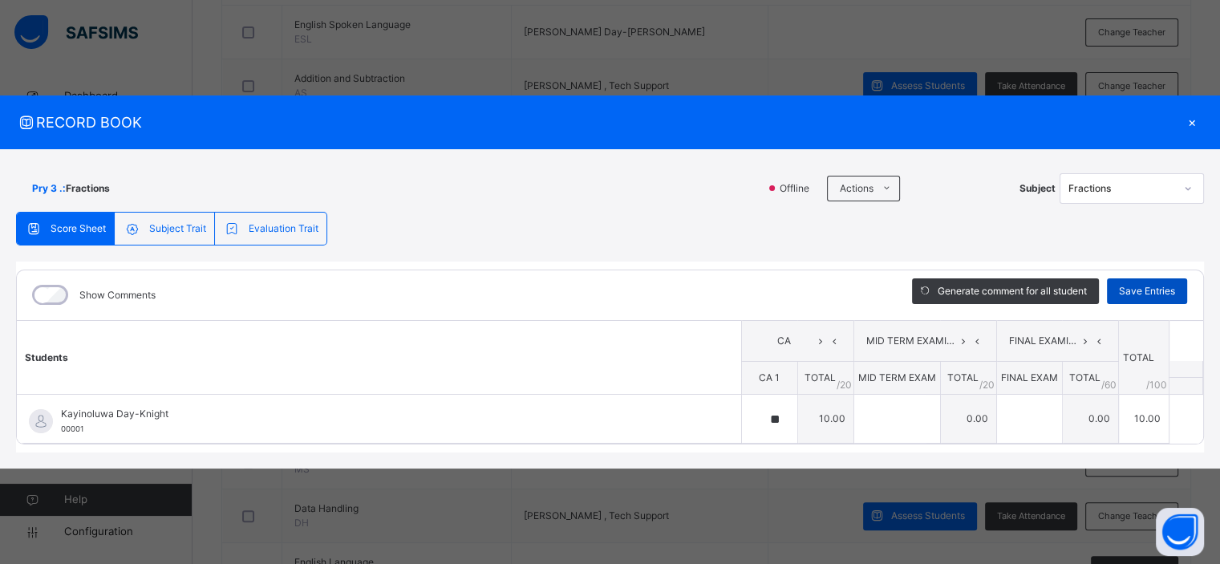
click at [1131, 291] on span "Save Entries" at bounding box center [1147, 291] width 56 height 14
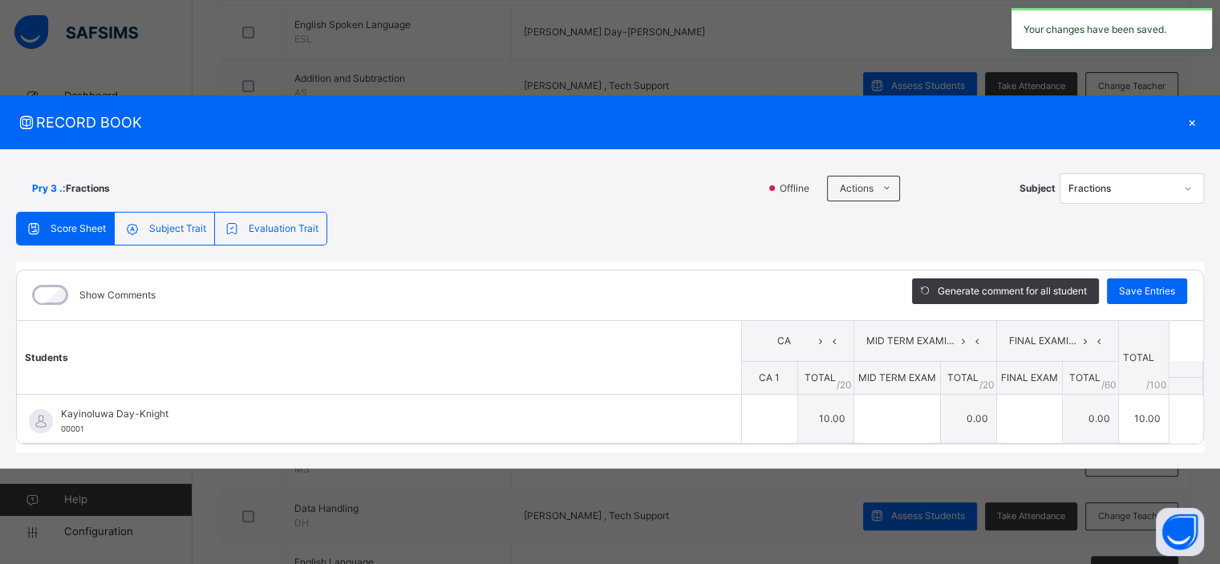
type input "**"
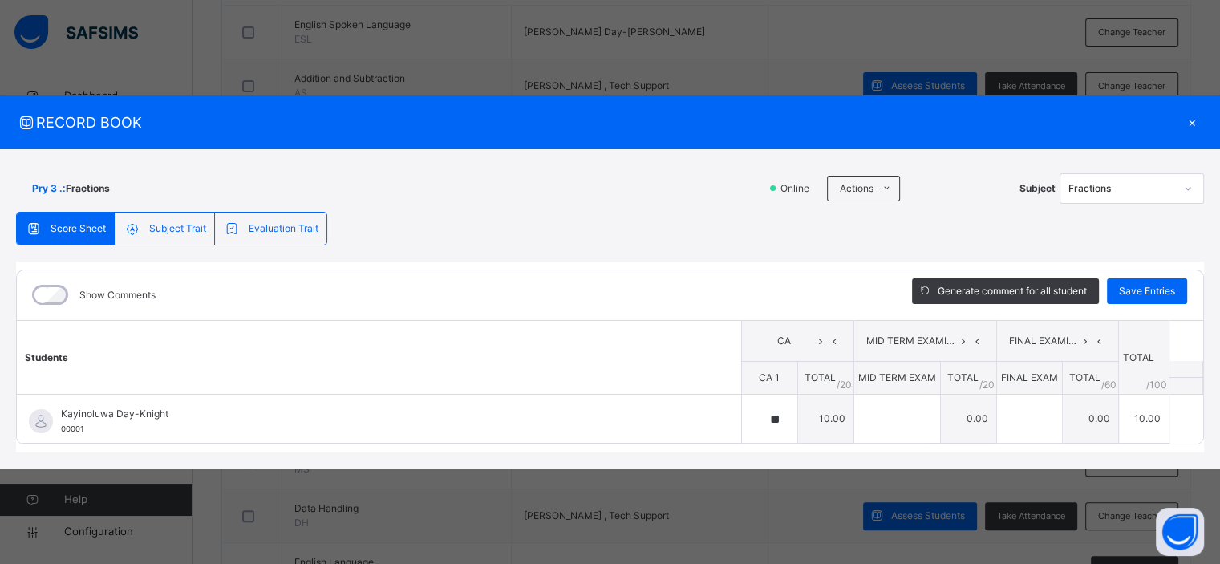
click at [1194, 123] on div "×" at bounding box center [1191, 122] width 24 height 22
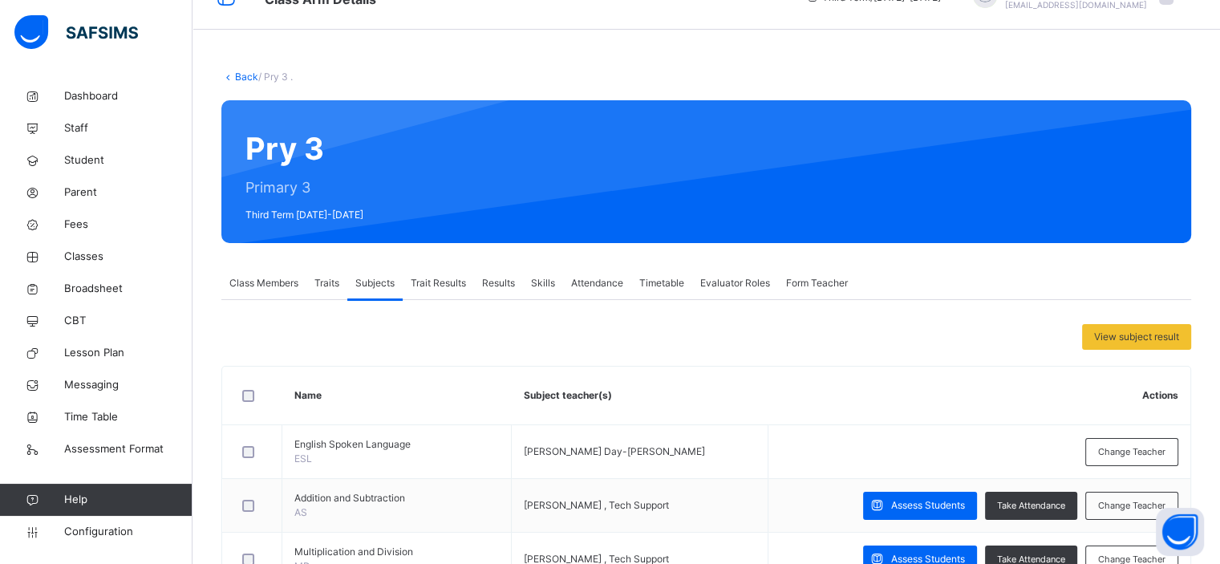
scroll to position [0, 0]
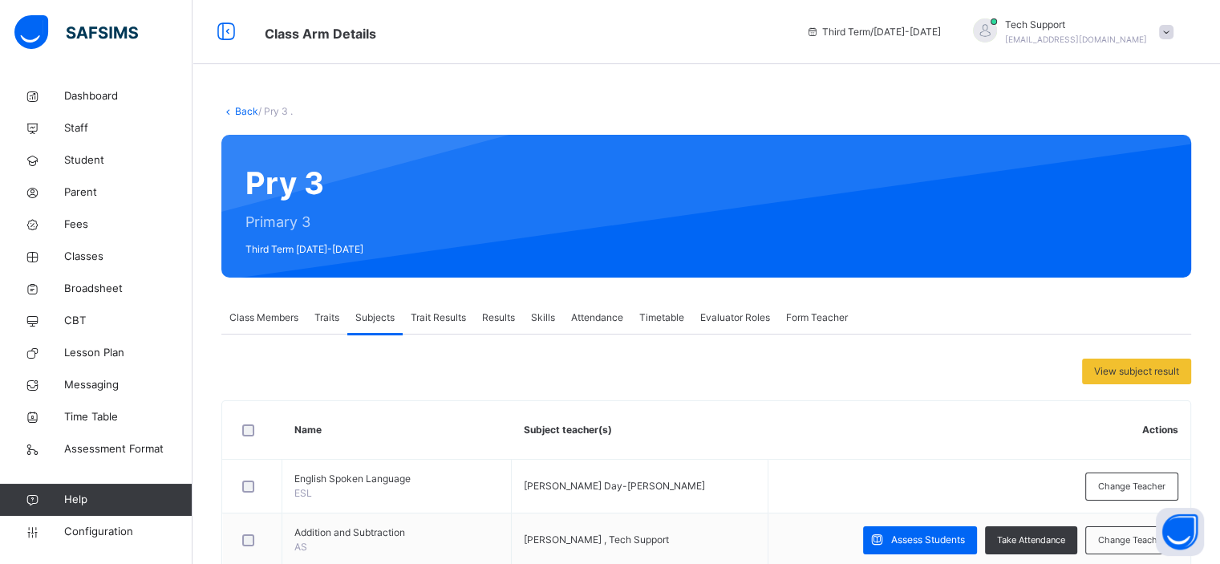
click at [498, 314] on span "Results" at bounding box center [498, 317] width 33 height 14
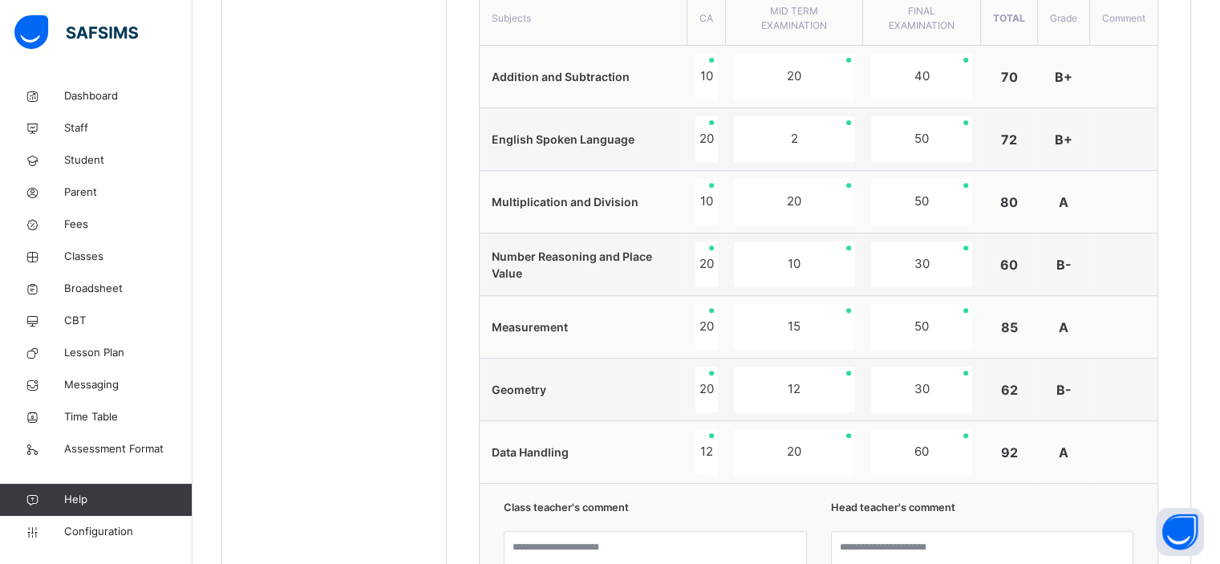
scroll to position [634, 0]
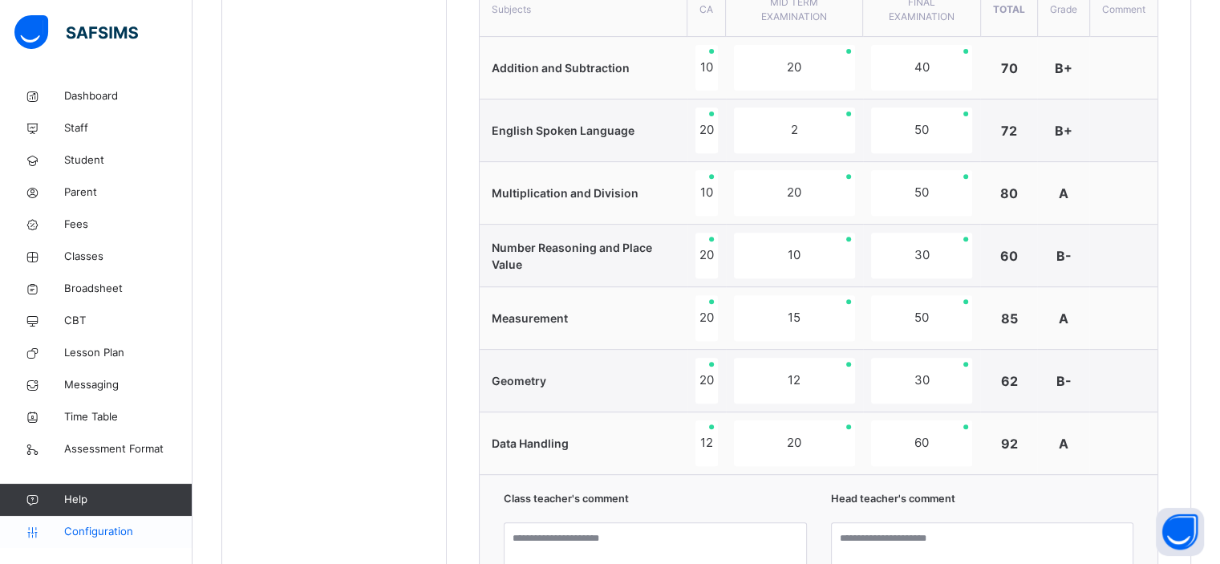
click at [107, 531] on span "Configuration" at bounding box center [127, 532] width 127 height 16
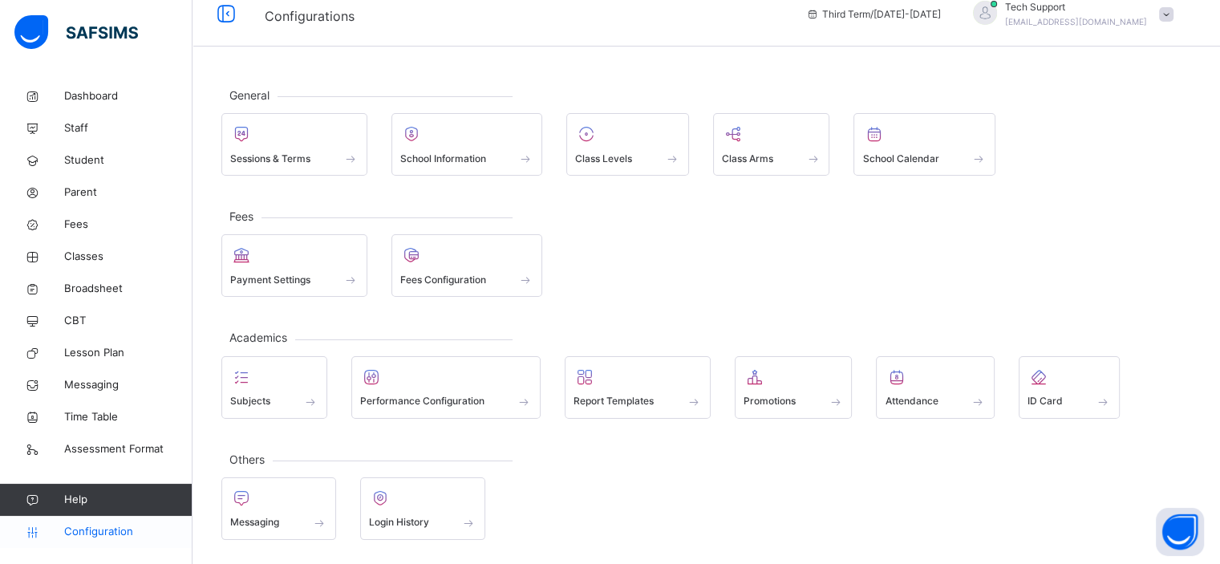
scroll to position [14, 0]
click at [81, 244] on link "Classes" at bounding box center [96, 257] width 192 height 32
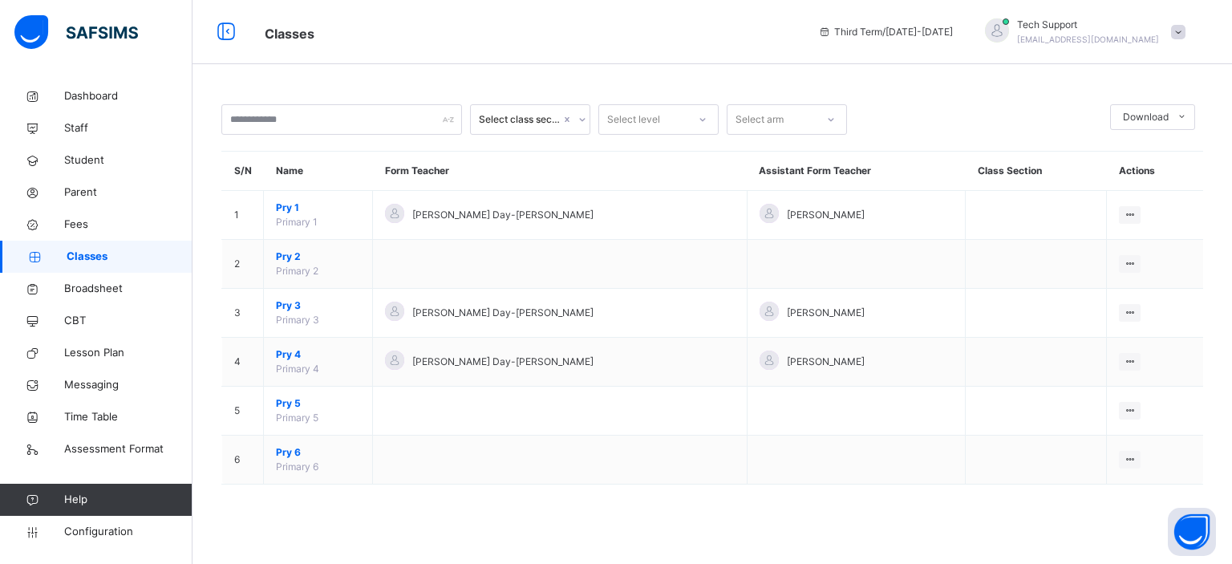
click at [284, 302] on span "Pry 3" at bounding box center [318, 305] width 84 height 14
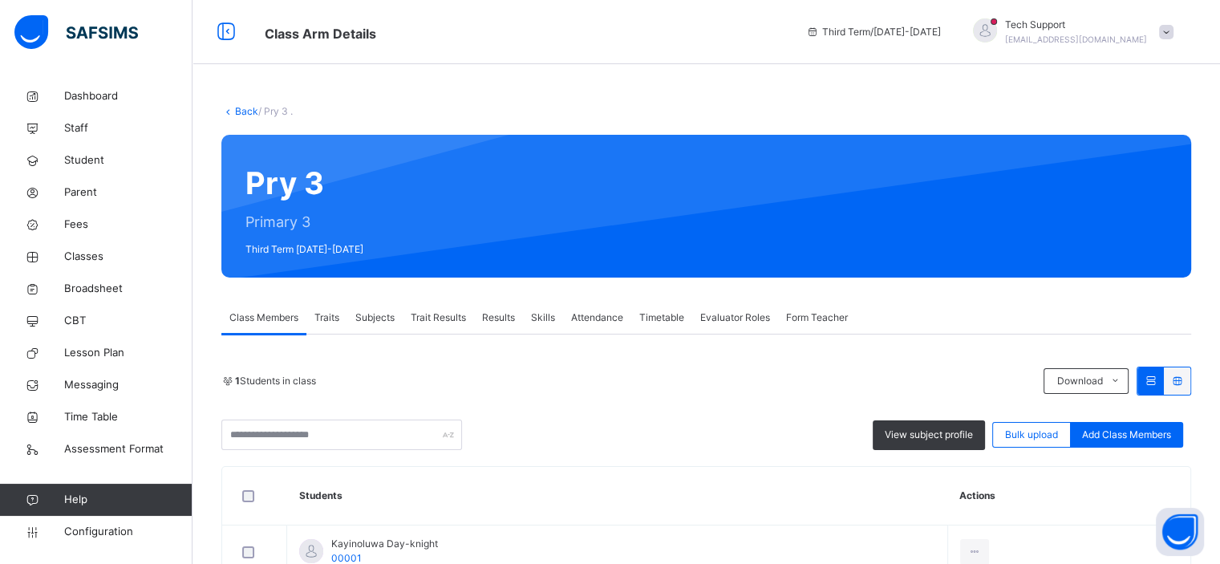
click at [500, 322] on span "Results" at bounding box center [498, 317] width 33 height 14
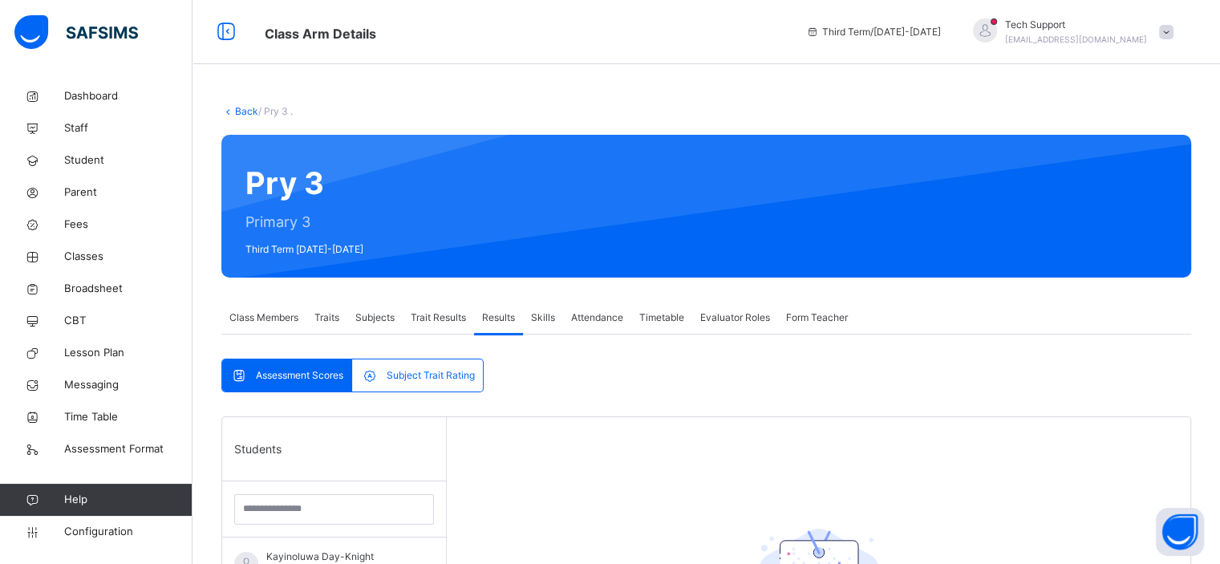
scroll to position [51, 0]
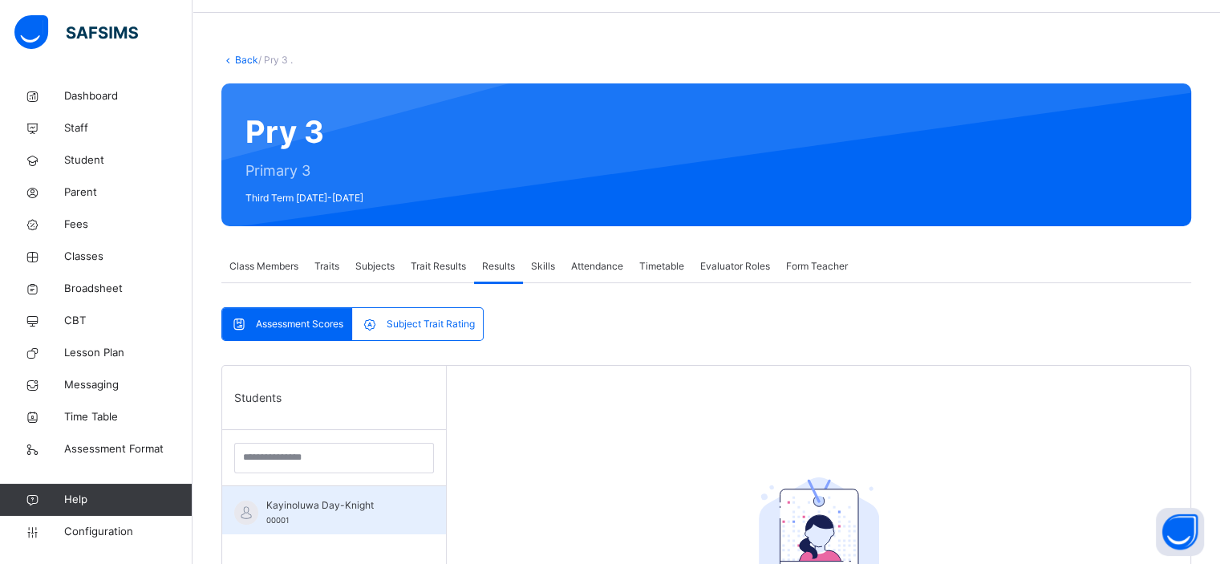
click at [305, 498] on div "Kayinoluwa Day-Knight 00001" at bounding box center [338, 512] width 144 height 29
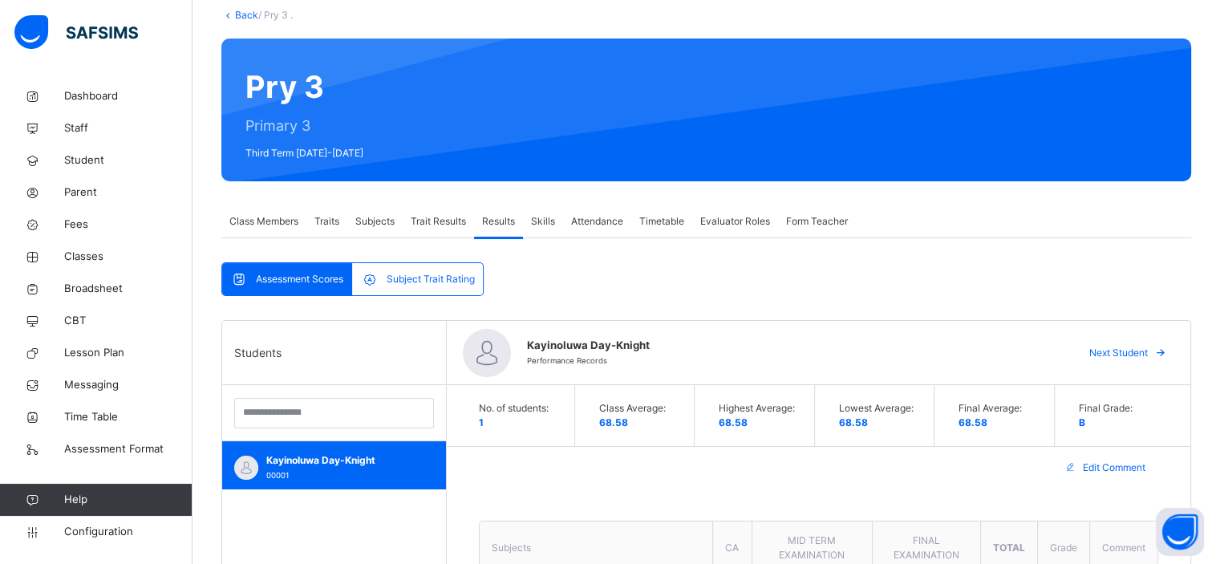
scroll to position [18, 0]
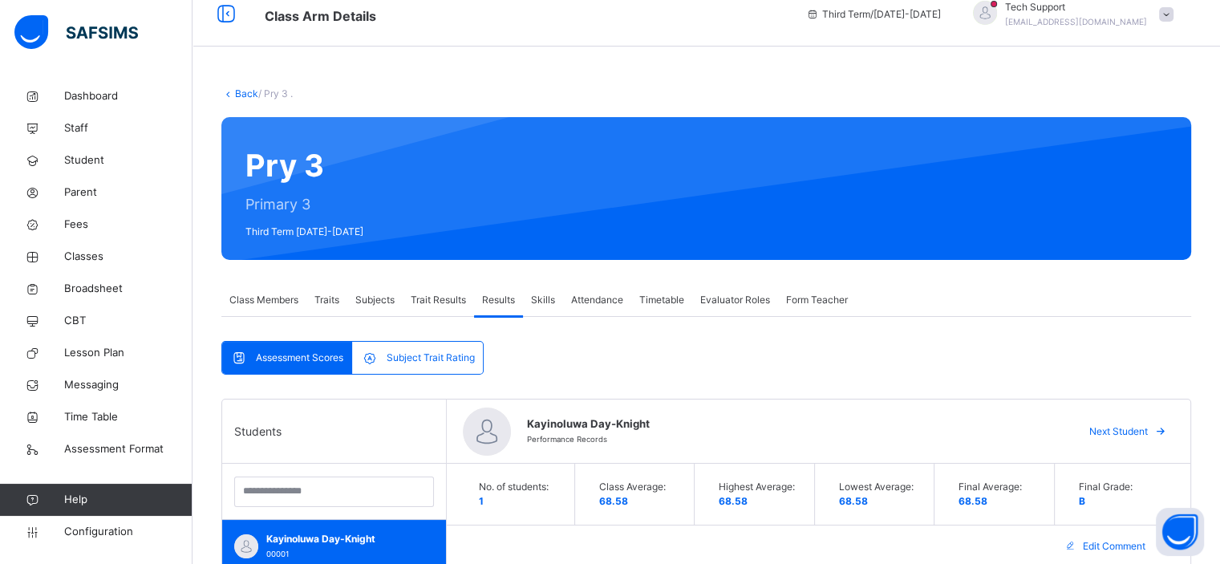
click at [378, 300] on span "Subjects" at bounding box center [374, 300] width 39 height 14
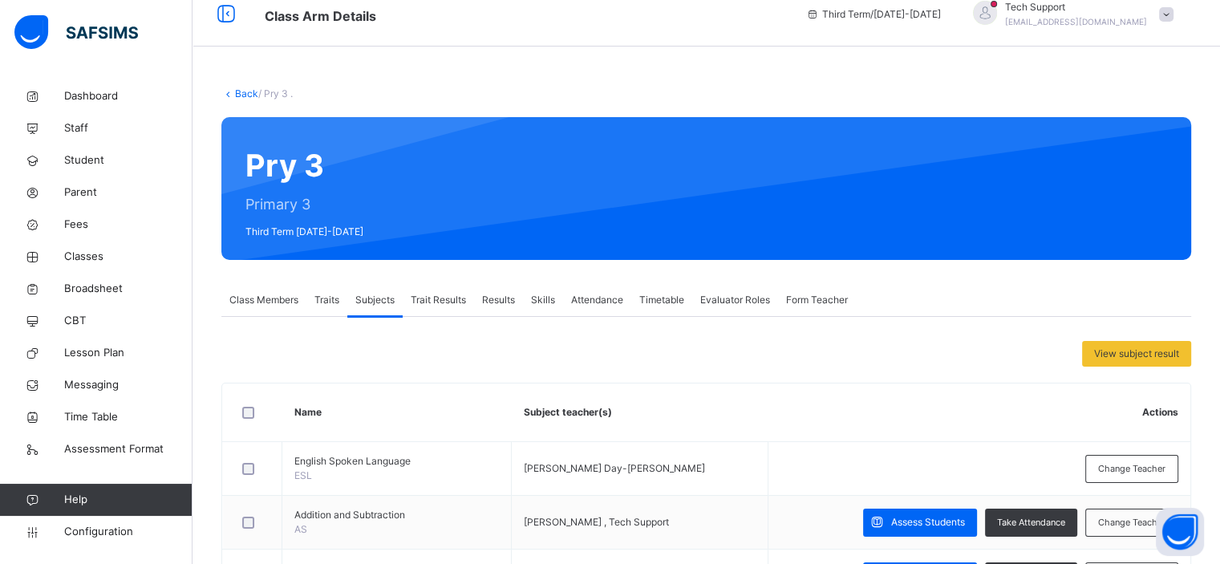
click at [273, 311] on div "Class Members" at bounding box center [263, 300] width 85 height 32
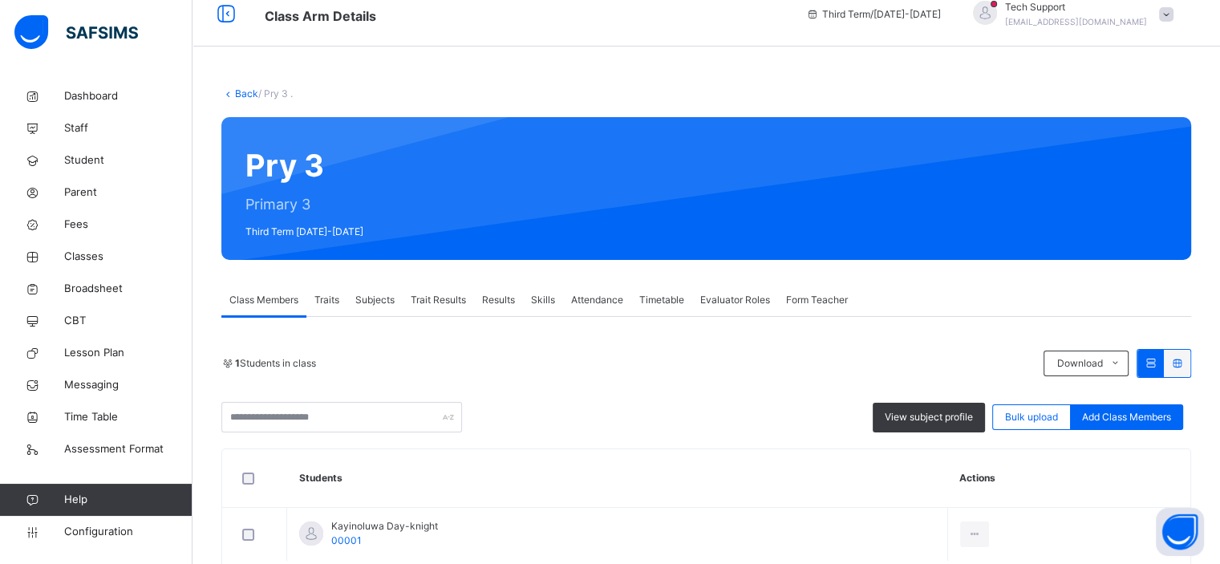
scroll to position [103, 0]
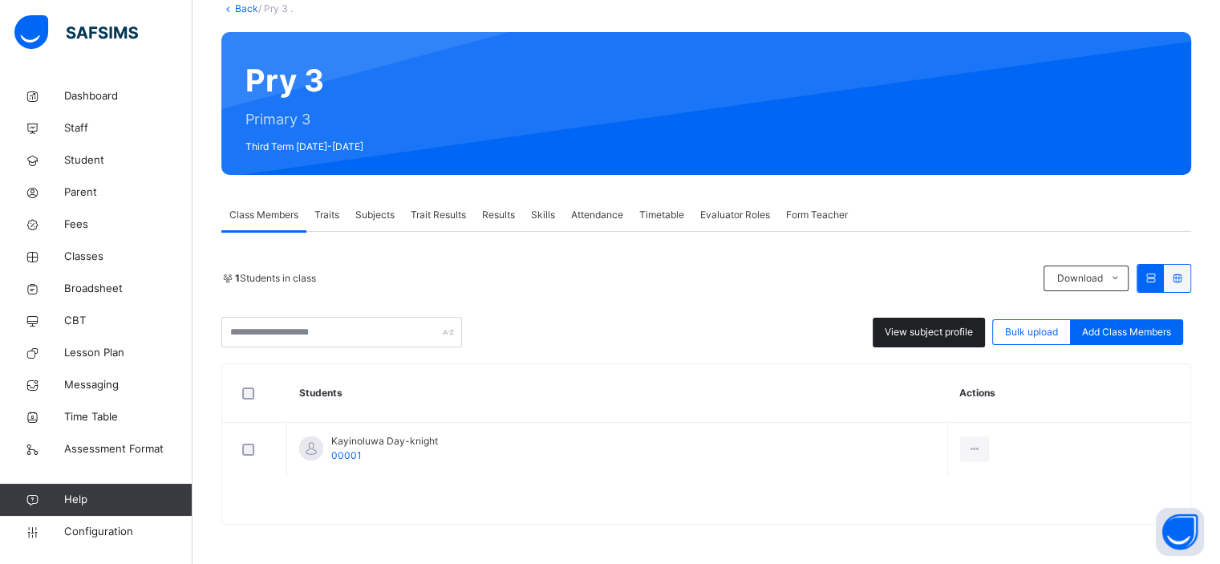
click at [943, 339] on div "View subject profile" at bounding box center [928, 333] width 112 height 30
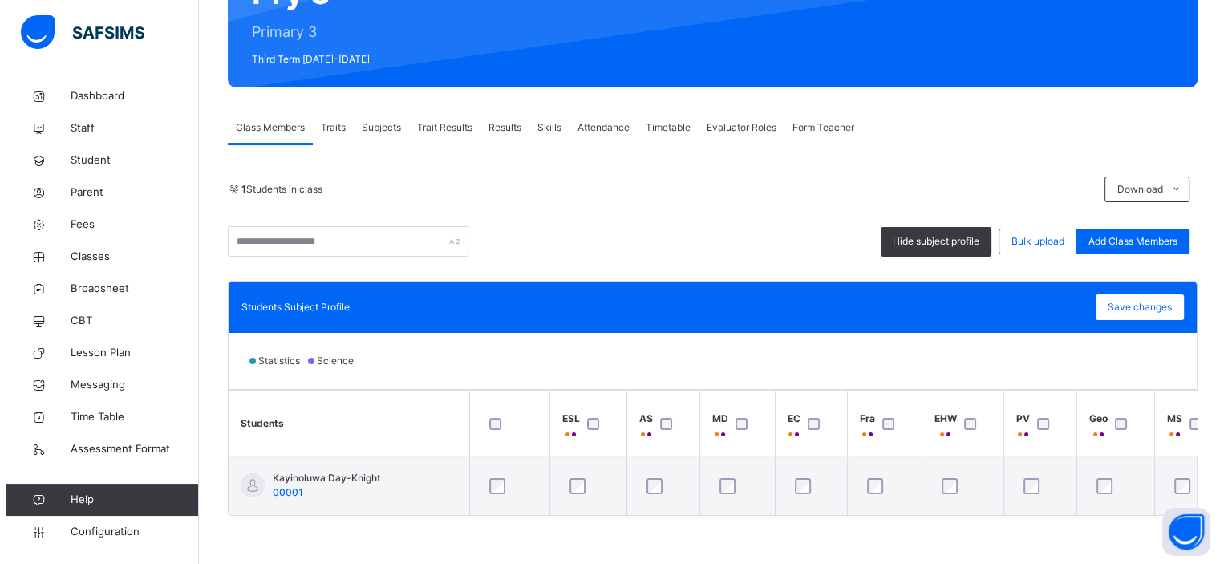
scroll to position [196, 0]
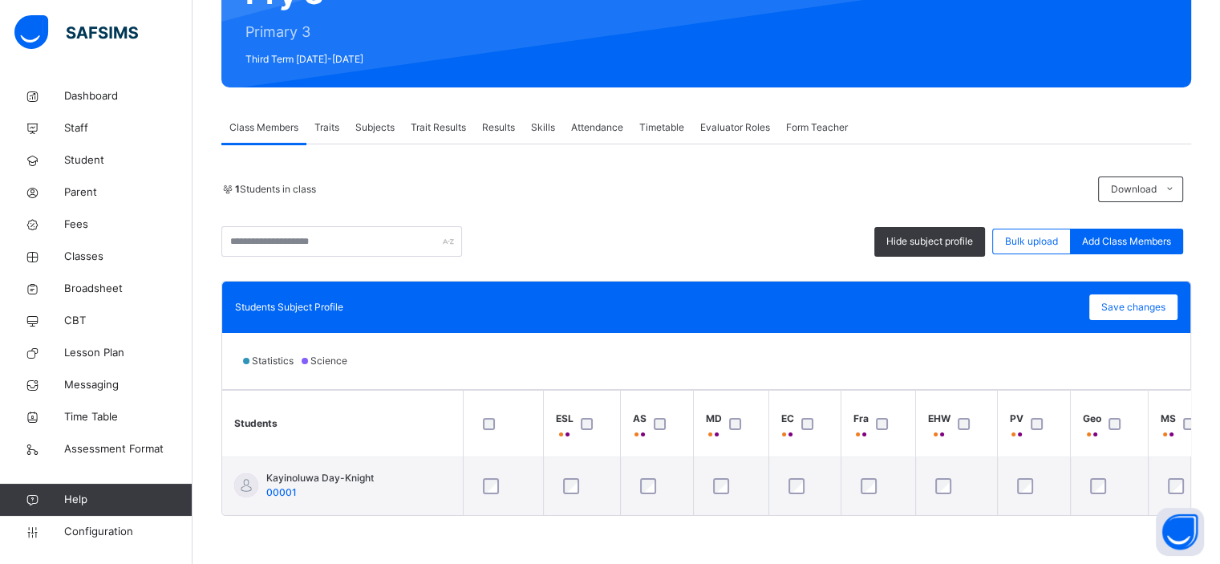
click at [879, 281] on div "Students Subject Profile Save changes" at bounding box center [706, 306] width 968 height 51
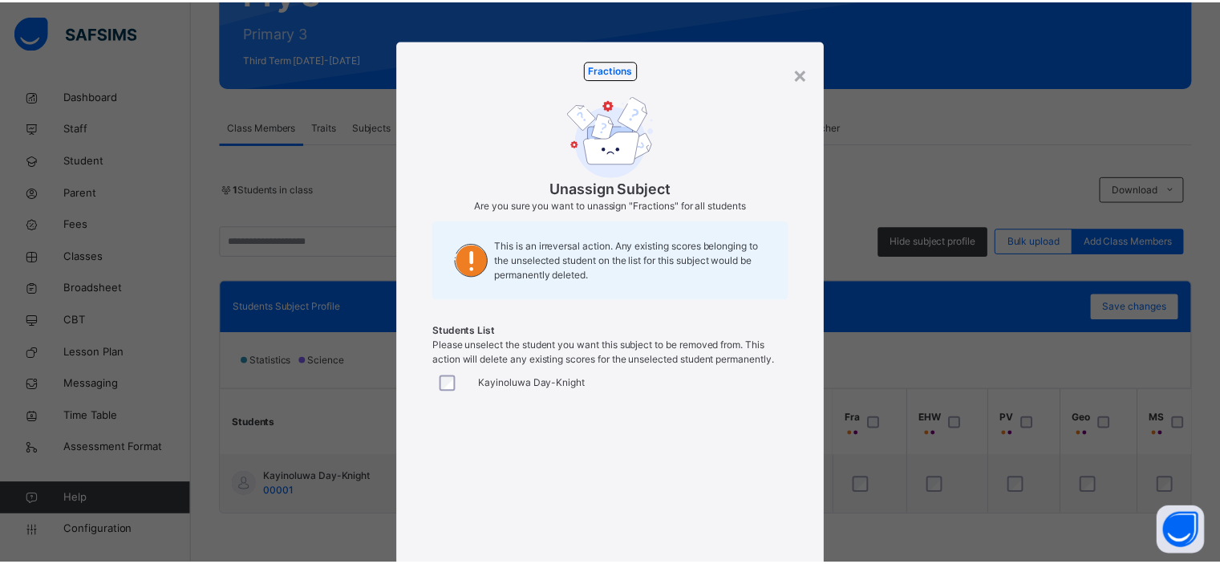
scroll to position [169, 0]
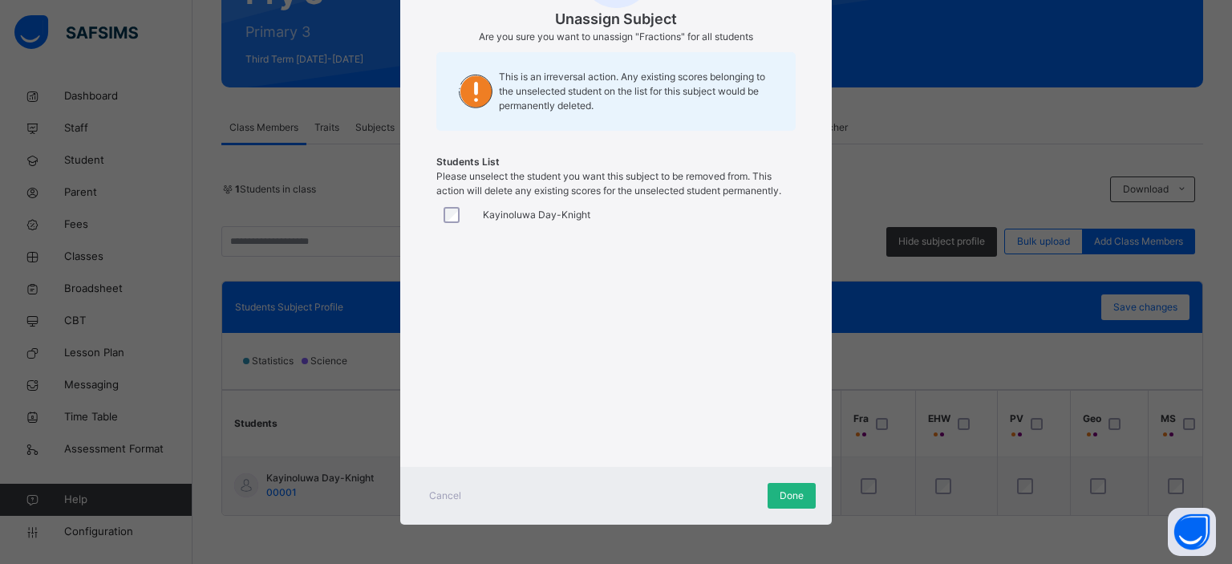
click at [779, 490] on span "Done" at bounding box center [791, 495] width 24 height 14
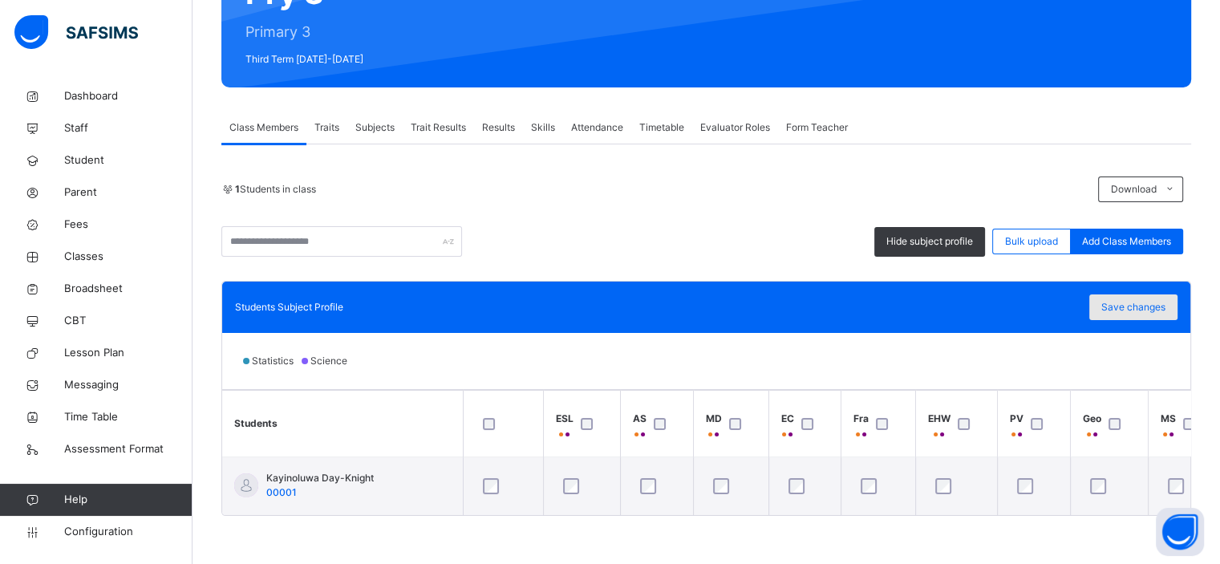
click at [1145, 306] on span "Save changes" at bounding box center [1133, 307] width 64 height 14
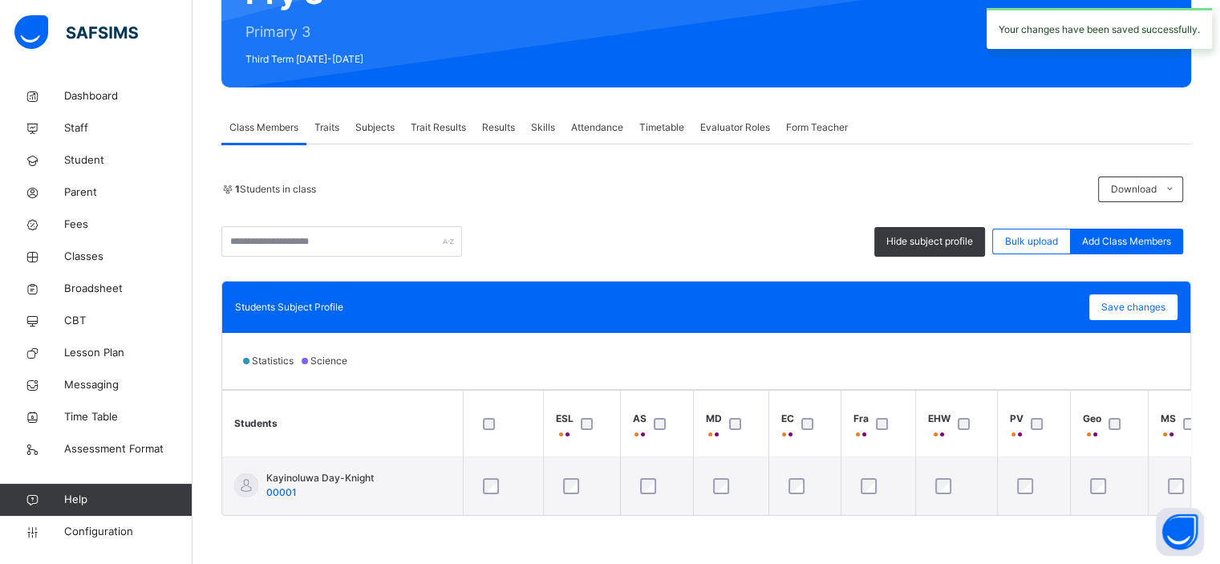
click at [510, 120] on span "Results" at bounding box center [498, 127] width 33 height 14
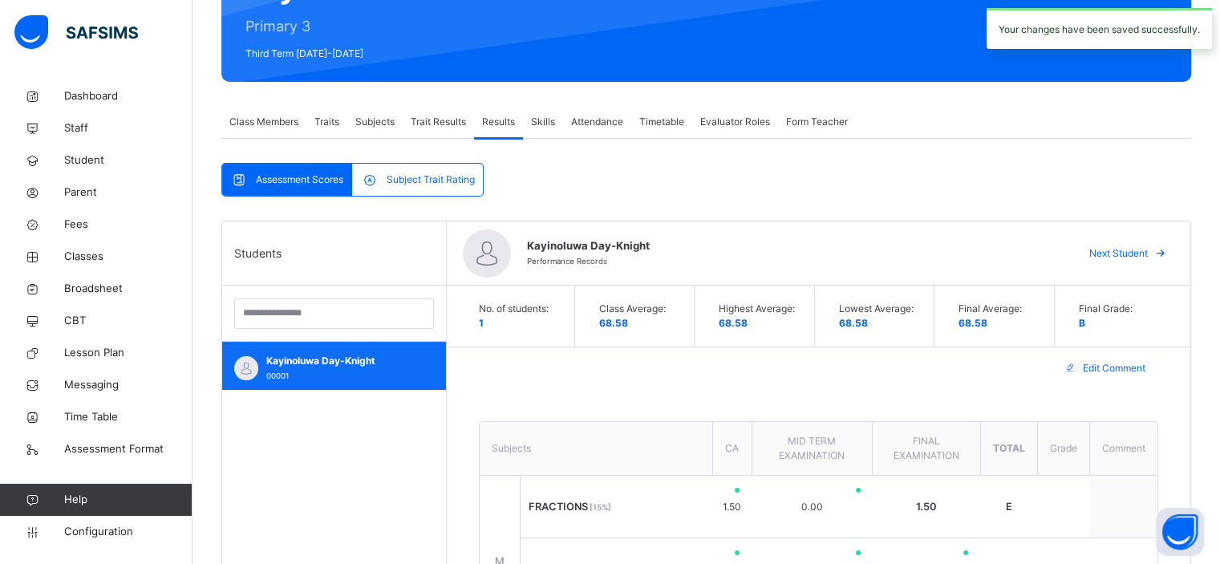
click at [358, 362] on span "Kayinoluwa Day-Knight" at bounding box center [338, 361] width 144 height 14
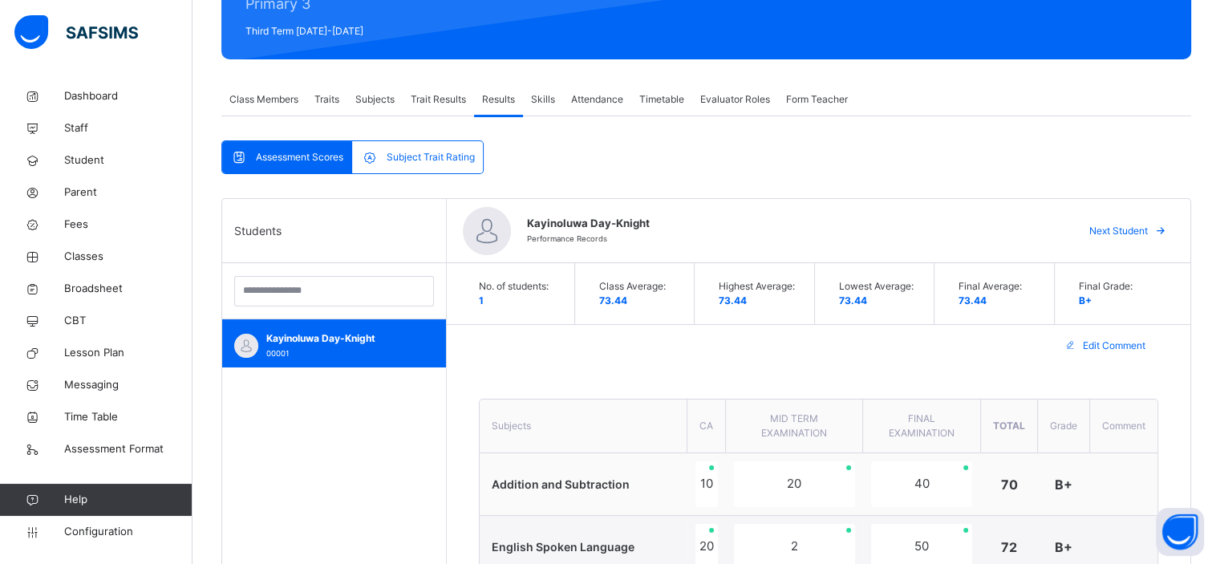
scroll to position [210, 0]
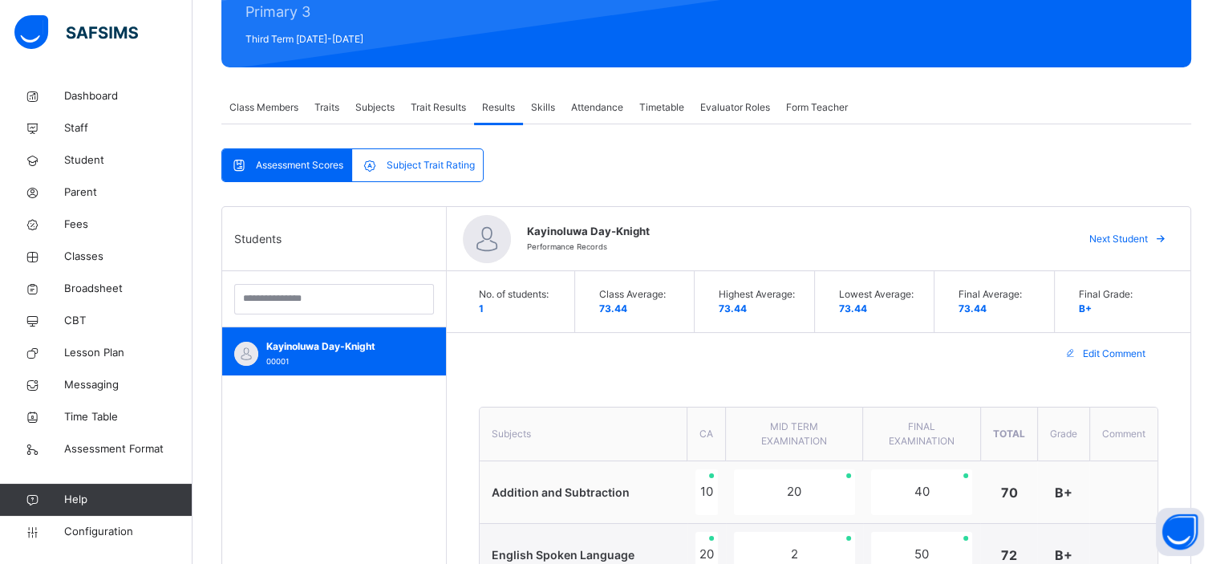
click at [337, 107] on span "Traits" at bounding box center [326, 107] width 25 height 14
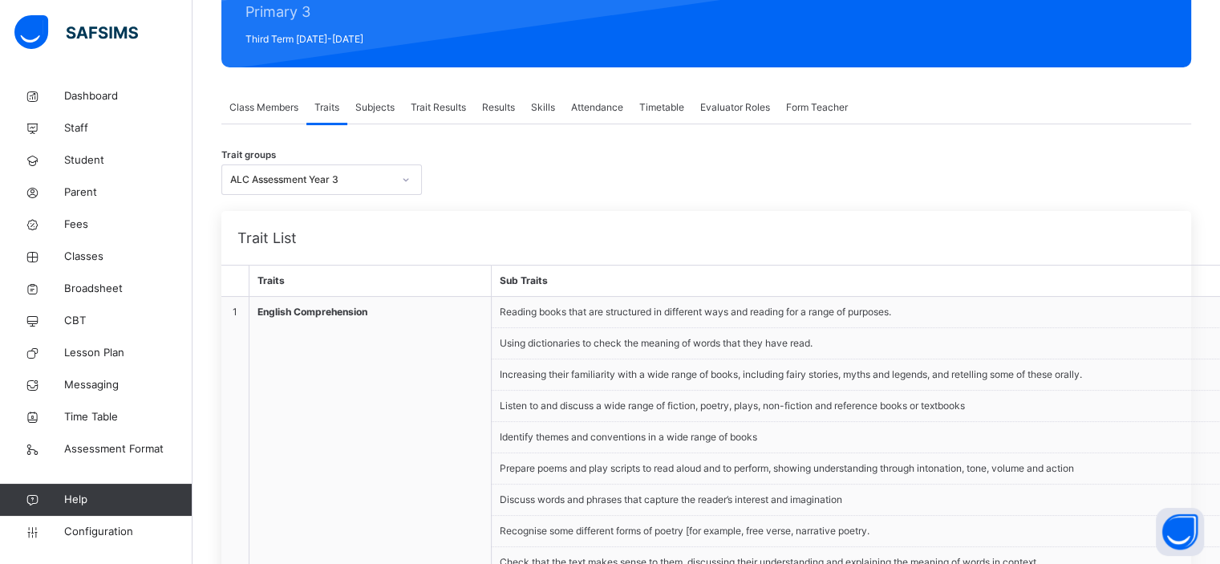
click at [273, 108] on span "Class Members" at bounding box center [263, 107] width 69 height 14
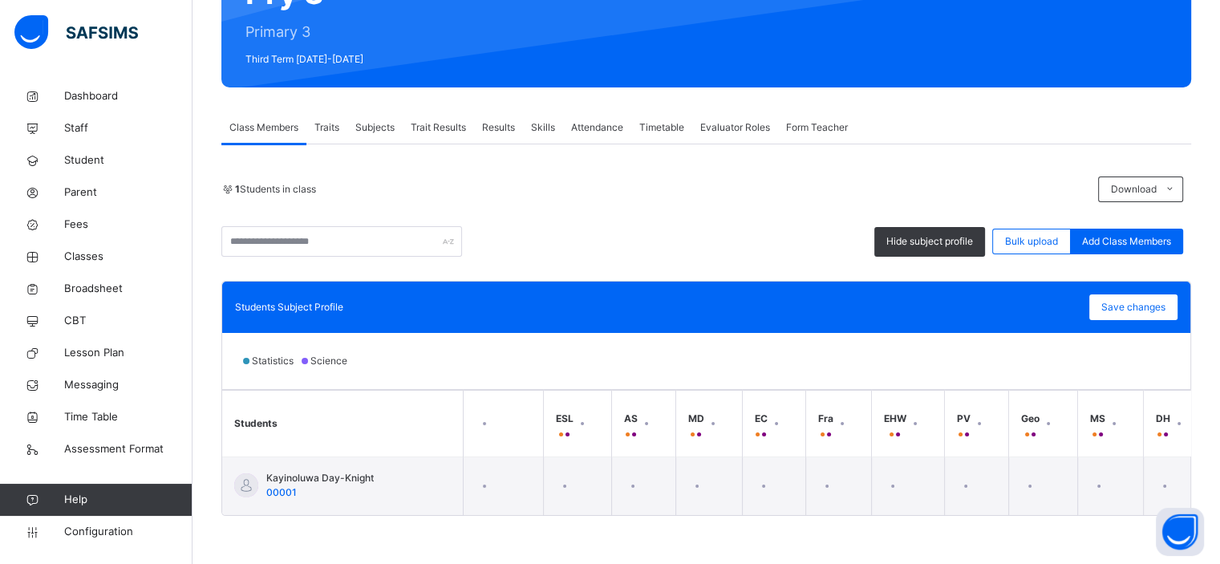
scroll to position [196, 0]
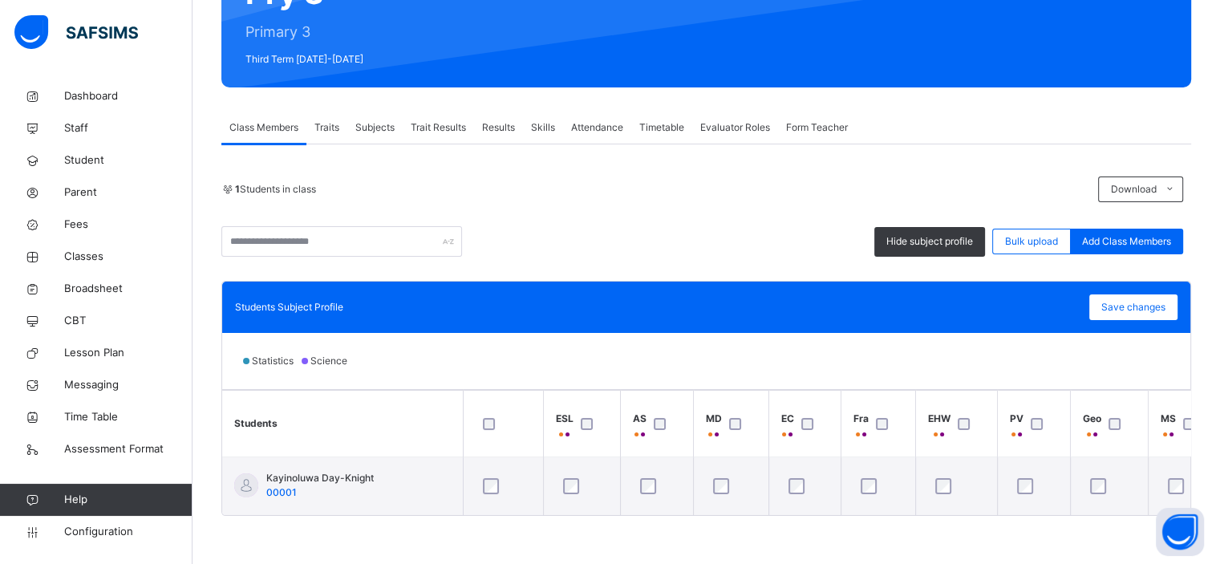
click at [872, 418] on div at bounding box center [885, 424] width 26 height 12
click at [1145, 300] on span "Save changes" at bounding box center [1133, 307] width 64 height 14
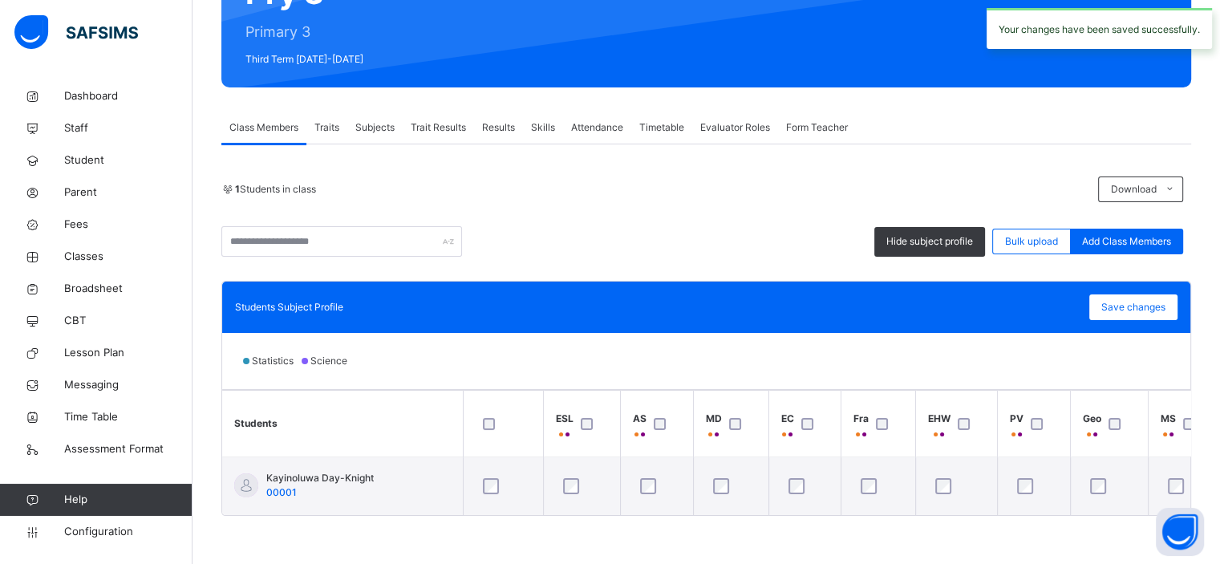
click at [499, 131] on div "Results" at bounding box center [498, 127] width 49 height 32
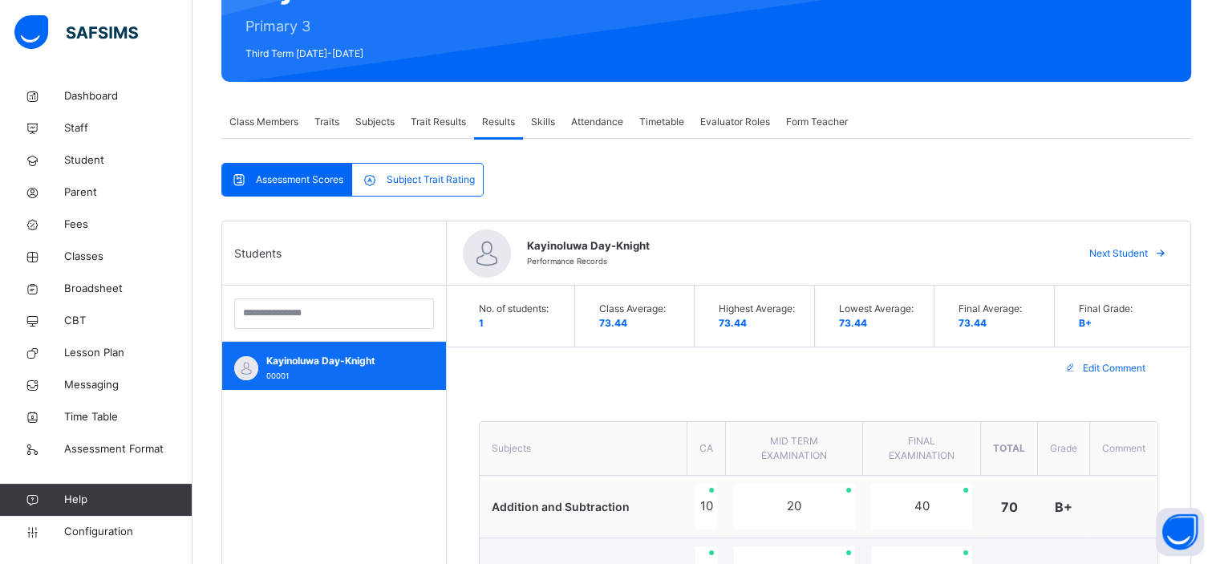
click at [309, 371] on div "Kayinoluwa Day-Knight 00001" at bounding box center [338, 368] width 144 height 29
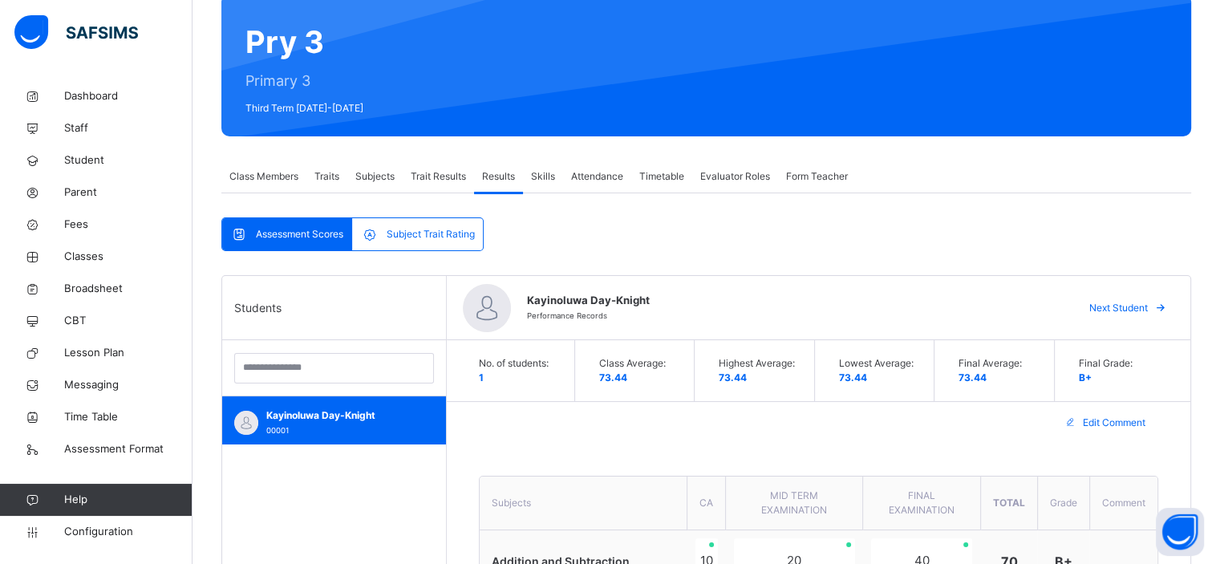
scroll to position [0, 0]
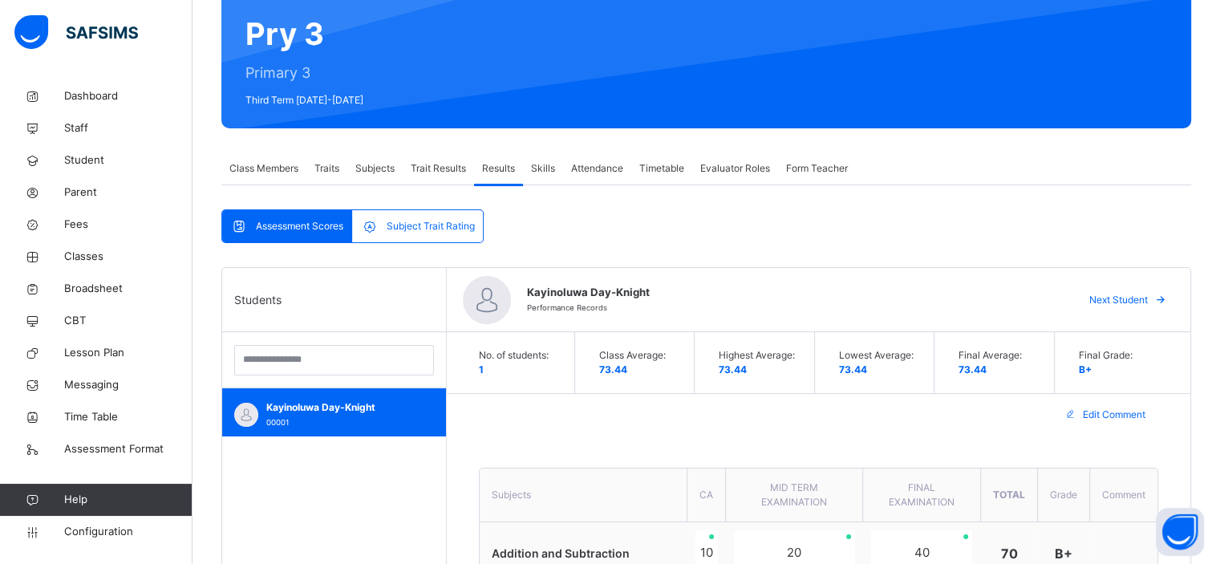
scroll to position [144, 0]
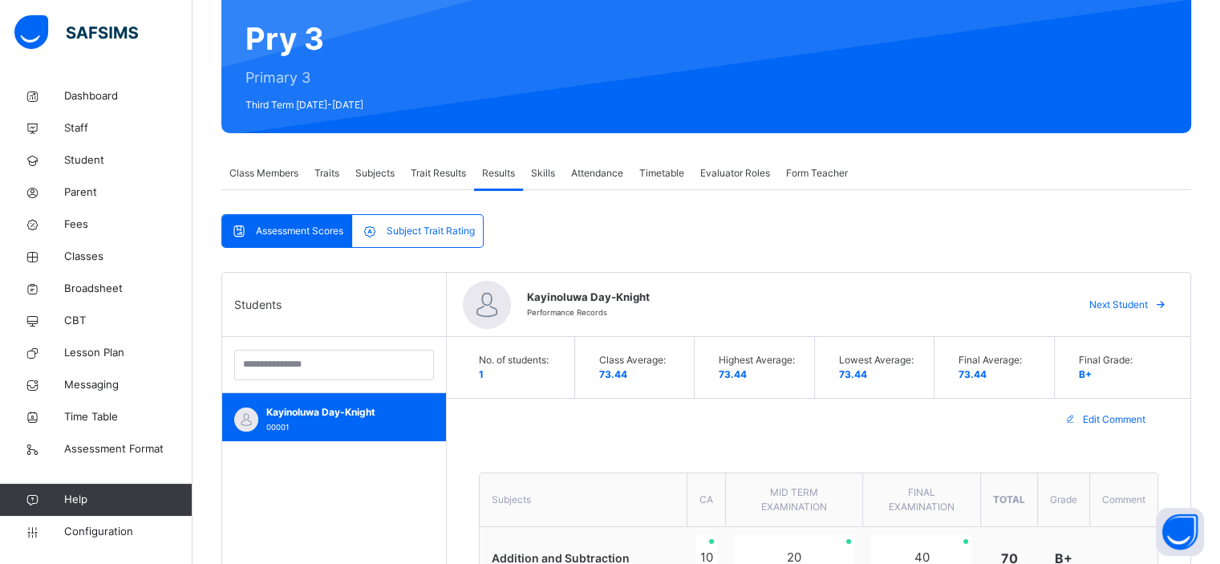
click at [276, 168] on span "Class Members" at bounding box center [263, 173] width 69 height 14
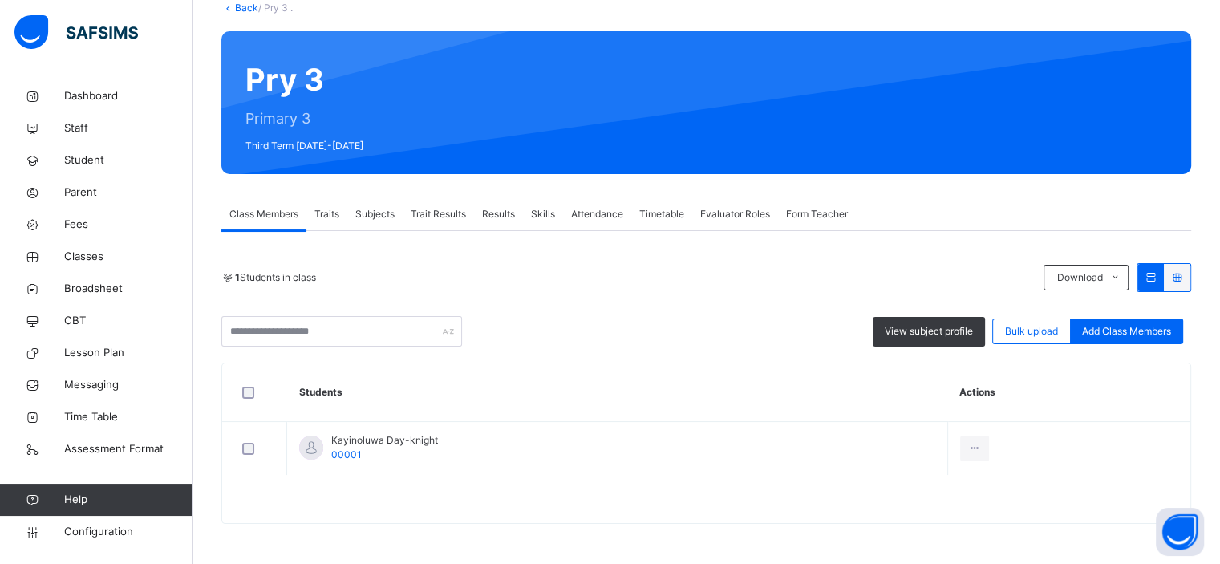
scroll to position [103, 0]
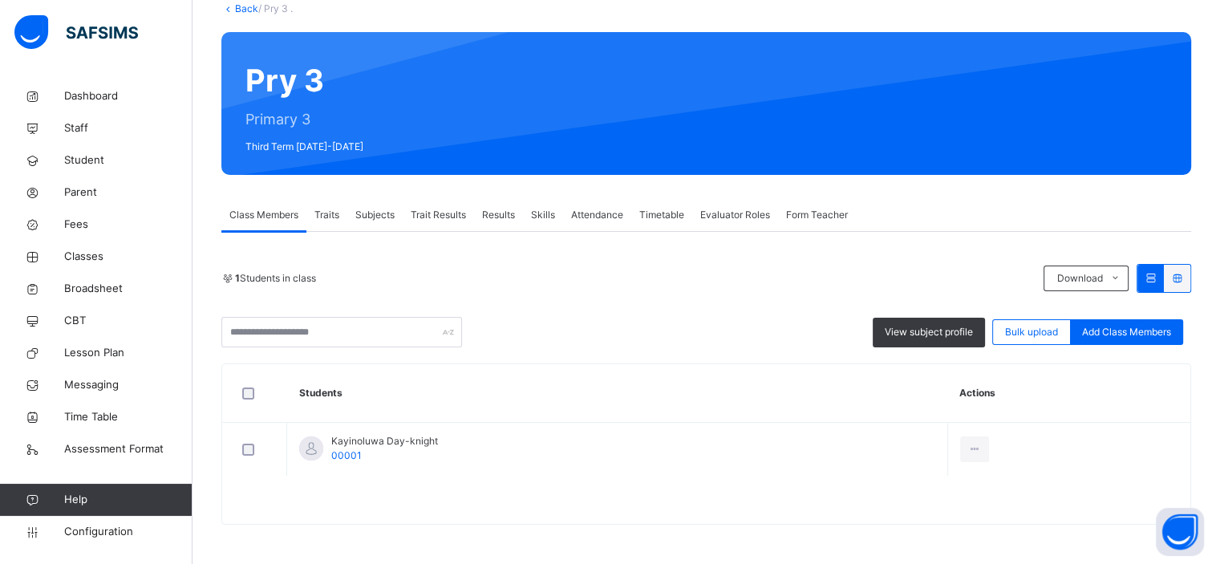
click at [369, 217] on span "Subjects" at bounding box center [374, 215] width 39 height 14
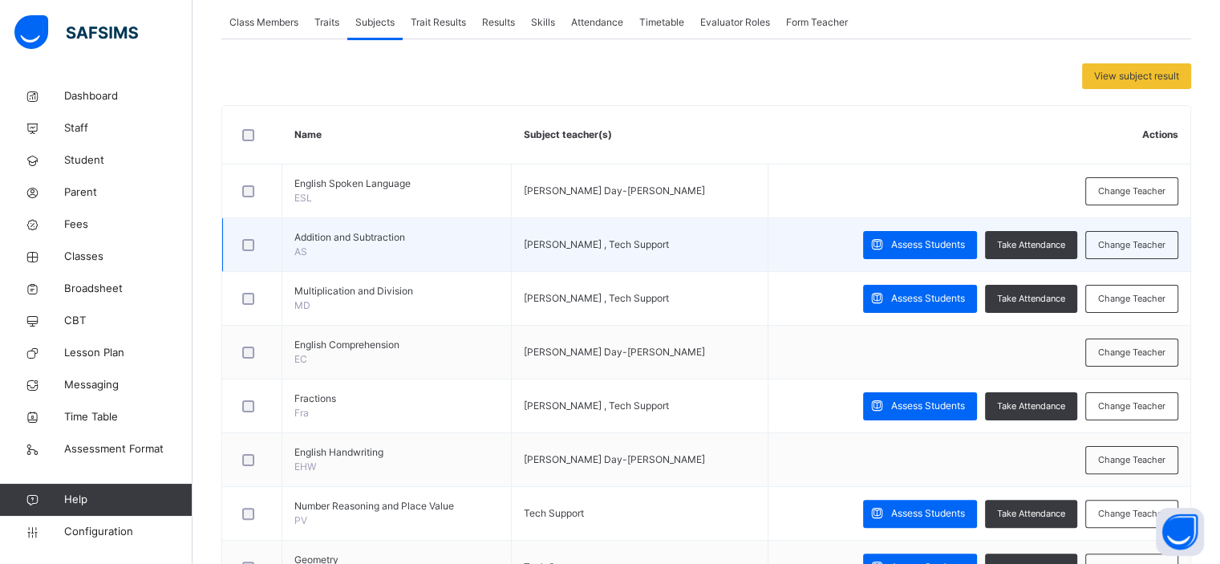
scroll to position [343, 0]
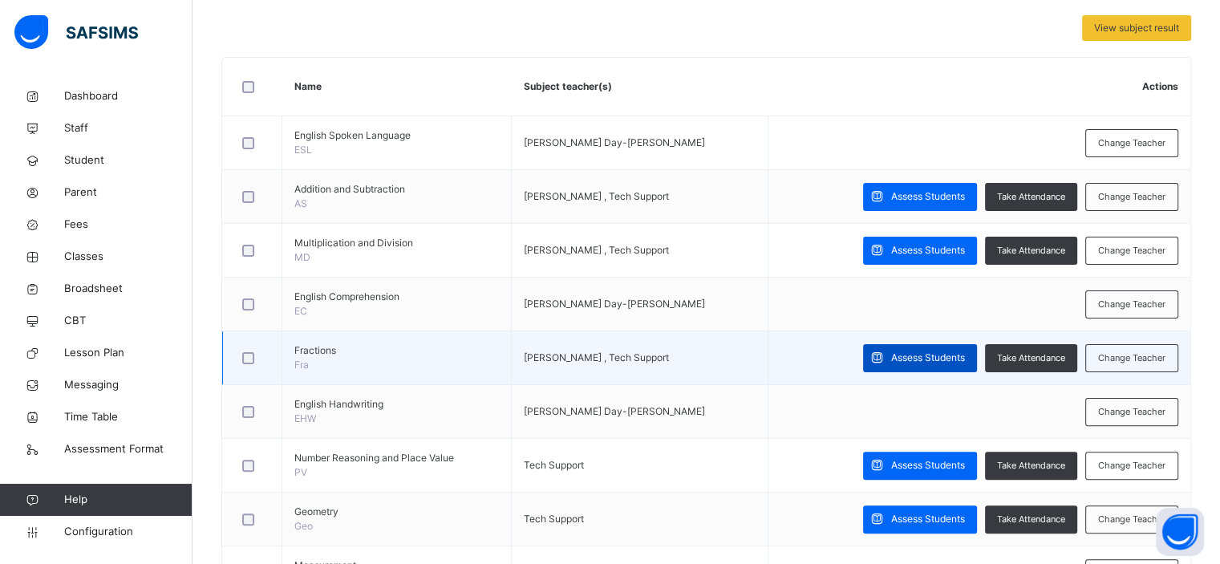
click at [904, 358] on span "Assess Students" at bounding box center [928, 357] width 74 height 14
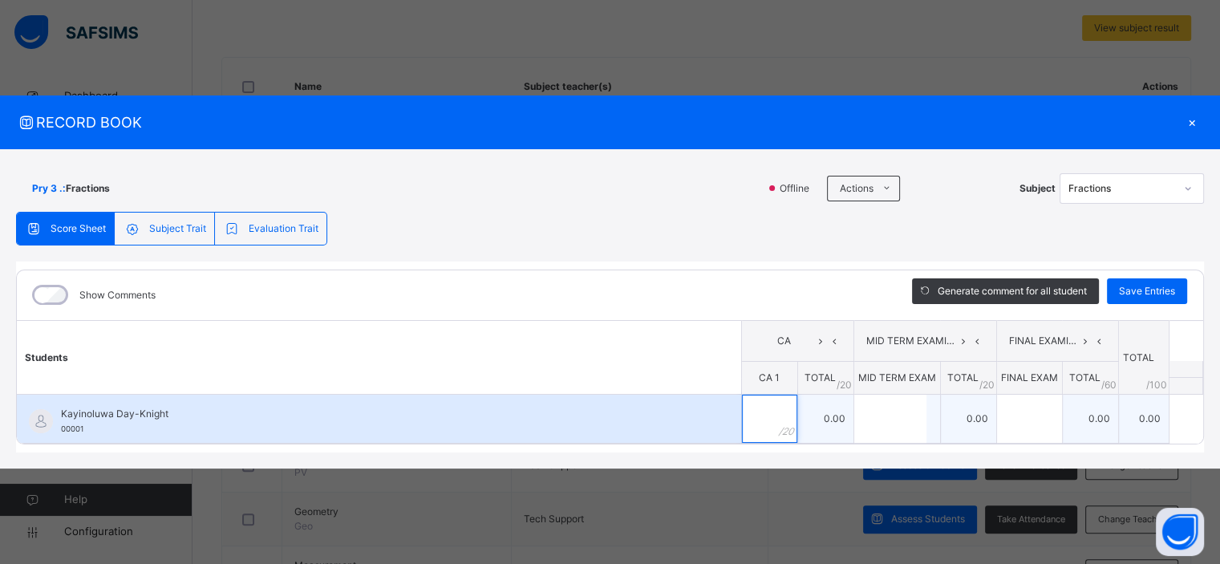
click at [770, 409] on input "text" at bounding box center [769, 418] width 55 height 48
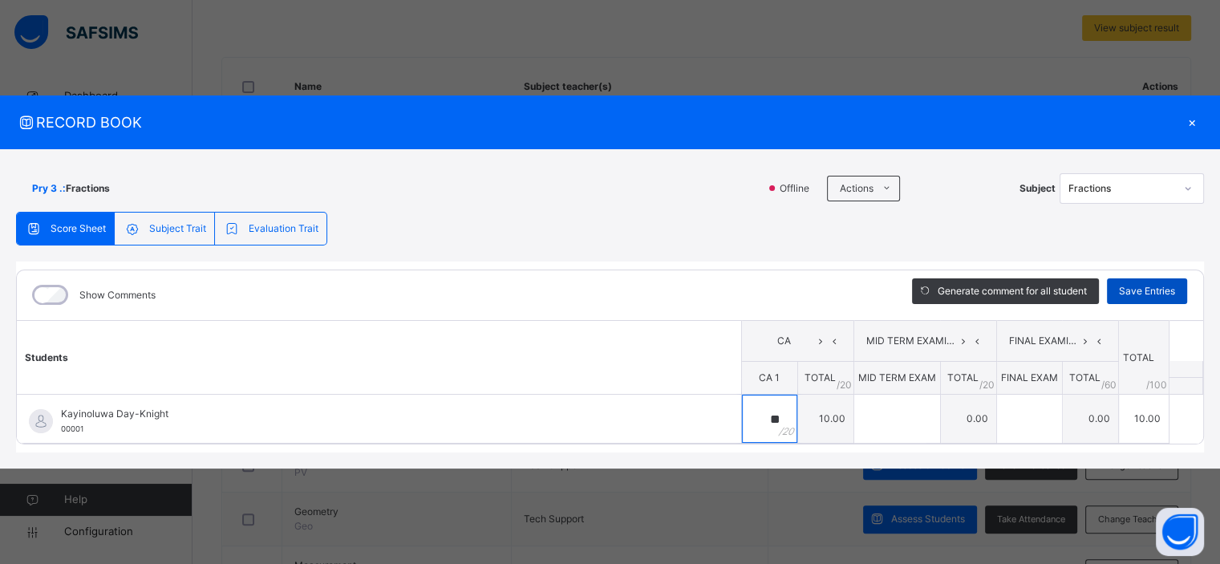
type input "**"
click at [1138, 297] on span "Save Entries" at bounding box center [1147, 291] width 56 height 14
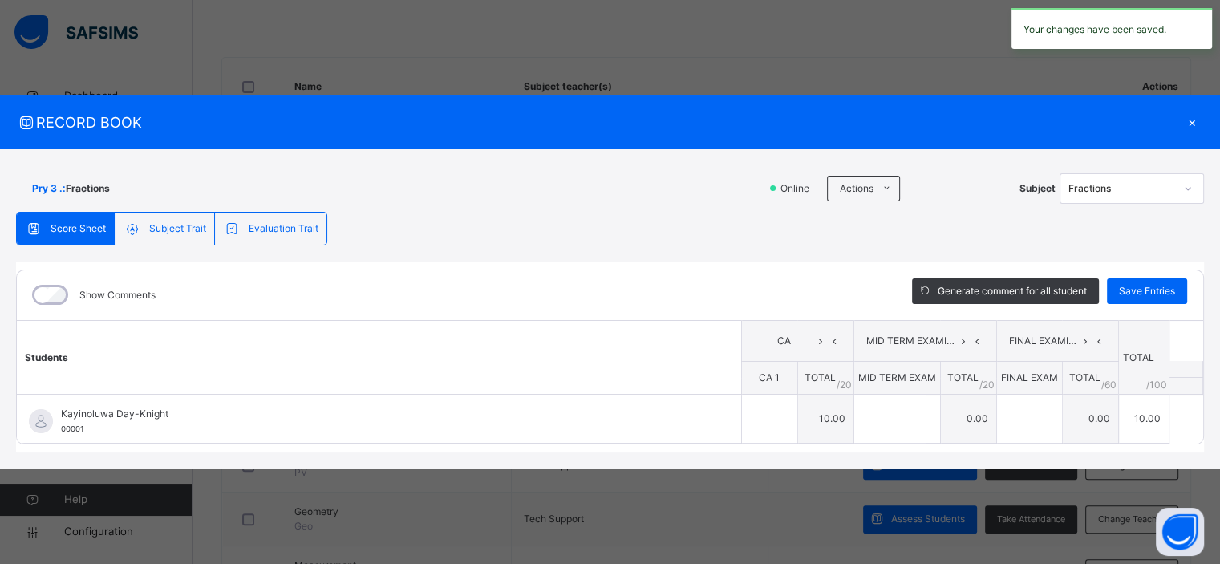
type input "**"
click at [1188, 119] on div "×" at bounding box center [1191, 122] width 24 height 22
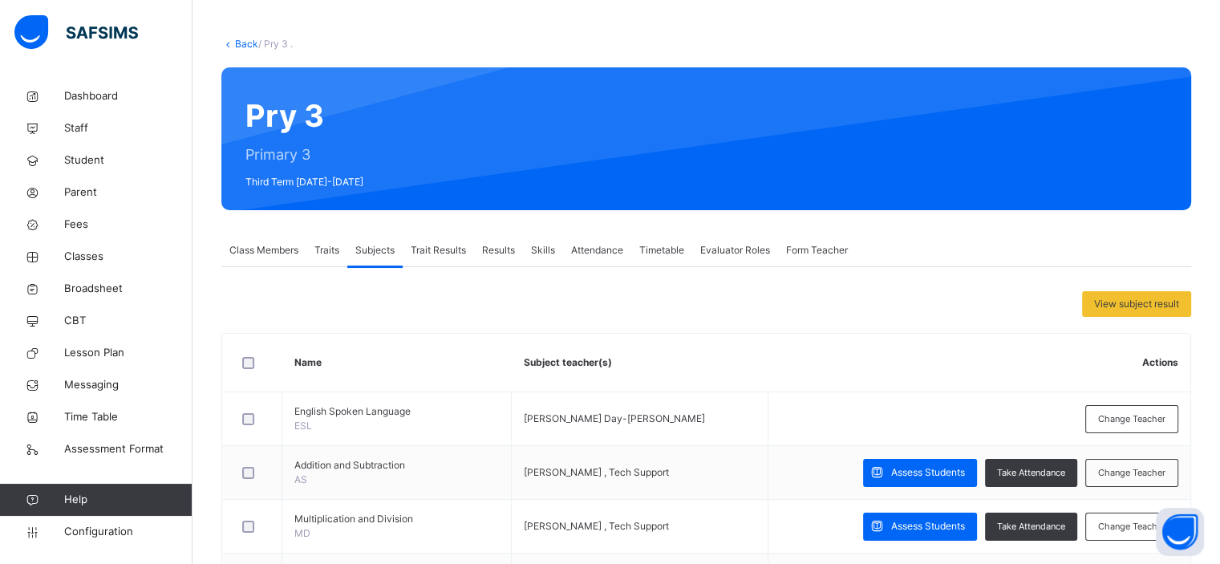
scroll to position [61, 0]
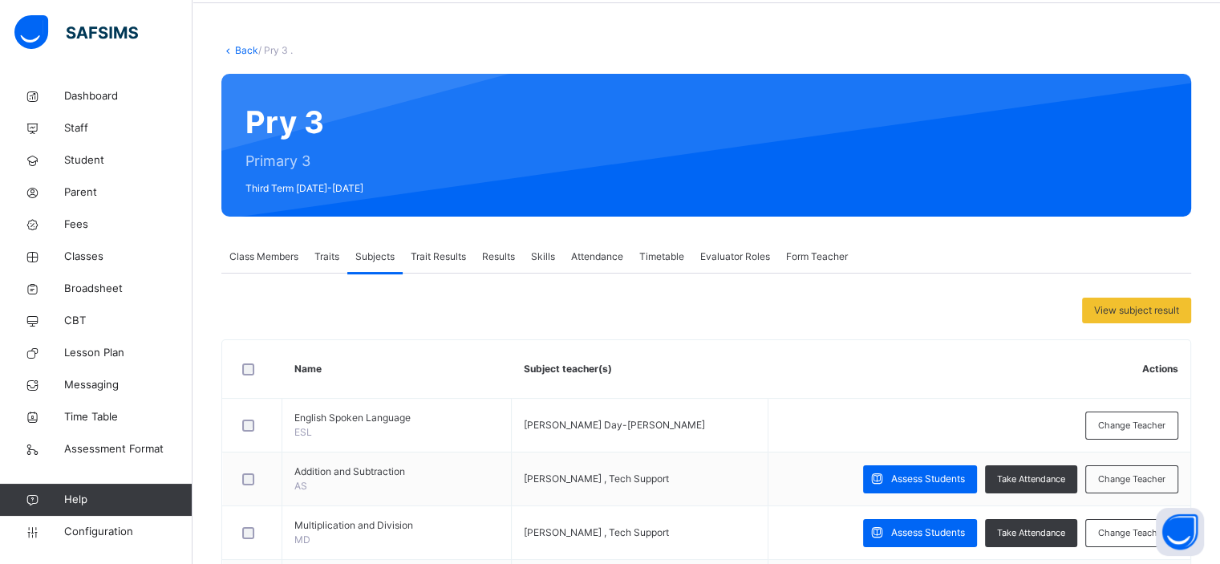
click at [502, 259] on span "Results" at bounding box center [498, 256] width 33 height 14
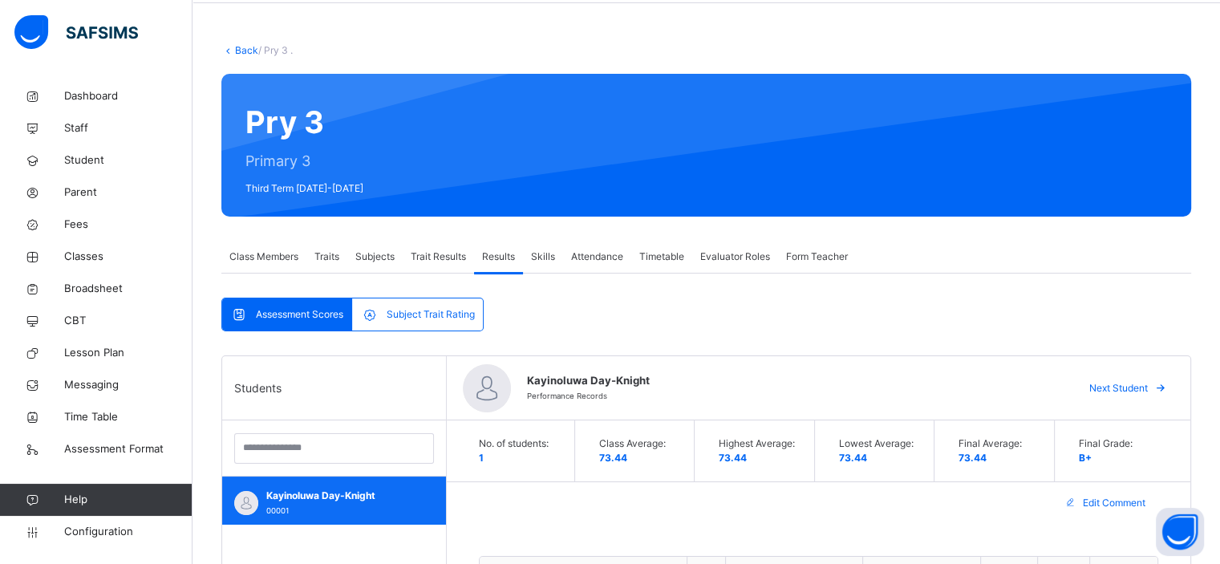
click at [353, 506] on div "Kayinoluwa Day-Knight 00001" at bounding box center [338, 502] width 144 height 29
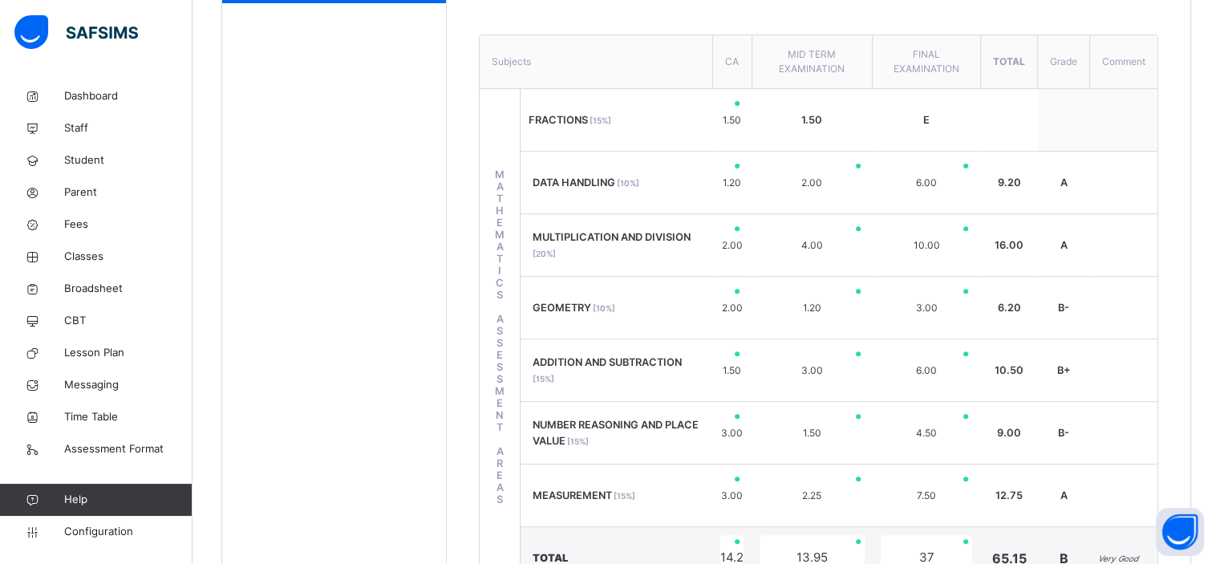
scroll to position [583, 0]
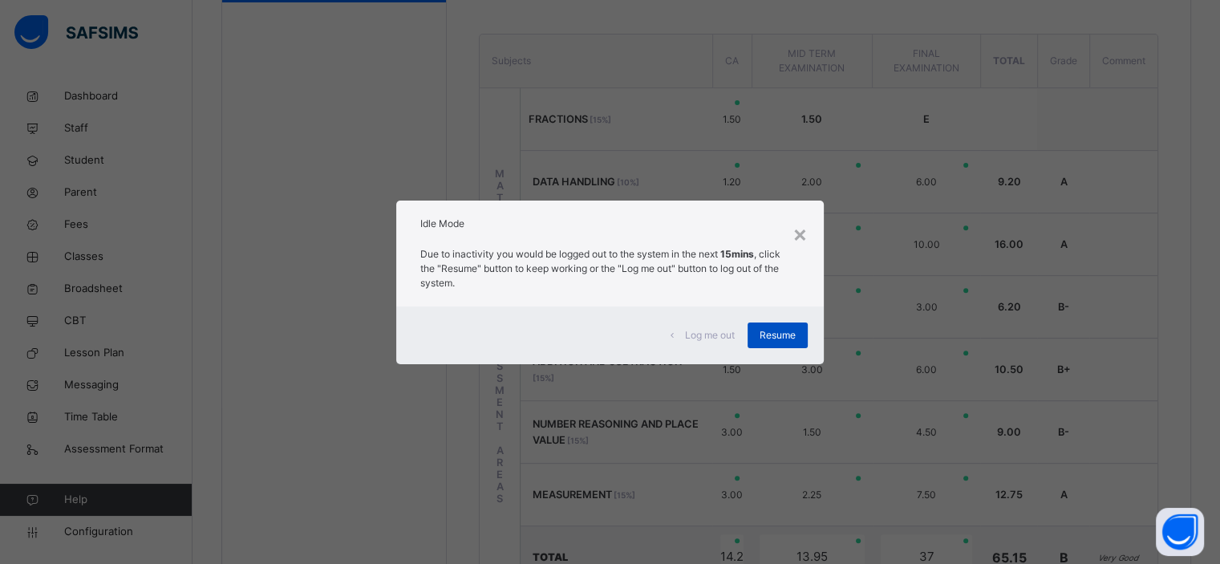
click at [771, 336] on span "Resume" at bounding box center [777, 335] width 36 height 14
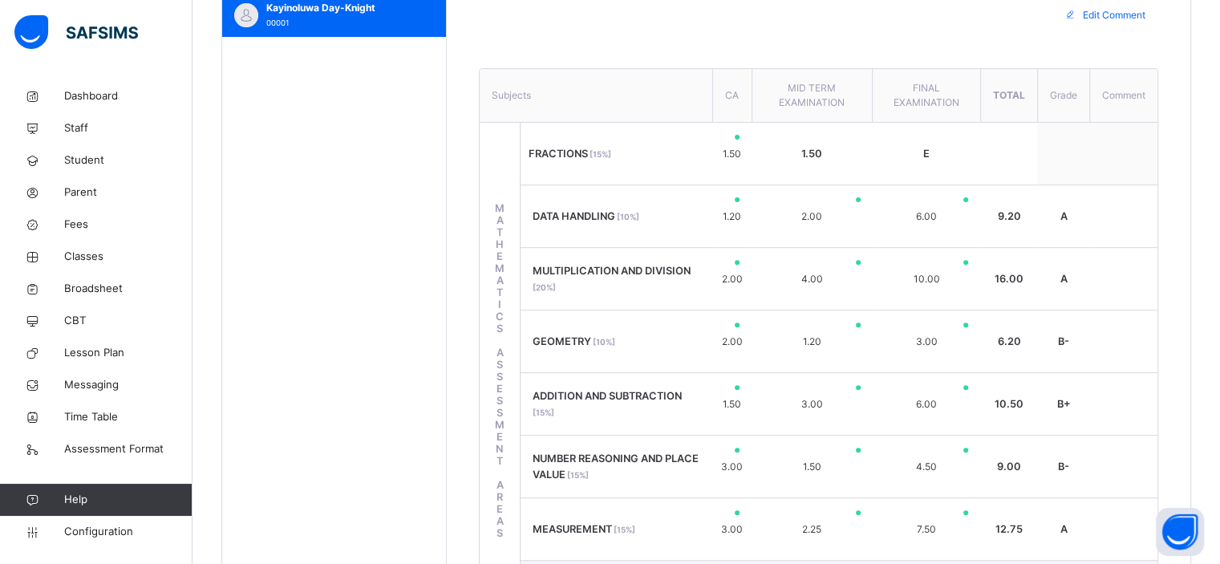
scroll to position [548, 0]
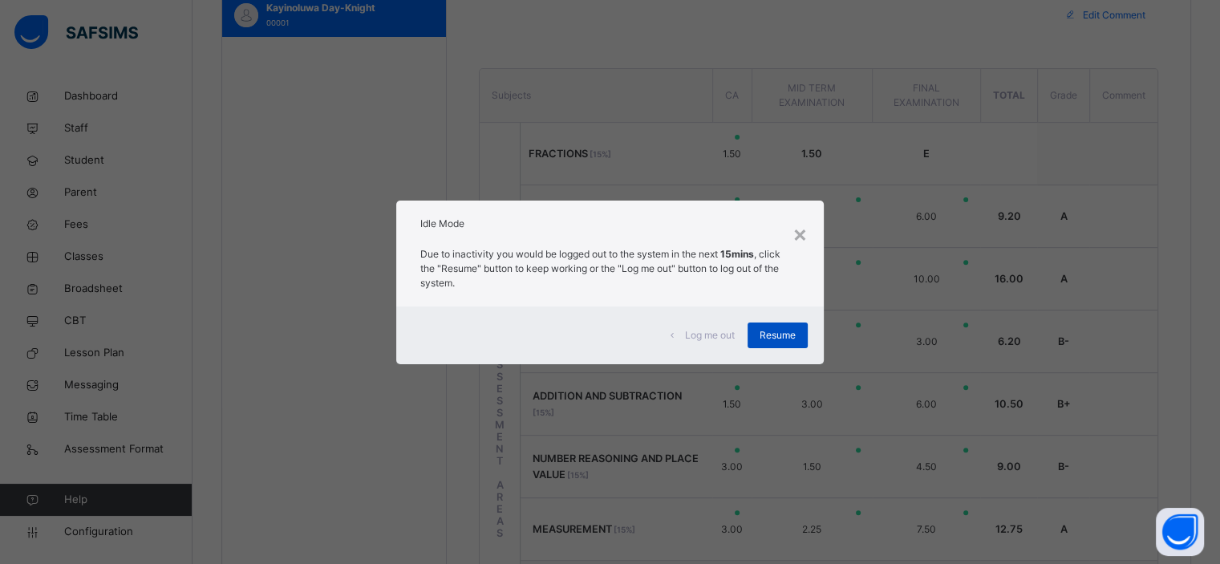
click at [781, 330] on span "Resume" at bounding box center [777, 335] width 36 height 14
click at [781, 330] on div "1.20" at bounding box center [811, 341] width 104 height 46
click at [755, 329] on div "Resume" at bounding box center [777, 335] width 60 height 26
